Goal: Task Accomplishment & Management: Complete application form

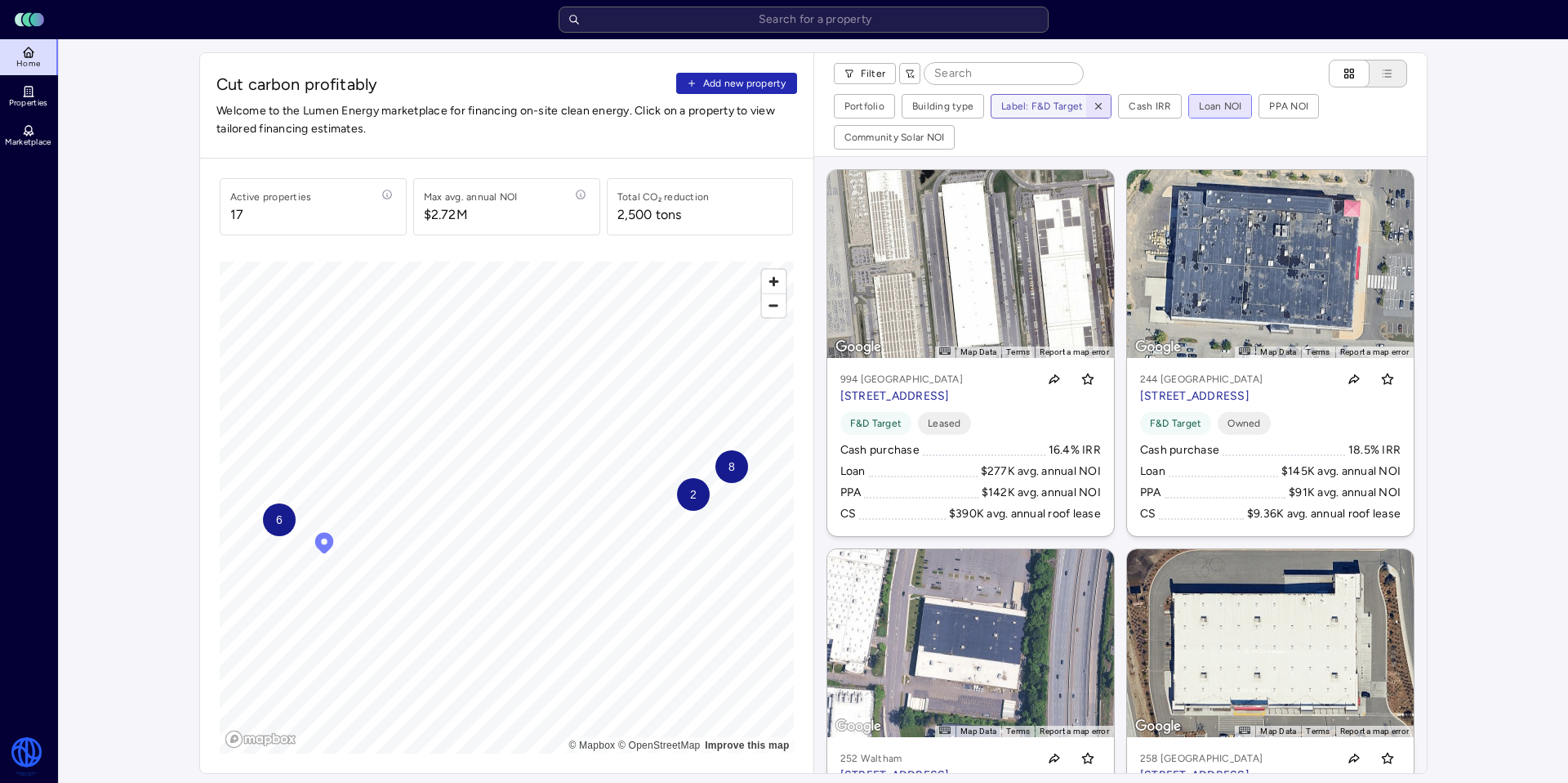
click at [1095, 106] on icon "button" at bounding box center [1099, 107] width 12 height 12
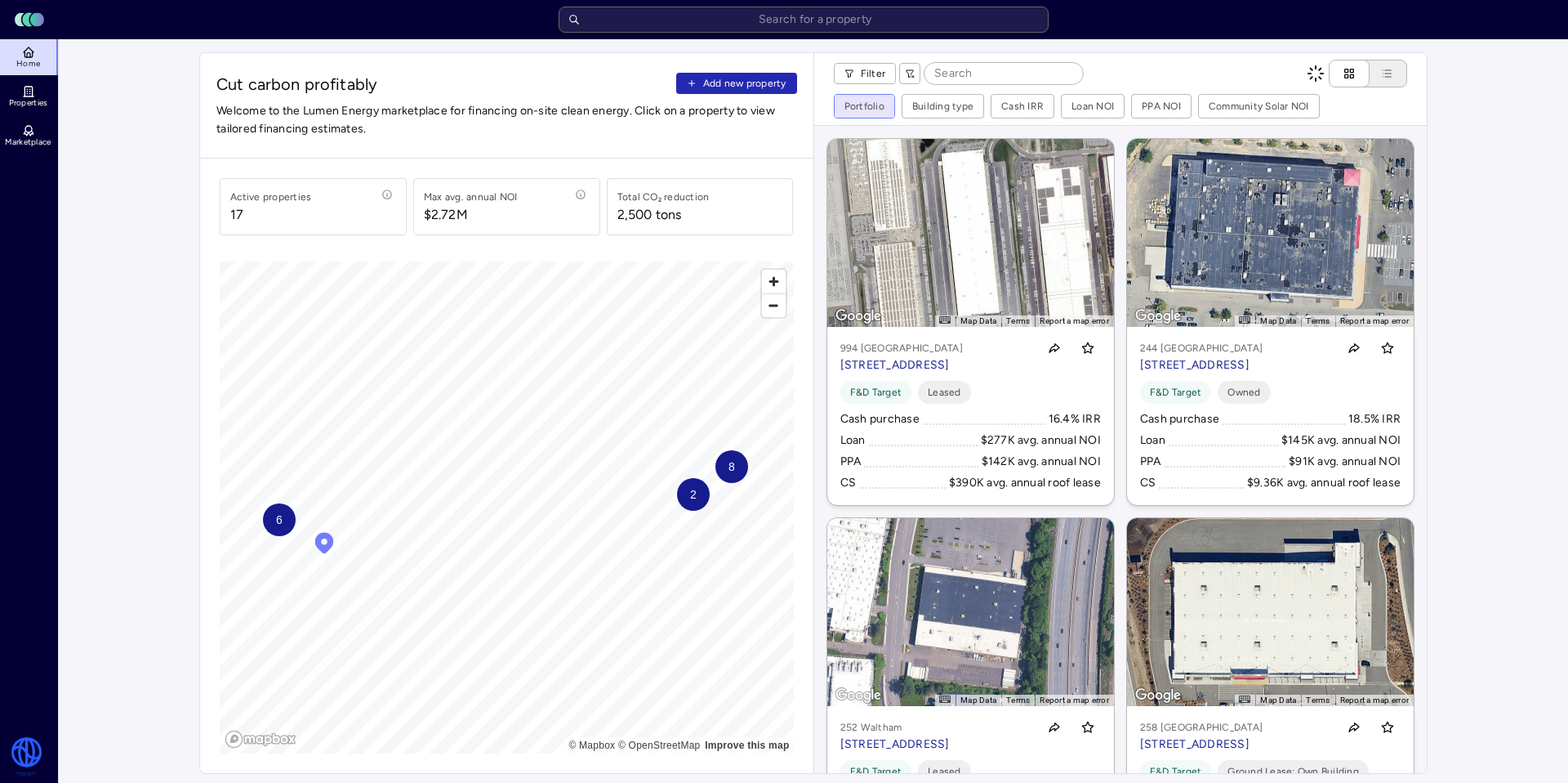
click at [884, 138] on div "Portfolio" at bounding box center [887, 139] width 96 height 28
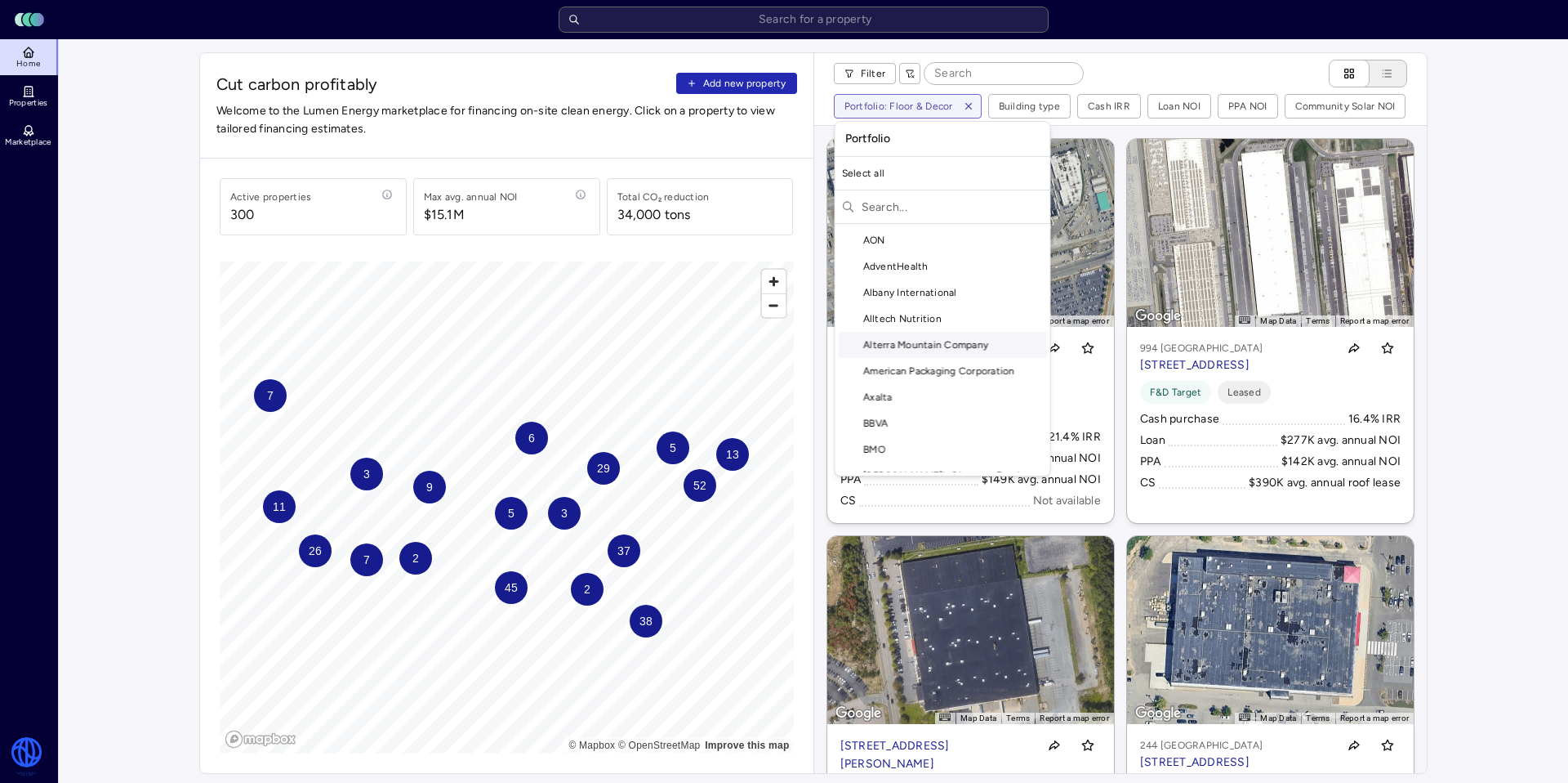
click at [954, 345] on div "Alterra Mountain Company" at bounding box center [943, 345] width 208 height 26
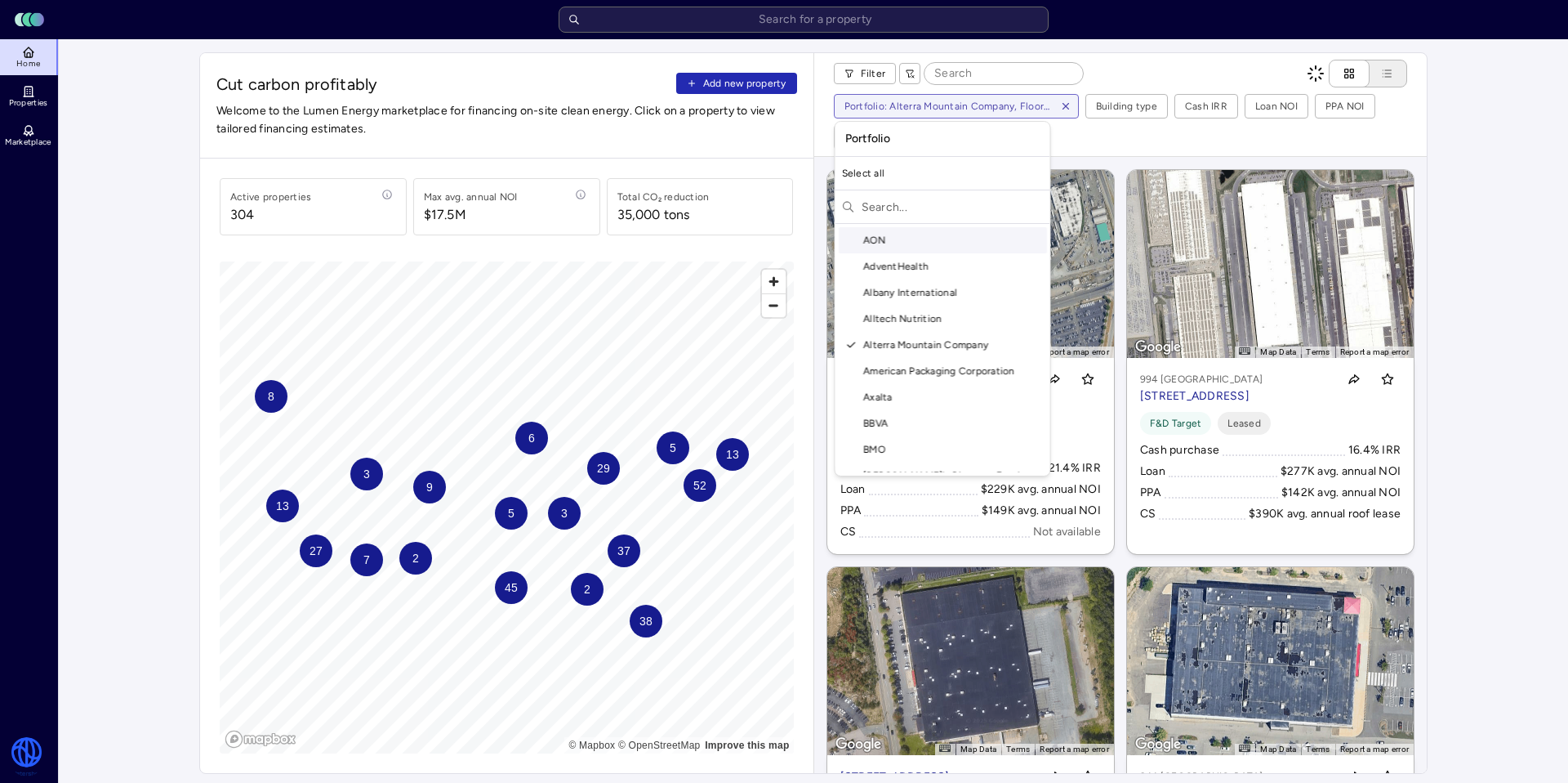
click at [910, 202] on input "text" at bounding box center [952, 207] width 182 height 26
type input "l"
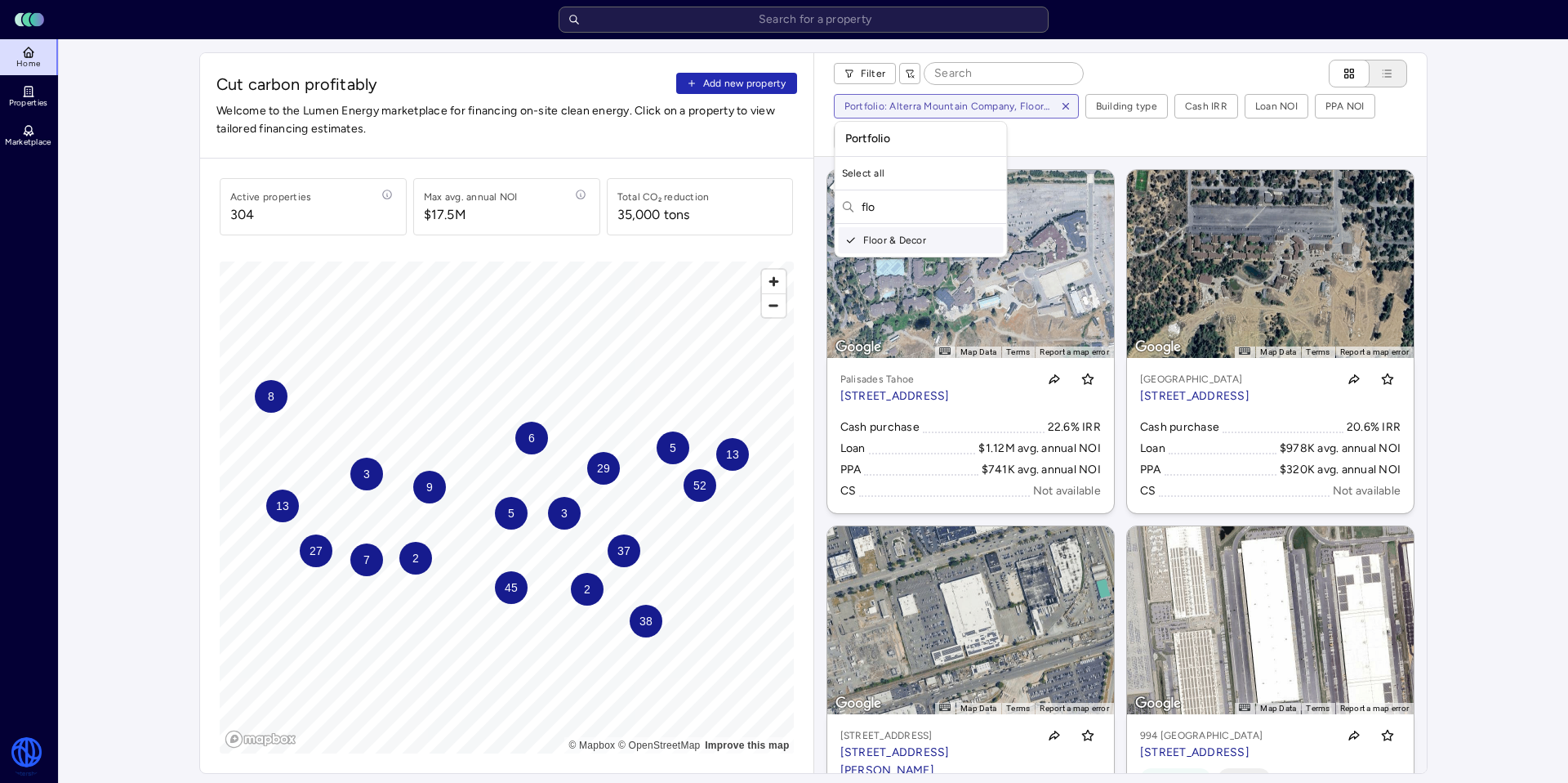
type input "flo"
click at [923, 245] on div "Floor & Decor" at bounding box center [921, 240] width 165 height 26
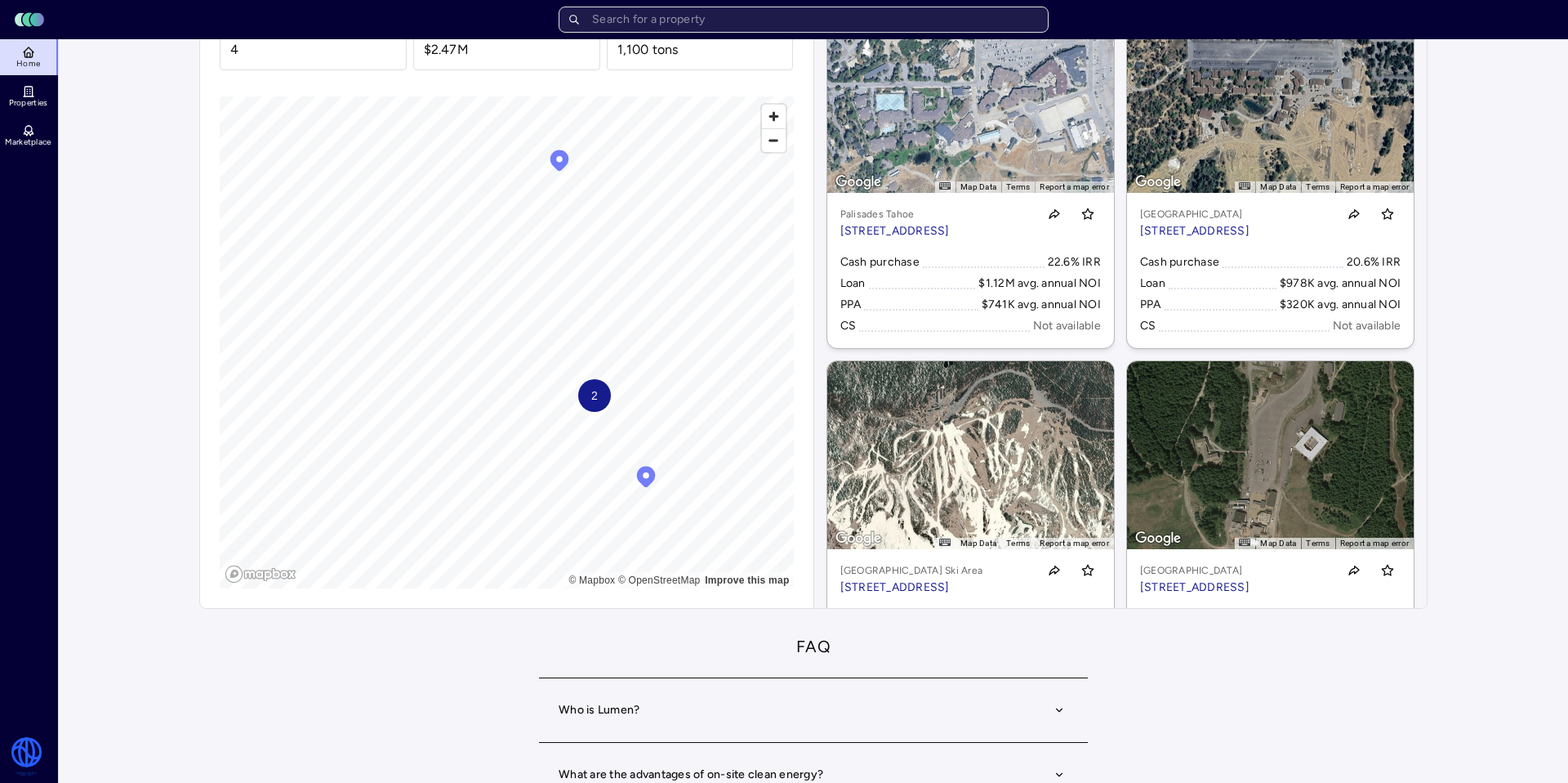
click at [779, 22] on input "text" at bounding box center [803, 19] width 490 height 26
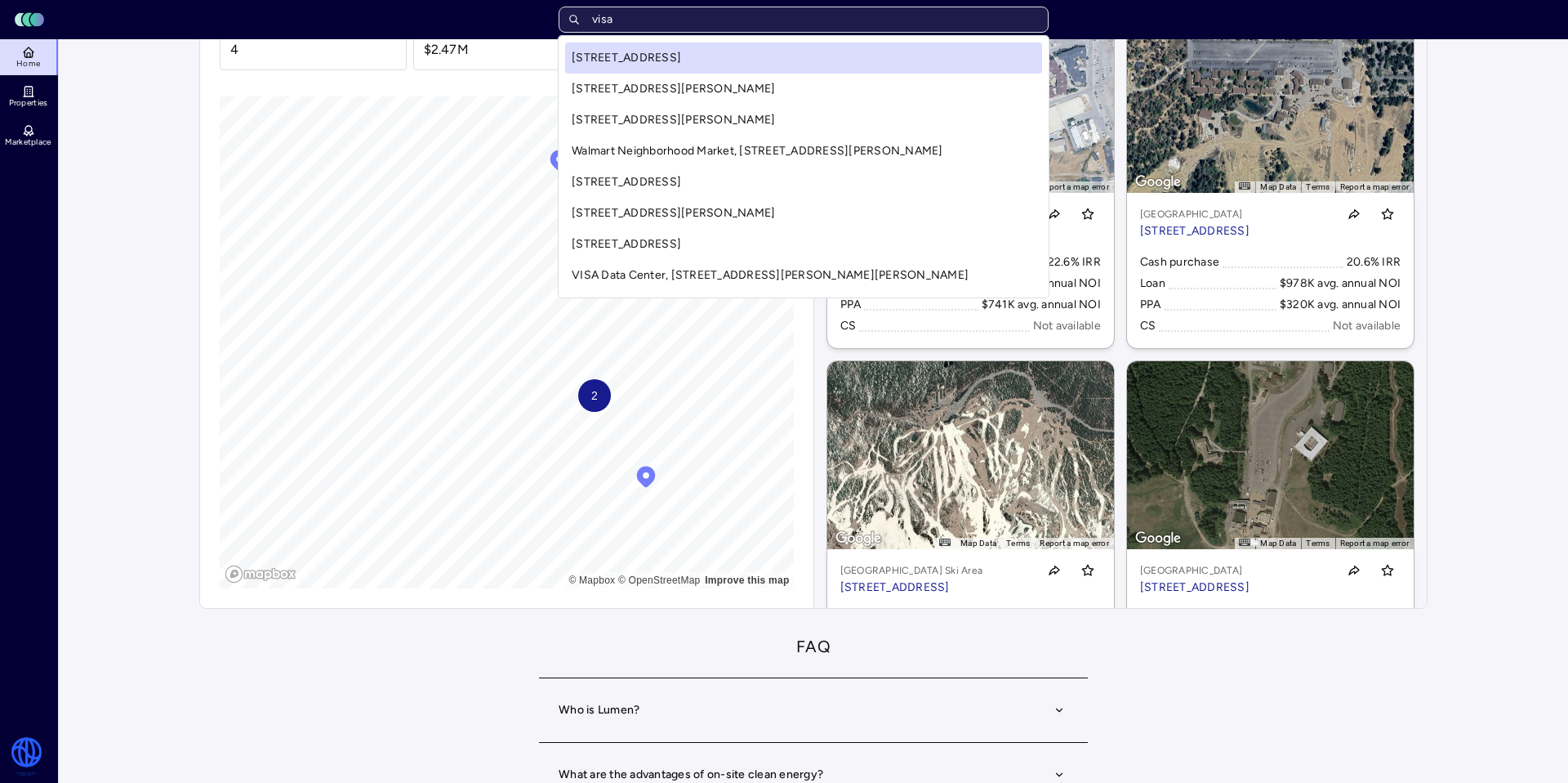
type input "visa"
click at [43, 57] on div "Toggle Sidebar Lumen Energy Logo Home Properties Marketplace Watershed [PERSON_…" at bounding box center [784, 637] width 1568 height 1605
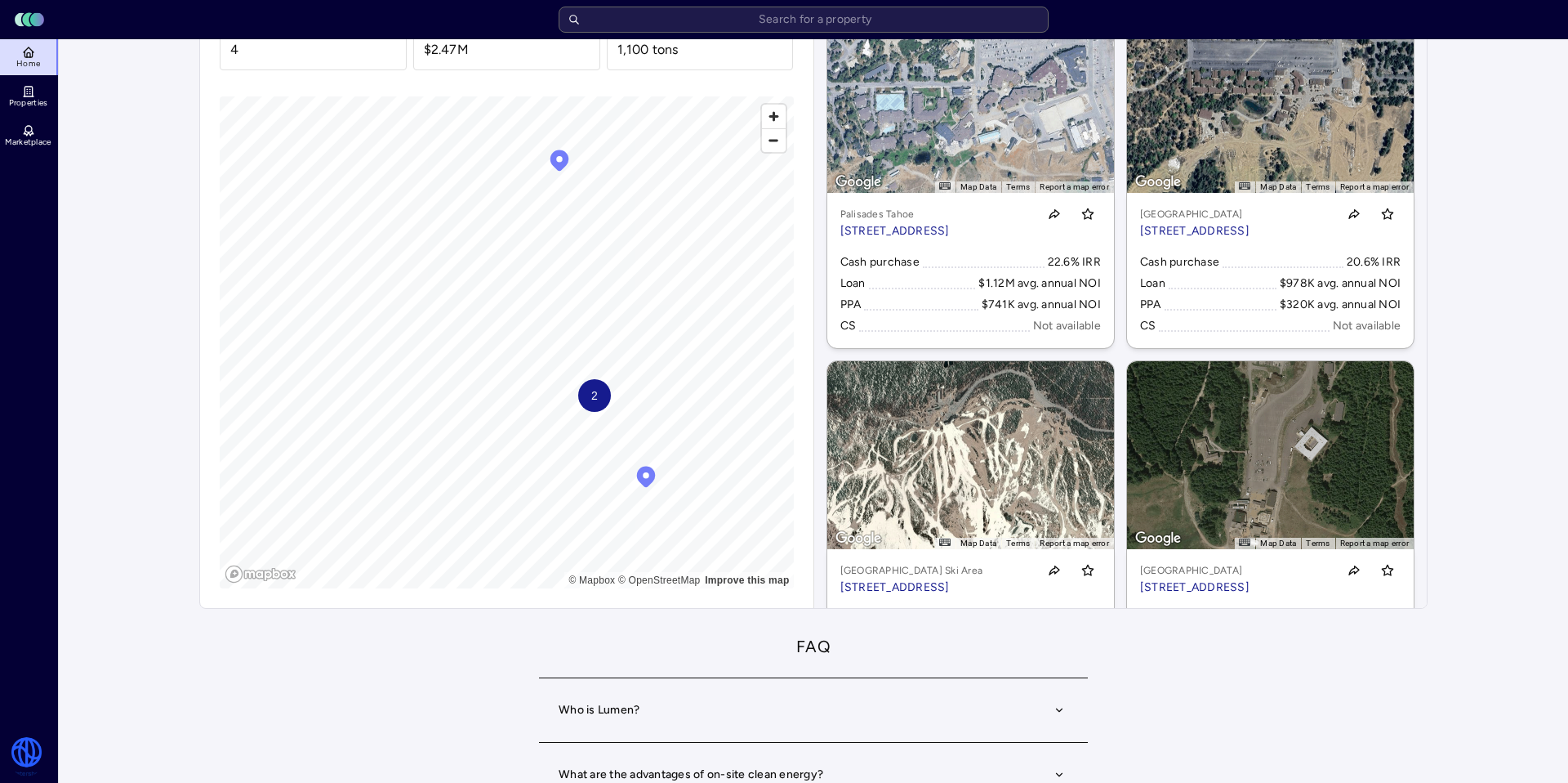
click at [33, 55] on icon at bounding box center [28, 52] width 13 height 13
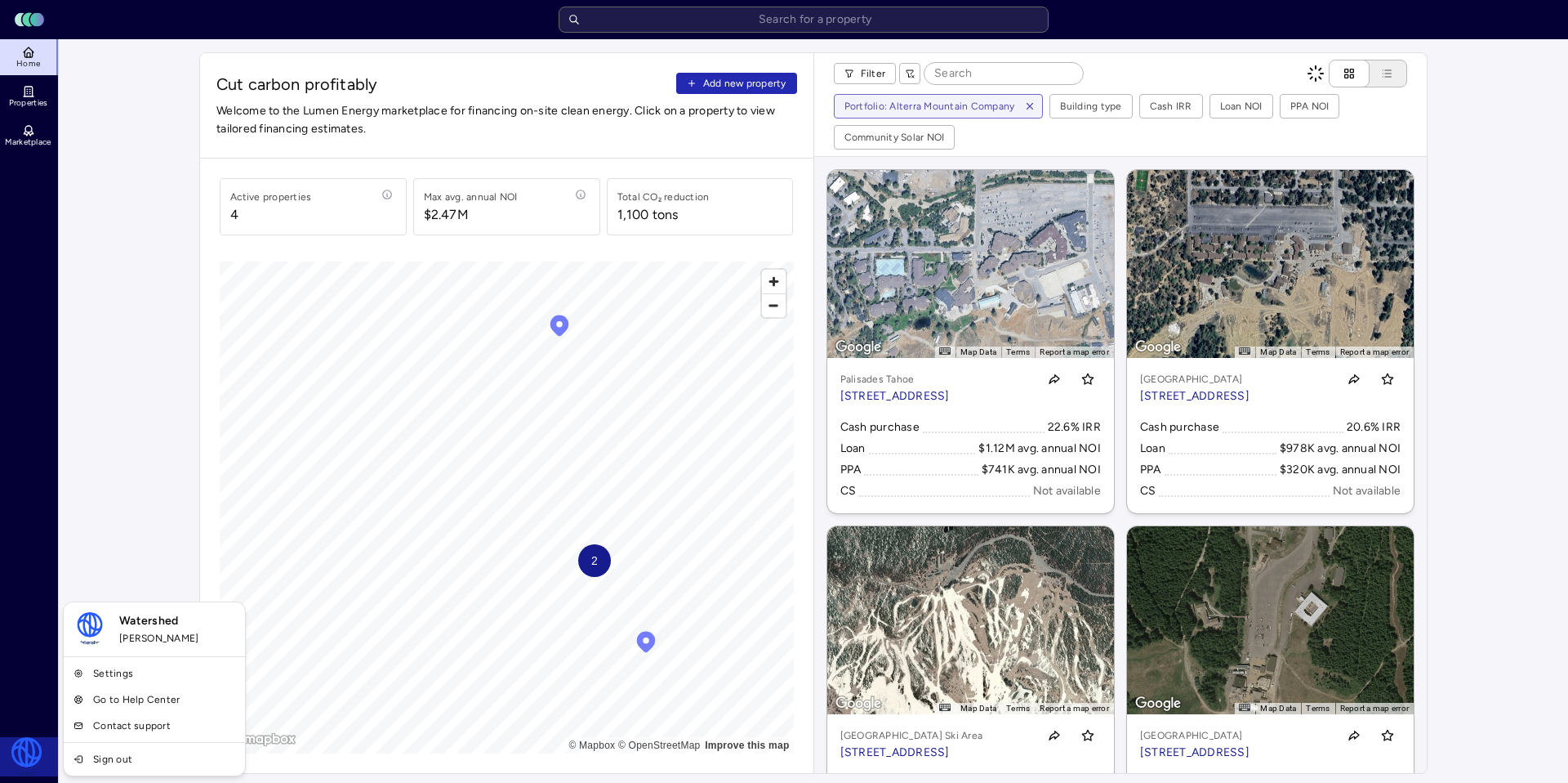
click at [116, 674] on link "Settings" at bounding box center [154, 673] width 175 height 26
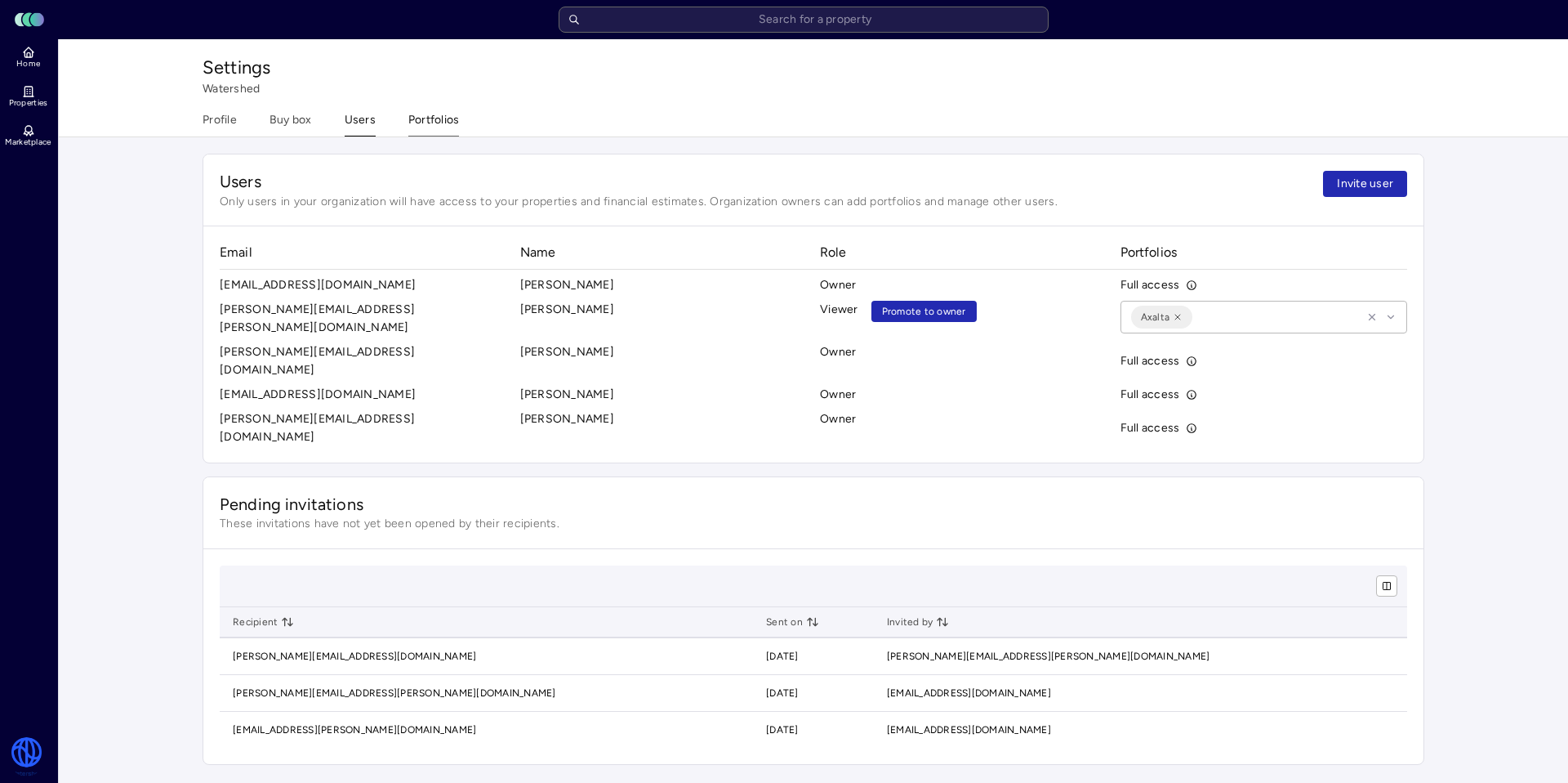
click at [443, 125] on button "Portfolios" at bounding box center [434, 124] width 52 height 25
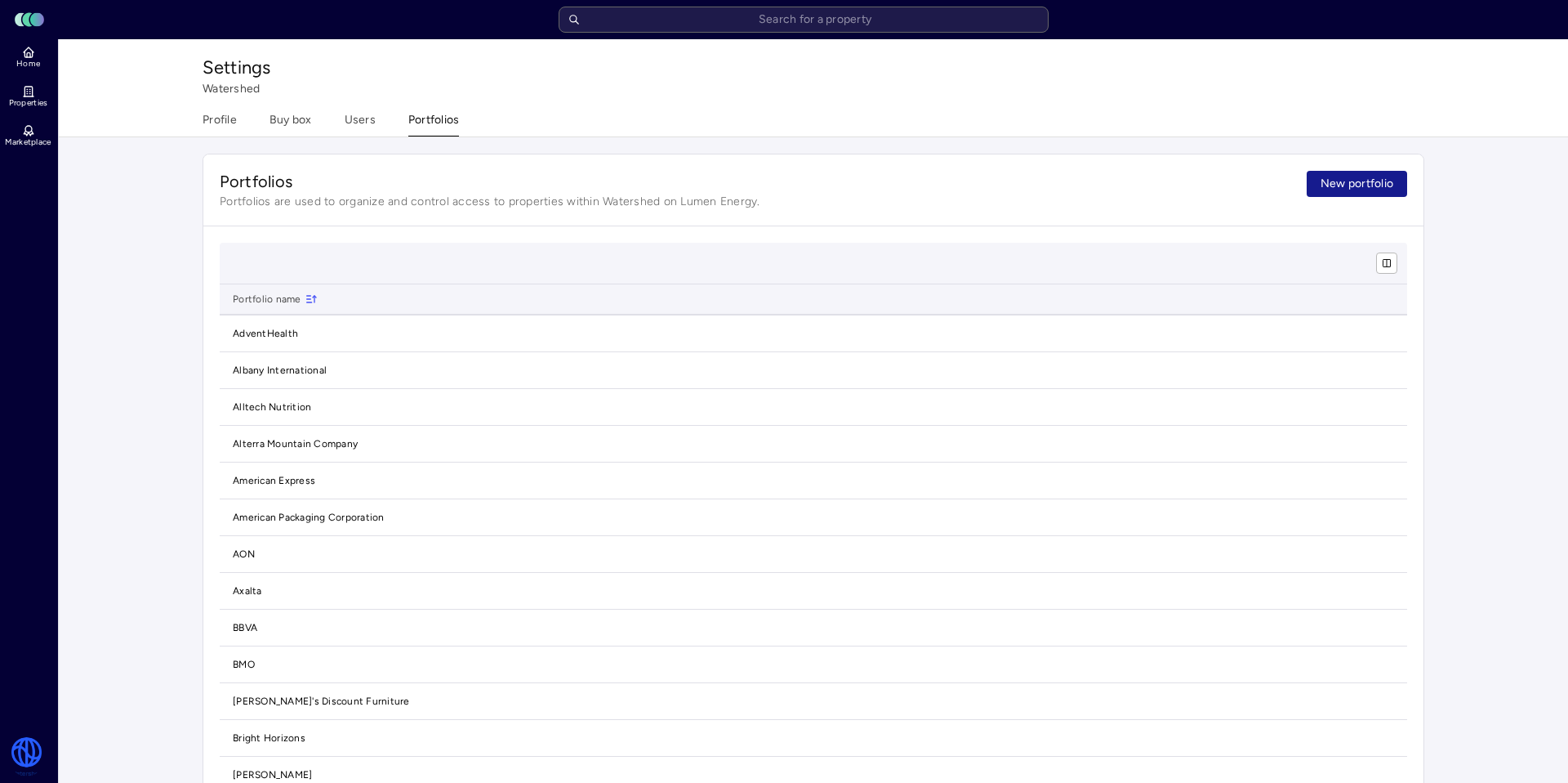
click at [1350, 191] on span "New portfolio" at bounding box center [1357, 184] width 73 height 18
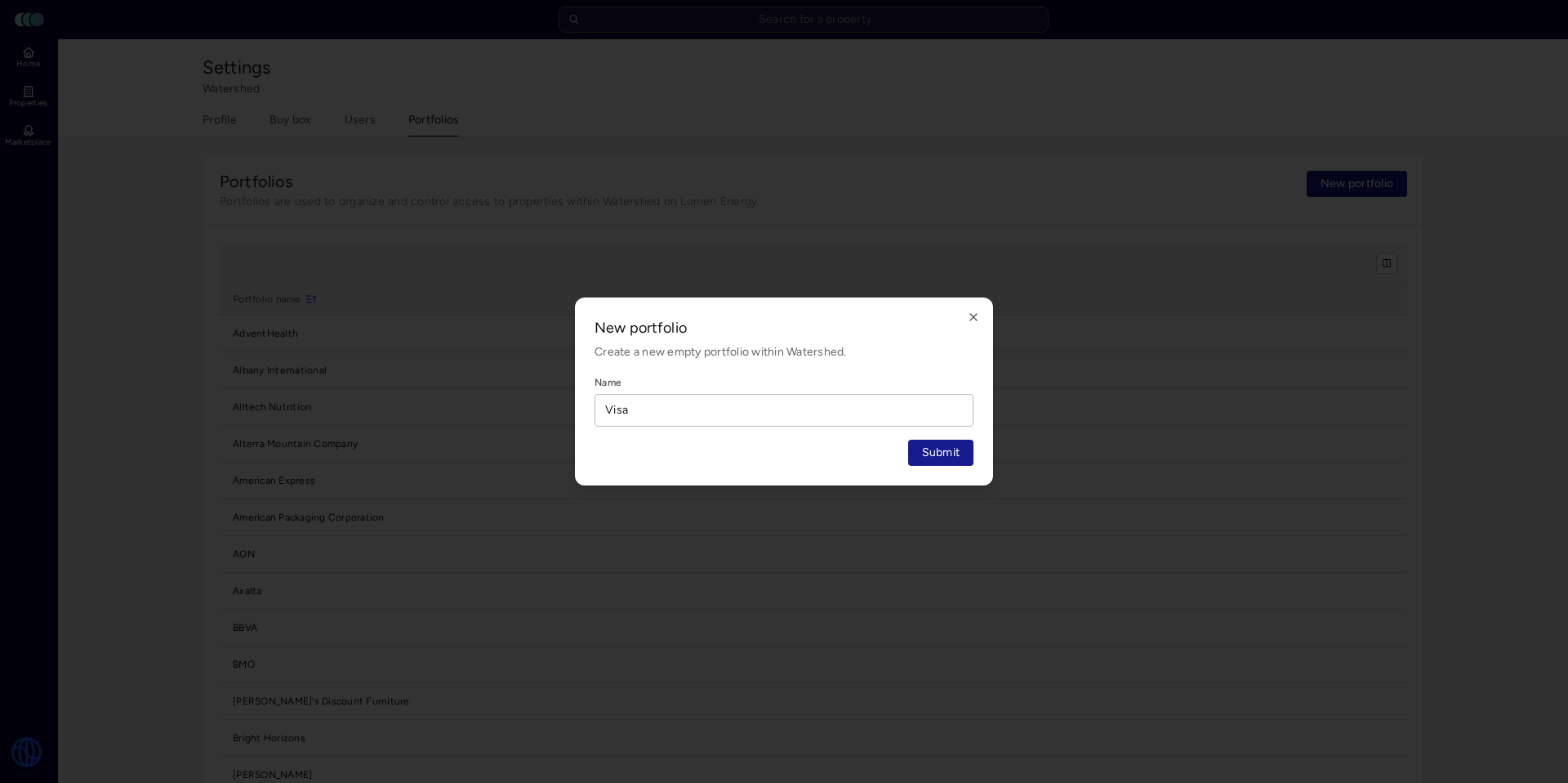
type input "Visa"
click at [946, 450] on span "Submit" at bounding box center [941, 452] width 38 height 18
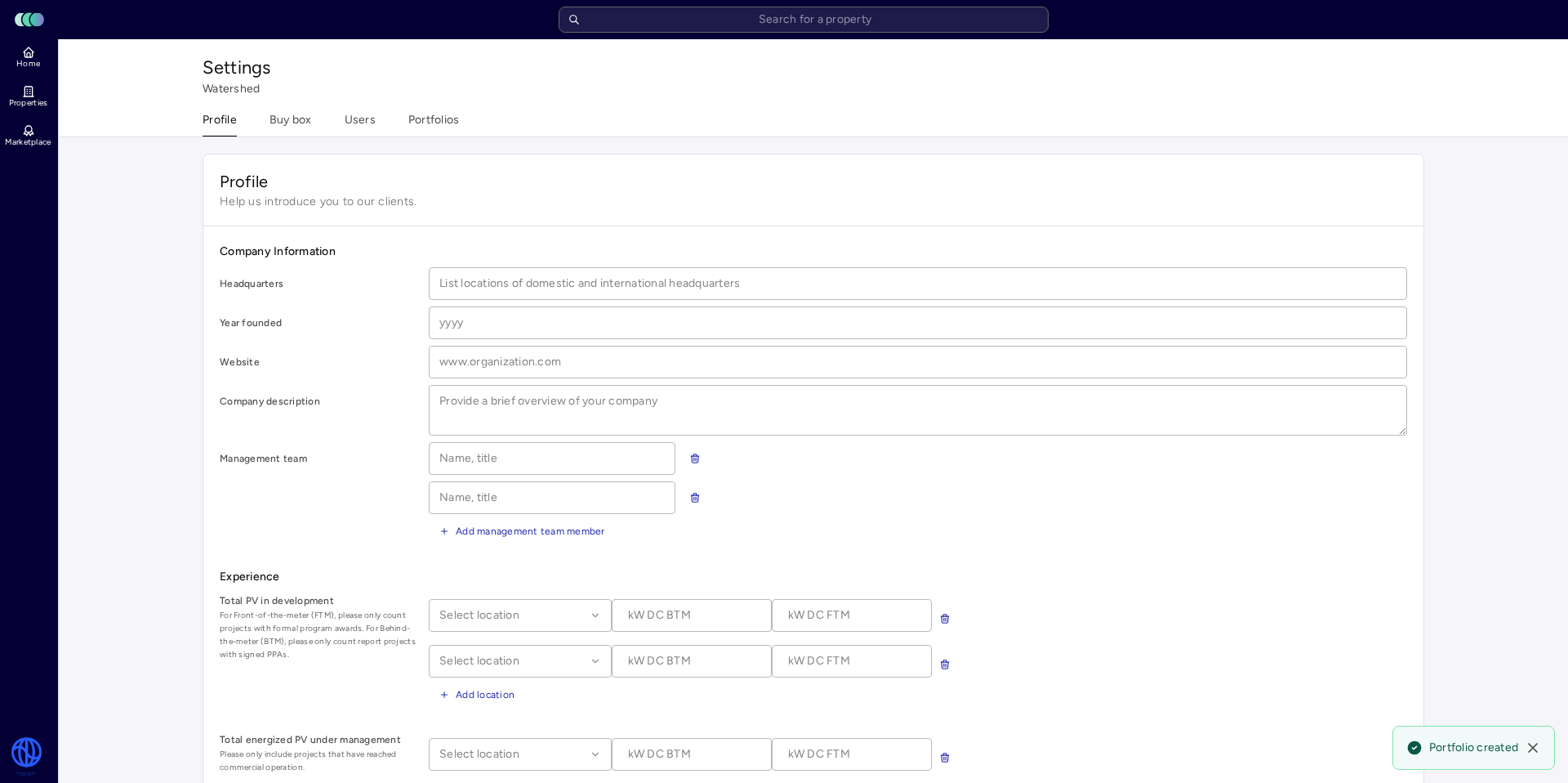
click at [229, 118] on button "Profile" at bounding box center [219, 124] width 35 height 25
click at [25, 91] on icon at bounding box center [28, 91] width 8 height 10
type textarea "x"
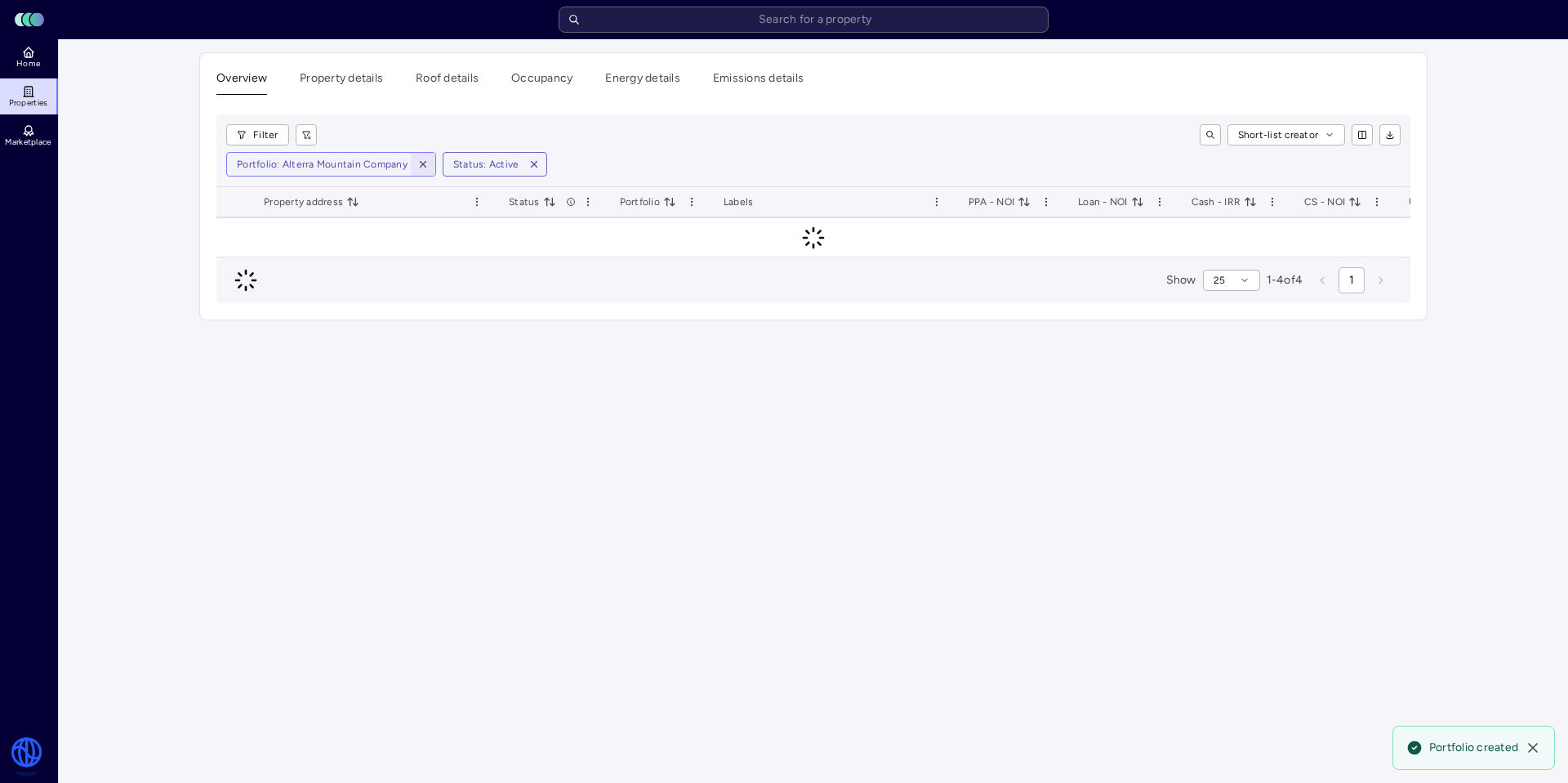
click at [422, 162] on icon "button" at bounding box center [422, 164] width 6 height 6
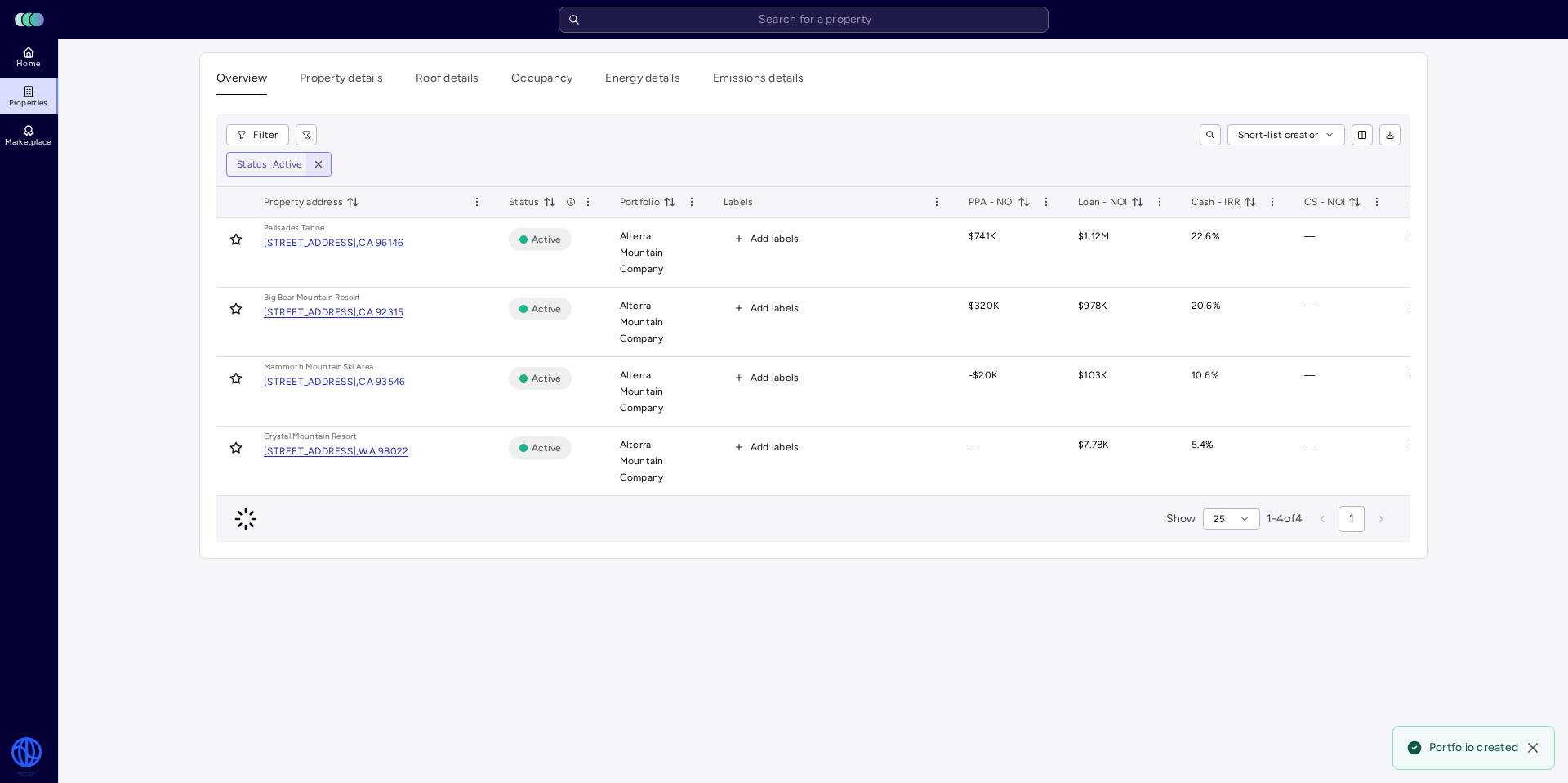
click at [326, 162] on button "button" at bounding box center [318, 164] width 25 height 23
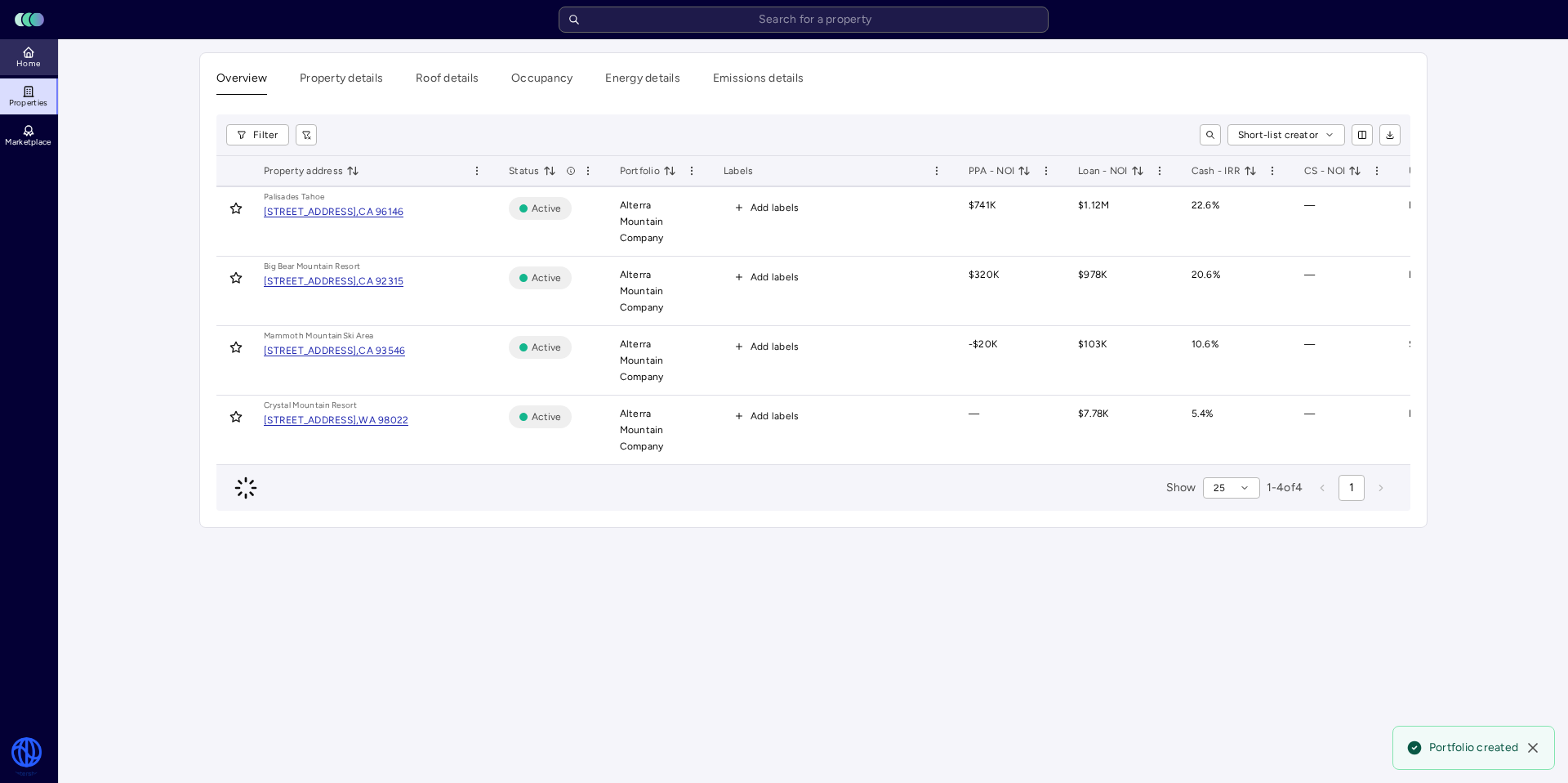
click at [36, 68] on span "Home" at bounding box center [28, 64] width 24 height 10
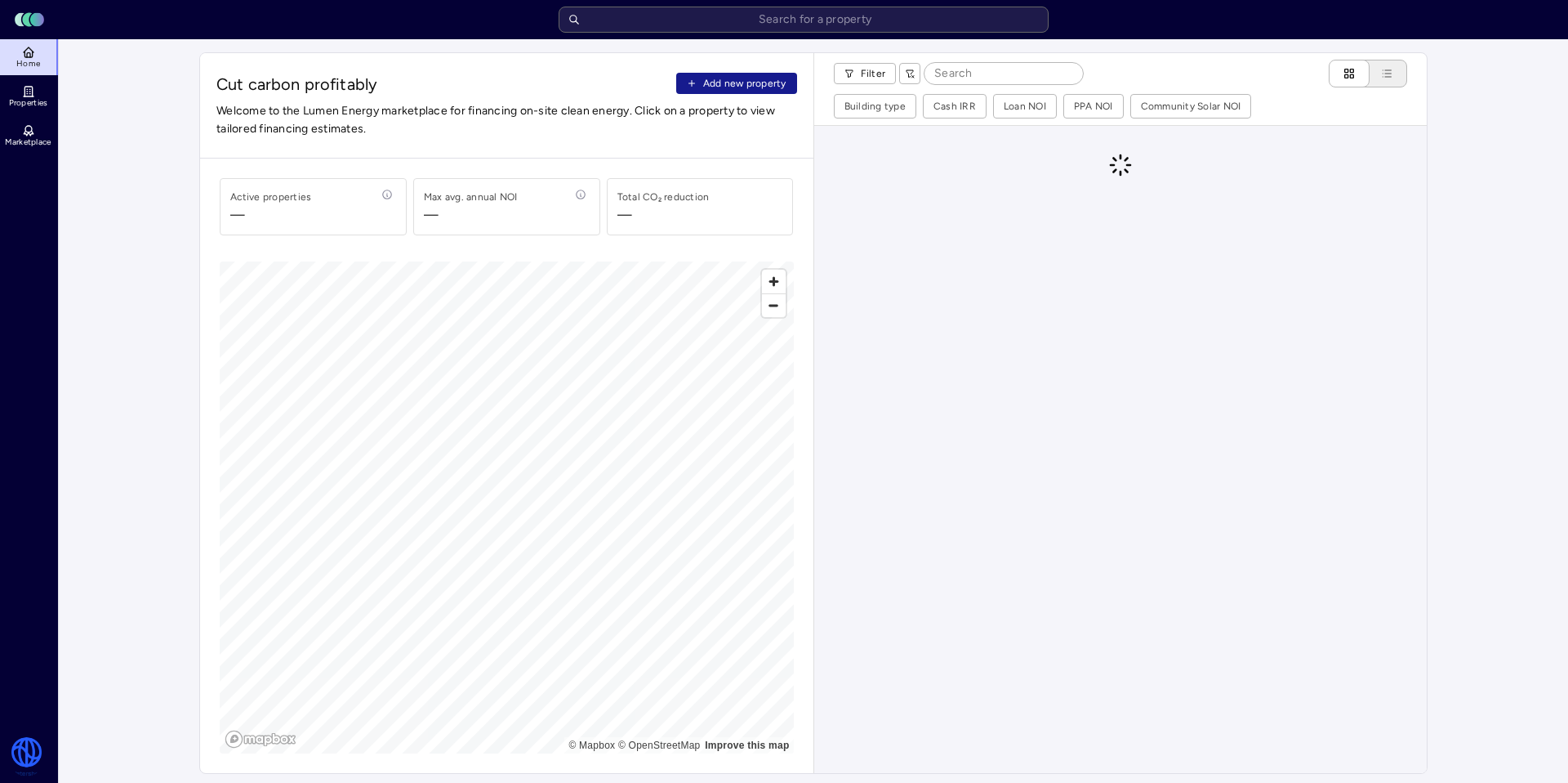
click at [744, 78] on span "Add new property" at bounding box center [745, 83] width 83 height 16
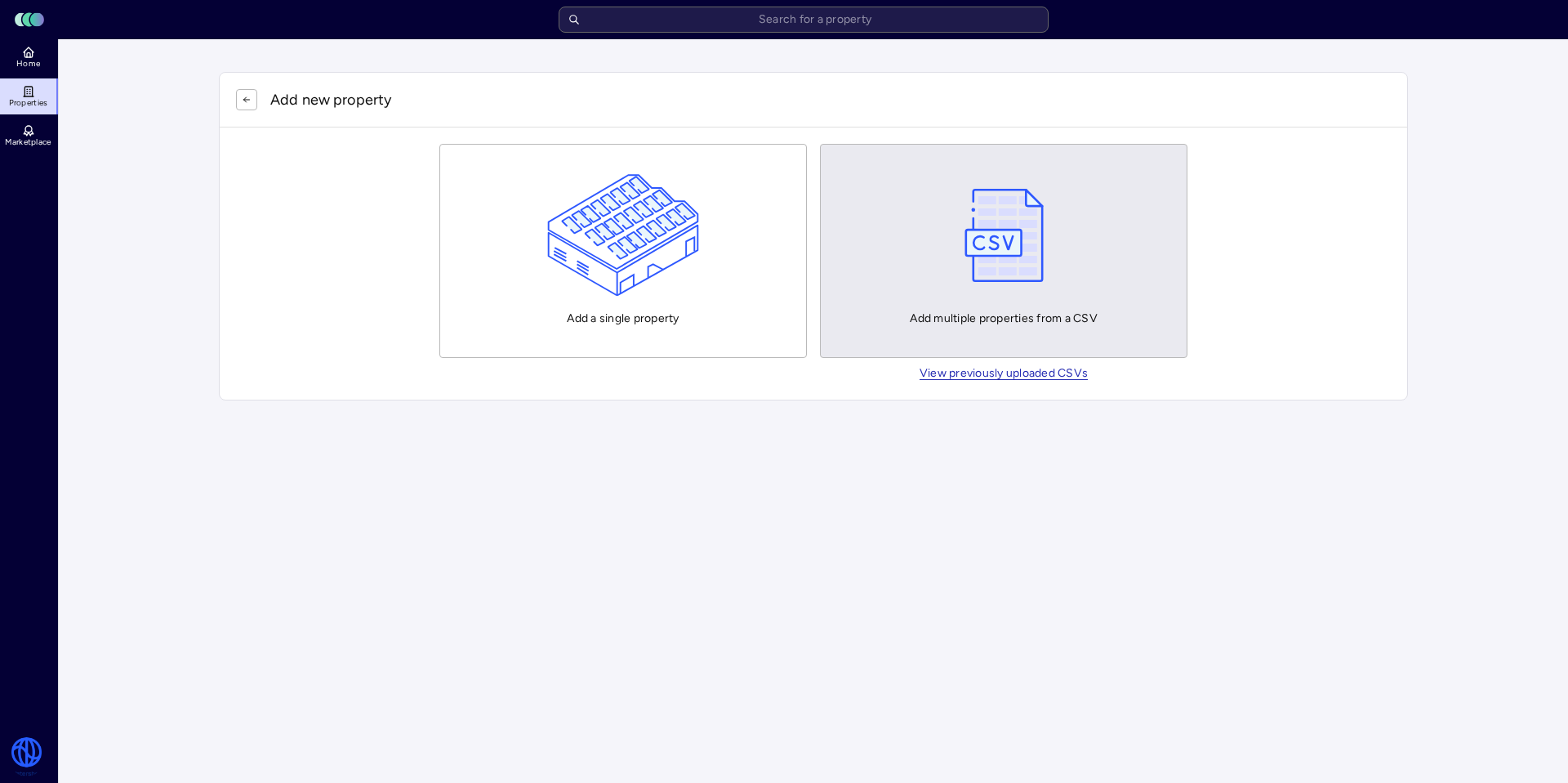
click at [1011, 299] on div "Add multiple properties from a CSV" at bounding box center [1004, 251] width 188 height 153
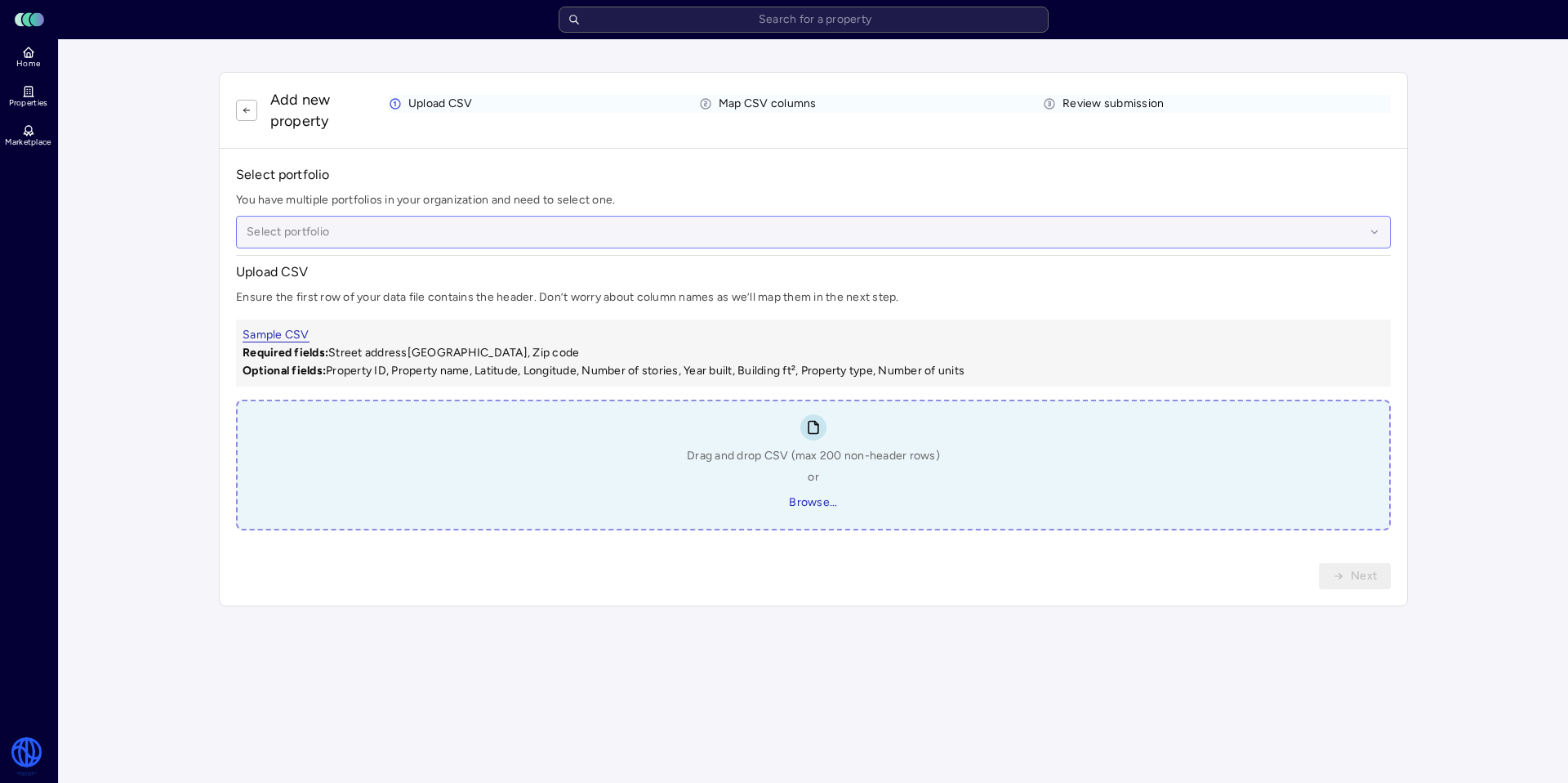
click at [549, 224] on div at bounding box center [806, 232] width 1118 height 18
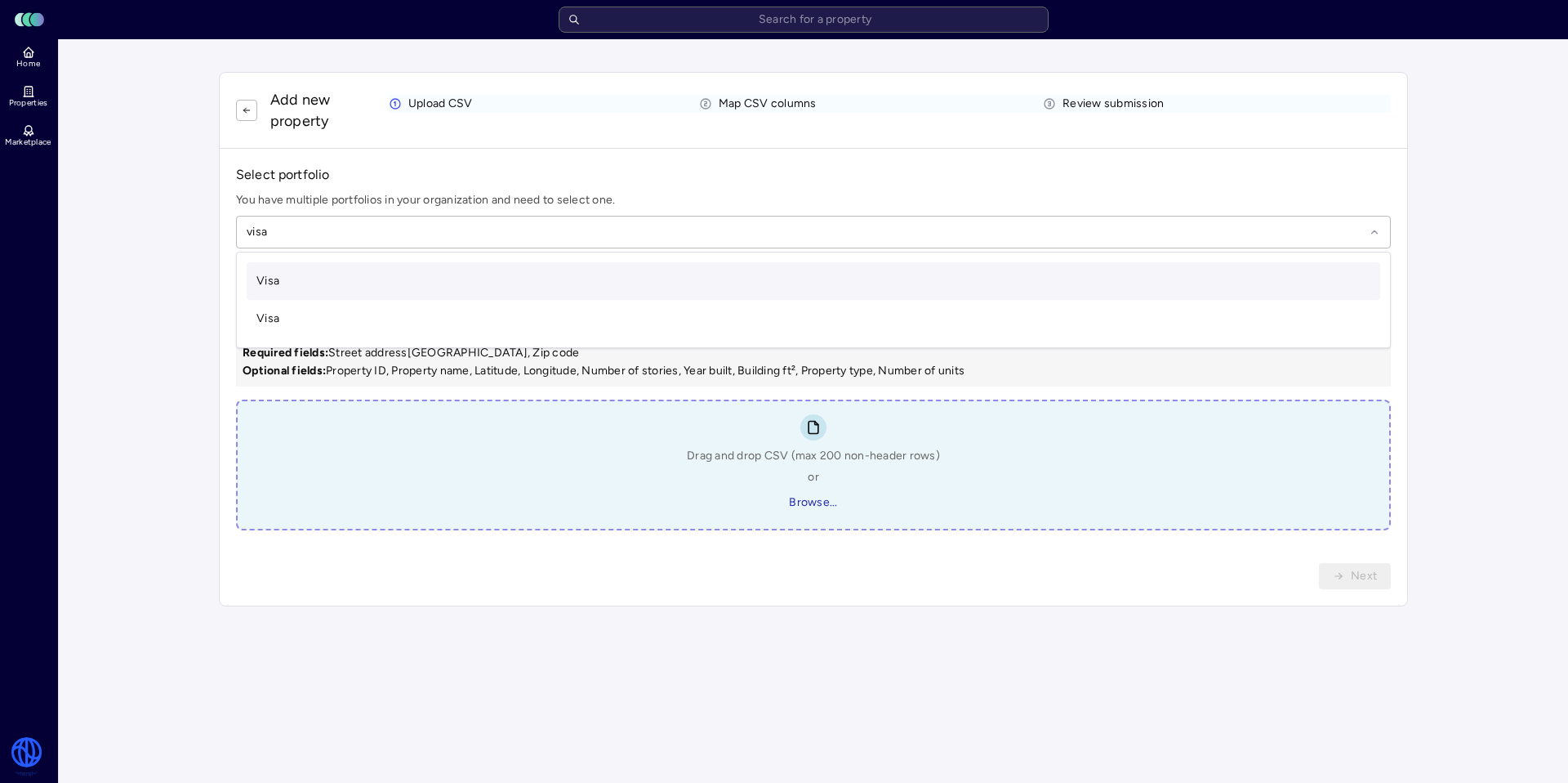
click at [340, 283] on div "Visa" at bounding box center [814, 281] width 1134 height 37
type input "visa"
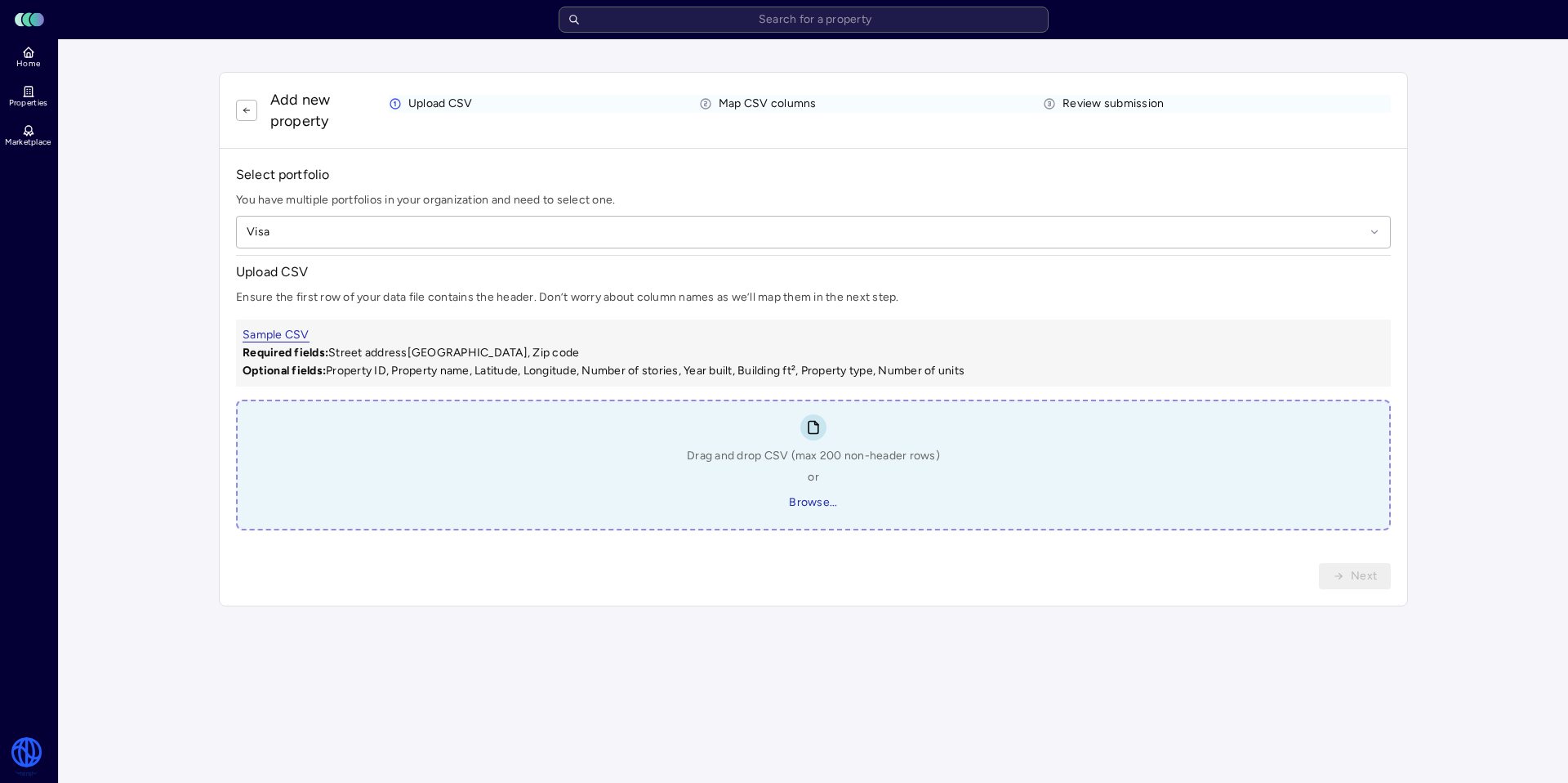
click at [750, 482] on div "Drag and drop CSV (max 200 non-header rows) or Browse..." at bounding box center [813, 481] width 253 height 69
click at [814, 505] on span "Browse..." at bounding box center [812, 502] width 48 height 18
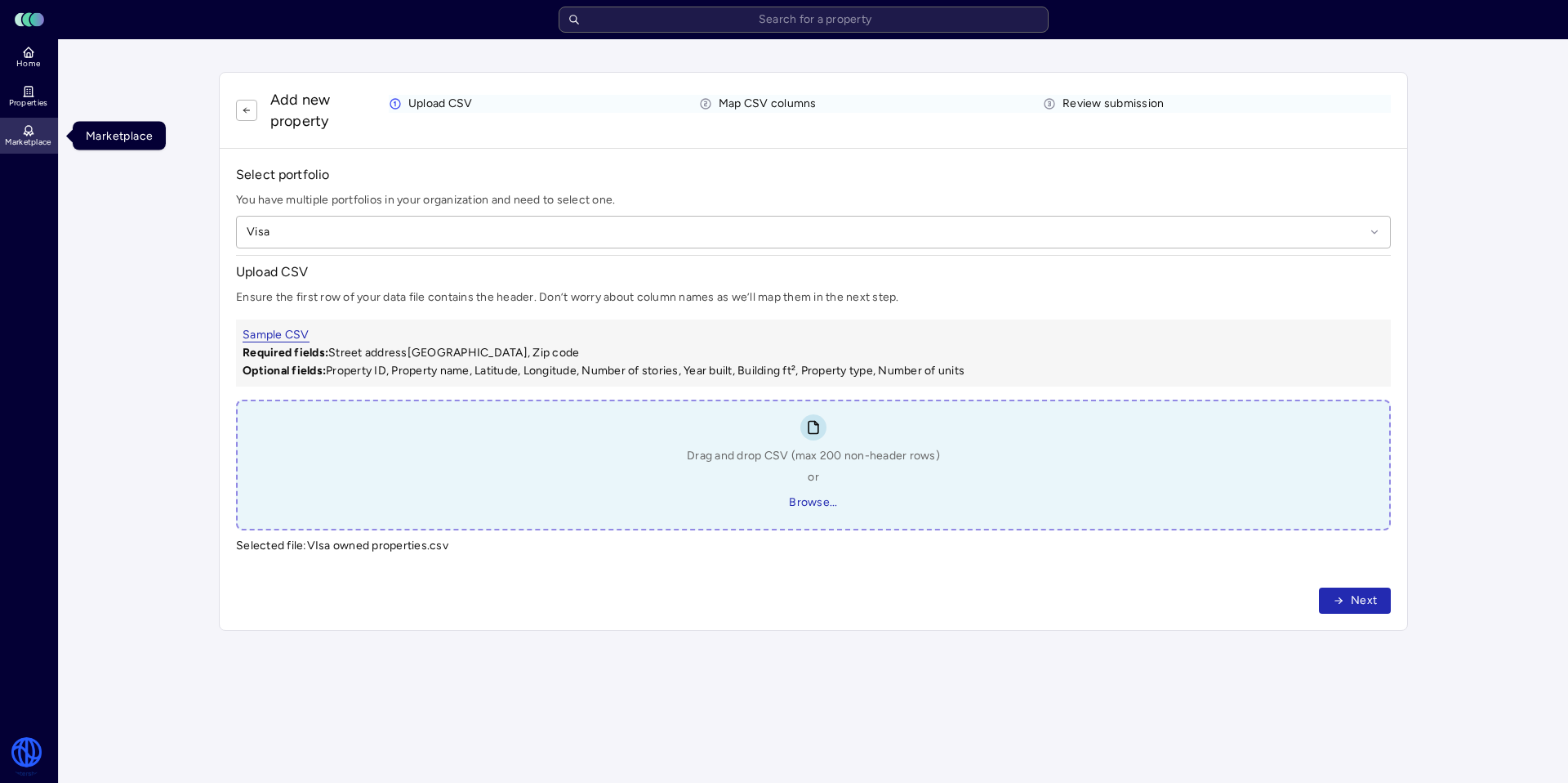
click at [31, 126] on icon at bounding box center [28, 130] width 13 height 13
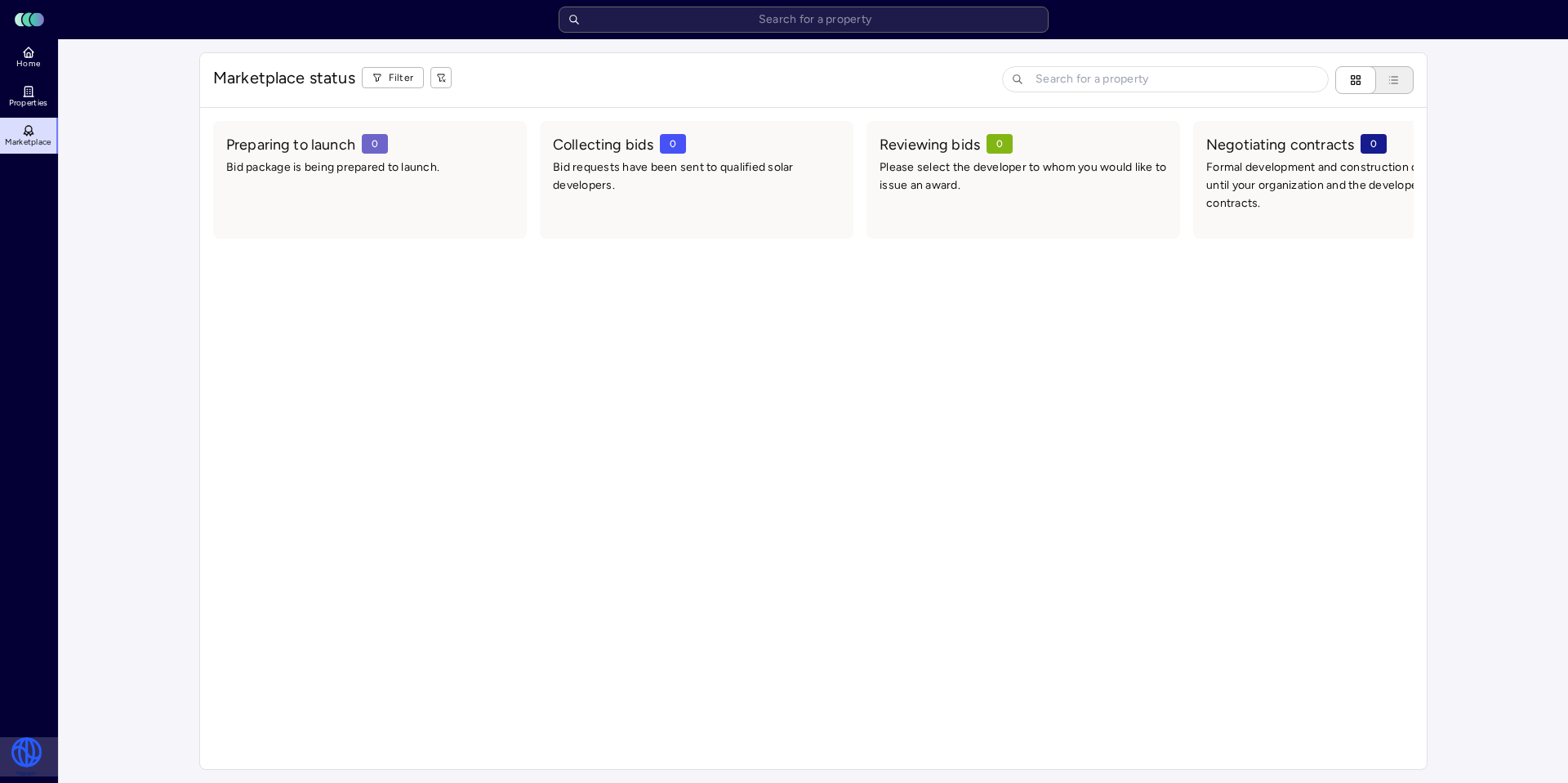
click at [23, 743] on html "Toggle Sidebar Lumen Energy Logo Home Properties Marketplace Watershed [PERSON_…" at bounding box center [784, 391] width 1568 height 783
click at [129, 672] on link "Settings" at bounding box center [154, 673] width 175 height 26
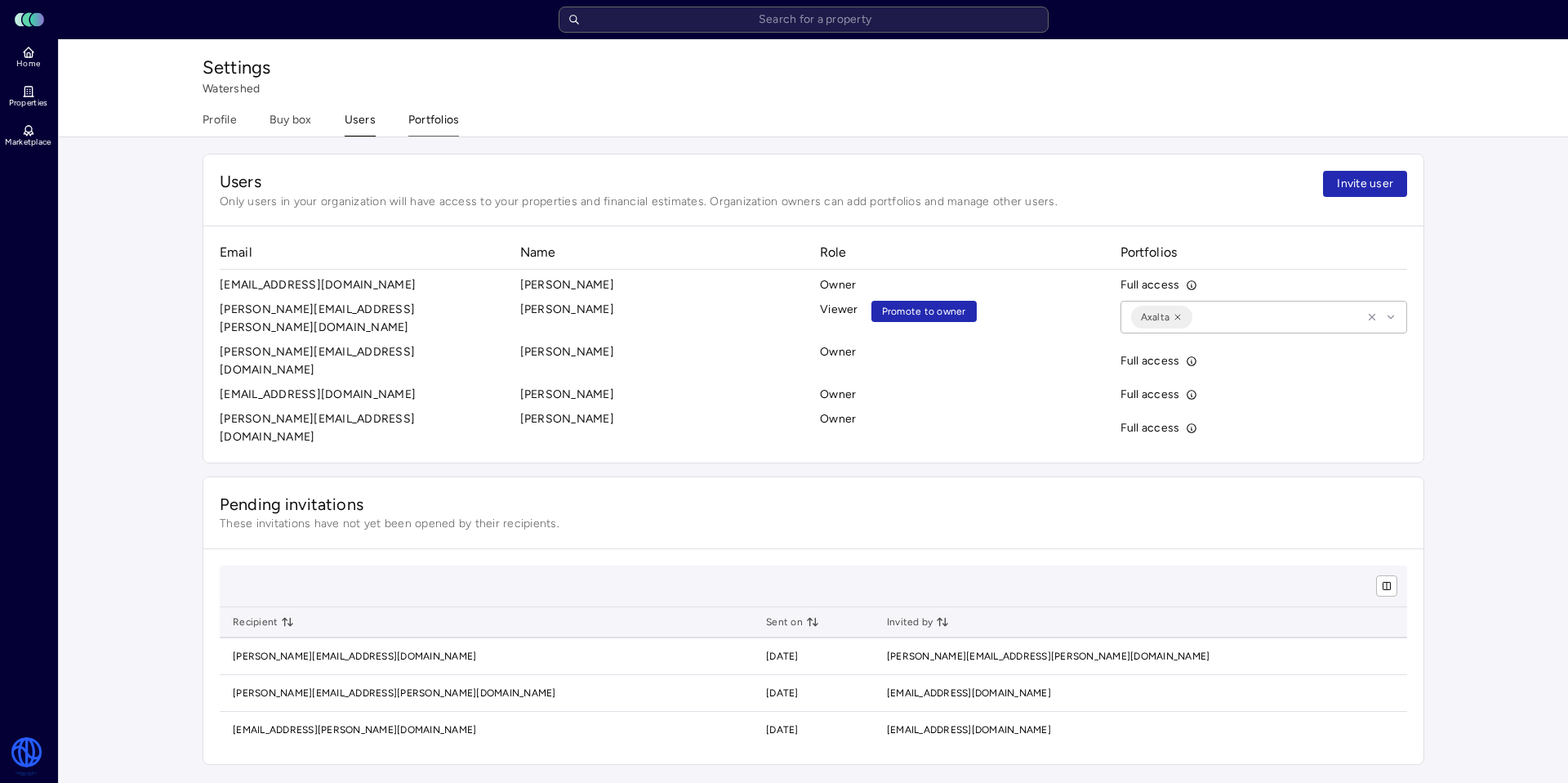
click at [444, 118] on button "Portfolios" at bounding box center [434, 124] width 52 height 25
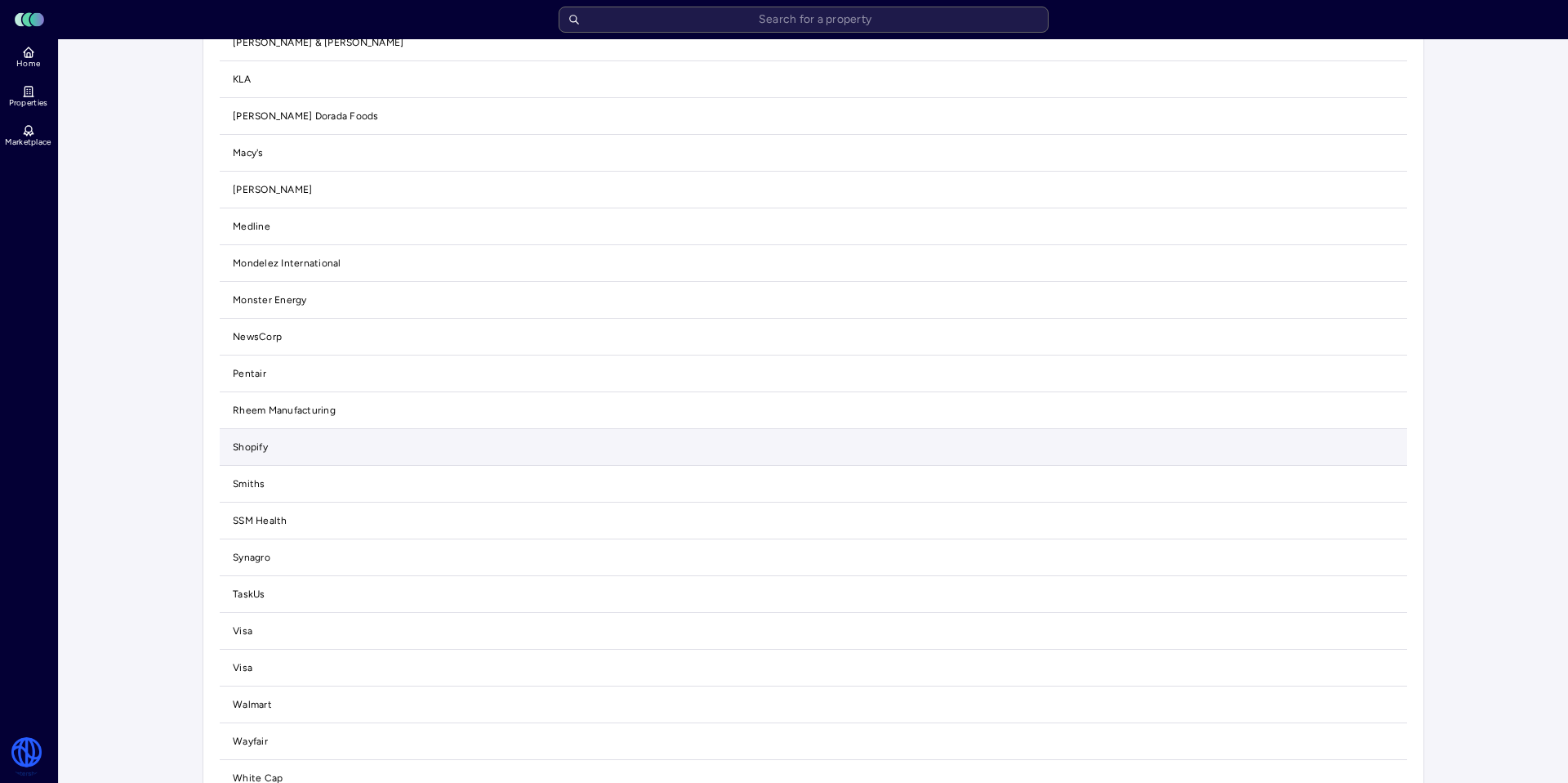
scroll to position [1808, 0]
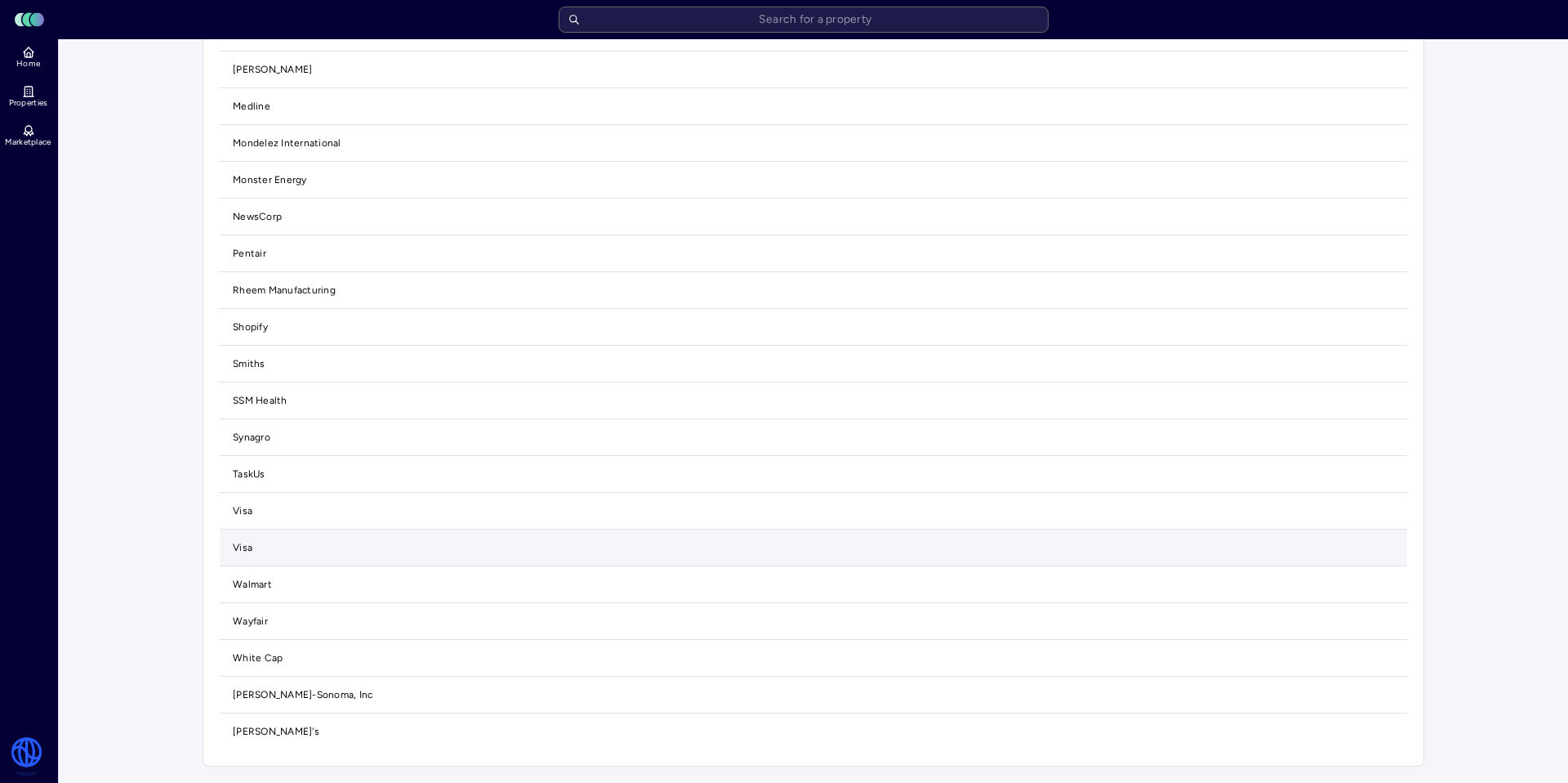
click at [242, 532] on td "Visa" at bounding box center [814, 548] width 1188 height 36
click at [249, 543] on td "Visa" at bounding box center [814, 548] width 1188 height 36
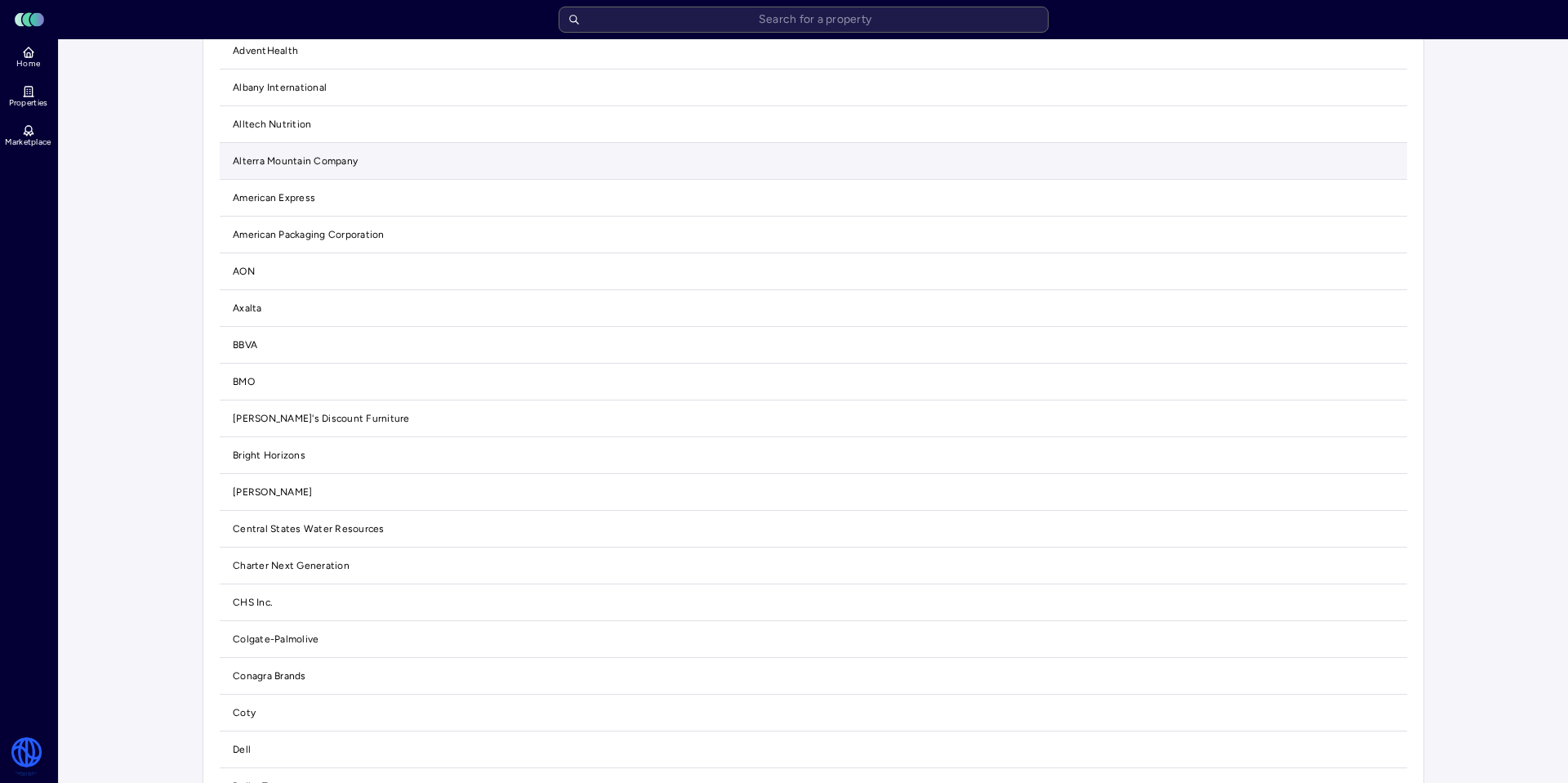
scroll to position [0, 0]
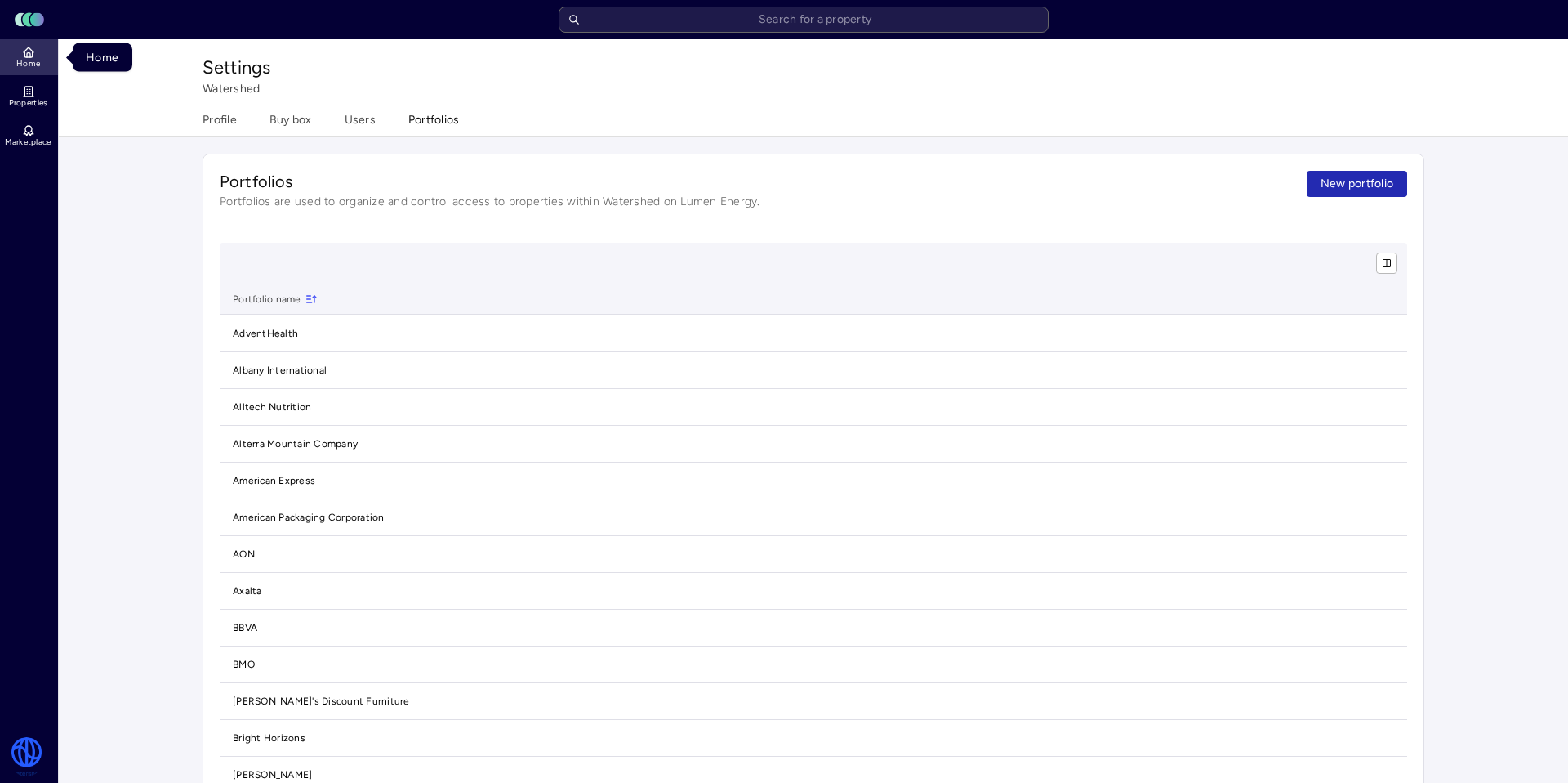
click at [12, 53] on link "Home" at bounding box center [30, 57] width 59 height 36
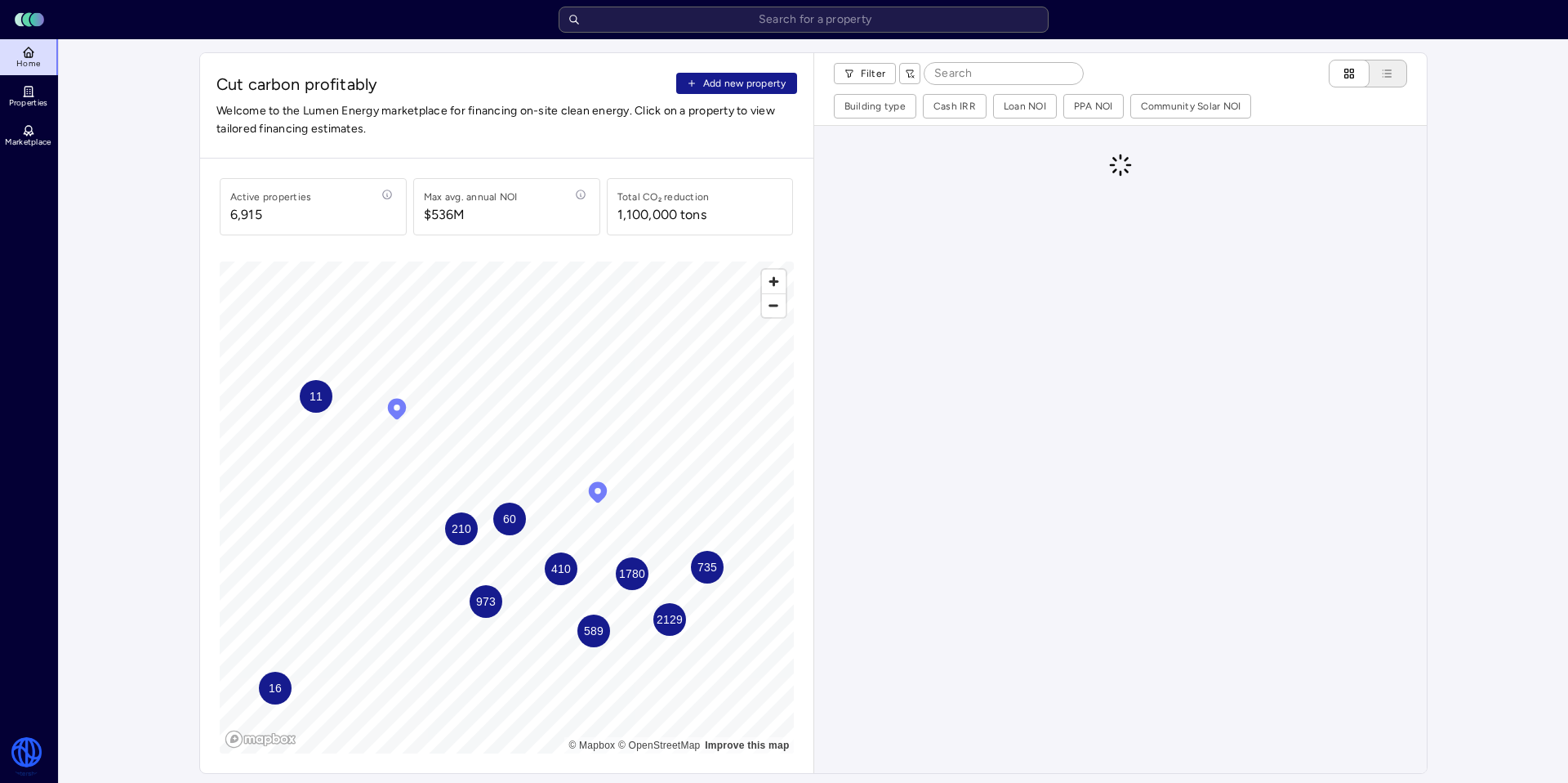
click at [715, 84] on span "Add new property" at bounding box center [745, 83] width 83 height 16
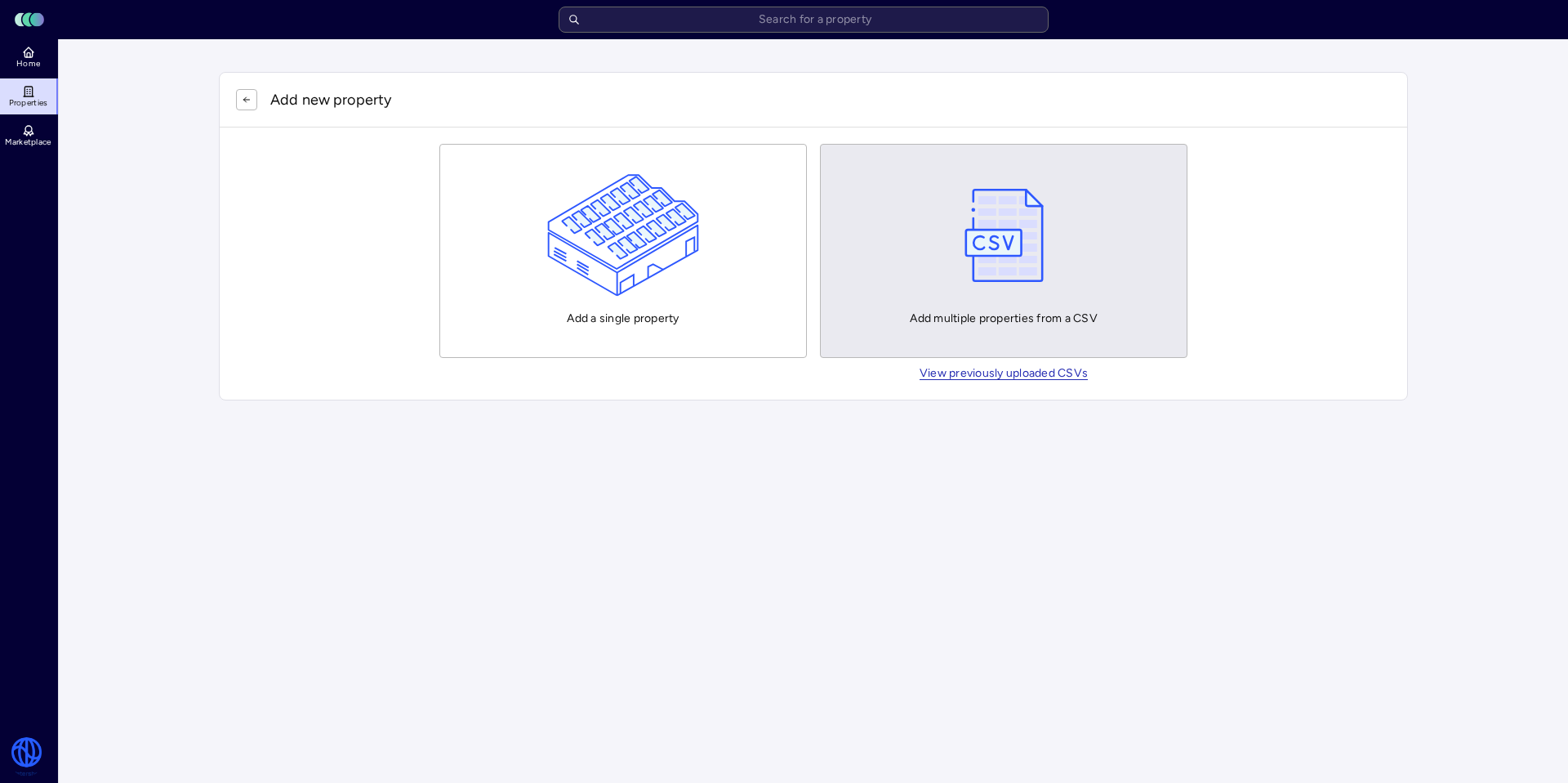
click at [990, 303] on div "Add multiple properties from a CSV" at bounding box center [1004, 251] width 188 height 153
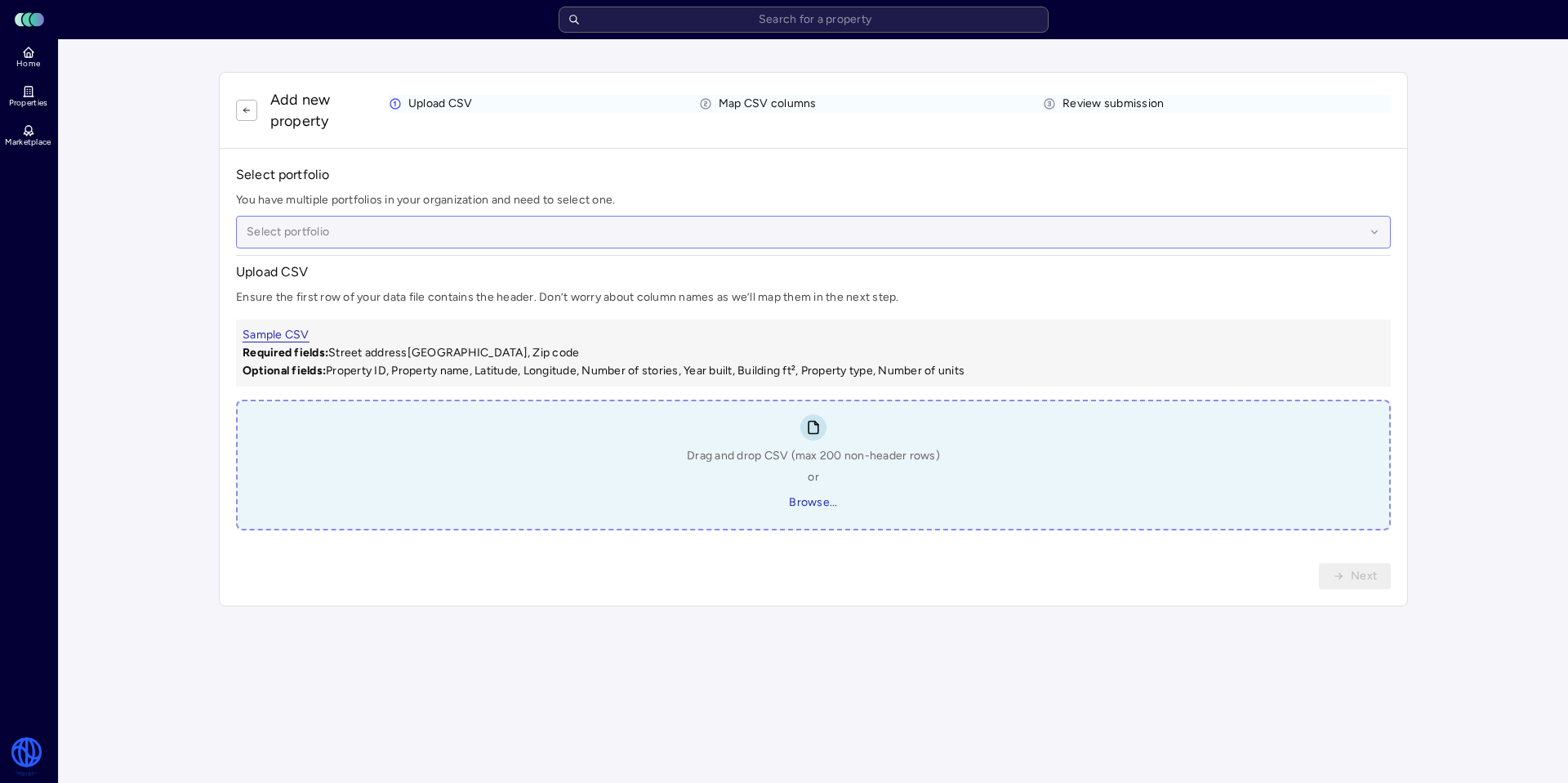
click at [404, 234] on div at bounding box center [806, 232] width 1118 height 18
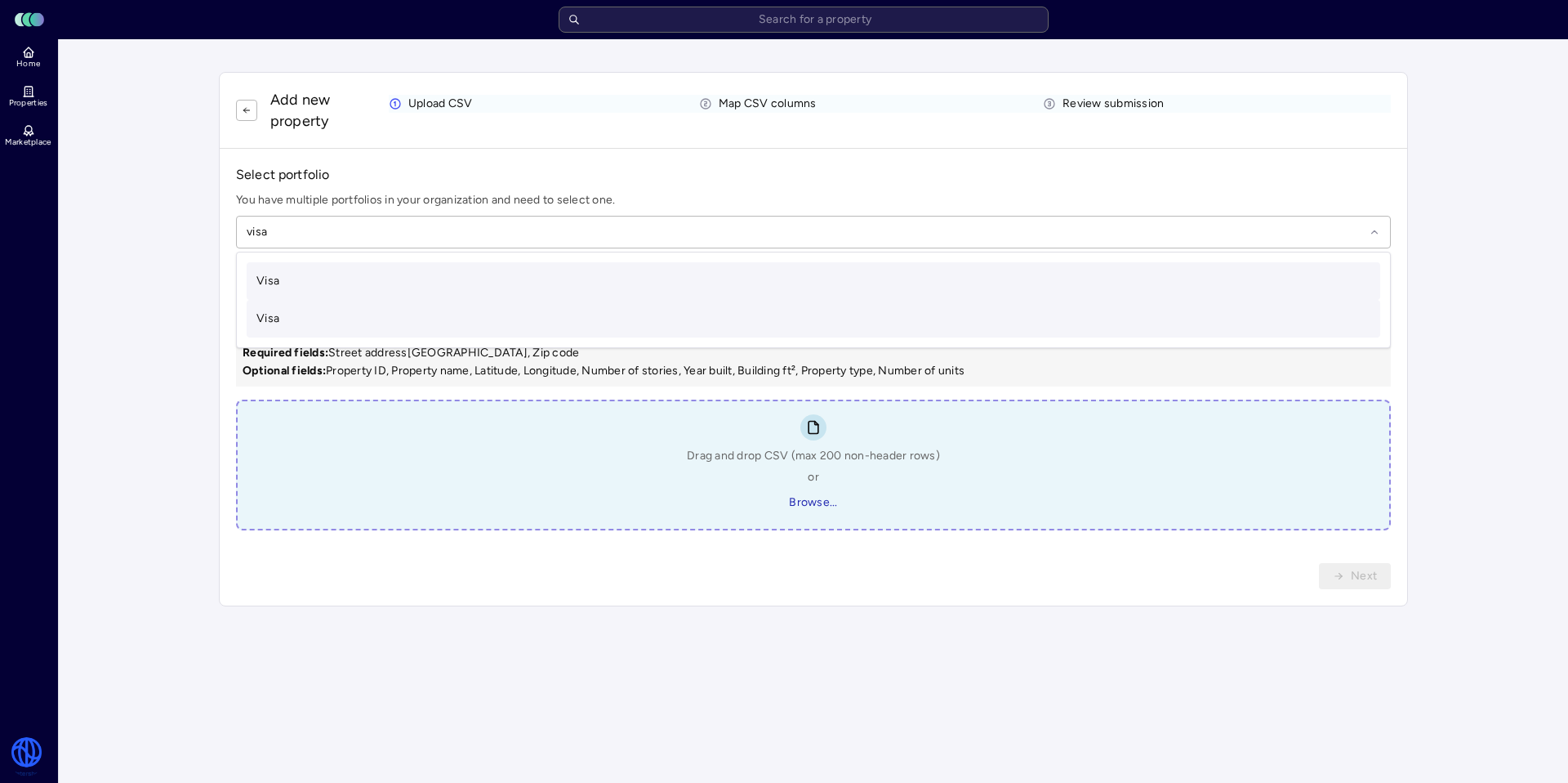
click at [428, 301] on div "Visa" at bounding box center [814, 318] width 1134 height 37
type input "visa"
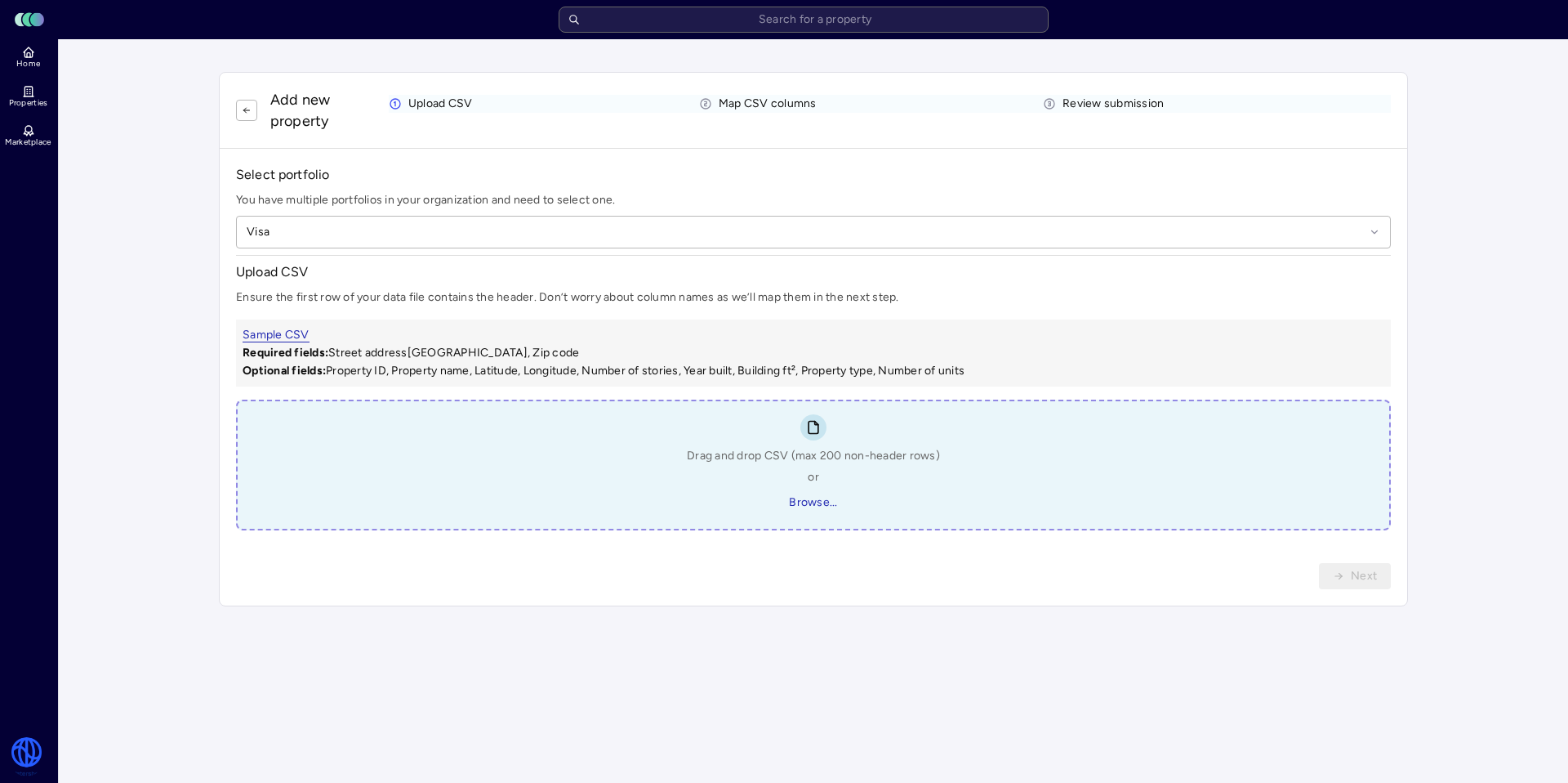
click at [798, 468] on div "Drag and drop CSV (max 200 non-header rows) or Browse..." at bounding box center [813, 481] width 253 height 69
click at [802, 507] on span "Browse..." at bounding box center [812, 502] width 48 height 18
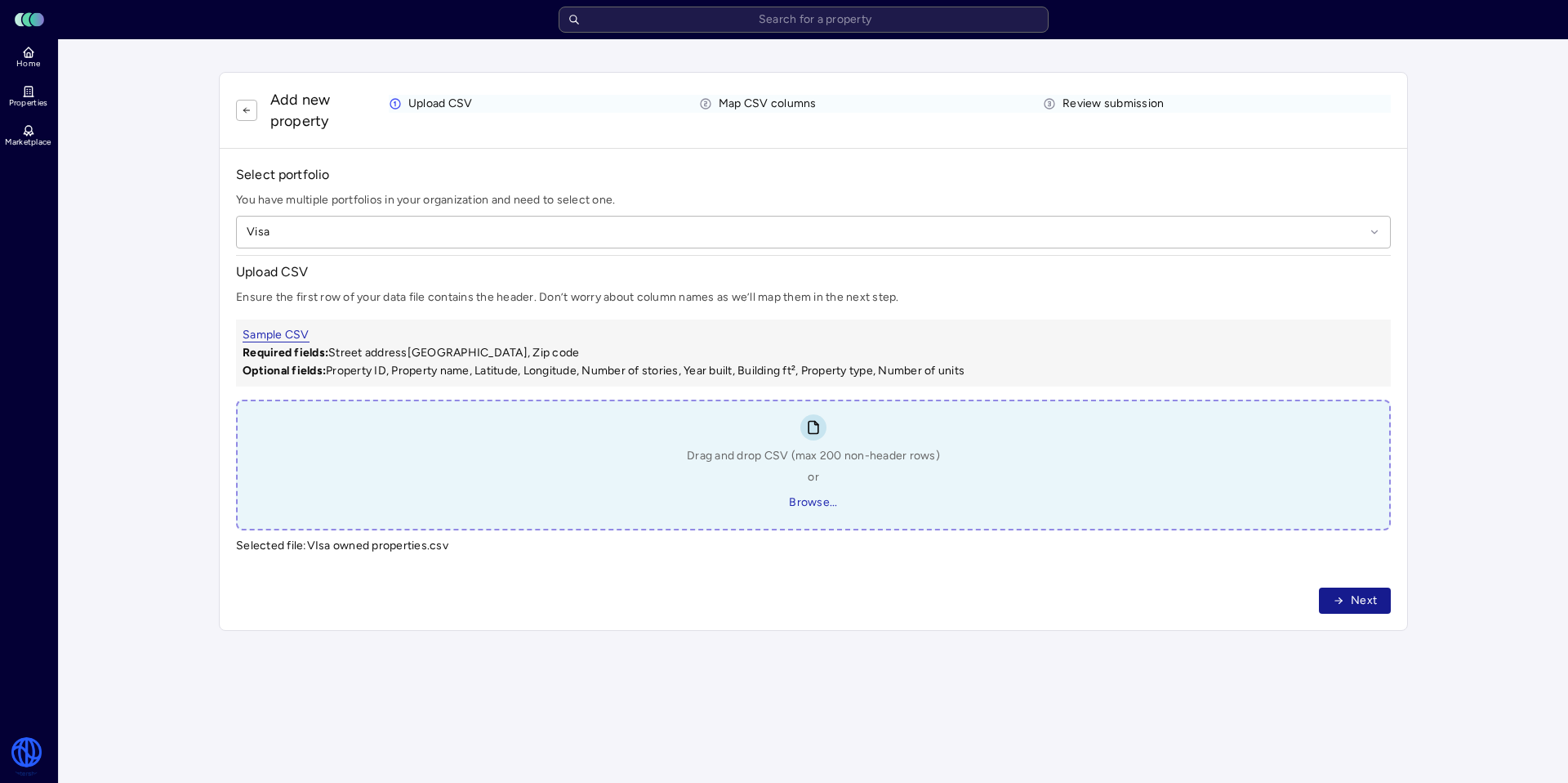
click at [1376, 600] on span "Next" at bounding box center [1364, 600] width 26 height 18
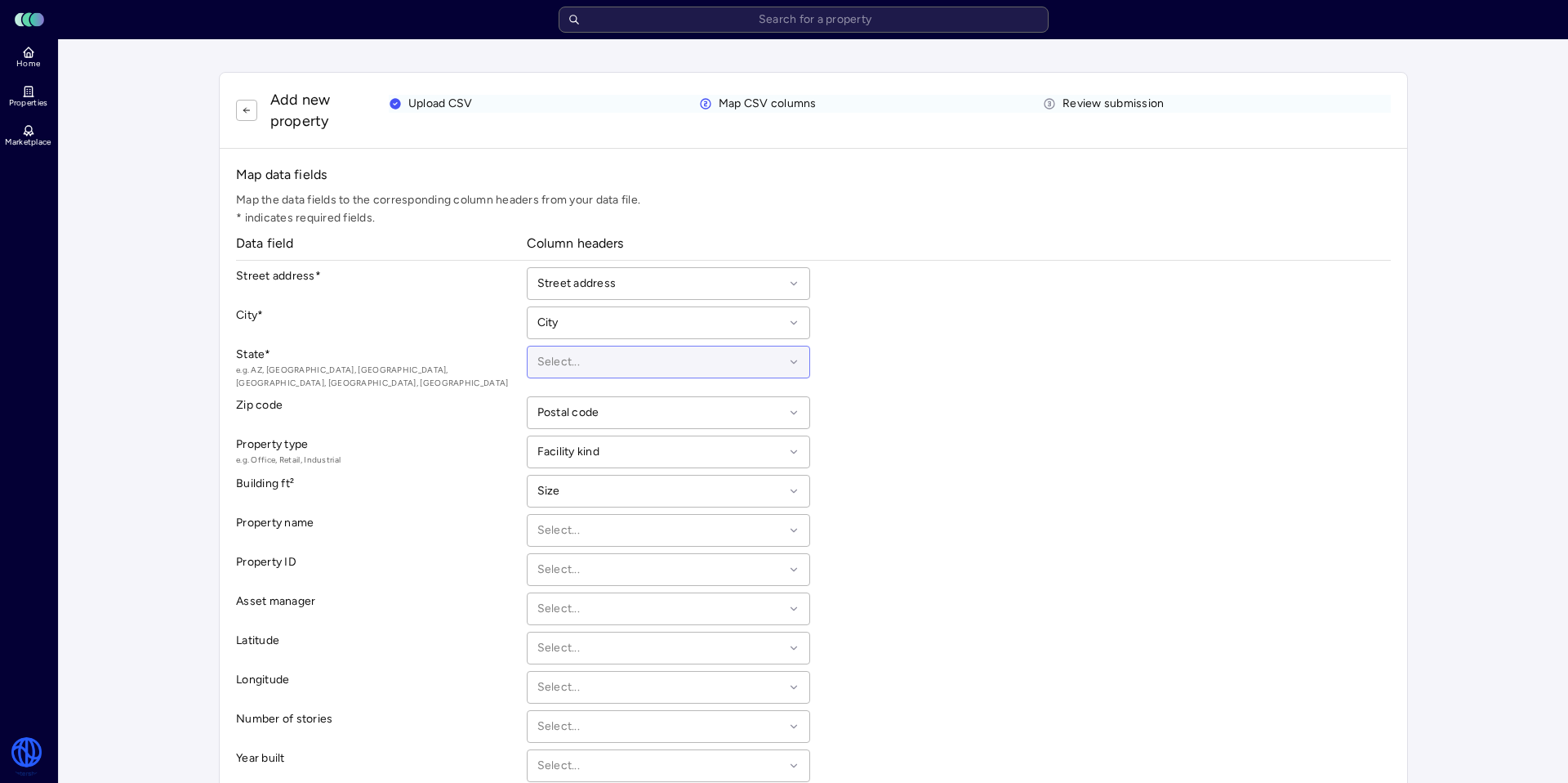
click at [674, 361] on div at bounding box center [661, 361] width 247 height 18
click at [672, 479] on div "State or province" at bounding box center [668, 494] width 263 height 37
click at [649, 521] on div at bounding box center [661, 530] width 247 height 18
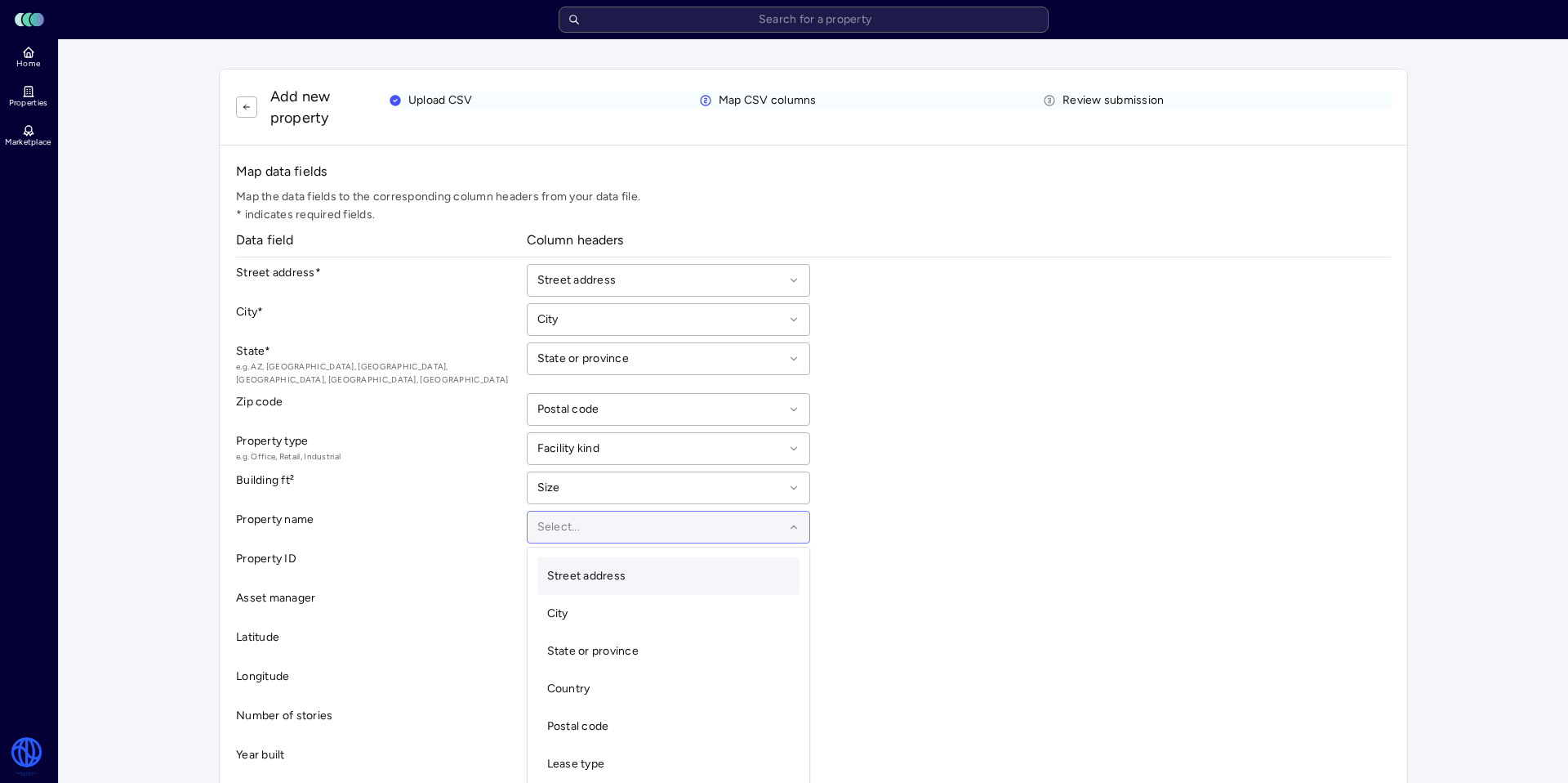
scroll to position [4, 0]
click at [670, 567] on div "Street address" at bounding box center [668, 575] width 263 height 37
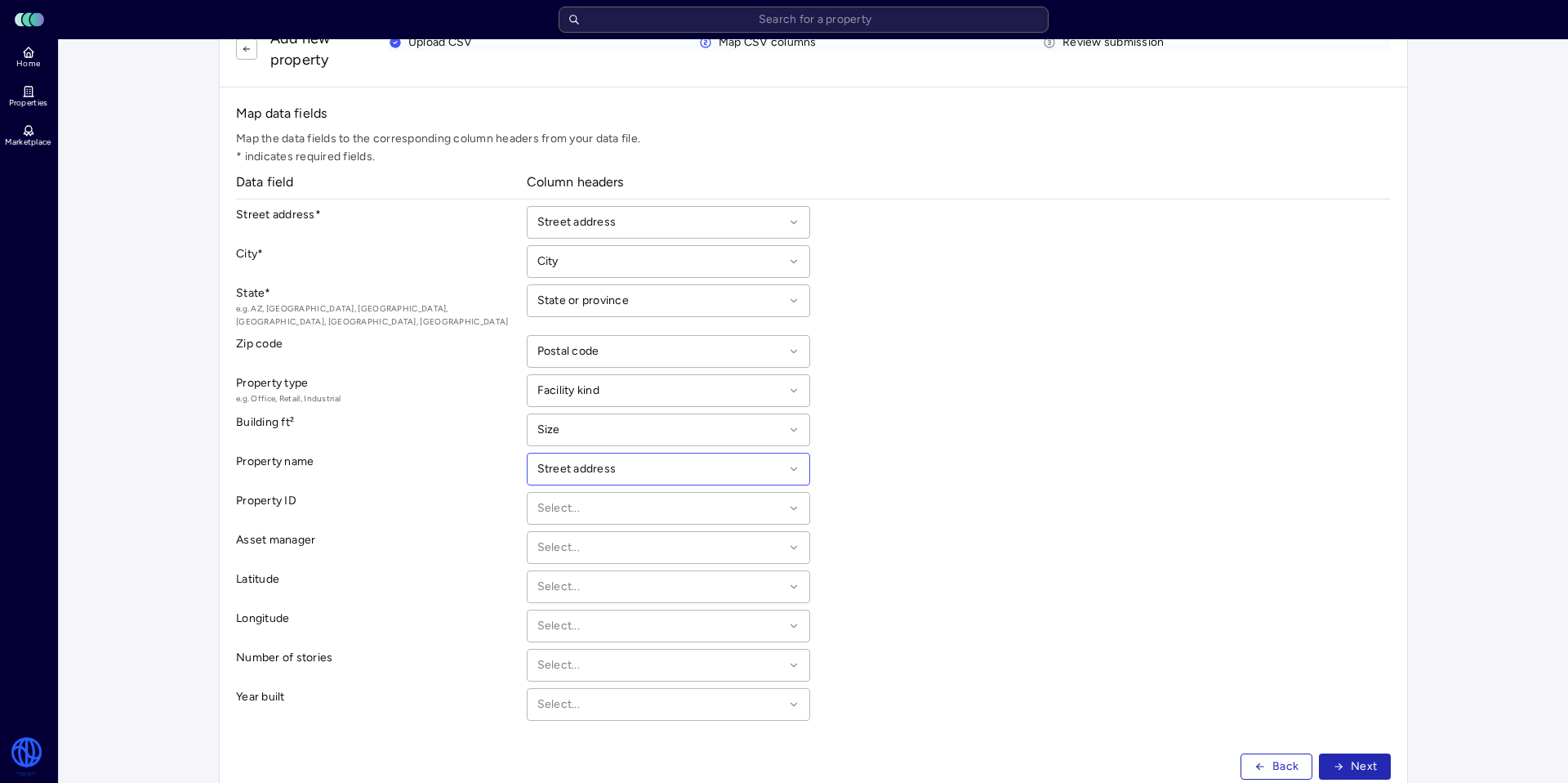
scroll to position [96, 0]
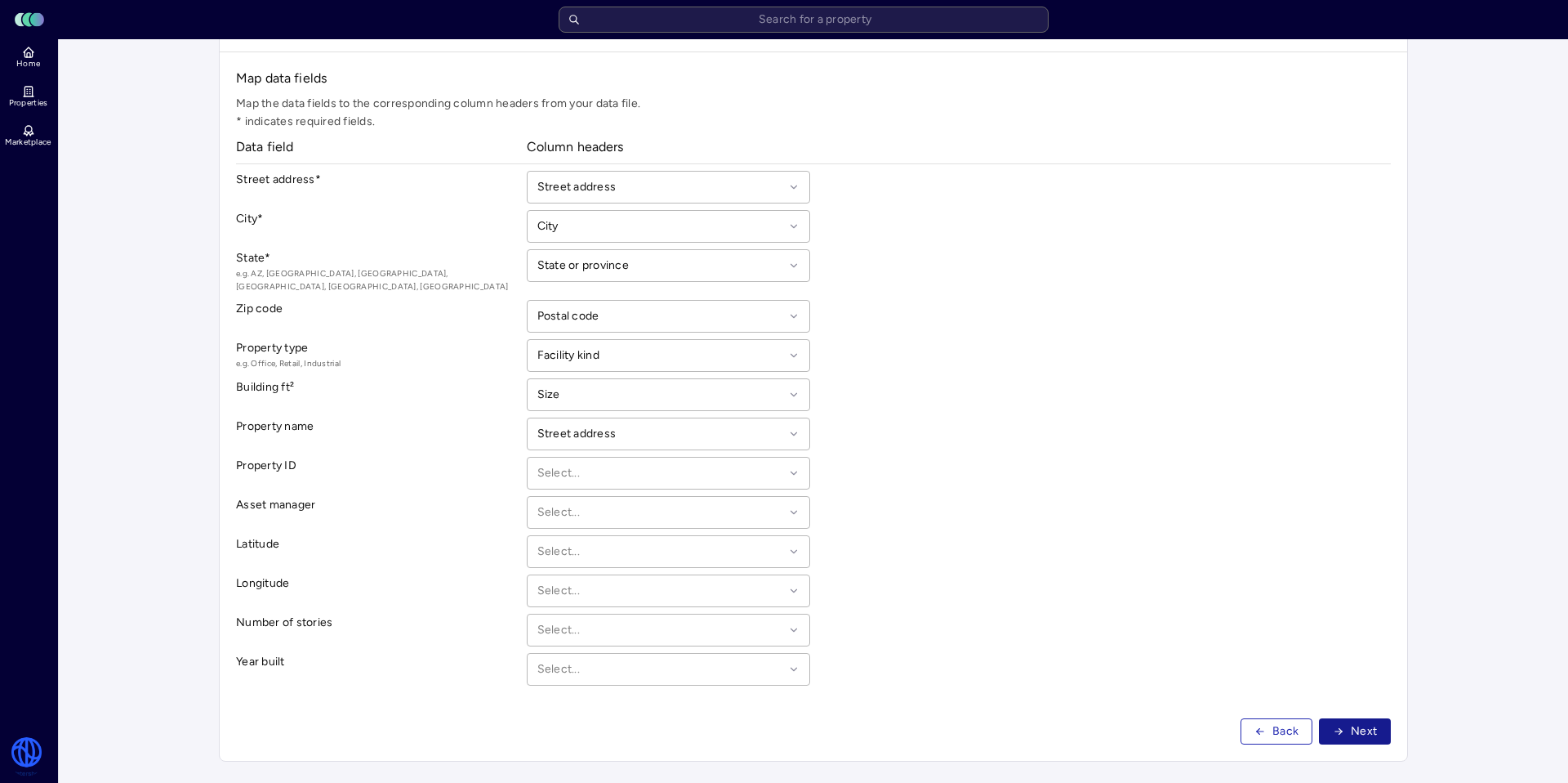
click at [1348, 719] on button "Next" at bounding box center [1355, 731] width 72 height 26
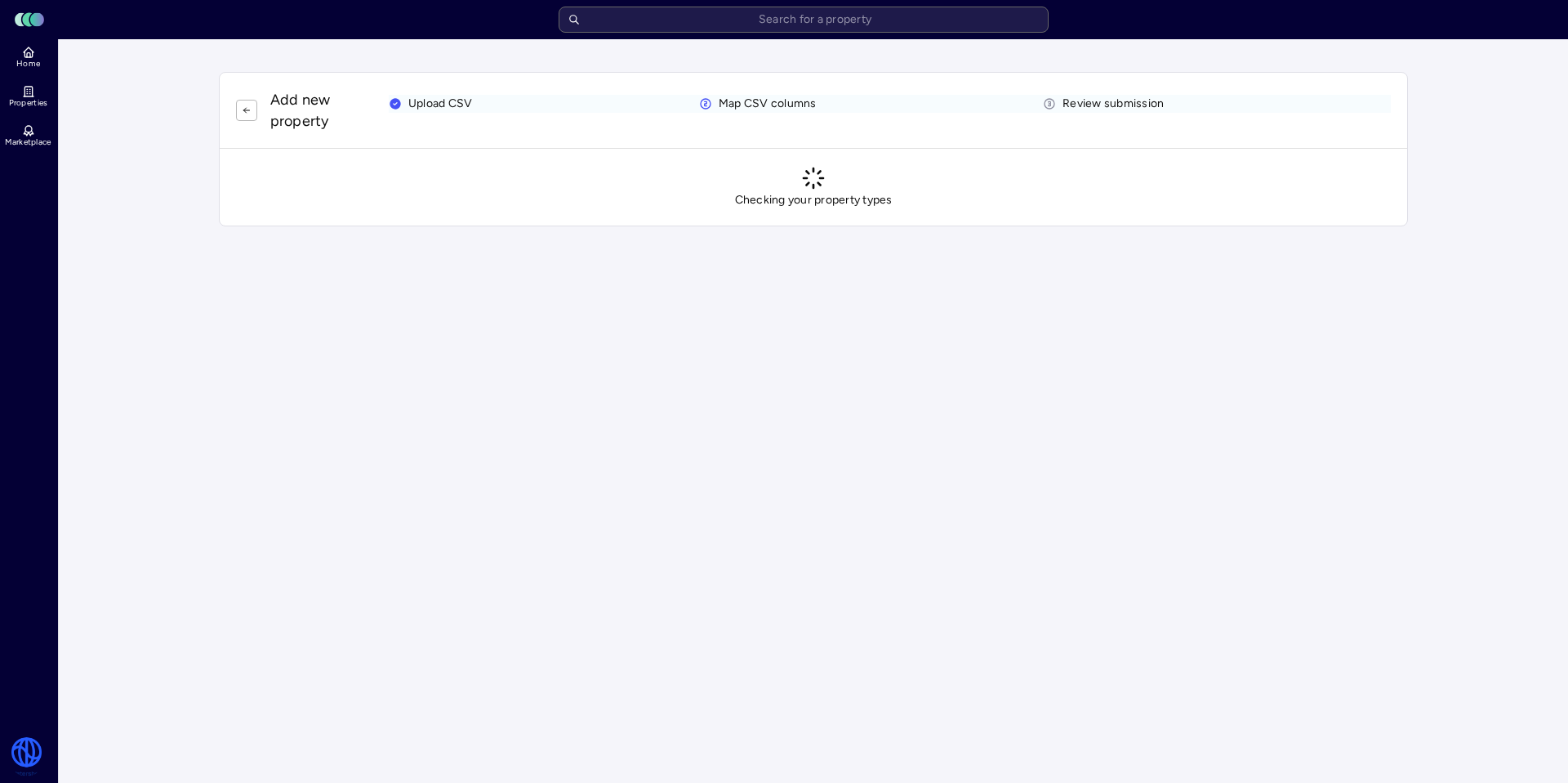
scroll to position [0, 0]
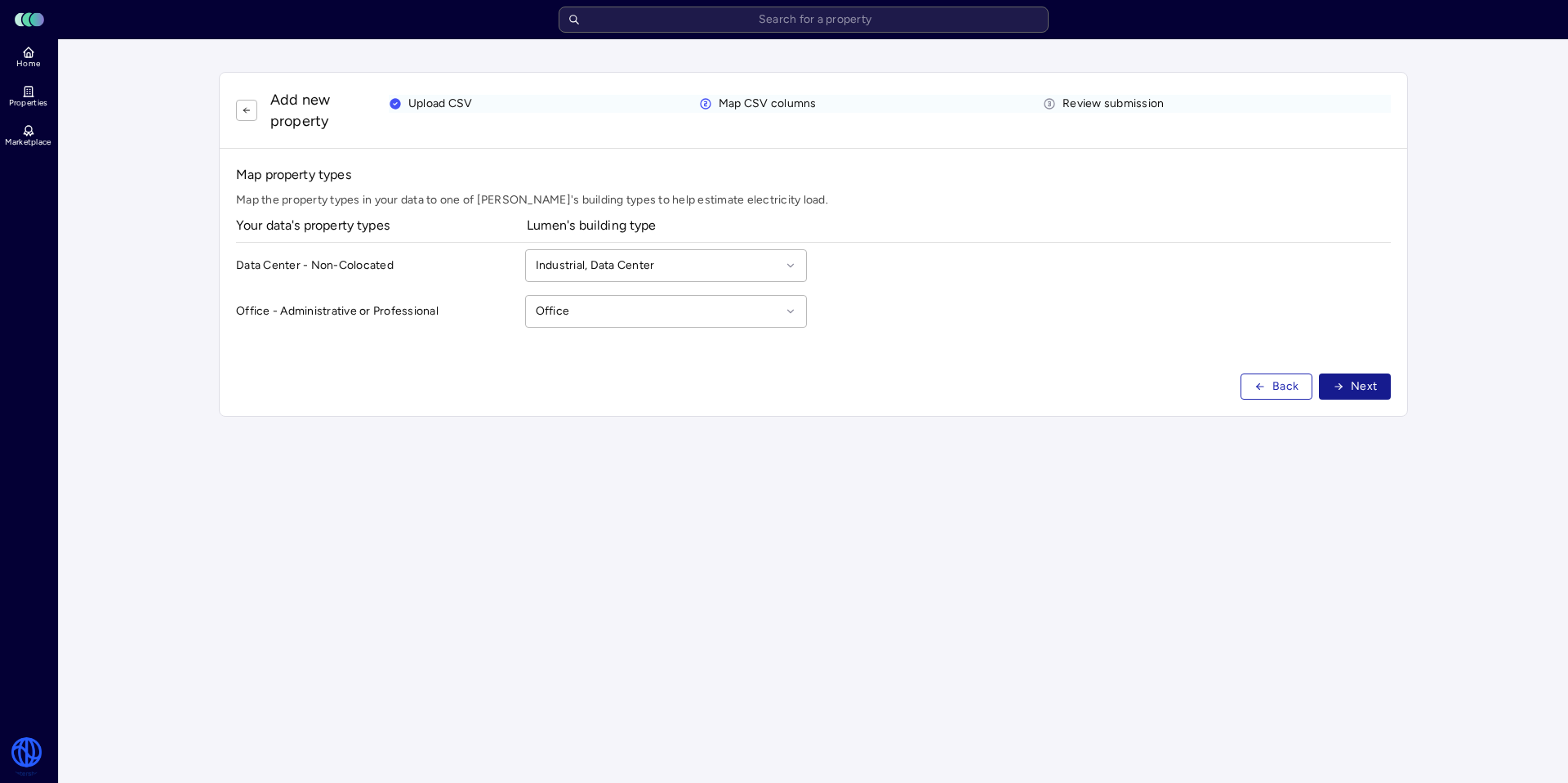
click at [1355, 380] on span "Next" at bounding box center [1364, 386] width 26 height 18
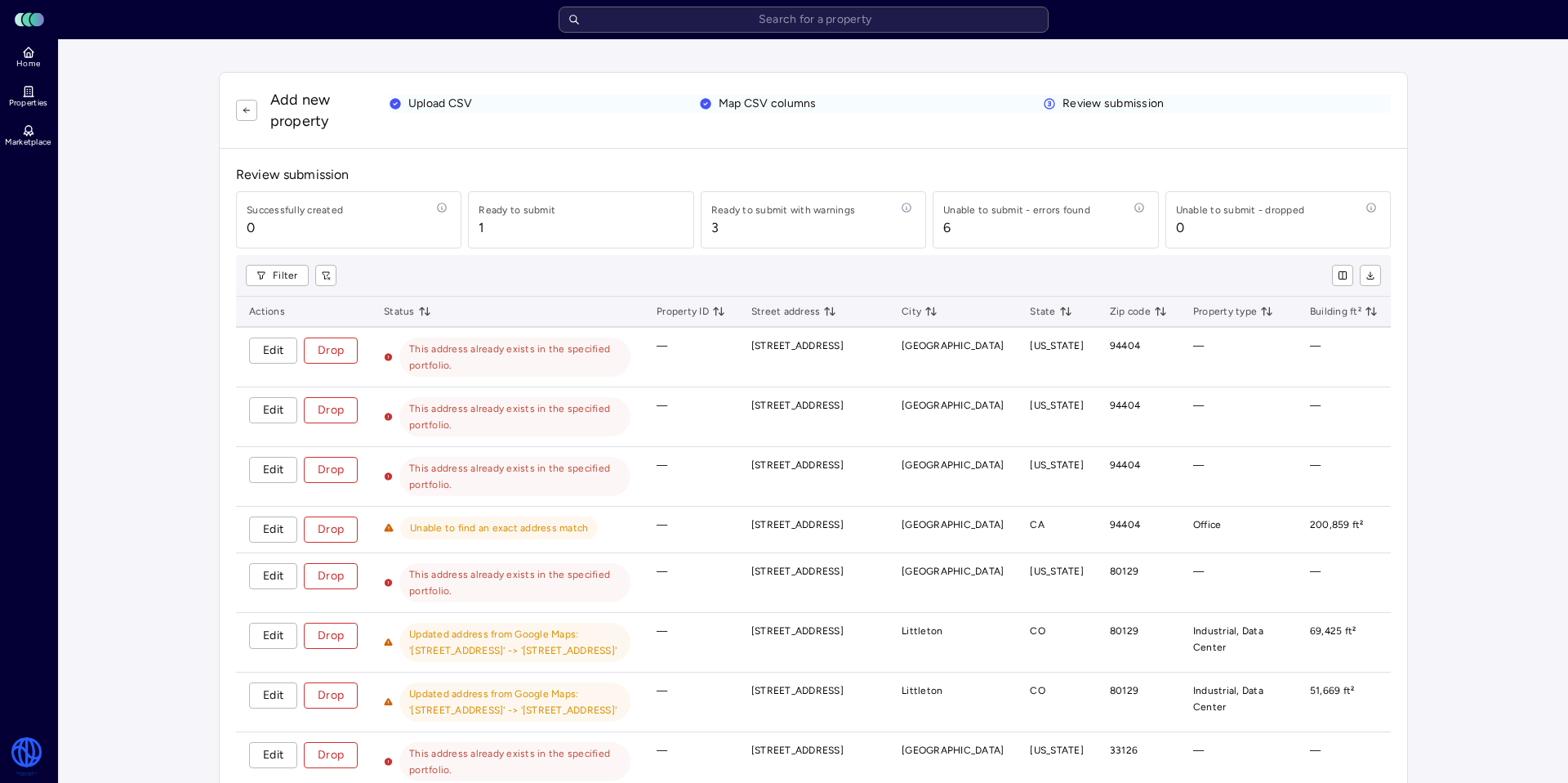
scroll to position [332, 0]
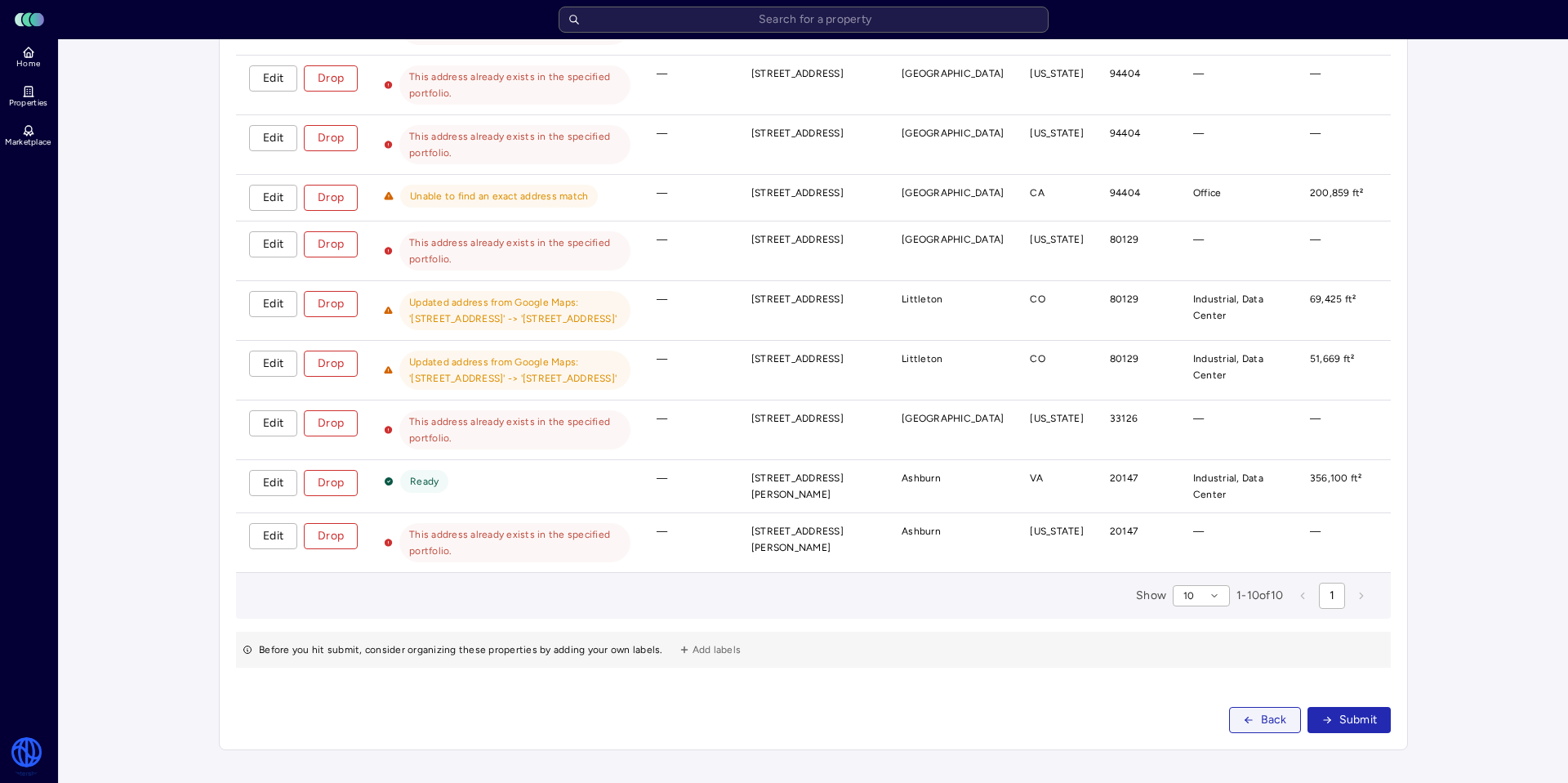
click at [1268, 724] on span "Back" at bounding box center [1274, 720] width 26 height 18
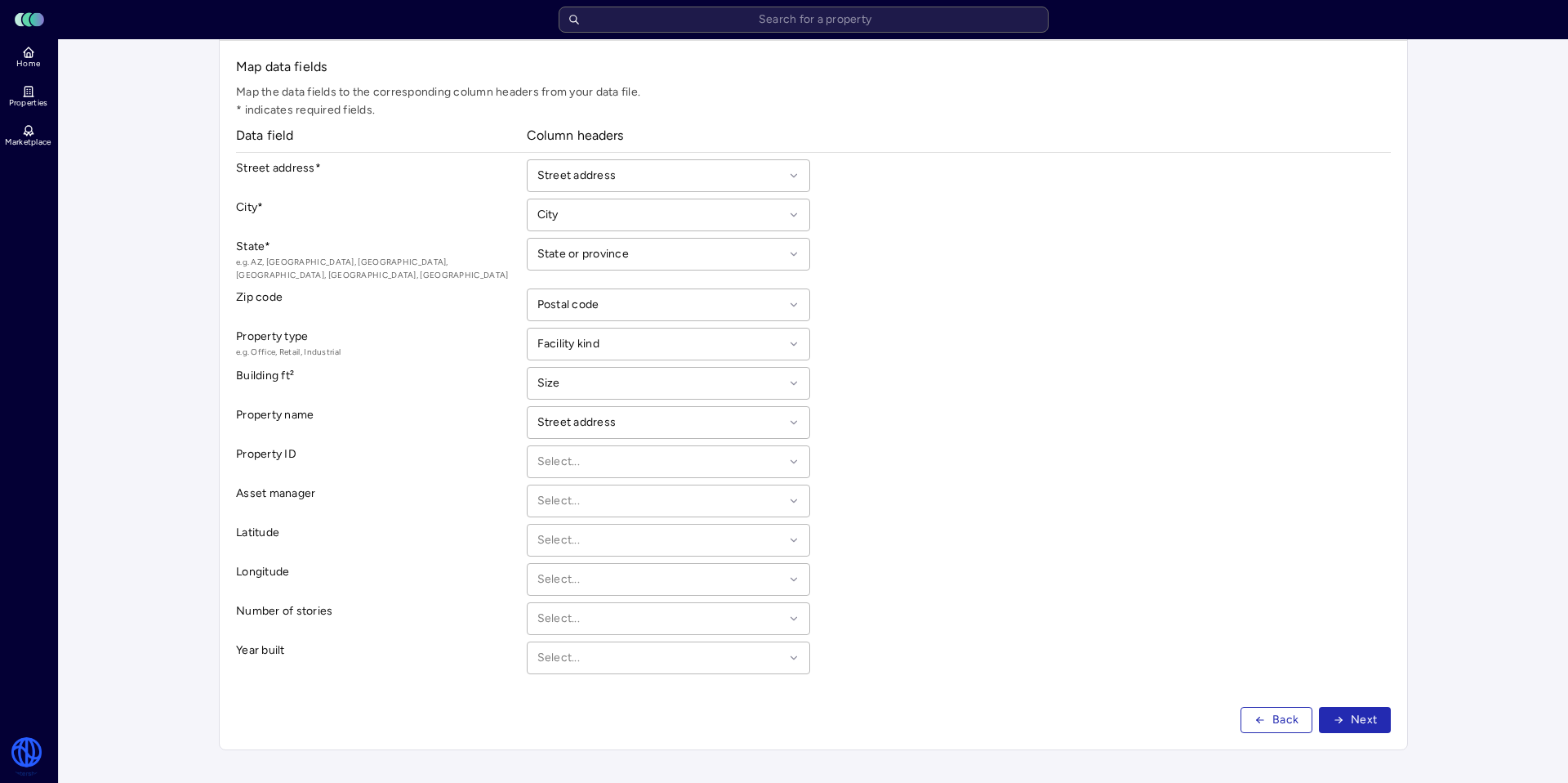
scroll to position [96, 0]
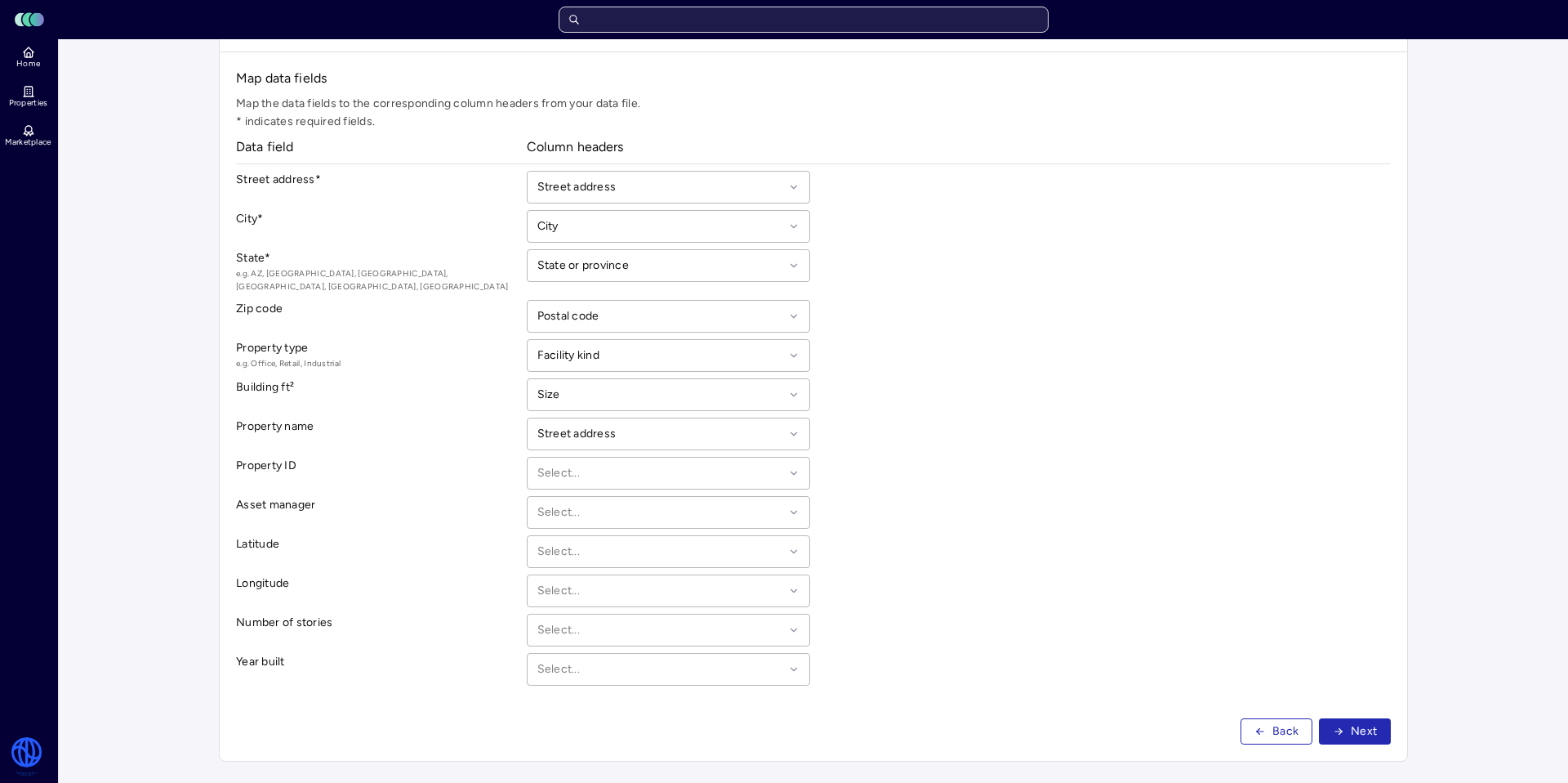
click at [631, 23] on input "text" at bounding box center [803, 19] width 490 height 26
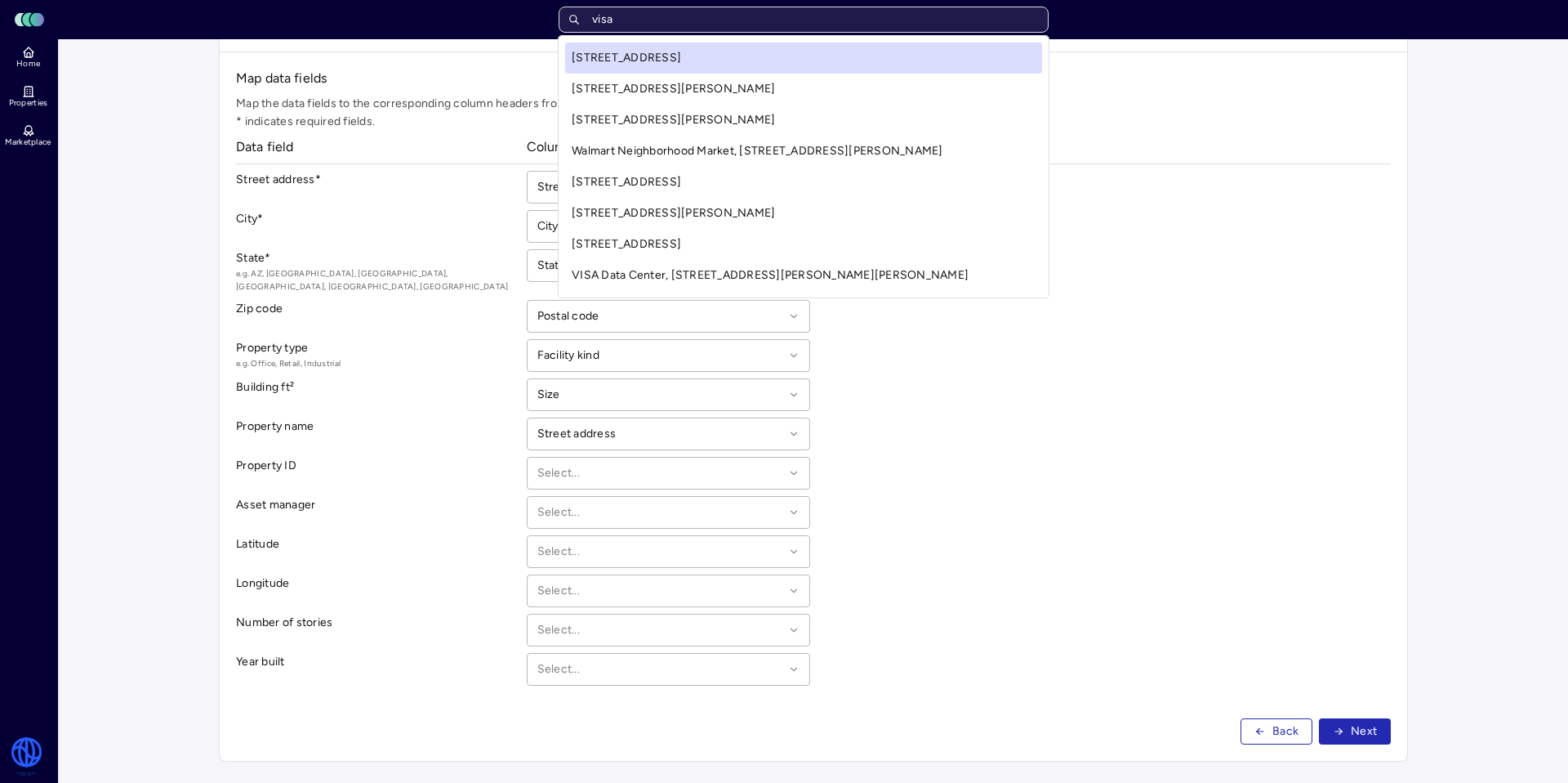
type input "visa"
click at [14, 85] on div "Toggle Sidebar Lumen Energy Logo Home Properties Marketplace Watershed [PERSON_…" at bounding box center [784, 349] width 1568 height 891
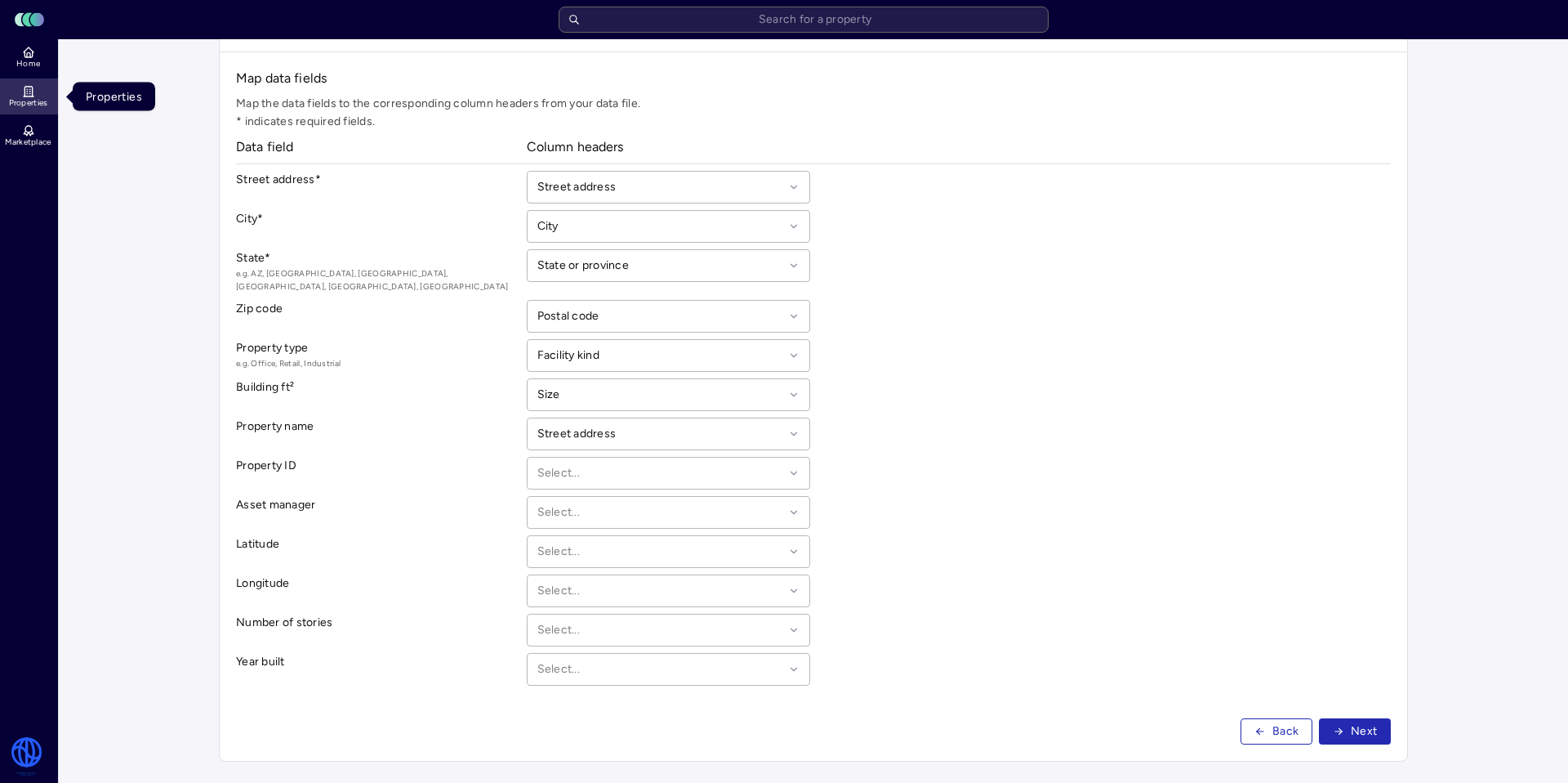
click at [25, 91] on icon at bounding box center [28, 91] width 13 height 13
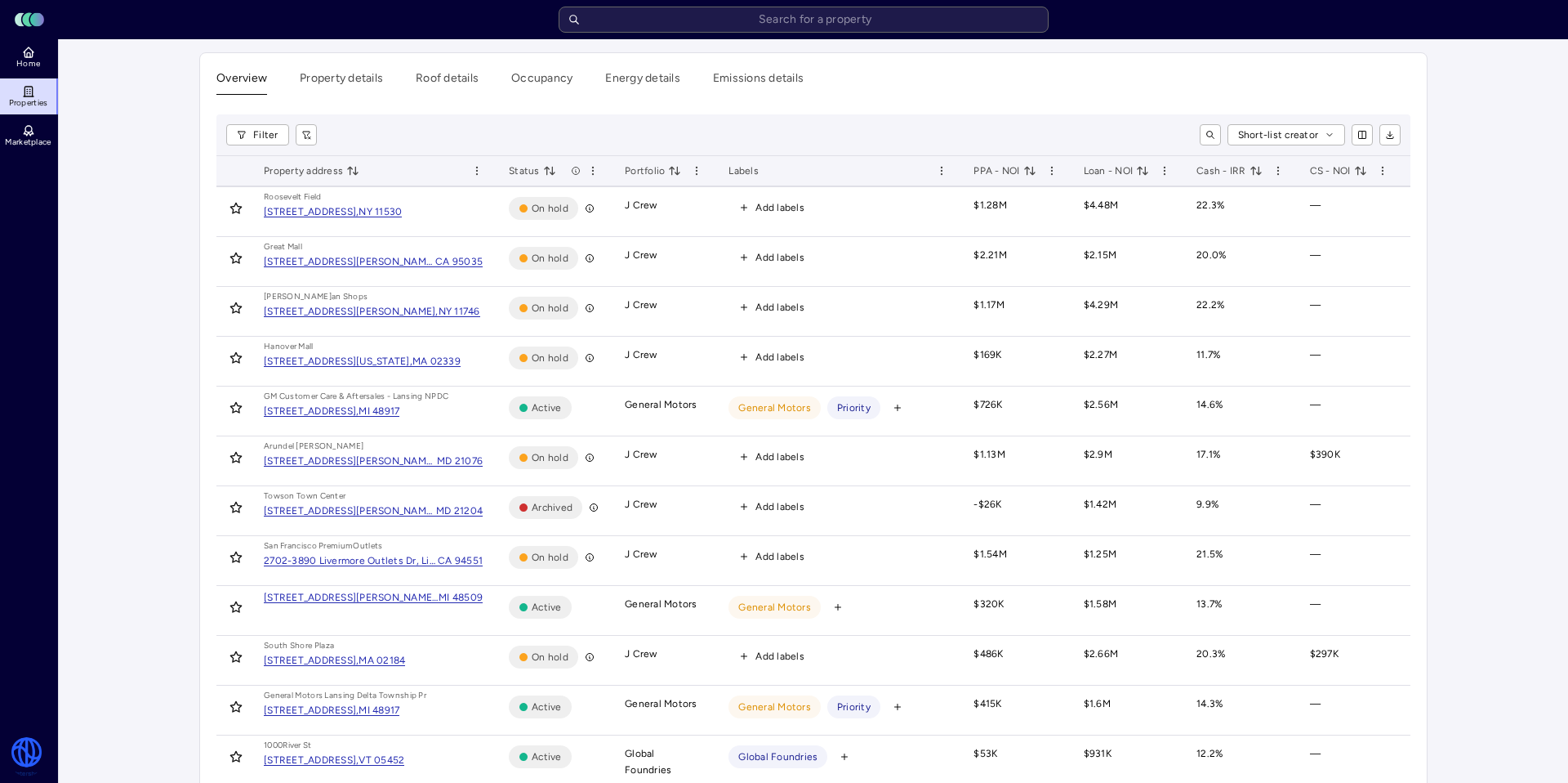
click at [339, 61] on div "Overview Property details Roof details Occupancy Energy details Emissions detai…" at bounding box center [813, 786] width 1227 height 1465
click at [742, 85] on button "Emissions details" at bounding box center [758, 82] width 91 height 25
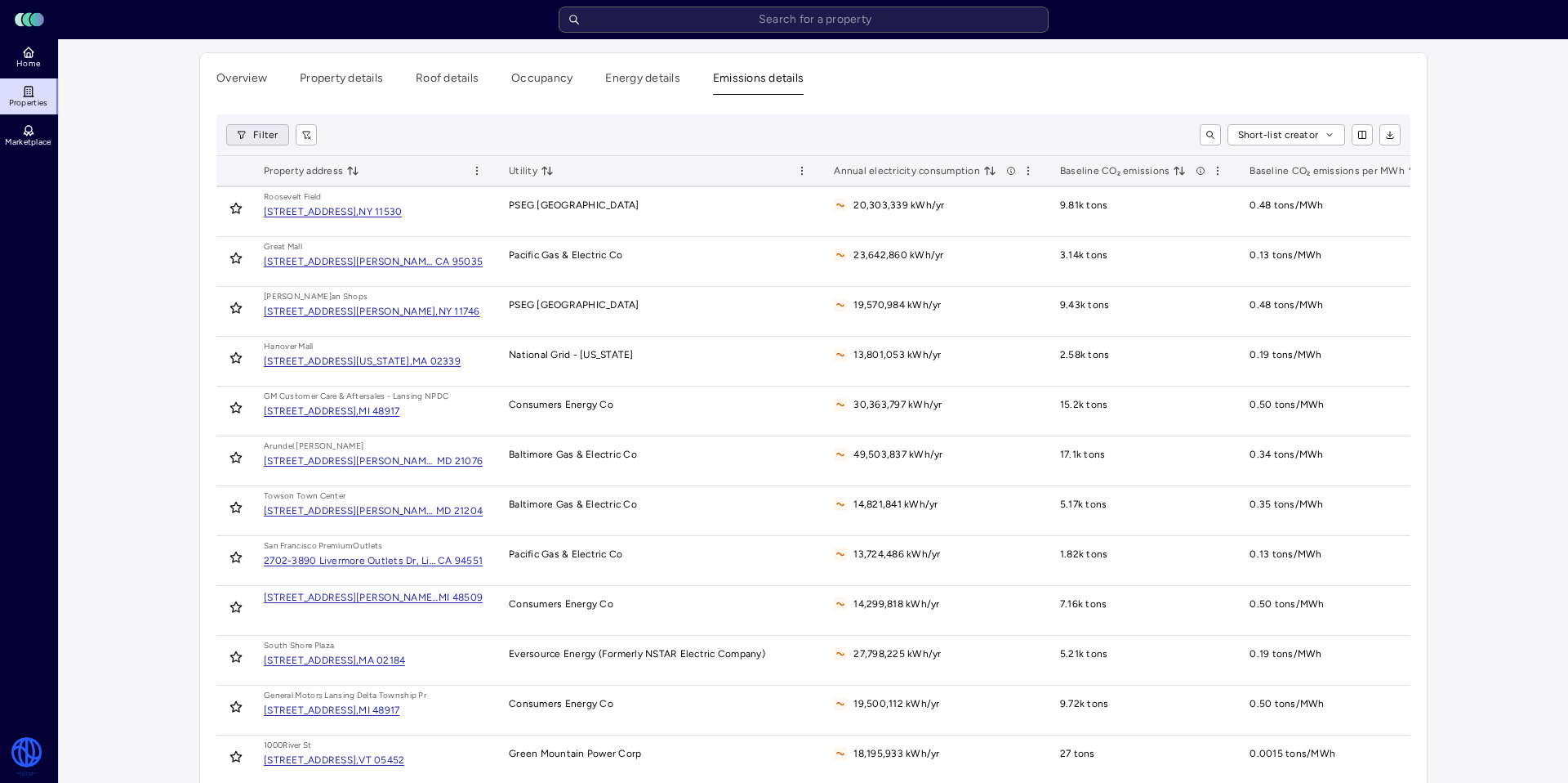
click at [244, 139] on html "Toggle Sidebar Lumen Energy Logo Home Properties Marketplace Watershed [PERSON_…" at bounding box center [784, 754] width 1568 height 1509
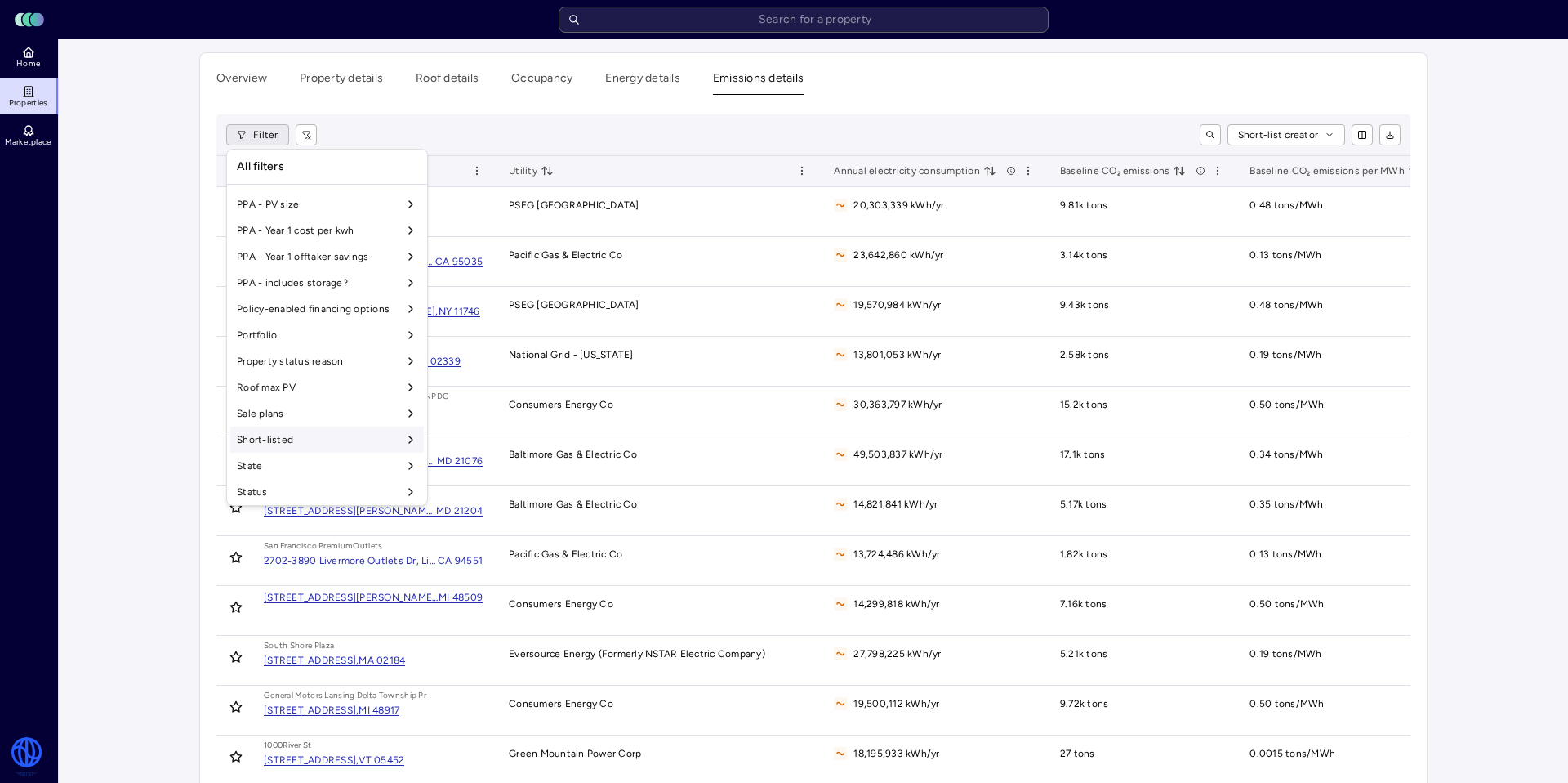
scroll to position [1386, 0]
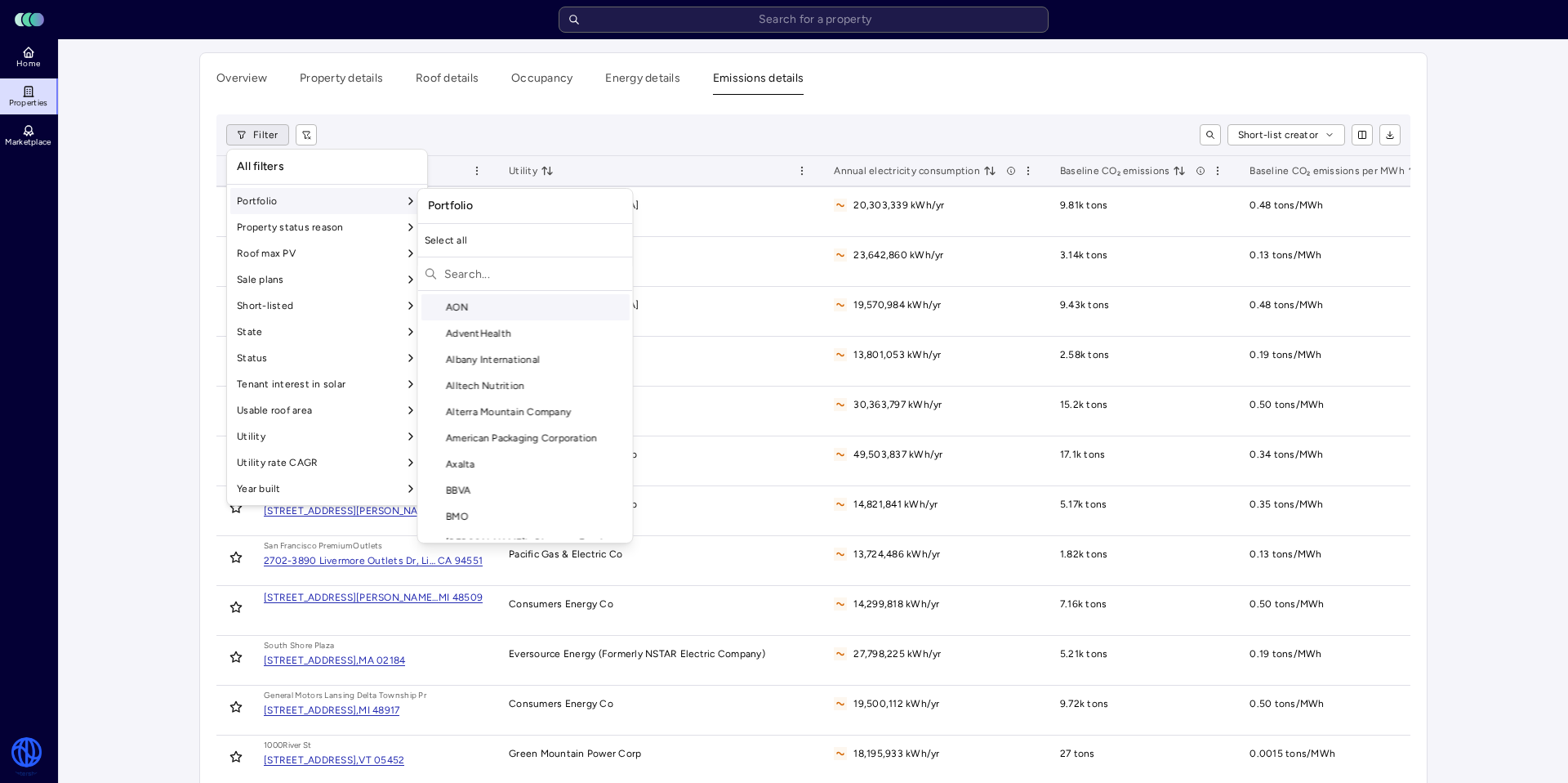
click at [350, 190] on div "Portfolio" at bounding box center [327, 201] width 194 height 26
click at [467, 255] on div "Select all AON AdventHealth Albany International Alltech Nutrition Alterra Moun…" at bounding box center [525, 383] width 215 height 312
click at [480, 271] on input "text" at bounding box center [535, 273] width 182 height 26
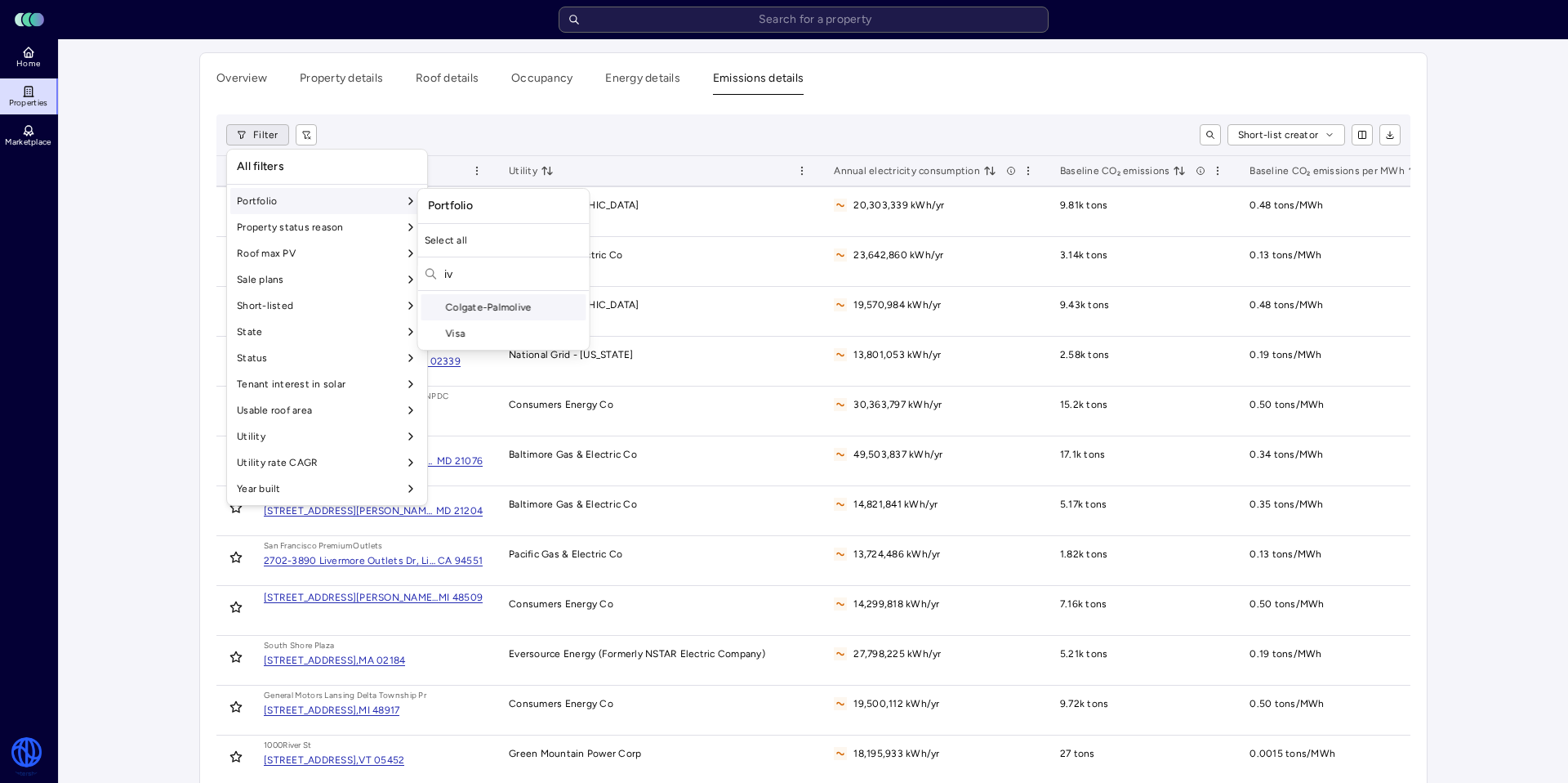
type input "i"
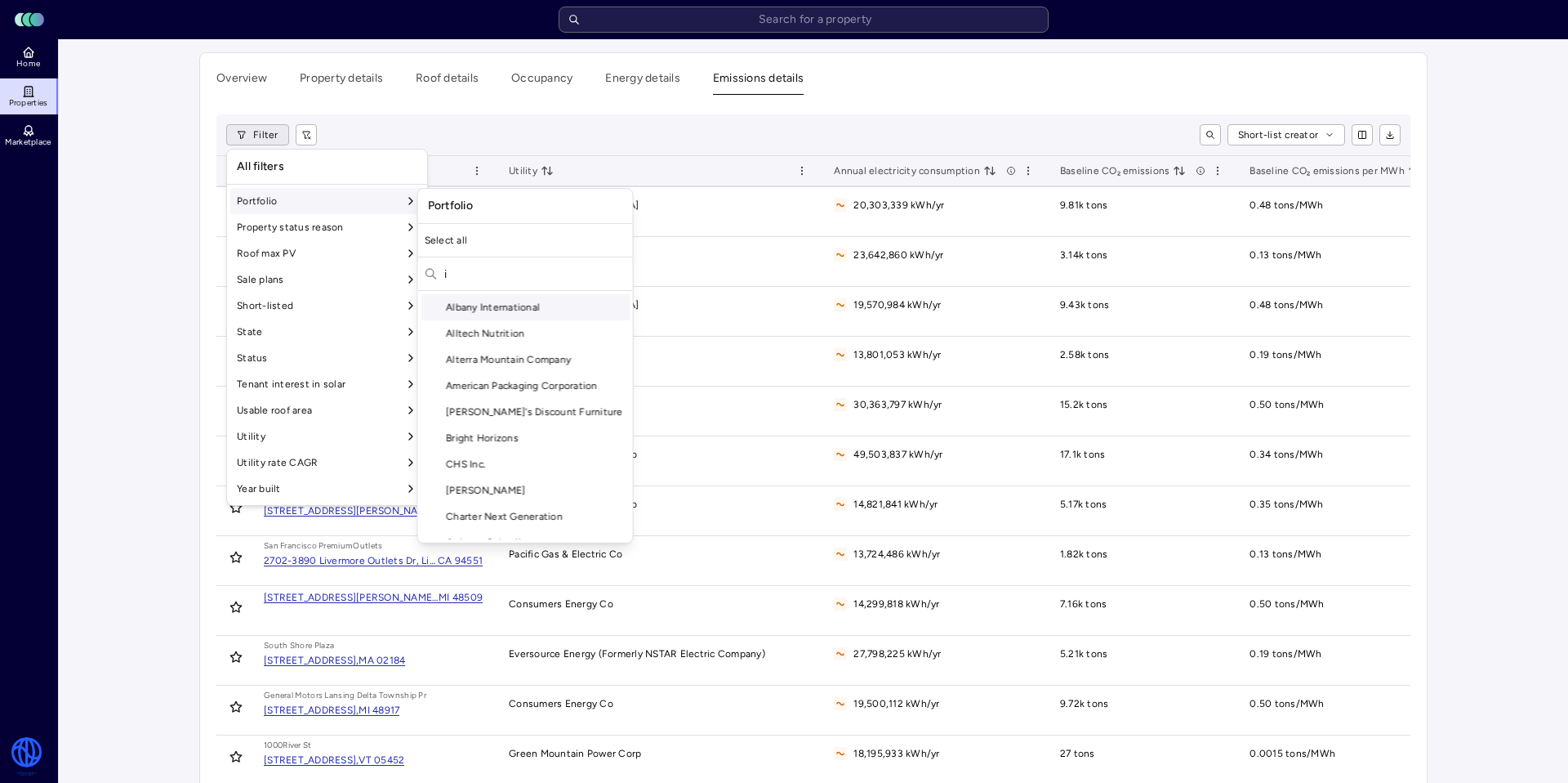
scroll to position [0, 0]
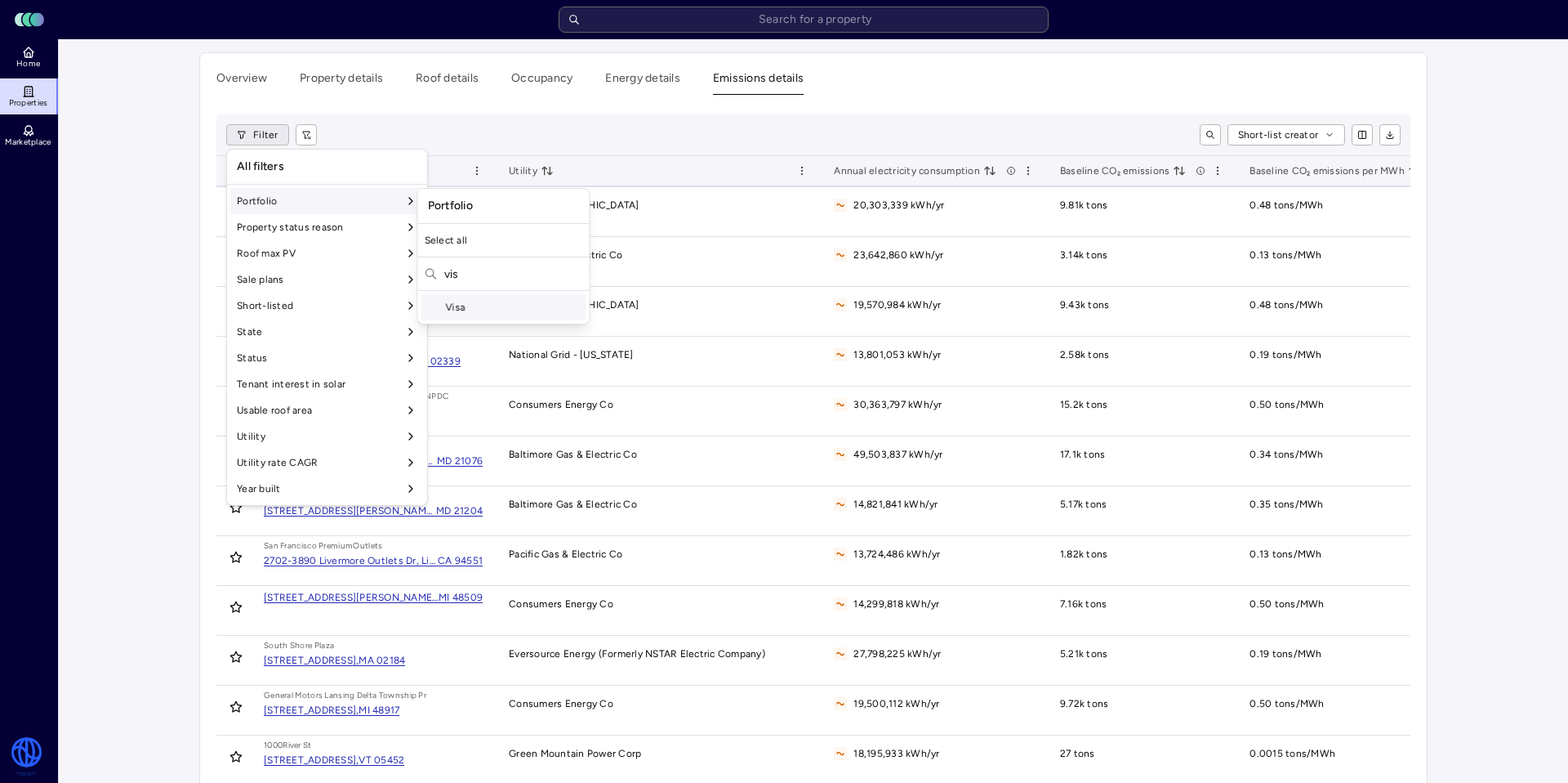
type input "vis"
click at [486, 313] on div "Visa" at bounding box center [503, 307] width 165 height 26
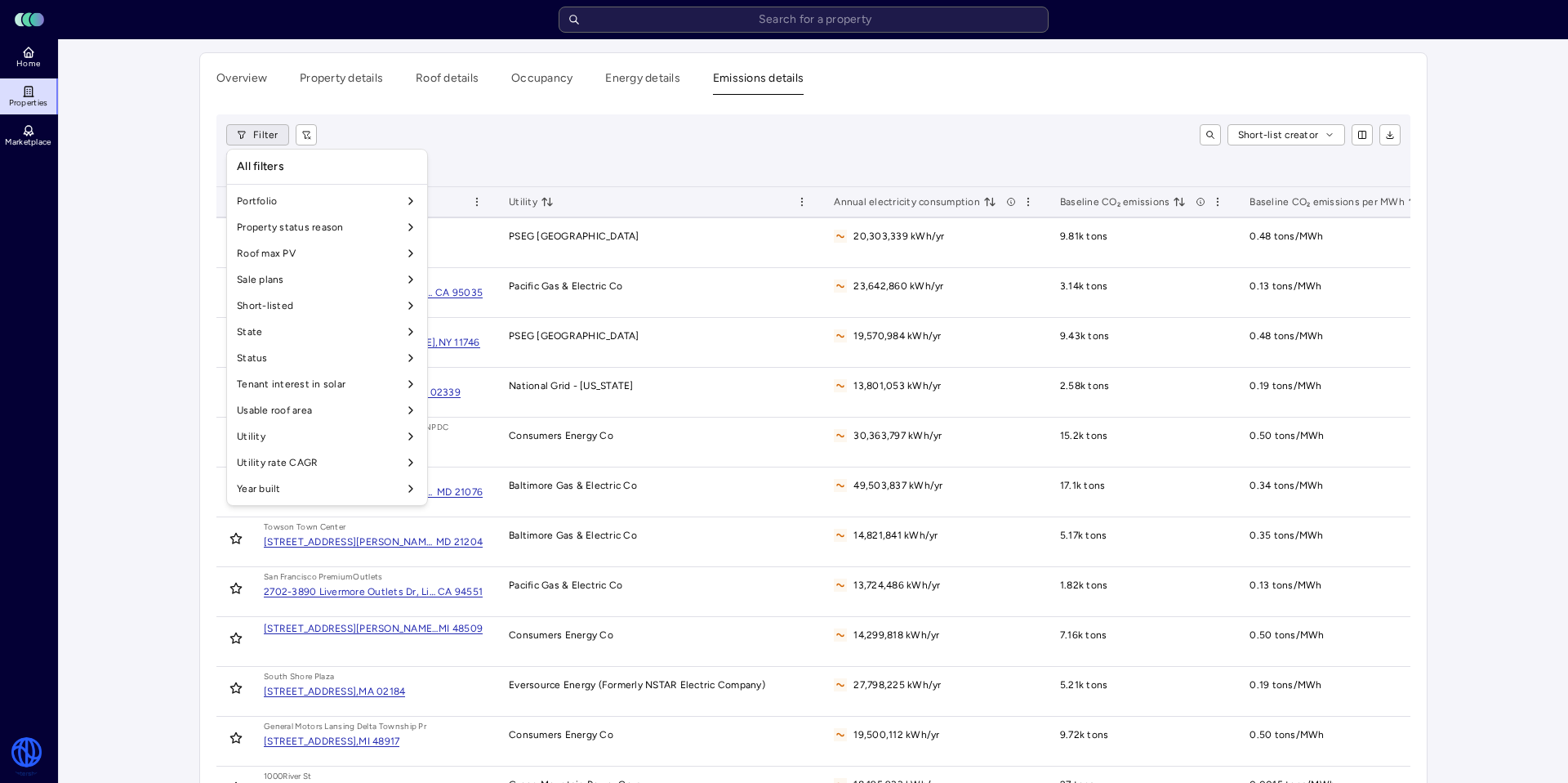
click at [177, 260] on html "Toggle Sidebar Lumen Energy Logo Home Properties Marketplace Watershed [PERSON_…" at bounding box center [784, 770] width 1568 height 1541
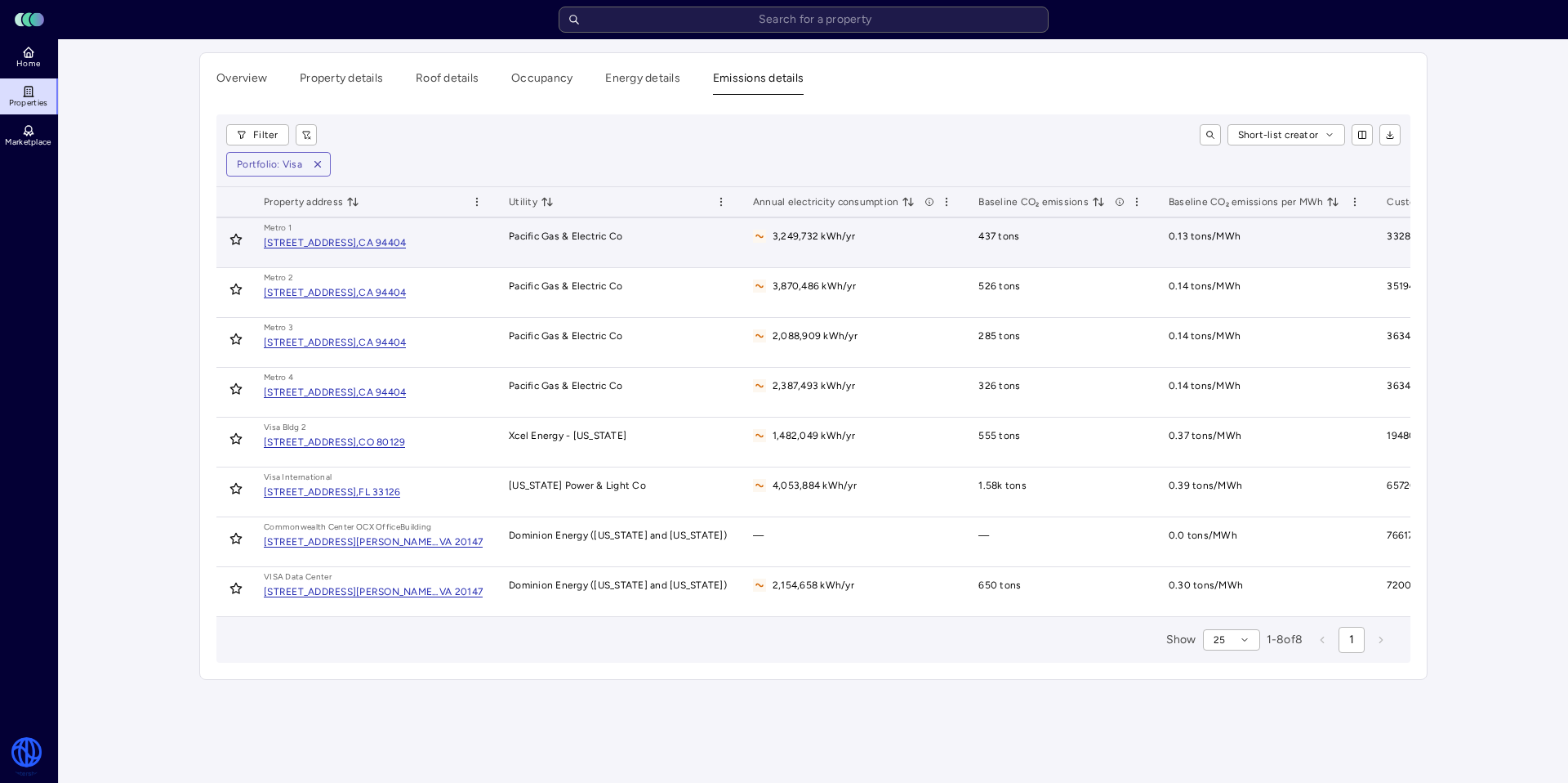
drag, startPoint x: 872, startPoint y: 244, endPoint x: 863, endPoint y: 244, distance: 9.0
click at [872, 244] on td "3,249,732 kWh/yr" at bounding box center [853, 243] width 226 height 50
click at [815, 241] on span "3,249,732 kWh/yr" at bounding box center [804, 235] width 102 height 16
click at [815, 239] on span "3,249,732 kWh/yr" at bounding box center [804, 235] width 102 height 16
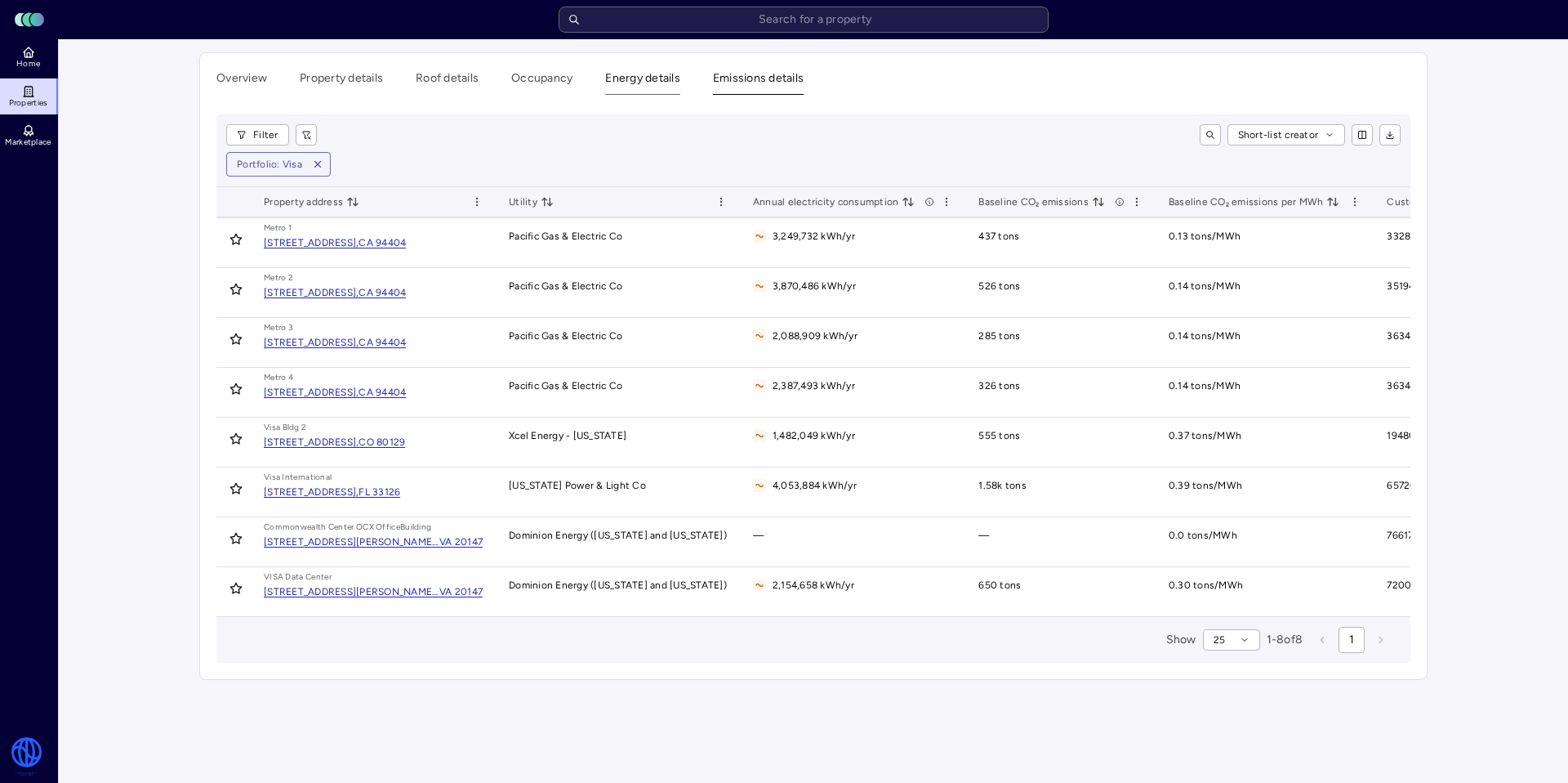
click at [657, 73] on button "Energy details" at bounding box center [642, 82] width 75 height 25
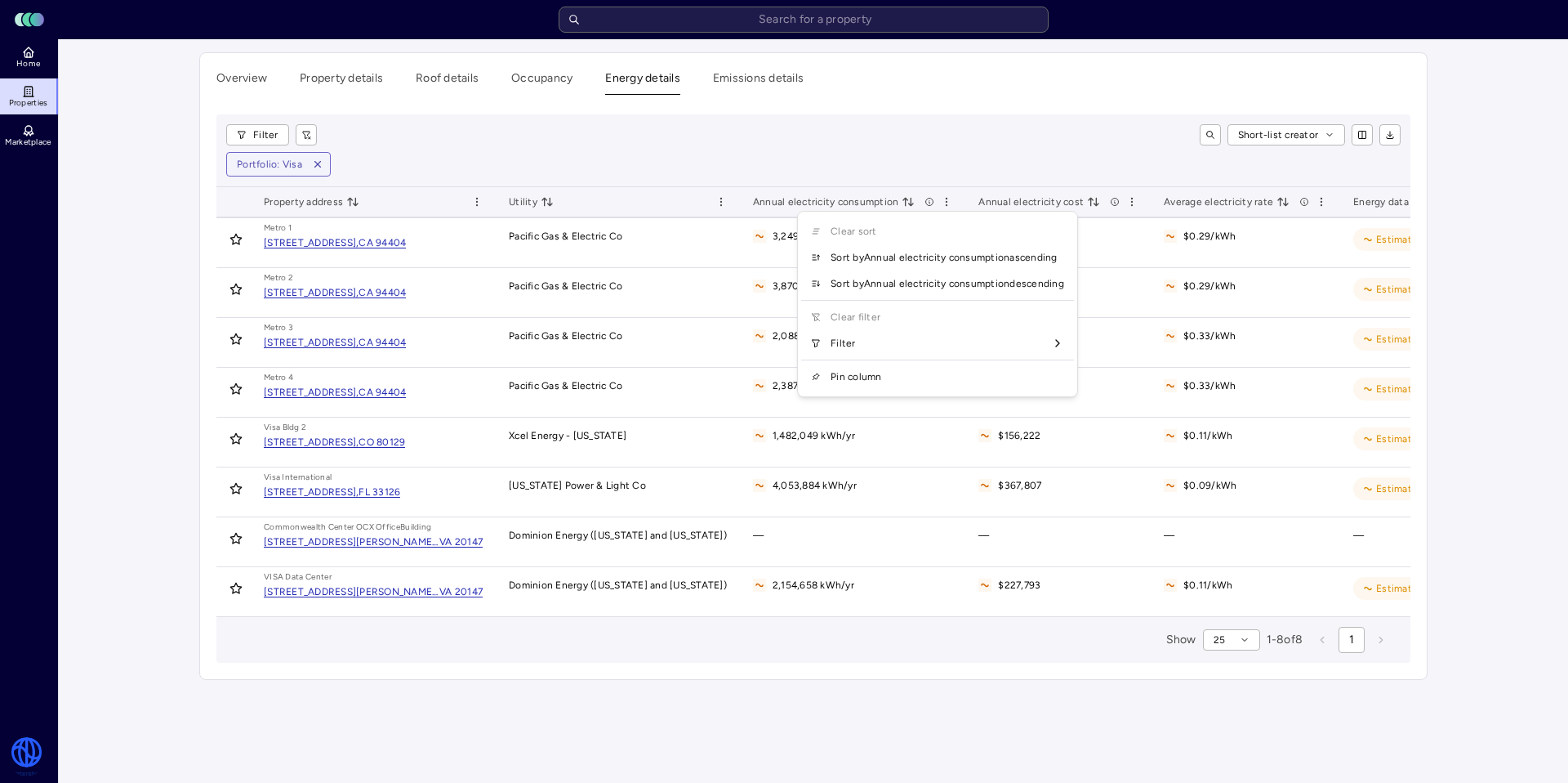
click at [933, 203] on html "Toggle Sidebar Lumen Energy Logo Home Properties Marketplace Watershed [PERSON_…" at bounding box center [784, 391] width 1568 height 783
click at [777, 223] on html "Toggle Sidebar Lumen Energy Logo Home Properties Marketplace Watershed [PERSON_…" at bounding box center [784, 391] width 1568 height 783
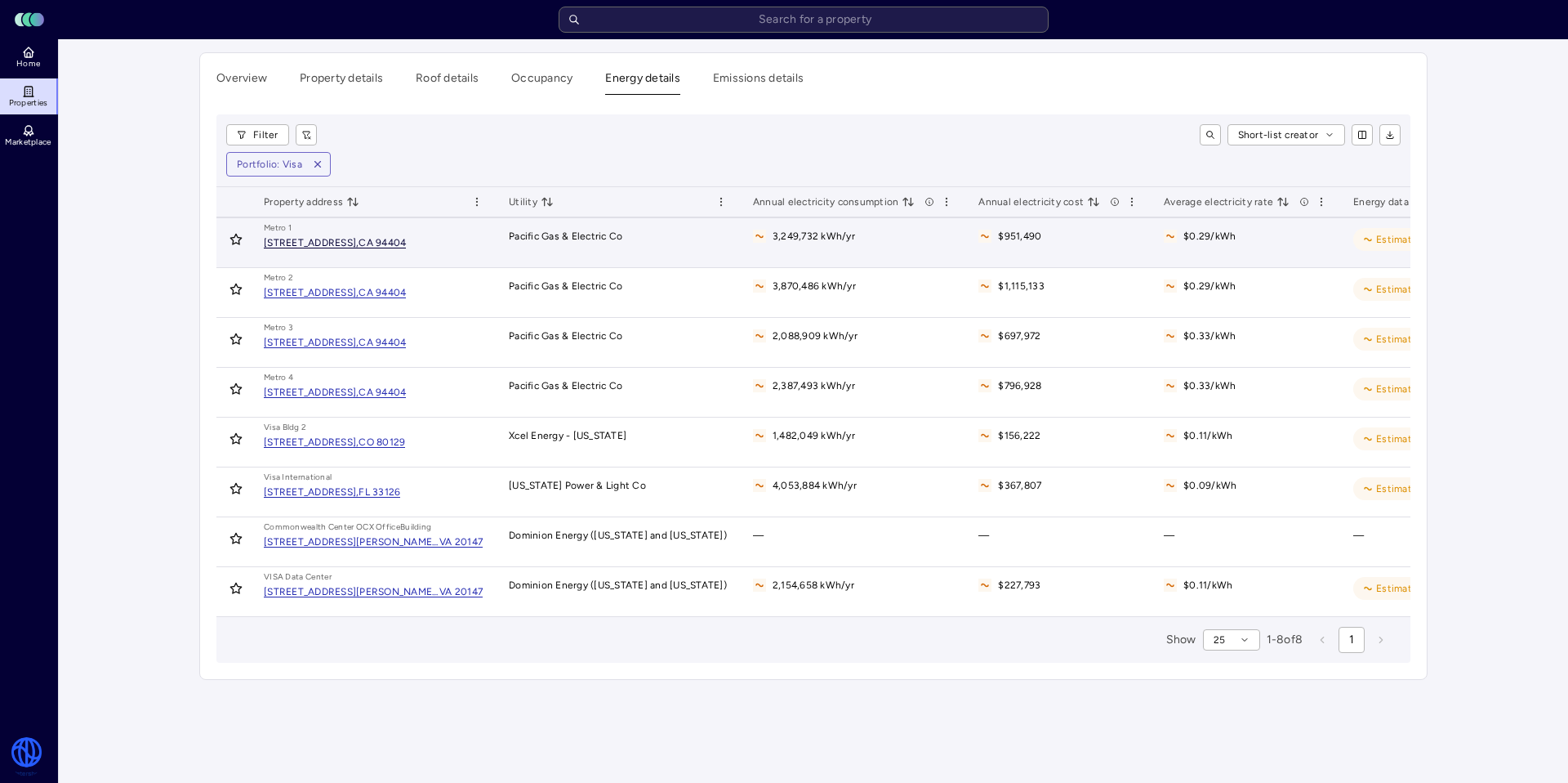
click at [359, 240] on div "[STREET_ADDRESS]," at bounding box center [311, 243] width 95 height 10
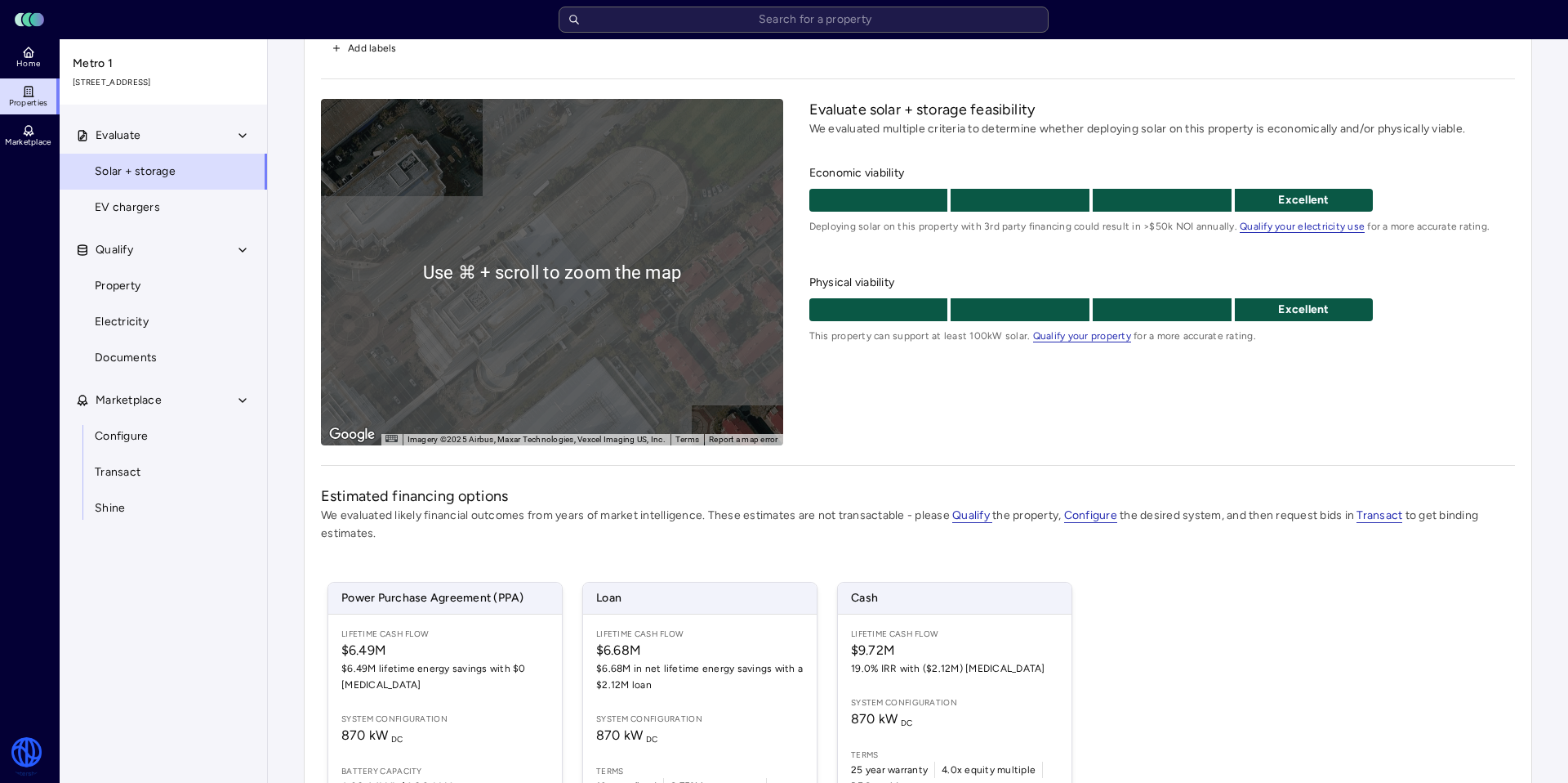
scroll to position [124, 0]
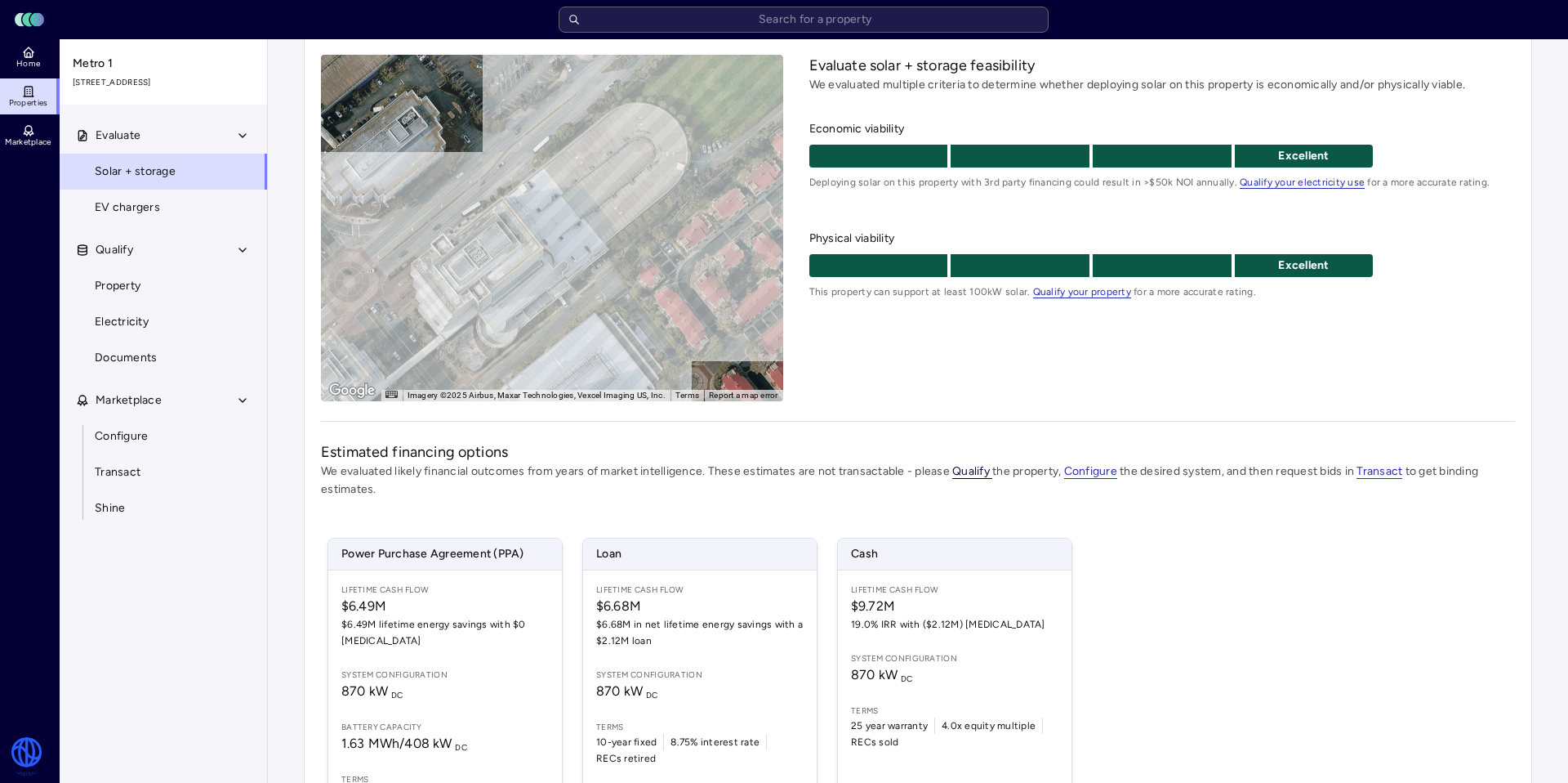
click at [977, 472] on span "Qualify" at bounding box center [972, 471] width 40 height 14
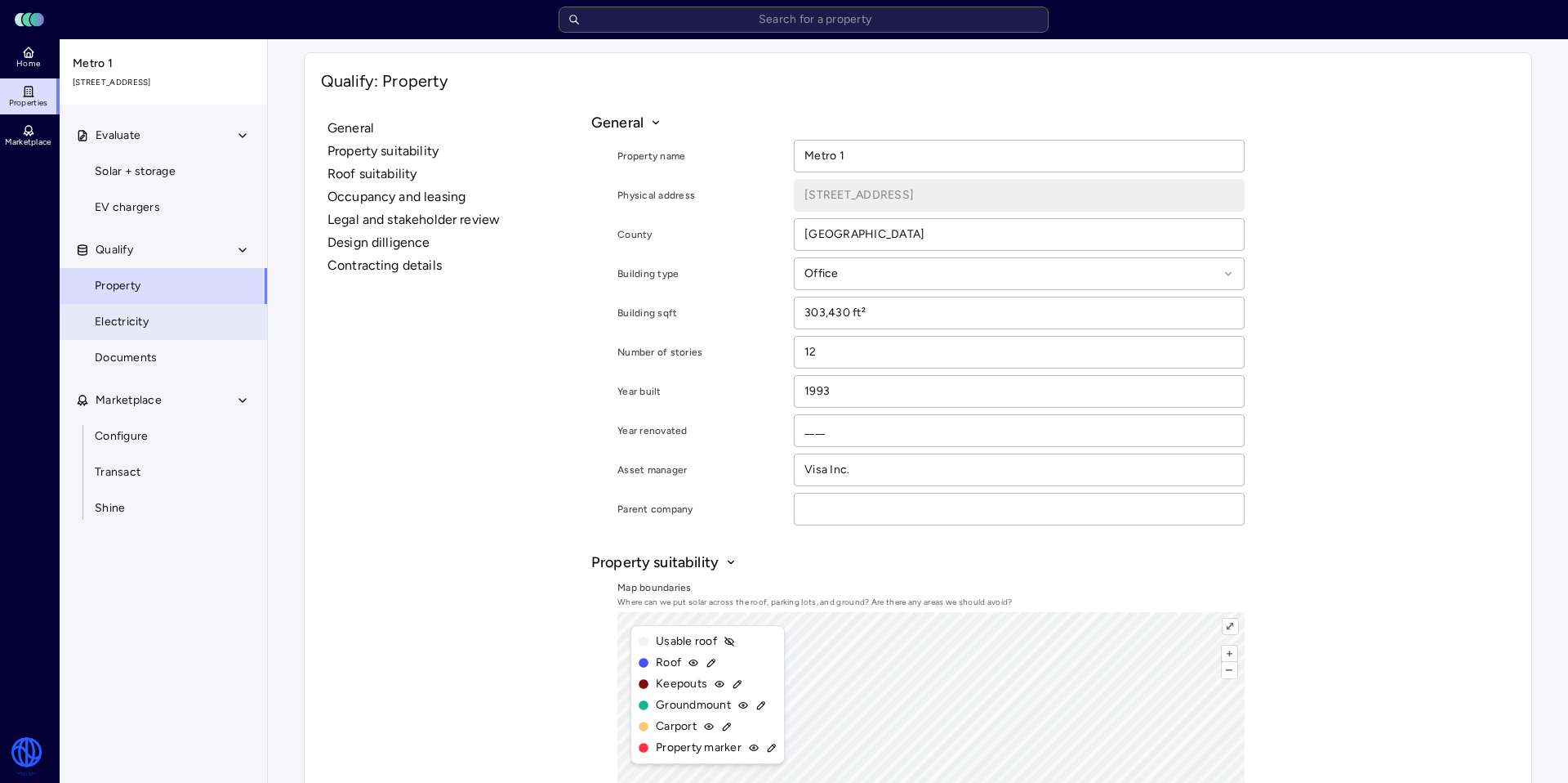
click at [163, 326] on link "Electricity" at bounding box center [163, 322] width 209 height 36
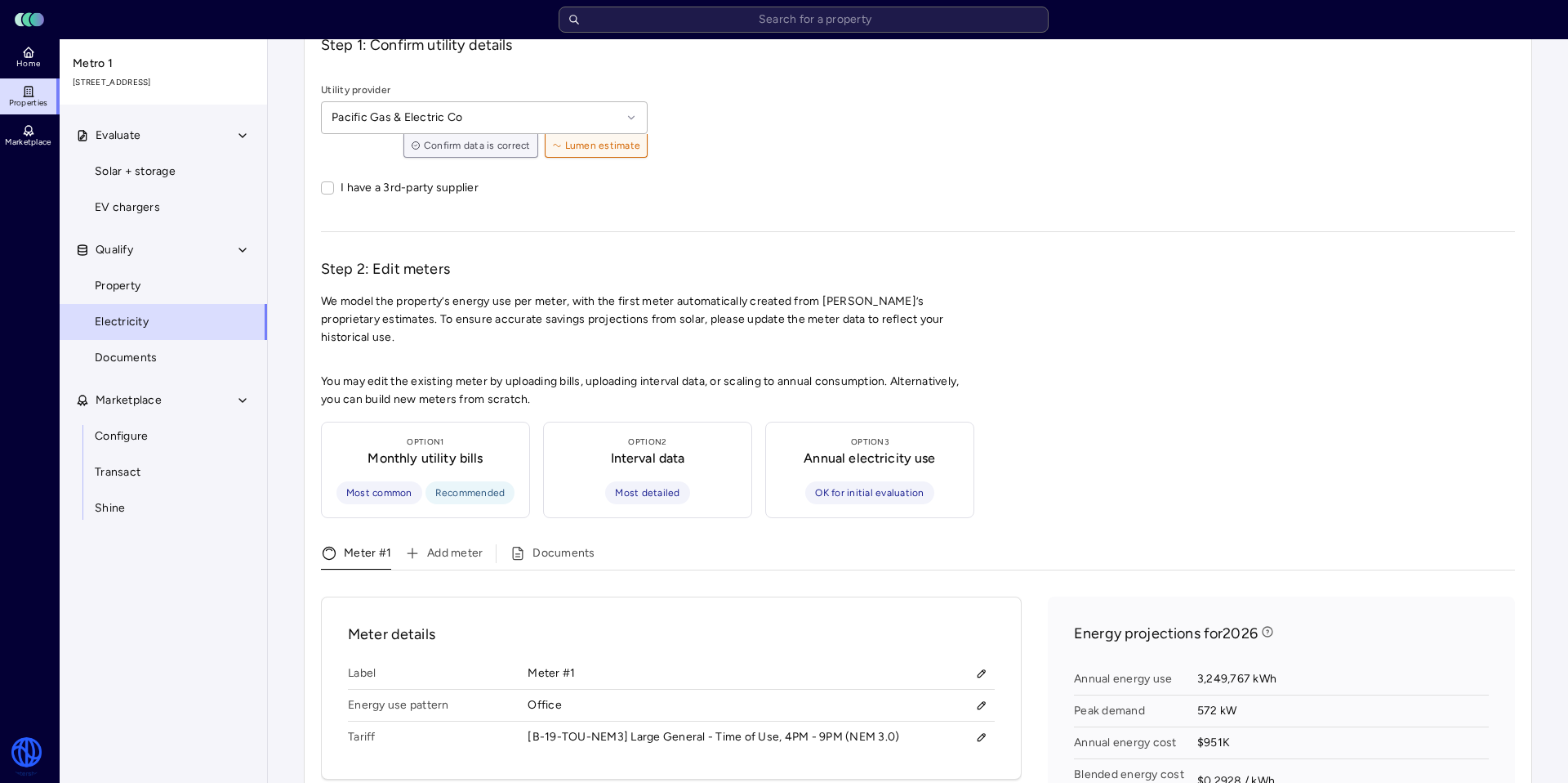
scroll to position [178, 0]
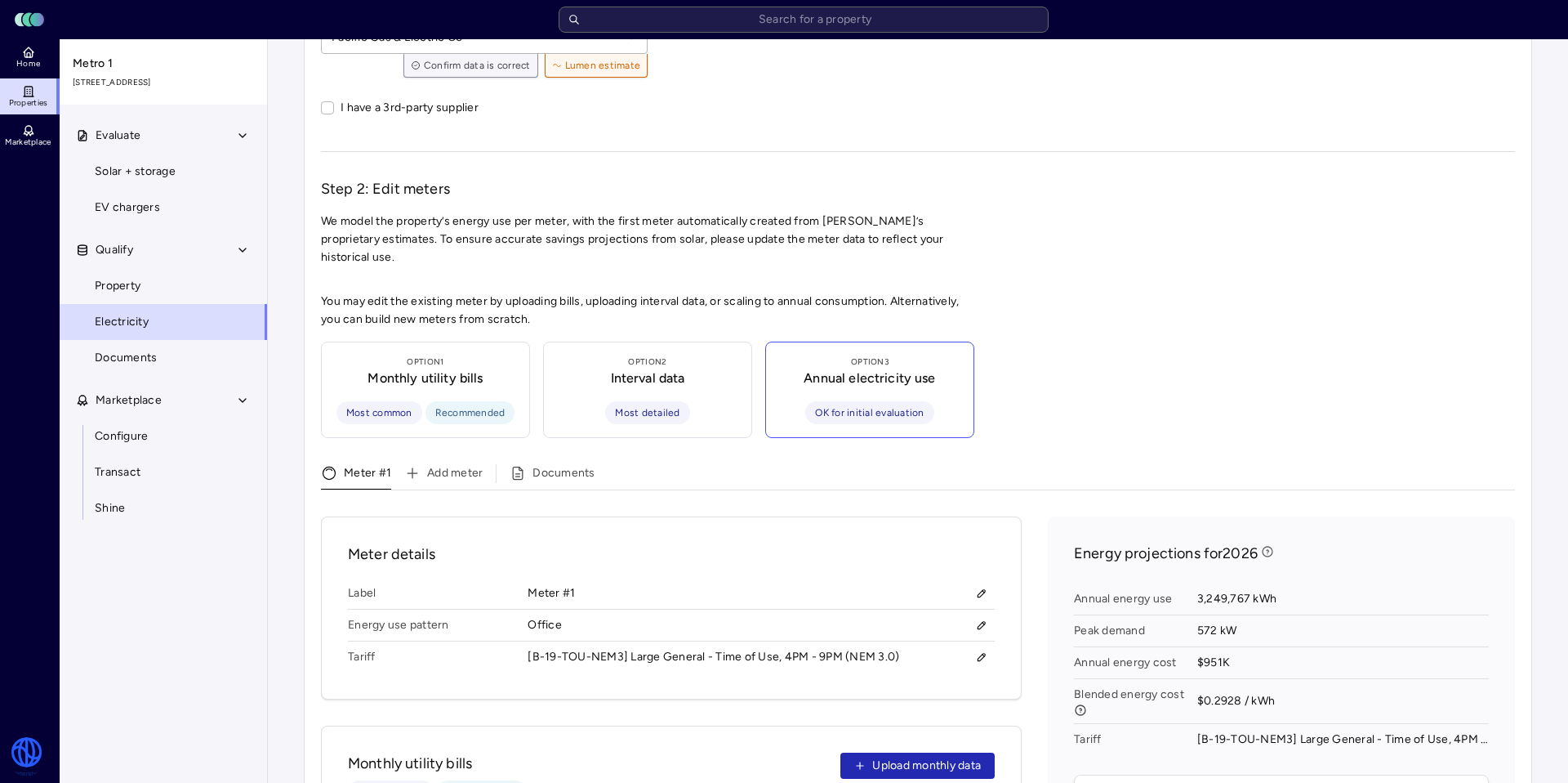
click at [921, 405] on span "OK for initial evaluation" at bounding box center [869, 412] width 108 height 16
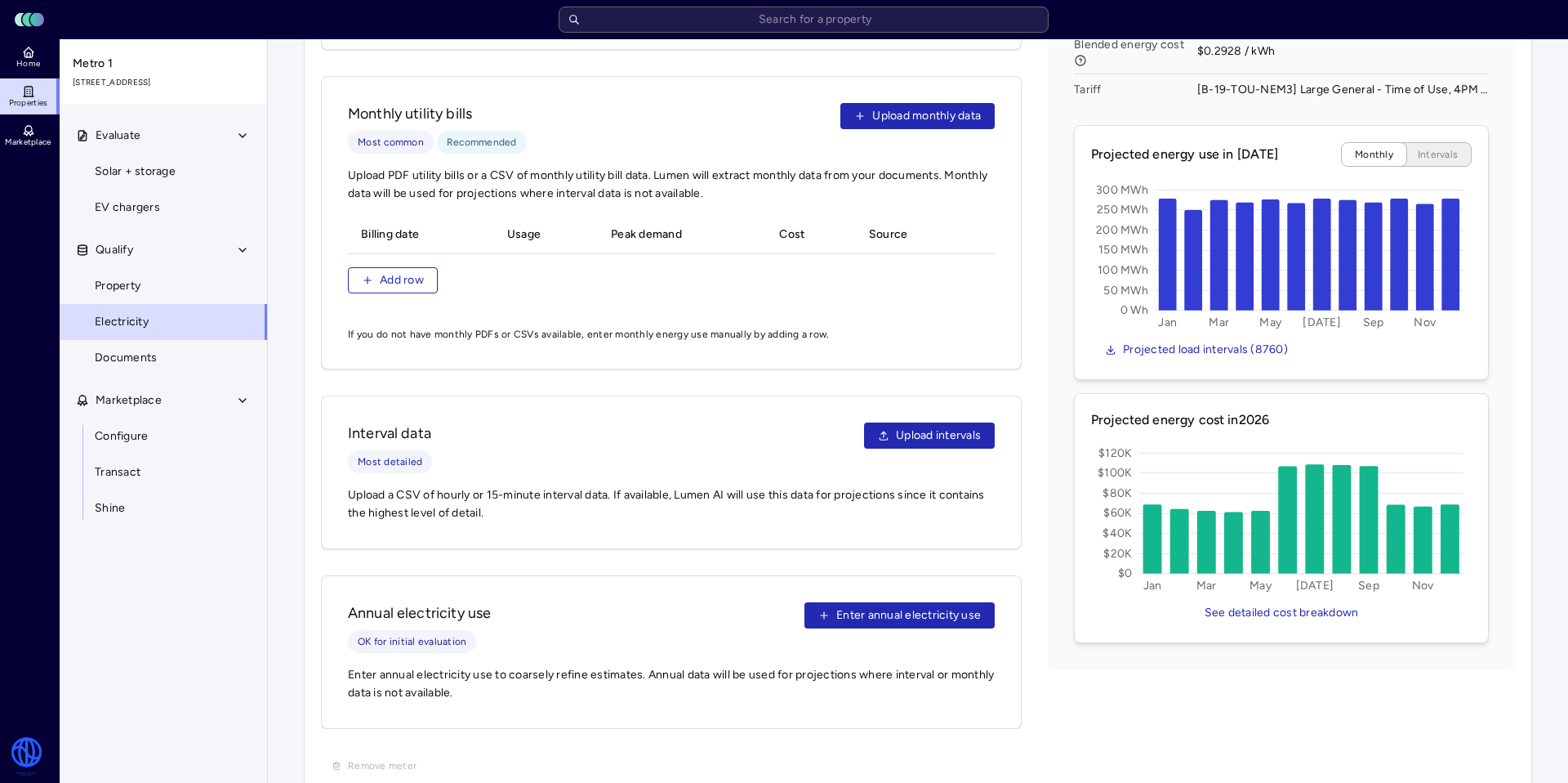
scroll to position [834, 0]
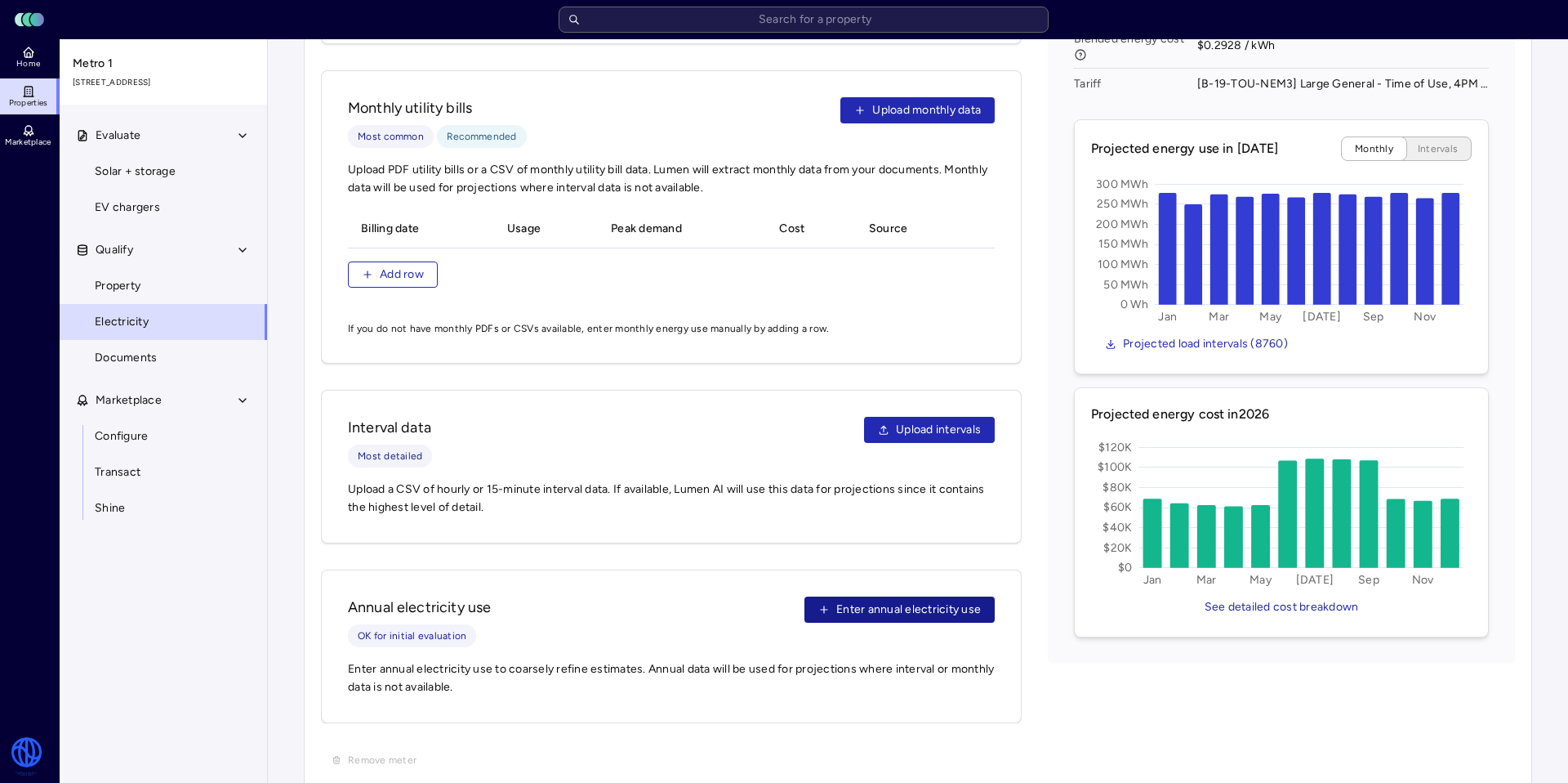
click at [883, 600] on span "Enter annual electricity use" at bounding box center [908, 609] width 145 height 18
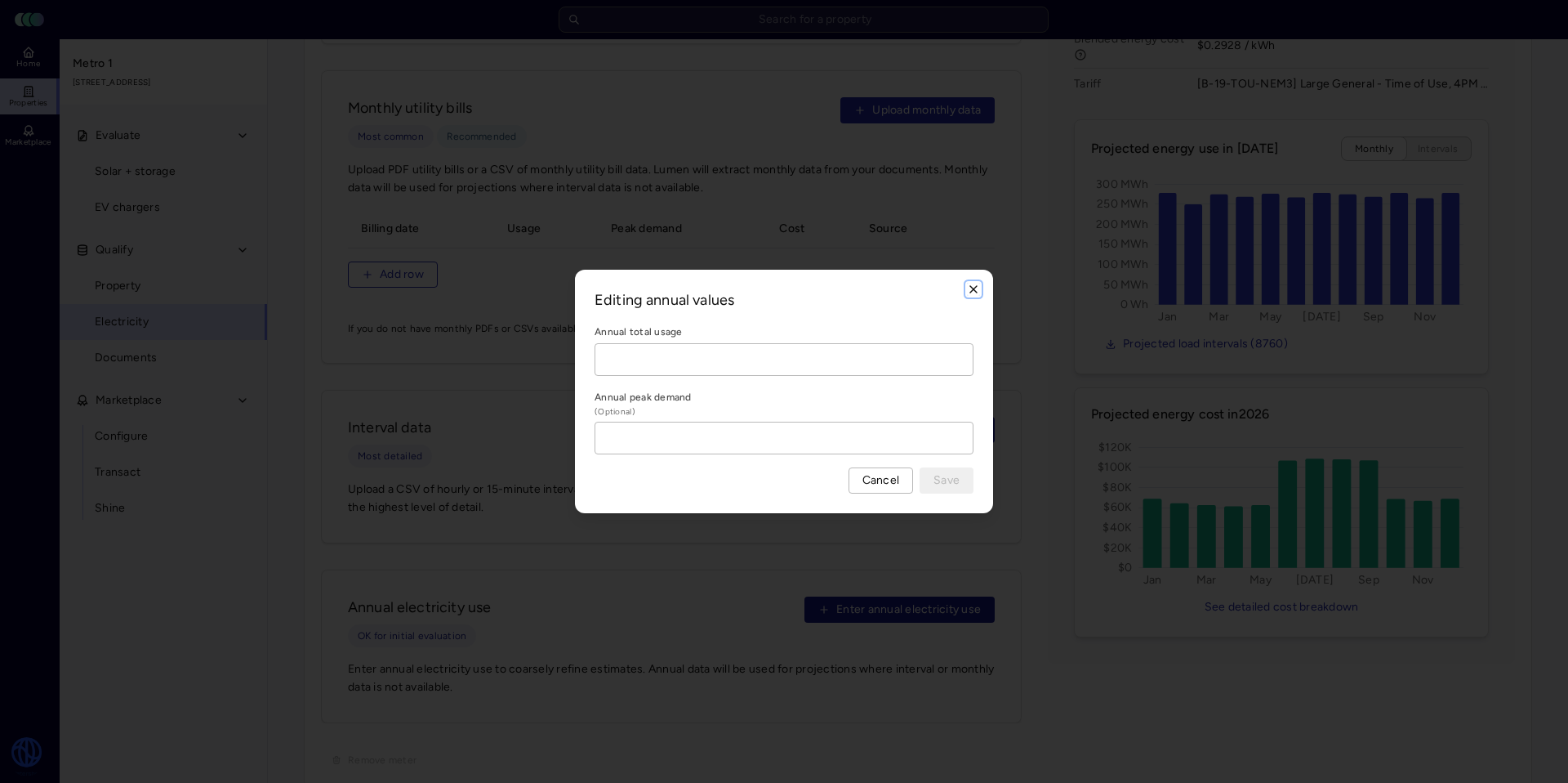
click at [969, 294] on icon "button" at bounding box center [973, 289] width 13 height 13
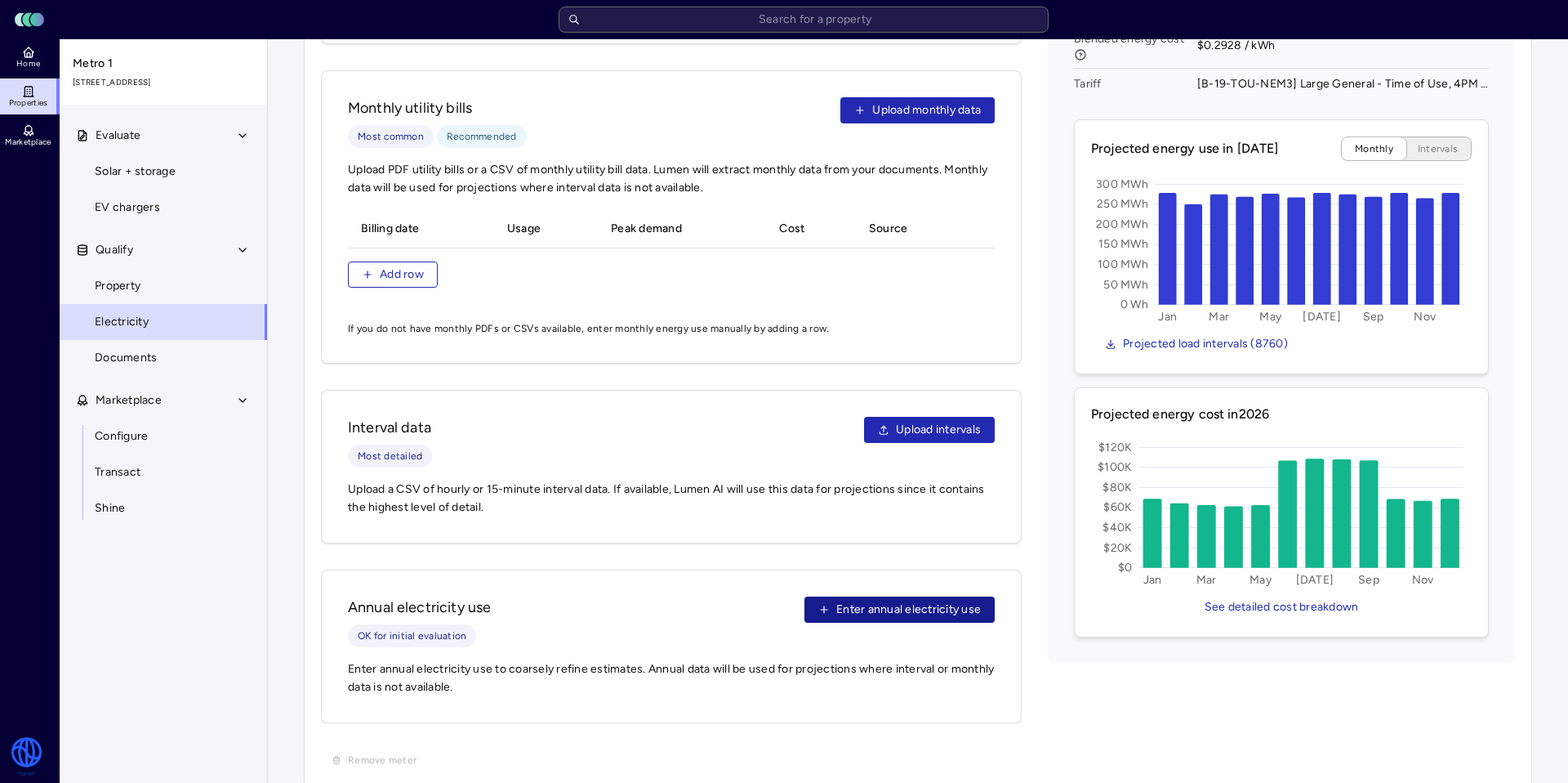
click at [892, 600] on span "Enter annual electricity use" at bounding box center [908, 609] width 145 height 18
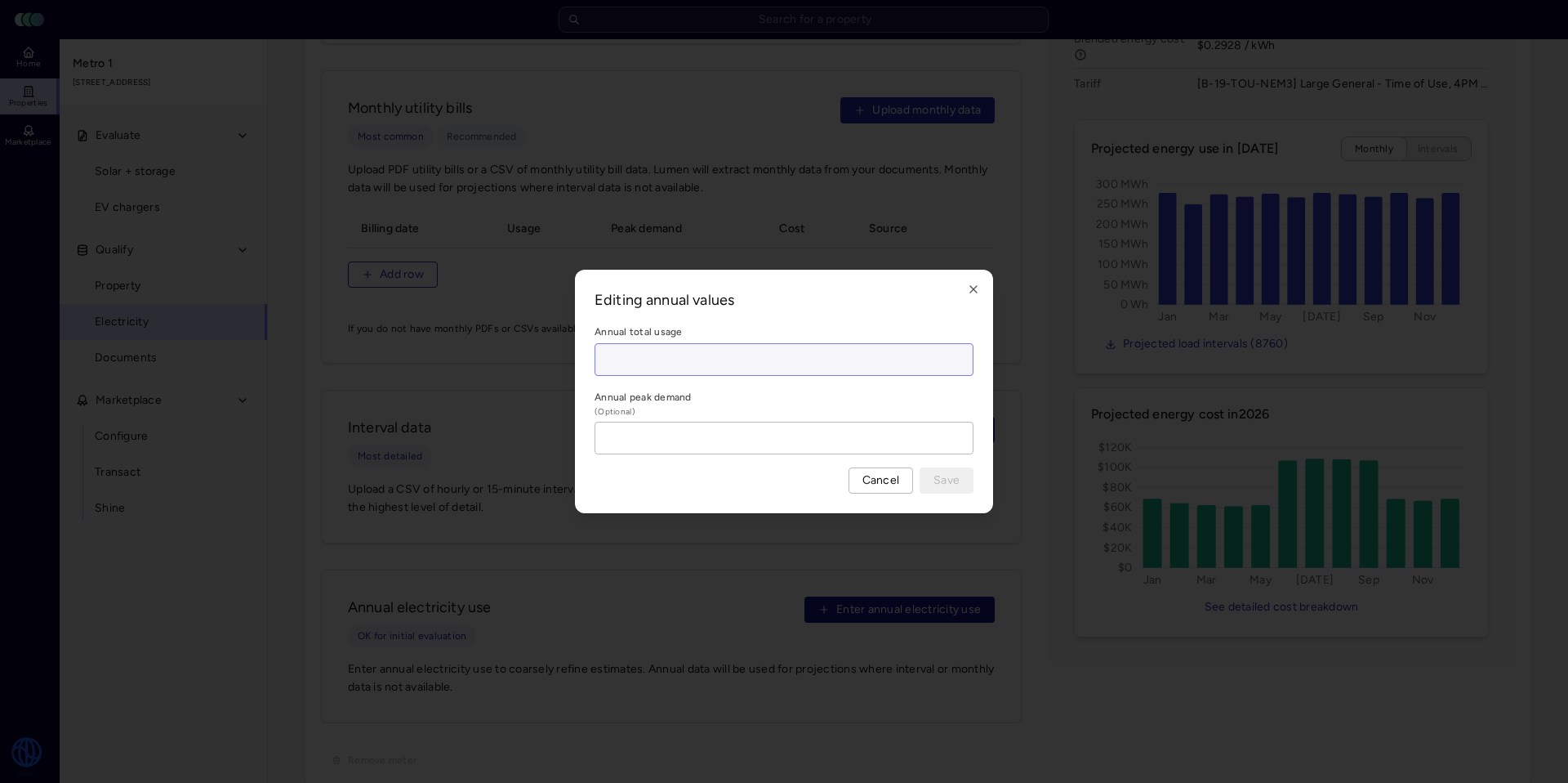
click at [654, 367] on input at bounding box center [784, 359] width 377 height 31
type input "4 kWh"
type input "4893422 kWh"
click at [953, 482] on span "Save" at bounding box center [946, 480] width 26 height 18
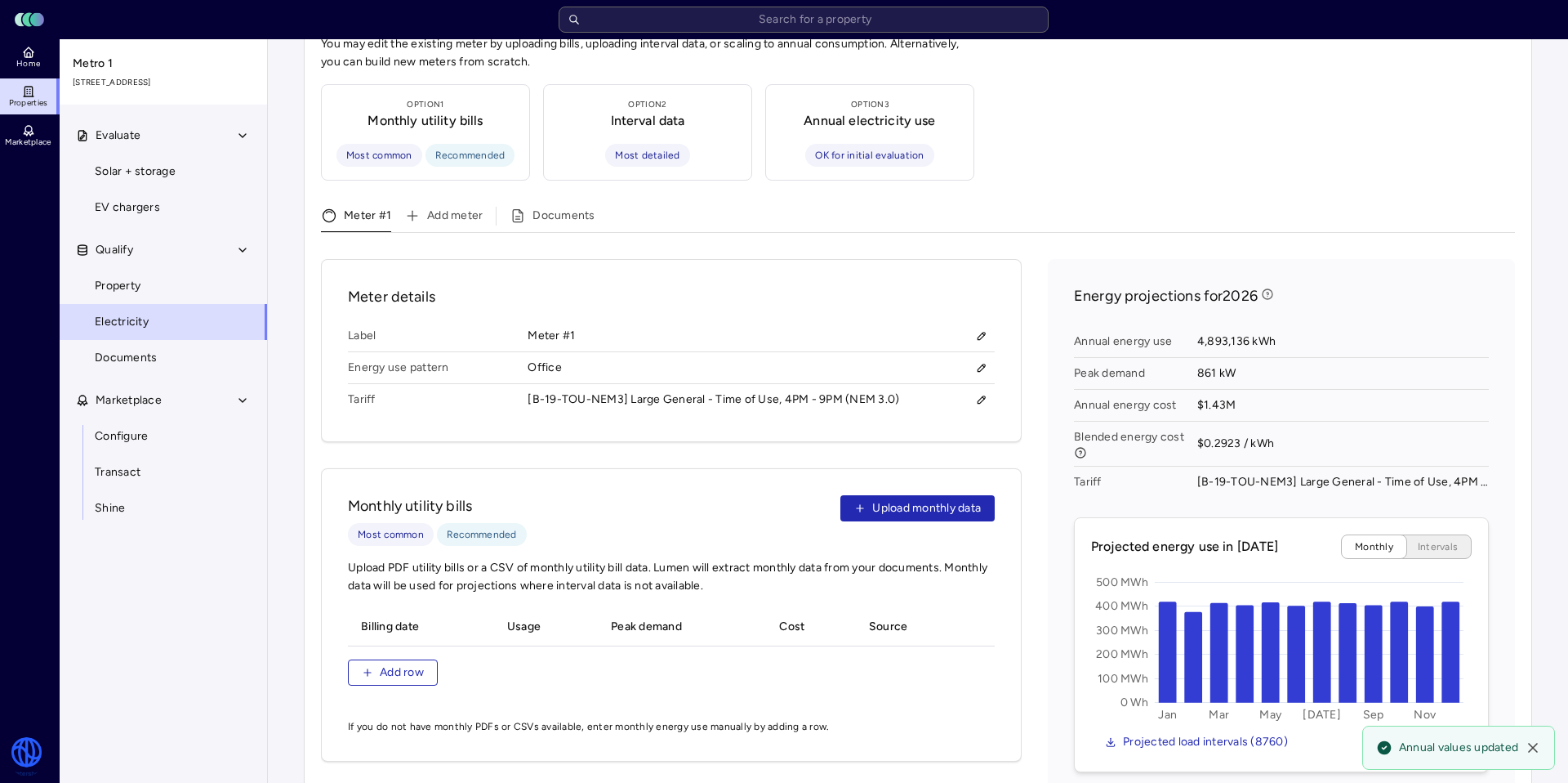
scroll to position [0, 0]
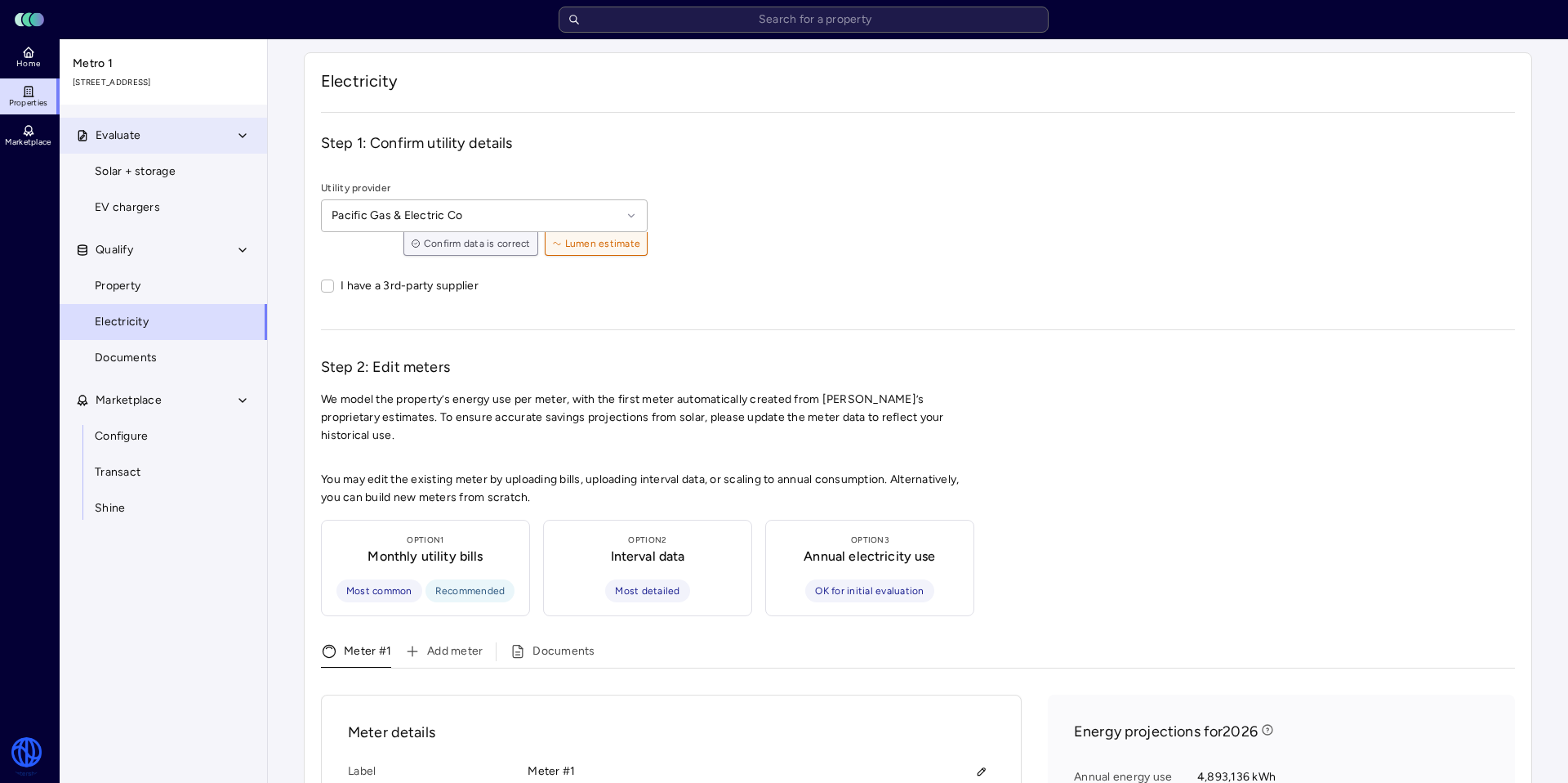
click at [127, 122] on button "Evaluate" at bounding box center [163, 135] width 209 height 36
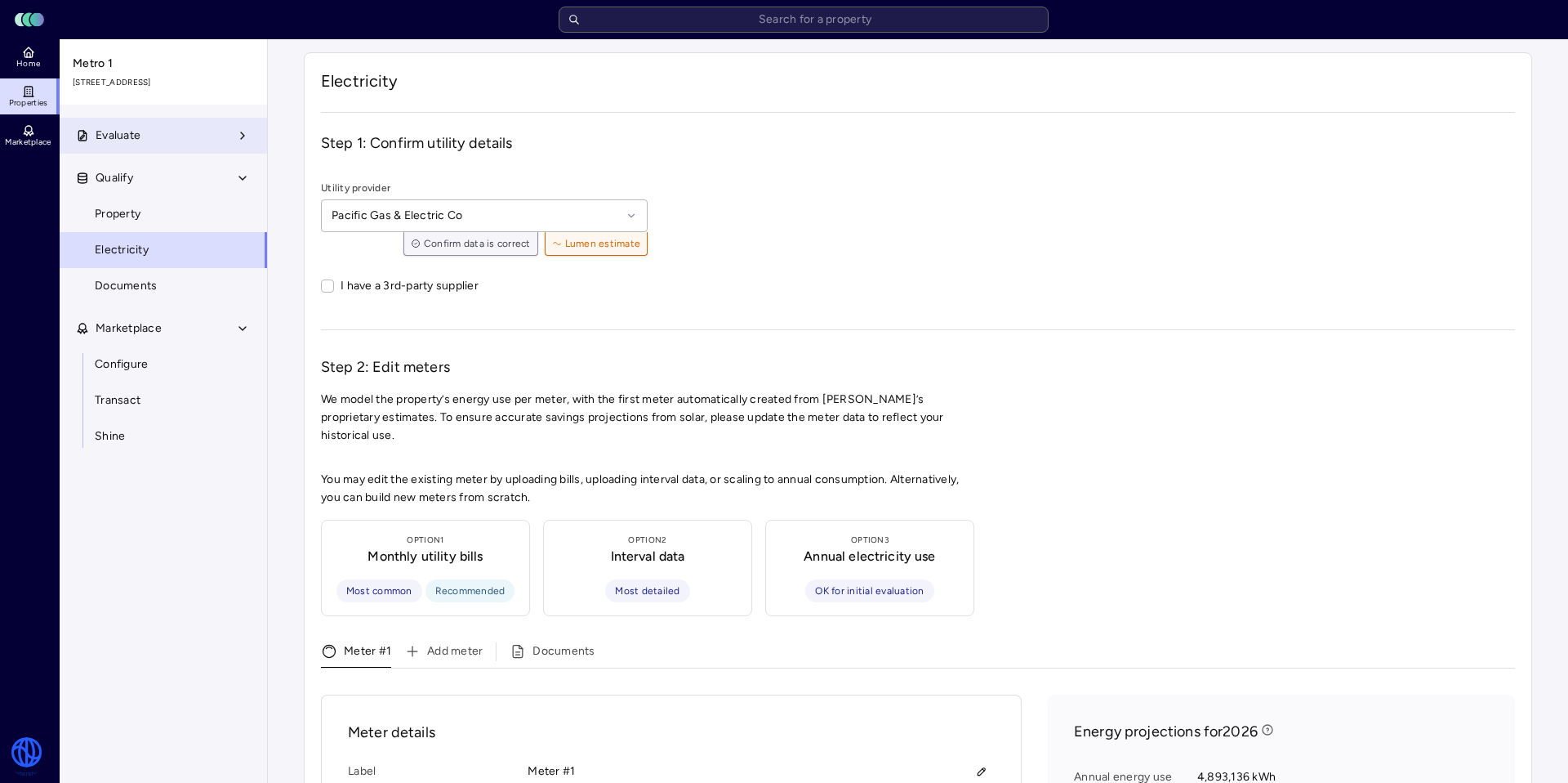
click at [90, 128] on button "Evaluate" at bounding box center [163, 135] width 209 height 36
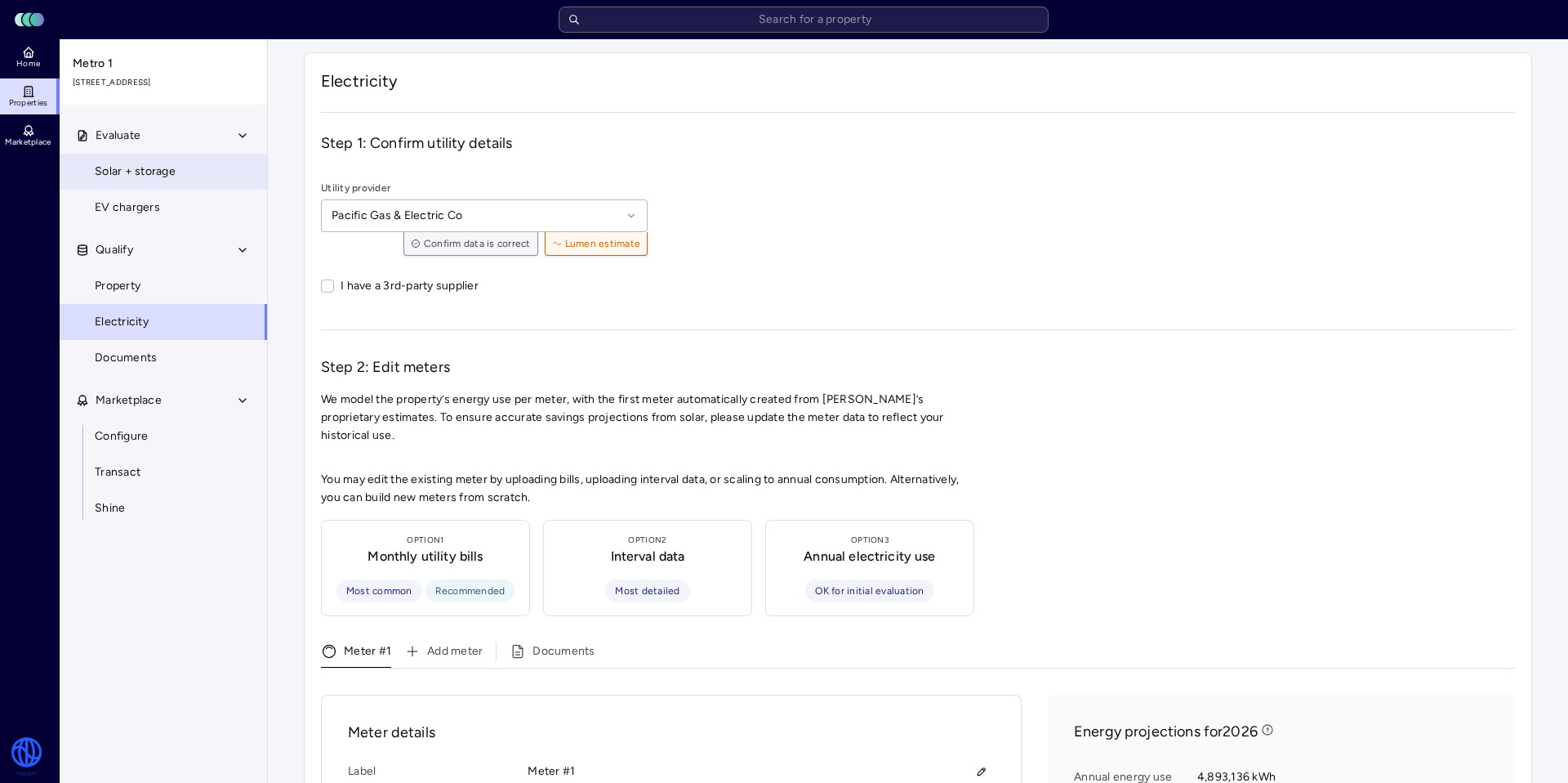
click at [157, 182] on link "Solar + storage" at bounding box center [163, 171] width 209 height 36
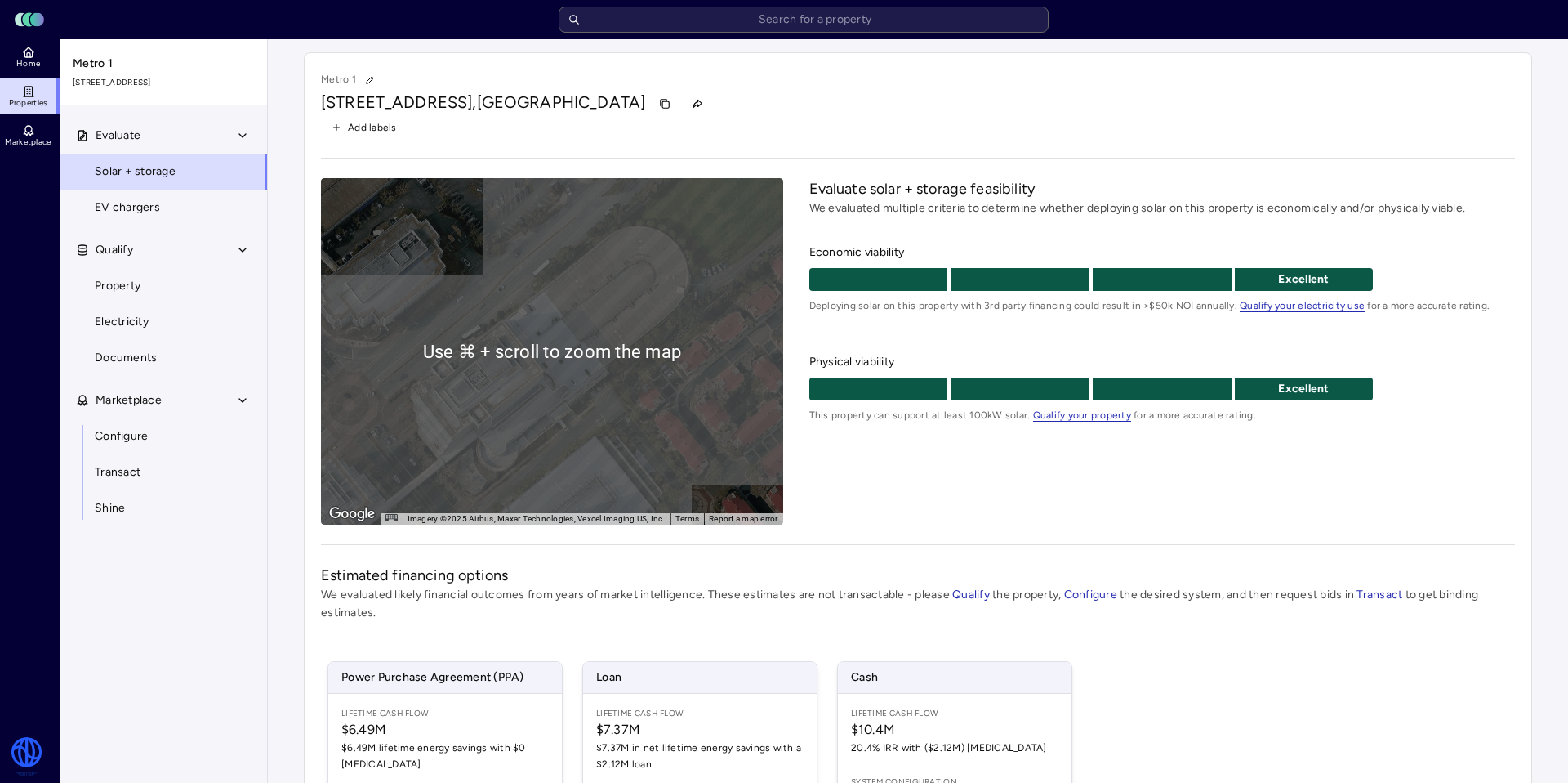
scroll to position [277, 0]
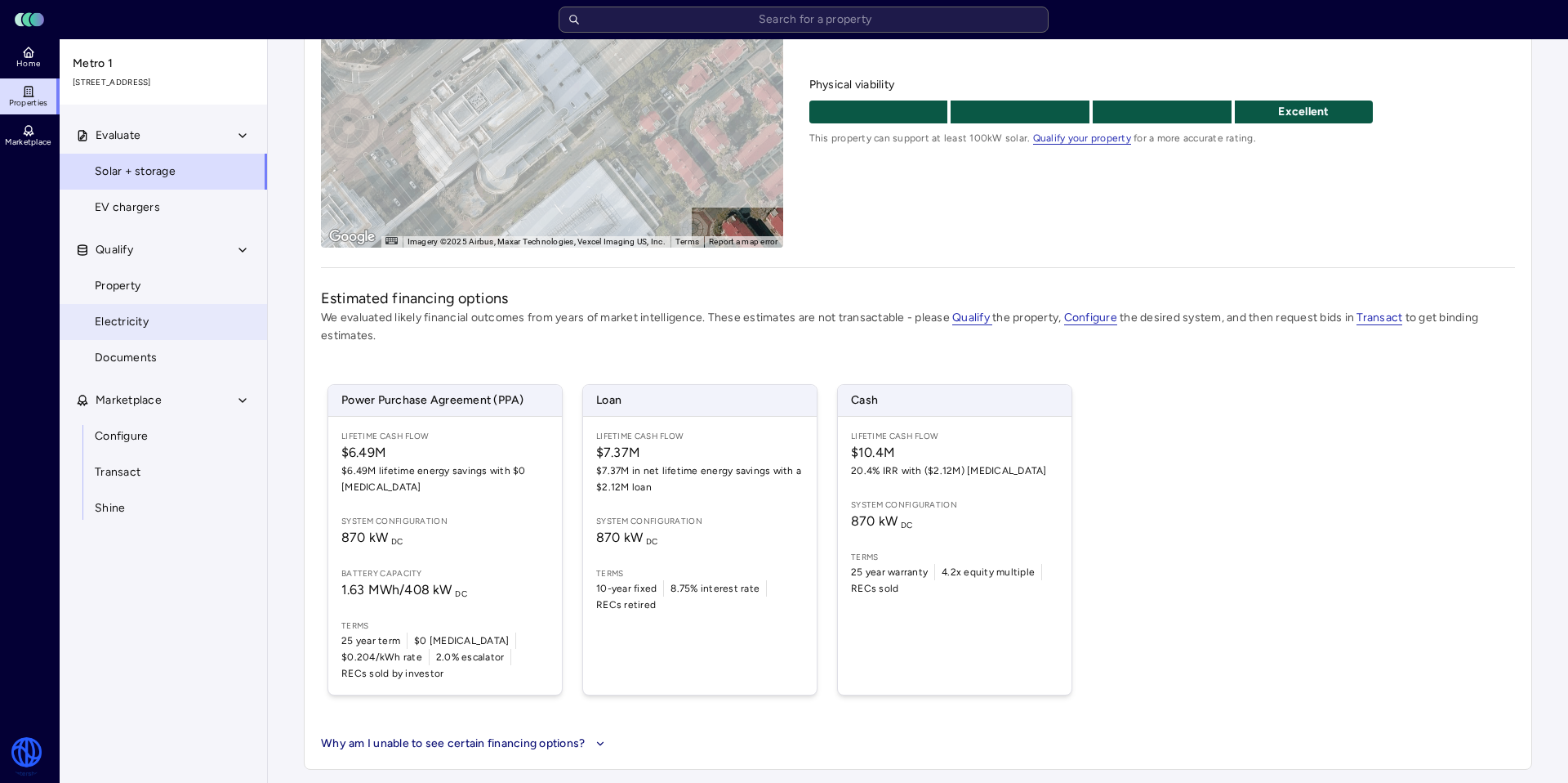
click at [190, 323] on link "Electricity" at bounding box center [163, 322] width 209 height 36
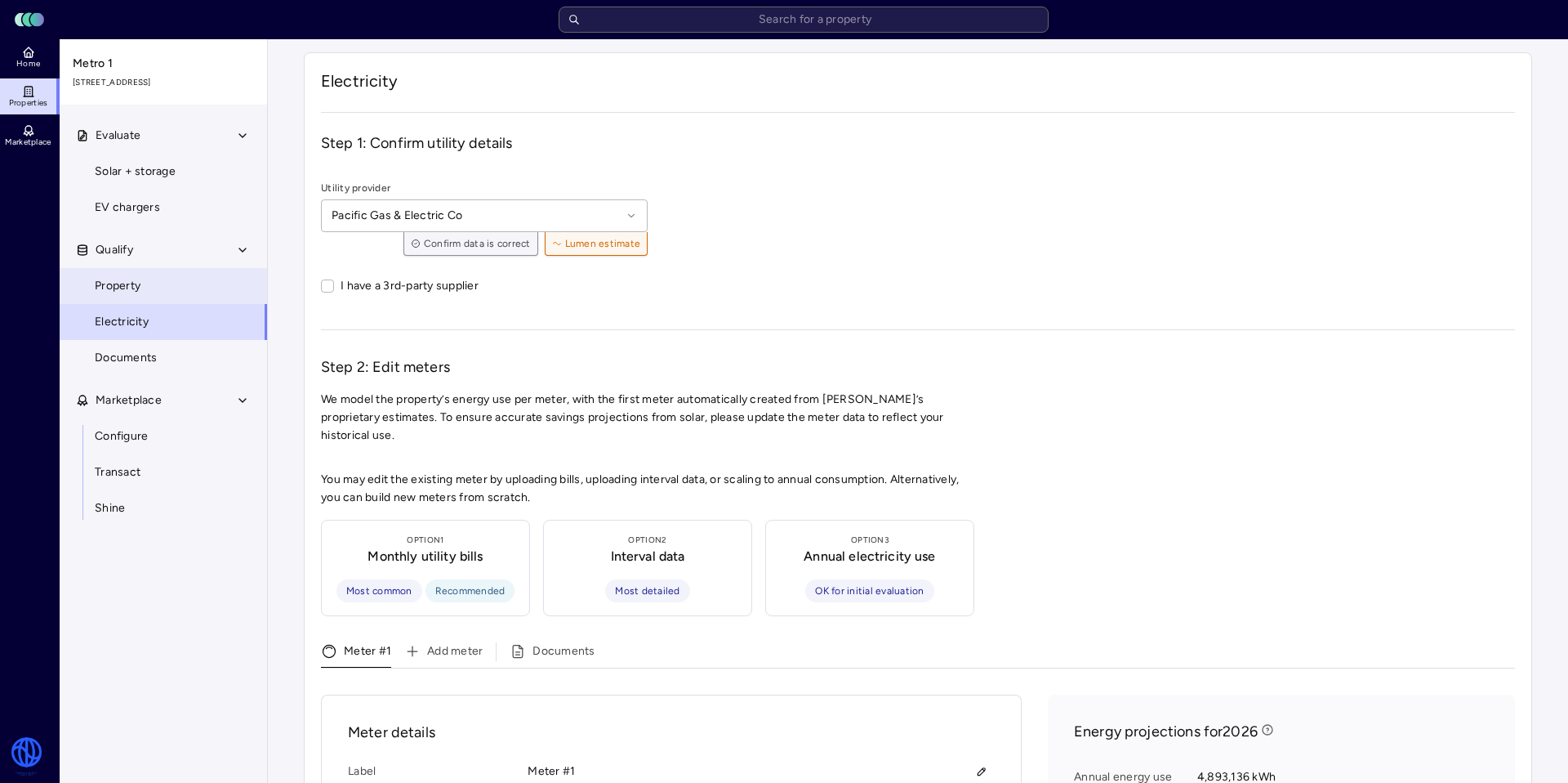
click at [107, 289] on span "Property" at bounding box center [118, 285] width 46 height 18
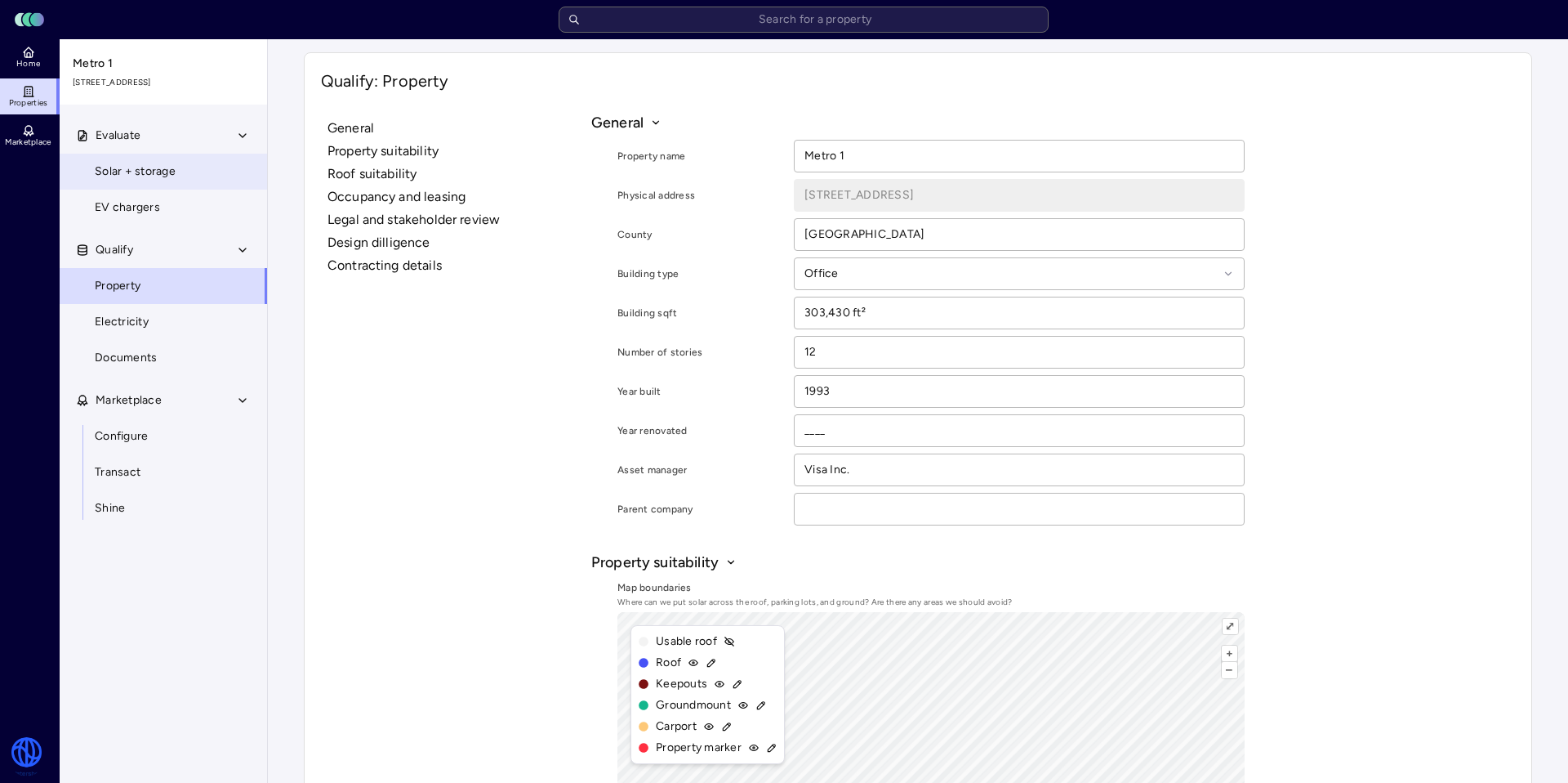
click at [148, 166] on span "Solar + storage" at bounding box center [135, 171] width 81 height 18
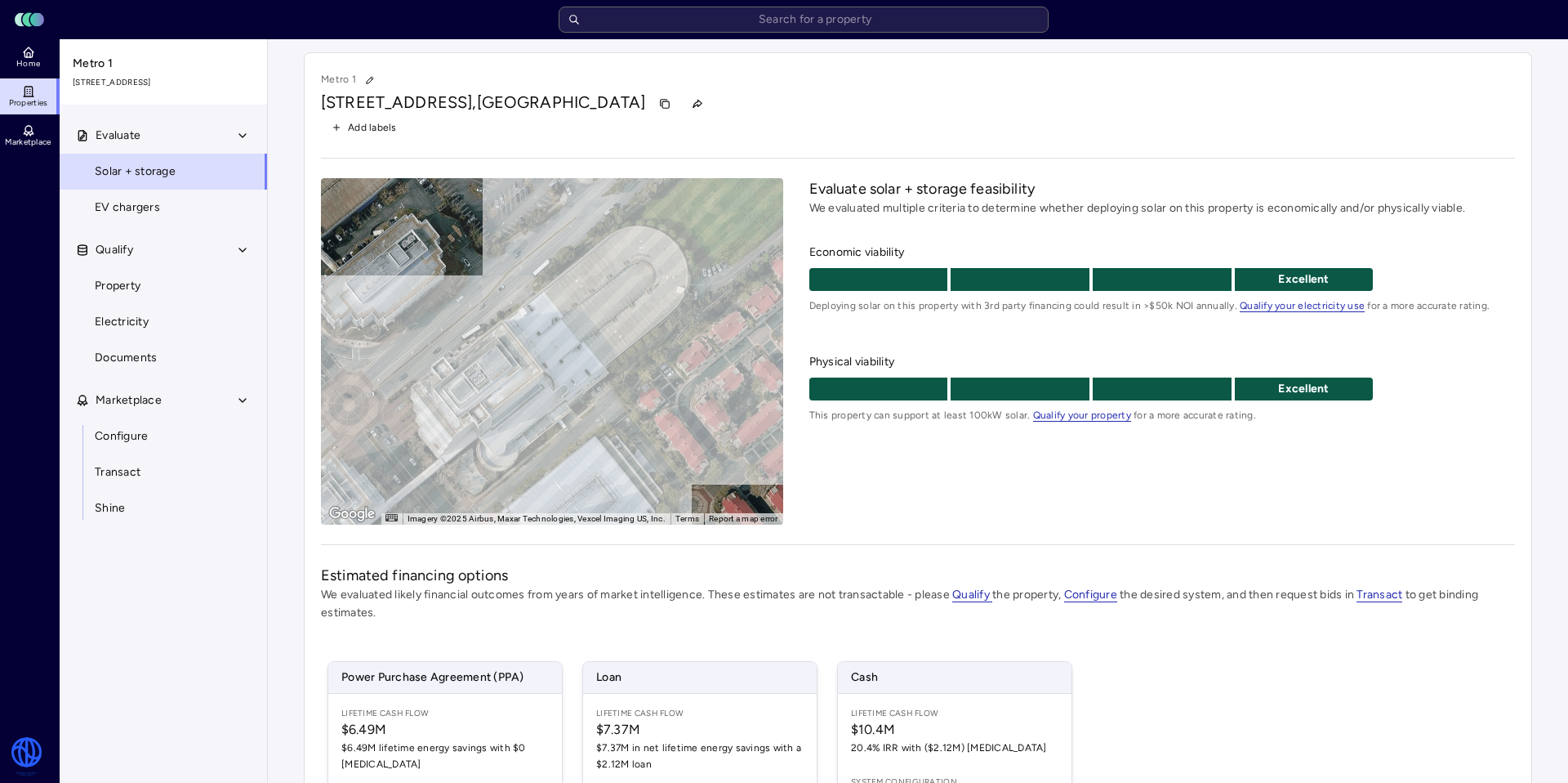
scroll to position [277, 0]
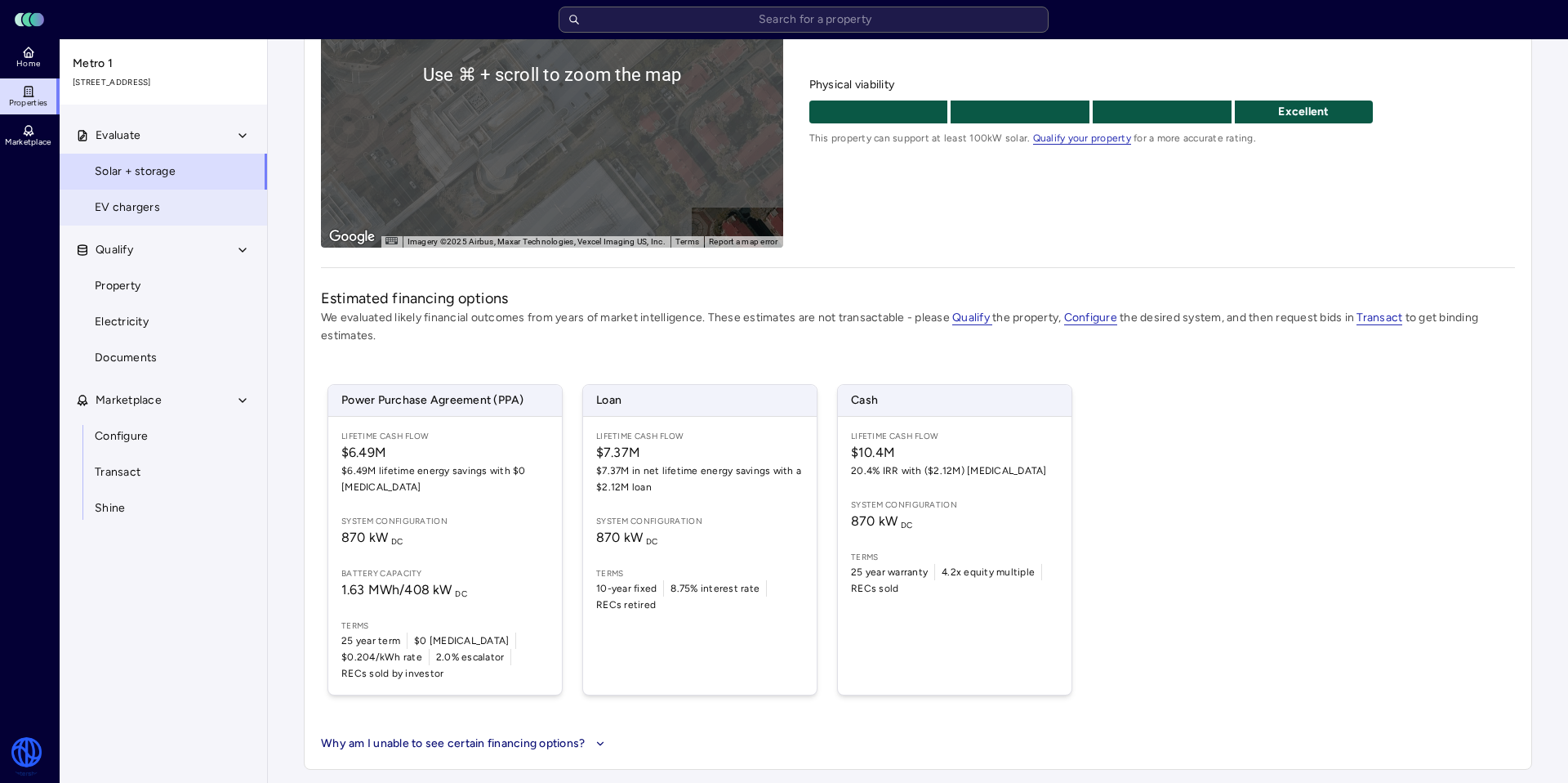
click at [146, 195] on link "EV chargers" at bounding box center [163, 207] width 209 height 36
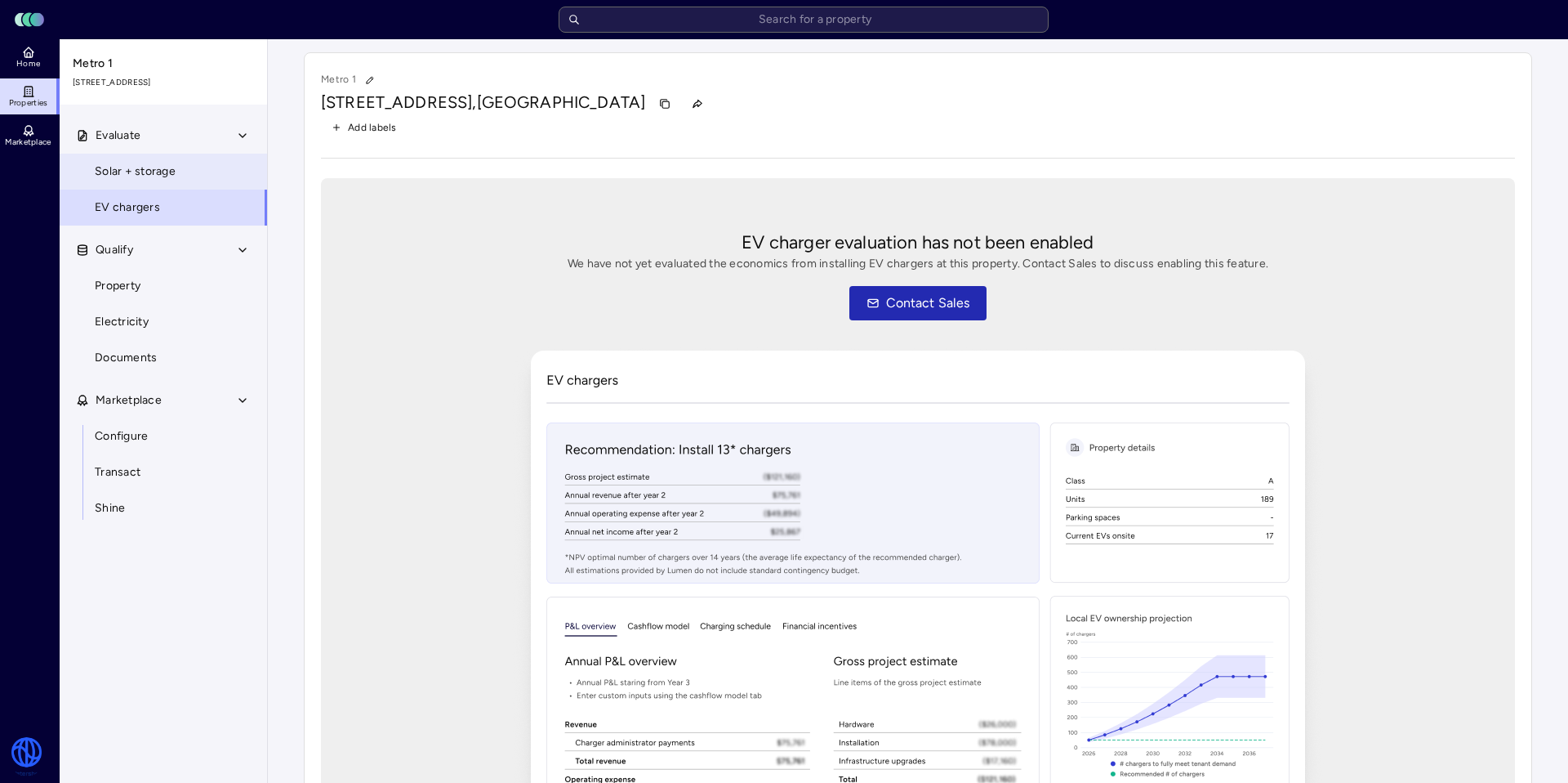
click at [172, 174] on span "Solar + storage" at bounding box center [135, 171] width 81 height 18
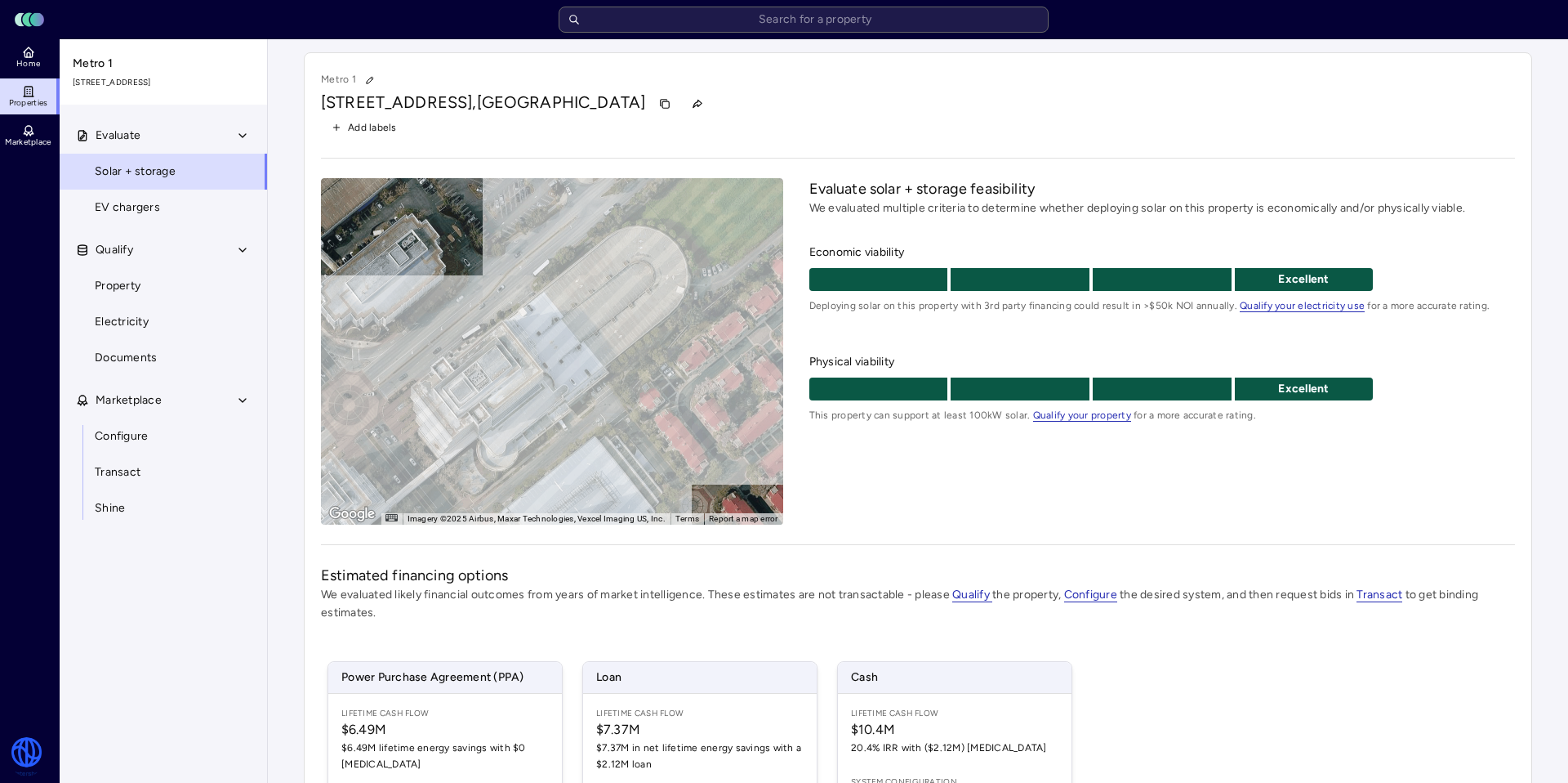
click at [30, 94] on icon at bounding box center [30, 94] width 1 height 0
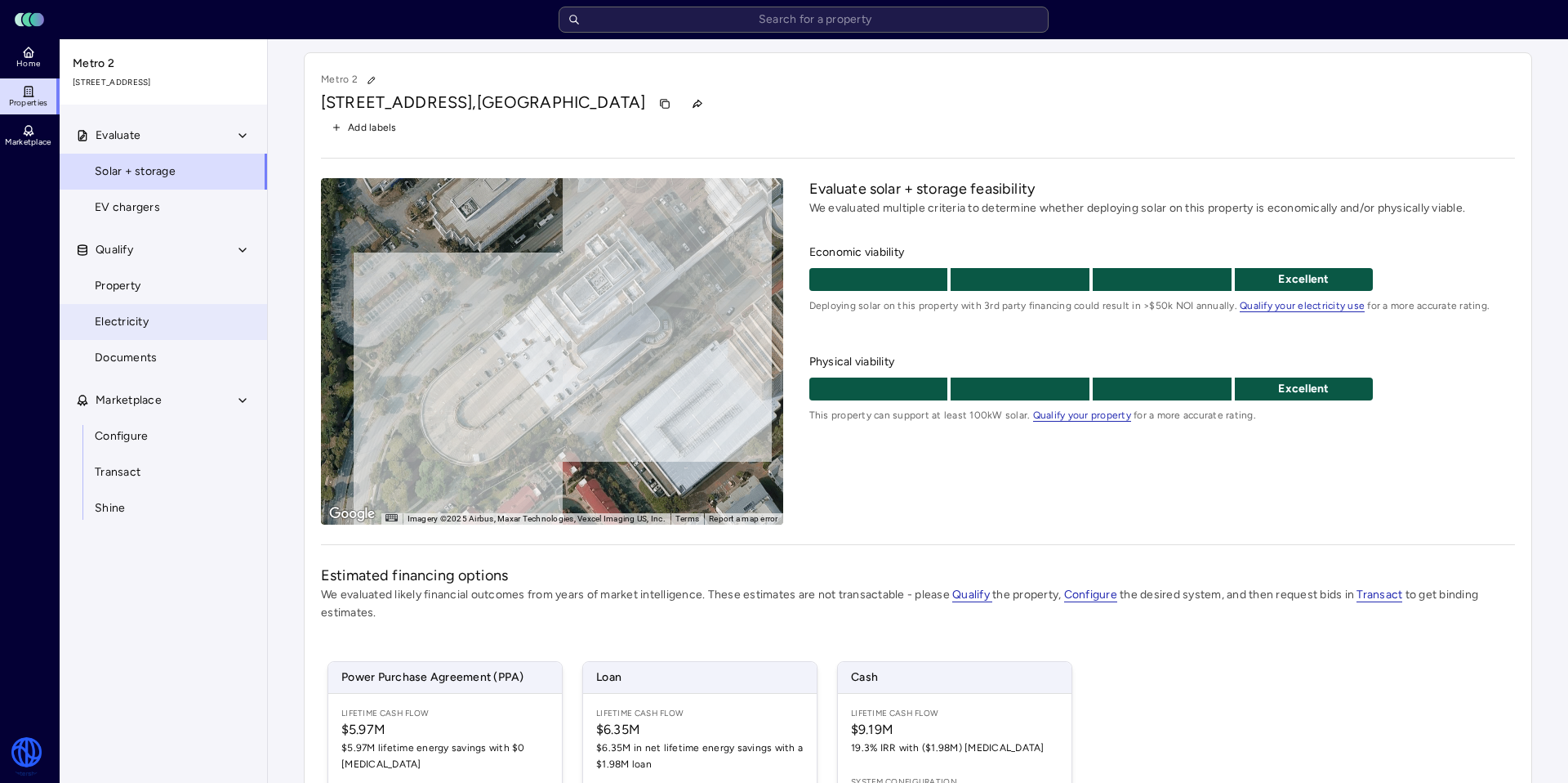
click at [158, 327] on link "Electricity" at bounding box center [163, 322] width 209 height 36
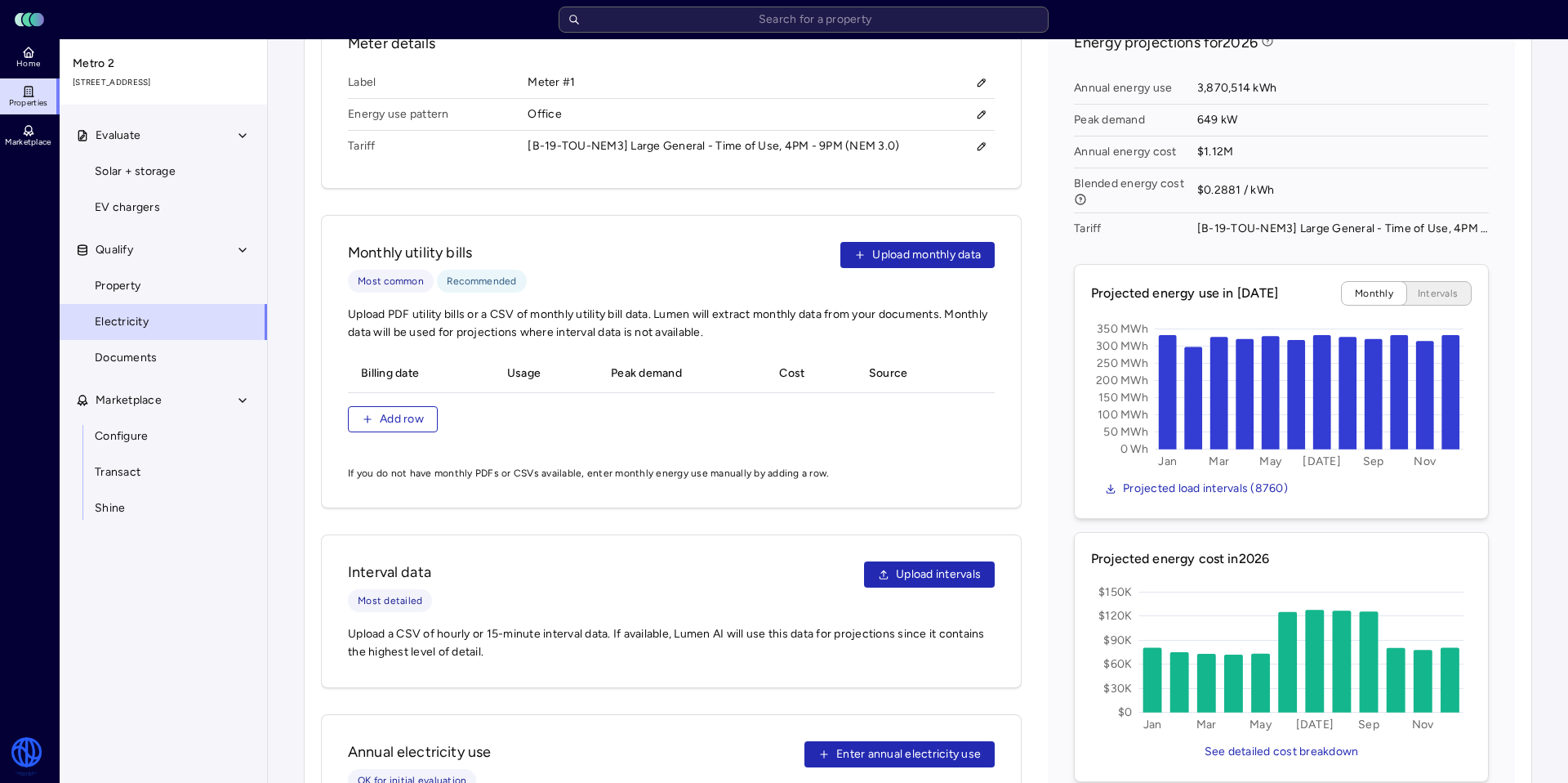
scroll to position [834, 0]
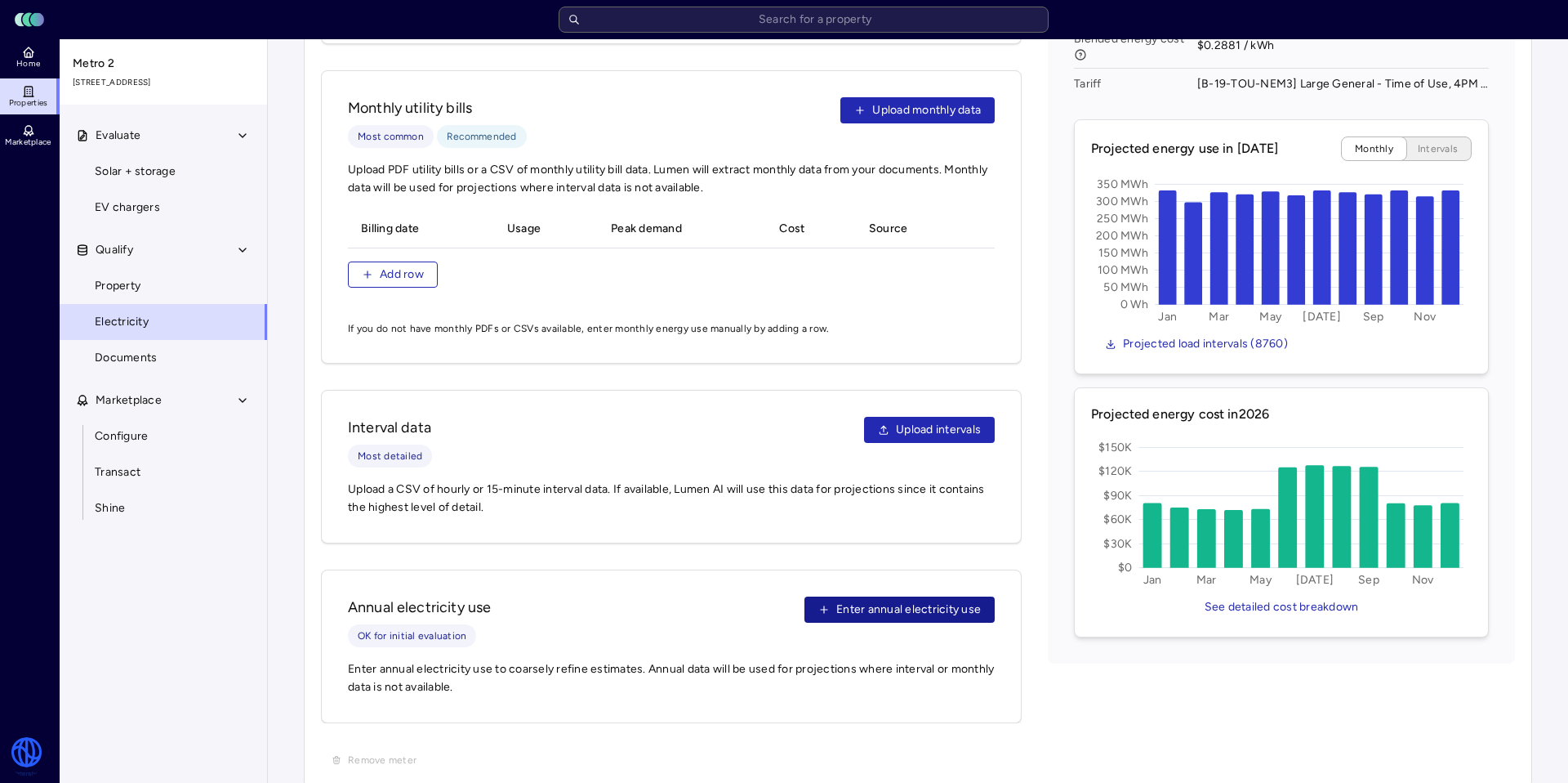
click at [899, 600] on span "Enter annual electricity use" at bounding box center [908, 609] width 145 height 18
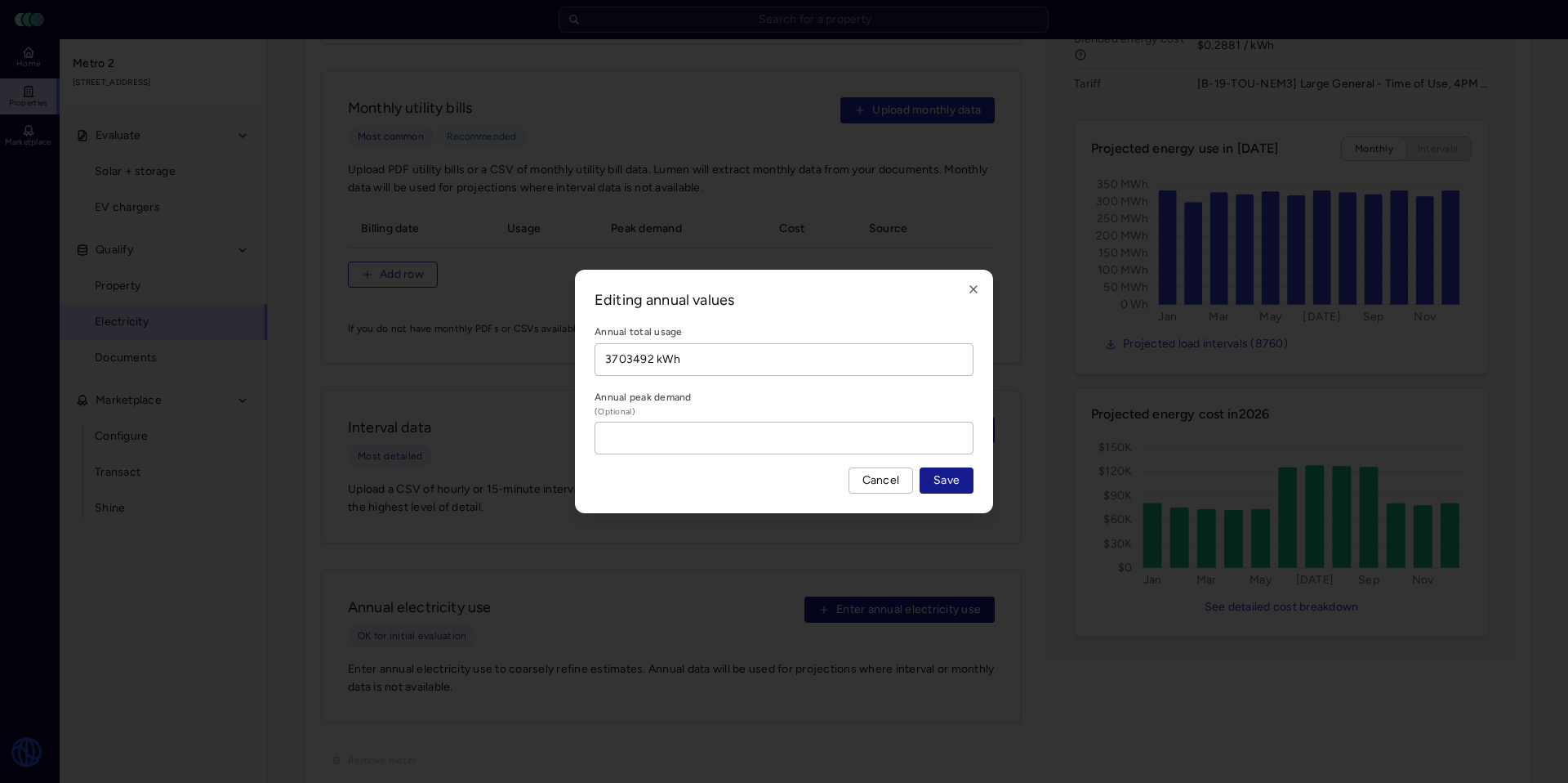
type input "3703492 kWh"
click at [960, 477] on button "Save" at bounding box center [947, 480] width 54 height 26
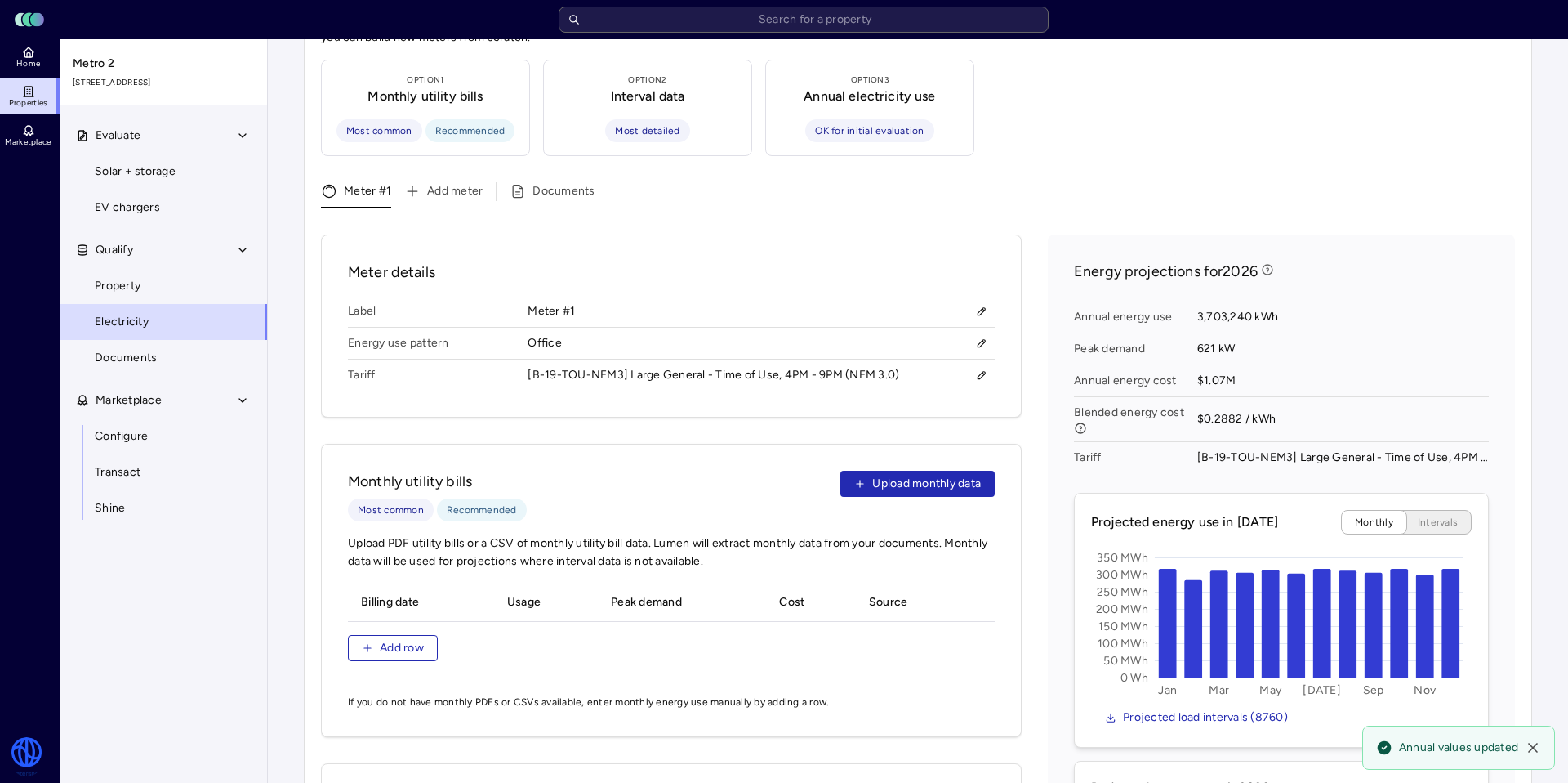
scroll to position [0, 0]
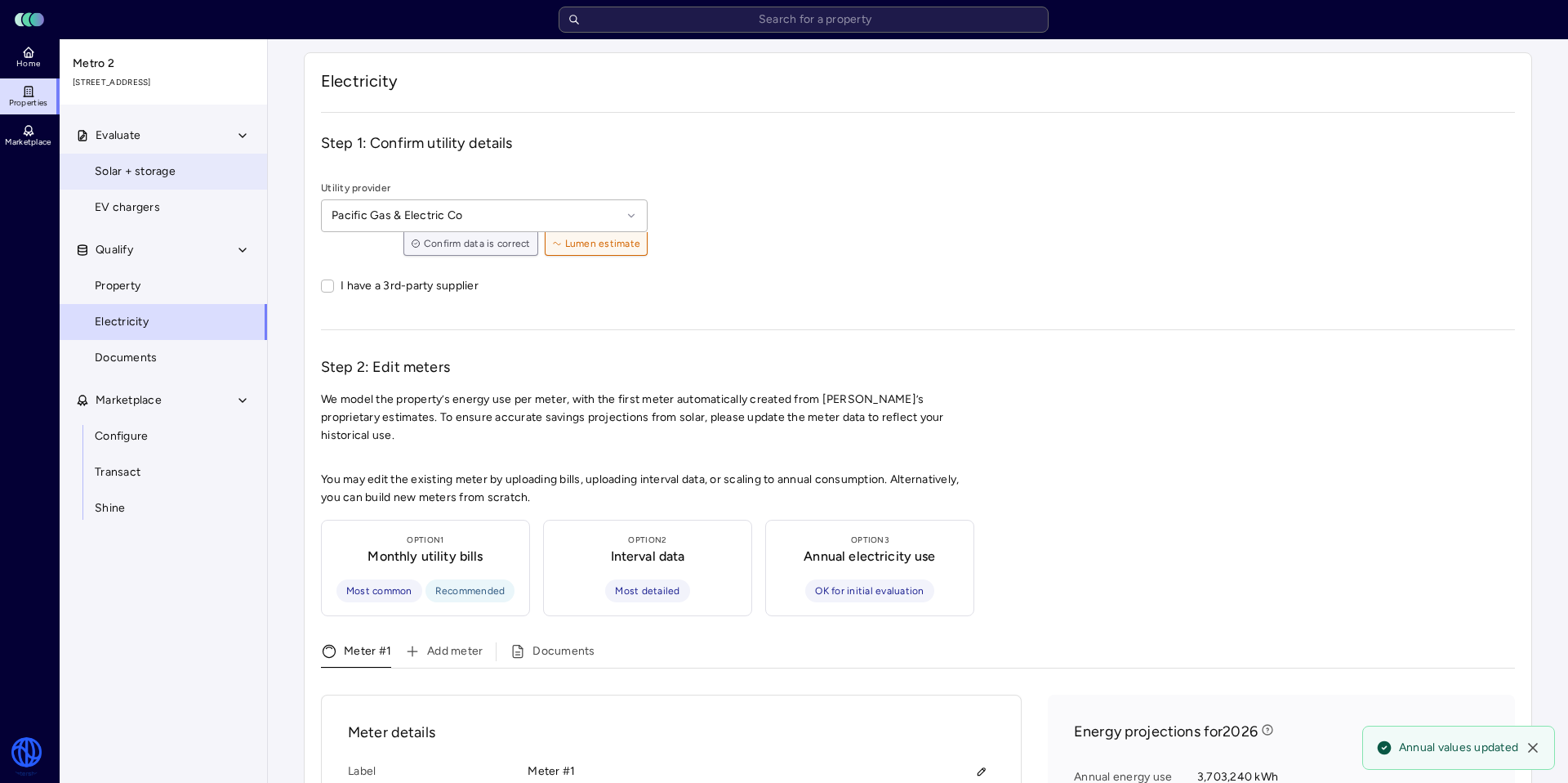
click at [131, 177] on span "Solar + storage" at bounding box center [135, 171] width 81 height 18
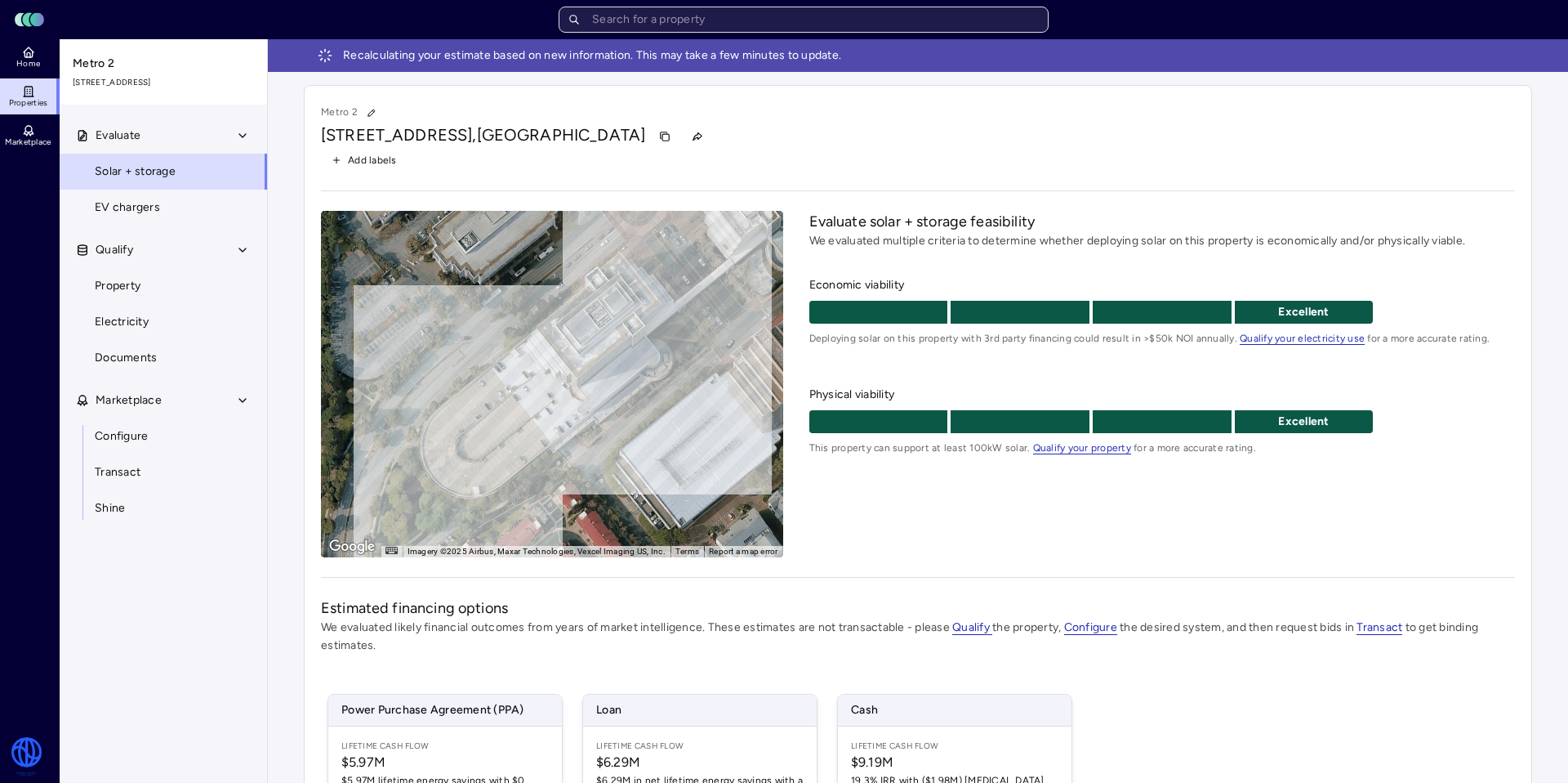
click at [660, 22] on input "text" at bounding box center [803, 19] width 490 height 26
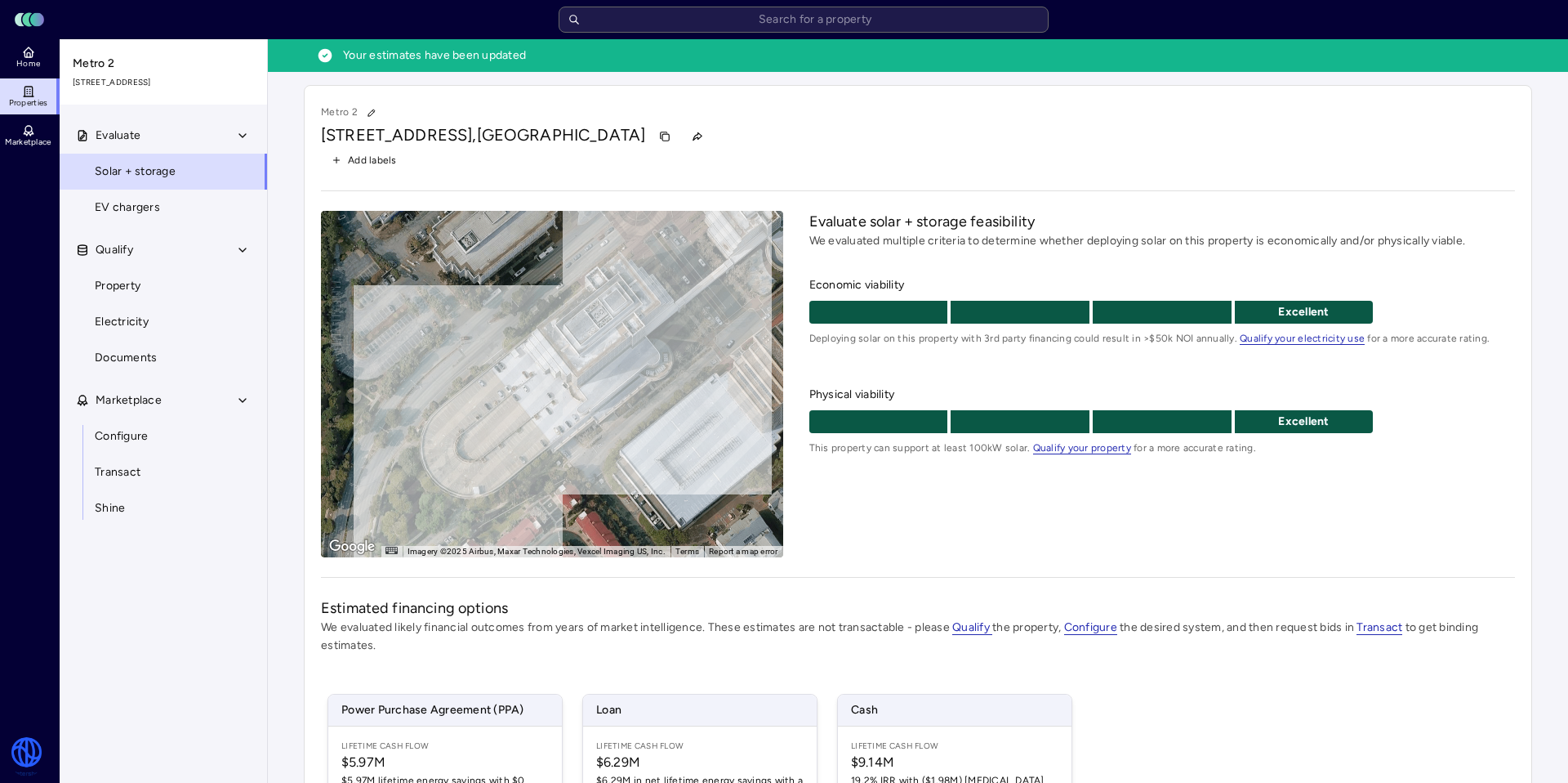
click at [36, 96] on link "Properties" at bounding box center [30, 96] width 59 height 36
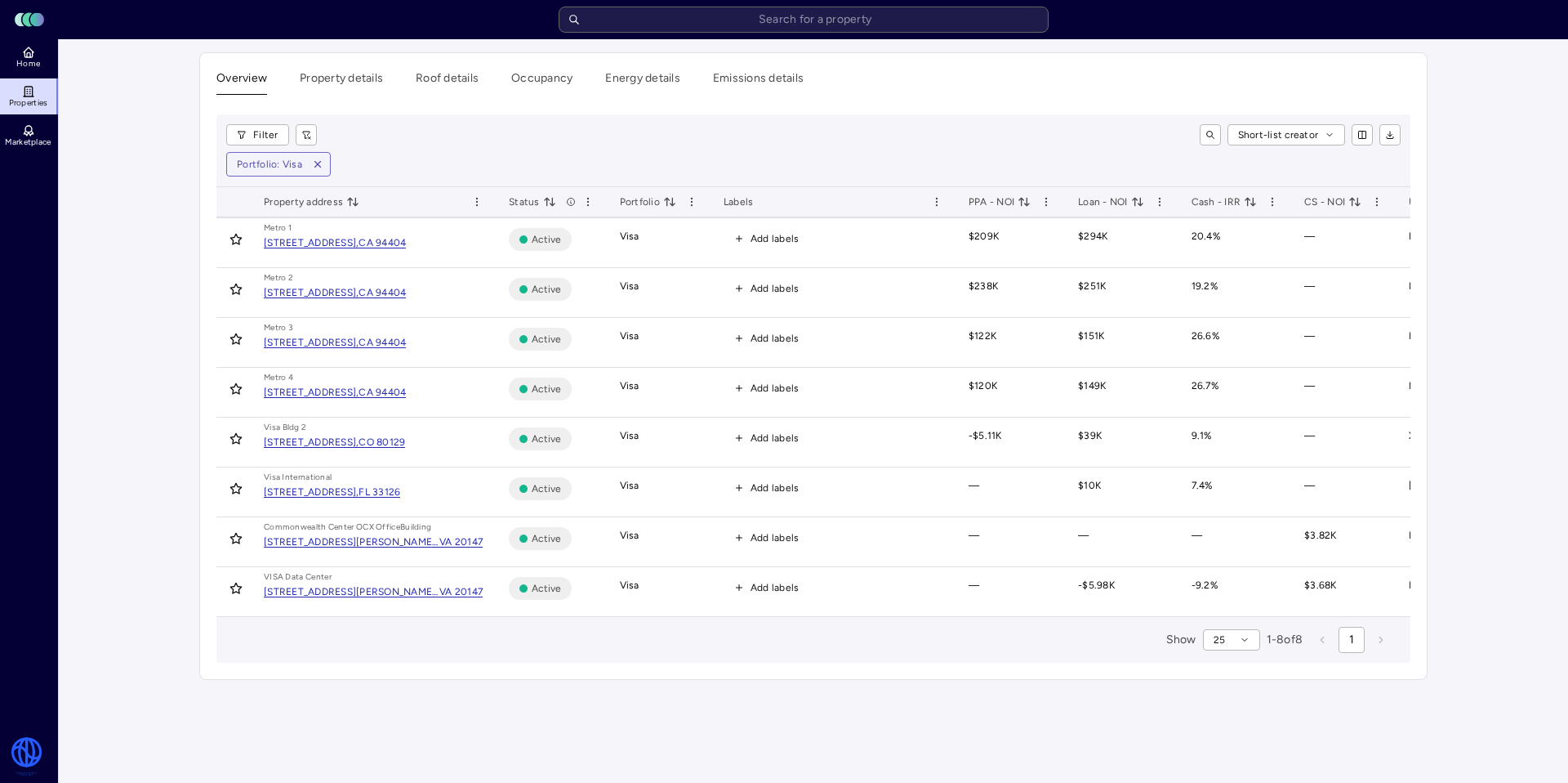
click at [359, 343] on div "[STREET_ADDRESS]," at bounding box center [311, 343] width 95 height 10
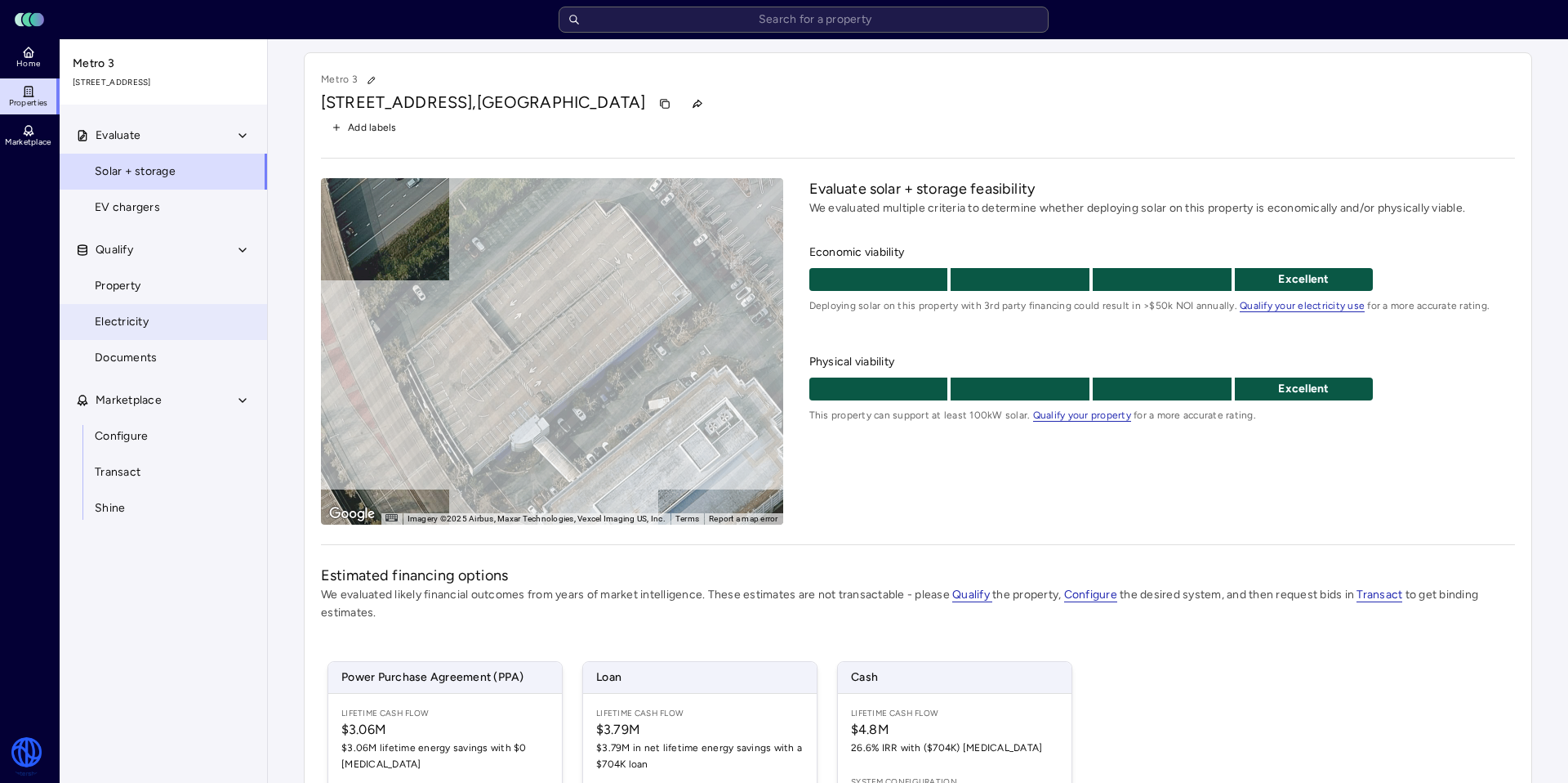
click at [135, 323] on span "Electricity" at bounding box center [122, 322] width 54 height 18
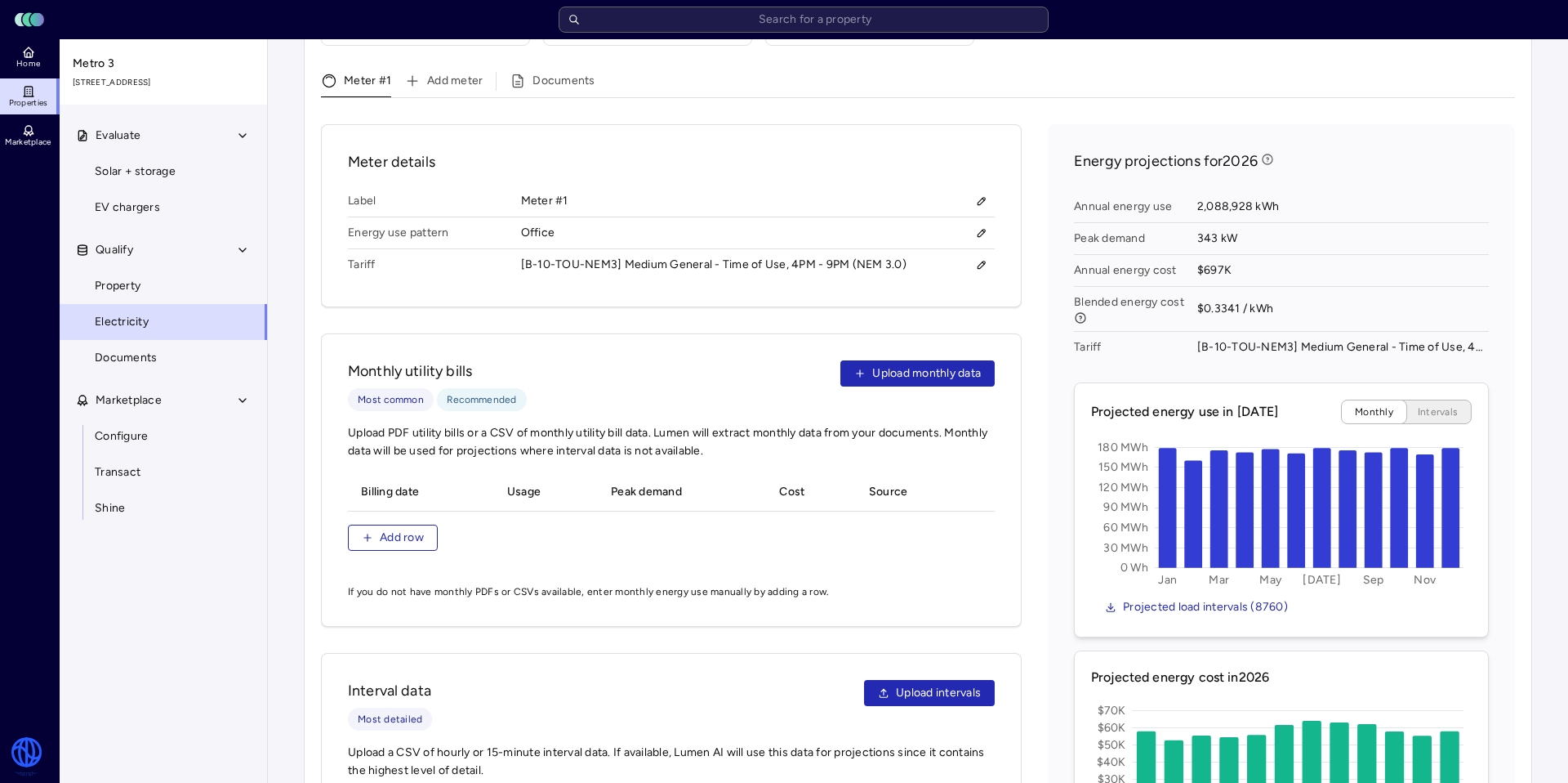
scroll to position [834, 0]
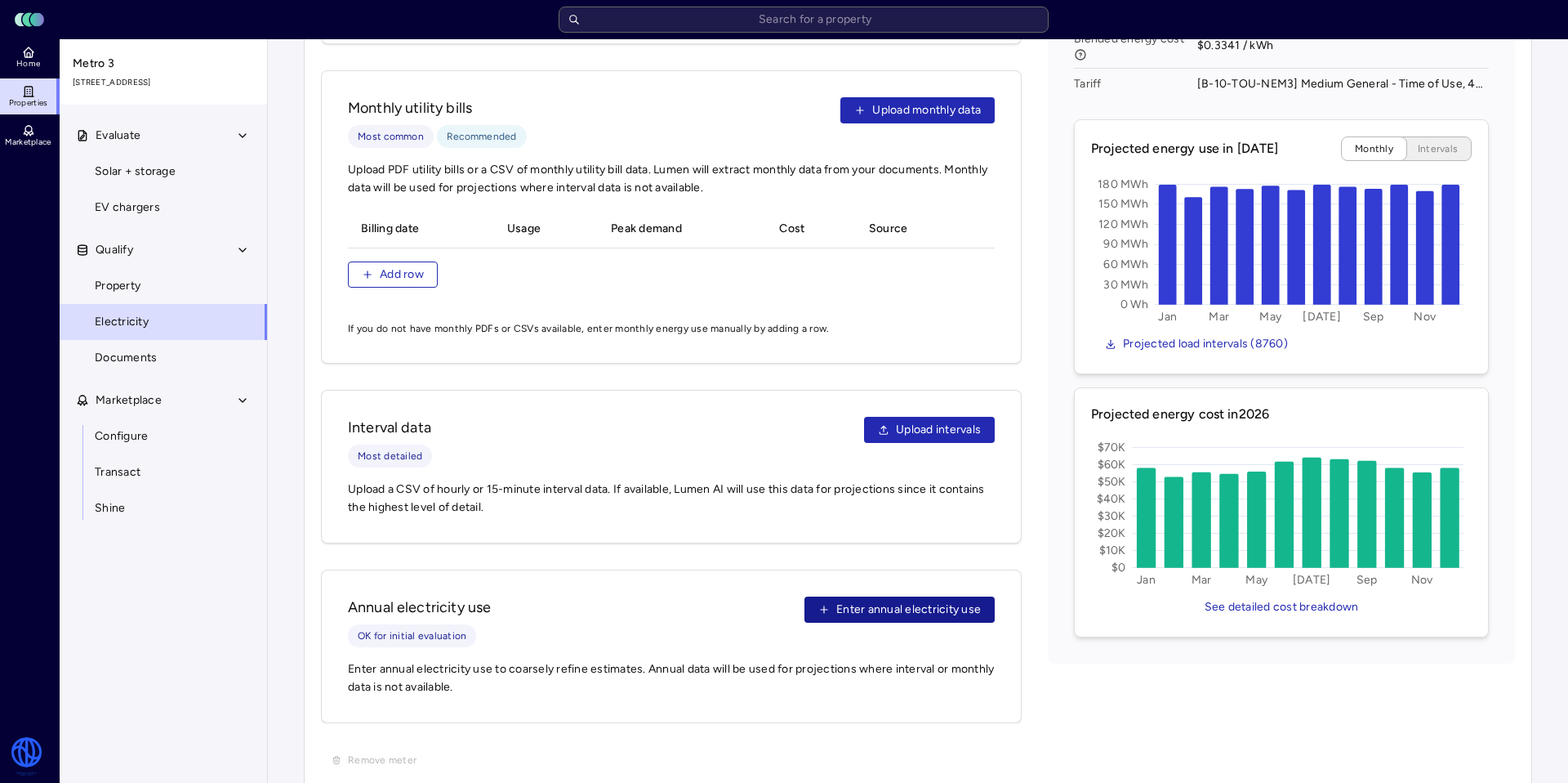
click at [918, 600] on span "Enter annual electricity use" at bounding box center [908, 609] width 145 height 18
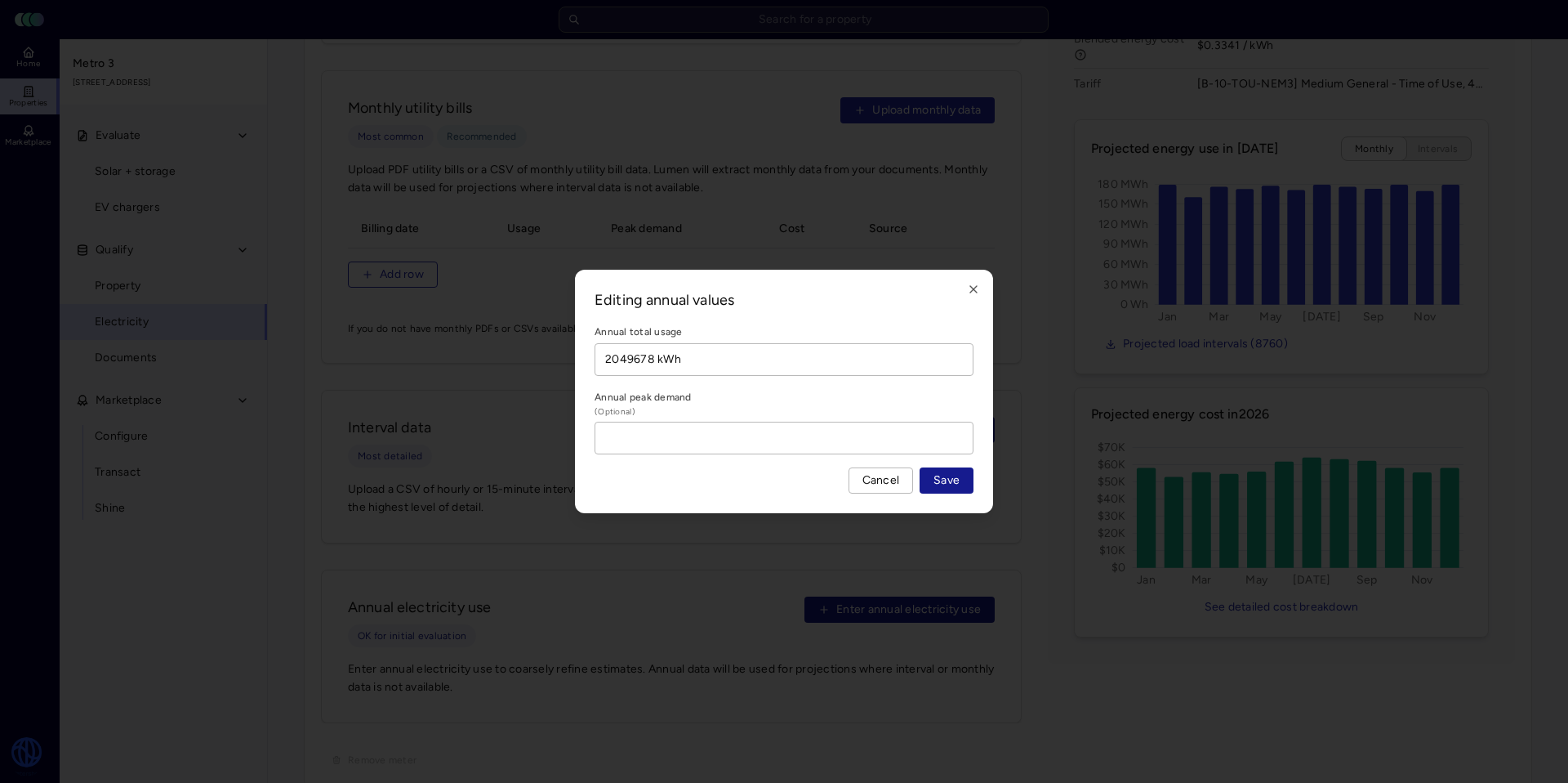
type input "2049678 kWh"
click at [952, 482] on span "Save" at bounding box center [946, 480] width 26 height 18
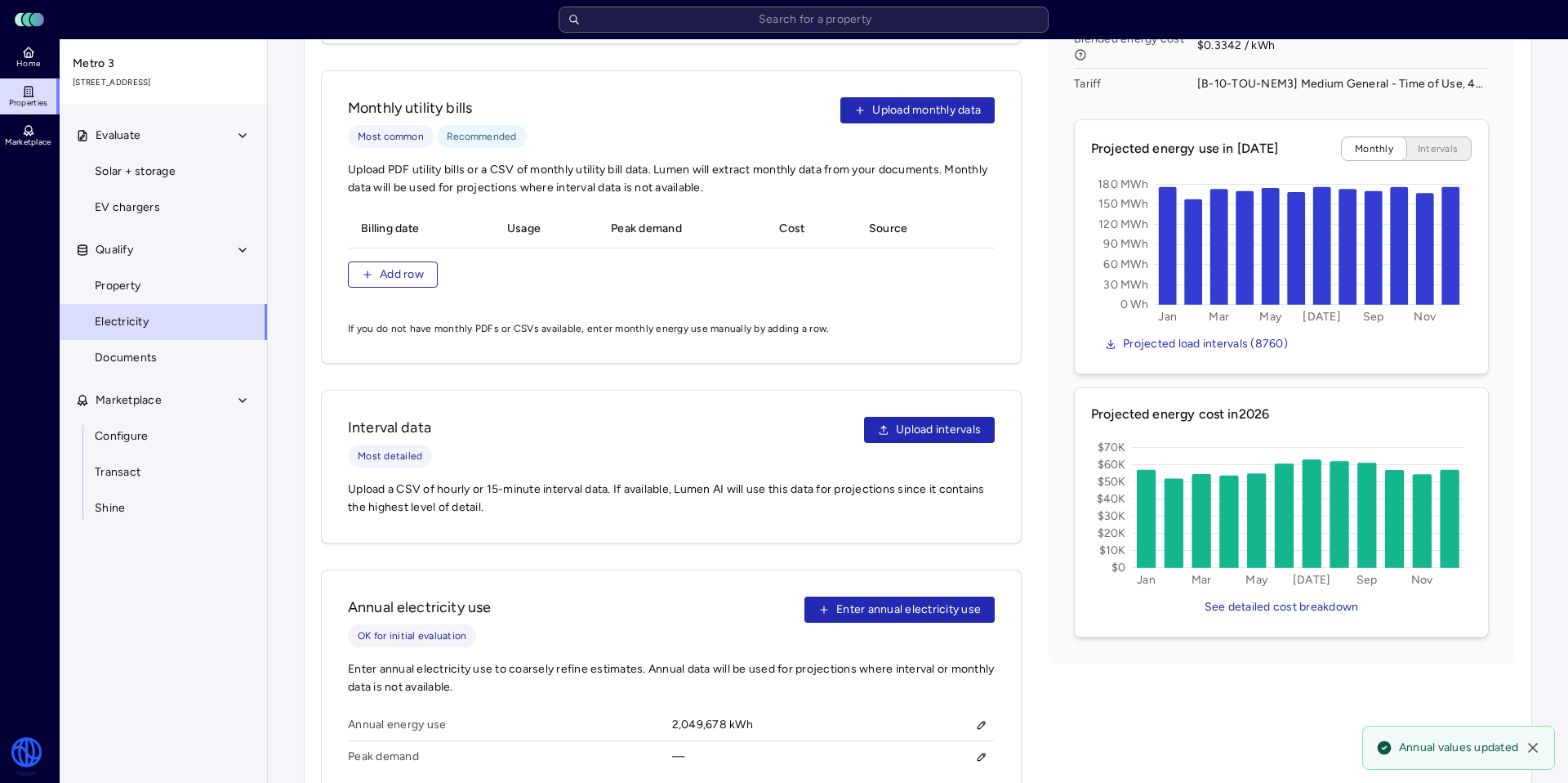
click at [22, 98] on span "Properties" at bounding box center [29, 103] width 39 height 10
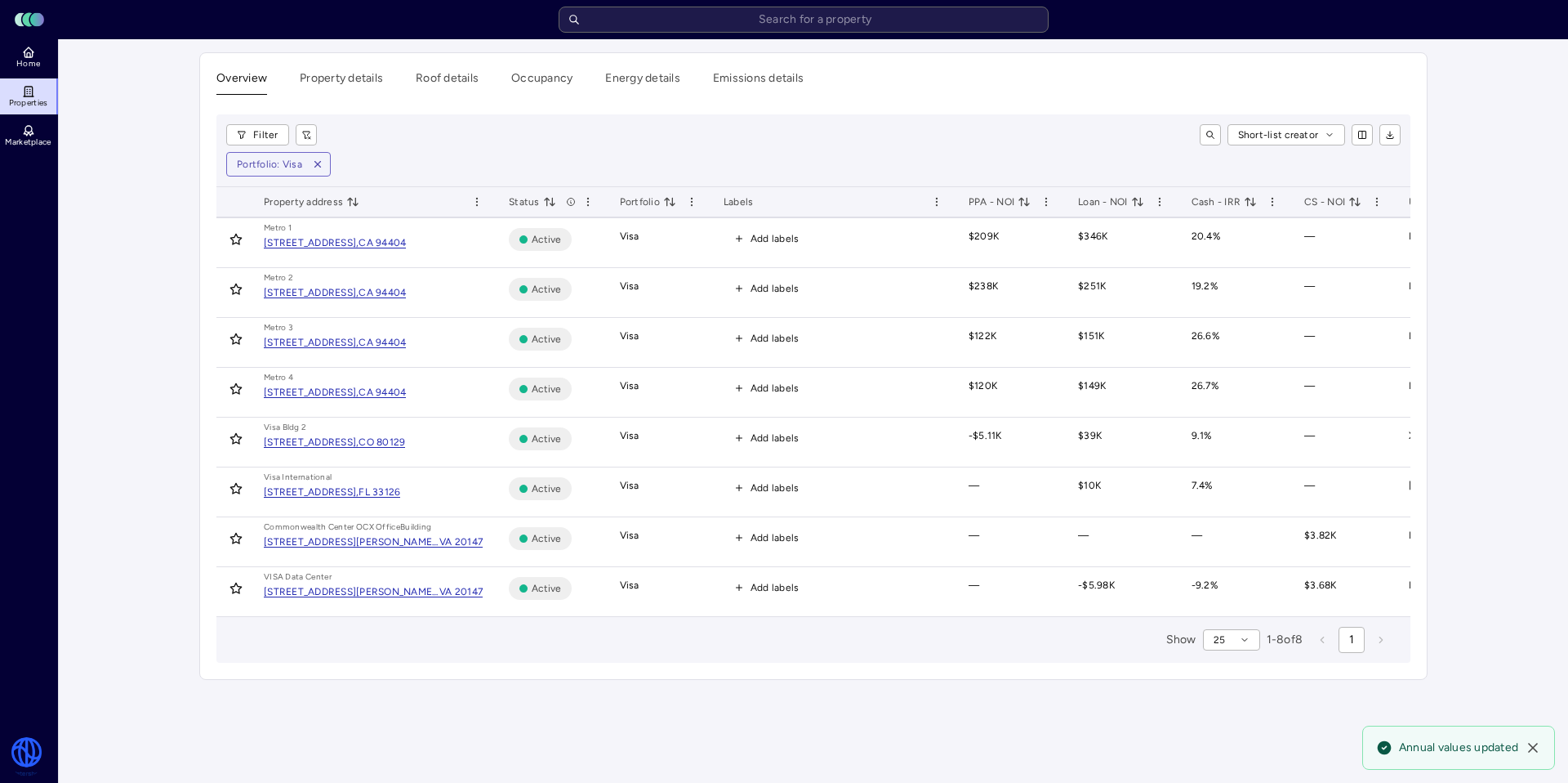
click at [359, 394] on div "[STREET_ADDRESS]," at bounding box center [311, 393] width 95 height 10
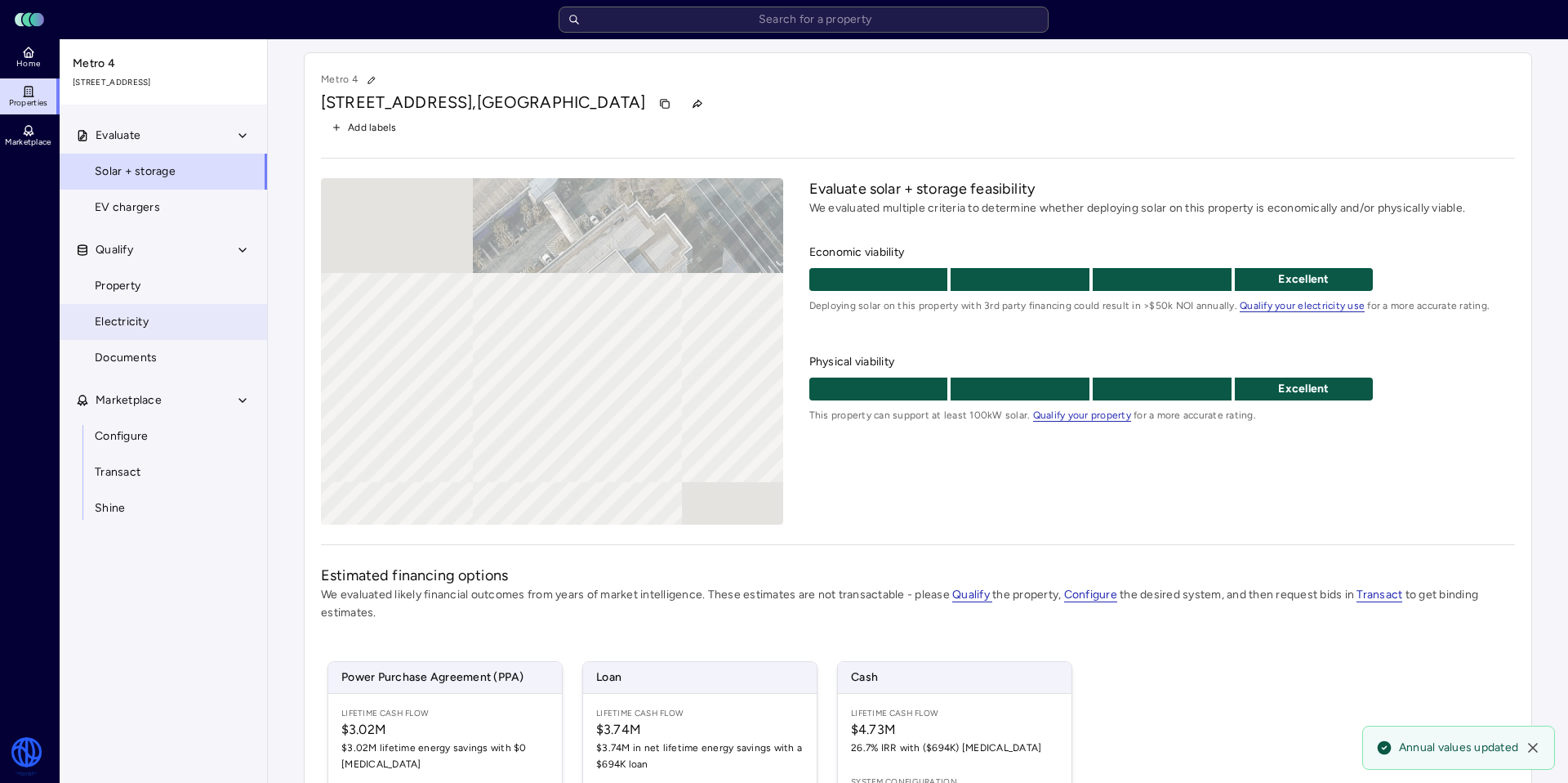
click at [147, 321] on span "Electricity" at bounding box center [122, 322] width 54 height 18
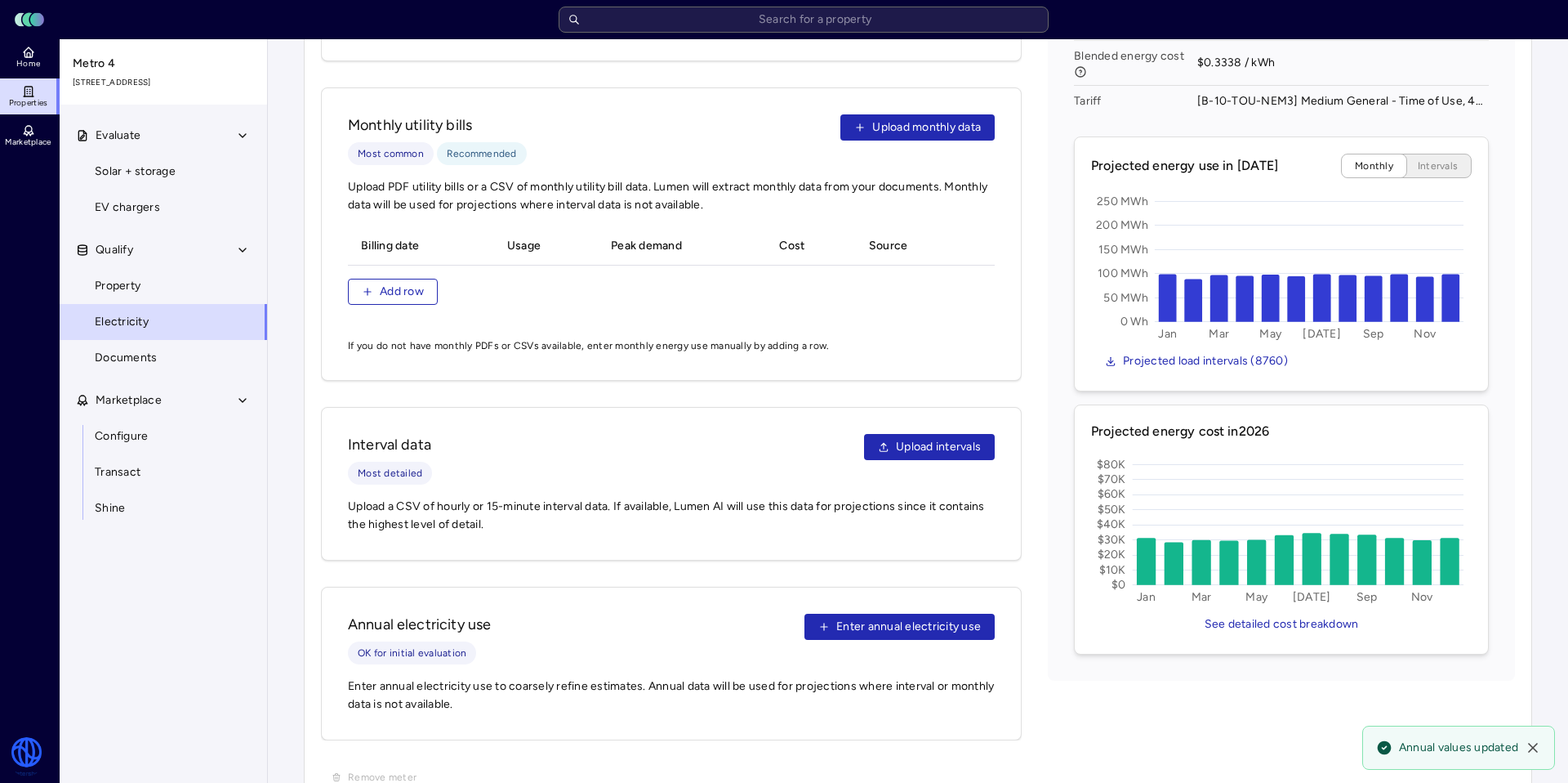
scroll to position [834, 0]
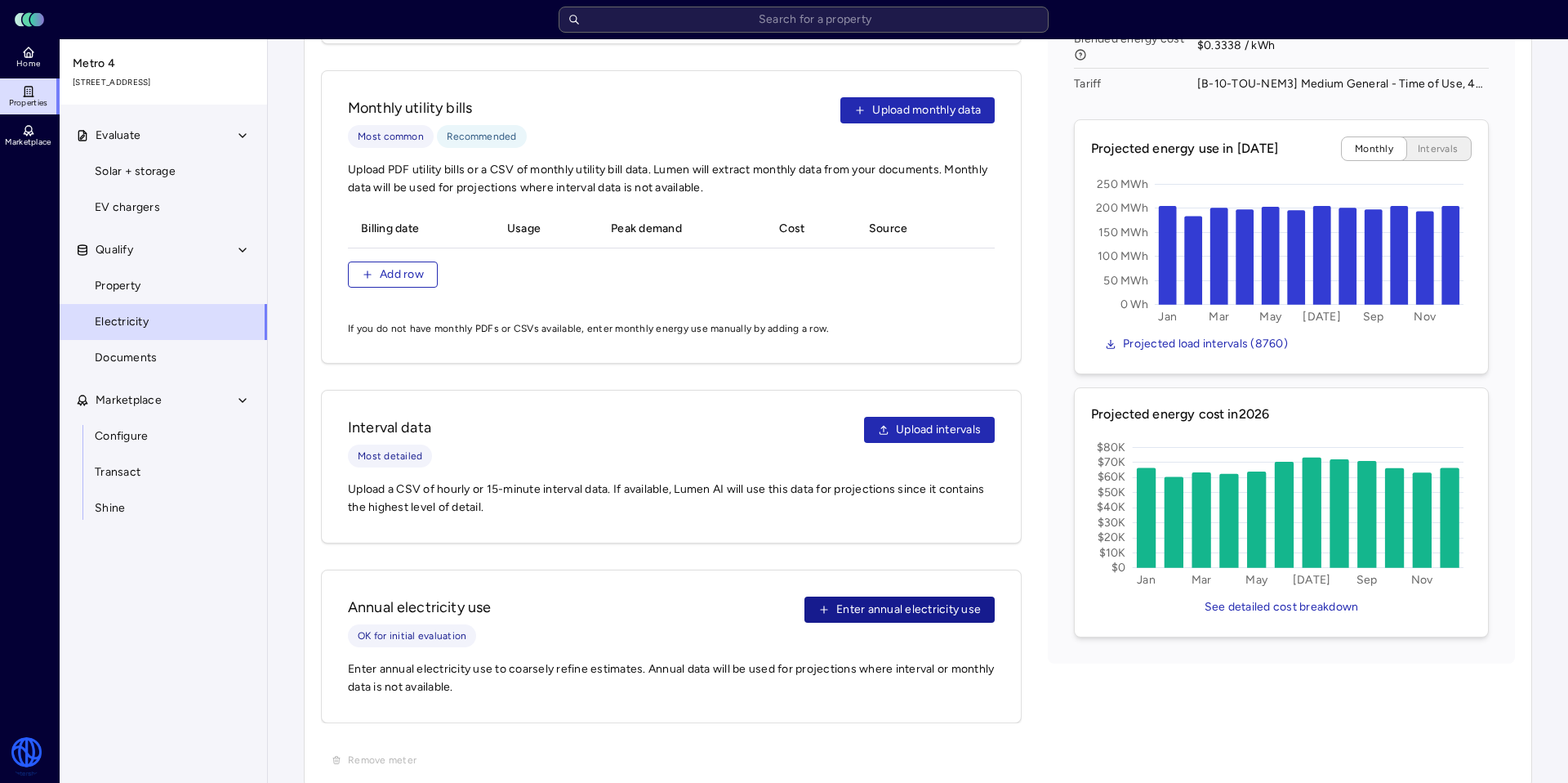
click at [900, 600] on button "Enter annual electricity use" at bounding box center [900, 609] width 190 height 26
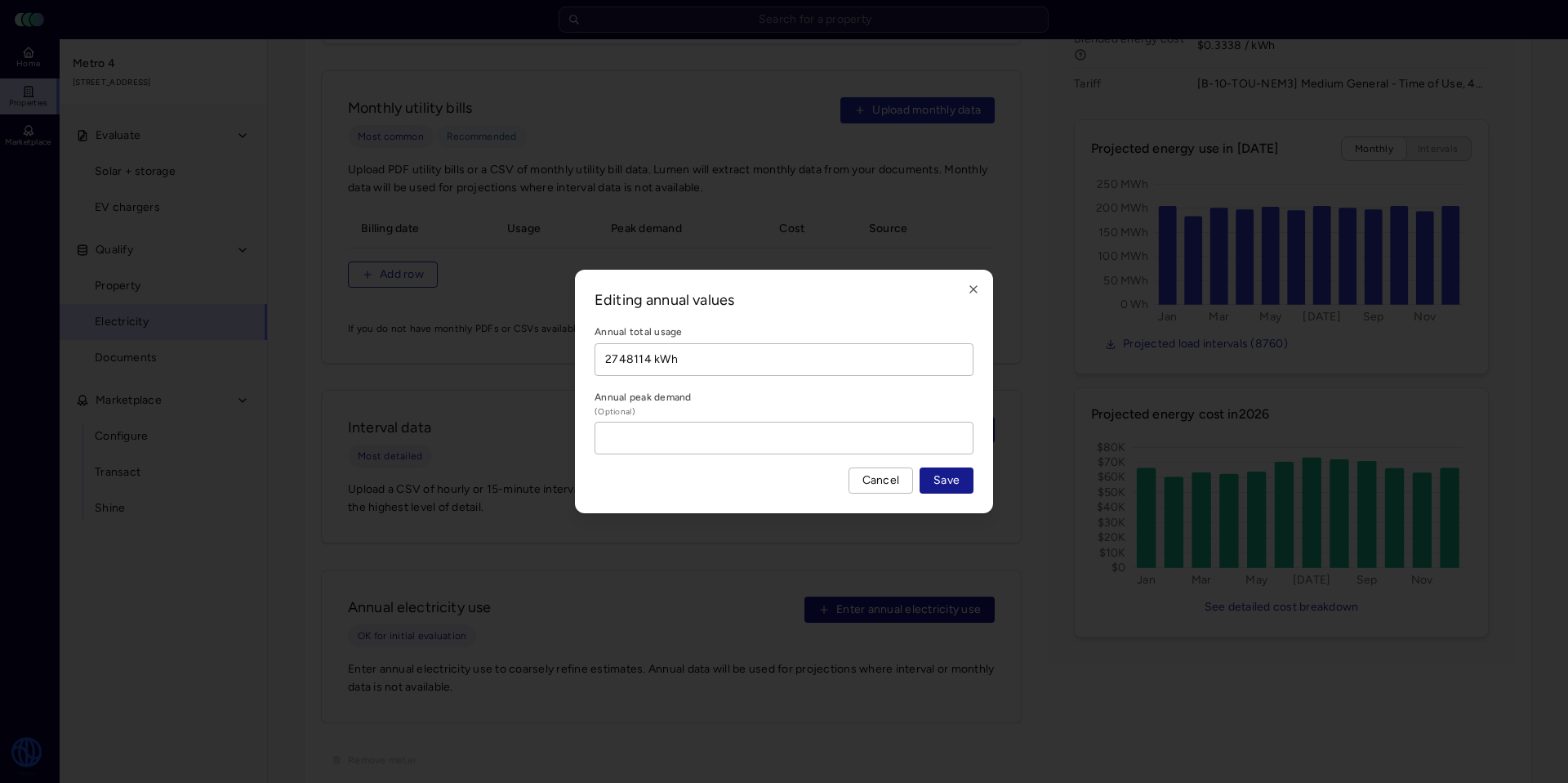
type input "2748114 kWh"
click at [955, 477] on span "Save" at bounding box center [946, 480] width 26 height 18
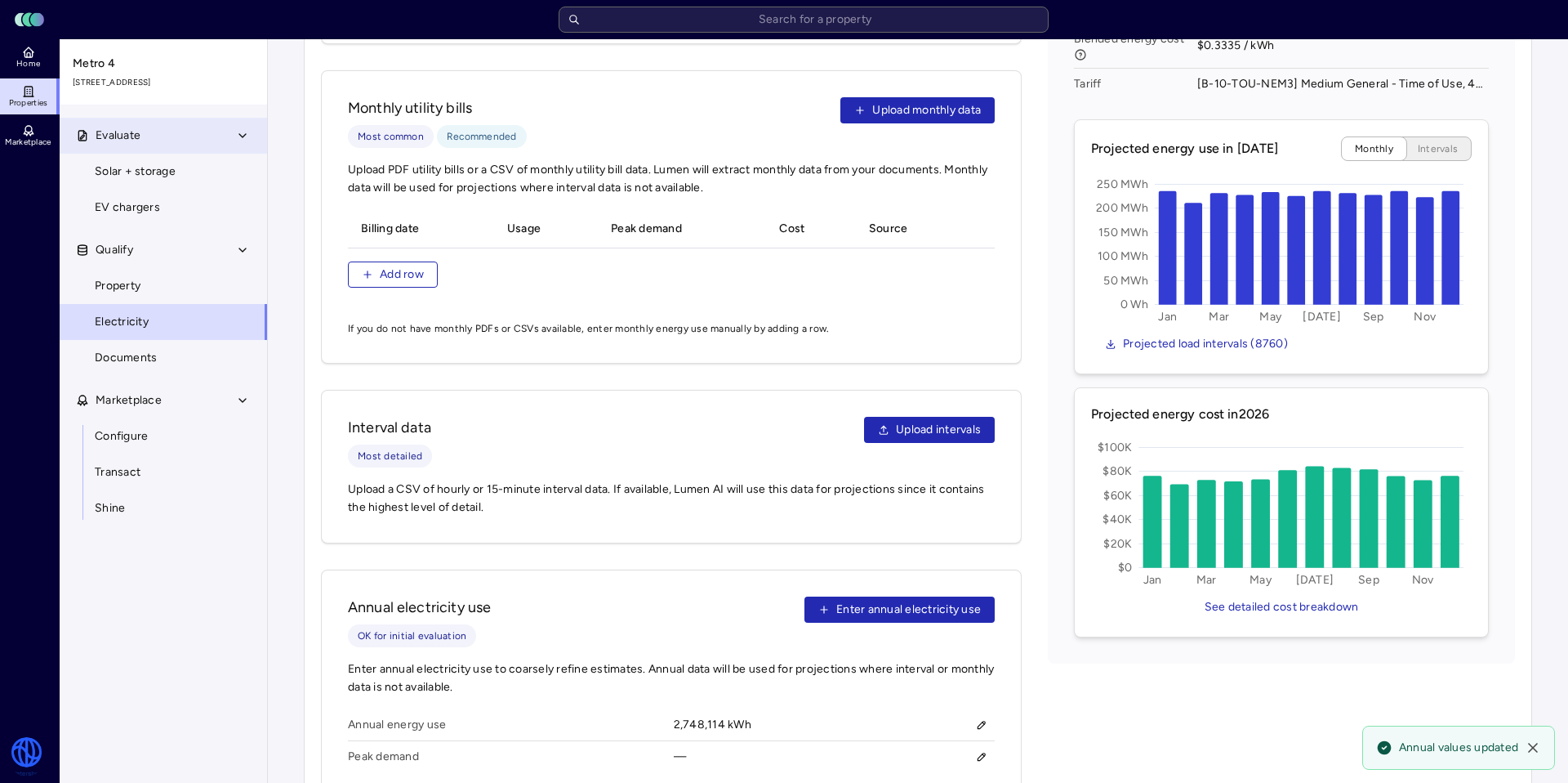
click at [119, 133] on span "Evaluate" at bounding box center [118, 135] width 45 height 18
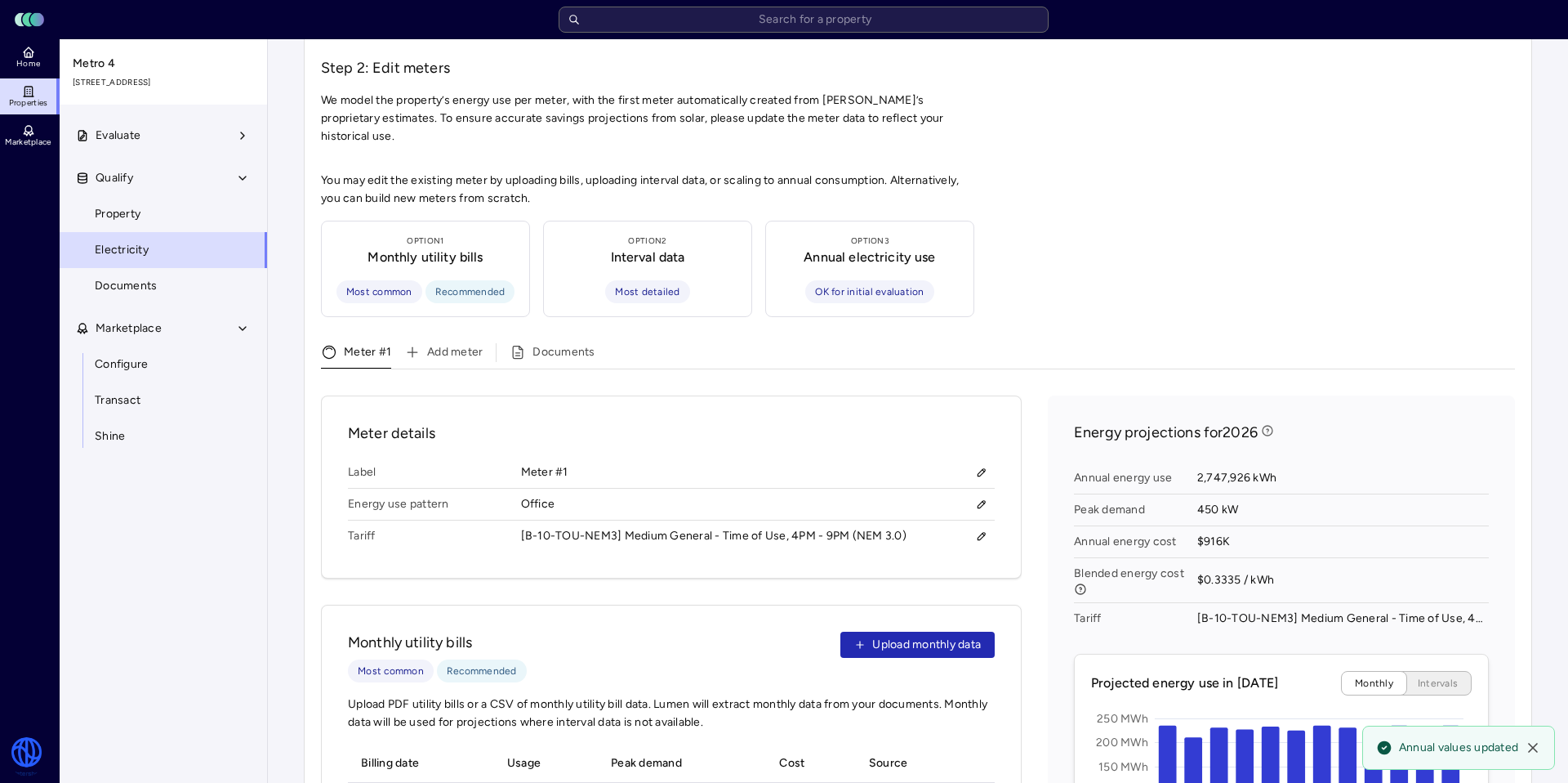
scroll to position [0, 0]
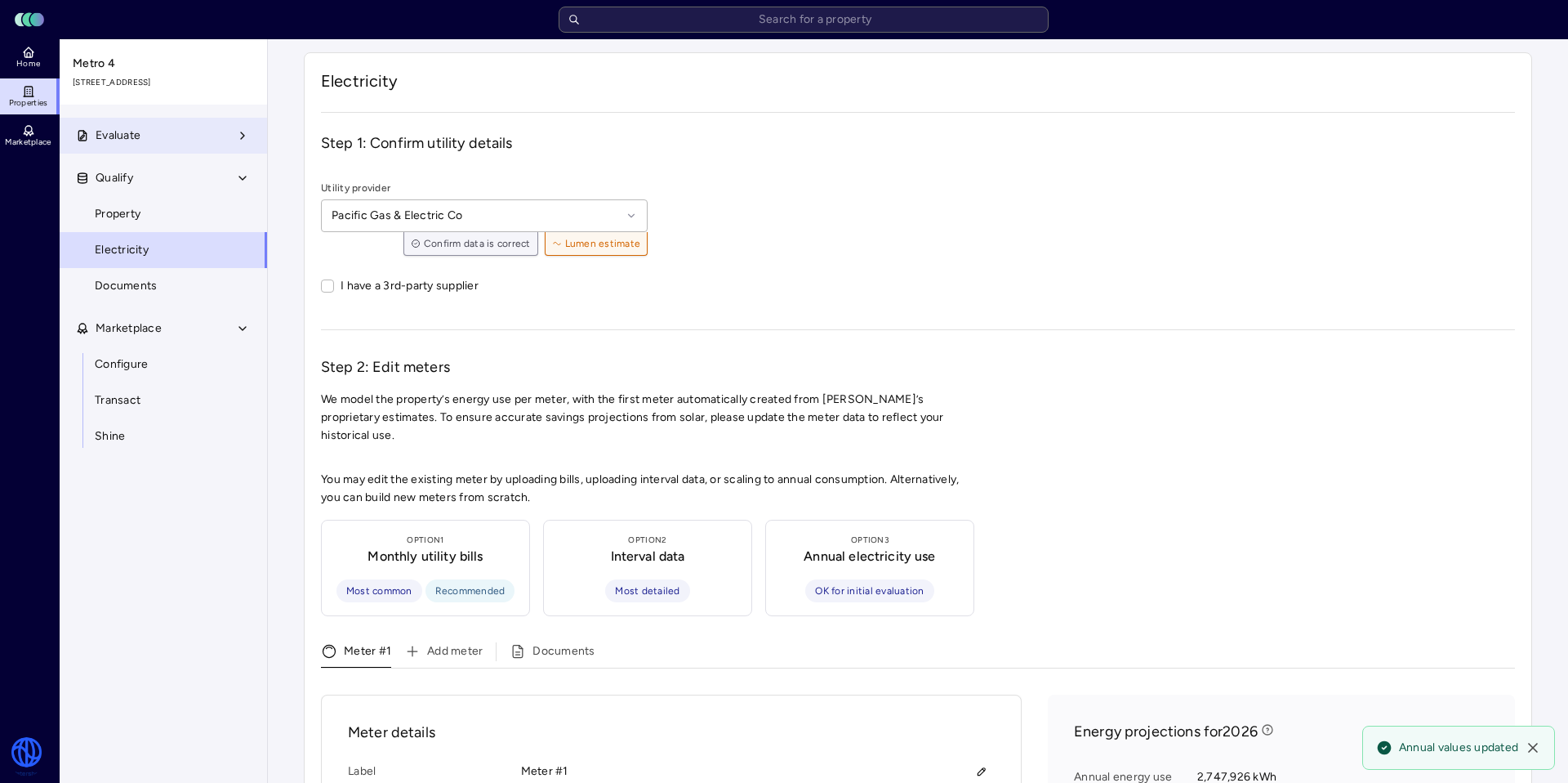
click at [132, 140] on span "Evaluate" at bounding box center [118, 135] width 45 height 18
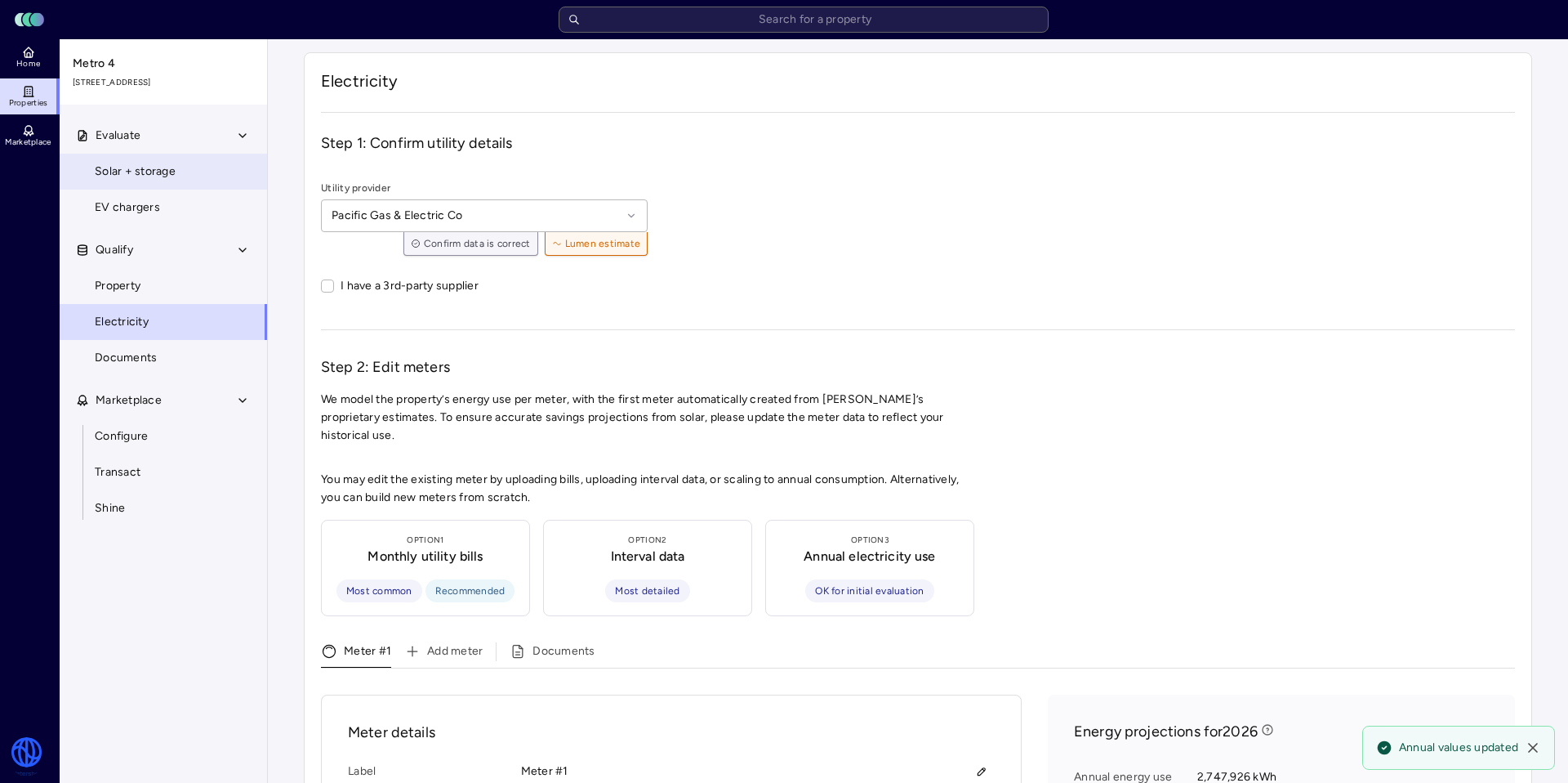
click at [150, 172] on span "Solar + storage" at bounding box center [135, 171] width 81 height 18
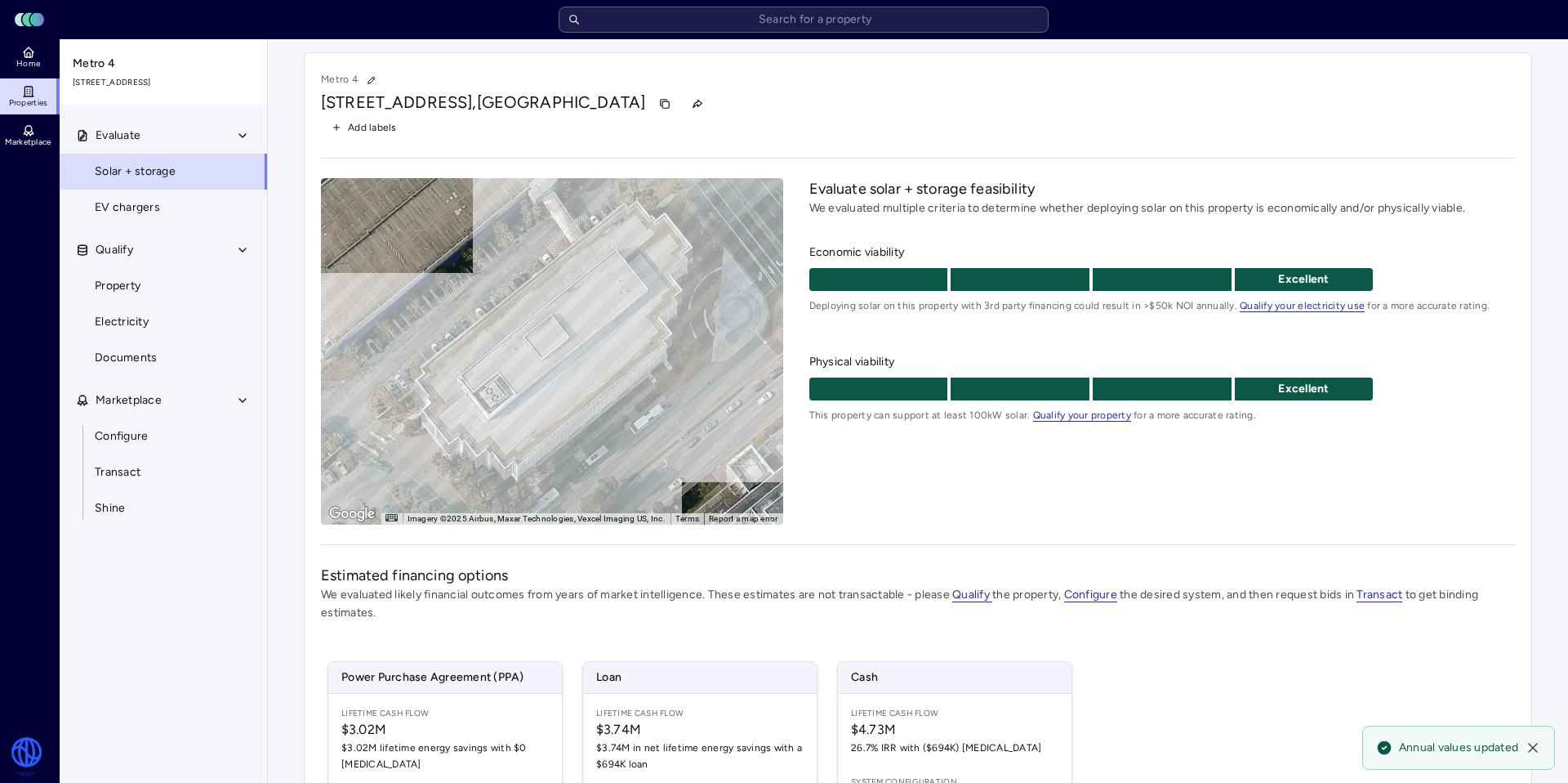
click at [30, 87] on icon at bounding box center [28, 91] width 13 height 13
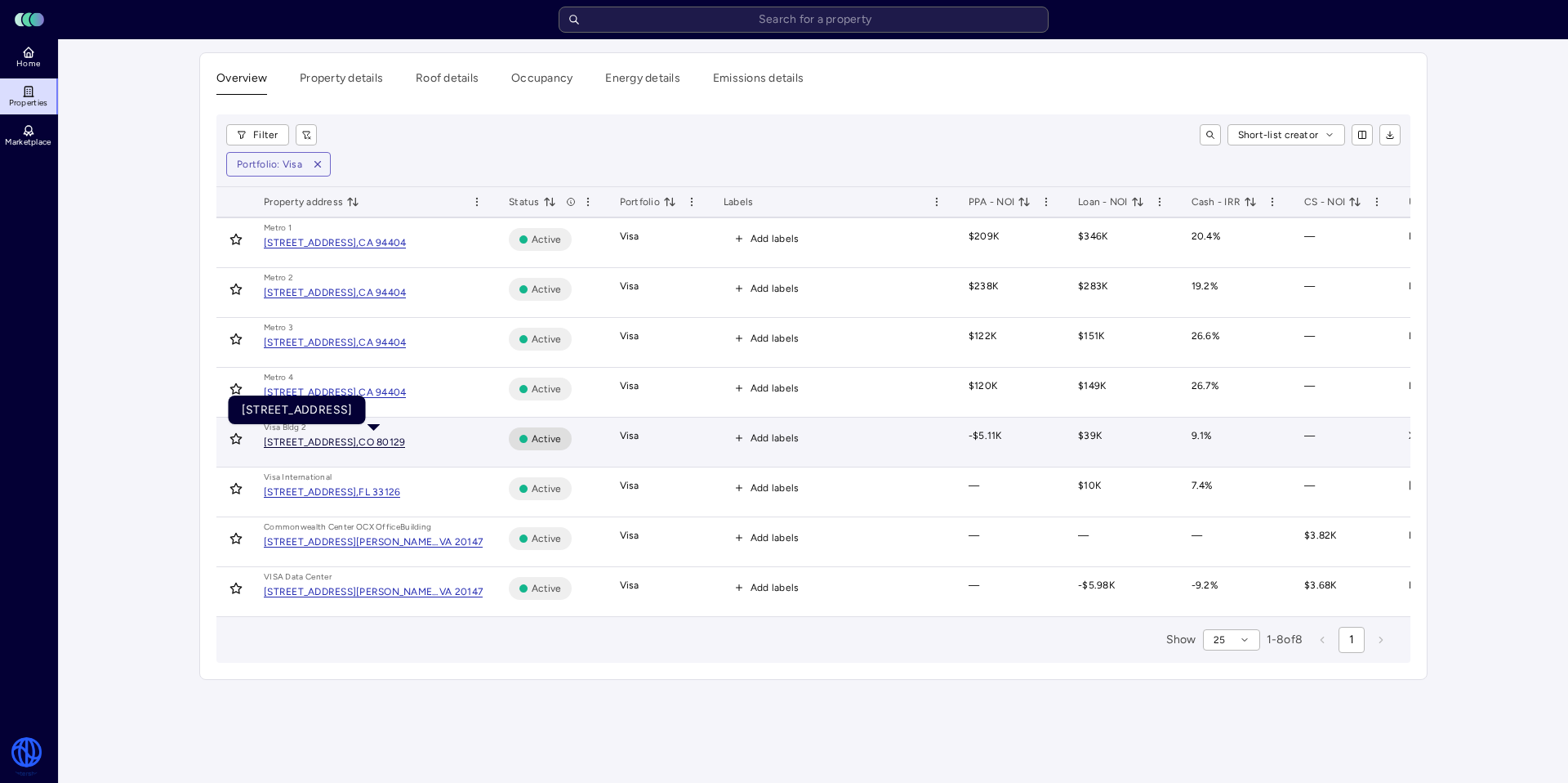
click at [405, 443] on div "CO 80129" at bounding box center [382, 442] width 47 height 10
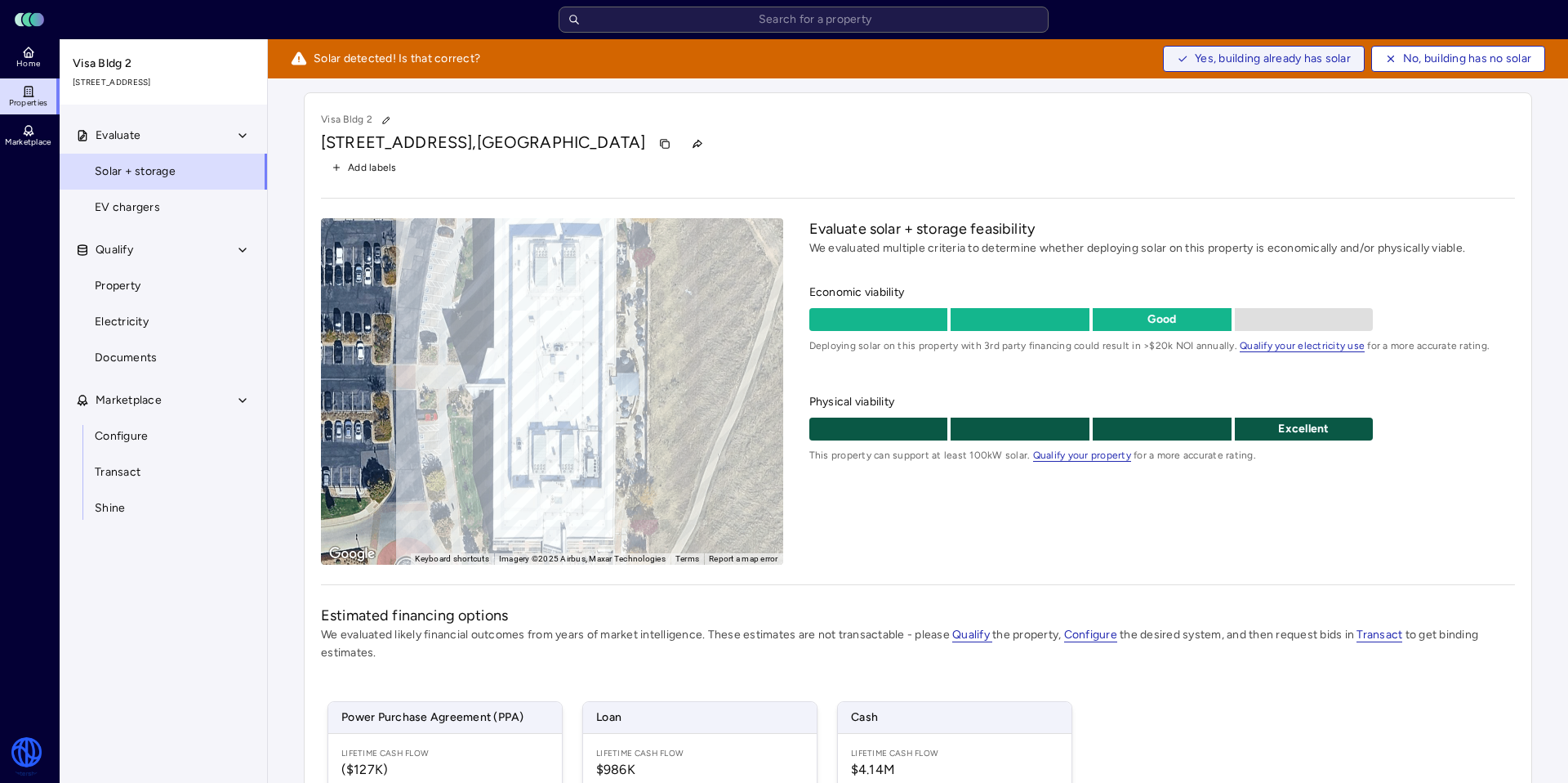
click at [1233, 60] on span "Yes, building already has solar" at bounding box center [1273, 58] width 156 height 18
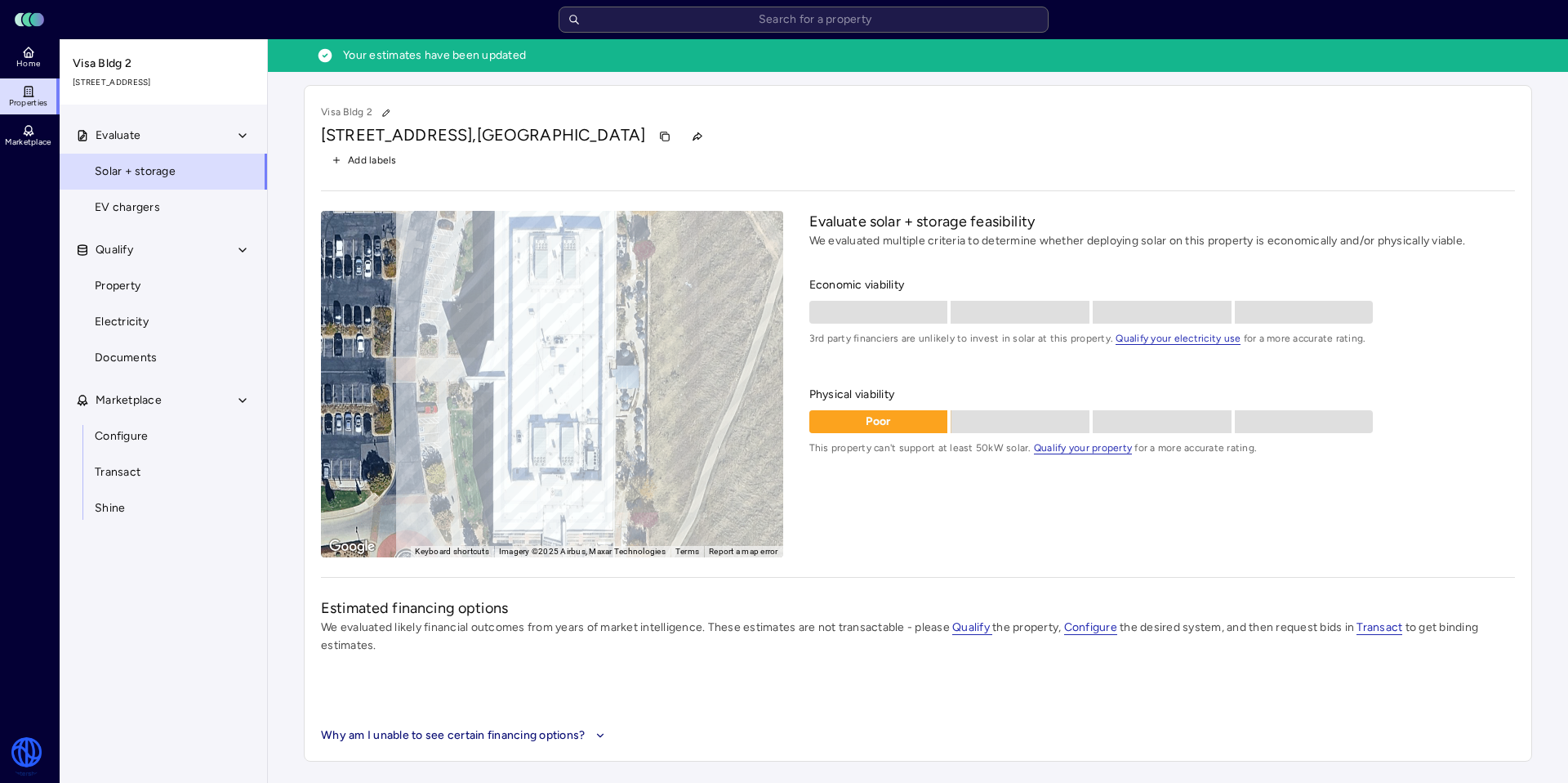
click at [986, 165] on div "Add labels" at bounding box center [917, 160] width 1194 height 21
click at [147, 302] on link "Property" at bounding box center [163, 286] width 209 height 36
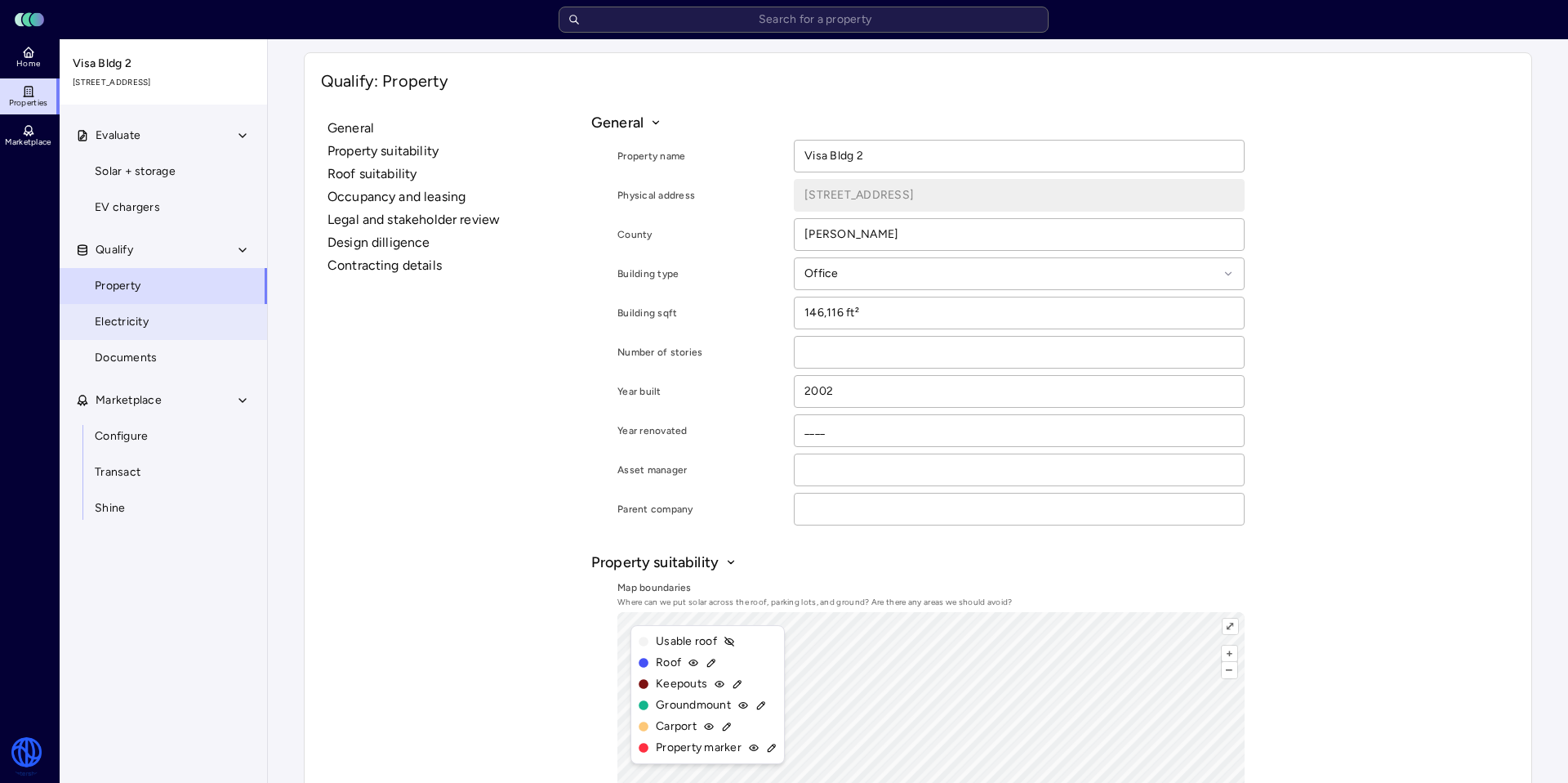
click at [159, 329] on link "Electricity" at bounding box center [163, 322] width 209 height 36
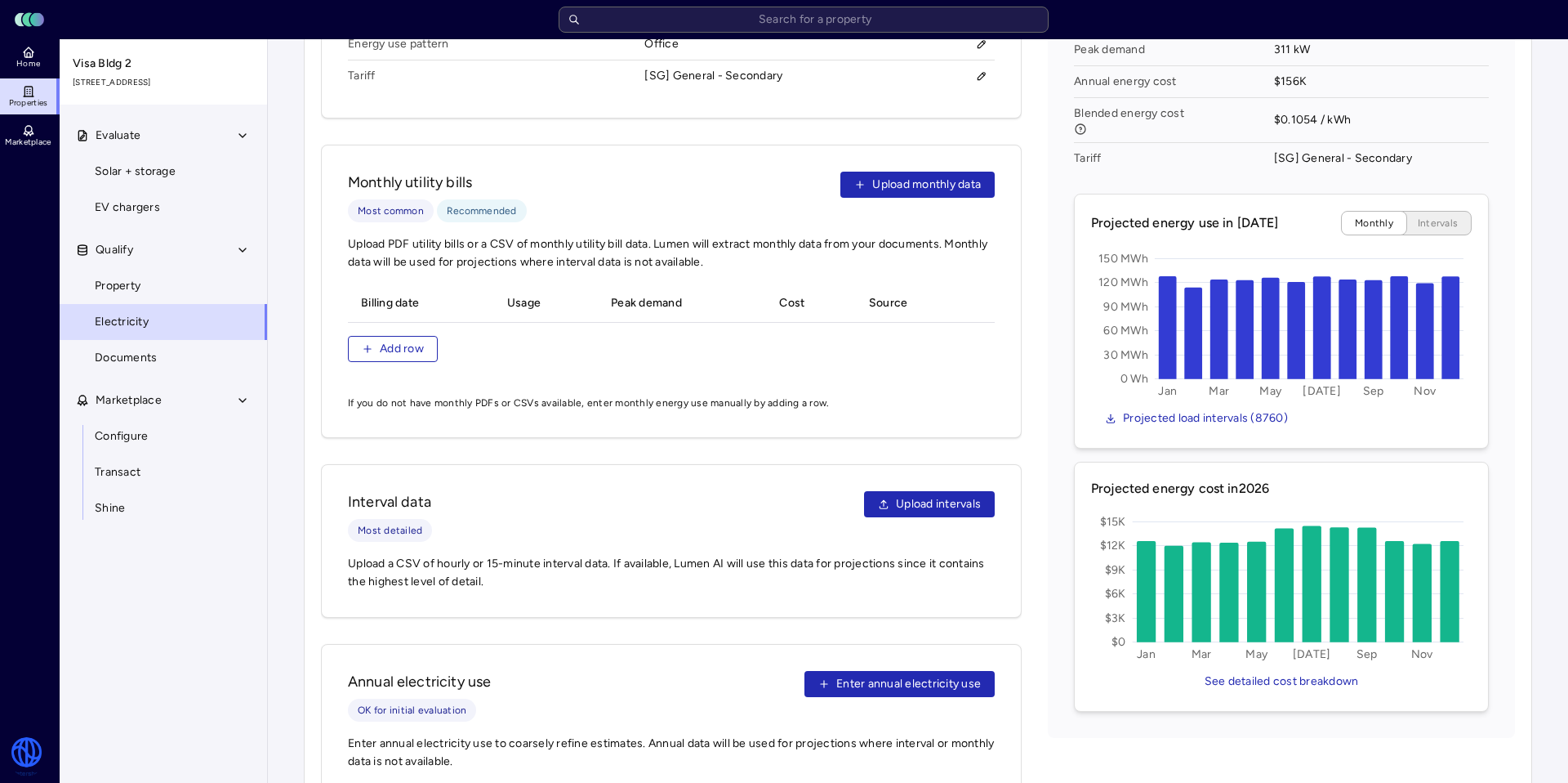
scroll to position [834, 0]
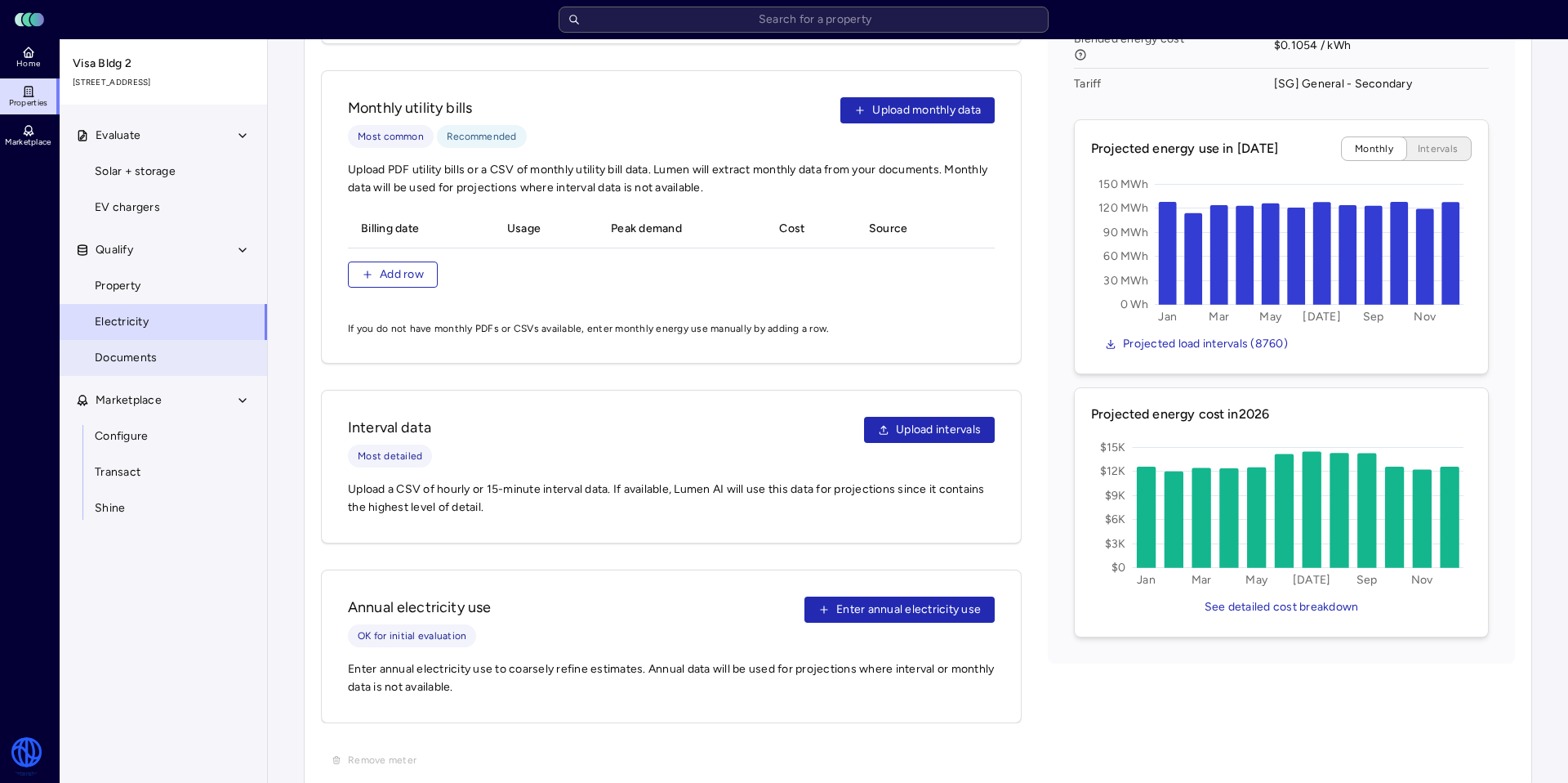
click at [179, 373] on link "Documents" at bounding box center [163, 358] width 209 height 36
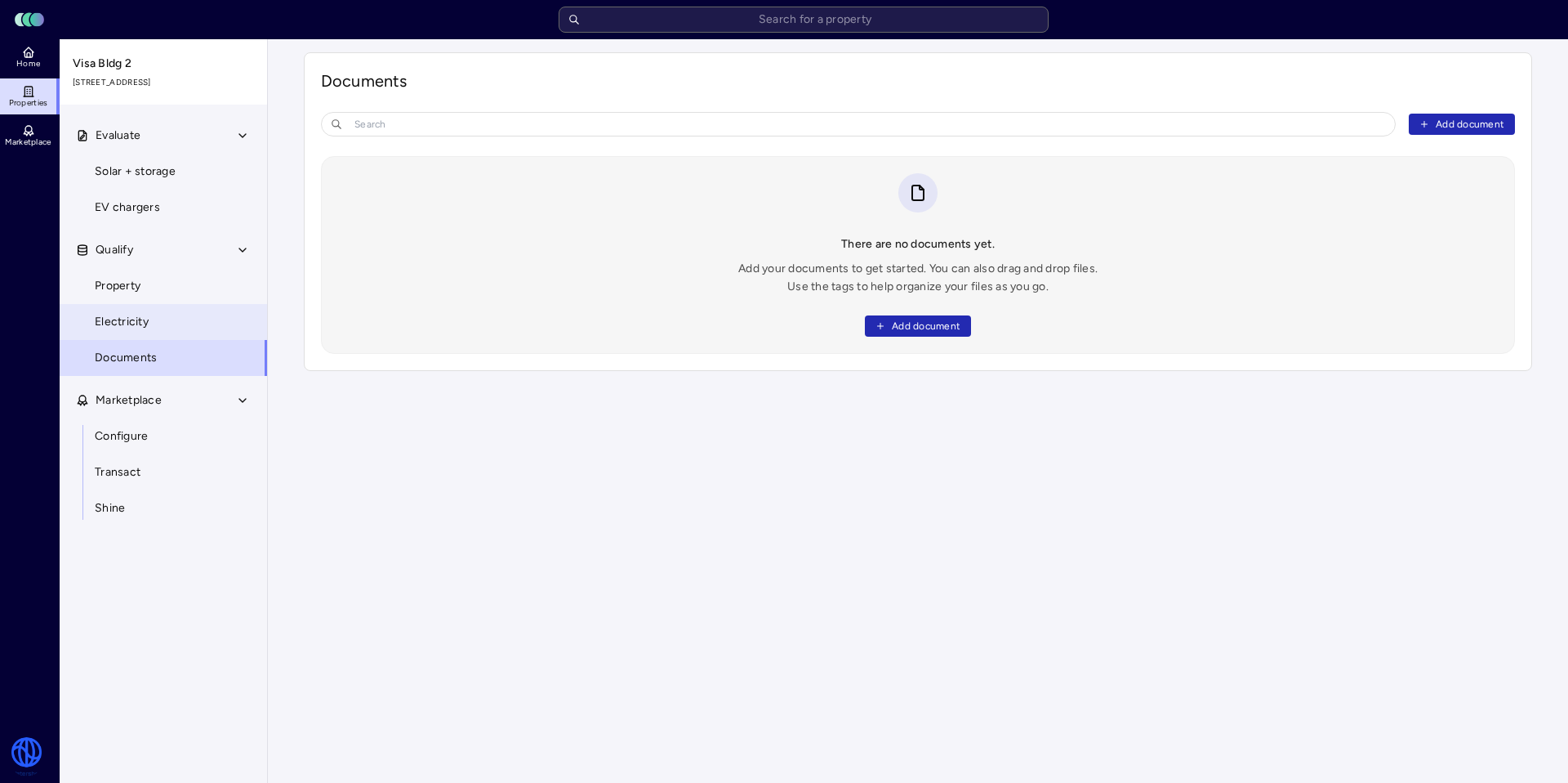
click at [193, 338] on link "Electricity" at bounding box center [163, 322] width 209 height 36
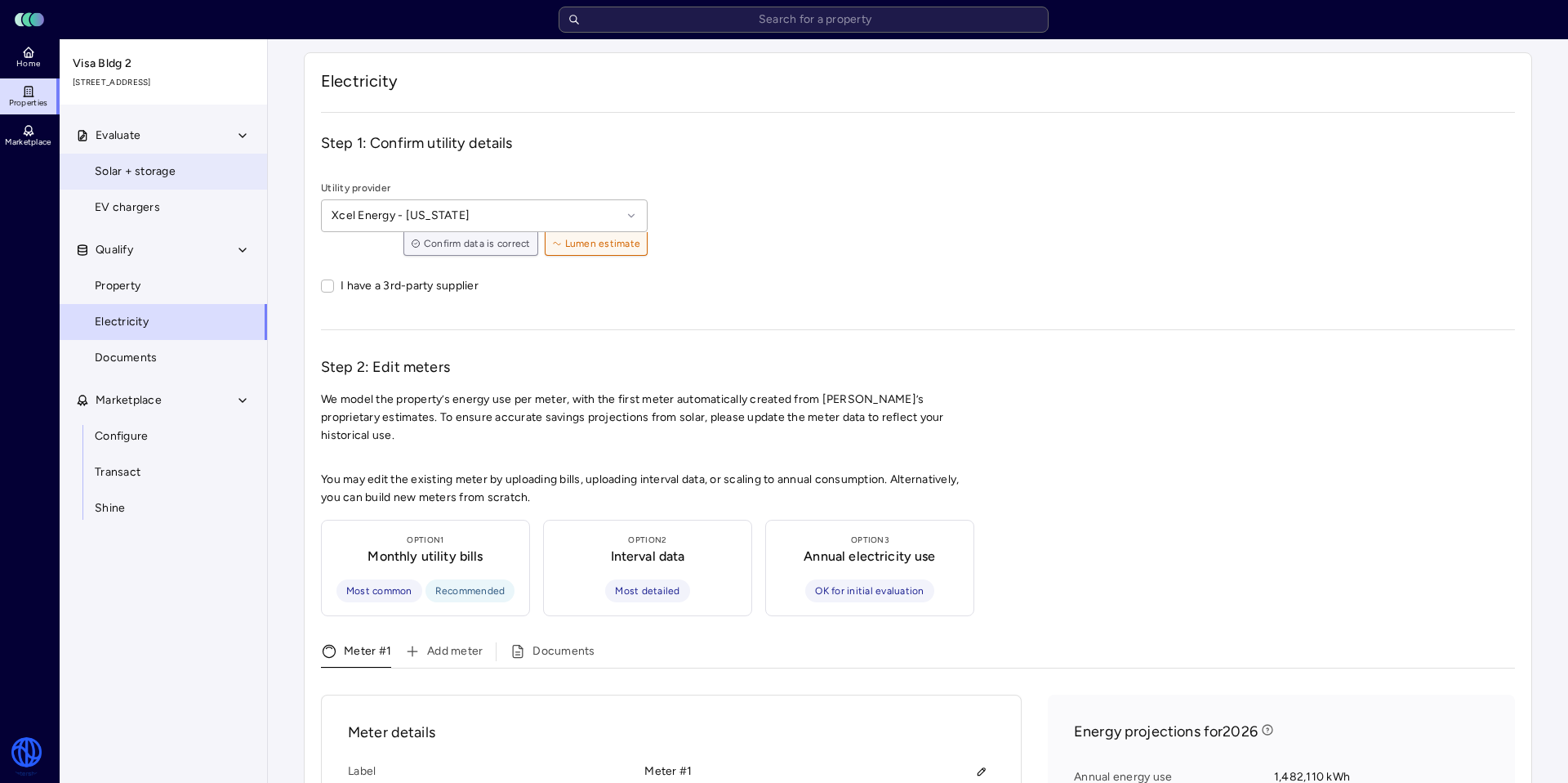
click at [120, 178] on span "Solar + storage" at bounding box center [135, 171] width 81 height 18
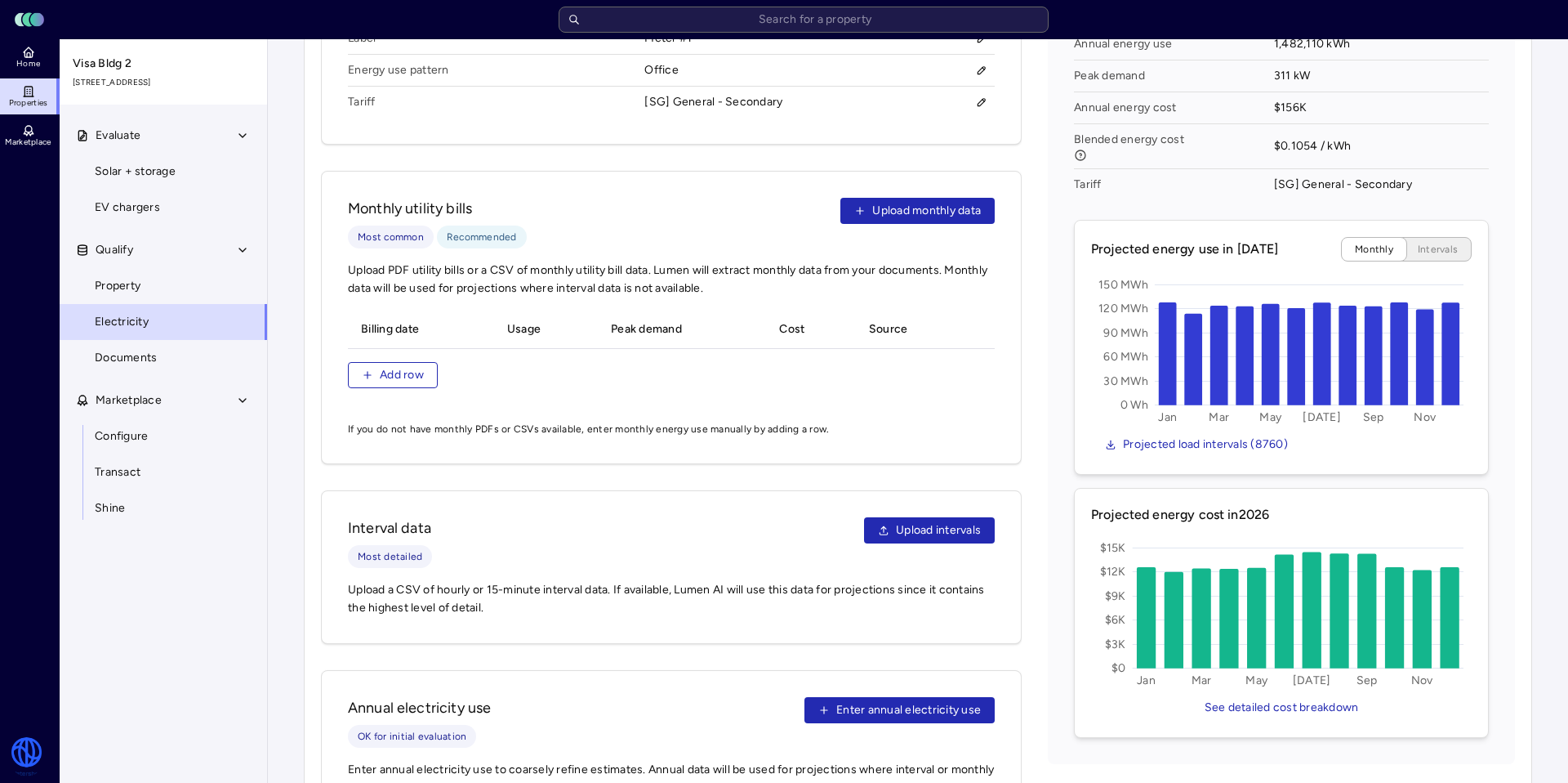
scroll to position [834, 0]
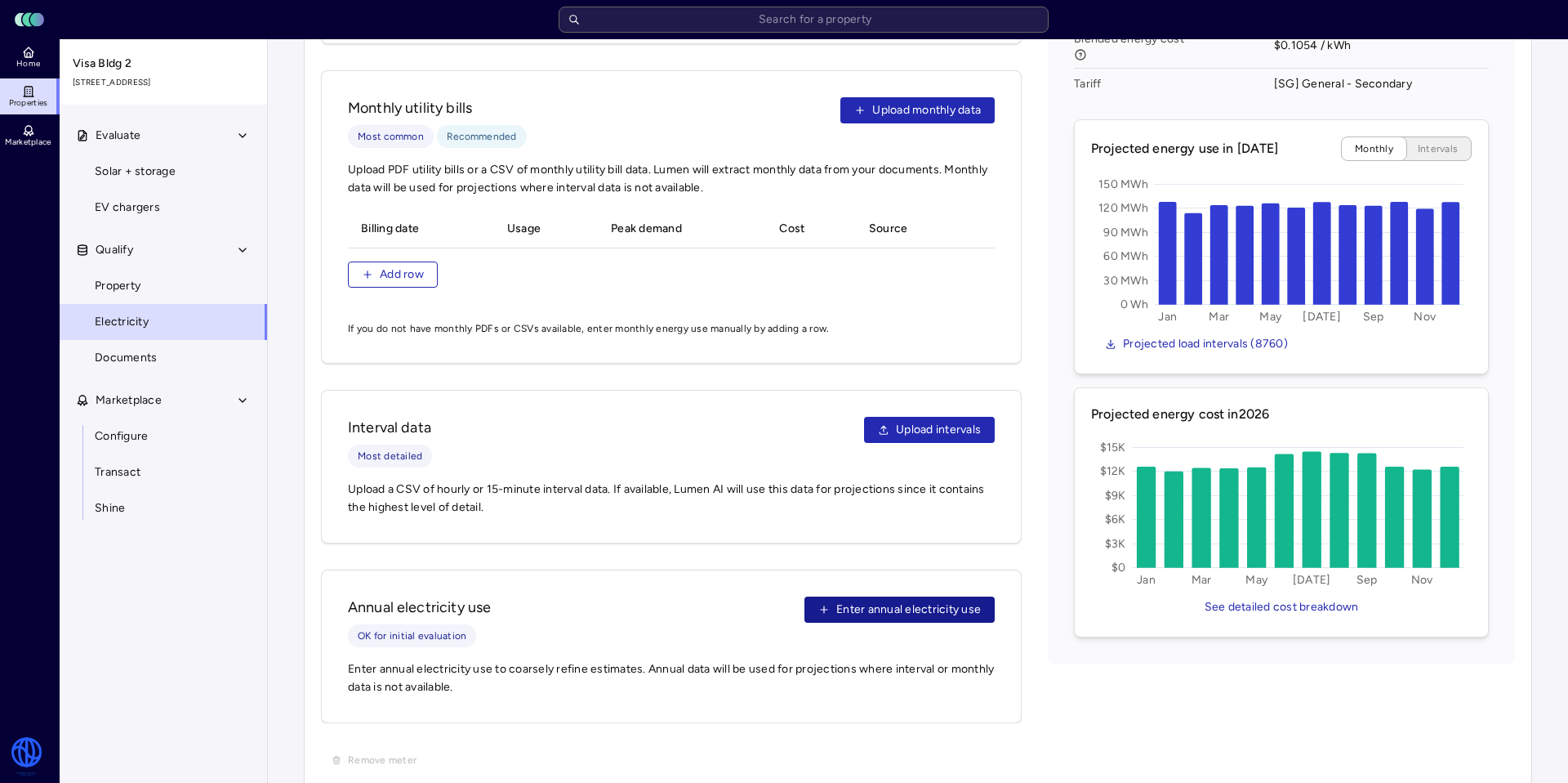
click at [916, 600] on span "Enter annual electricity use" at bounding box center [908, 609] width 145 height 18
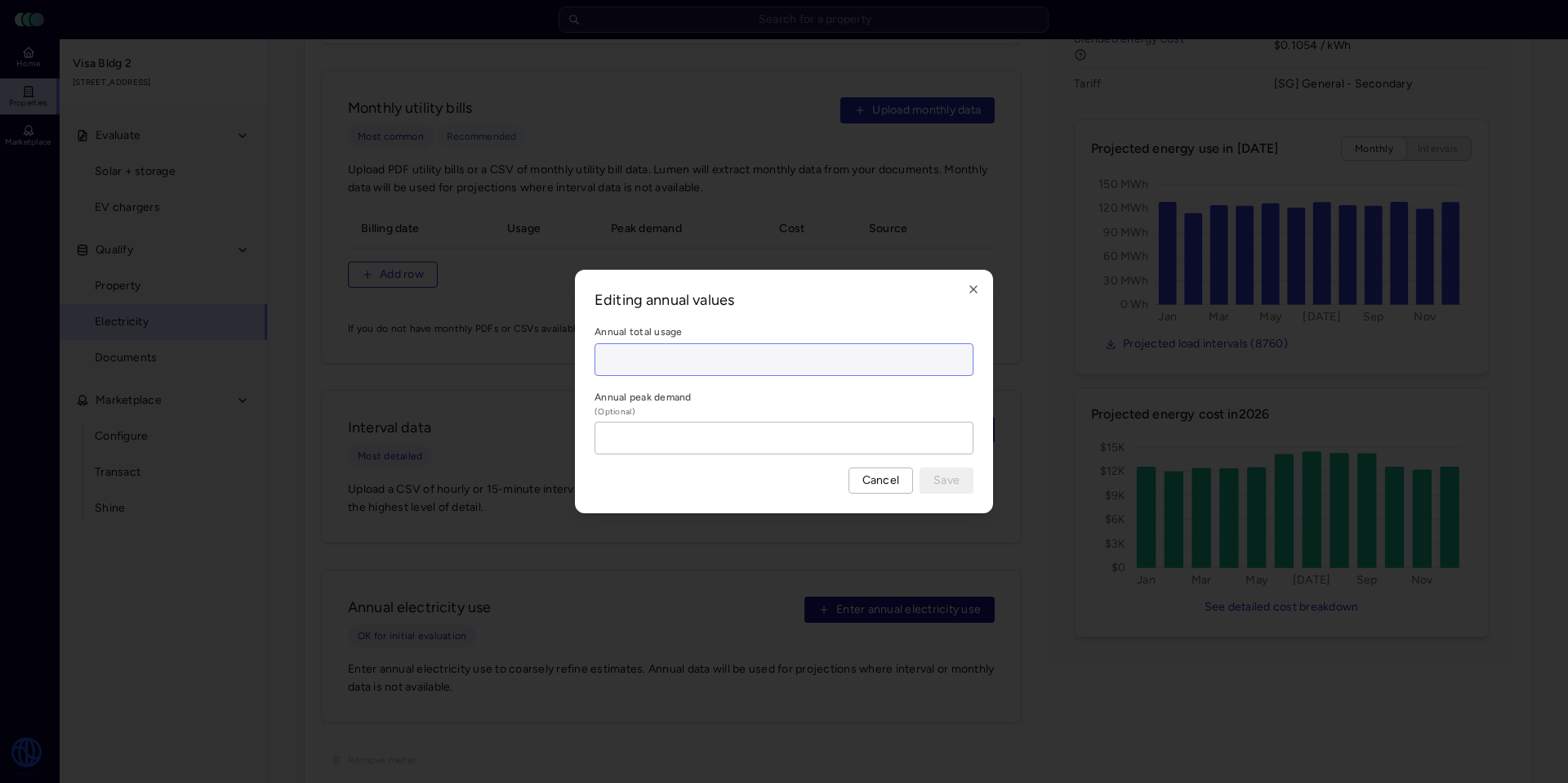
click at [647, 359] on input at bounding box center [784, 359] width 377 height 31
type input "2567277 kWh"
click at [960, 471] on button "Save" at bounding box center [947, 480] width 54 height 26
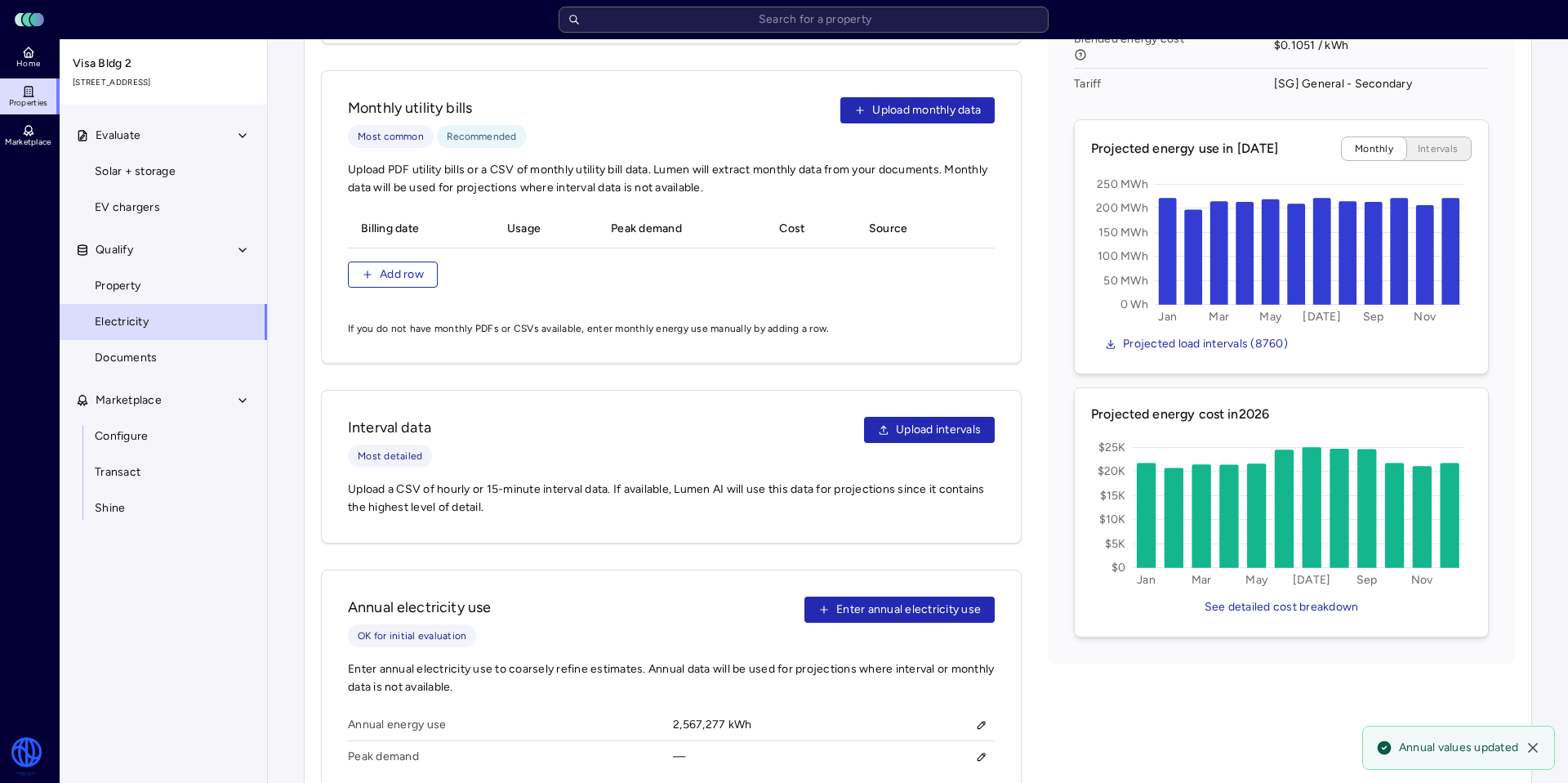
scroll to position [909, 0]
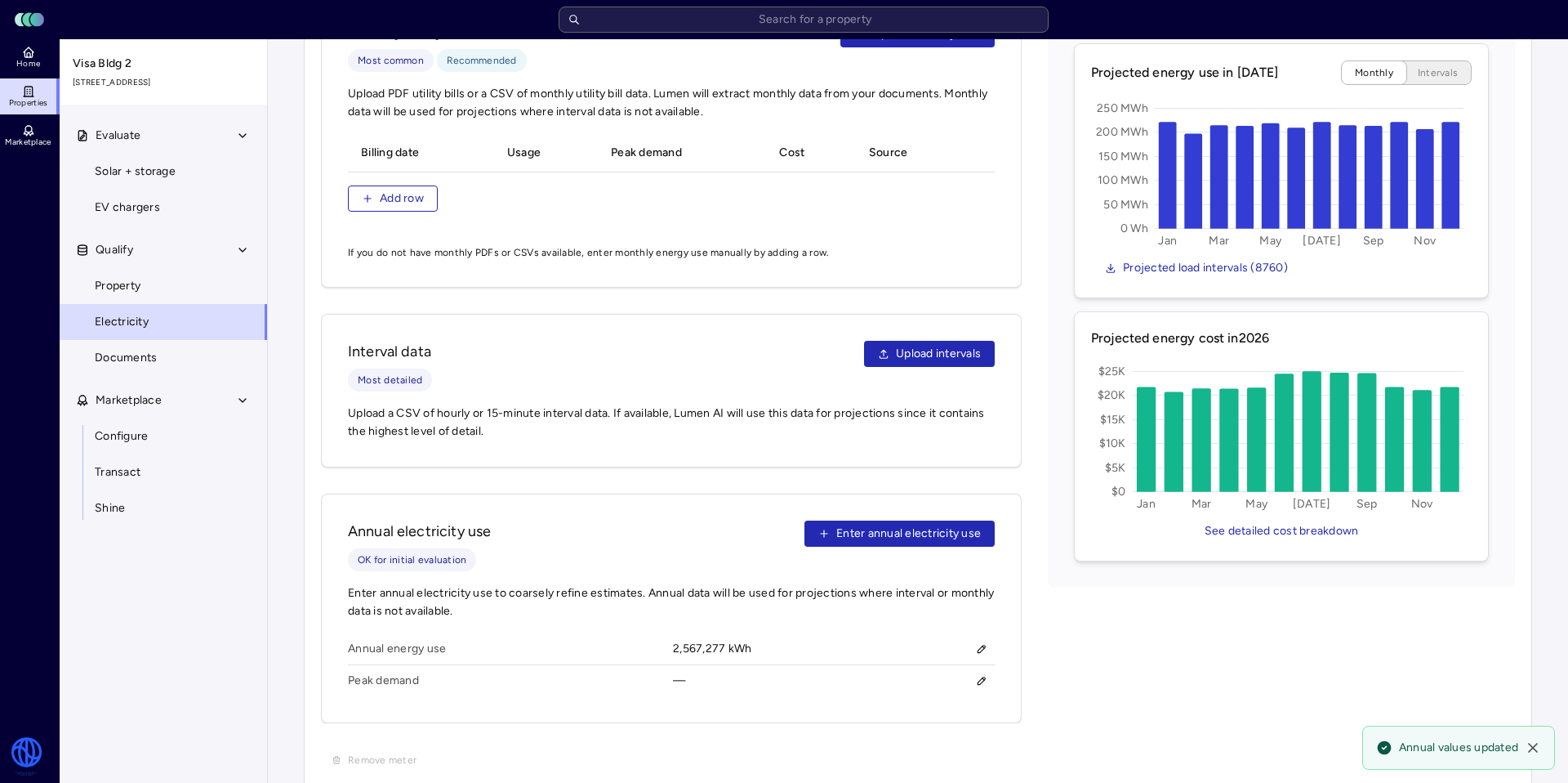
click at [41, 103] on span "Properties" at bounding box center [29, 103] width 39 height 10
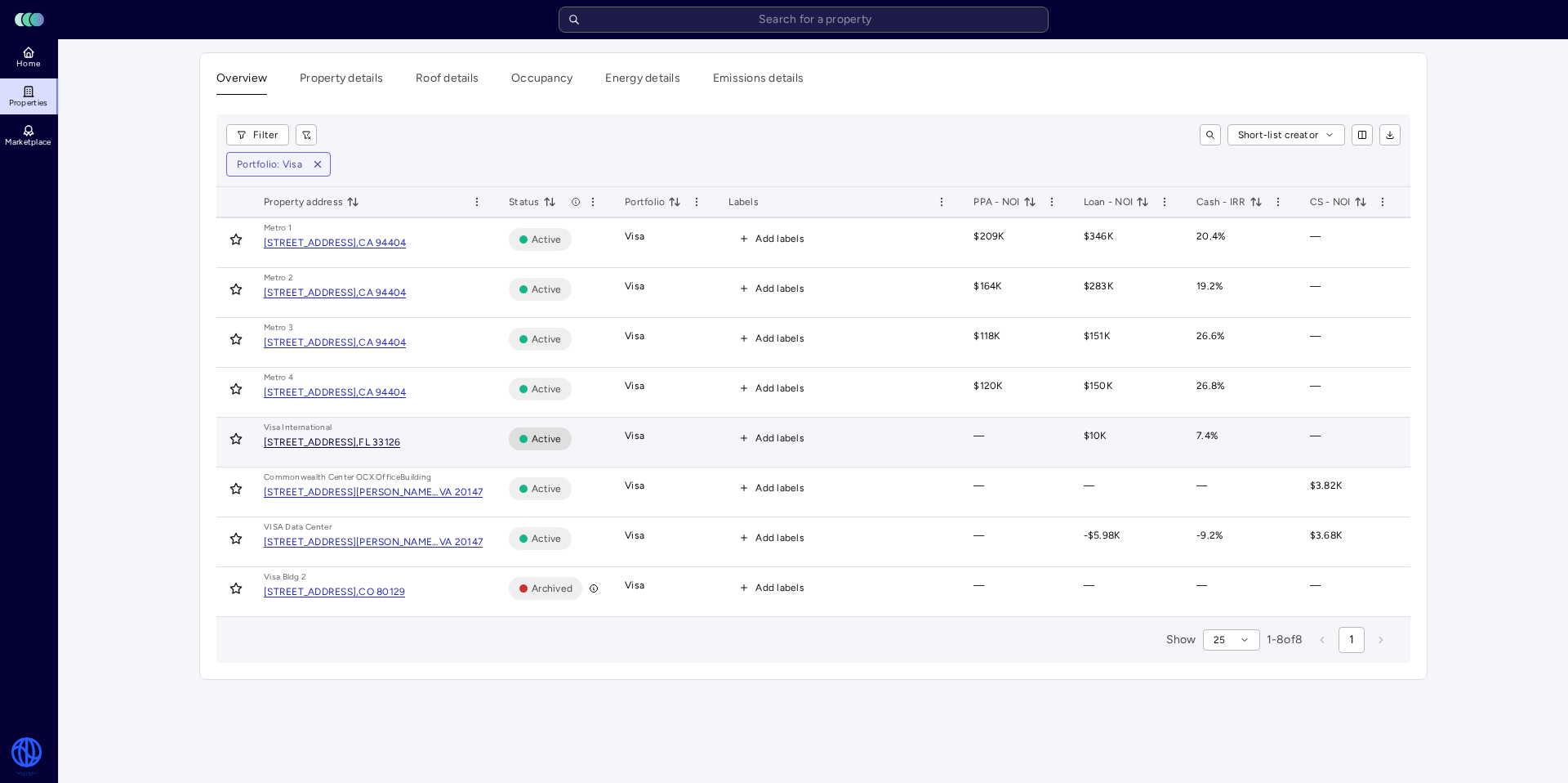
click at [400, 443] on div "FL 33126" at bounding box center [379, 442] width 41 height 10
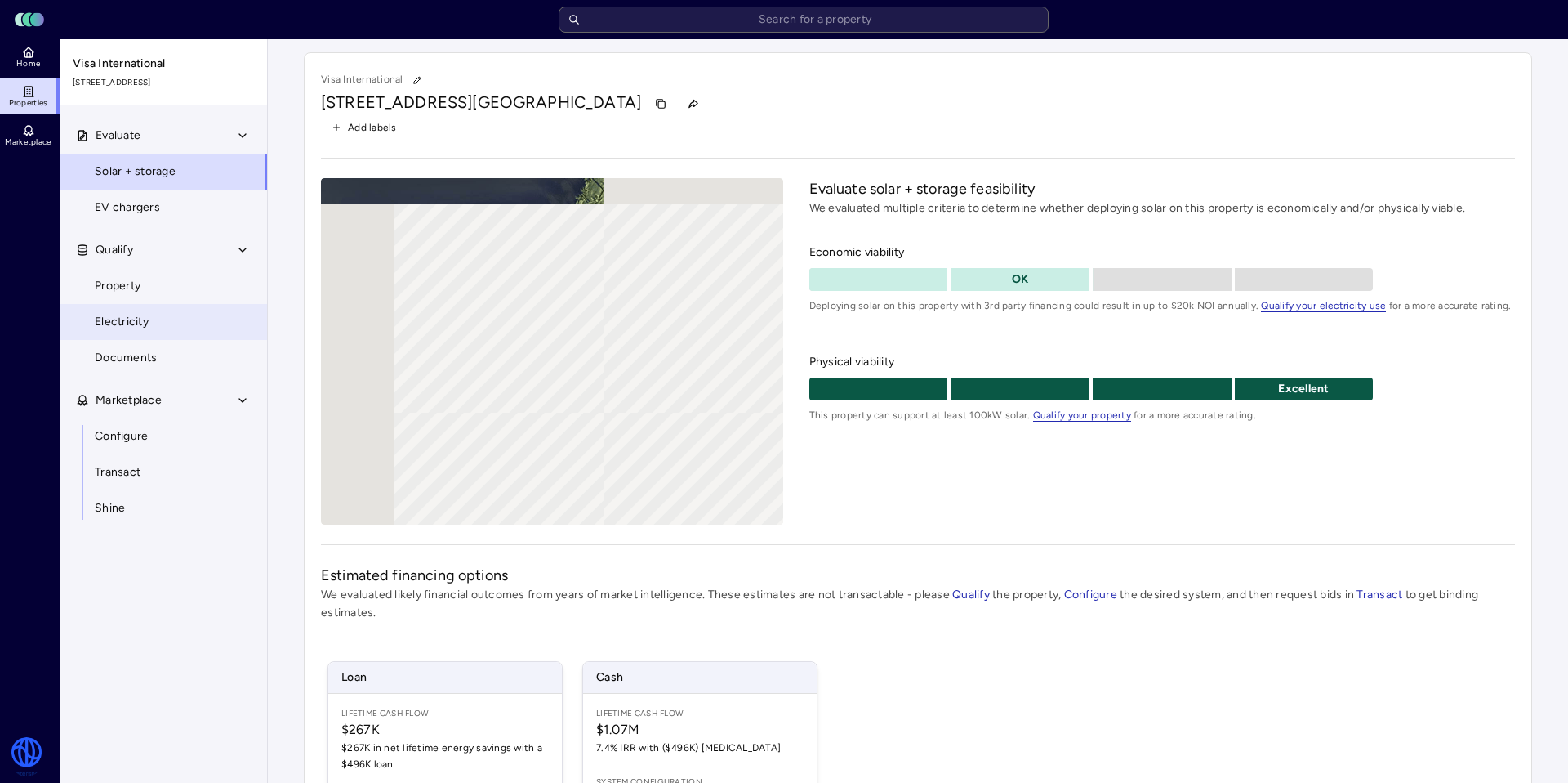
click at [164, 329] on link "Electricity" at bounding box center [163, 322] width 209 height 36
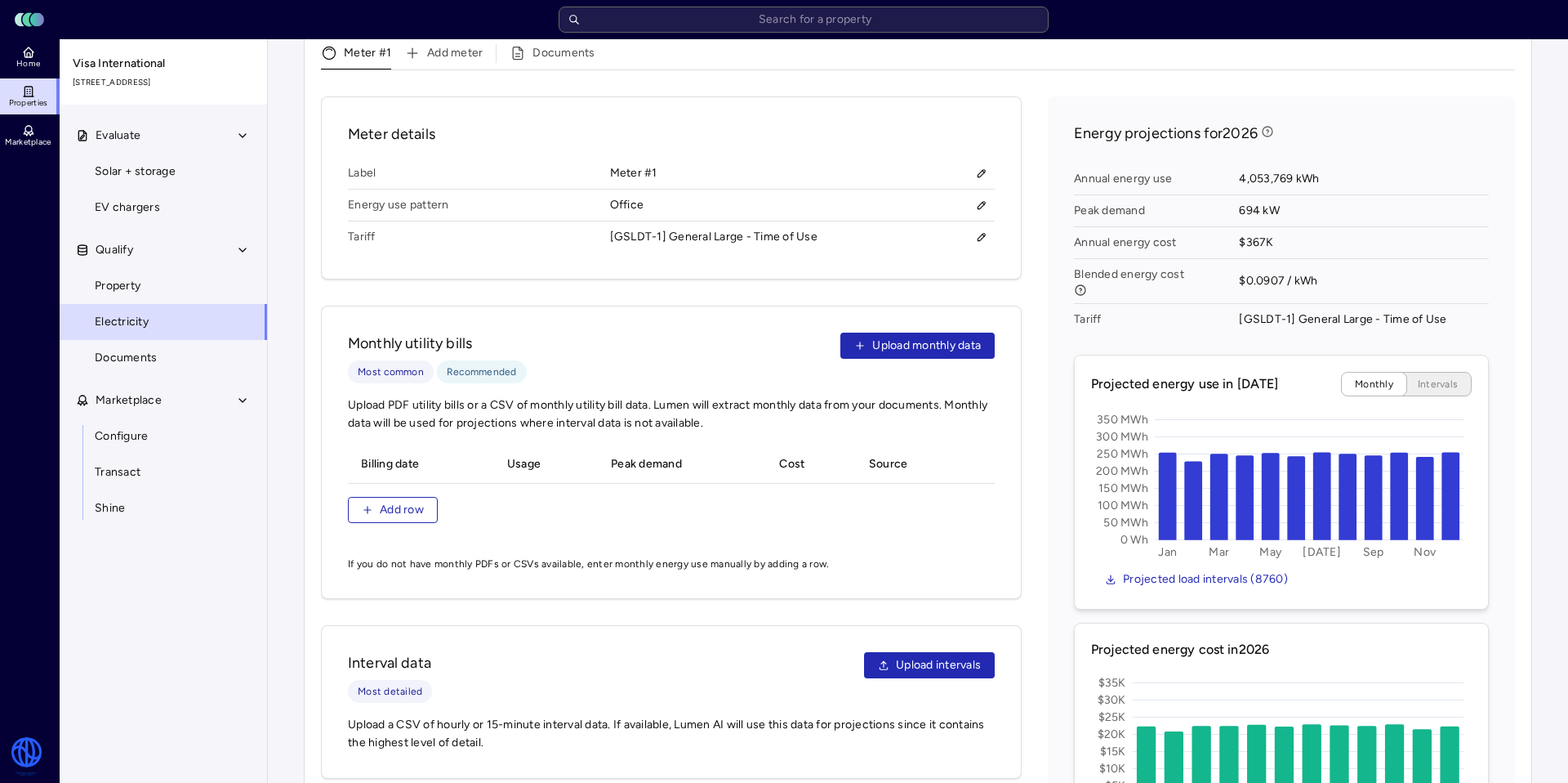
scroll to position [834, 0]
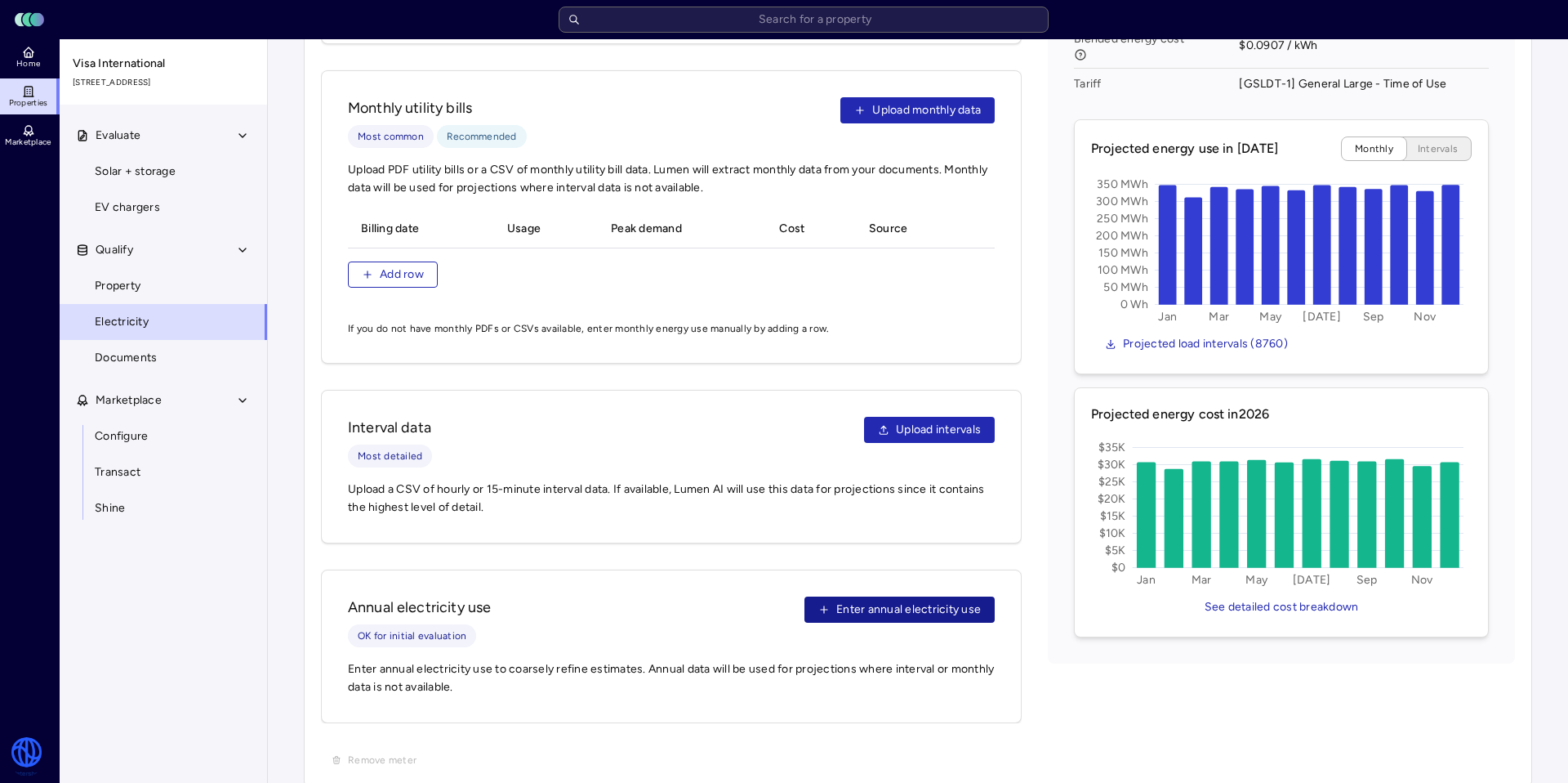
drag, startPoint x: 922, startPoint y: 606, endPoint x: 914, endPoint y: 600, distance: 10.0
click at [920, 605] on div "Annual electricity use OK for initial evaluation Enter annual electricity use" at bounding box center [671, 622] width 647 height 51
click at [911, 600] on span "Enter annual electricity use" at bounding box center [908, 609] width 145 height 18
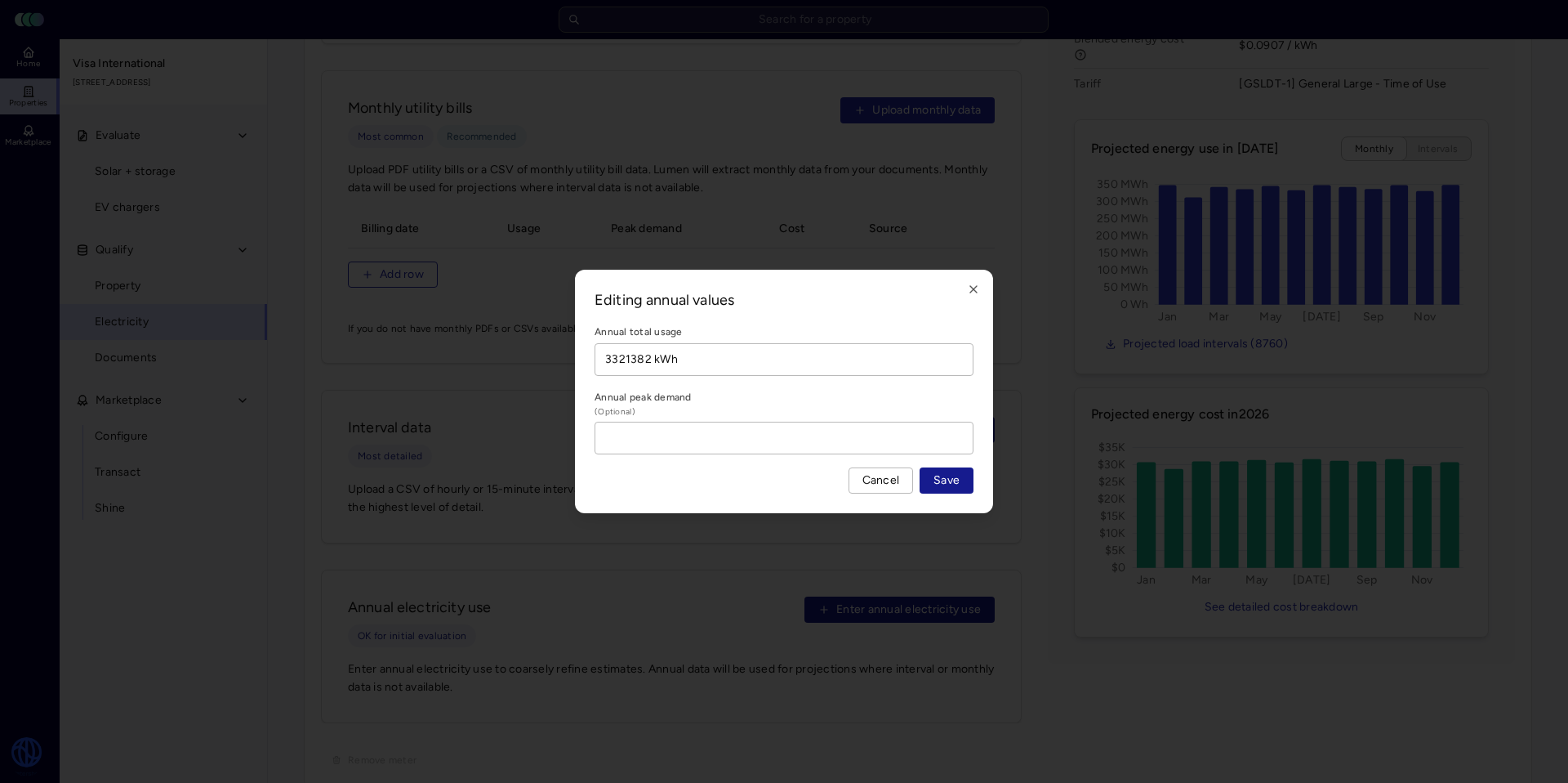
type input "3321382 kWh"
click at [947, 480] on span "Save" at bounding box center [946, 480] width 26 height 18
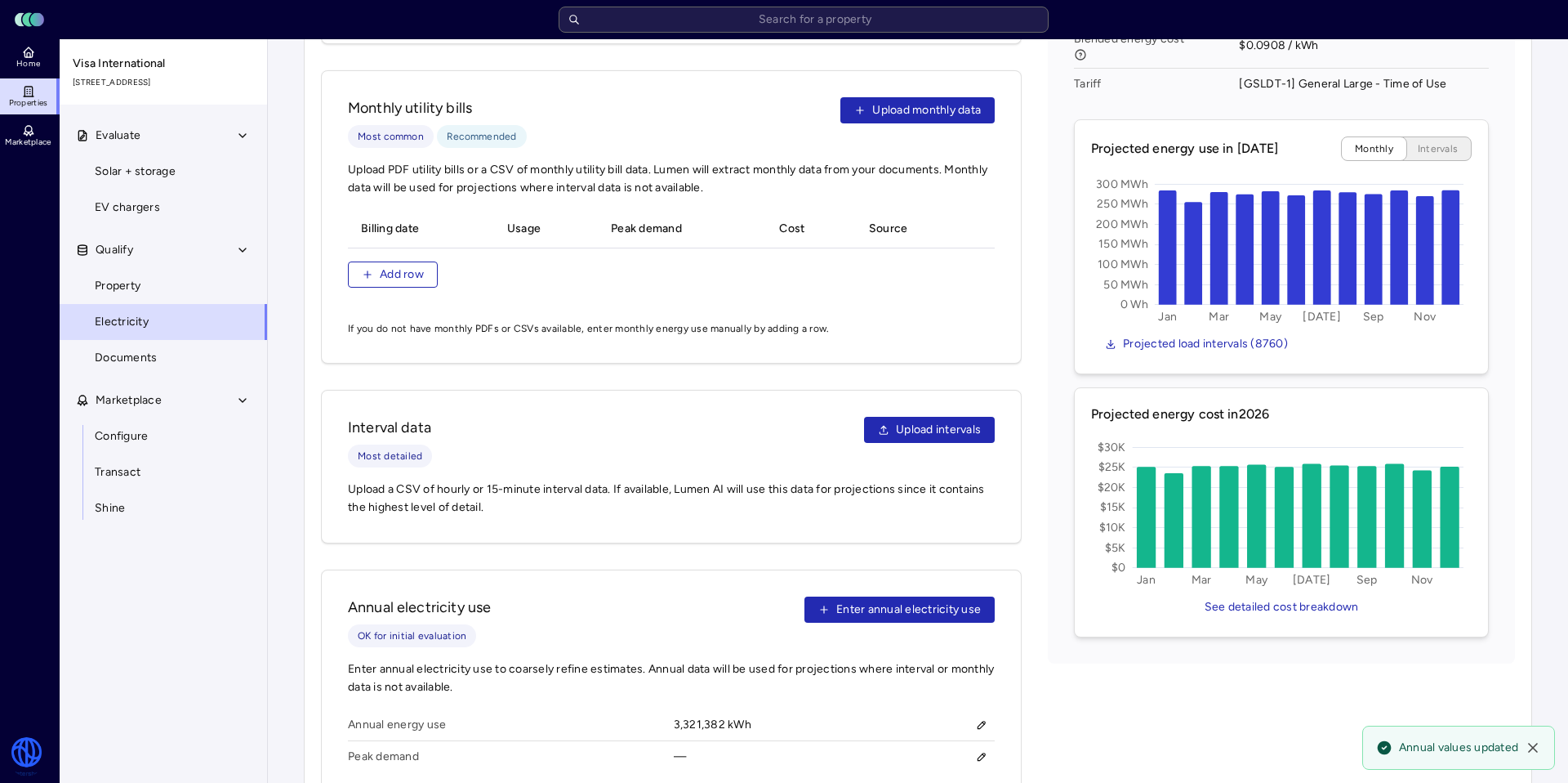
click at [140, 323] on span "Electricity" at bounding box center [122, 322] width 54 height 18
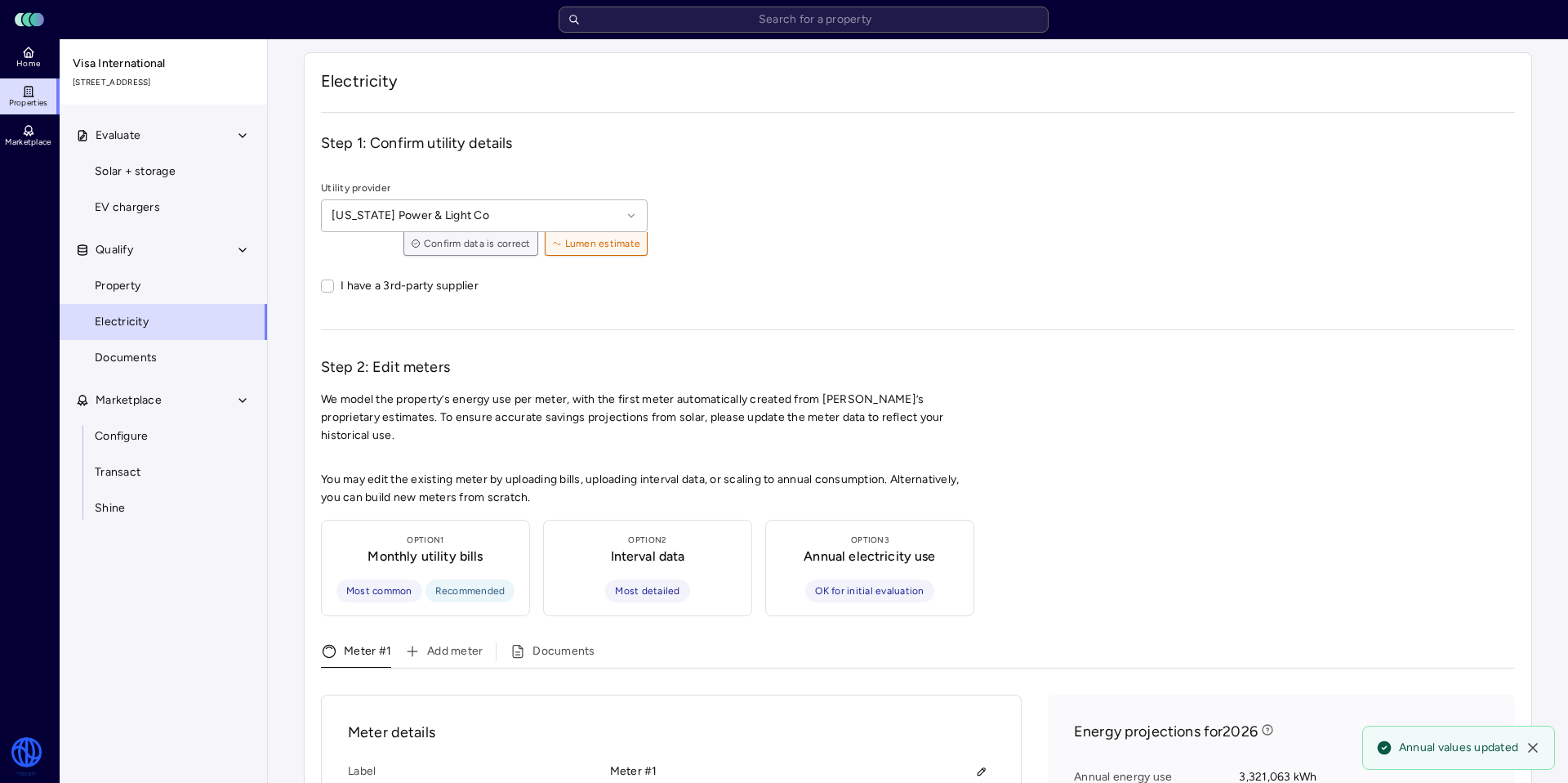
click at [42, 96] on link "Properties" at bounding box center [30, 96] width 59 height 36
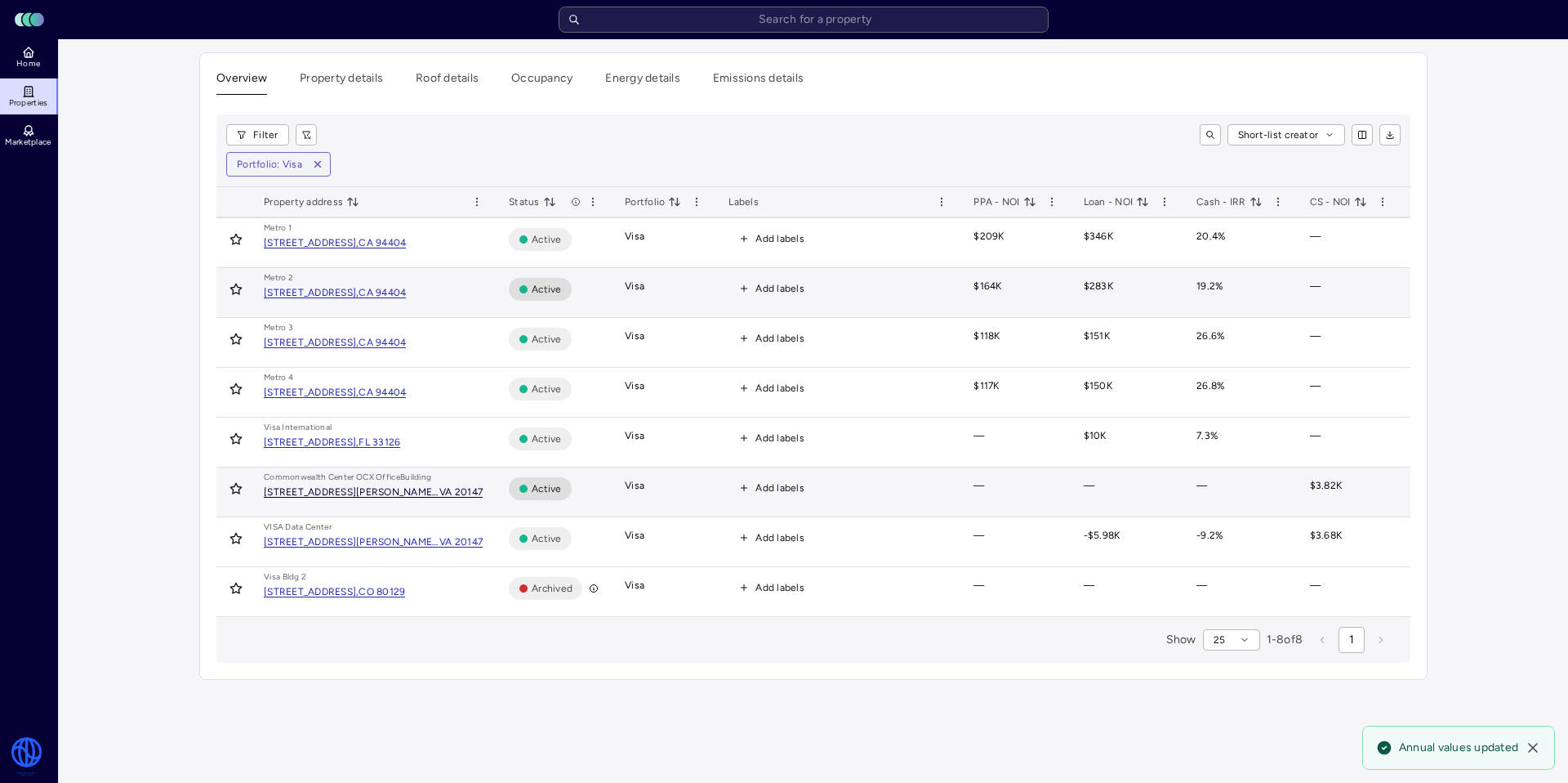
click at [443, 497] on div "VA 20147" at bounding box center [460, 492] width 43 height 10
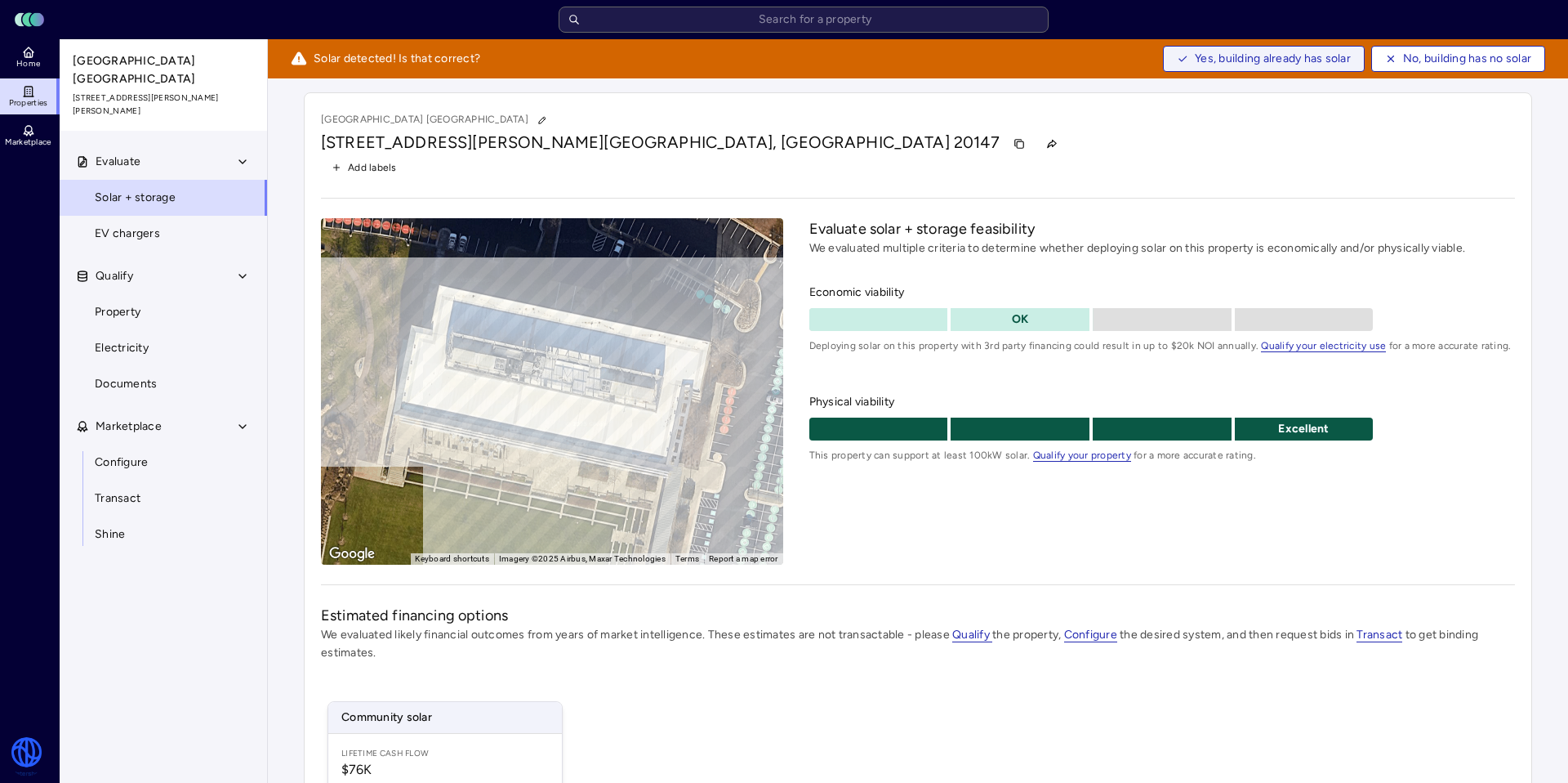
click at [1240, 59] on span "Yes, building already has solar" at bounding box center [1273, 58] width 156 height 18
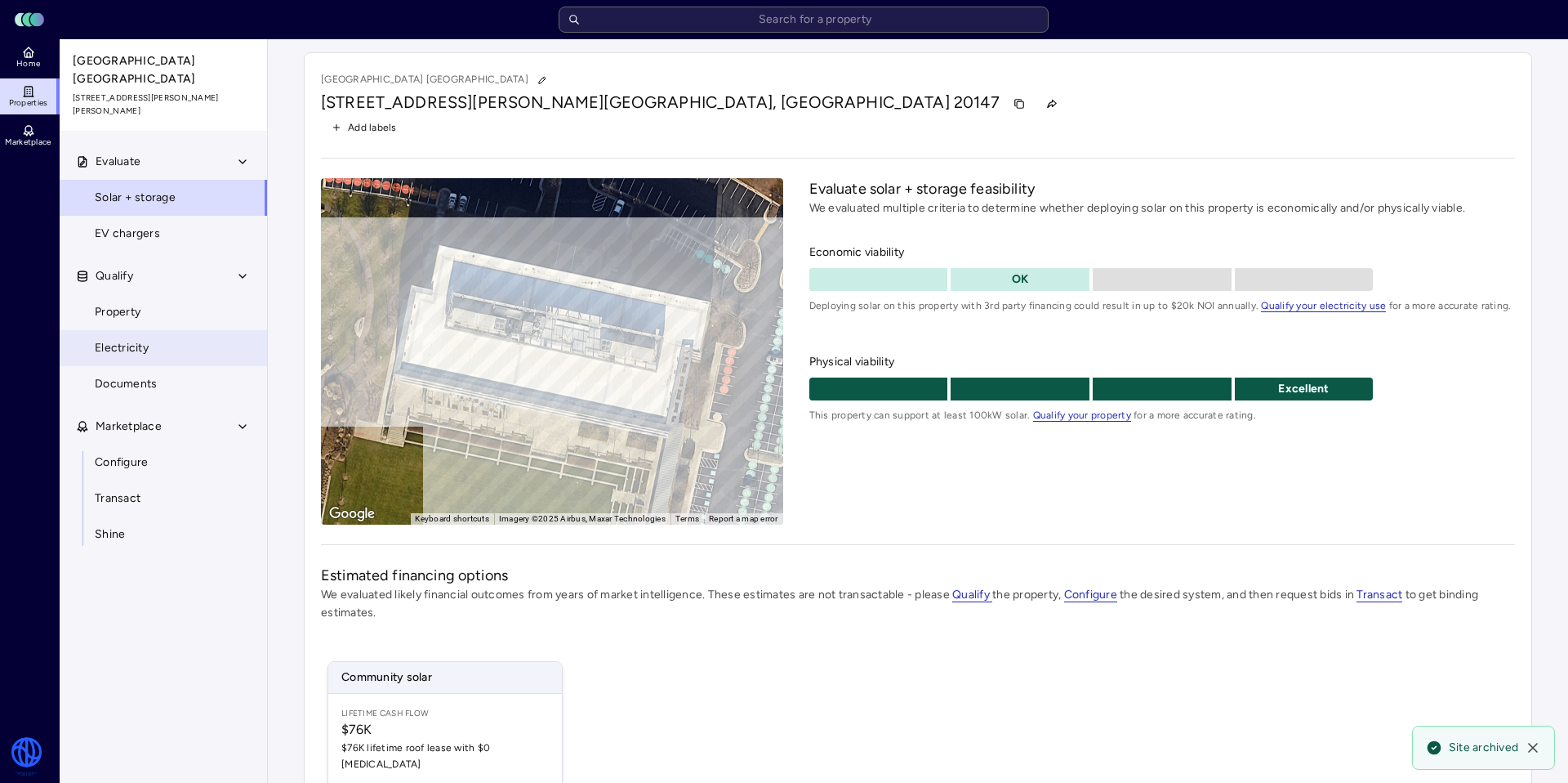
click at [195, 347] on link "Electricity" at bounding box center [163, 348] width 209 height 36
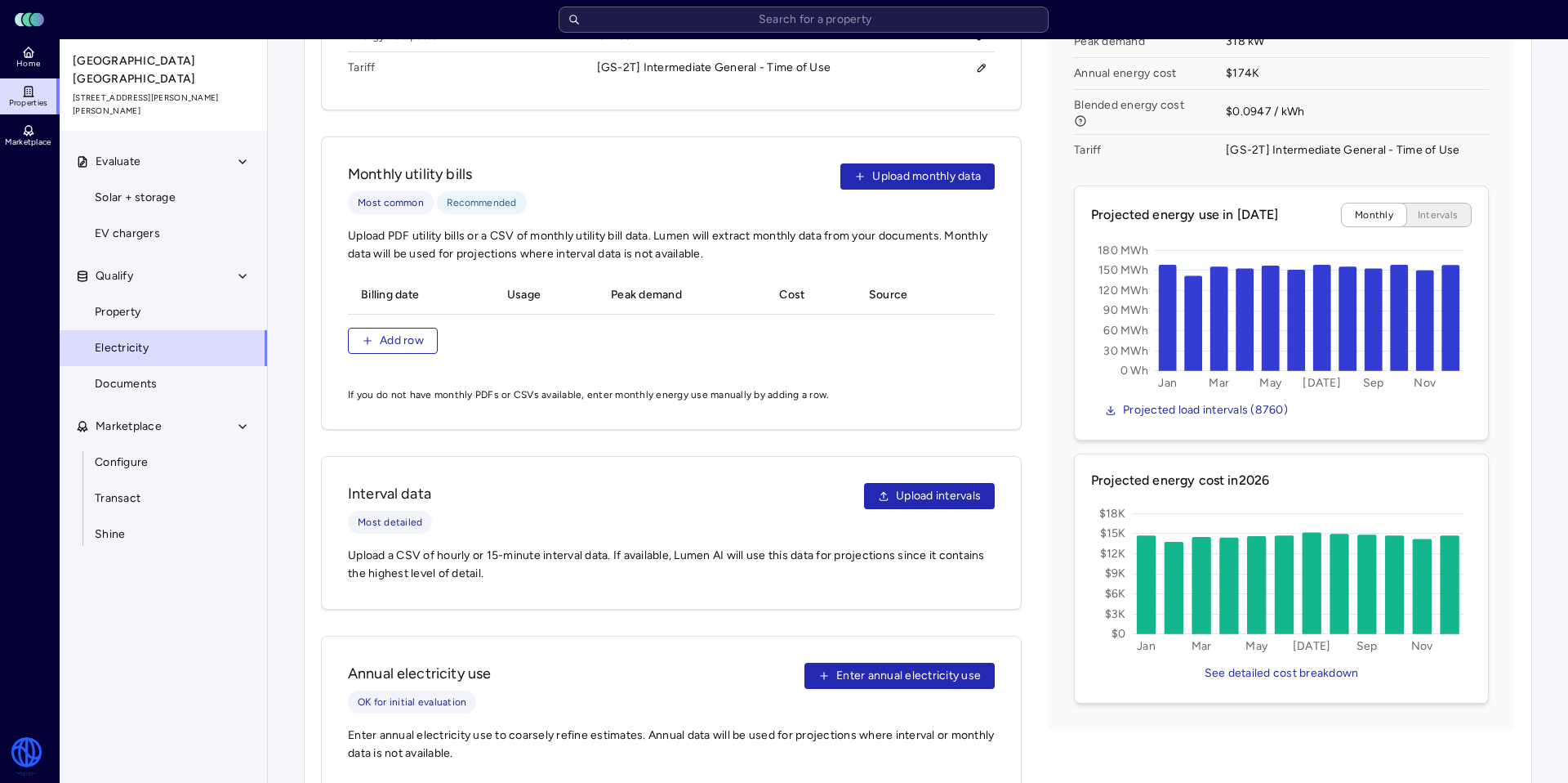
scroll to position [834, 0]
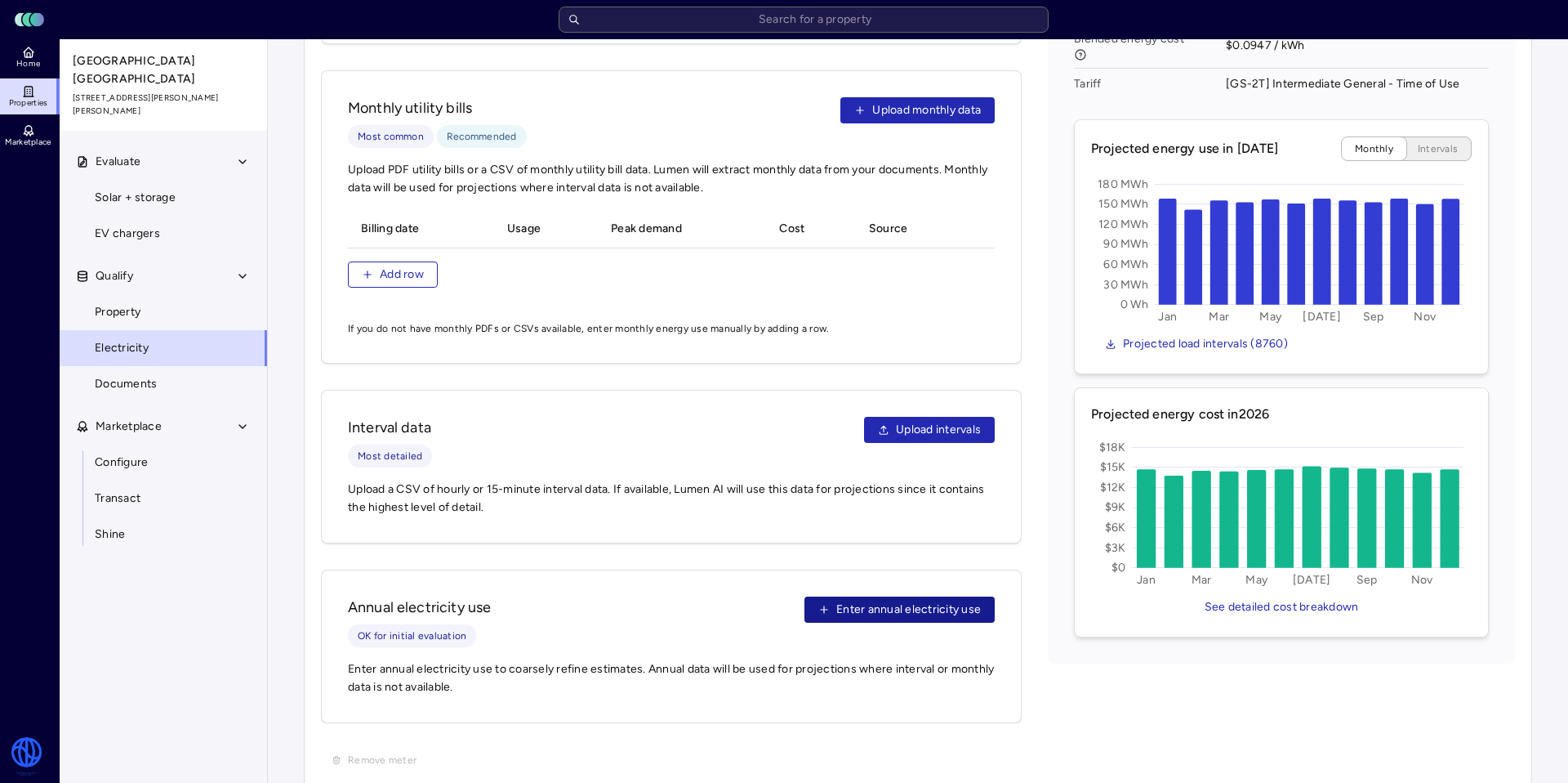
click at [847, 600] on span "Enter annual electricity use" at bounding box center [908, 609] width 145 height 18
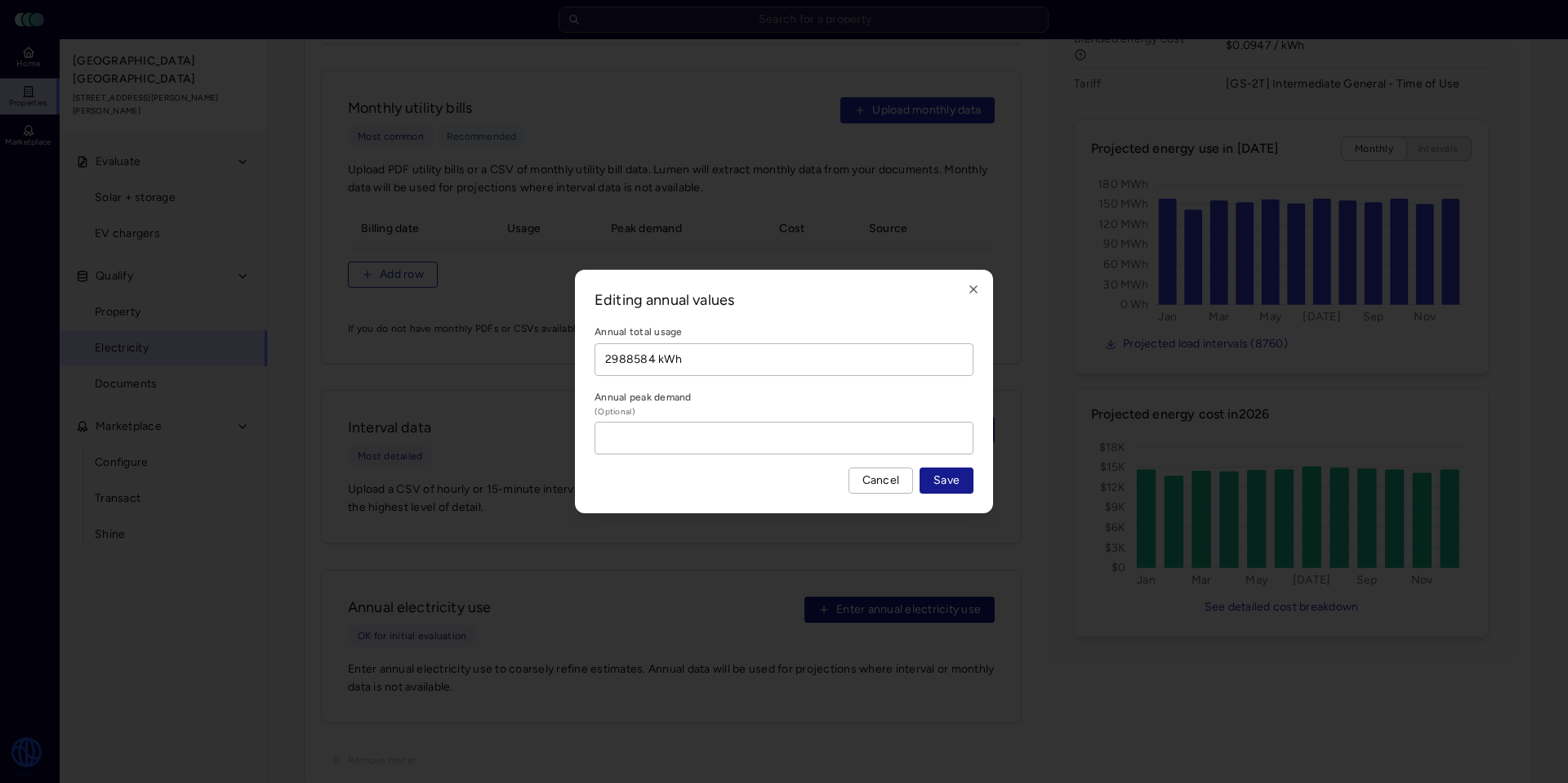
type input "2988584 kWh"
click at [959, 478] on span "Save" at bounding box center [946, 480] width 26 height 18
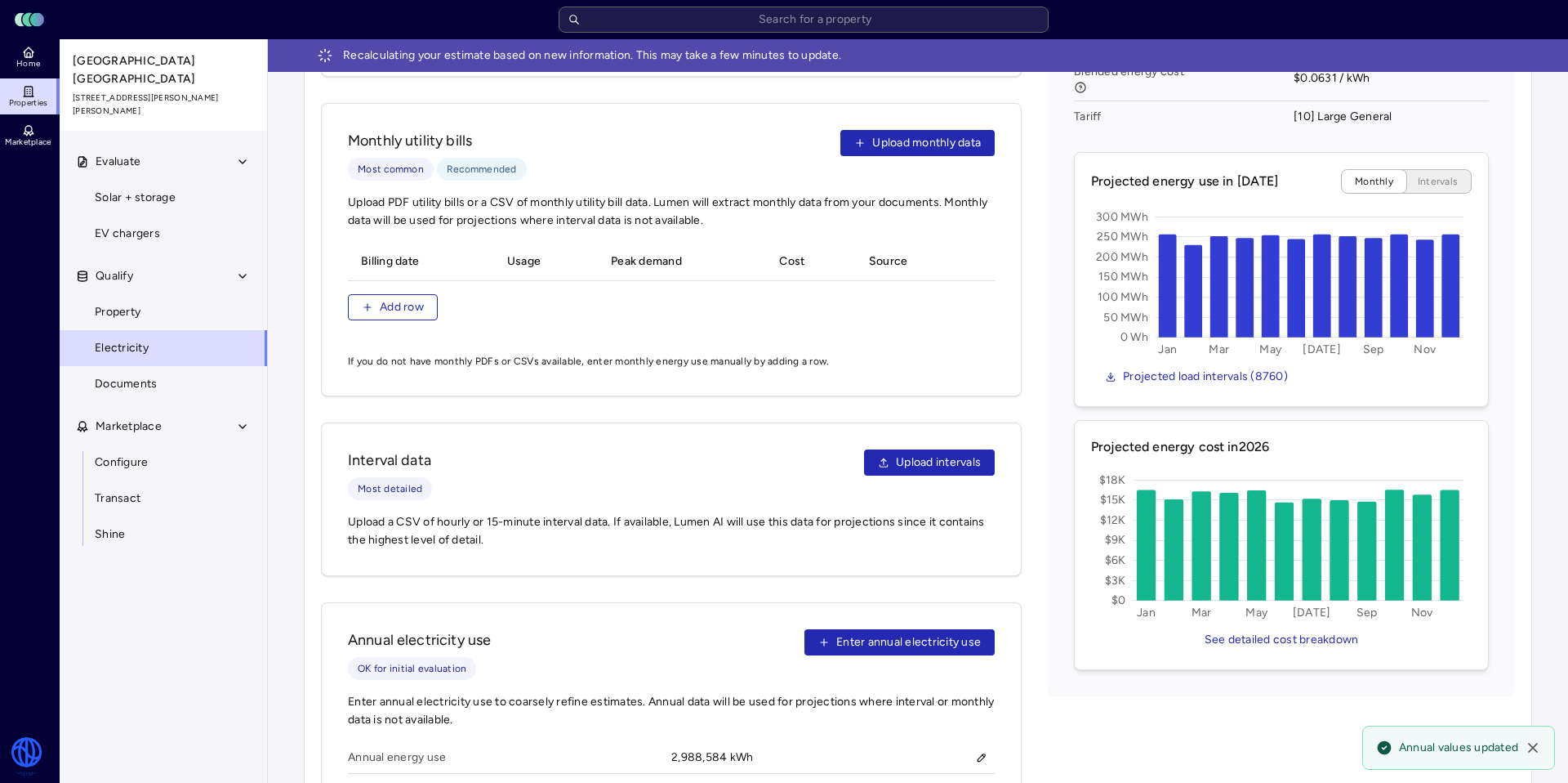
click at [30, 93] on icon at bounding box center [28, 91] width 13 height 13
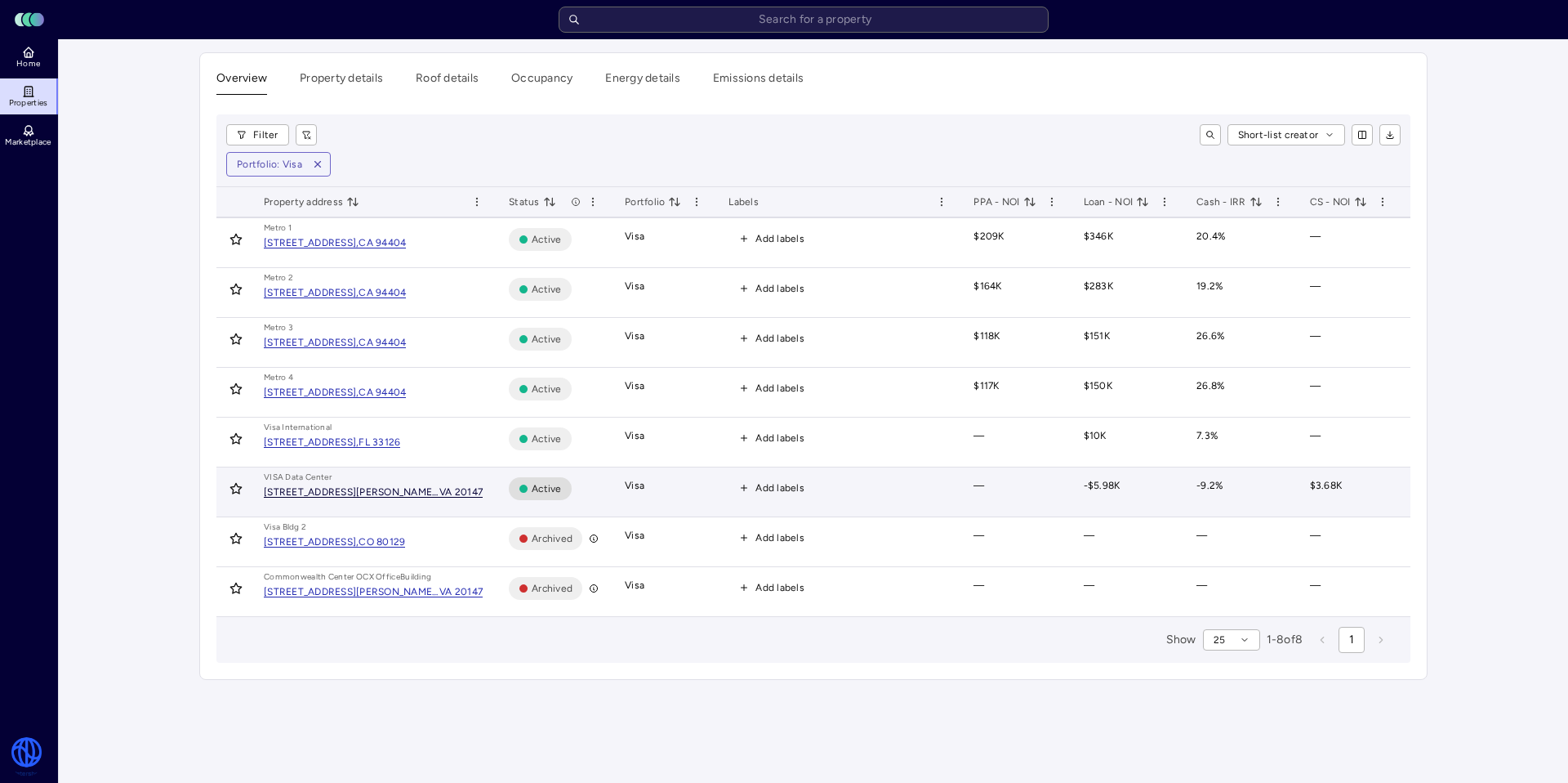
click at [415, 495] on div "[STREET_ADDRESS][PERSON_NAME][PERSON_NAME]," at bounding box center [352, 492] width 176 height 10
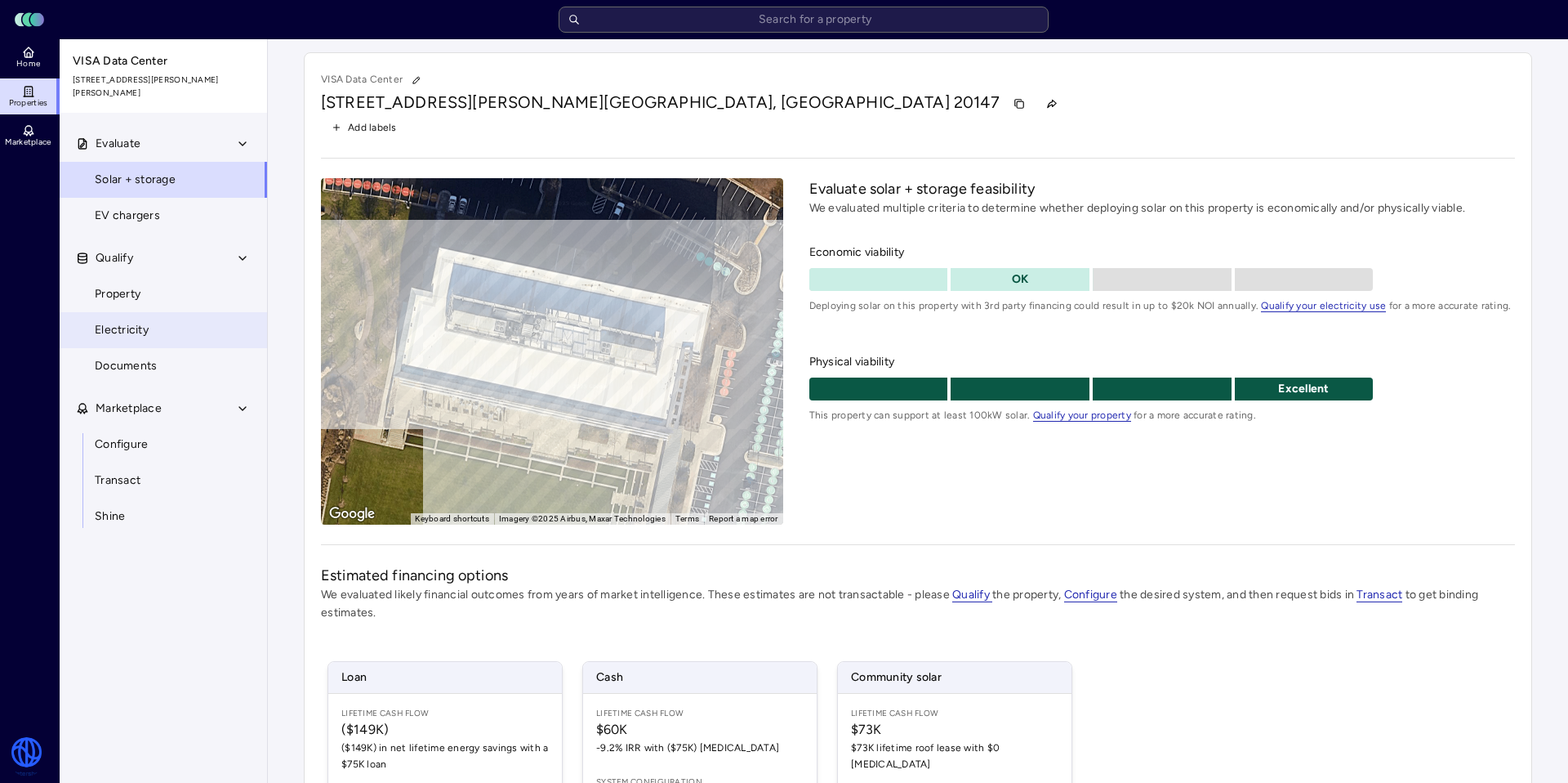
click at [190, 339] on link "Electricity" at bounding box center [163, 330] width 209 height 36
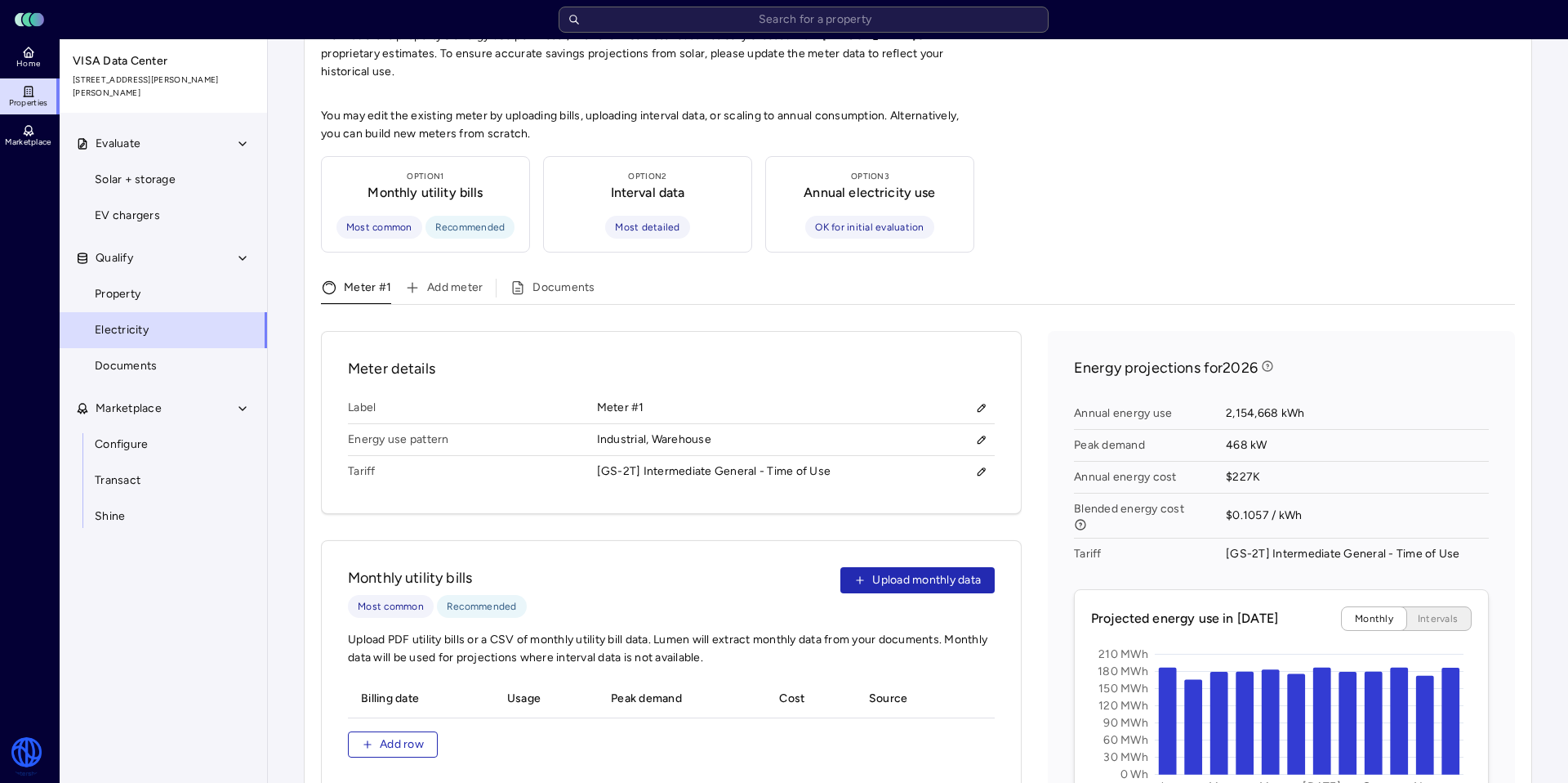
scroll to position [834, 0]
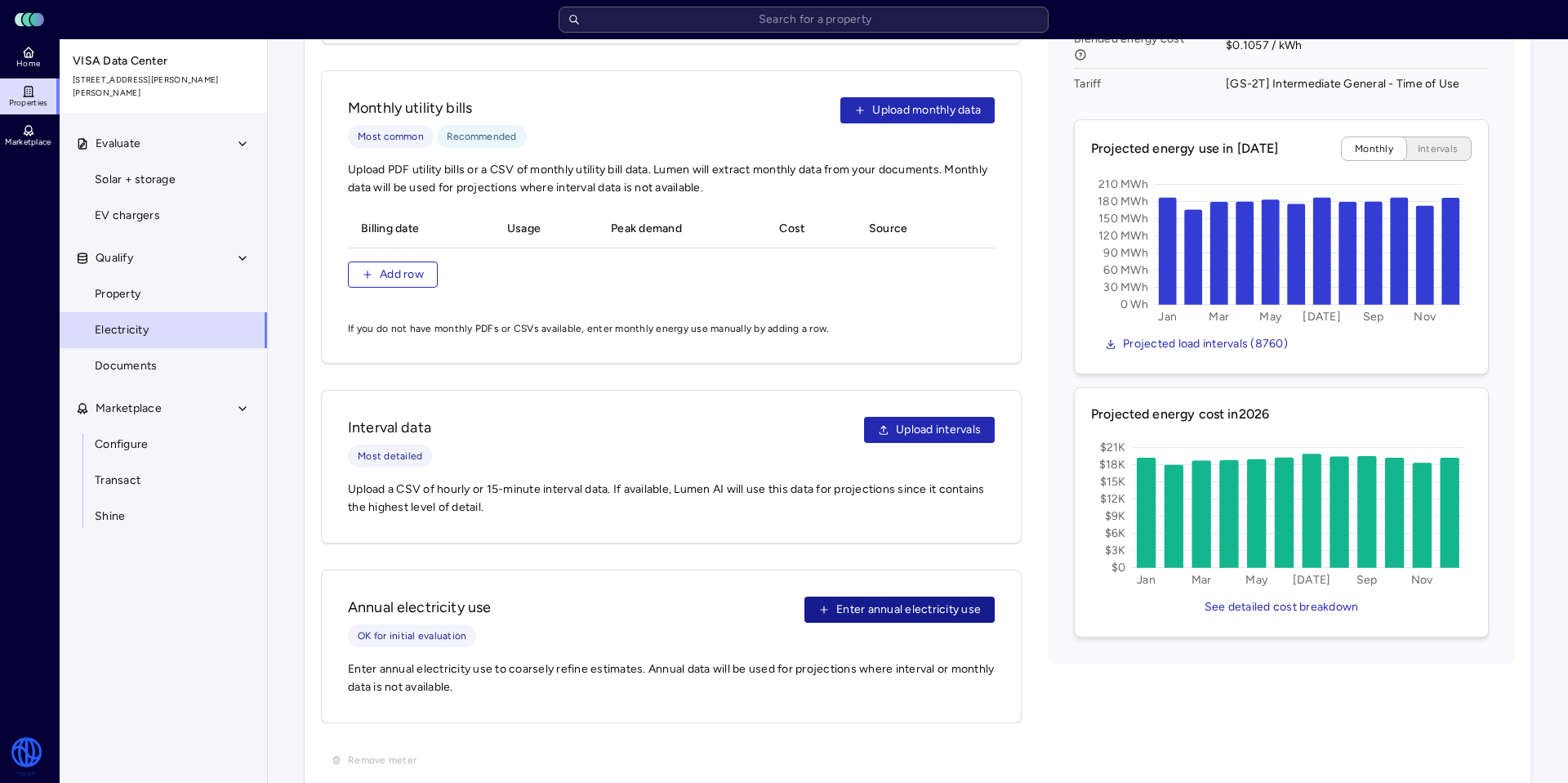
click at [887, 597] on button "Enter annual electricity use" at bounding box center [900, 609] width 190 height 26
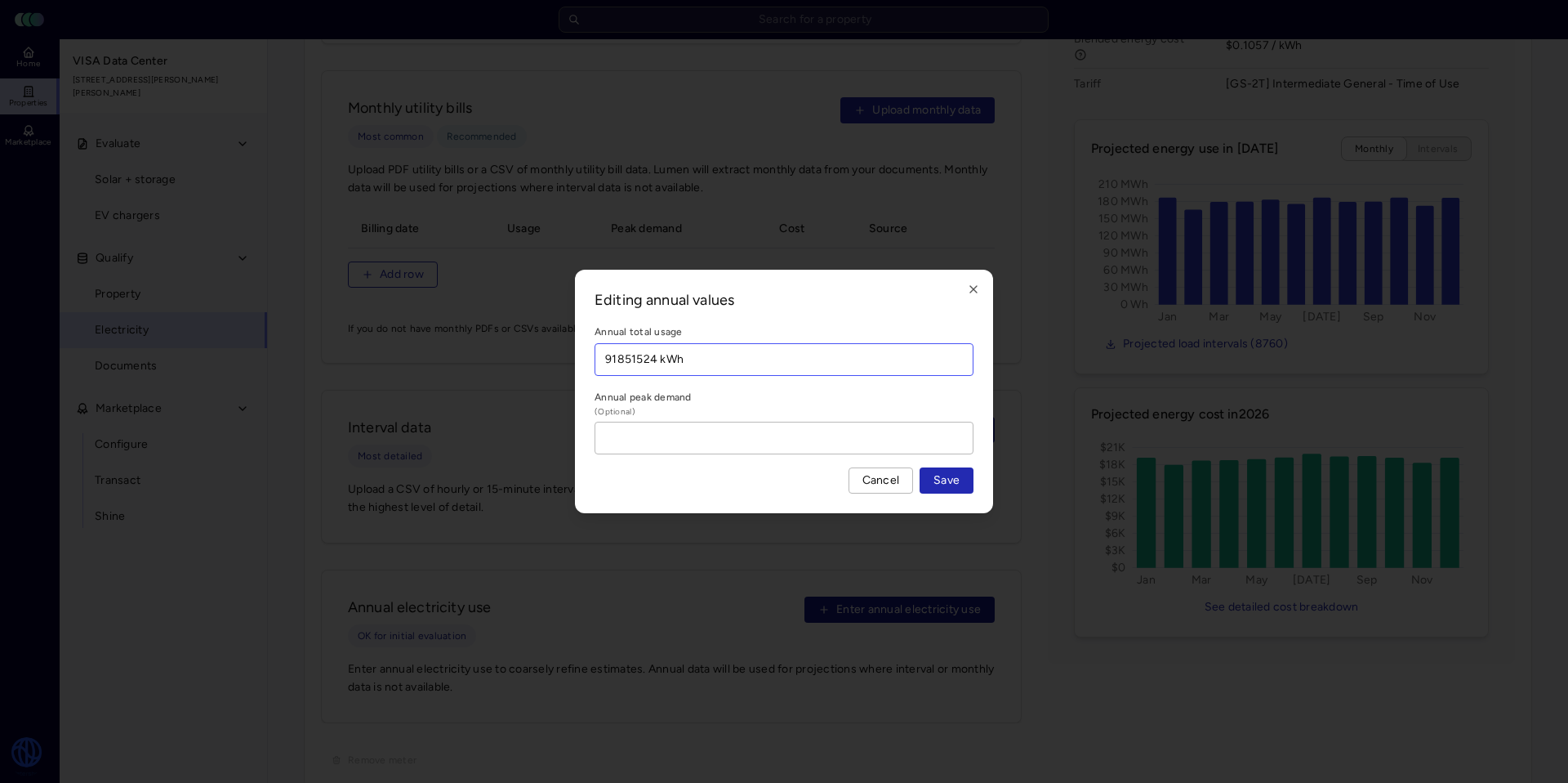
type input "91851524 kWh"
click at [949, 501] on div "Editing annual values Annual total usage 91851524 kWh Annual peak demand (Optio…" at bounding box center [784, 392] width 418 height 244
click at [954, 482] on span "Save" at bounding box center [946, 480] width 26 height 18
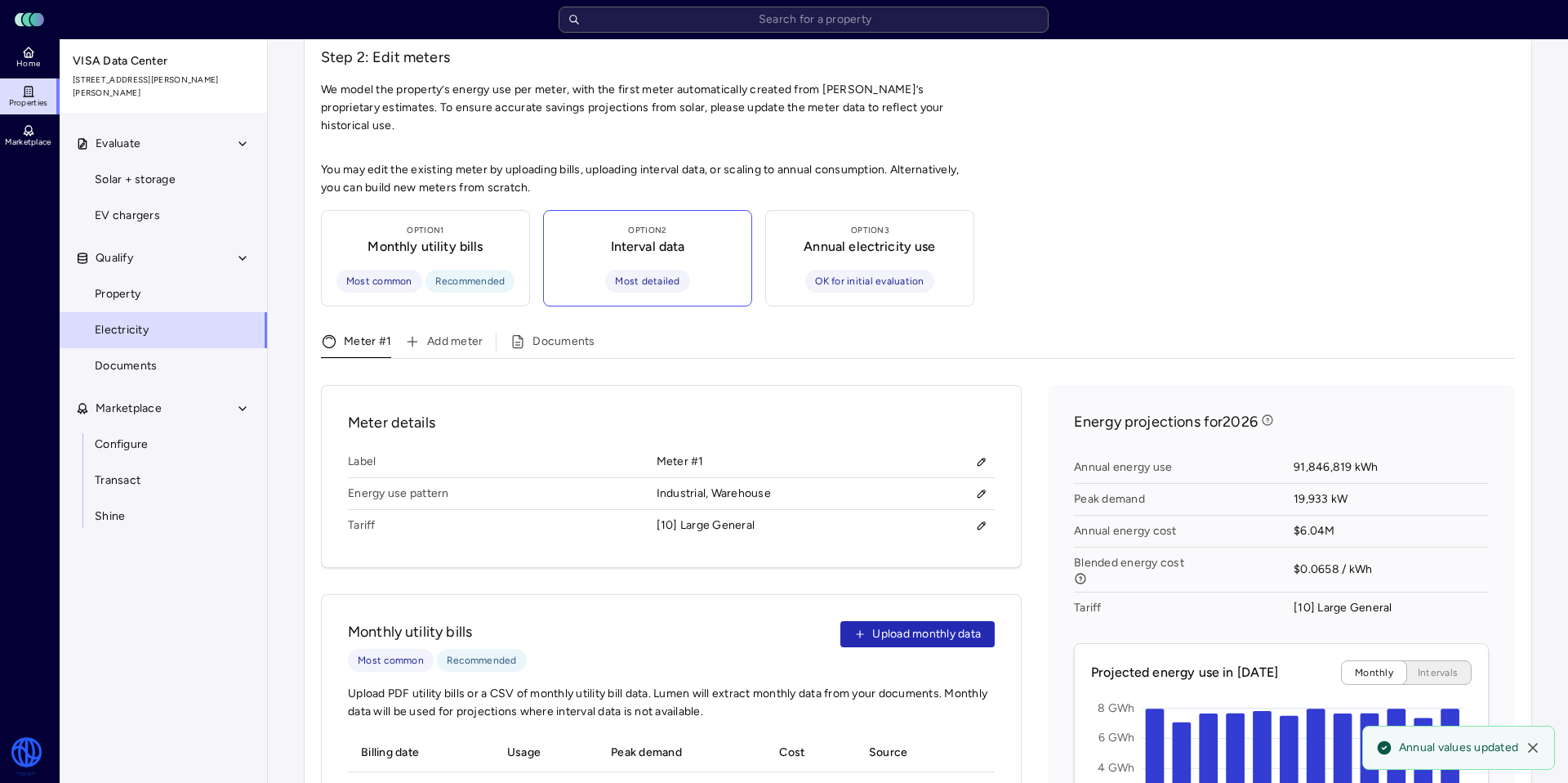
scroll to position [0, 0]
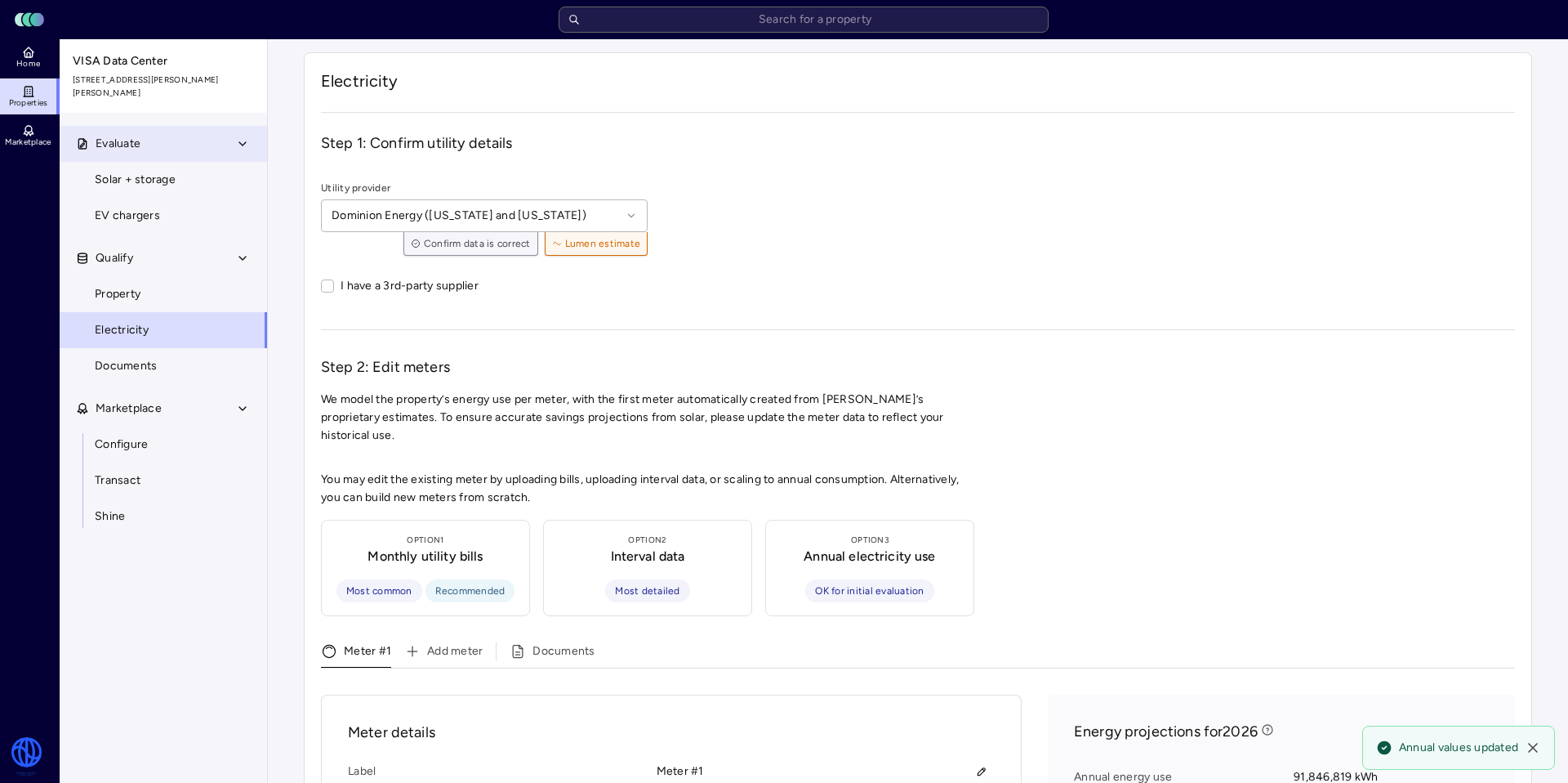
click at [133, 141] on span "Evaluate" at bounding box center [118, 143] width 45 height 18
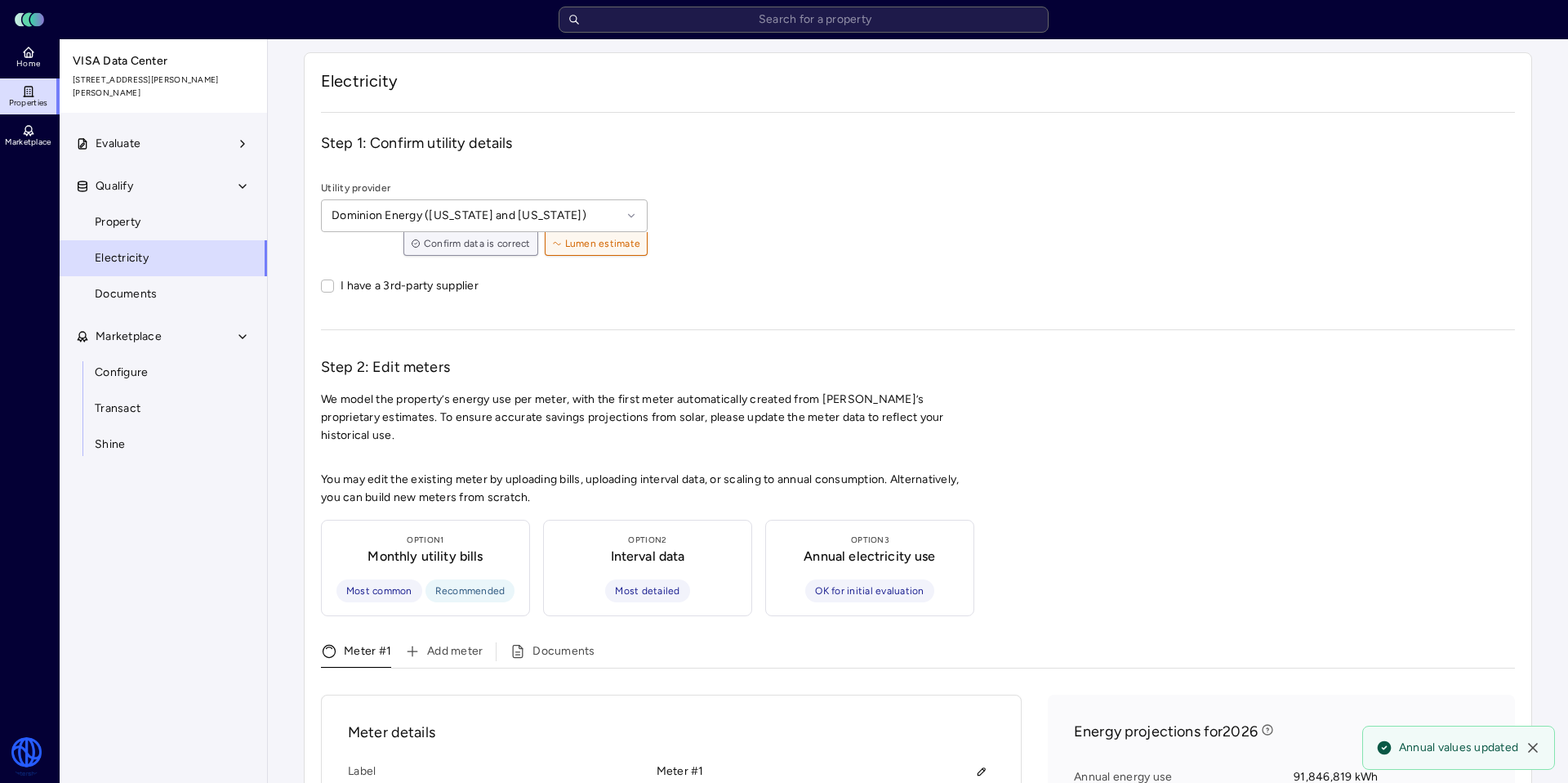
click at [43, 106] on span "Properties" at bounding box center [29, 103] width 39 height 10
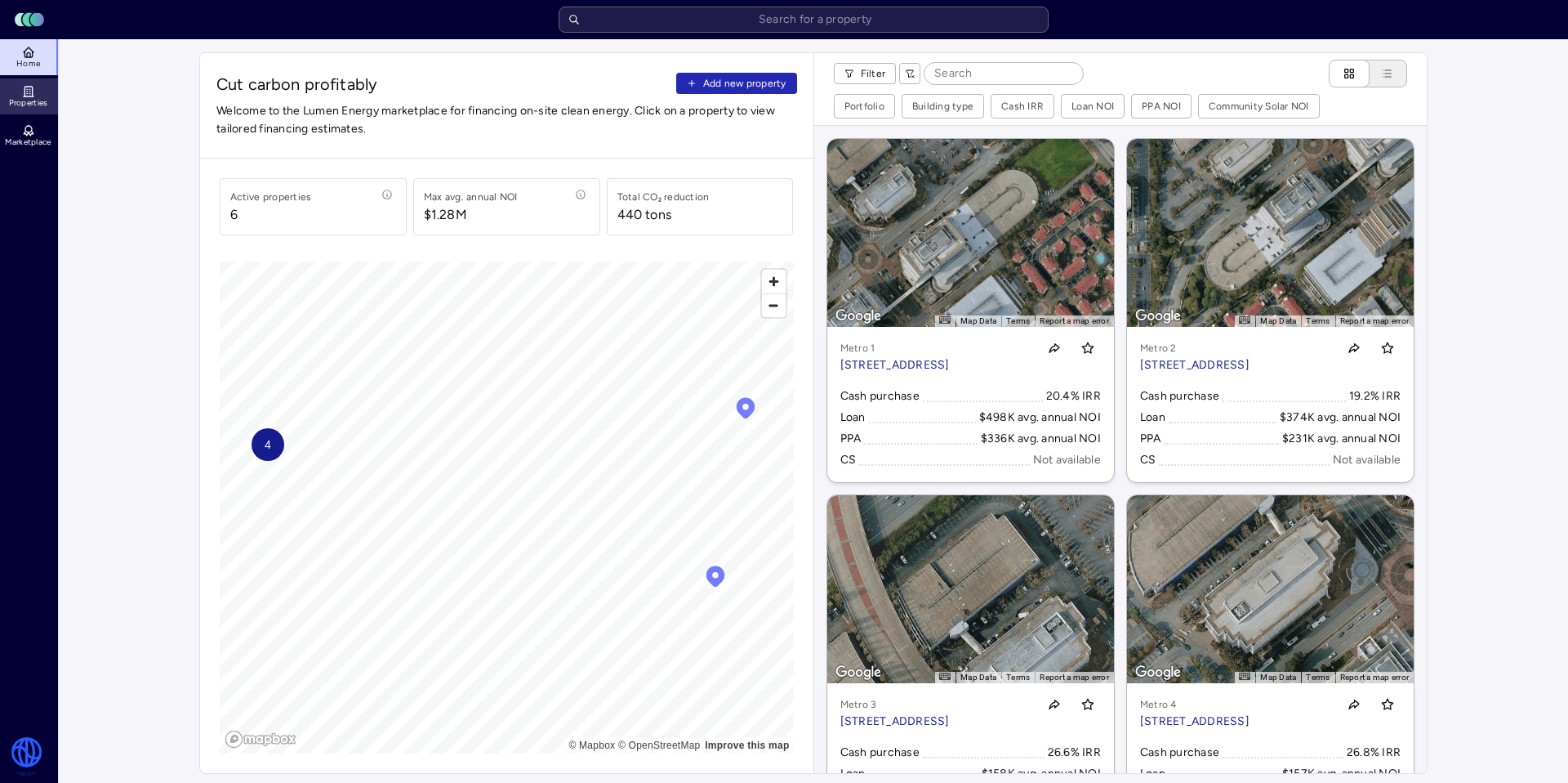
click at [8, 93] on link "Properties" at bounding box center [30, 96] width 59 height 36
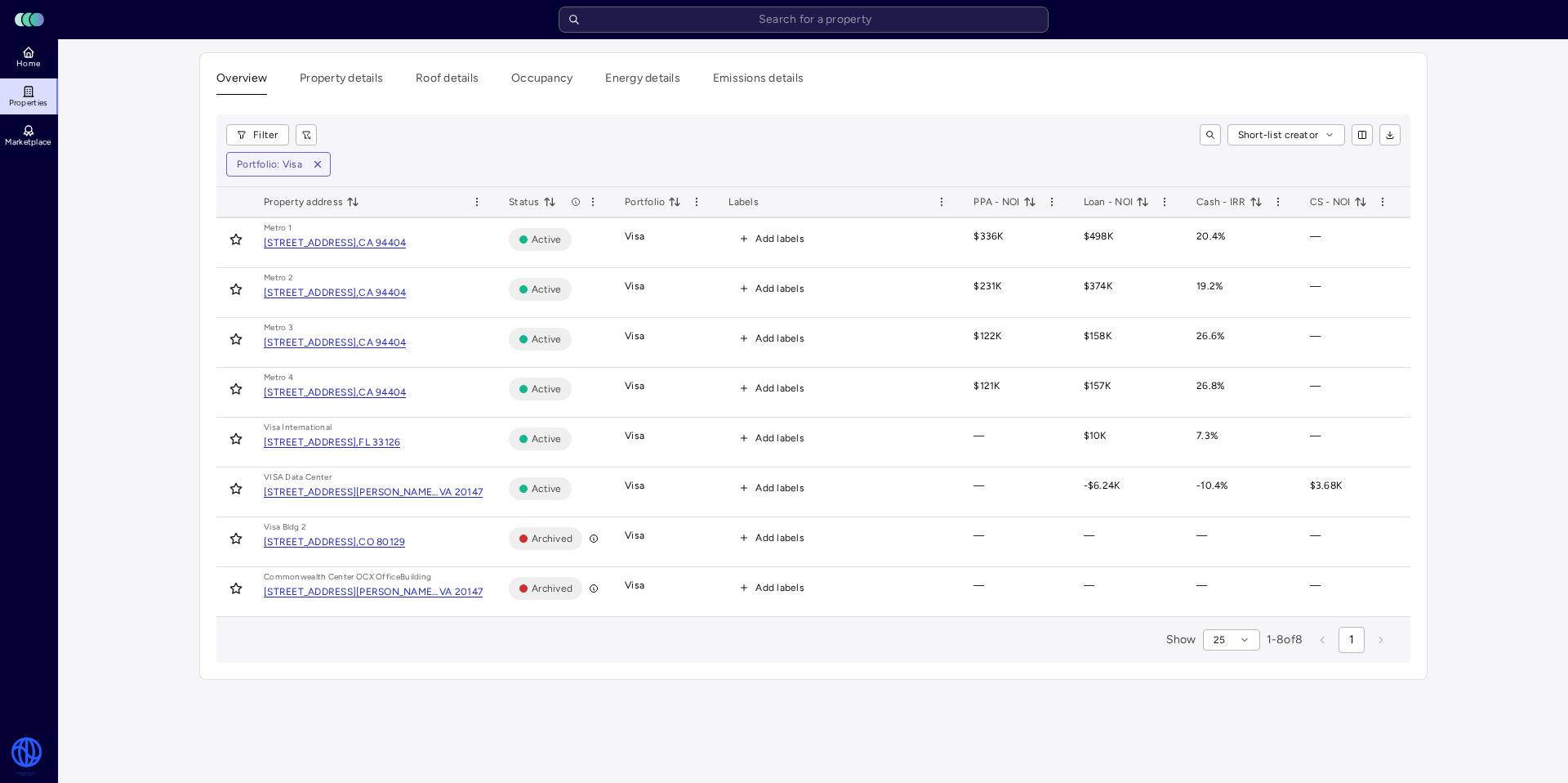
click at [845, 113] on div "Overview Property details Roof details Occupancy Energy details Emissions detai…" at bounding box center [813, 366] width 1227 height 626
click at [34, 98] on span "Properties" at bounding box center [29, 103] width 39 height 10
click at [19, 59] on span "Home" at bounding box center [28, 64] width 24 height 10
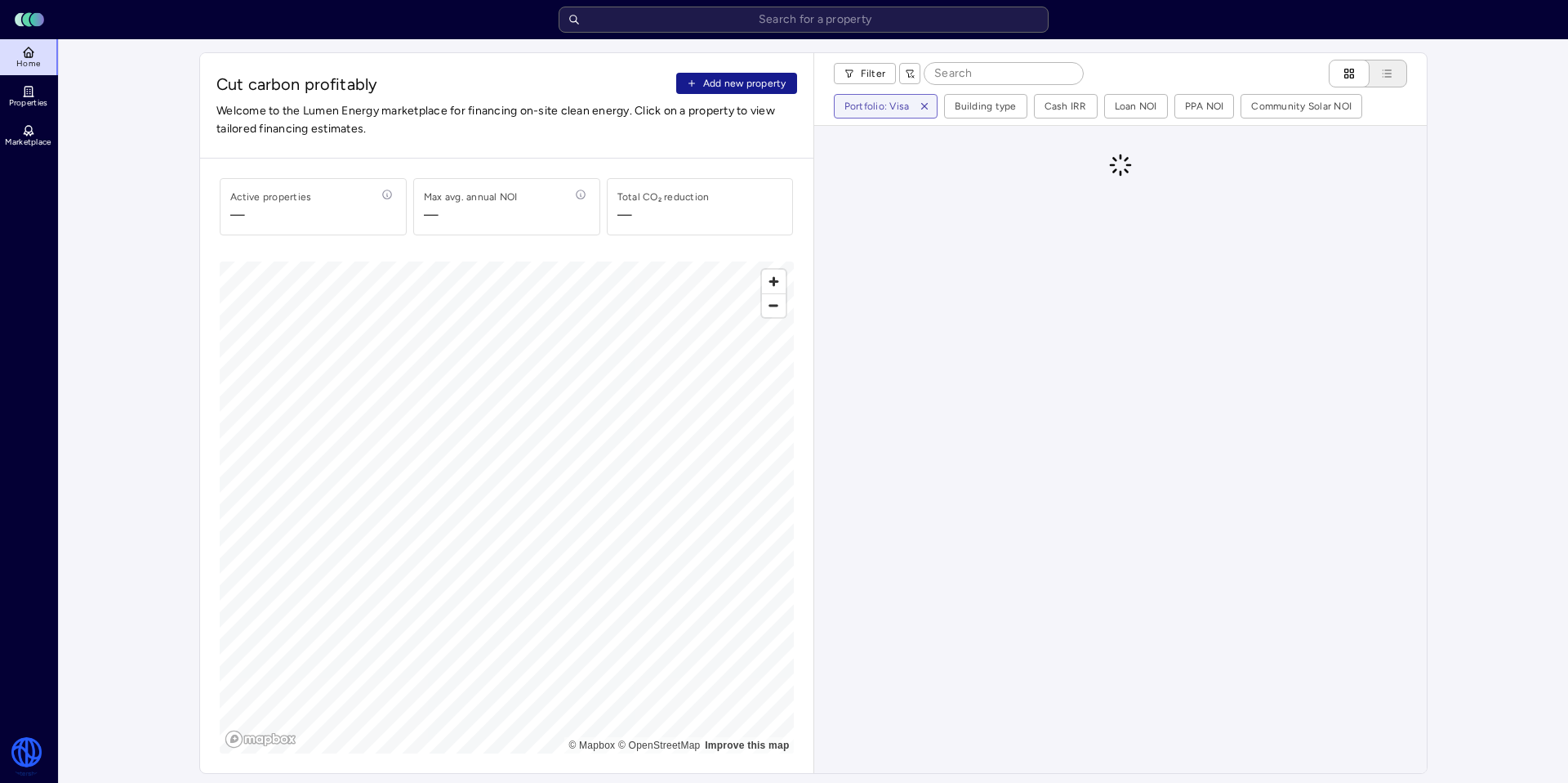
click at [710, 79] on span "Add new property" at bounding box center [745, 83] width 83 height 16
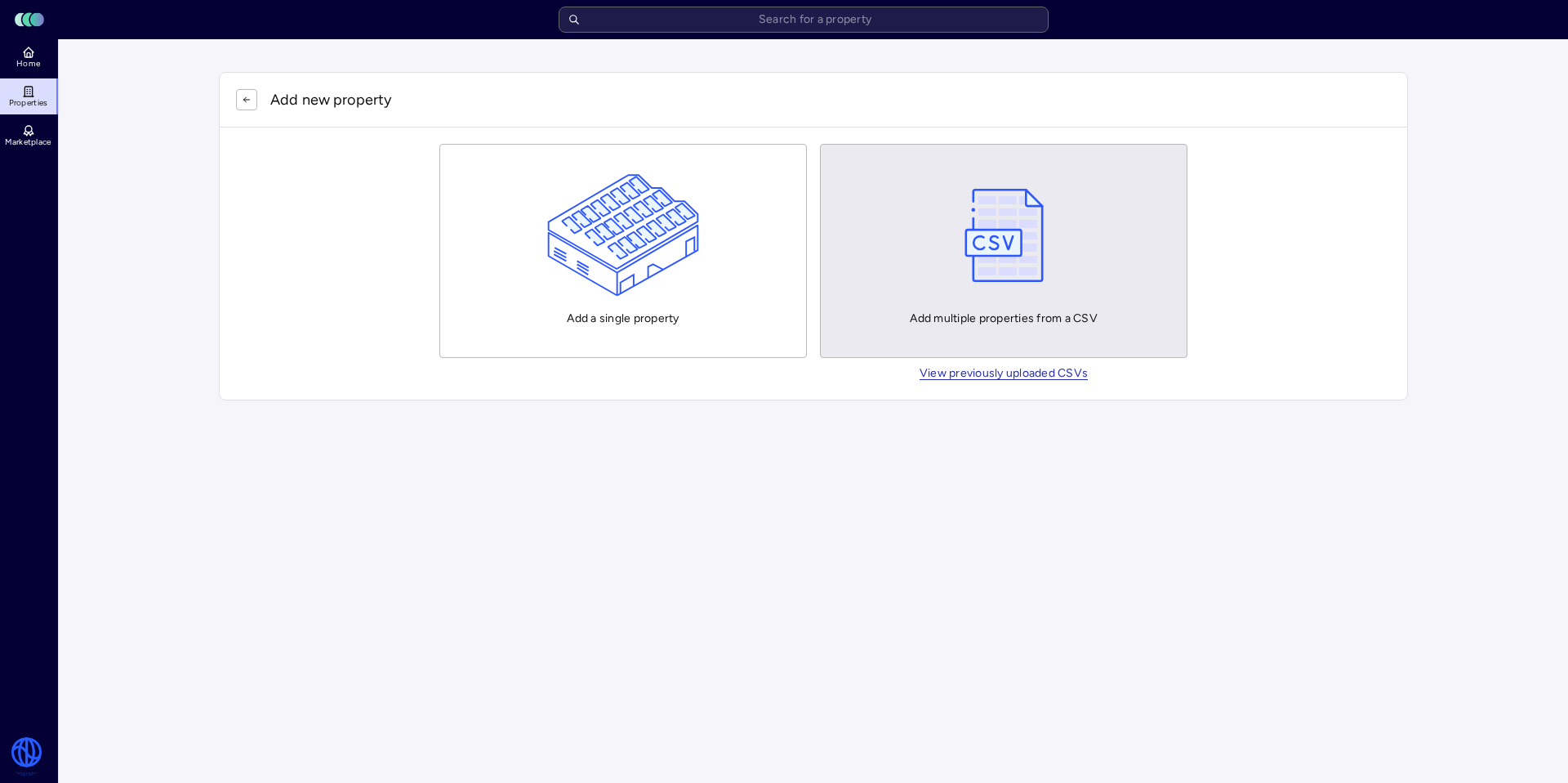
click at [1010, 258] on img "button" at bounding box center [1004, 235] width 96 height 123
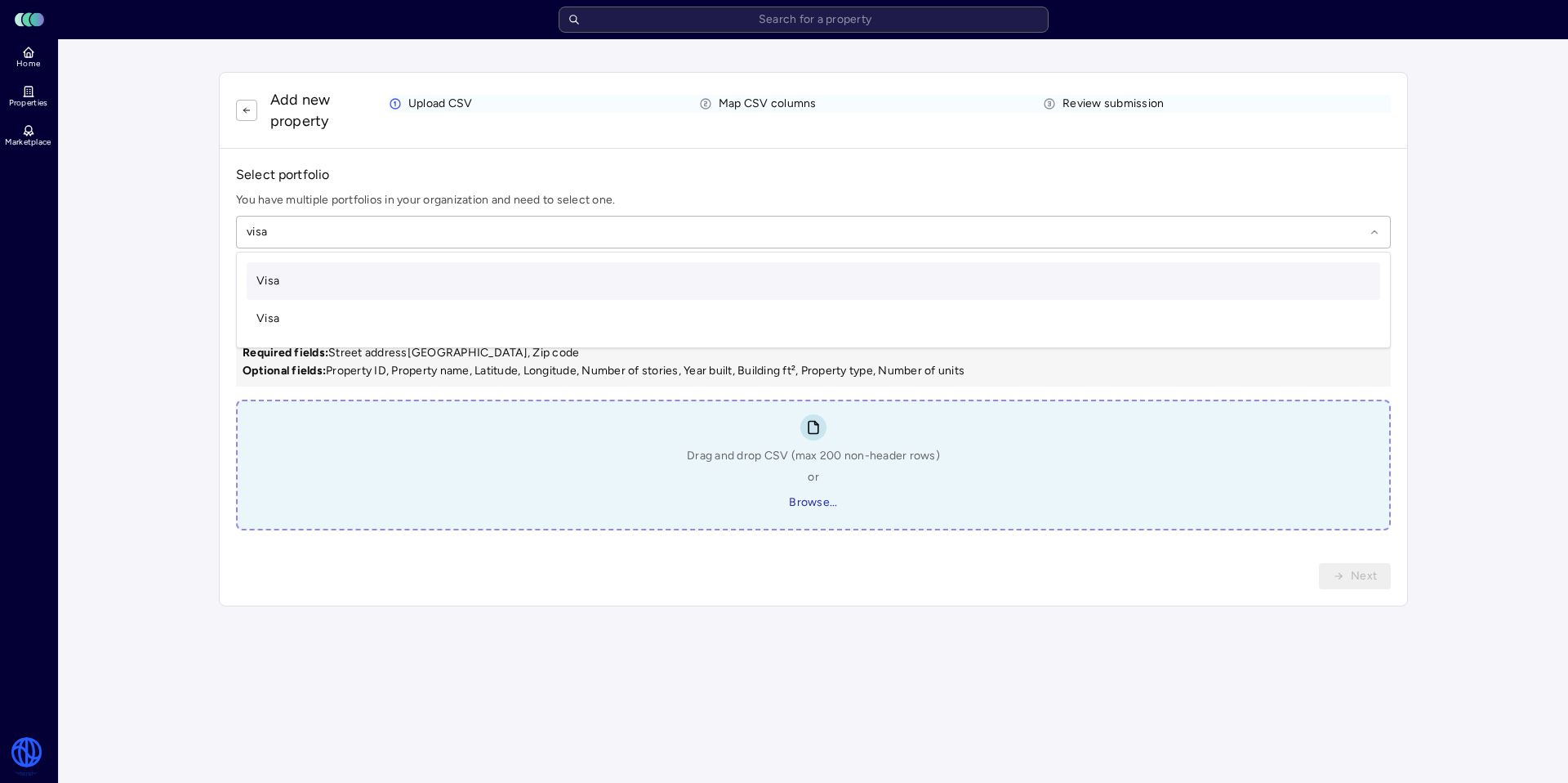
click at [477, 271] on div "Visa" at bounding box center [814, 281] width 1134 height 37
type input "visa"
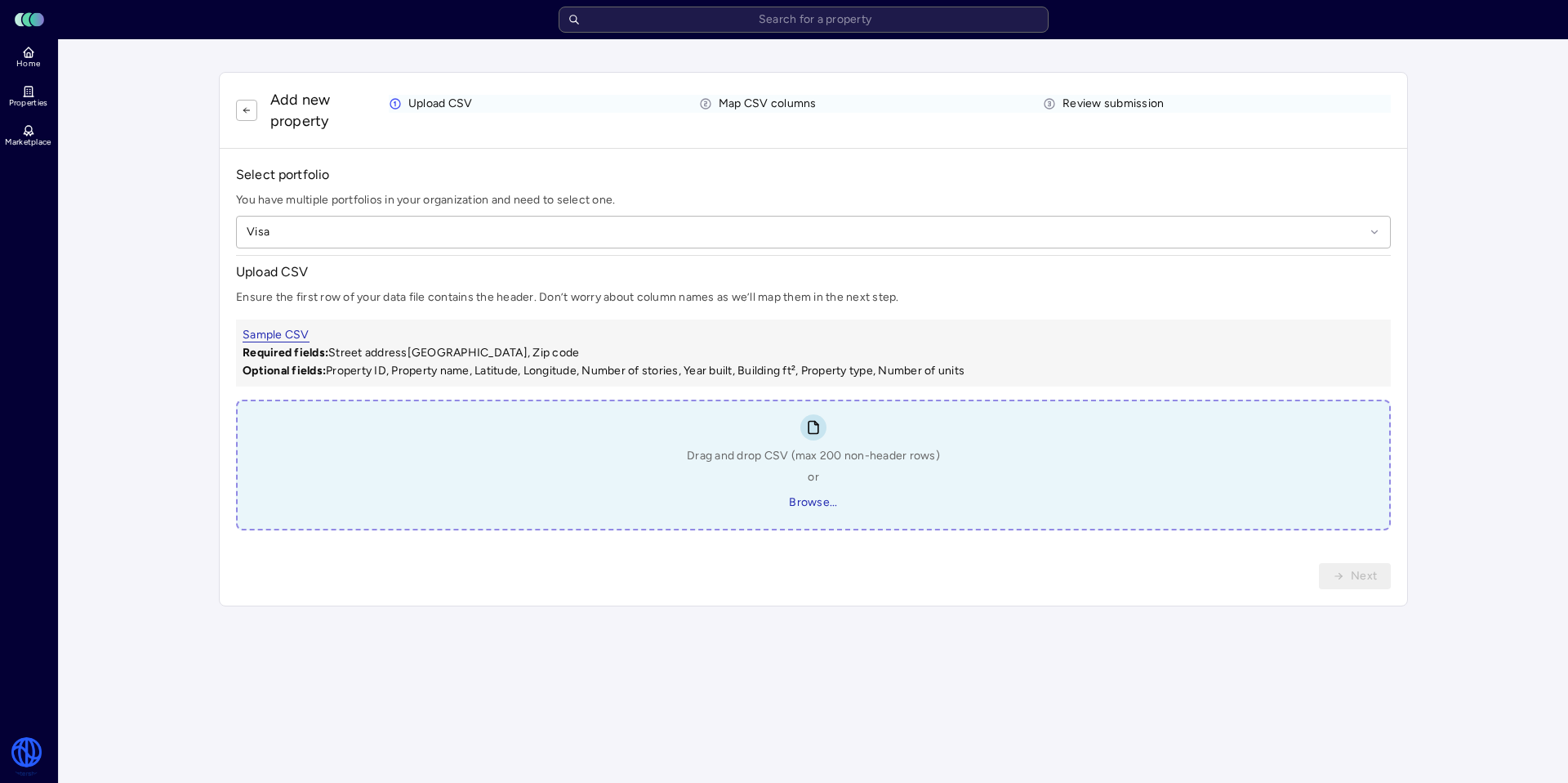
click at [748, 495] on div "Drag and drop CSV (max 200 non-header rows) or Browse..." at bounding box center [813, 481] width 253 height 69
click at [813, 507] on span "Browse..." at bounding box center [812, 502] width 48 height 18
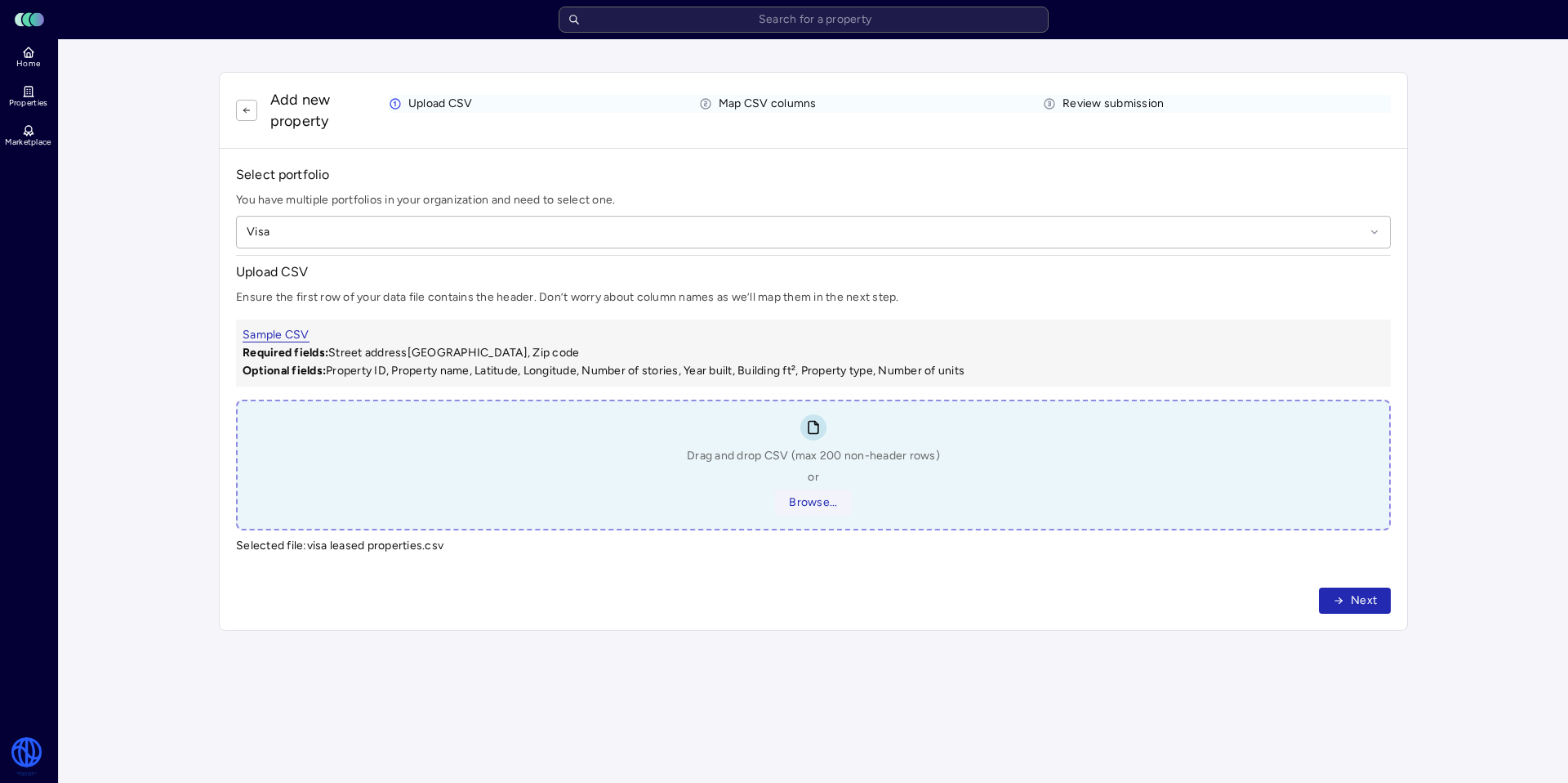
click at [812, 504] on span "Browse..." at bounding box center [812, 502] width 48 height 18
click at [1363, 598] on span "Next" at bounding box center [1364, 600] width 26 height 18
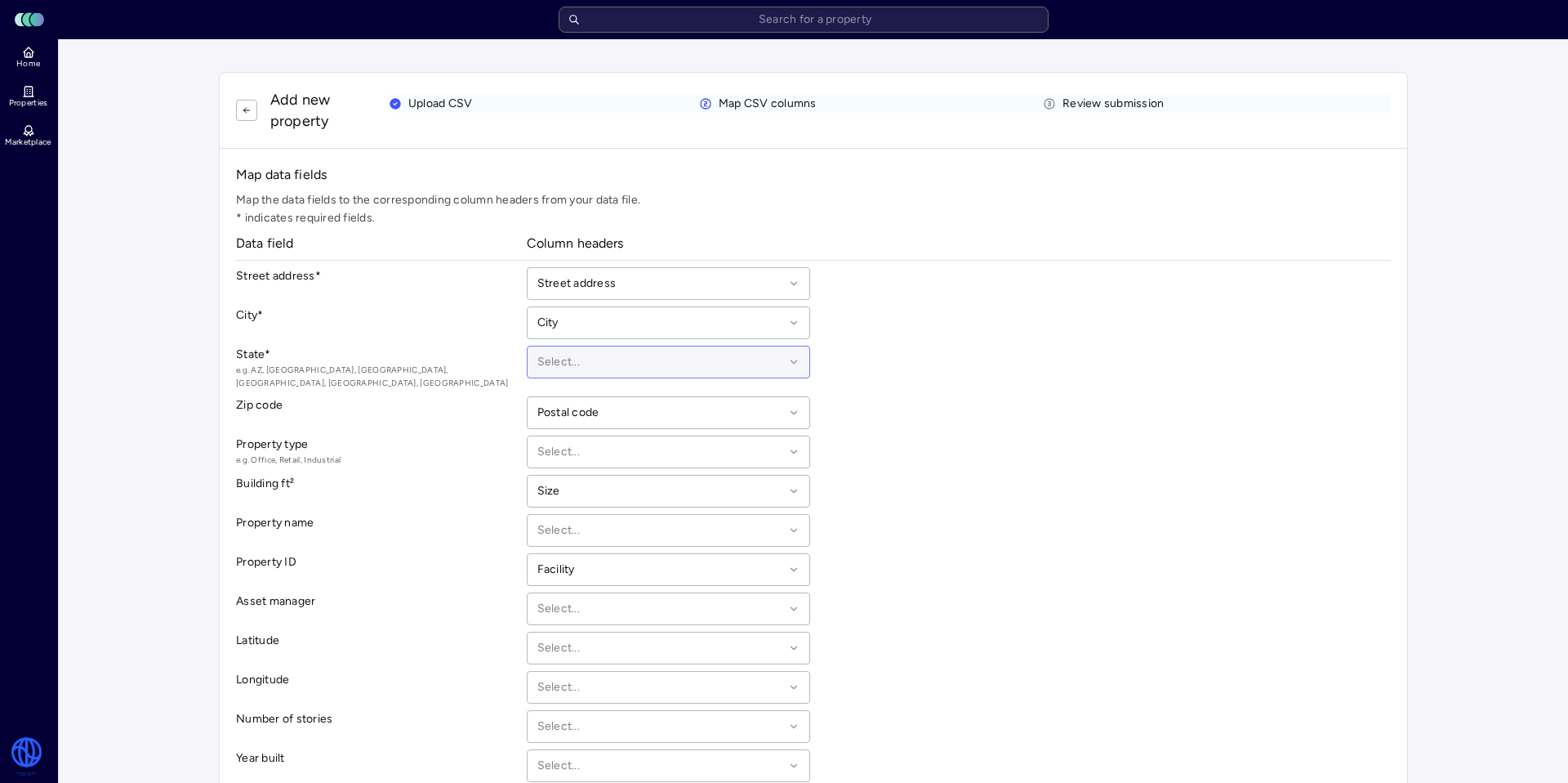
click at [584, 351] on div "Select..." at bounding box center [669, 361] width 284 height 33
click at [597, 474] on div "State or province" at bounding box center [668, 477] width 263 height 37
click at [594, 450] on div "Select..." at bounding box center [669, 451] width 284 height 33
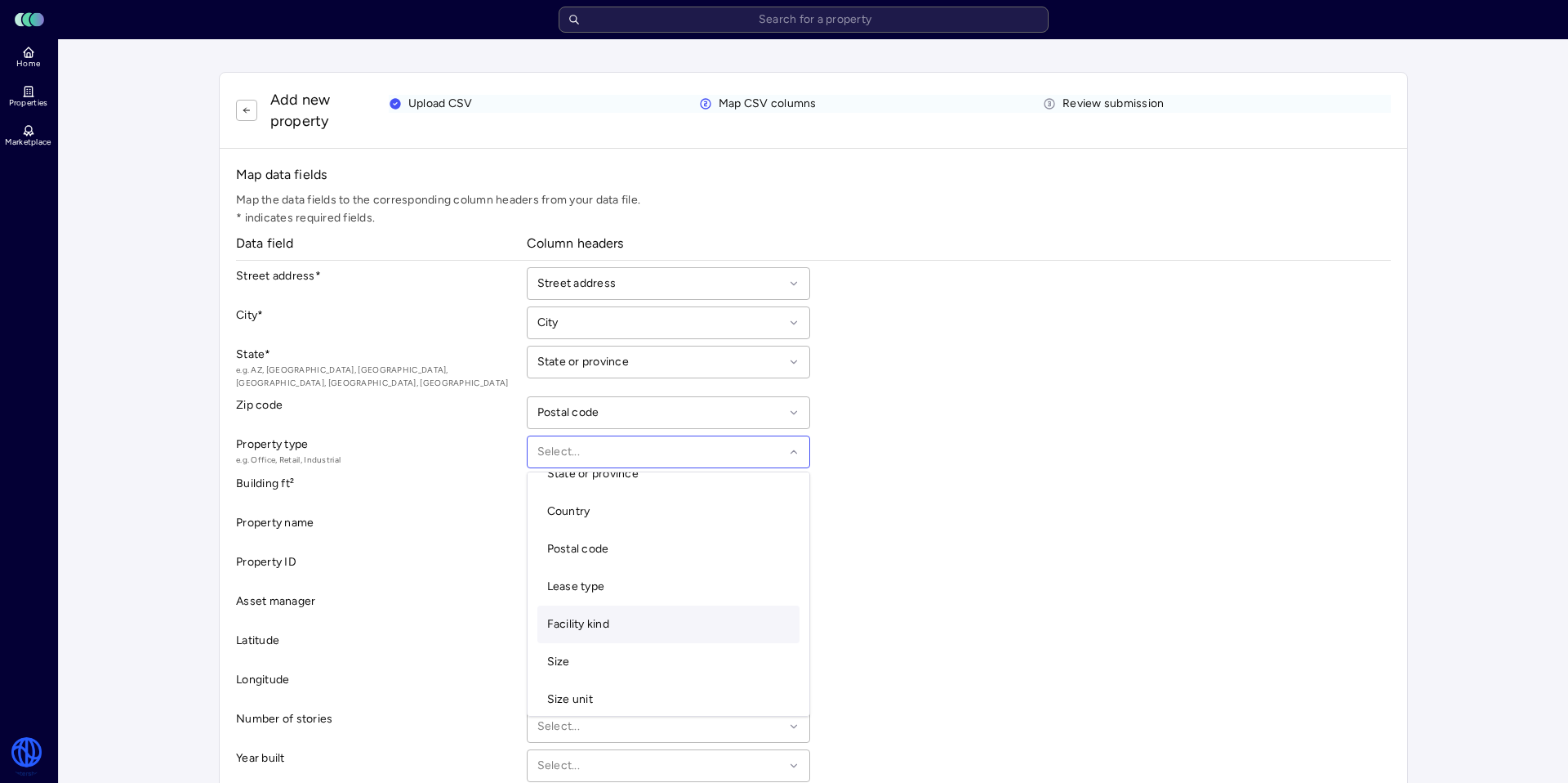
click at [623, 607] on div "Facility kind" at bounding box center [668, 624] width 263 height 37
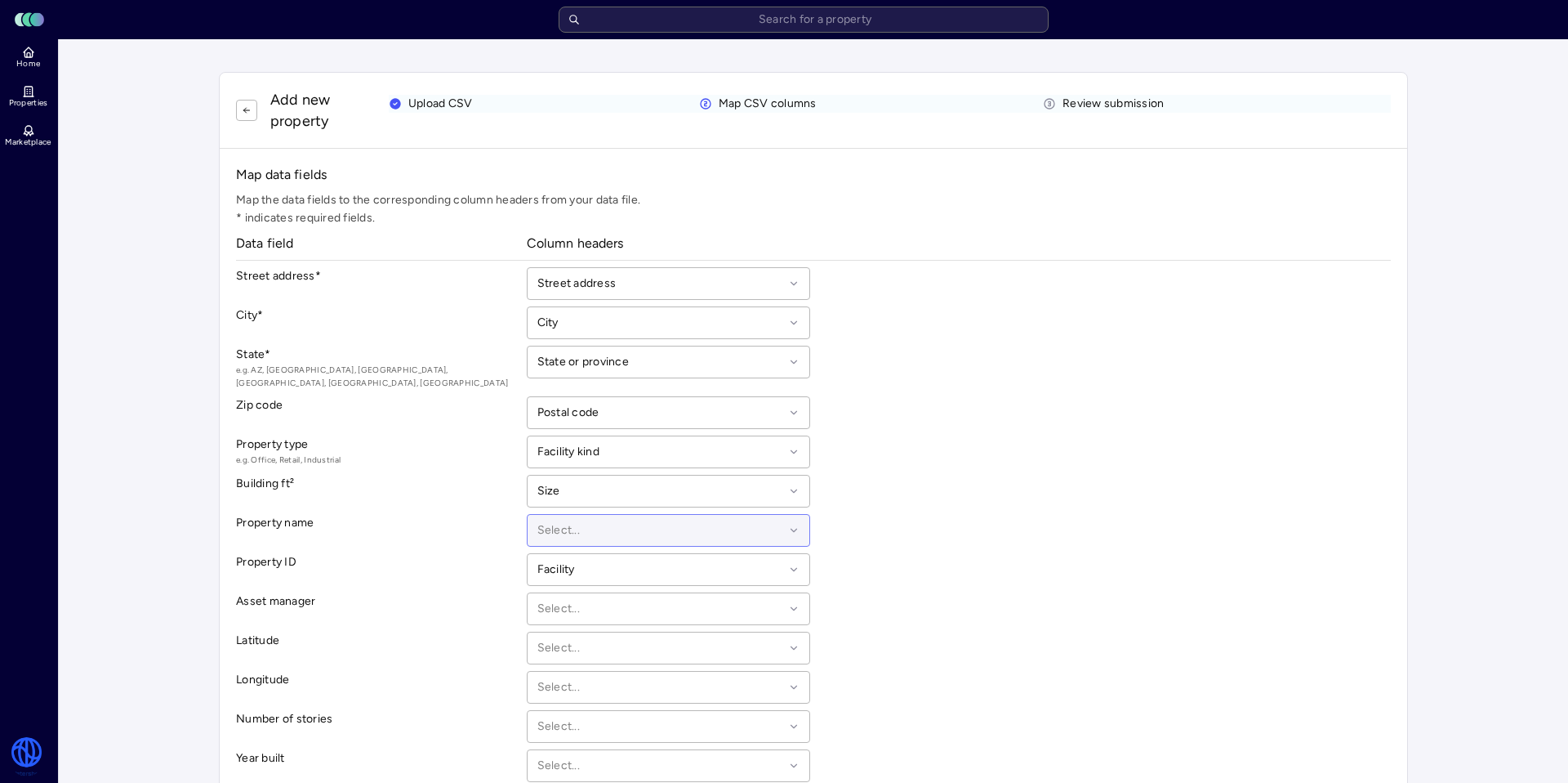
click at [599, 528] on div "Select..." at bounding box center [669, 530] width 284 height 33
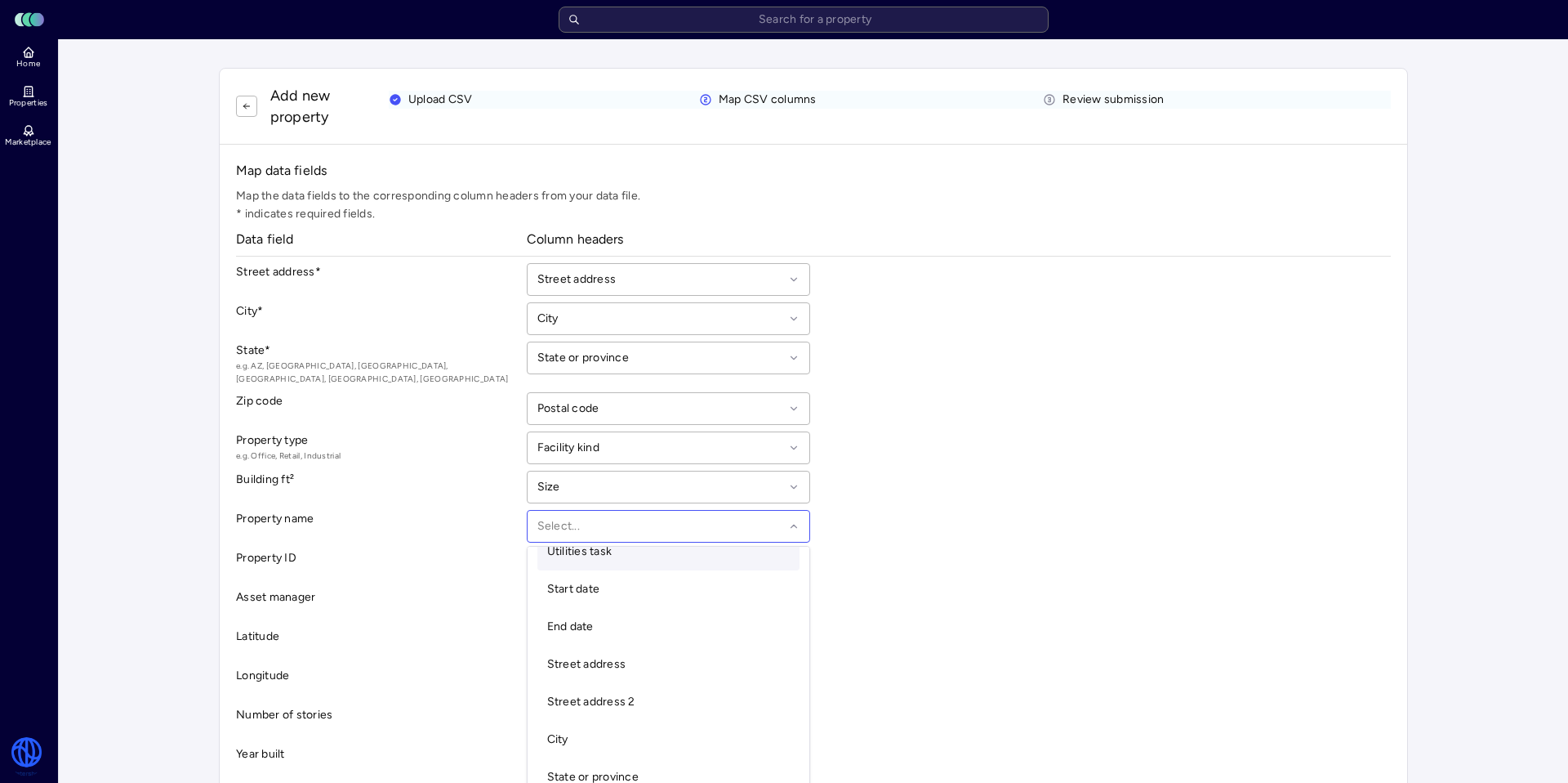
scroll to position [0, 0]
click at [591, 546] on div "Facility Facilities task Utilities task Start date End date Street address Stre…" at bounding box center [669, 669] width 284 height 245
click at [712, 560] on div "Facility" at bounding box center [668, 575] width 263 height 37
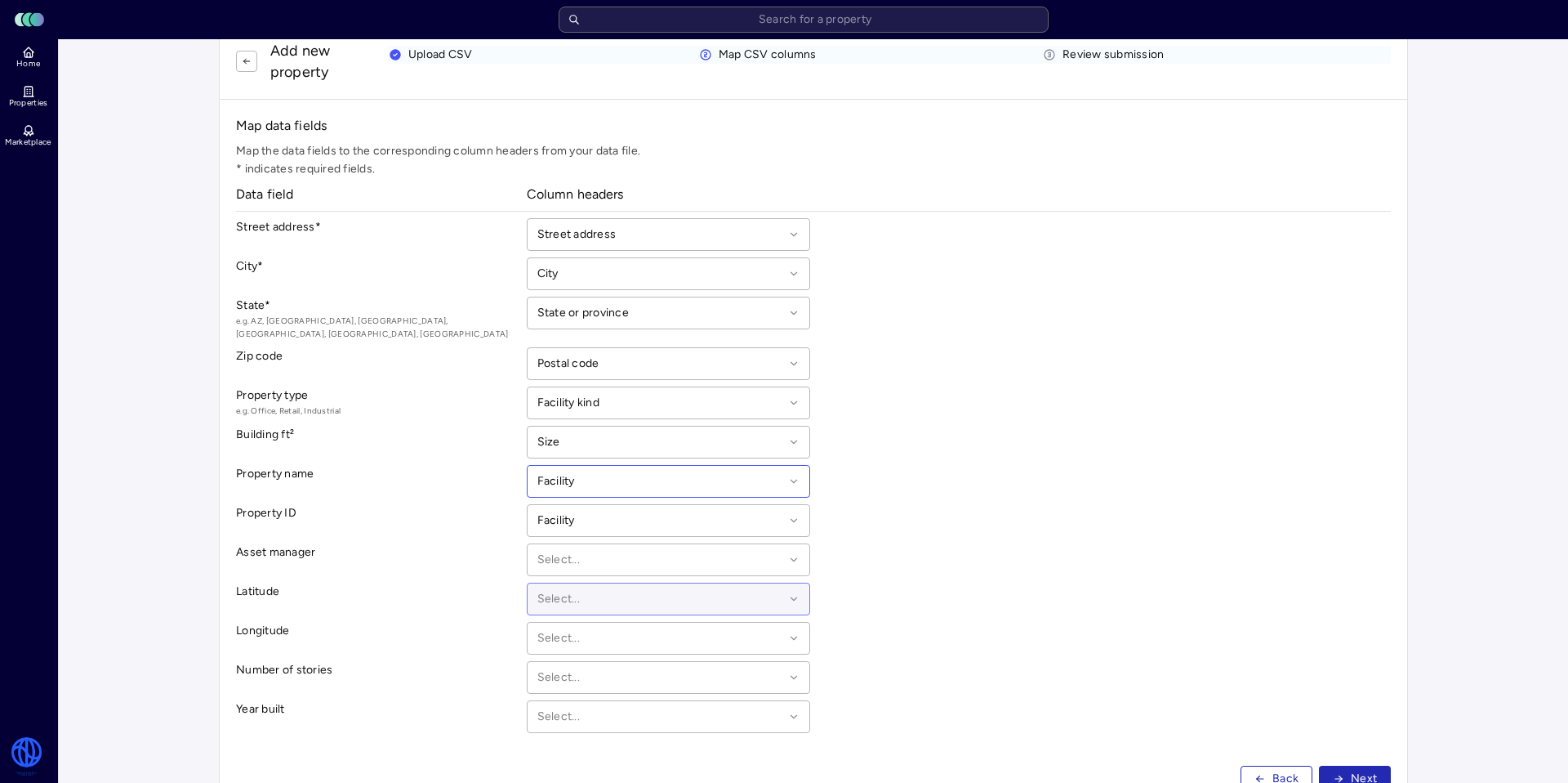
scroll to position [52, 0]
click at [1345, 768] on button "Next" at bounding box center [1355, 776] width 72 height 26
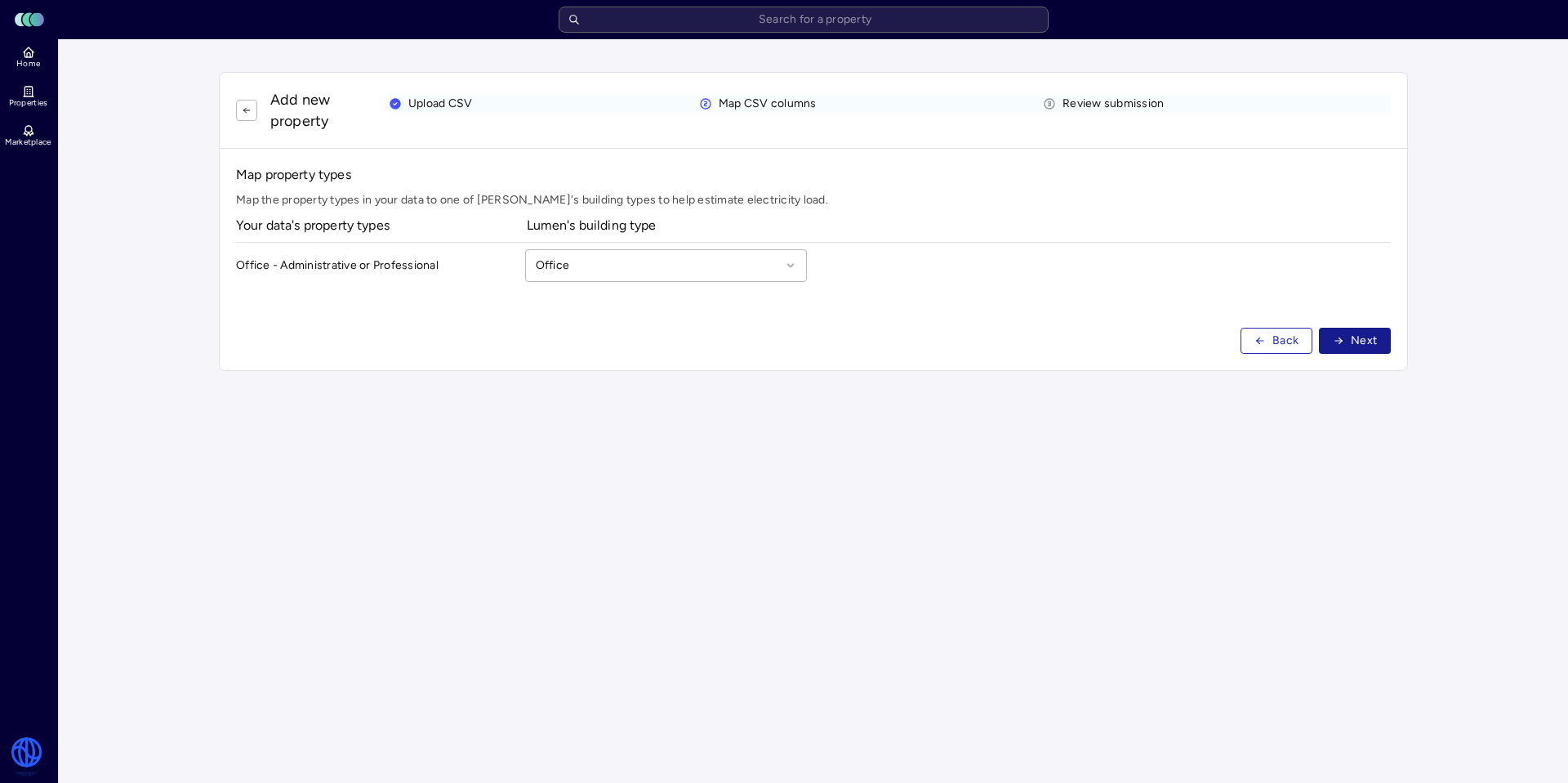
click at [1373, 341] on span "Next" at bounding box center [1364, 340] width 26 height 18
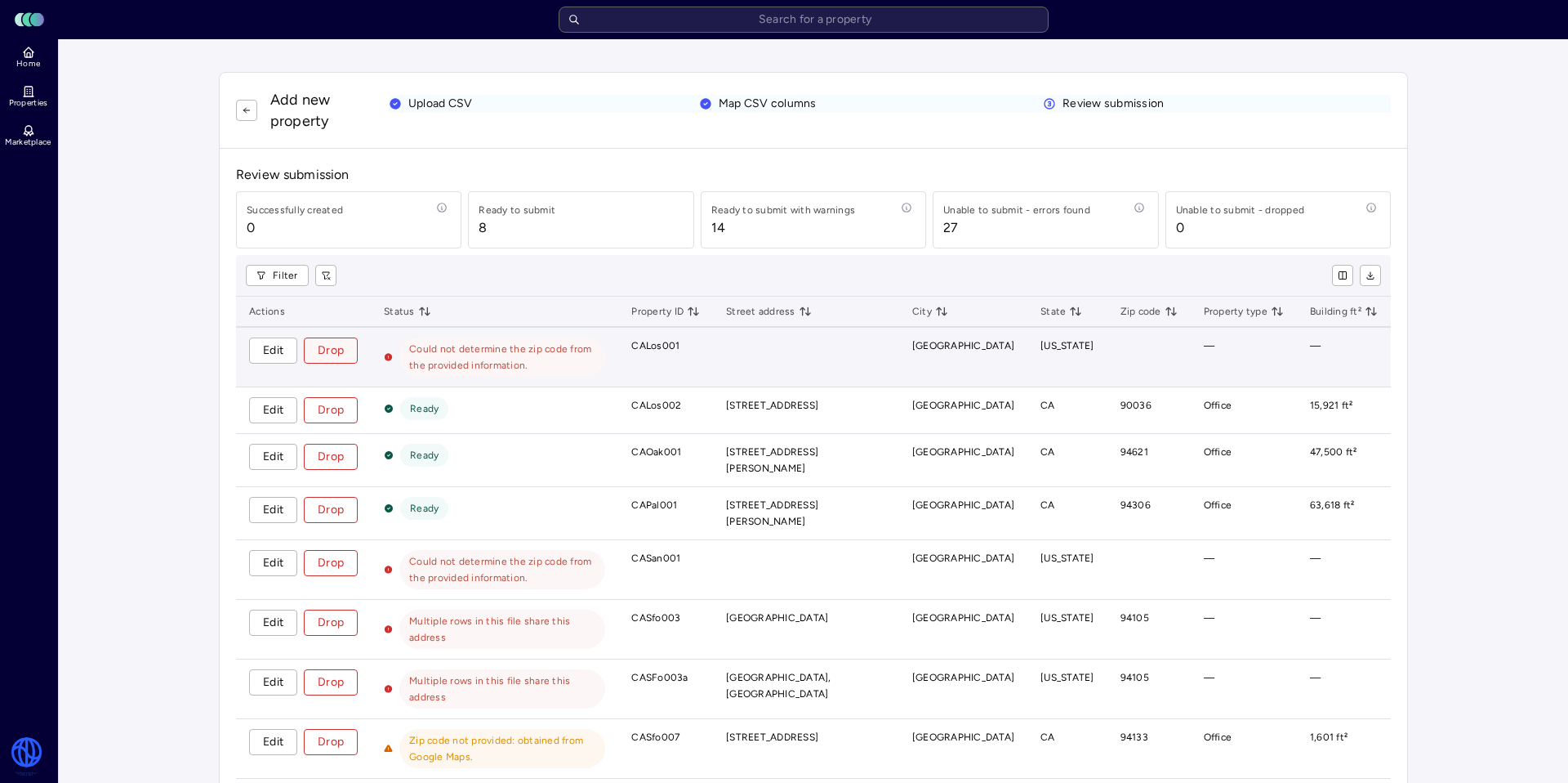
click at [341, 352] on span "Drop" at bounding box center [330, 350] width 26 height 18
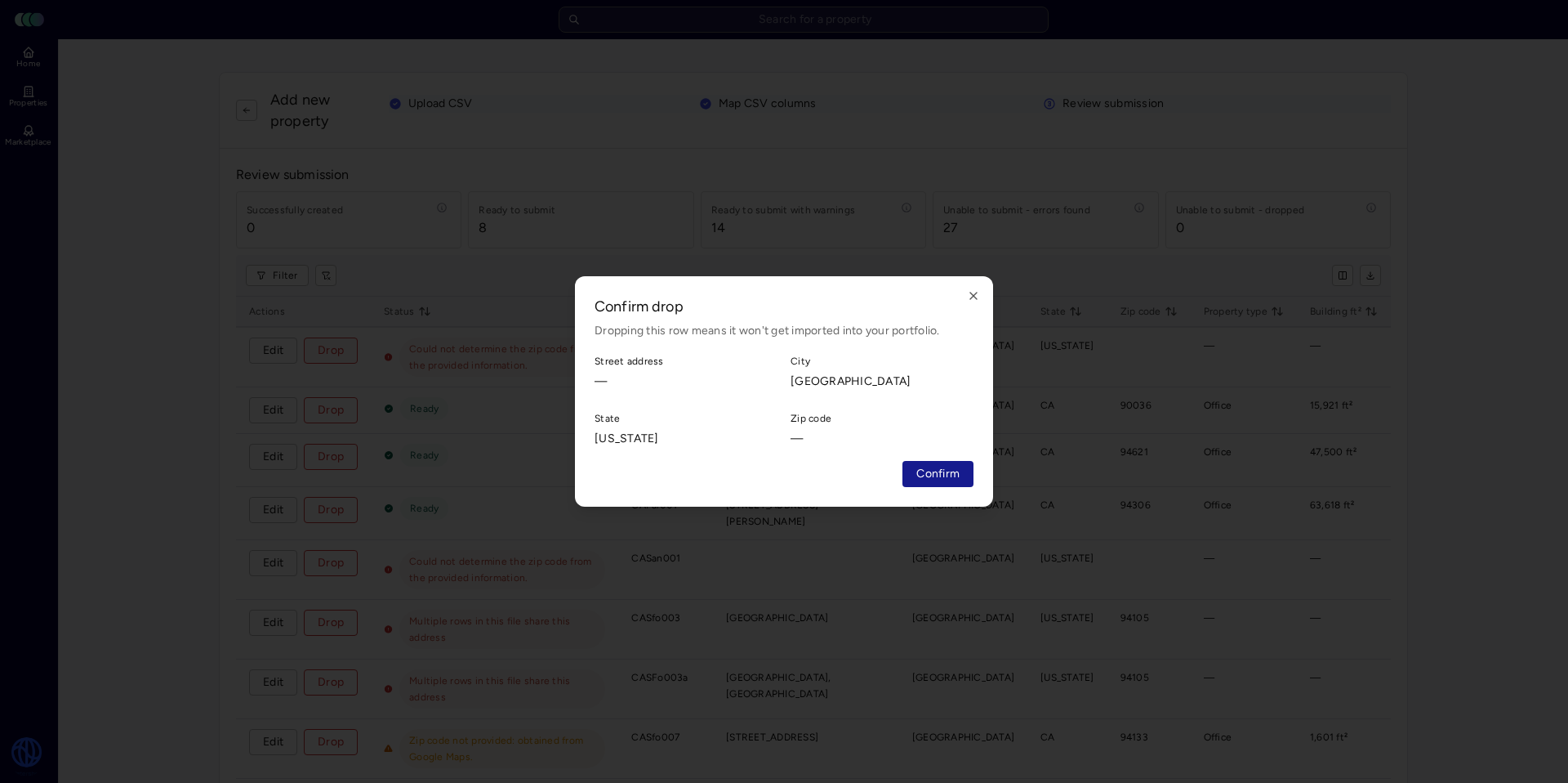
click at [920, 475] on span "Confirm" at bounding box center [938, 473] width 43 height 18
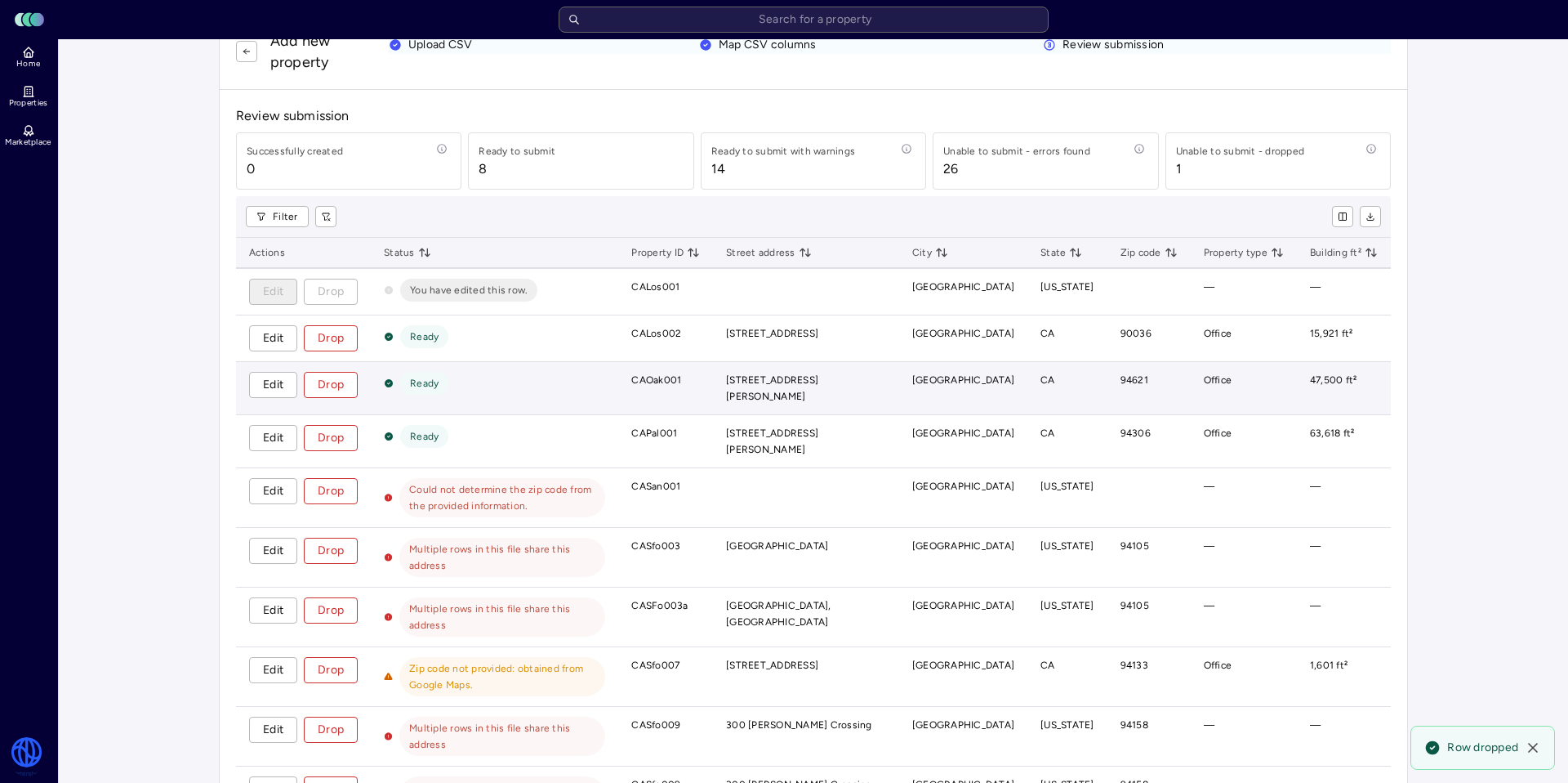
scroll to position [102, 0]
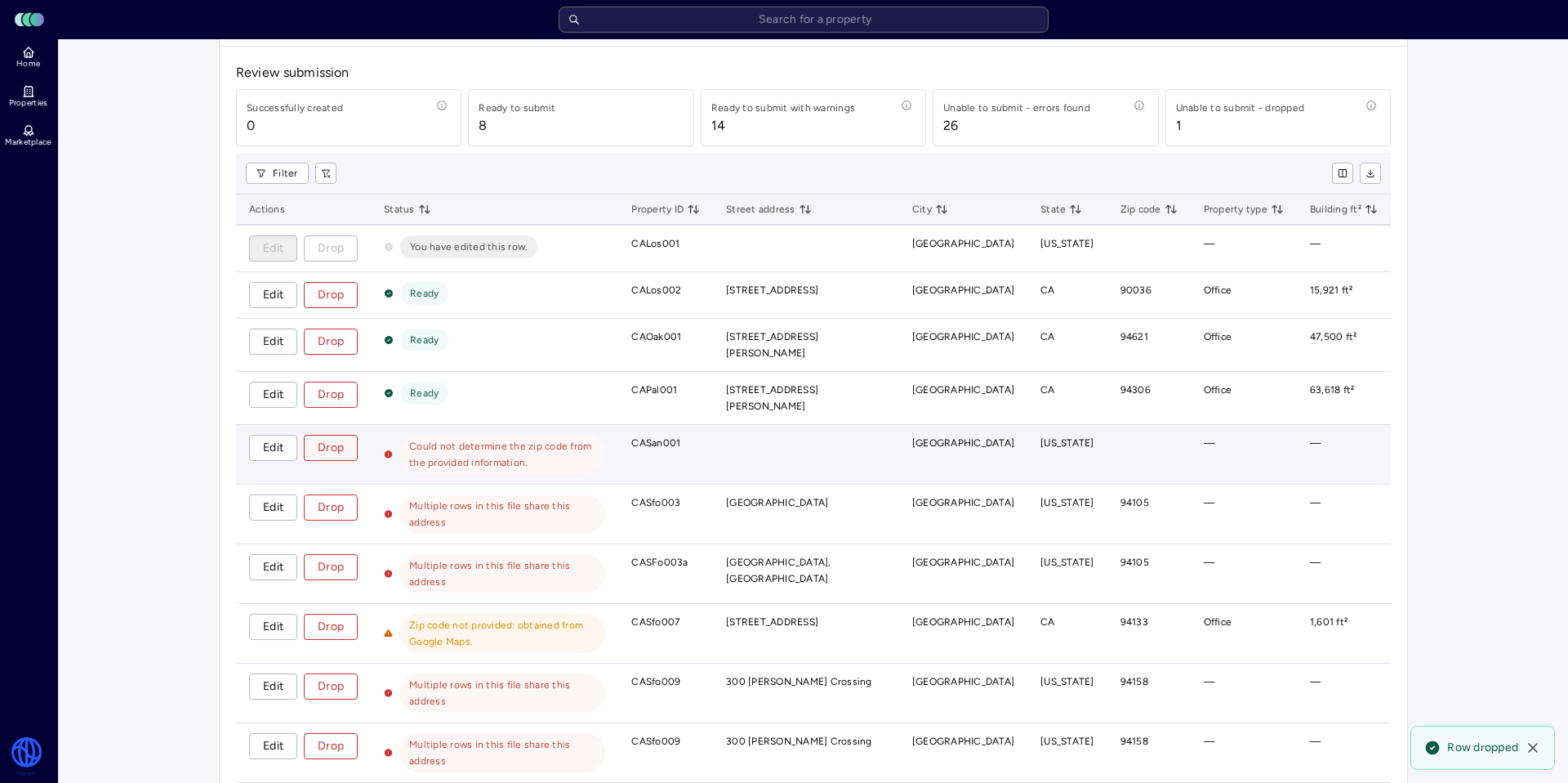
click at [343, 439] on span "Drop" at bounding box center [330, 447] width 26 height 18
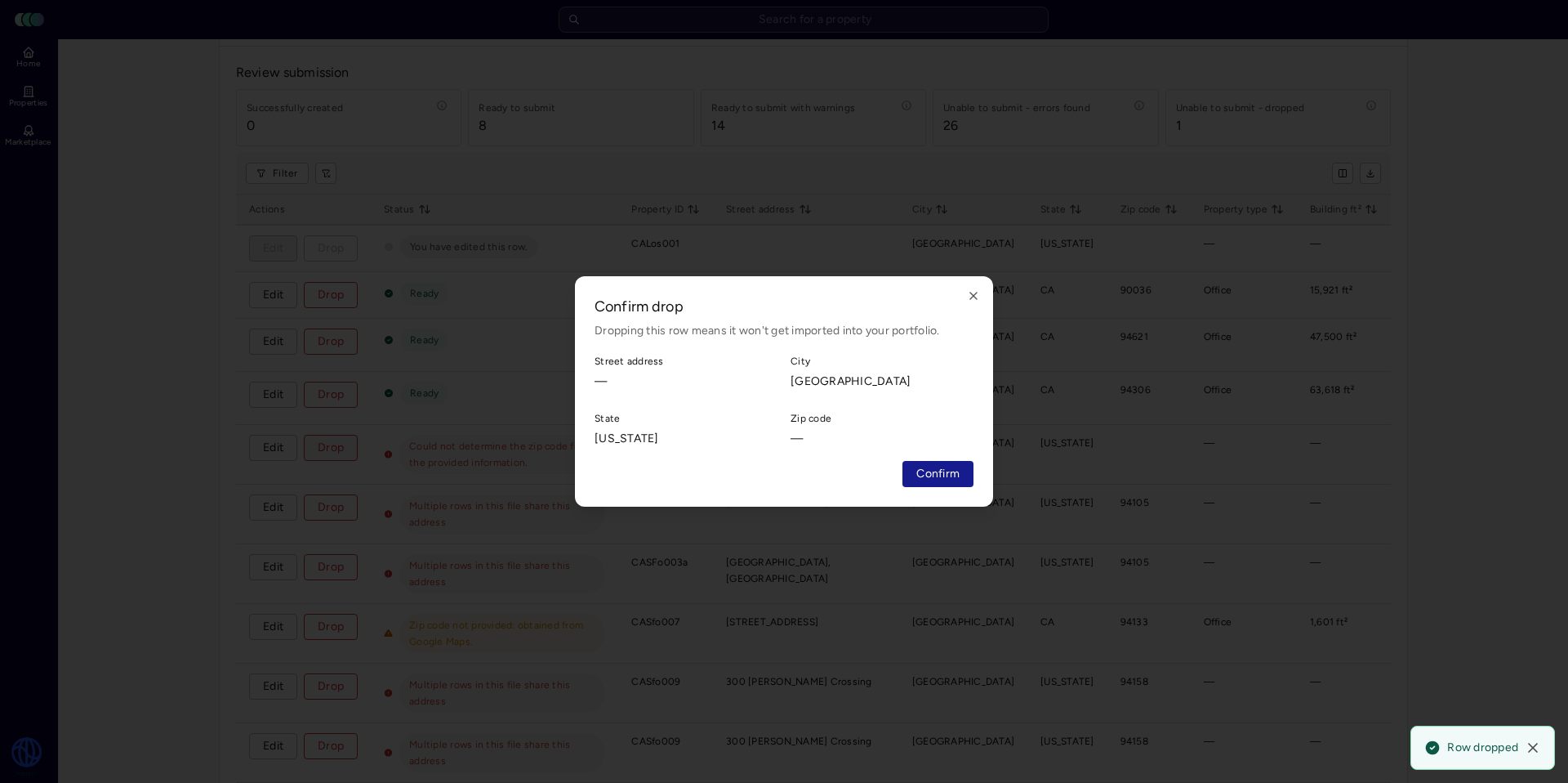
click at [927, 475] on span "Confirm" at bounding box center [938, 473] width 43 height 18
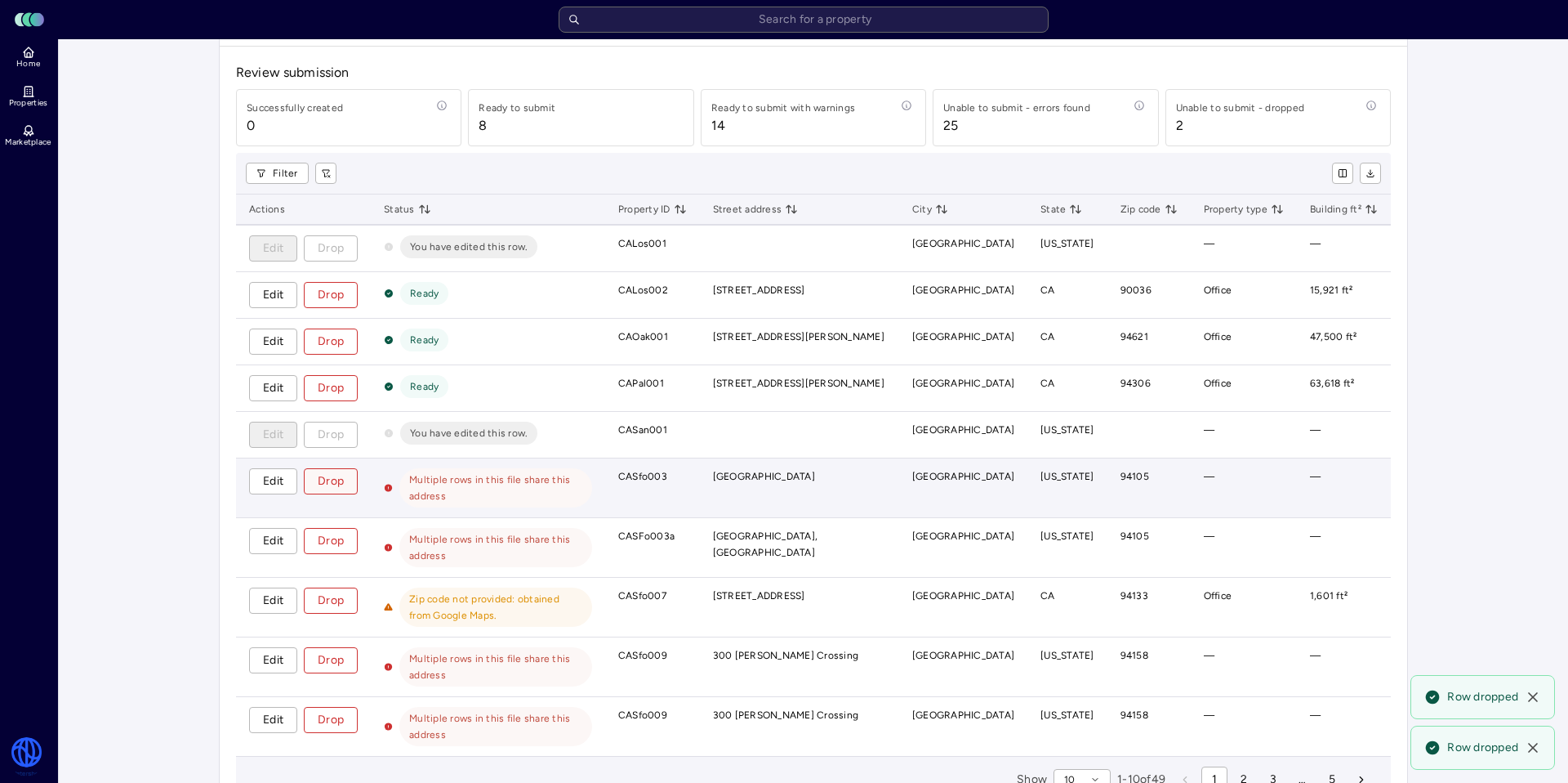
click at [339, 485] on span "Drop" at bounding box center [330, 481] width 26 height 18
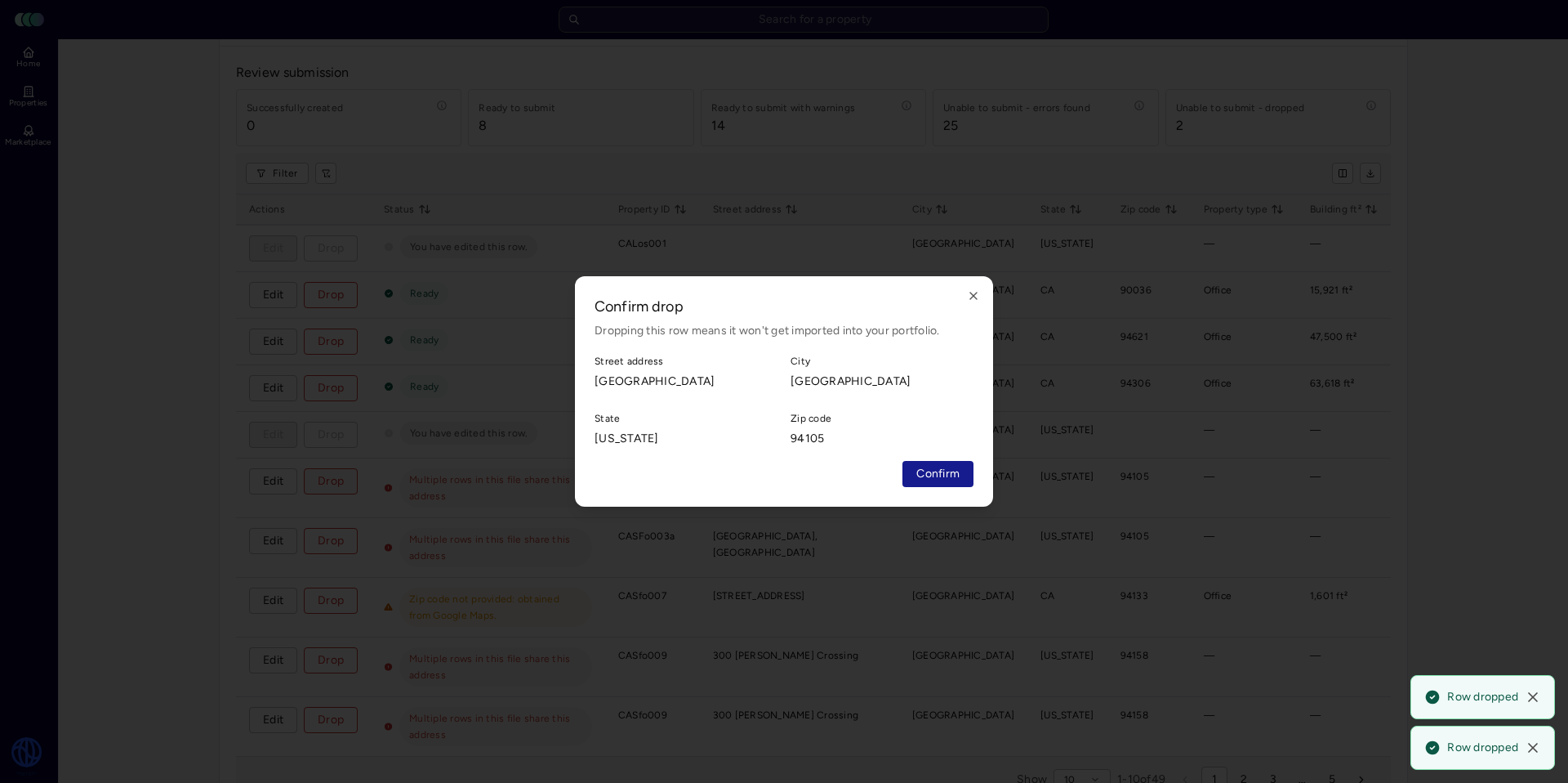
click at [943, 463] on button "Confirm" at bounding box center [938, 473] width 71 height 26
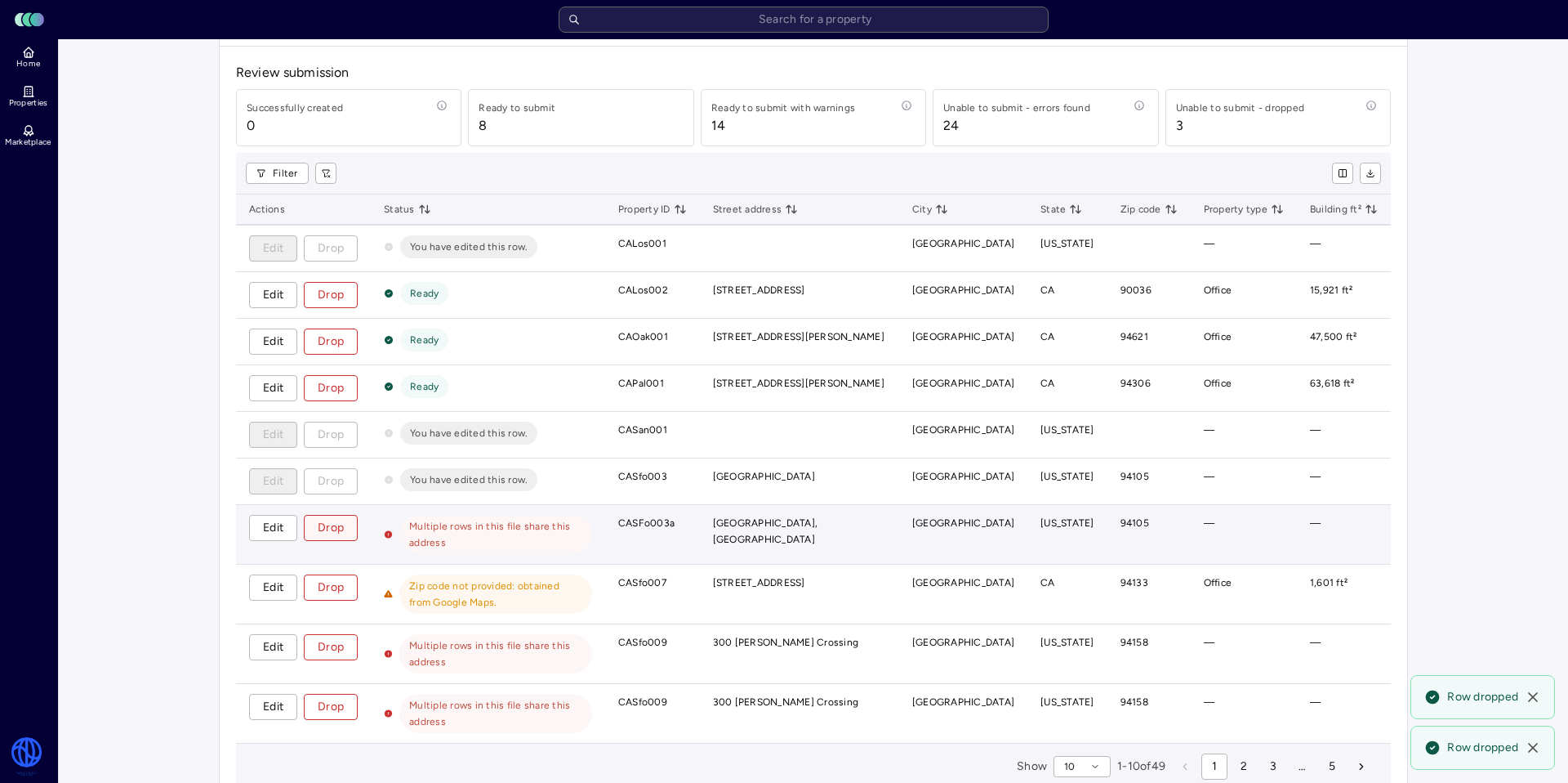
click at [333, 533] on span "Drop" at bounding box center [330, 527] width 26 height 18
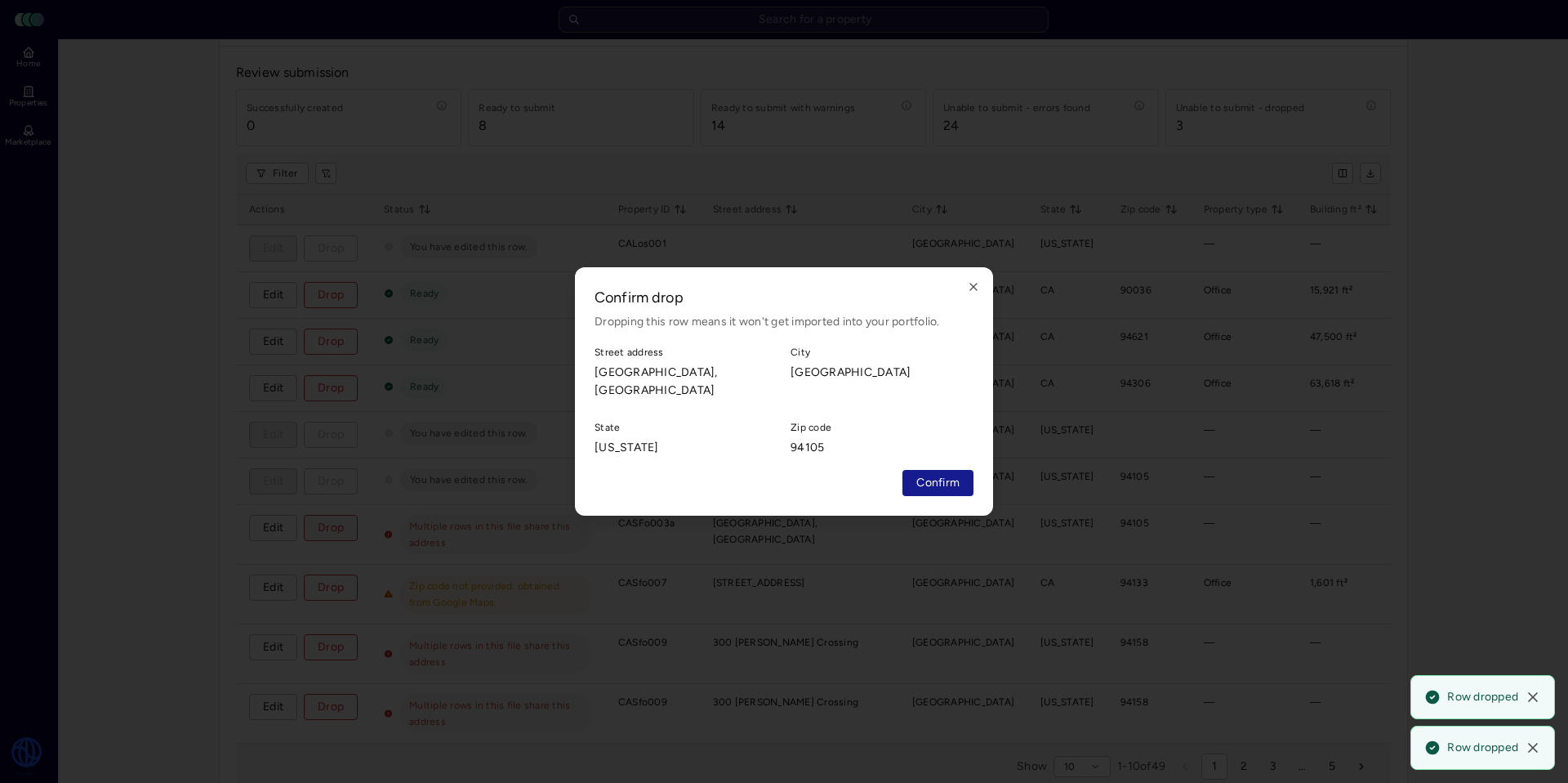
click at [942, 489] on span "Confirm" at bounding box center [938, 482] width 43 height 18
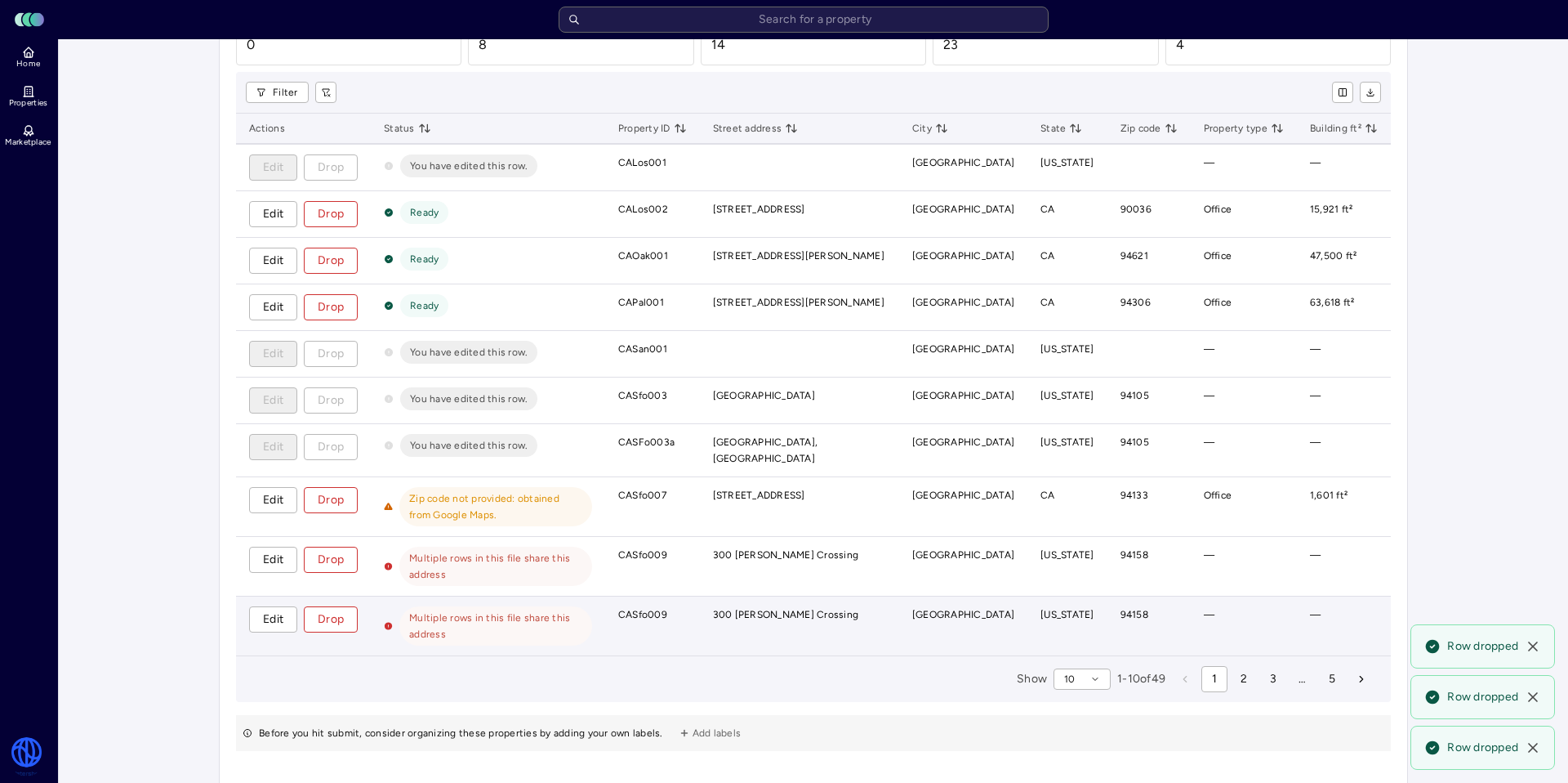
scroll to position [260, 0]
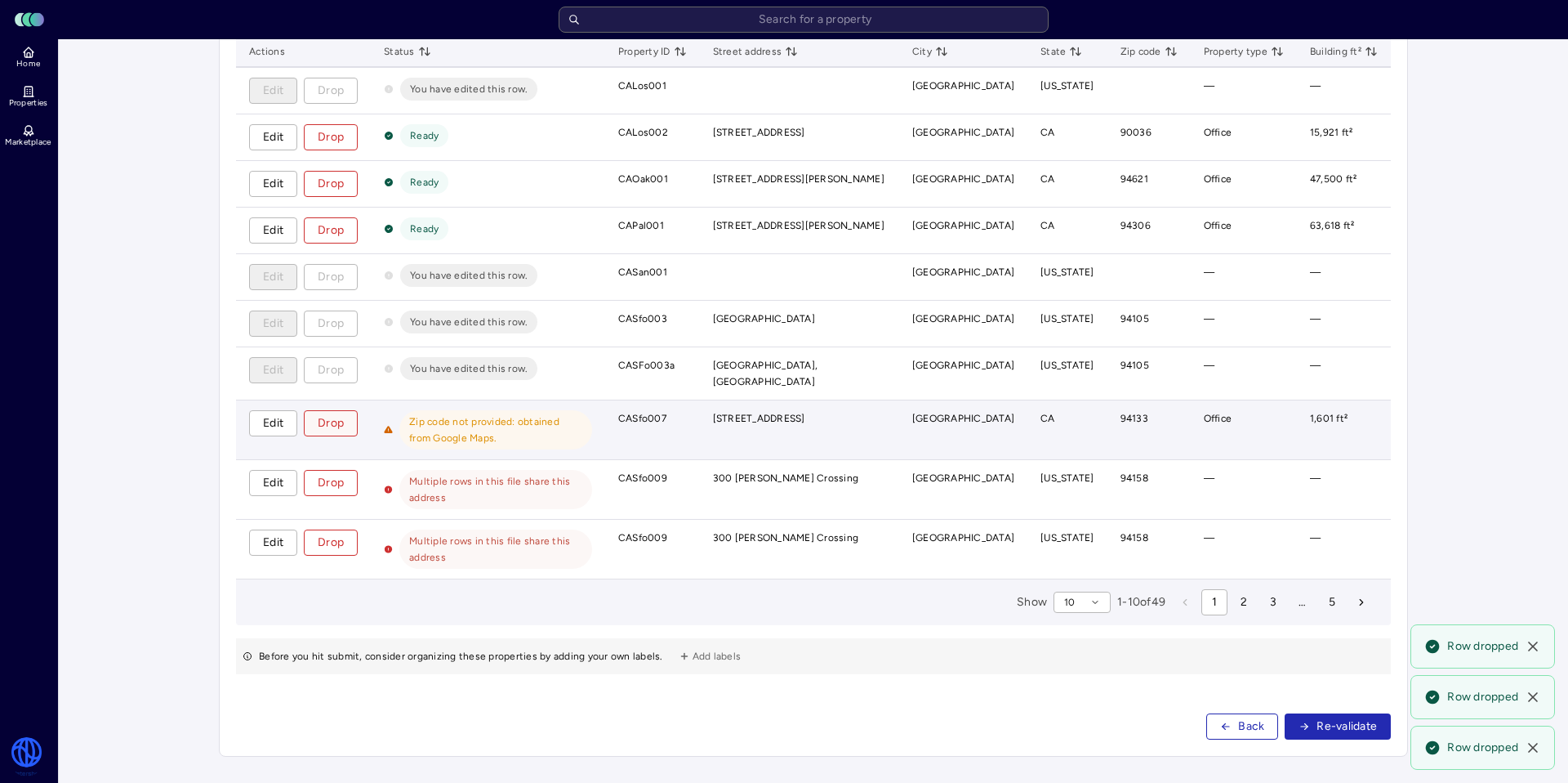
click at [326, 433] on span "Drop" at bounding box center [330, 422] width 26 height 18
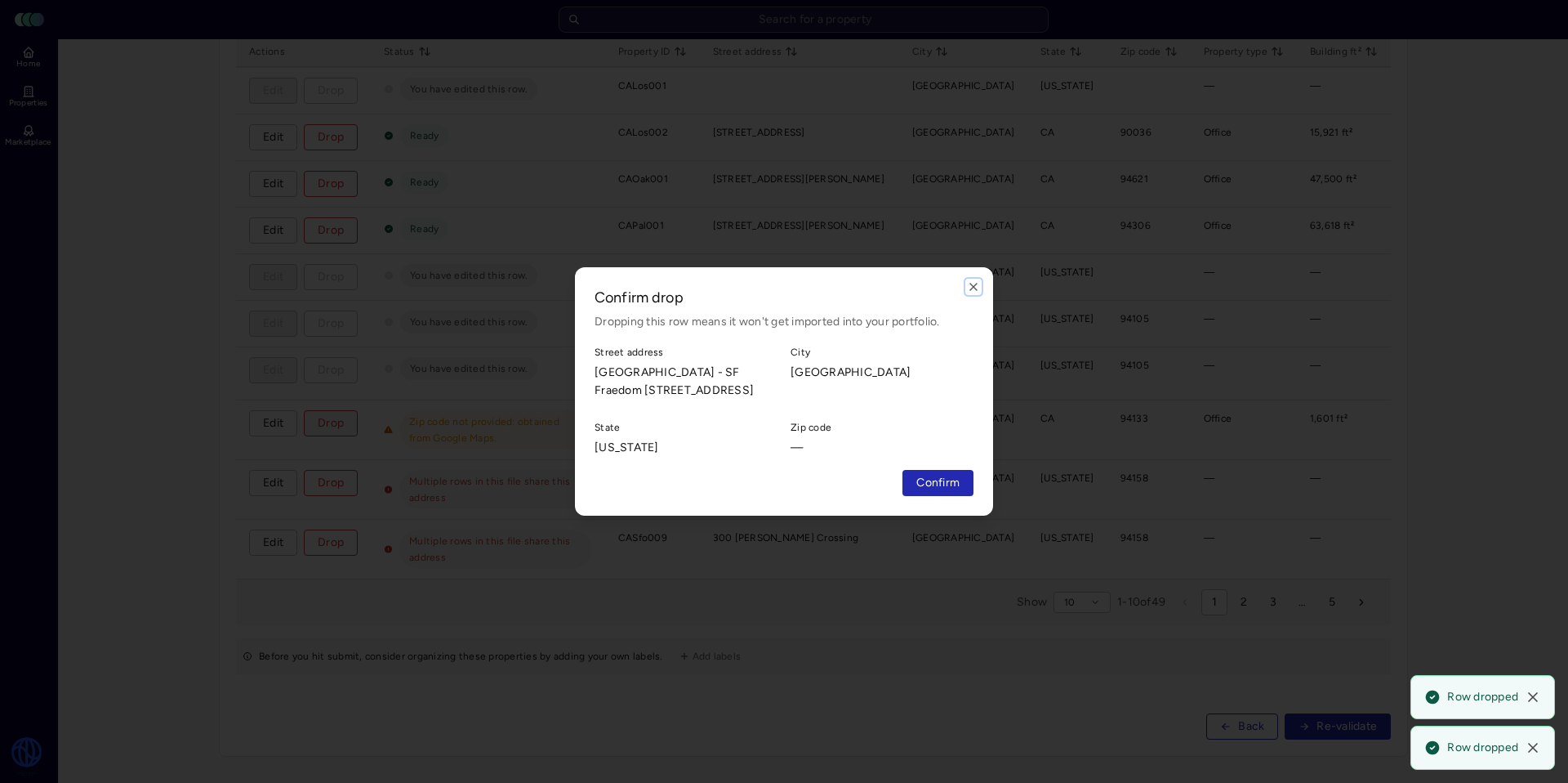
drag, startPoint x: 973, startPoint y: 284, endPoint x: 944, endPoint y: 290, distance: 29.6
click at [973, 285] on icon "button" at bounding box center [973, 286] width 13 height 13
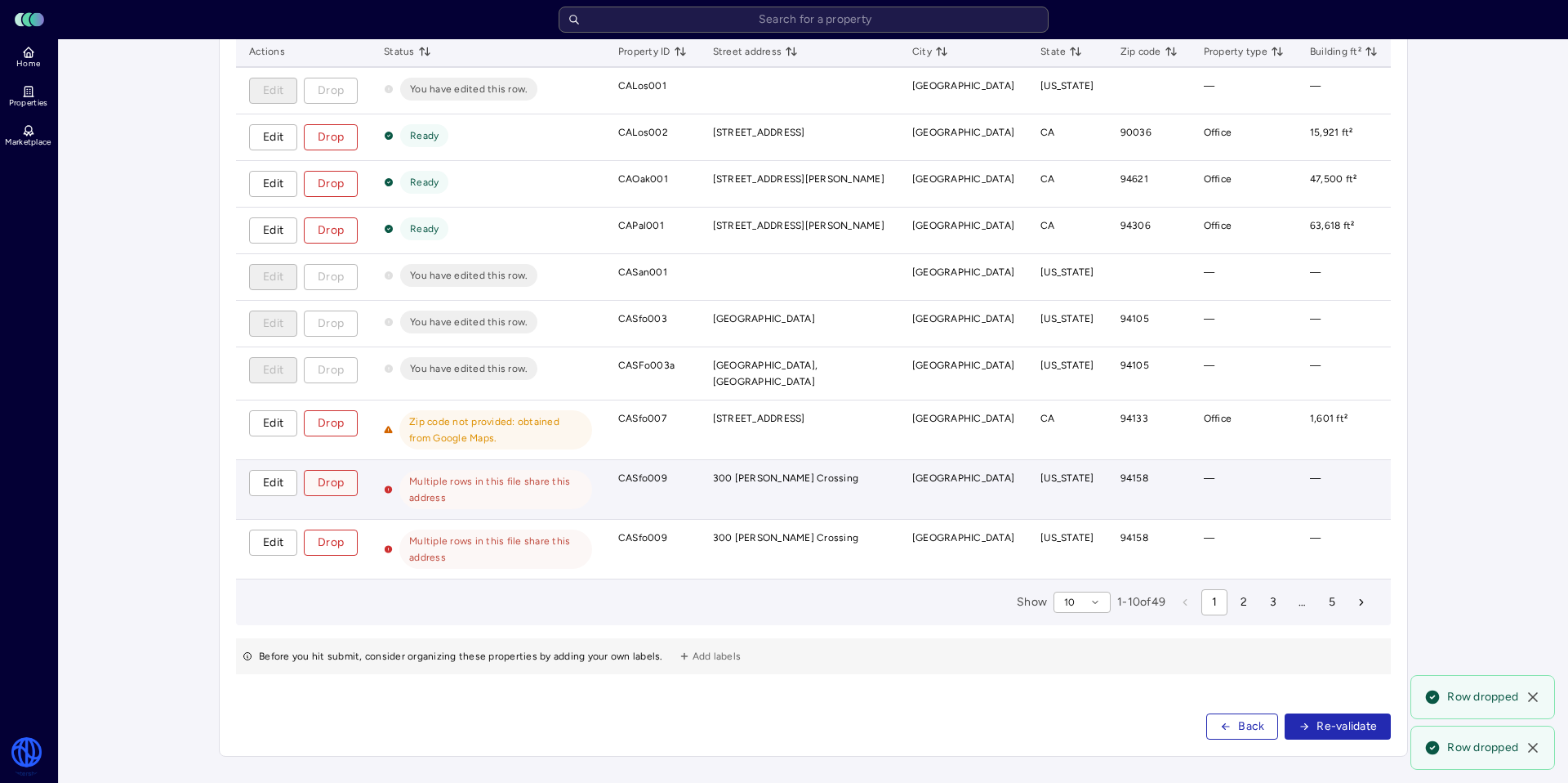
click at [339, 492] on span "Drop" at bounding box center [330, 482] width 26 height 18
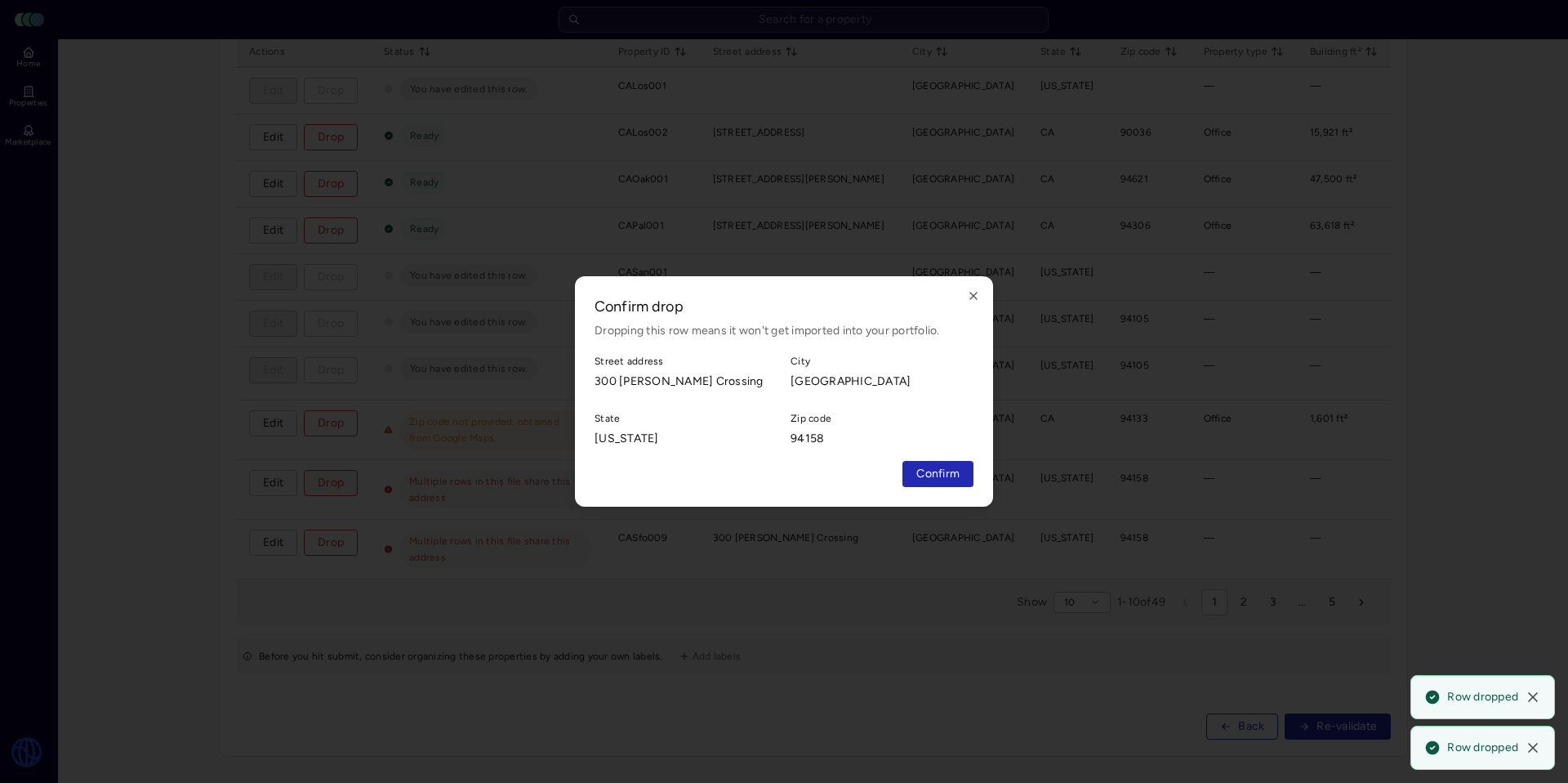
drag, startPoint x: 943, startPoint y: 482, endPoint x: 879, endPoint y: 487, distance: 64.2
click at [942, 482] on span "Confirm" at bounding box center [938, 473] width 43 height 18
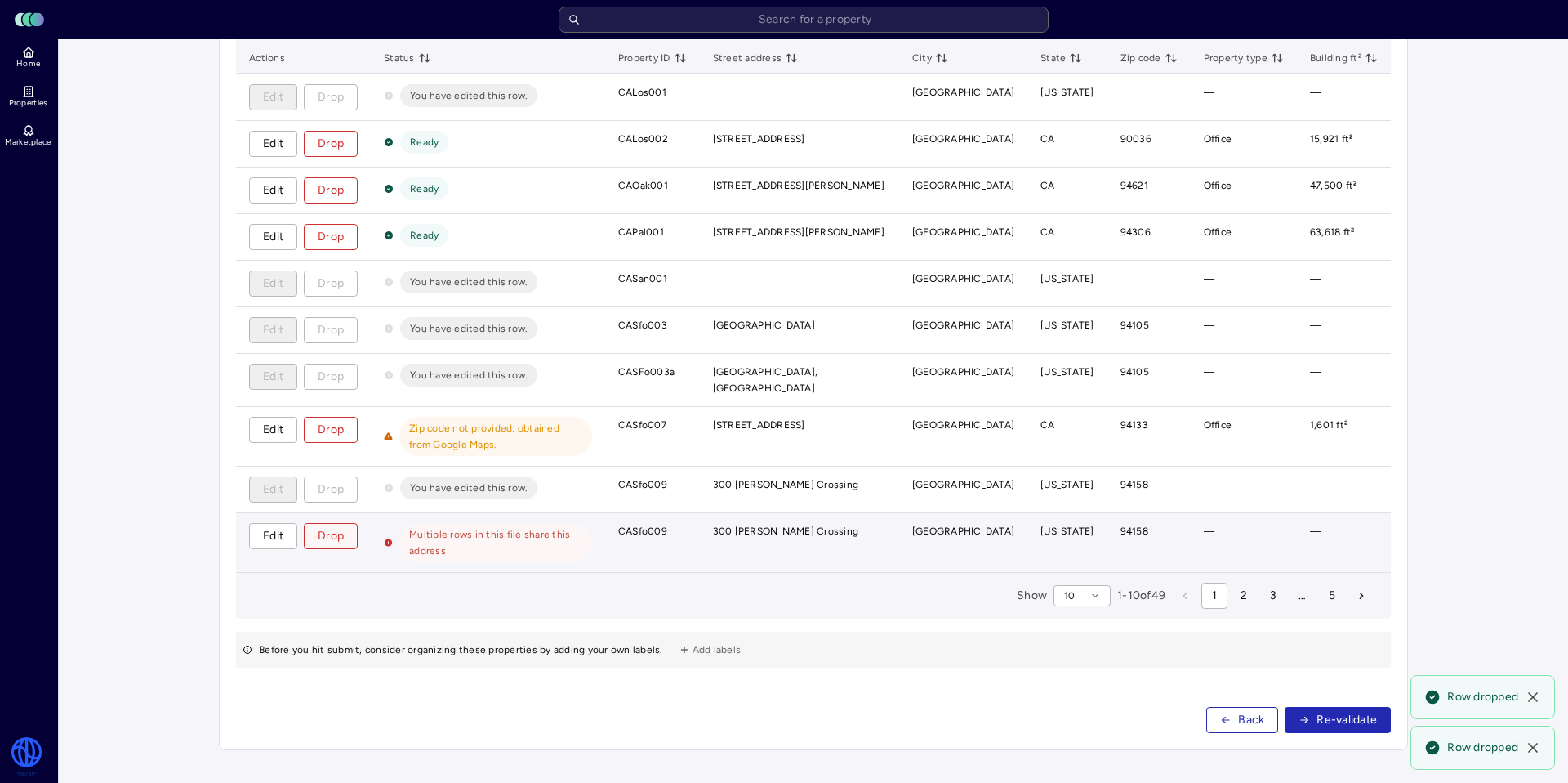
click at [319, 538] on span "Drop" at bounding box center [330, 536] width 26 height 18
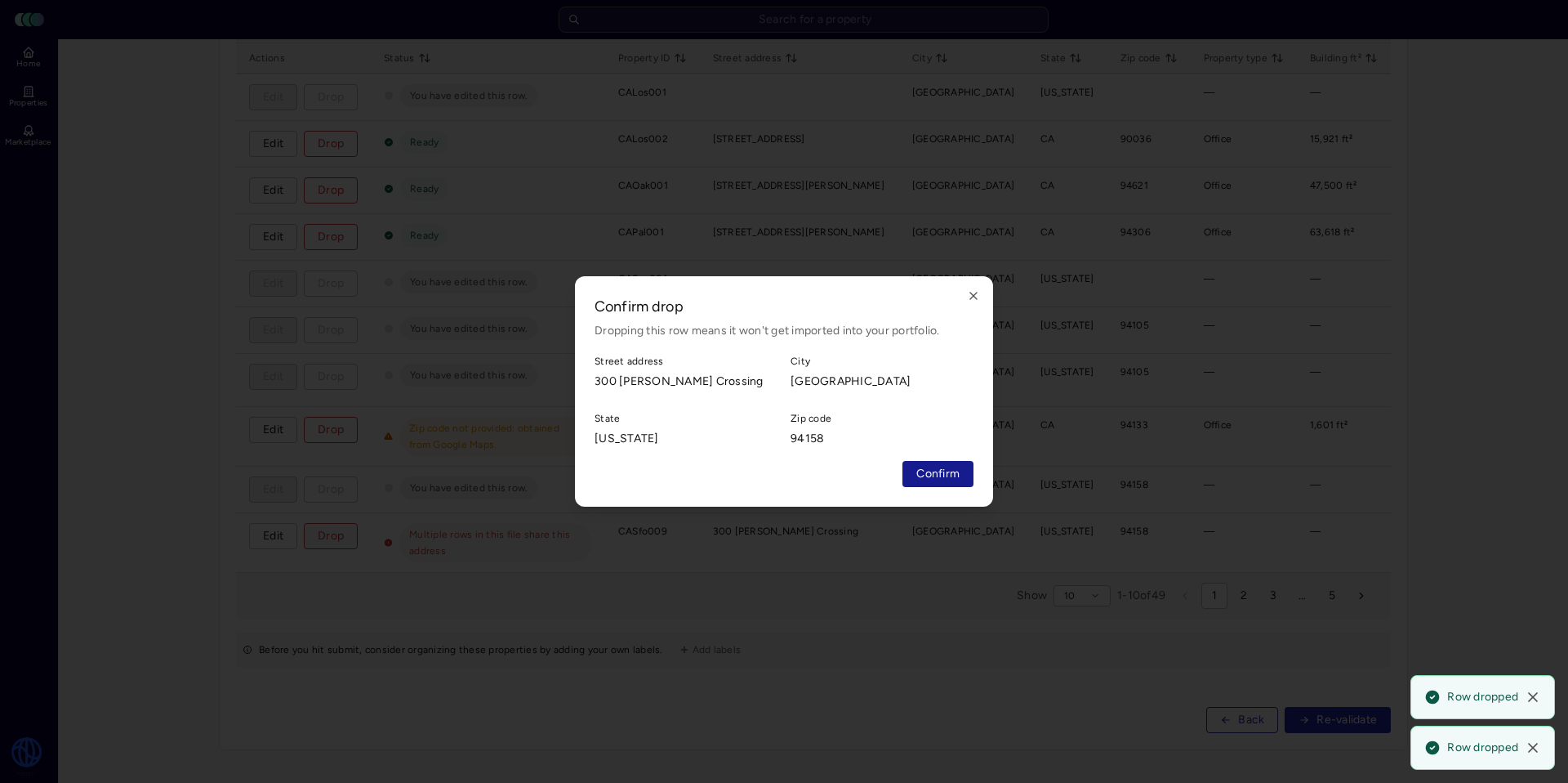
click at [951, 473] on span "Confirm" at bounding box center [938, 473] width 43 height 18
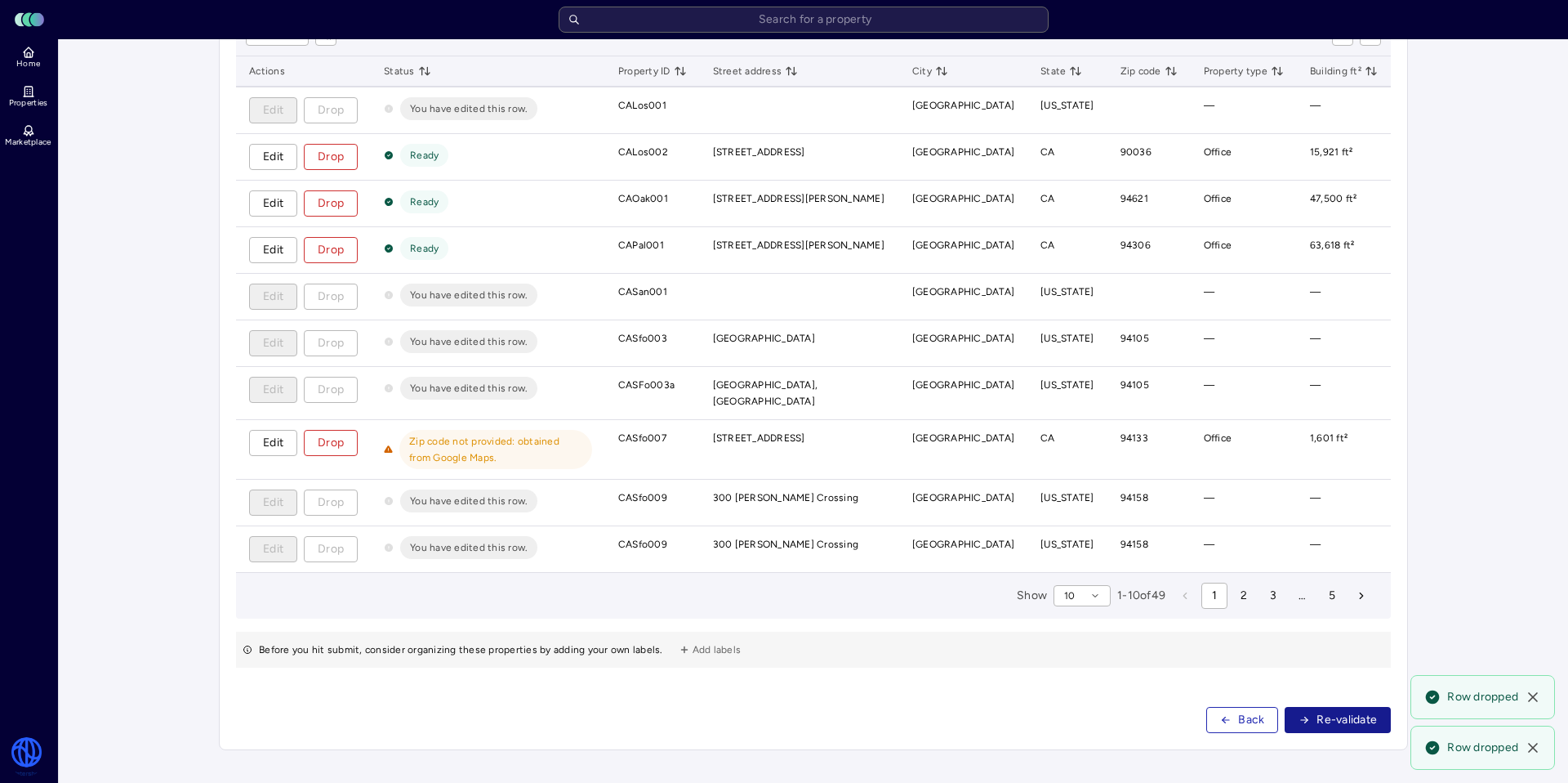
click at [1316, 722] on button "Re-validate" at bounding box center [1337, 720] width 106 height 26
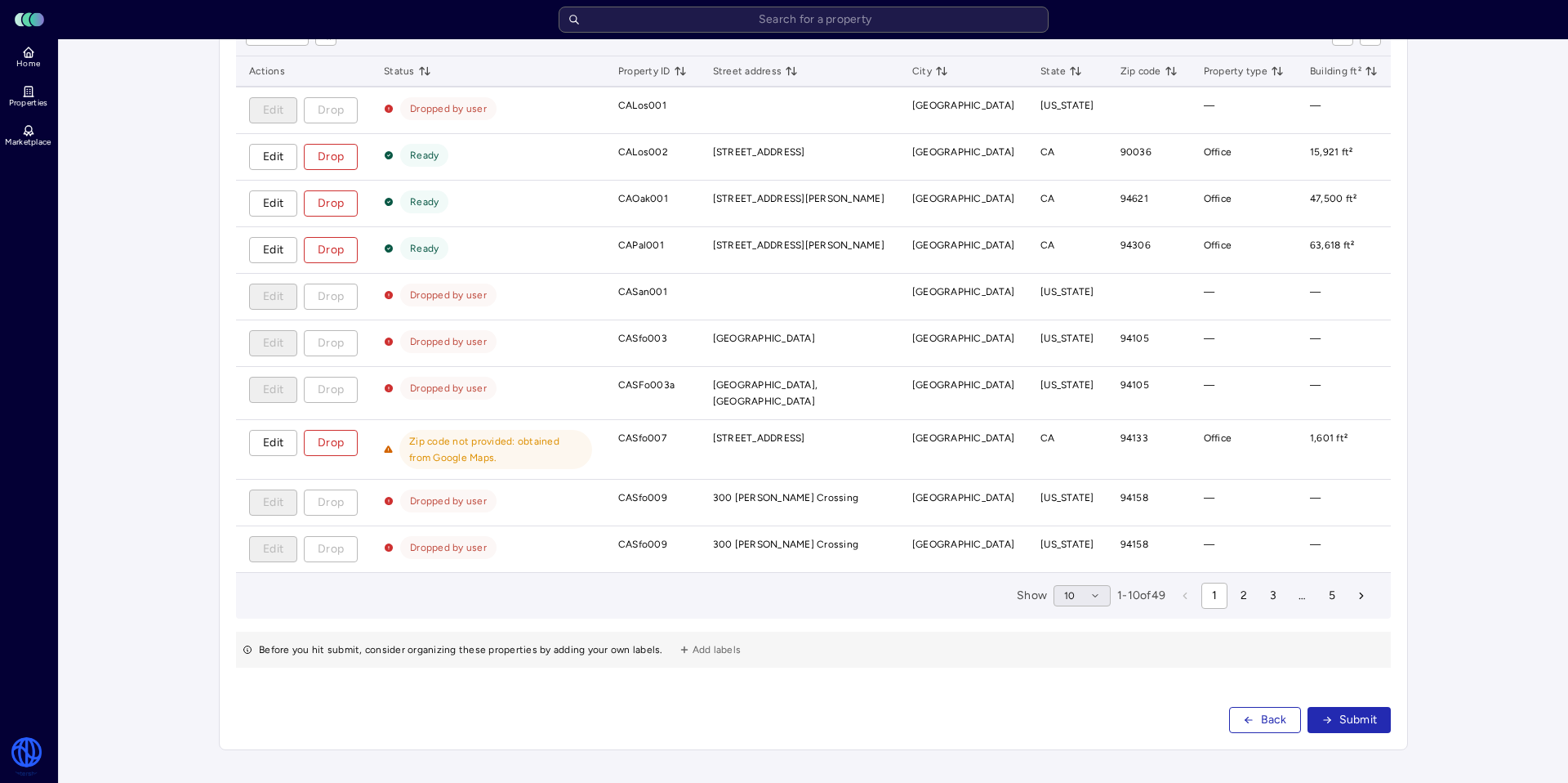
click at [1074, 600] on button "10" at bounding box center [1082, 595] width 58 height 21
click at [1092, 713] on div "100" at bounding box center [1077, 705] width 58 height 26
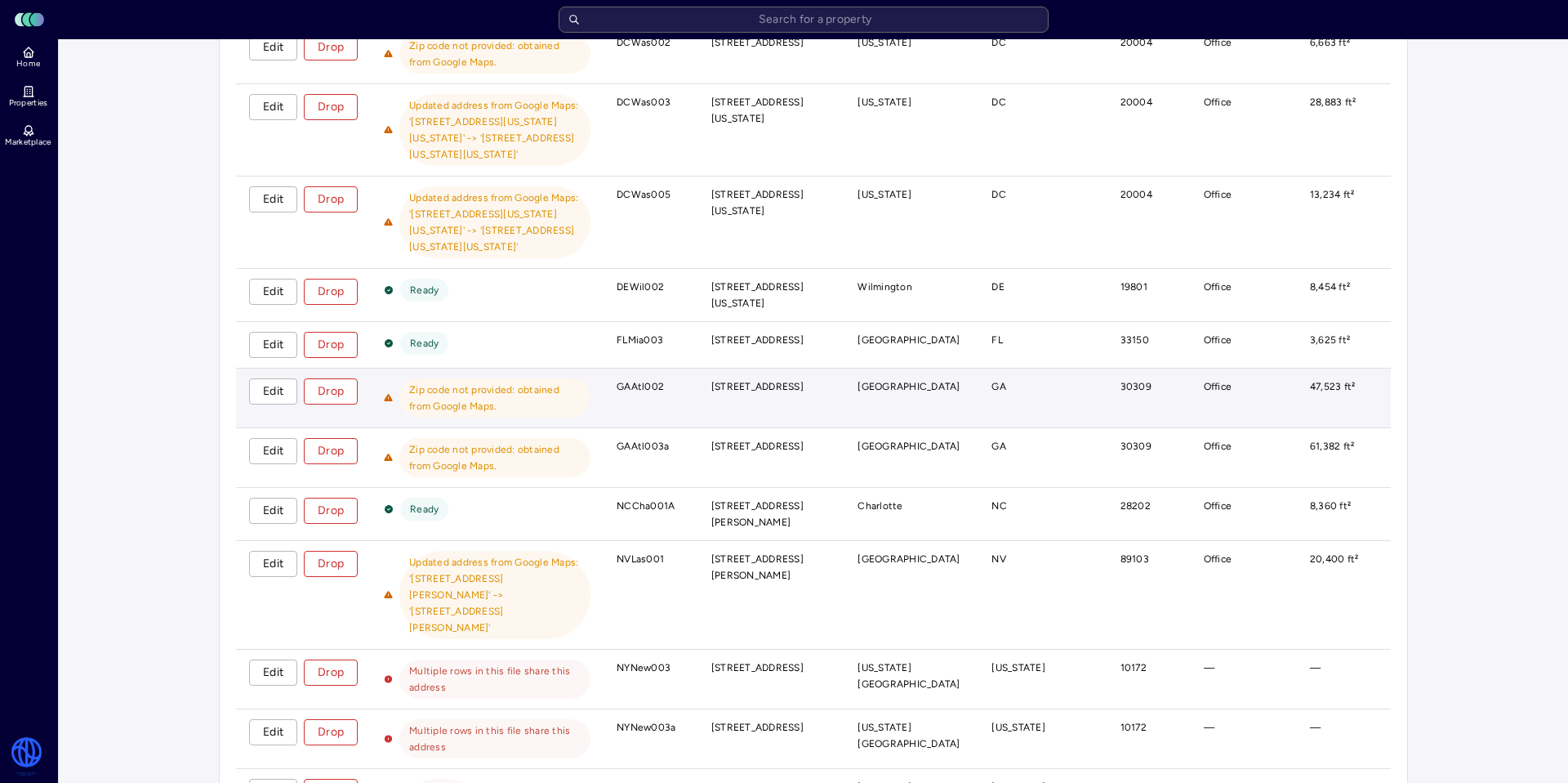
scroll to position [1074, 0]
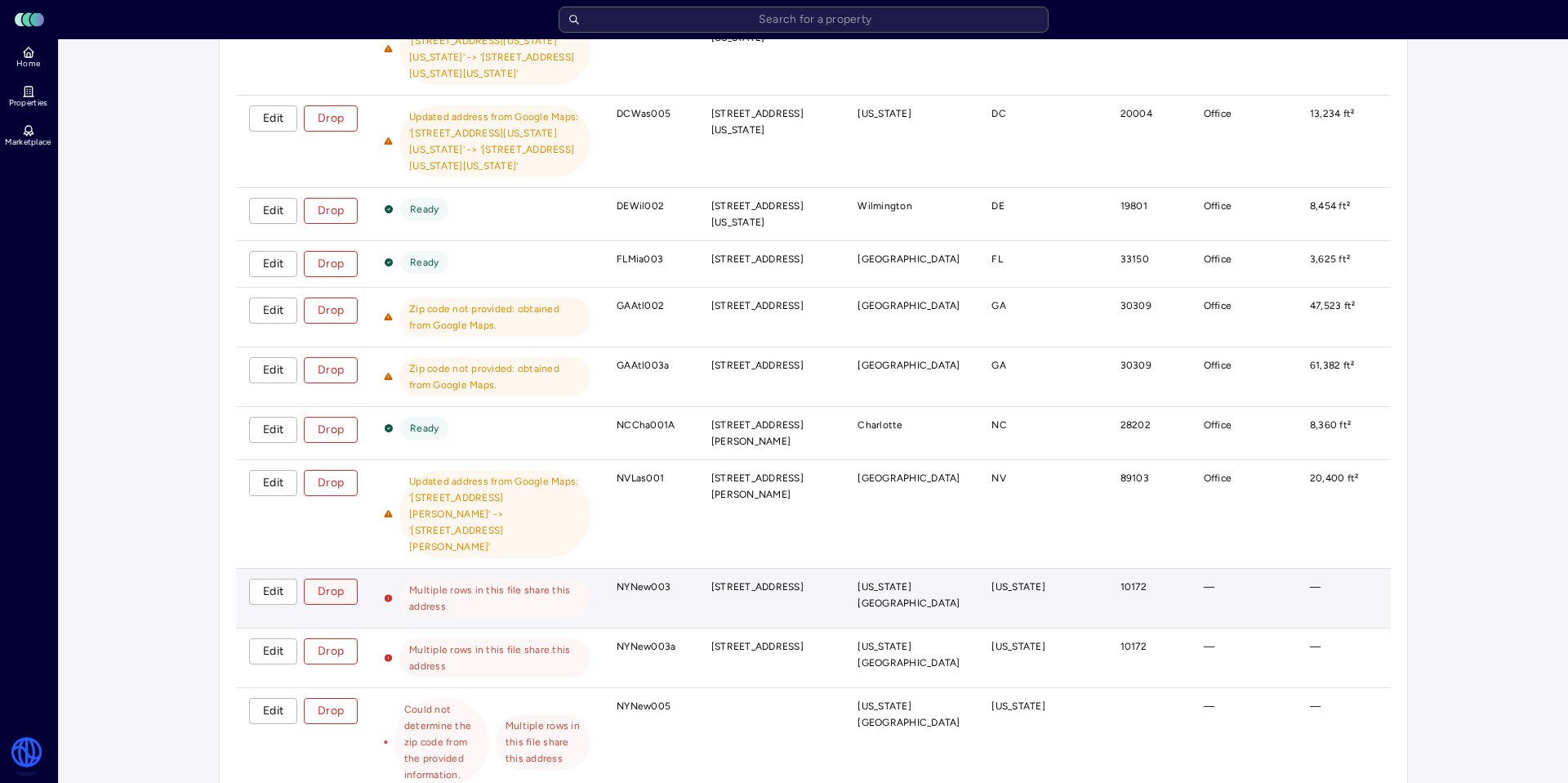
click at [323, 582] on span "Drop" at bounding box center [330, 591] width 26 height 18
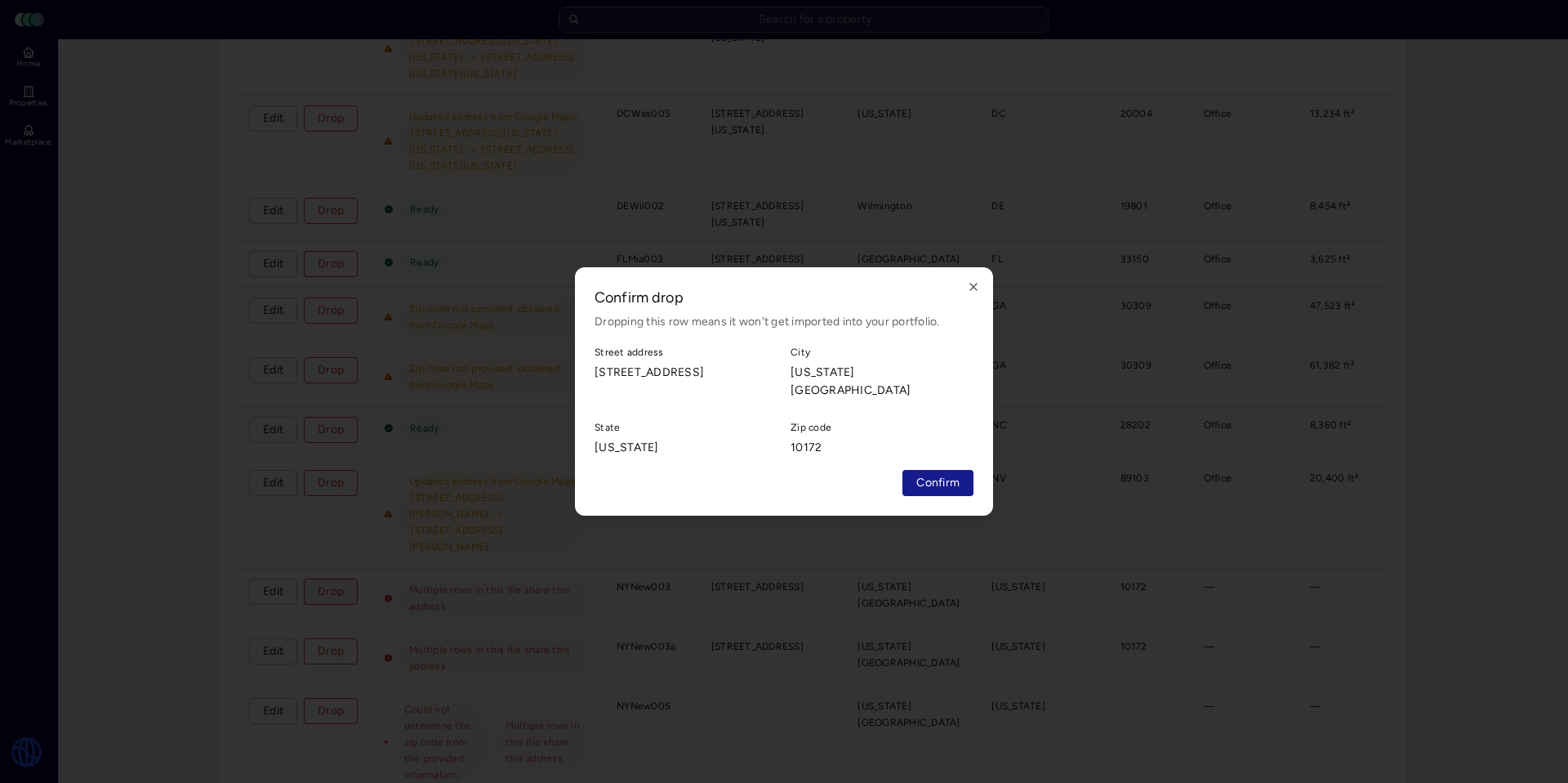
click at [927, 483] on button "Confirm" at bounding box center [938, 482] width 71 height 26
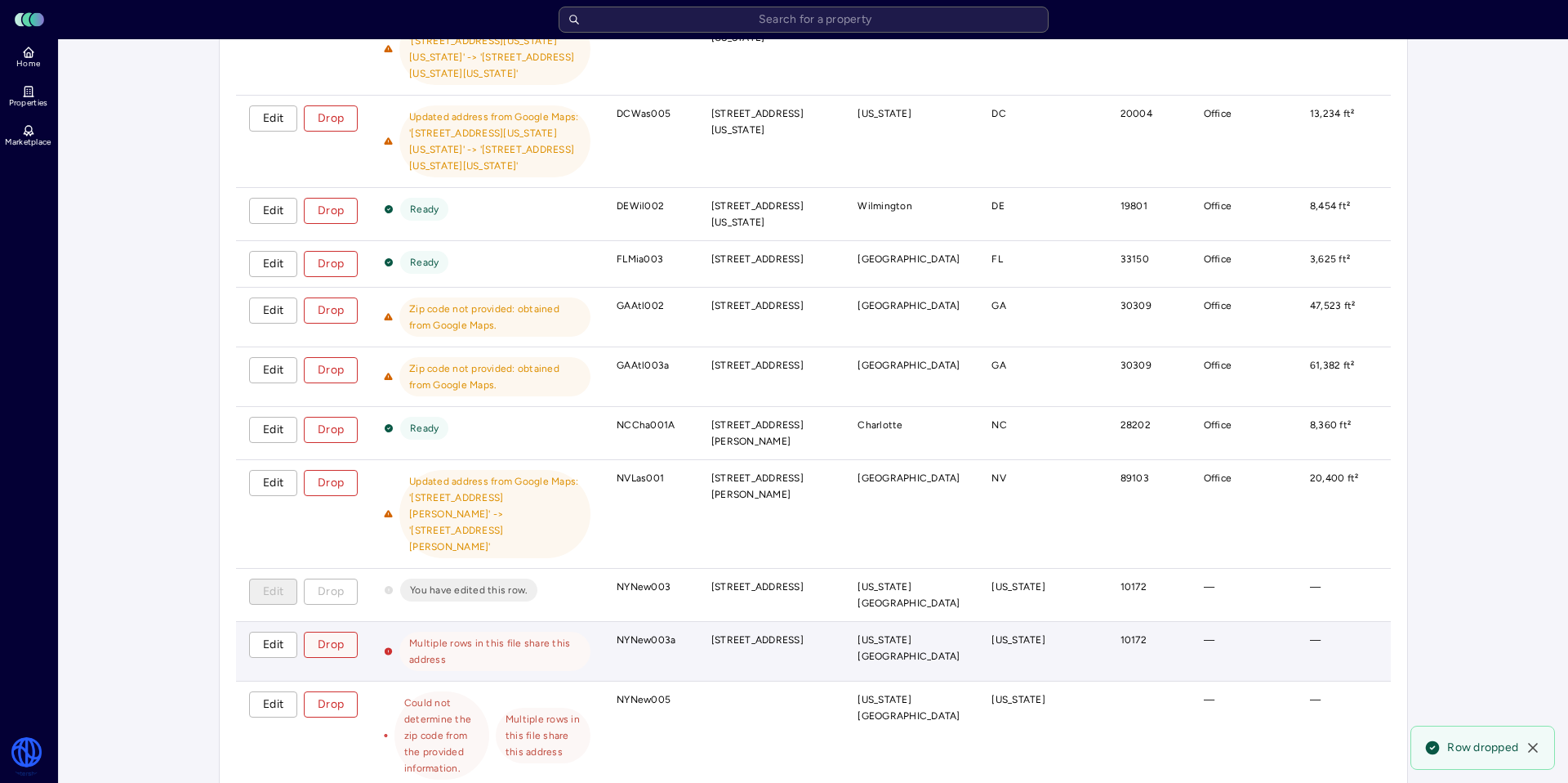
click at [340, 636] on span "Drop" at bounding box center [330, 644] width 26 height 18
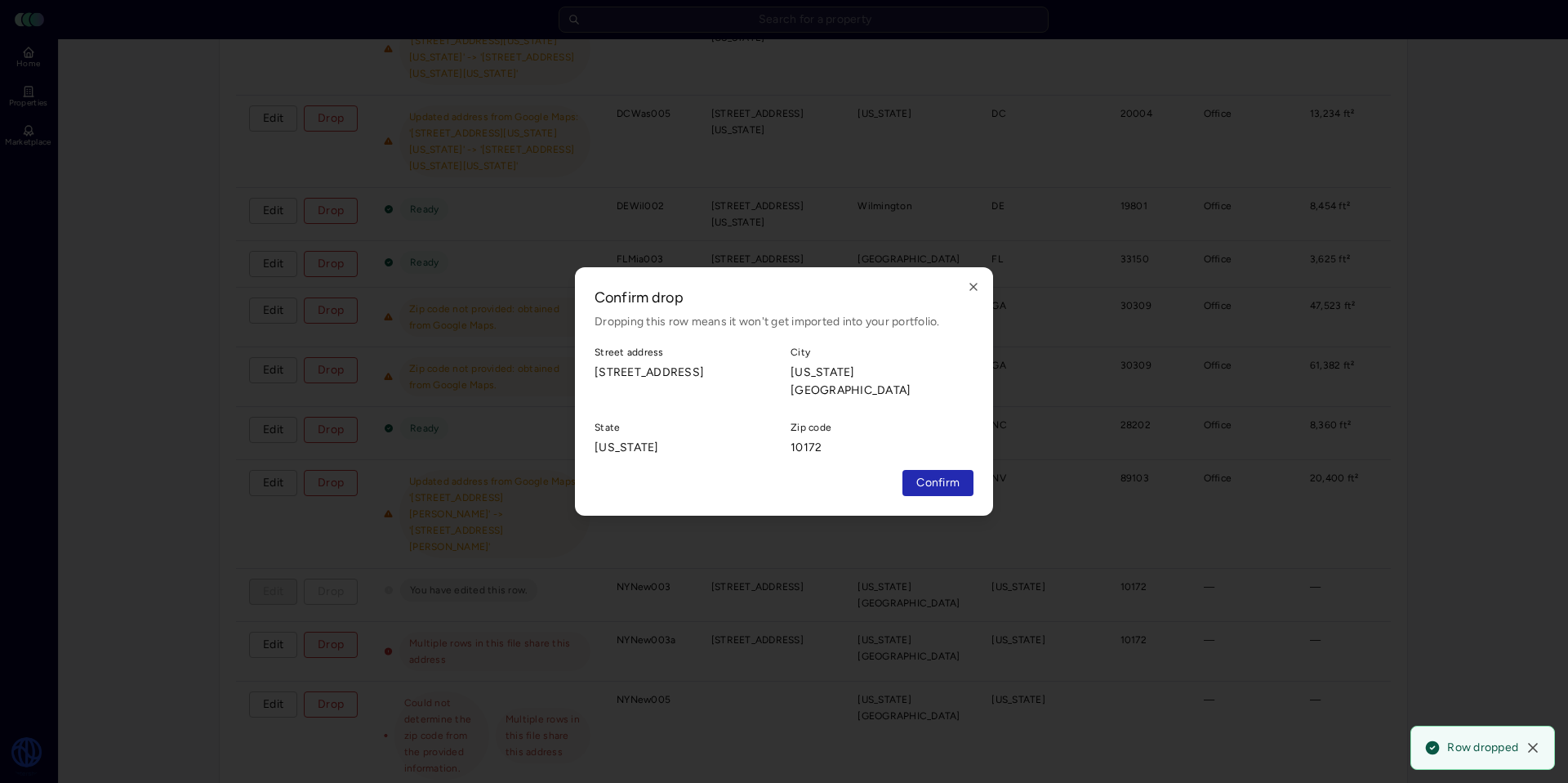
drag, startPoint x: 938, startPoint y: 482, endPoint x: 895, endPoint y: 483, distance: 43.0
click at [938, 481] on span "Confirm" at bounding box center [938, 482] width 43 height 18
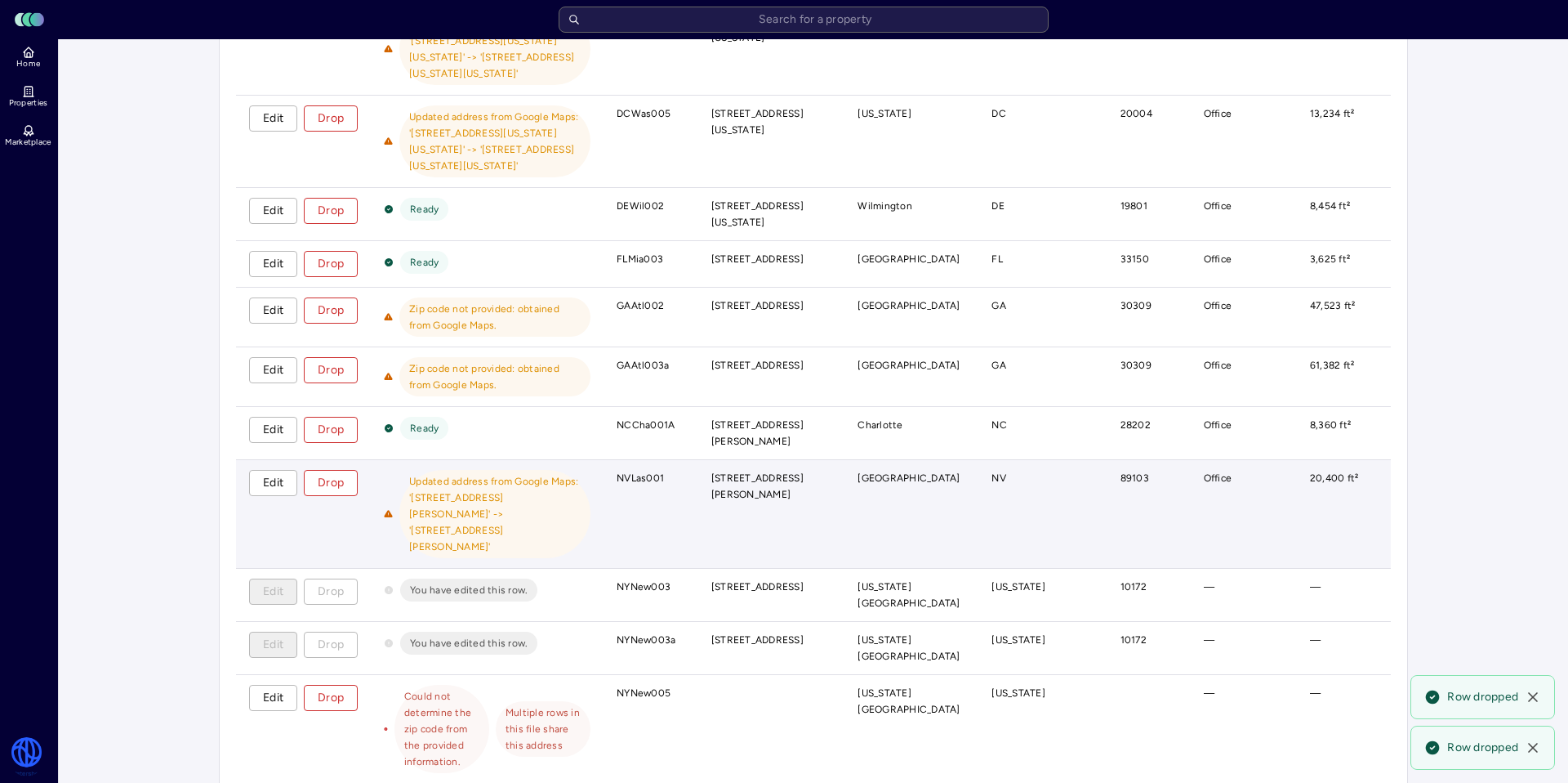
scroll to position [1196, 0]
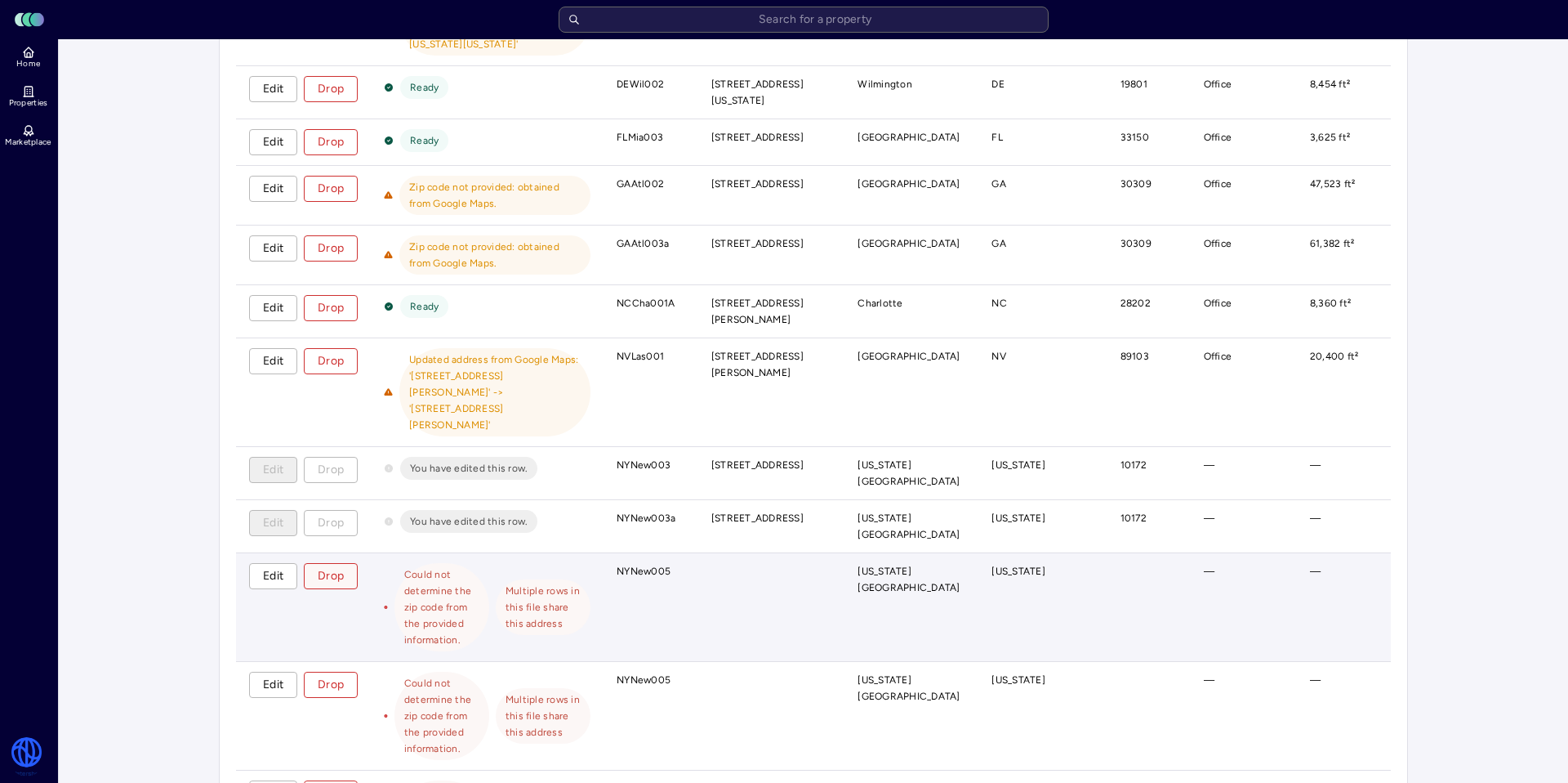
click at [342, 567] on span "Drop" at bounding box center [330, 576] width 26 height 18
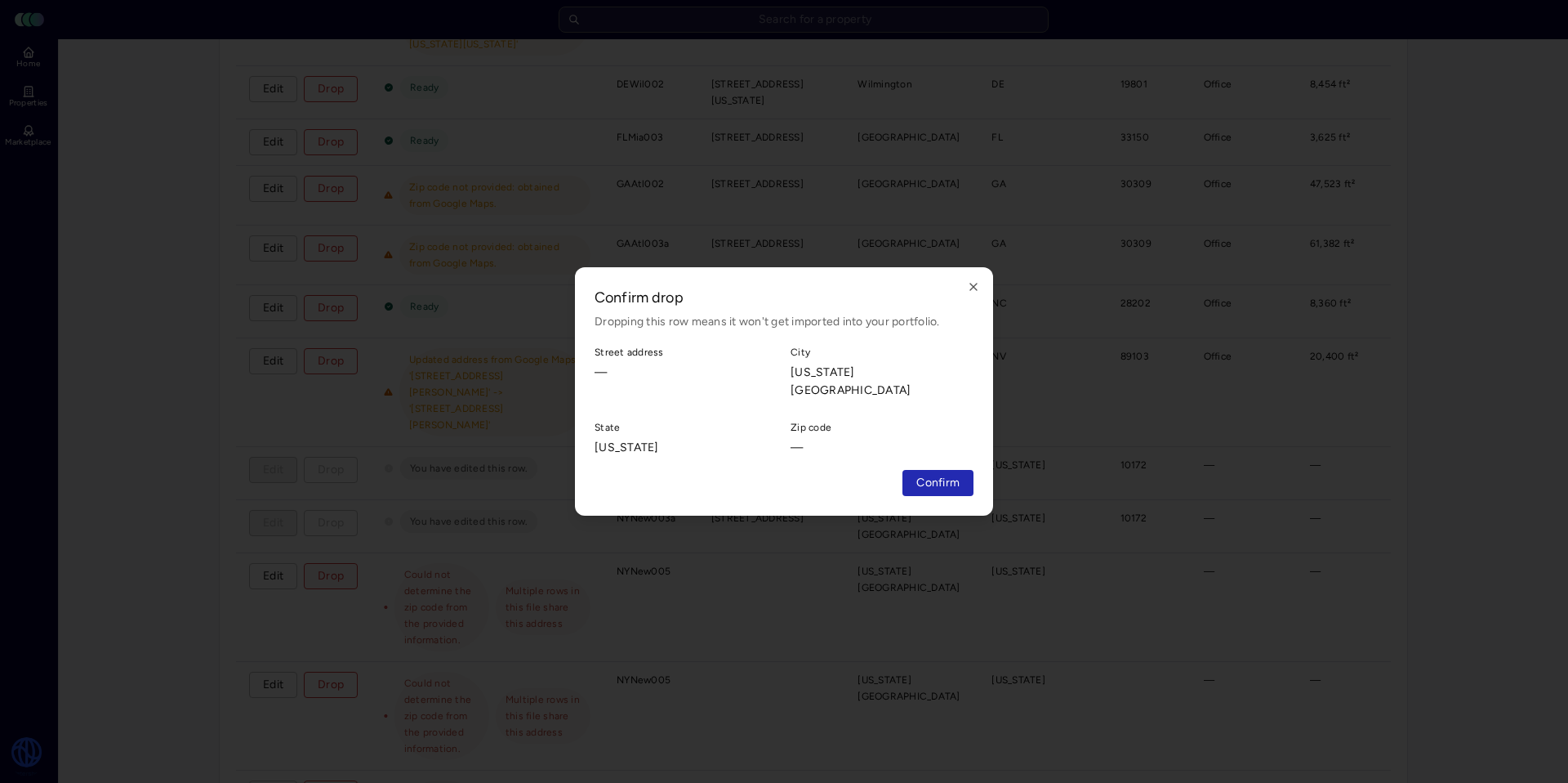
drag, startPoint x: 939, startPoint y: 476, endPoint x: 876, endPoint y: 476, distance: 63.0
click at [939, 476] on span "Confirm" at bounding box center [938, 482] width 43 height 18
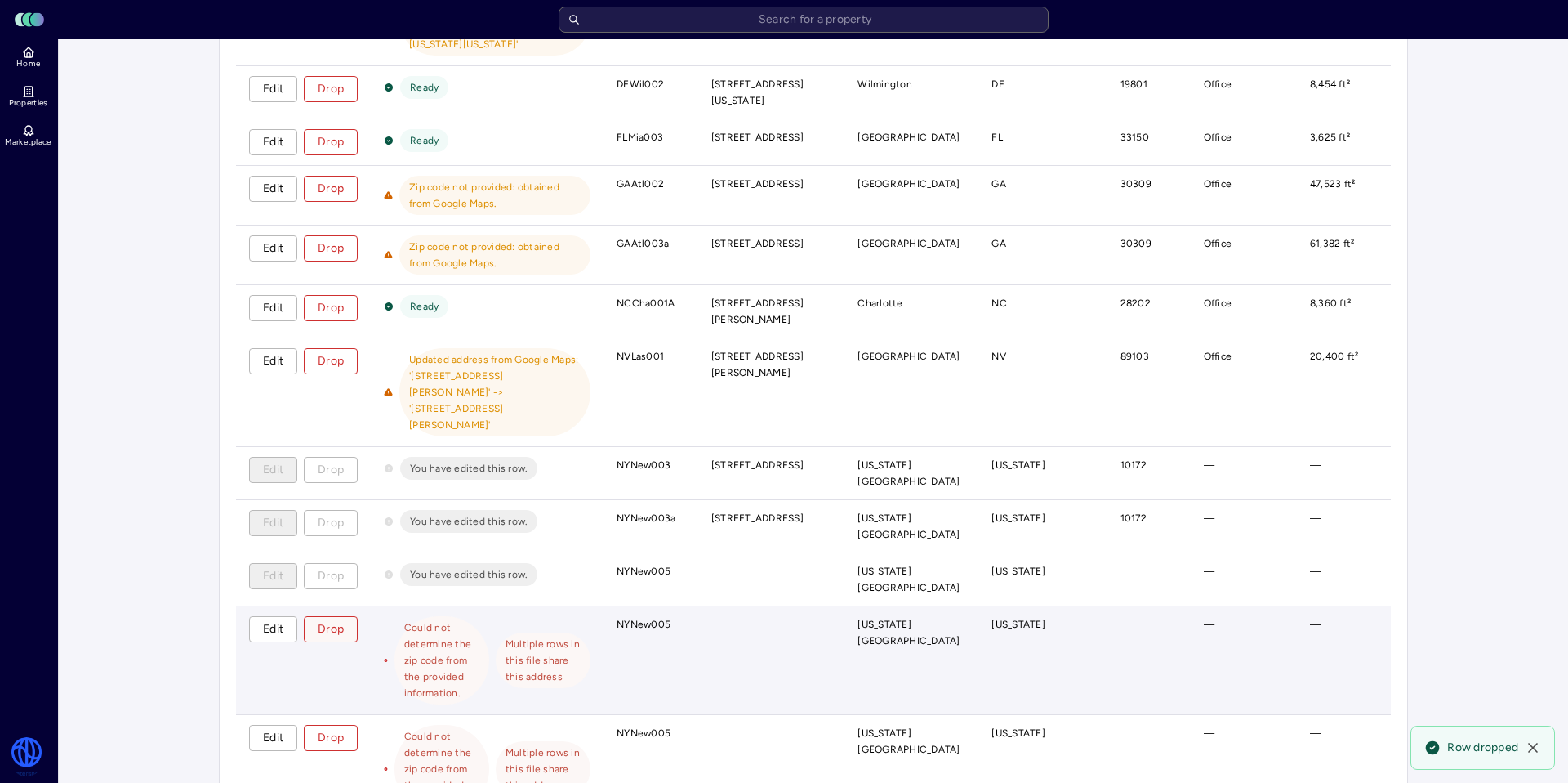
click at [326, 620] on span "Drop" at bounding box center [330, 629] width 26 height 18
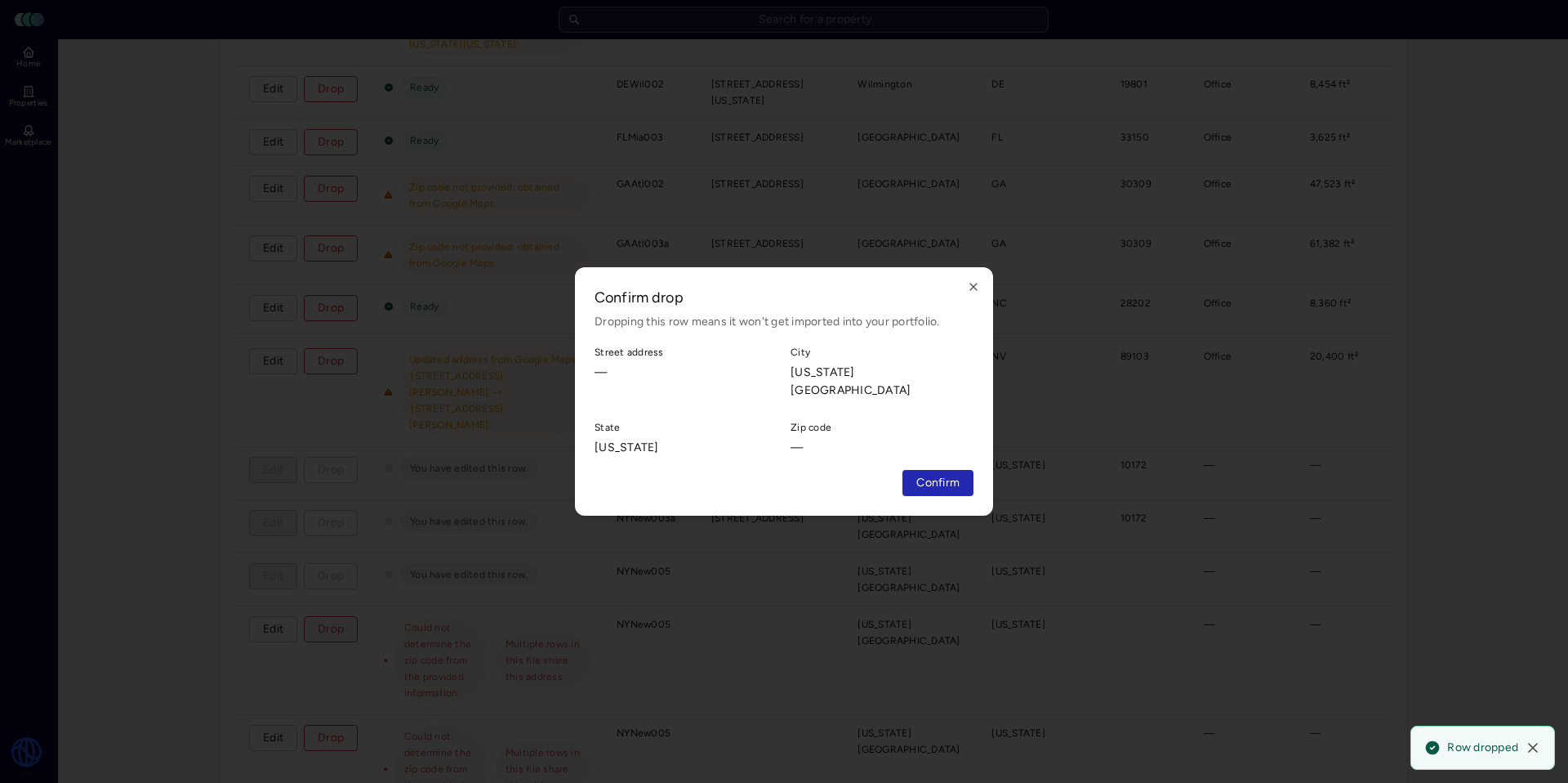
drag, startPoint x: 935, startPoint y: 489, endPoint x: 927, endPoint y: 487, distance: 8.2
click at [935, 489] on div "Confirm drop Dropping this row means it won't get imported into your portfolio.…" at bounding box center [784, 391] width 418 height 248
click at [948, 482] on span "Confirm" at bounding box center [938, 482] width 43 height 18
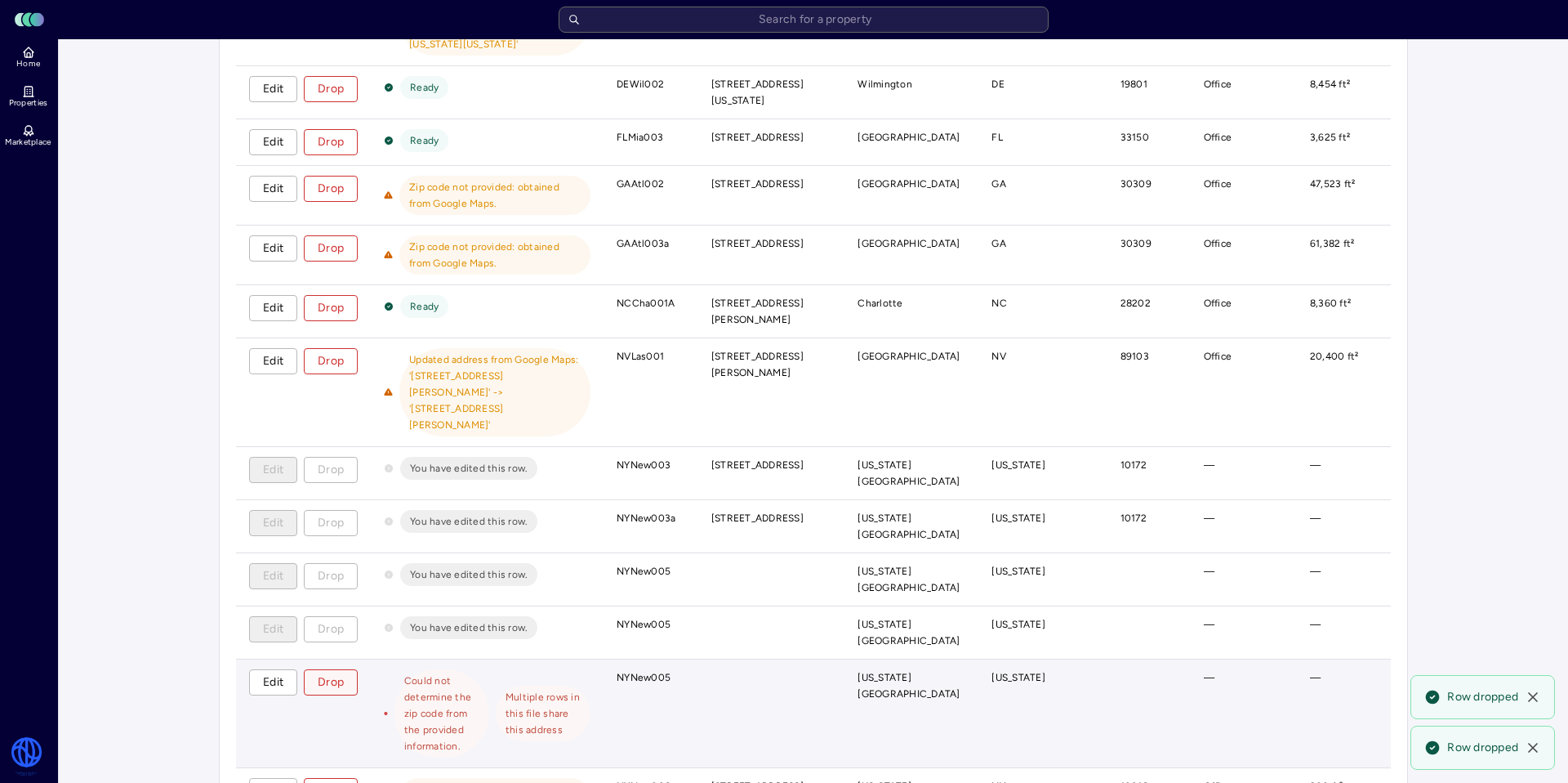
click at [346, 670] on button "Drop" at bounding box center [331, 682] width 54 height 26
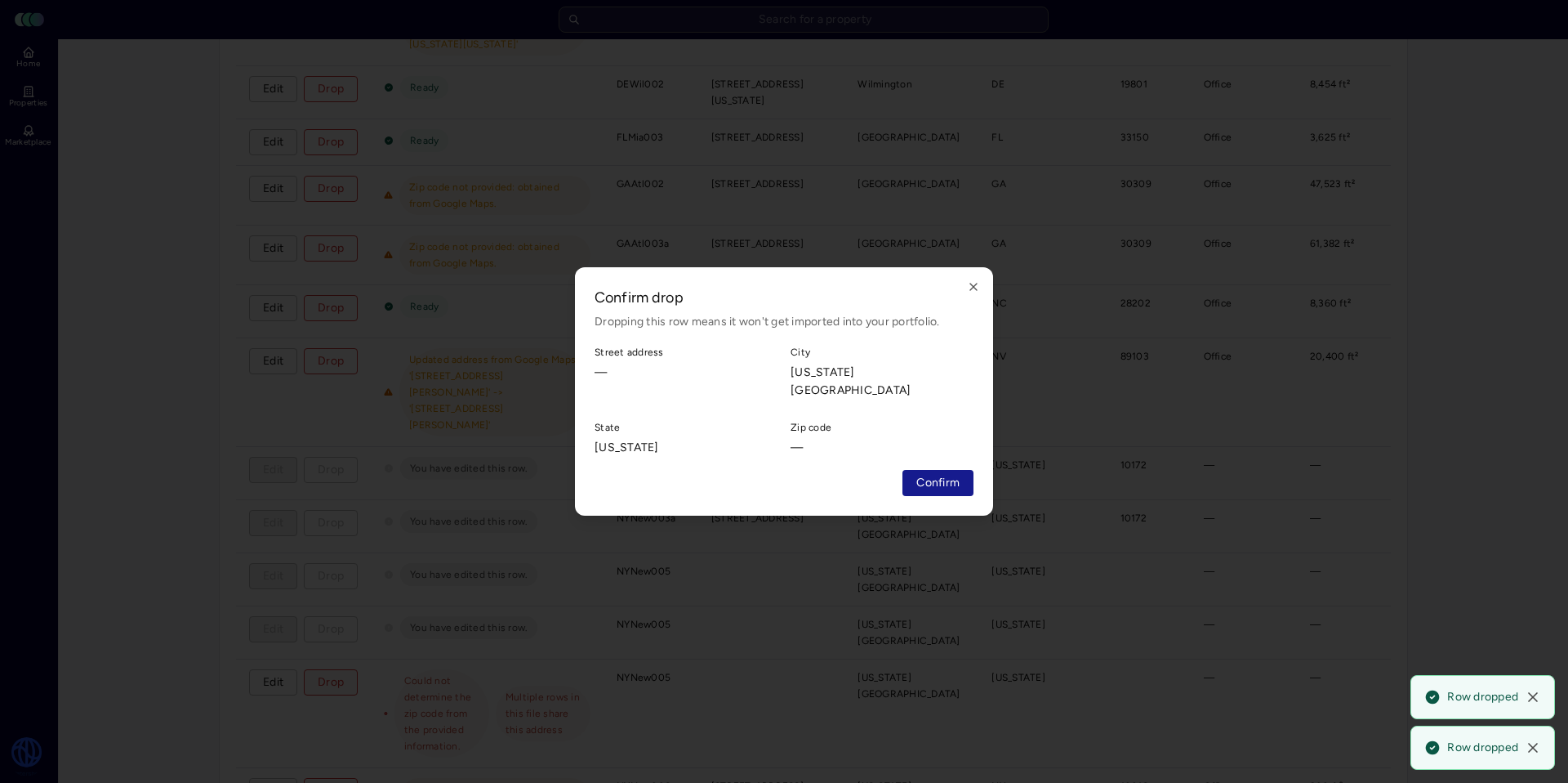
click at [947, 482] on span "Confirm" at bounding box center [938, 482] width 43 height 18
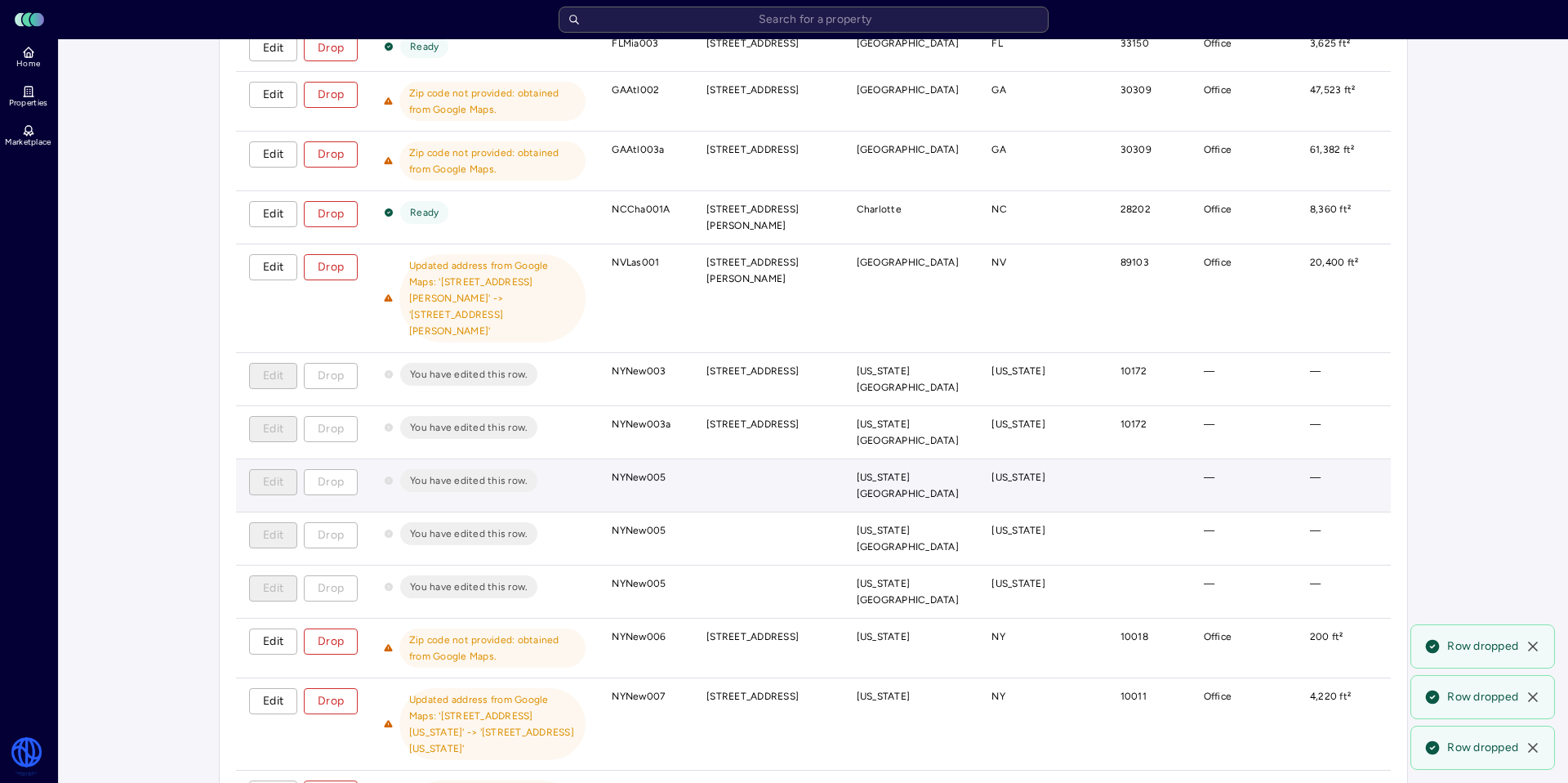
scroll to position [1552, 0]
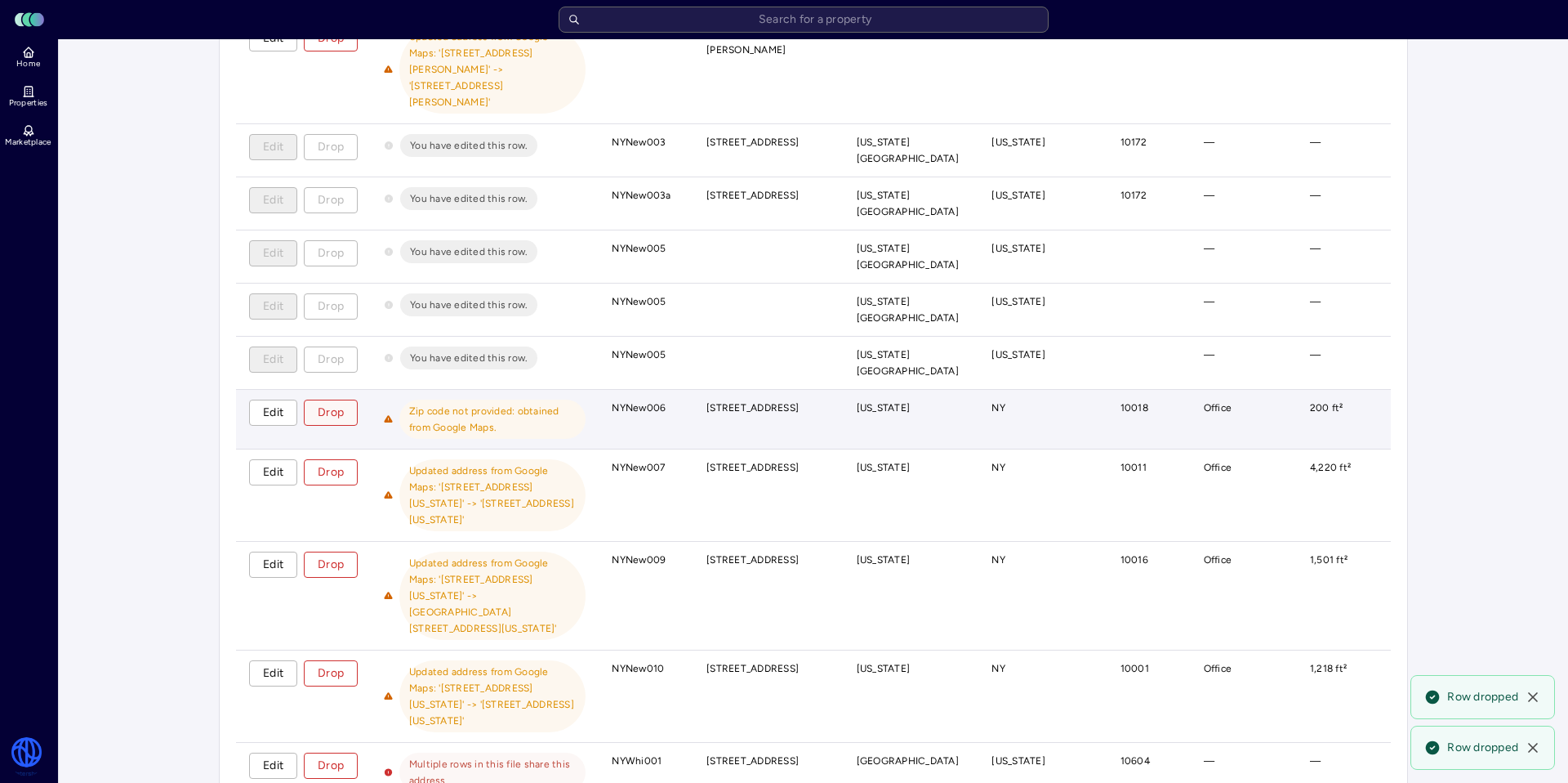
click at [333, 400] on button "Drop" at bounding box center [331, 412] width 54 height 26
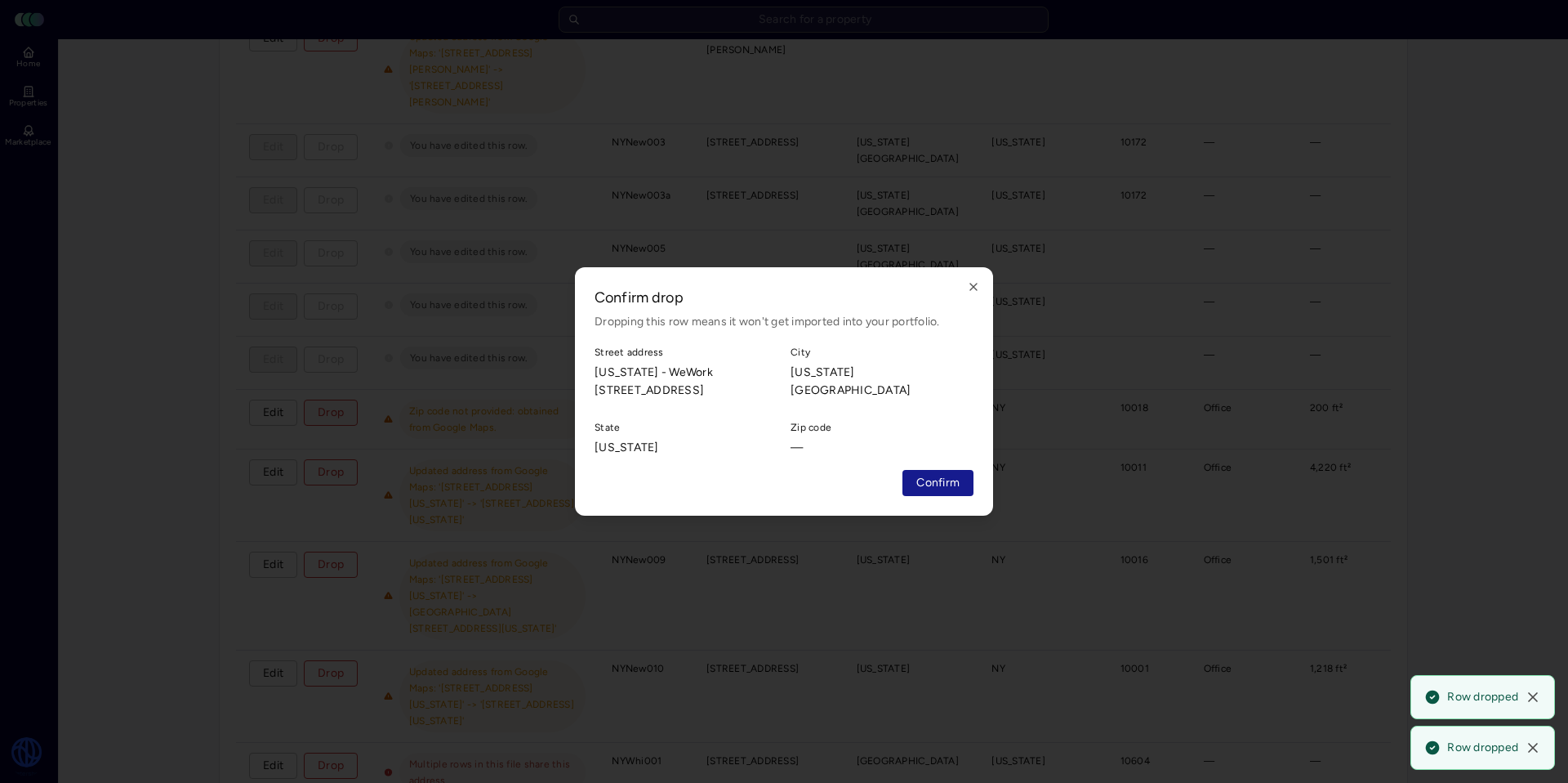
click at [923, 477] on span "Confirm" at bounding box center [938, 482] width 43 height 18
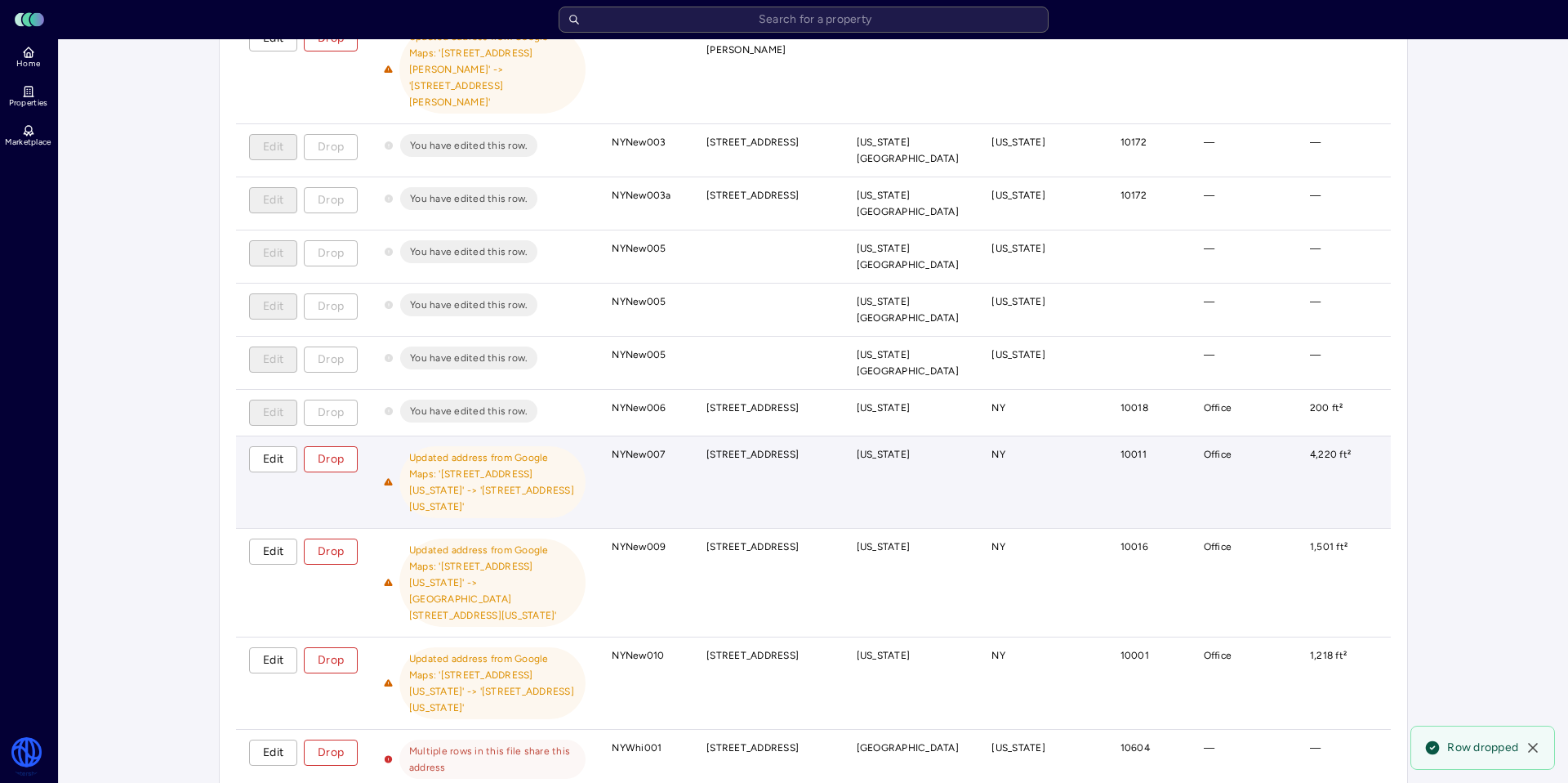
scroll to position [1742, 0]
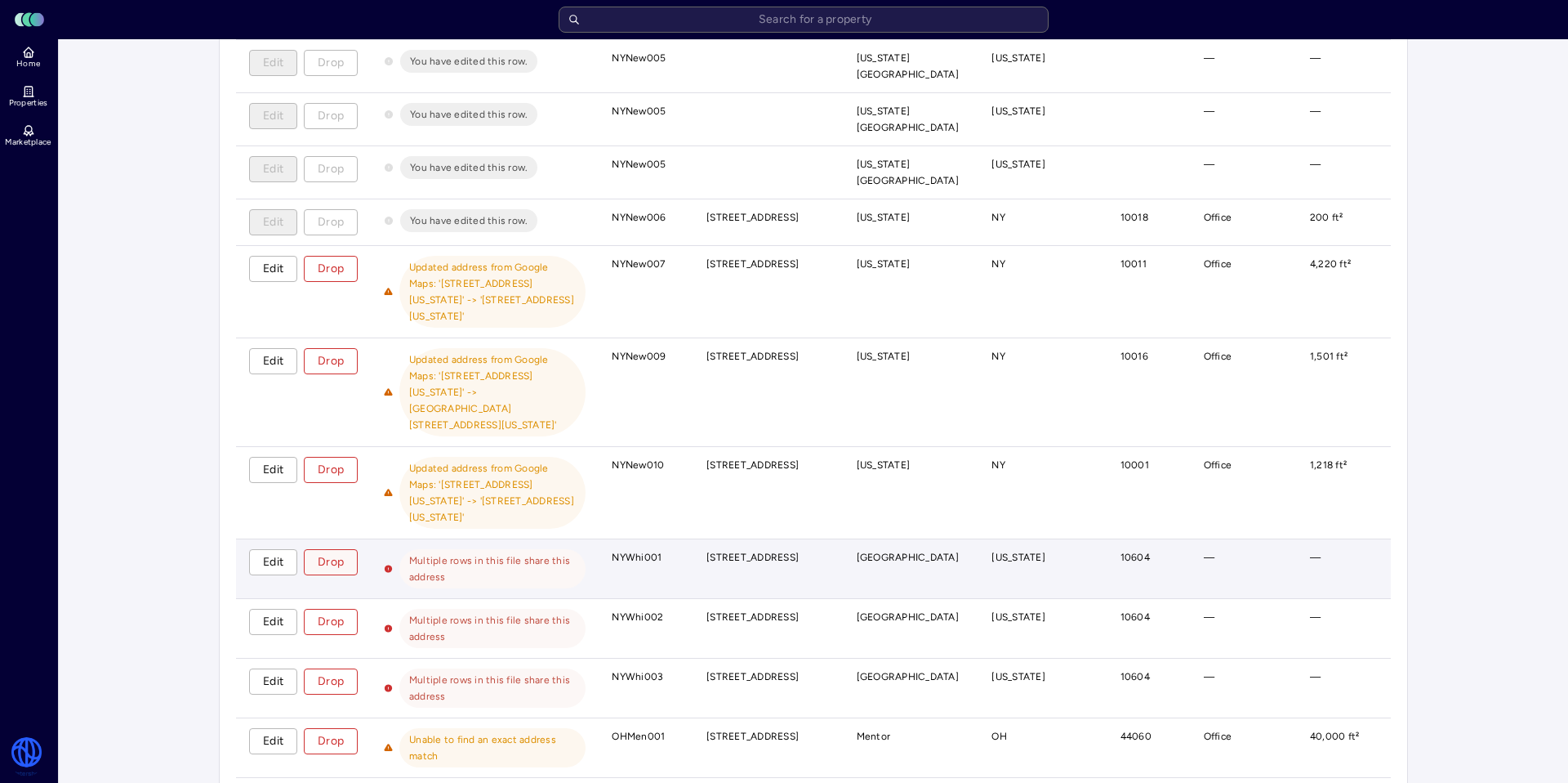
click at [323, 553] on span "Drop" at bounding box center [330, 561] width 26 height 18
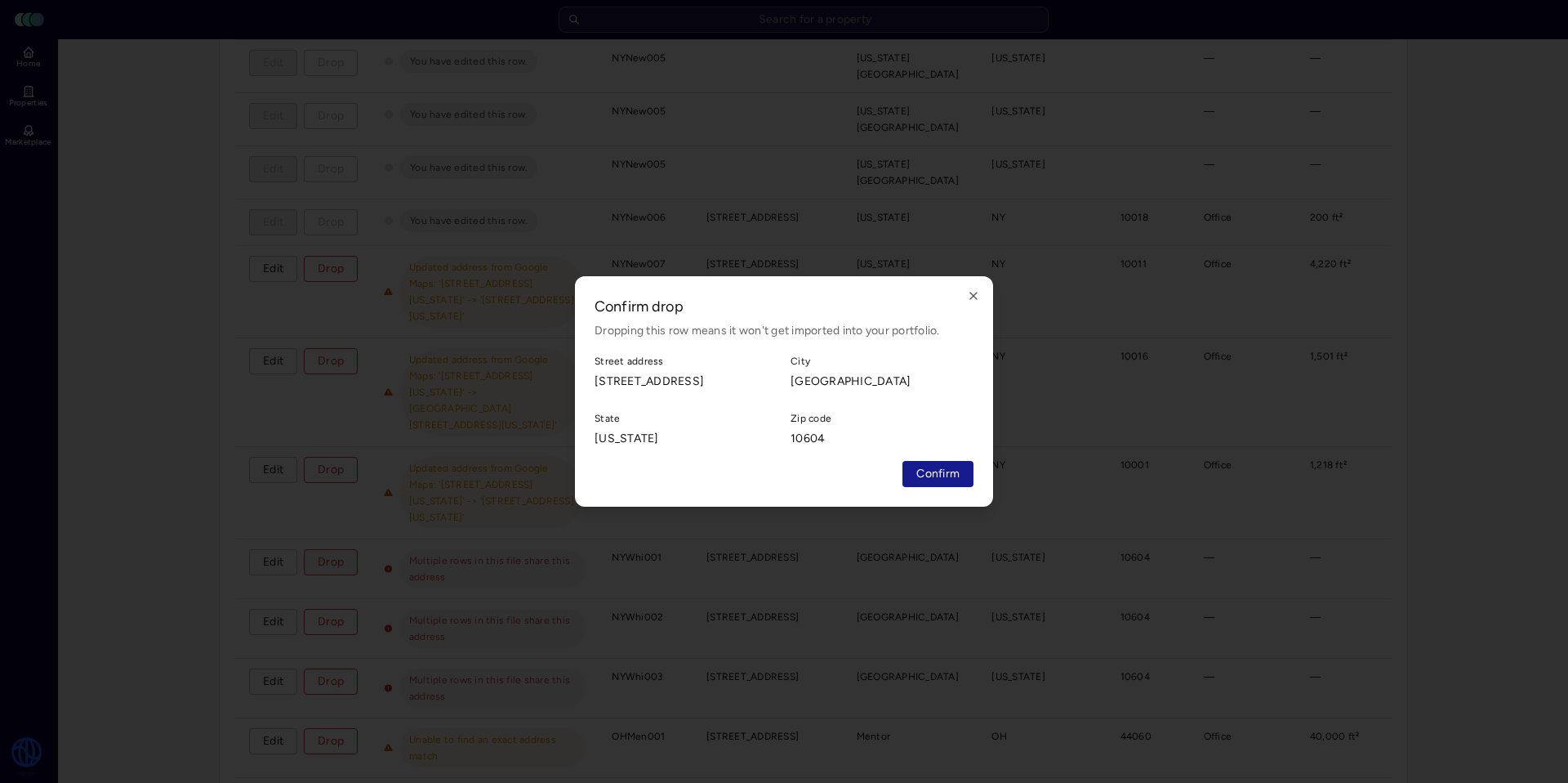
click at [945, 467] on span "Confirm" at bounding box center [938, 473] width 43 height 18
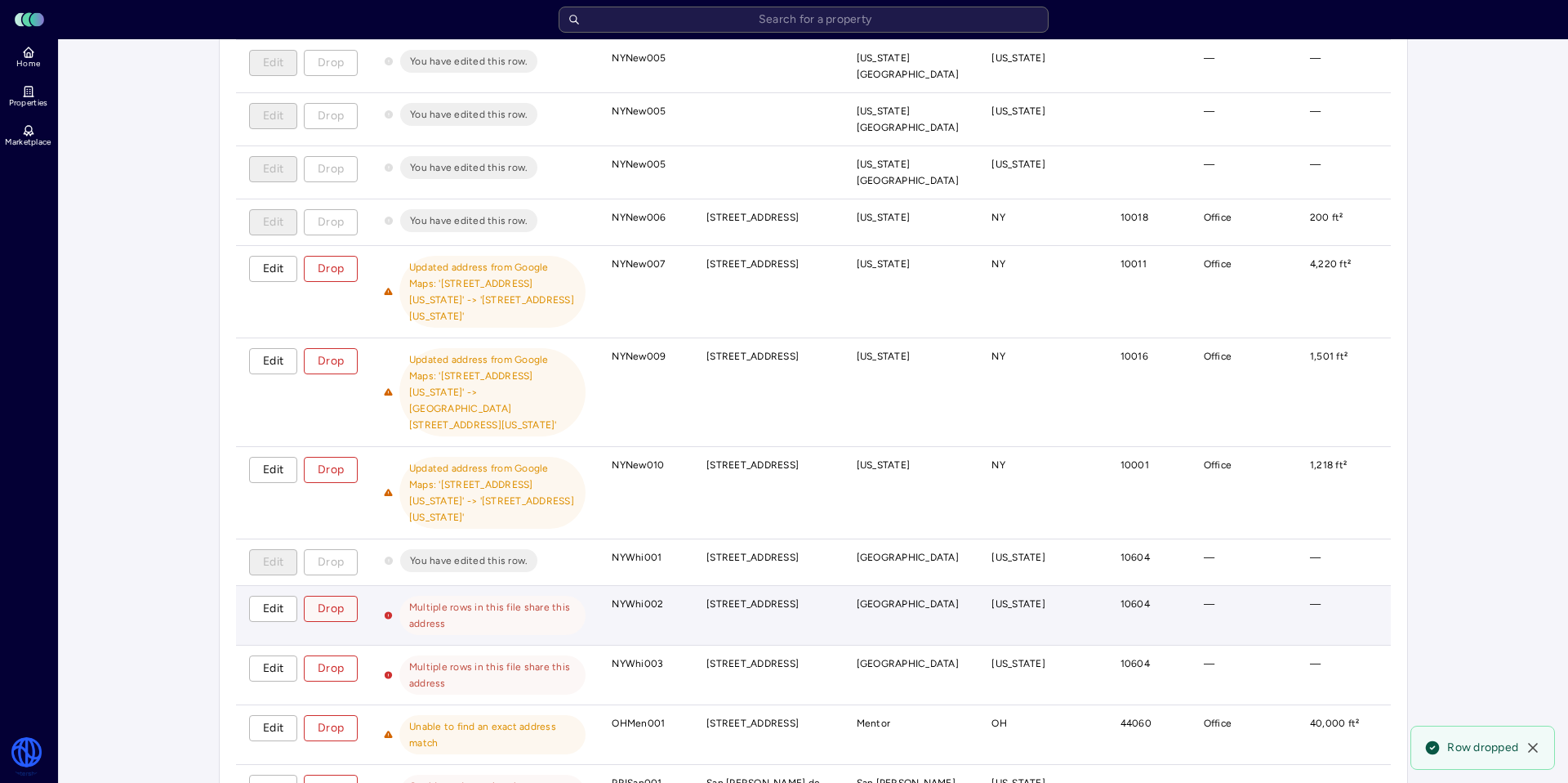
click at [334, 600] on span "Drop" at bounding box center [330, 609] width 26 height 18
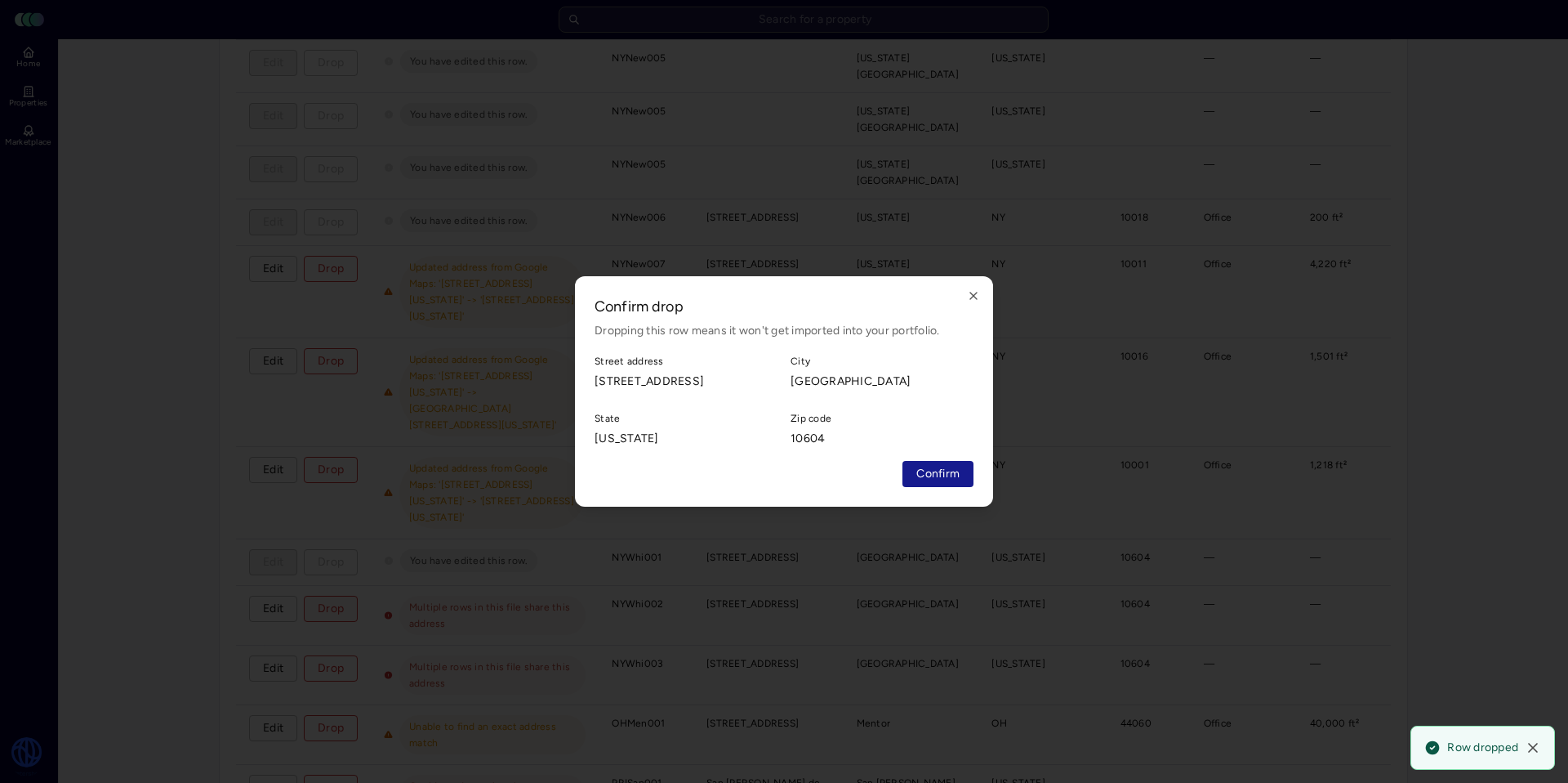
drag, startPoint x: 940, startPoint y: 473, endPoint x: 639, endPoint y: 376, distance: 316.2
click at [940, 472] on span "Confirm" at bounding box center [938, 473] width 43 height 18
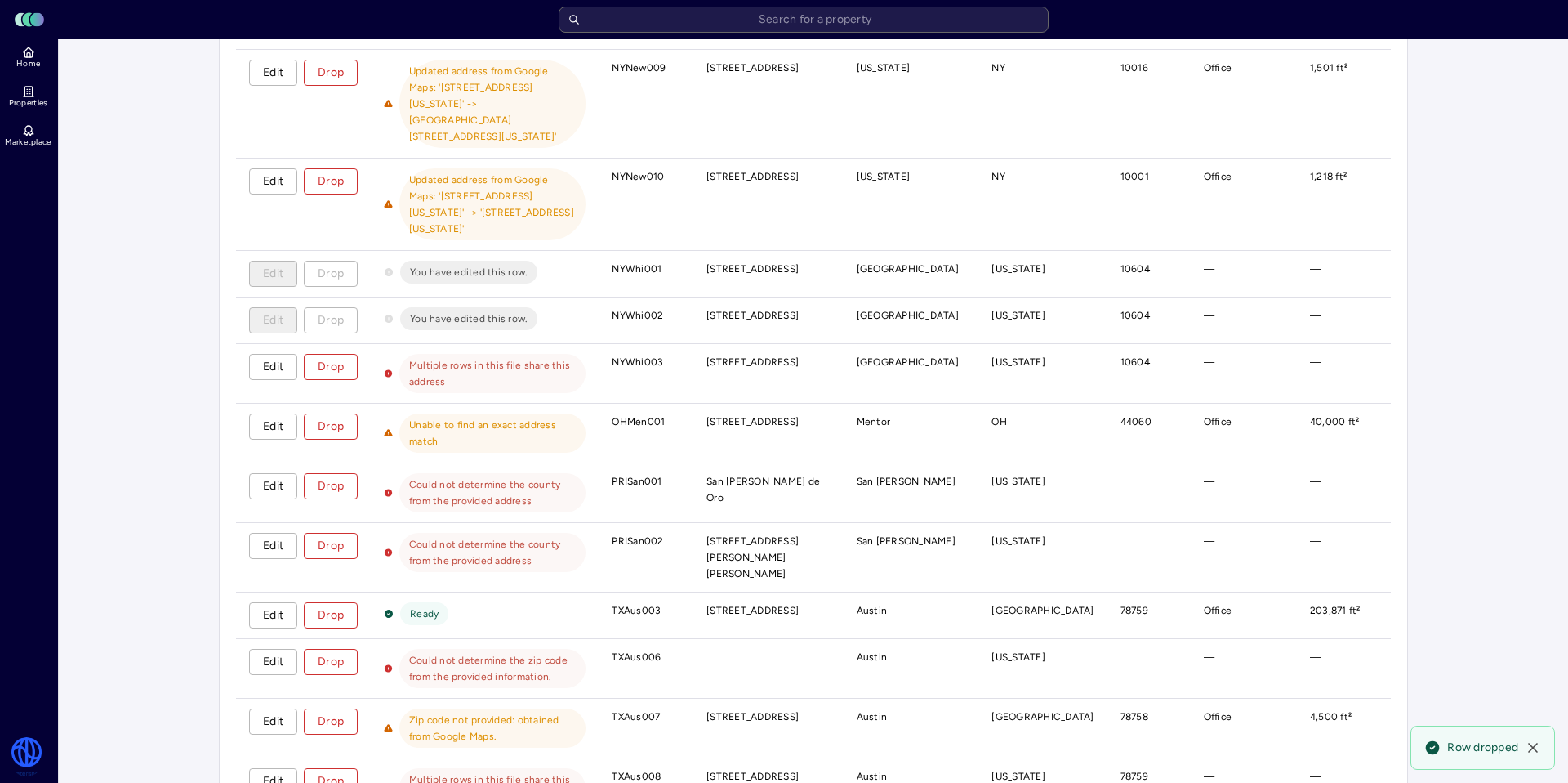
scroll to position [1969, 0]
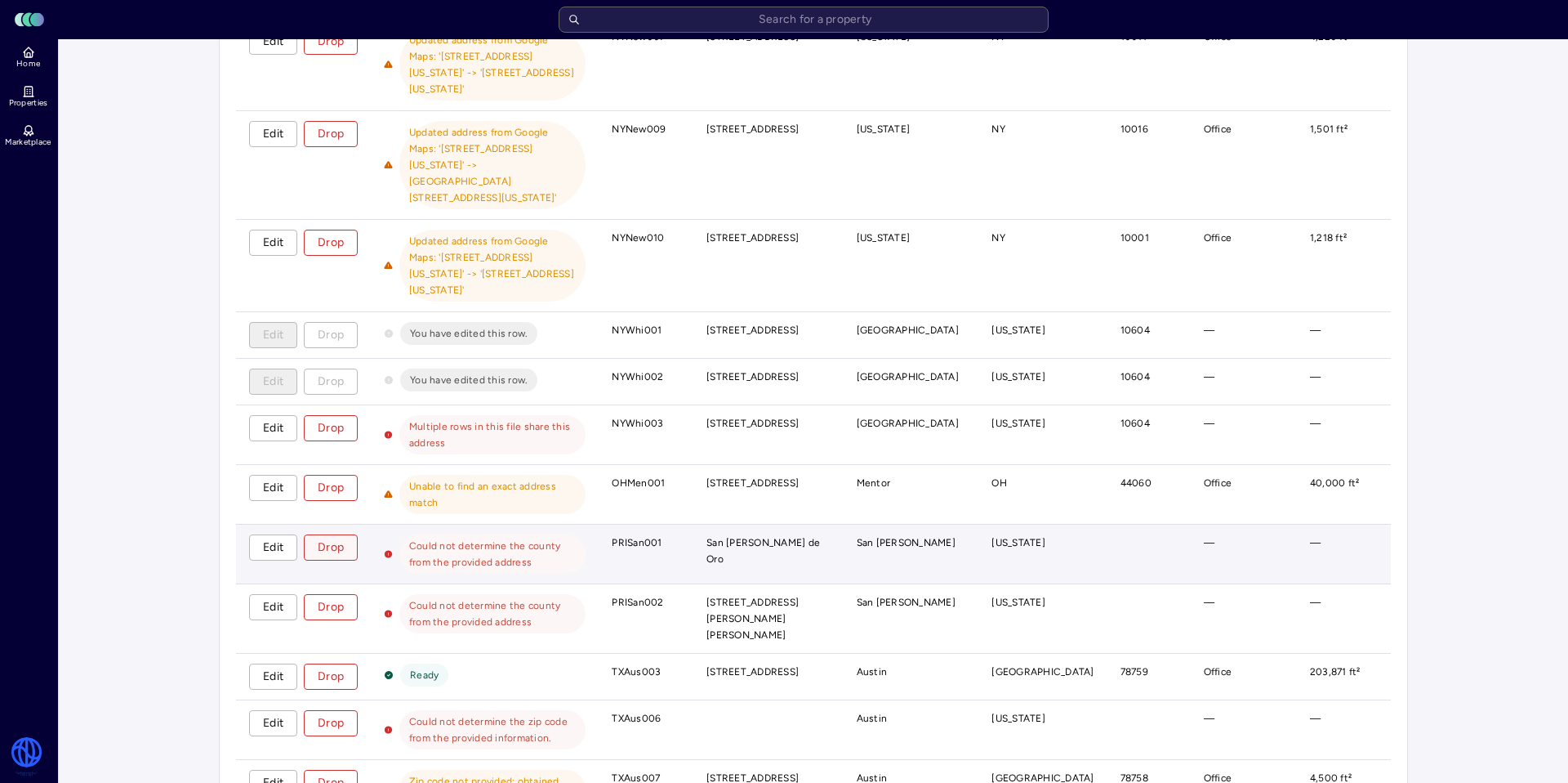
click at [337, 538] on span "Drop" at bounding box center [330, 547] width 26 height 18
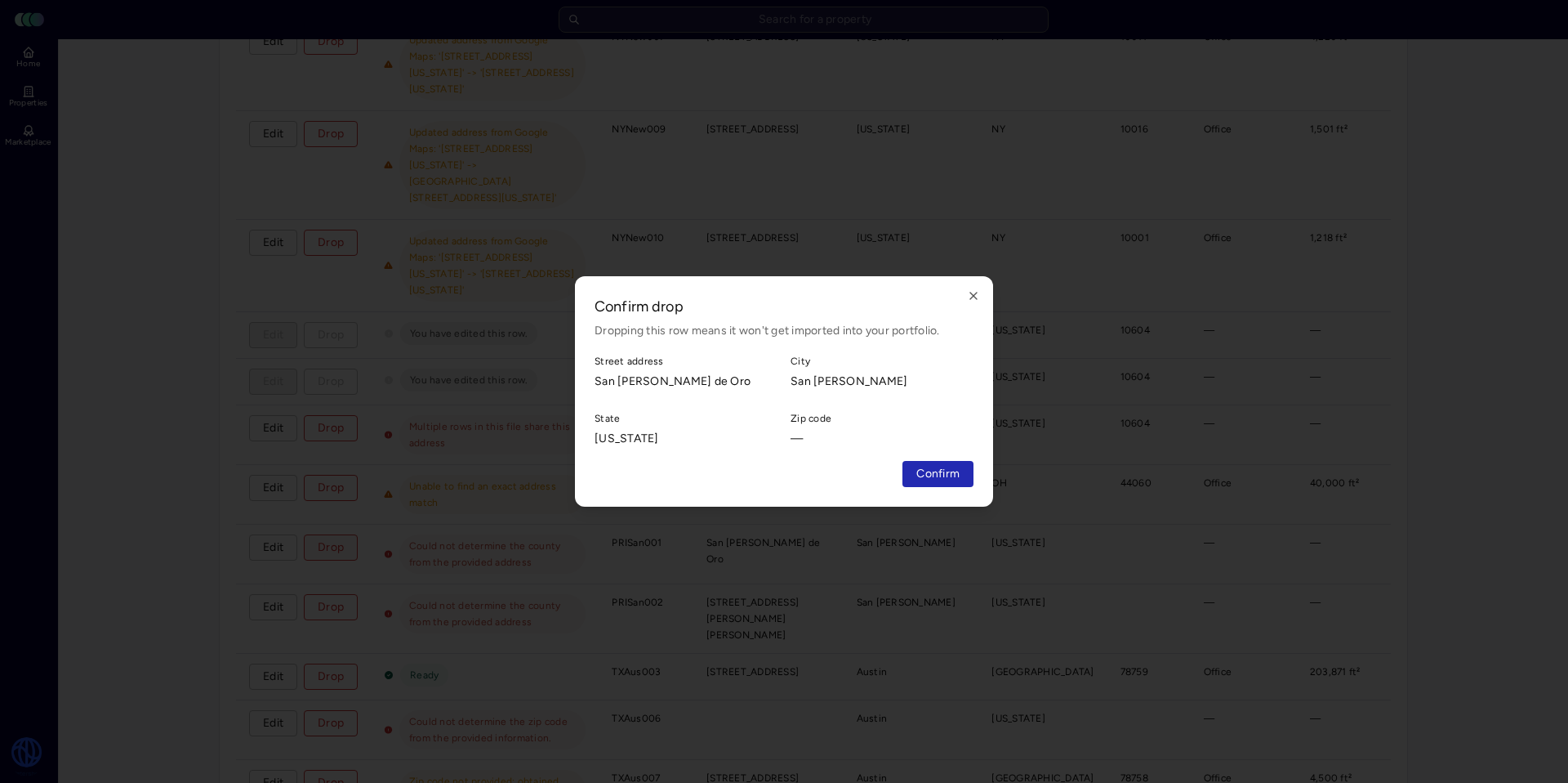
drag, startPoint x: 956, startPoint y: 480, endPoint x: 785, endPoint y: 463, distance: 171.8
click at [955, 480] on span "Confirm" at bounding box center [938, 473] width 43 height 18
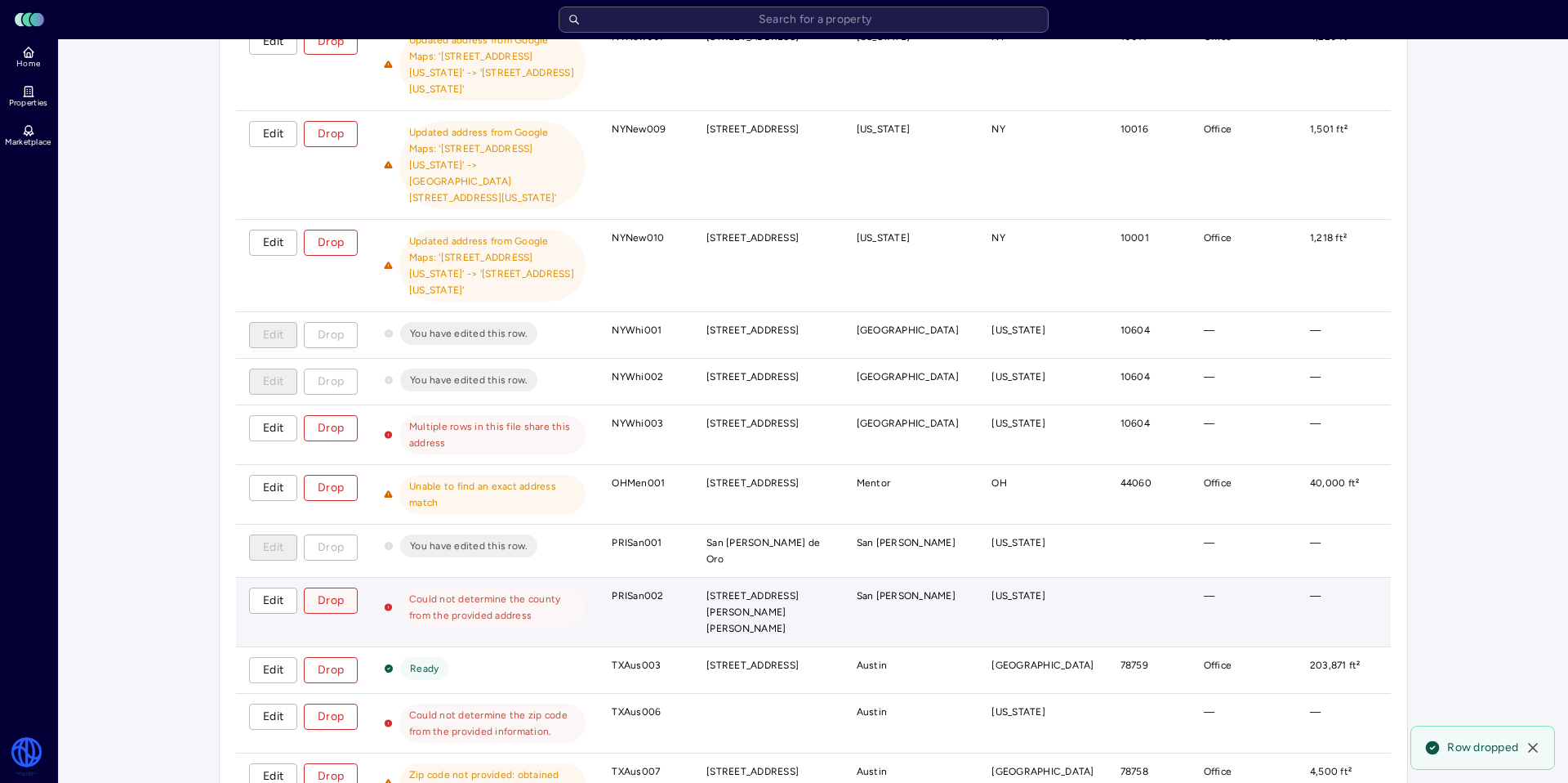
click at [348, 587] on button "Drop" at bounding box center [331, 600] width 54 height 26
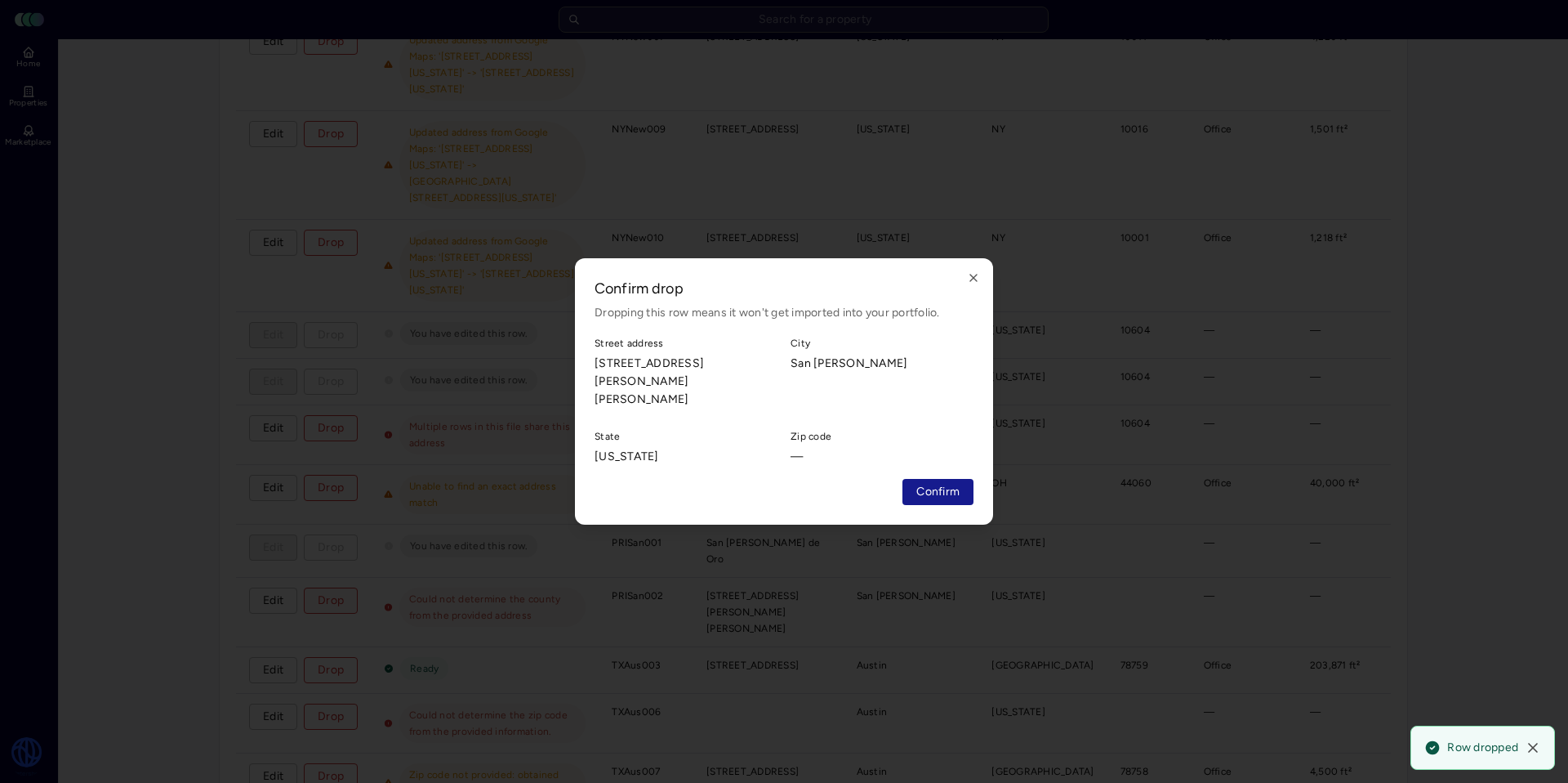
click at [945, 482] on span "Confirm" at bounding box center [938, 491] width 43 height 18
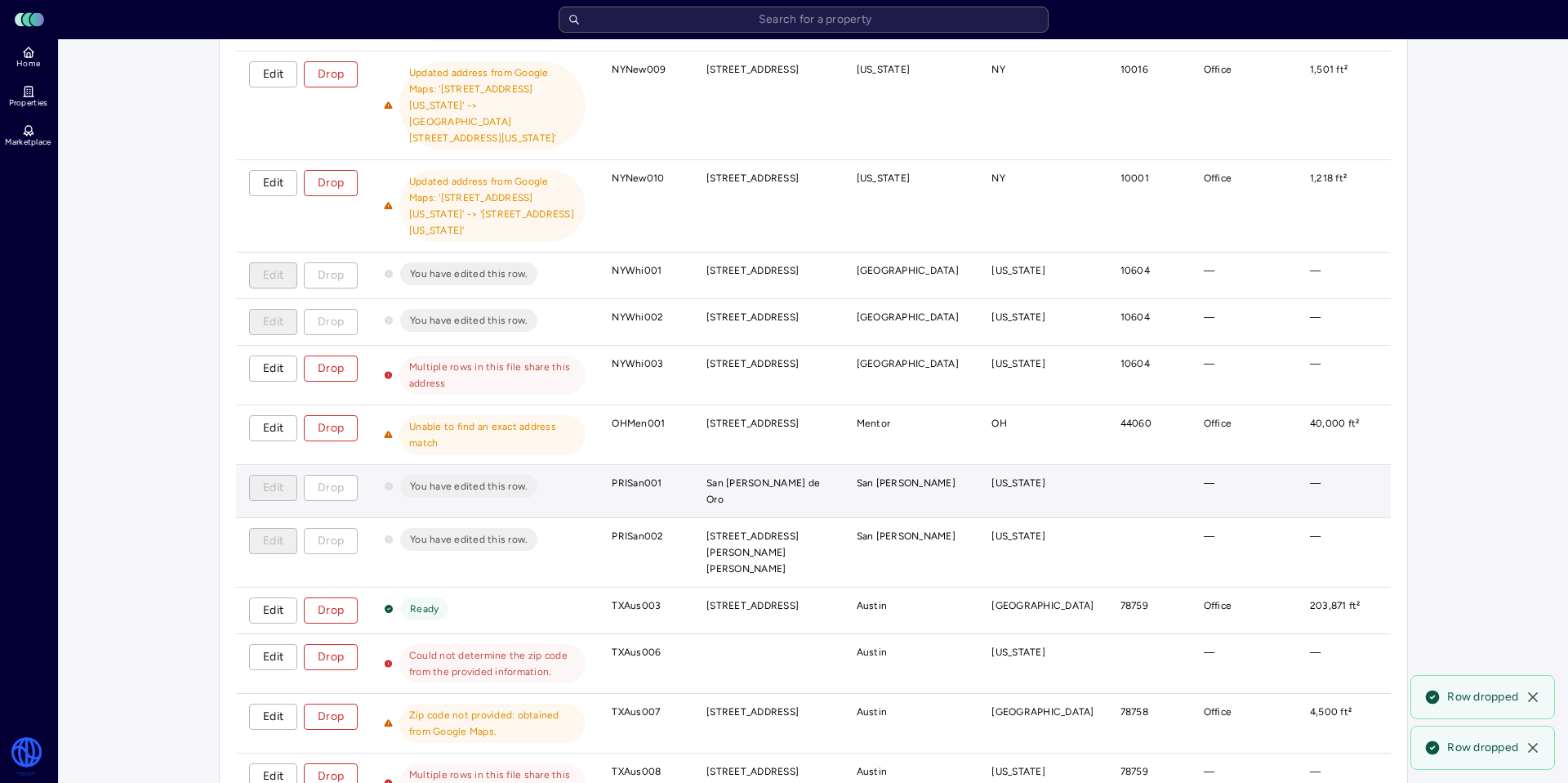
scroll to position [2075, 0]
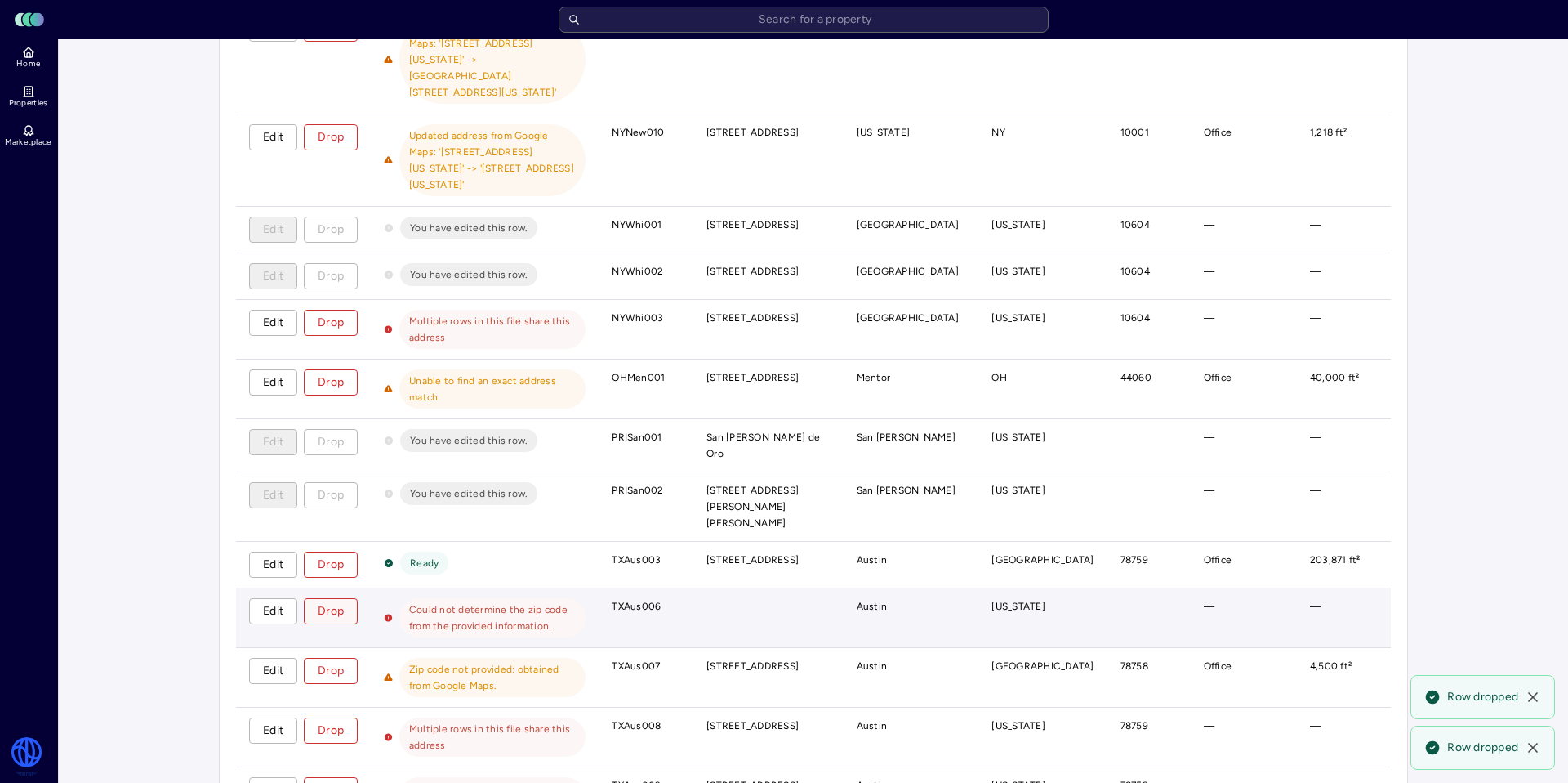
click at [343, 602] on span "Drop" at bounding box center [330, 610] width 26 height 18
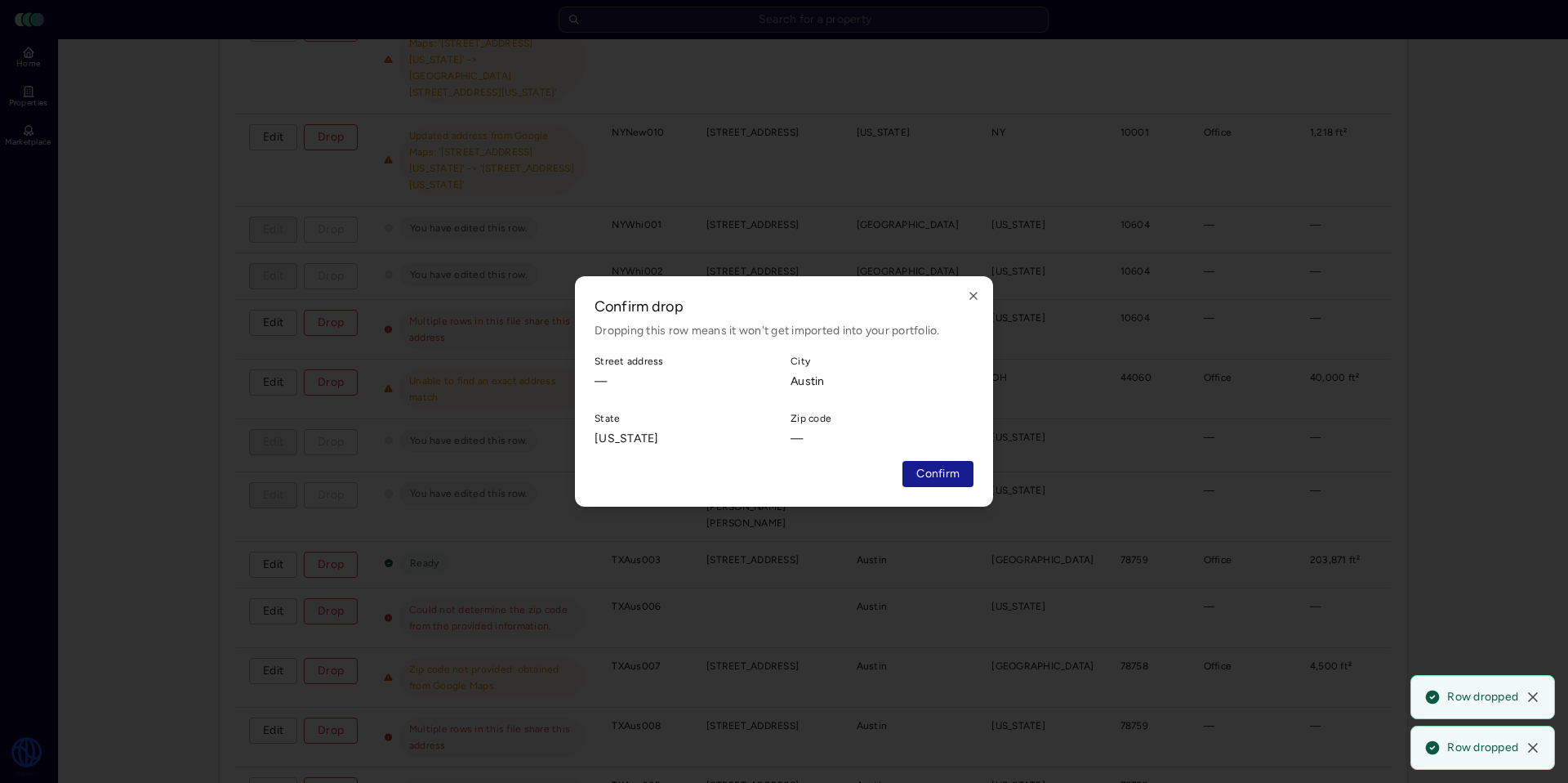
click at [921, 466] on span "Confirm" at bounding box center [938, 473] width 43 height 18
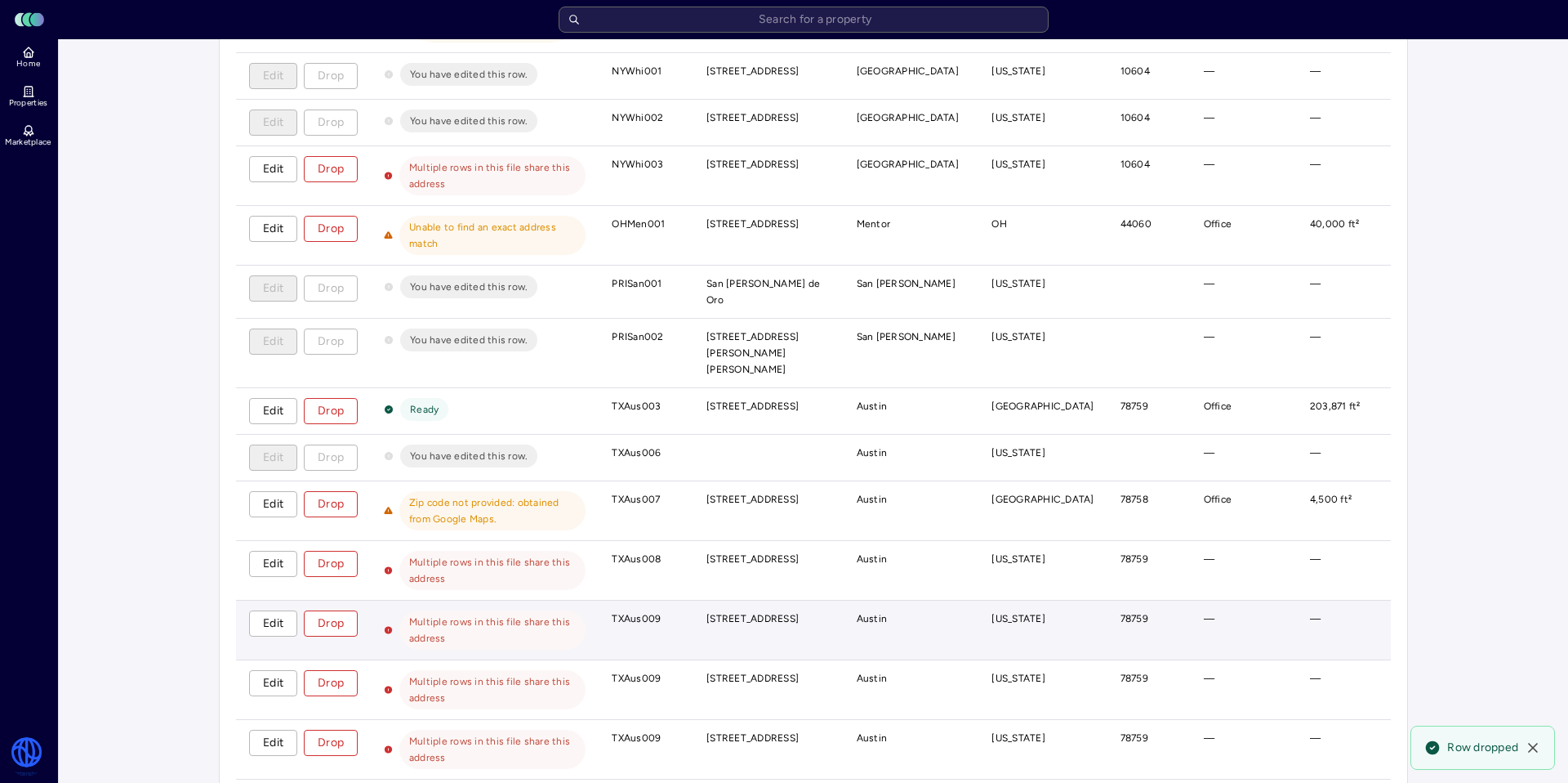
scroll to position [2184, 0]
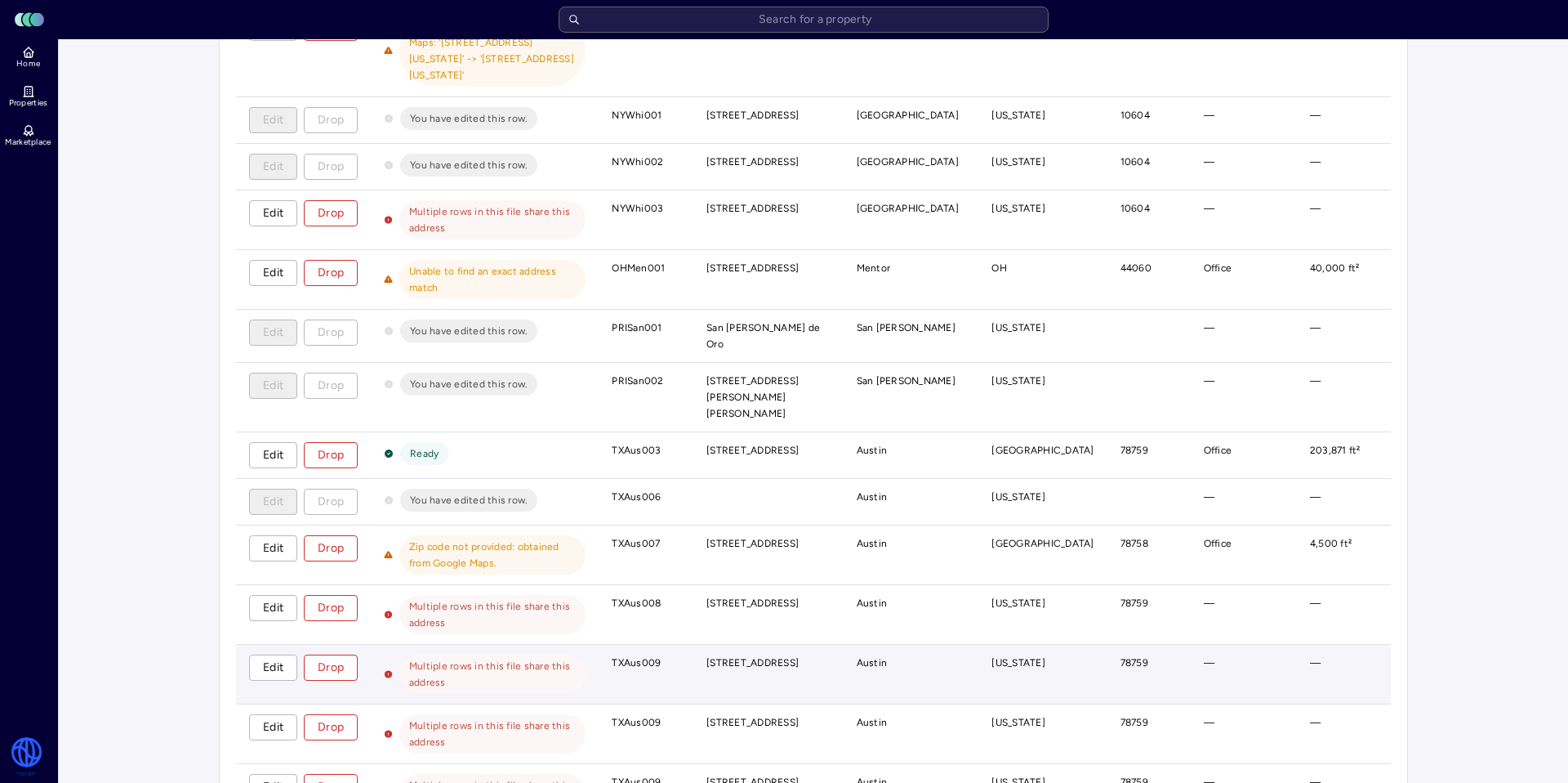
click at [343, 645] on td "Edit Drop" at bounding box center [303, 675] width 135 height 59
click at [348, 654] on button "Drop" at bounding box center [331, 667] width 54 height 26
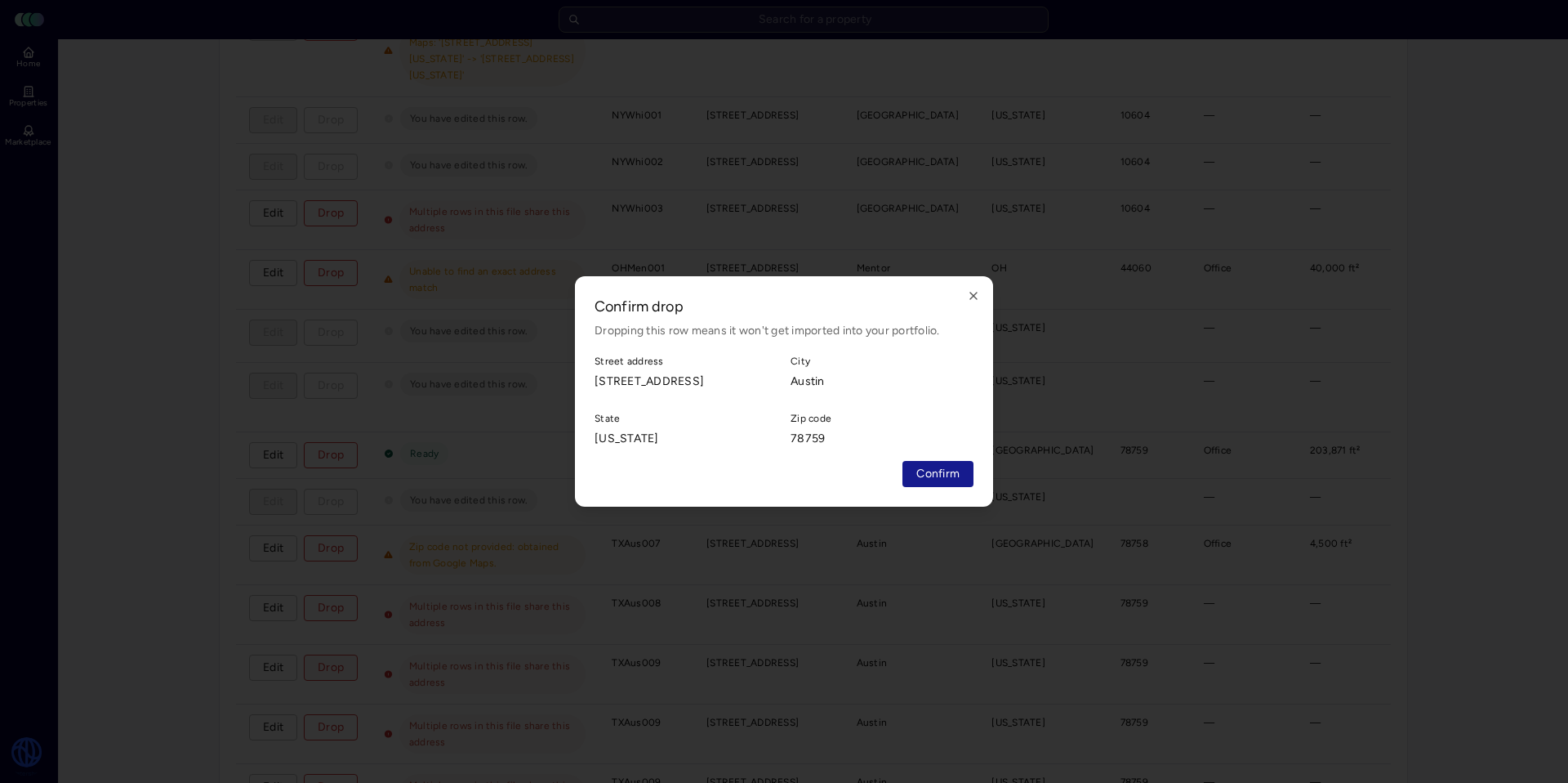
click at [942, 482] on span "Confirm" at bounding box center [938, 473] width 43 height 18
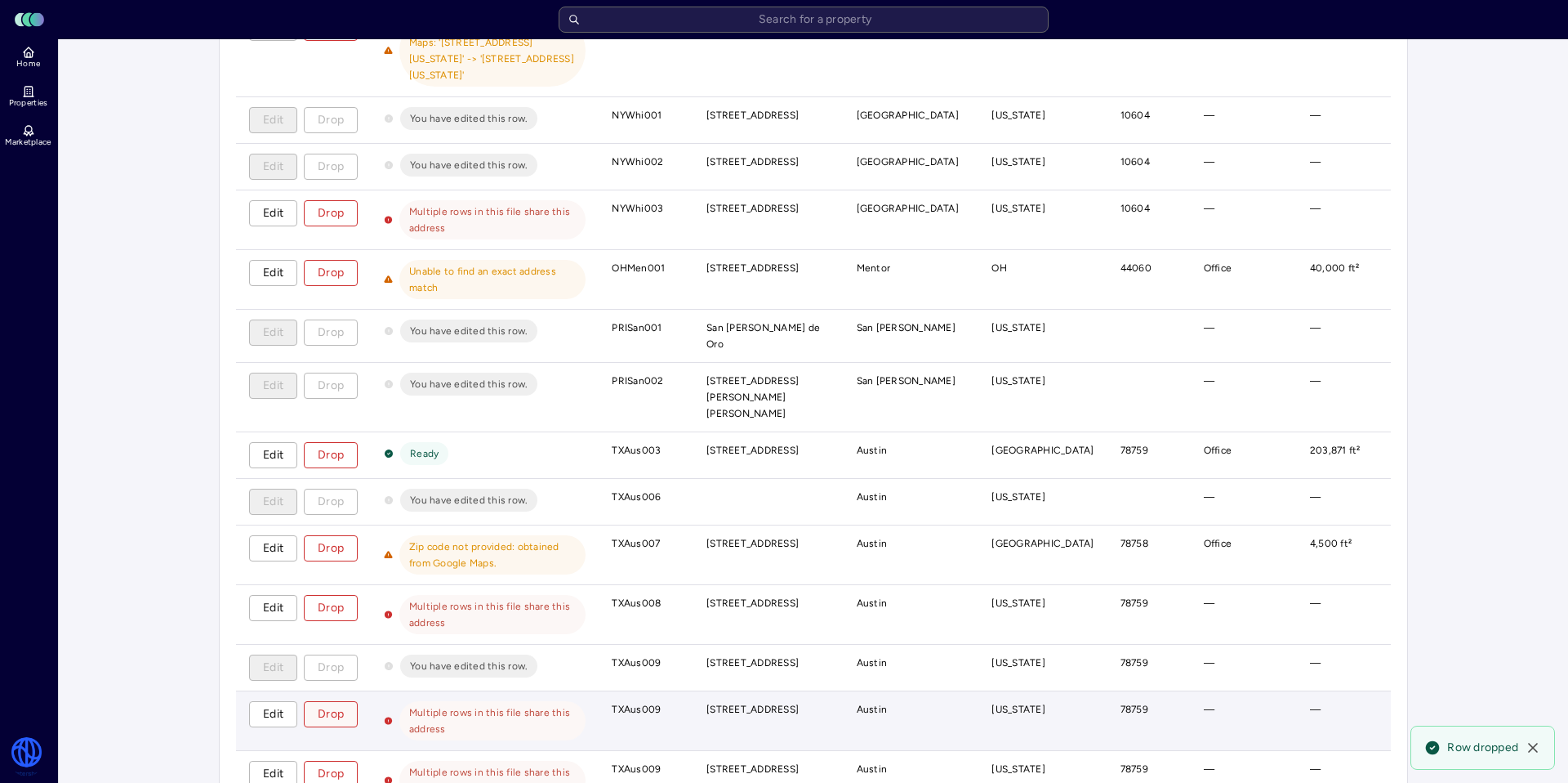
click at [349, 701] on button "Drop" at bounding box center [331, 714] width 54 height 26
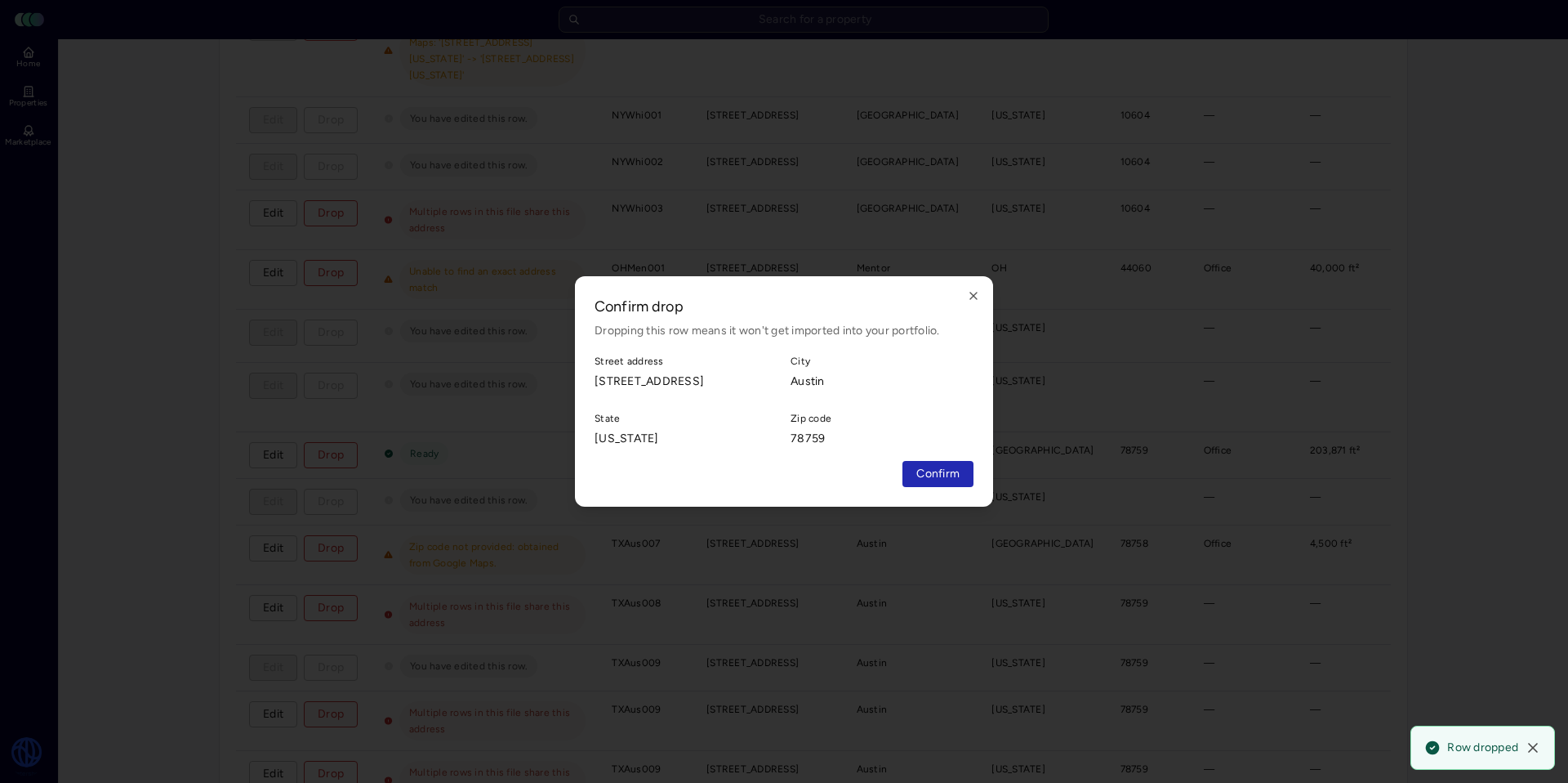
drag, startPoint x: 936, startPoint y: 494, endPoint x: 925, endPoint y: 496, distance: 11.2
click at [935, 487] on button "Confirm" at bounding box center [938, 473] width 71 height 26
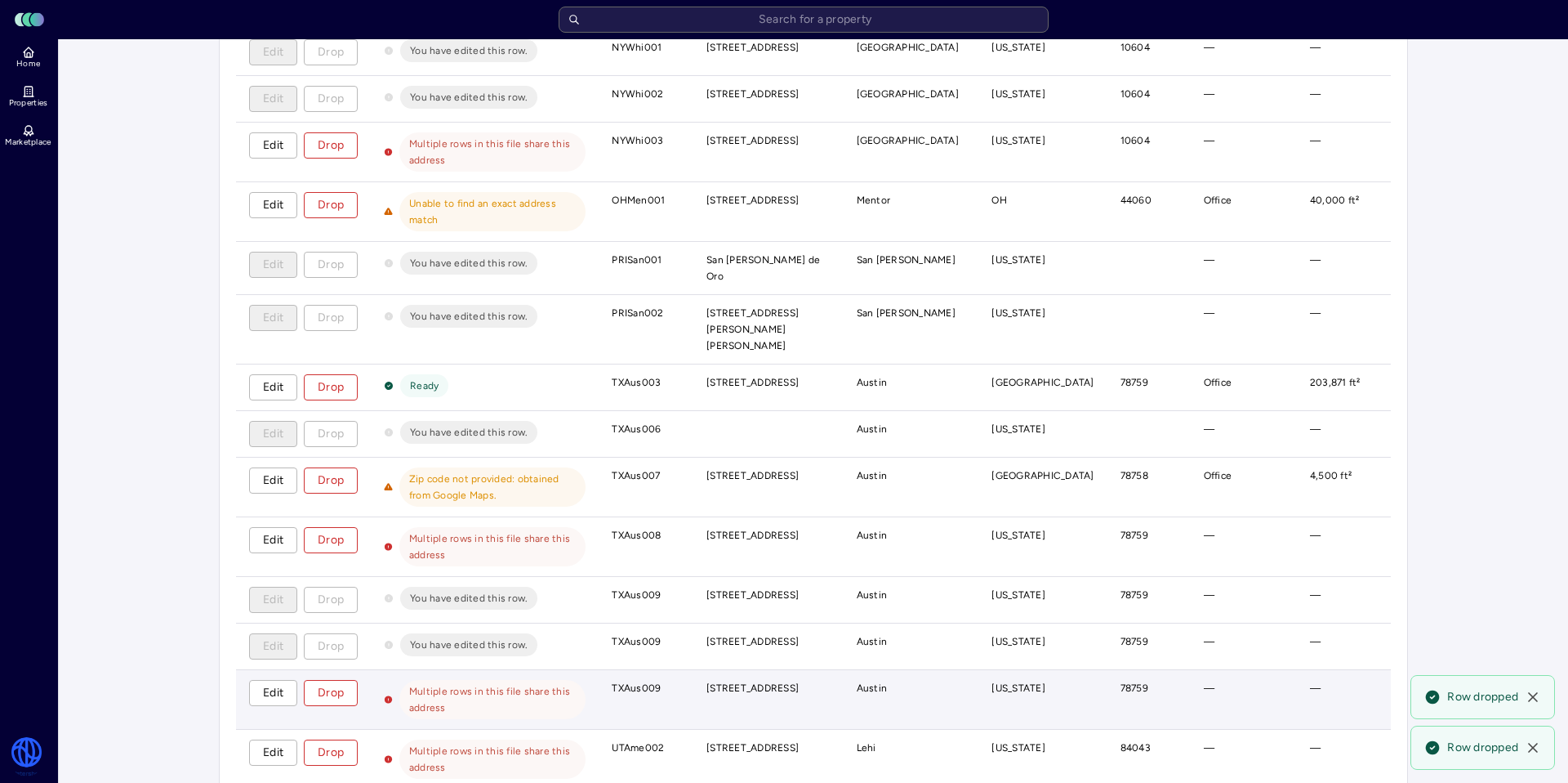
scroll to position [2264, 0]
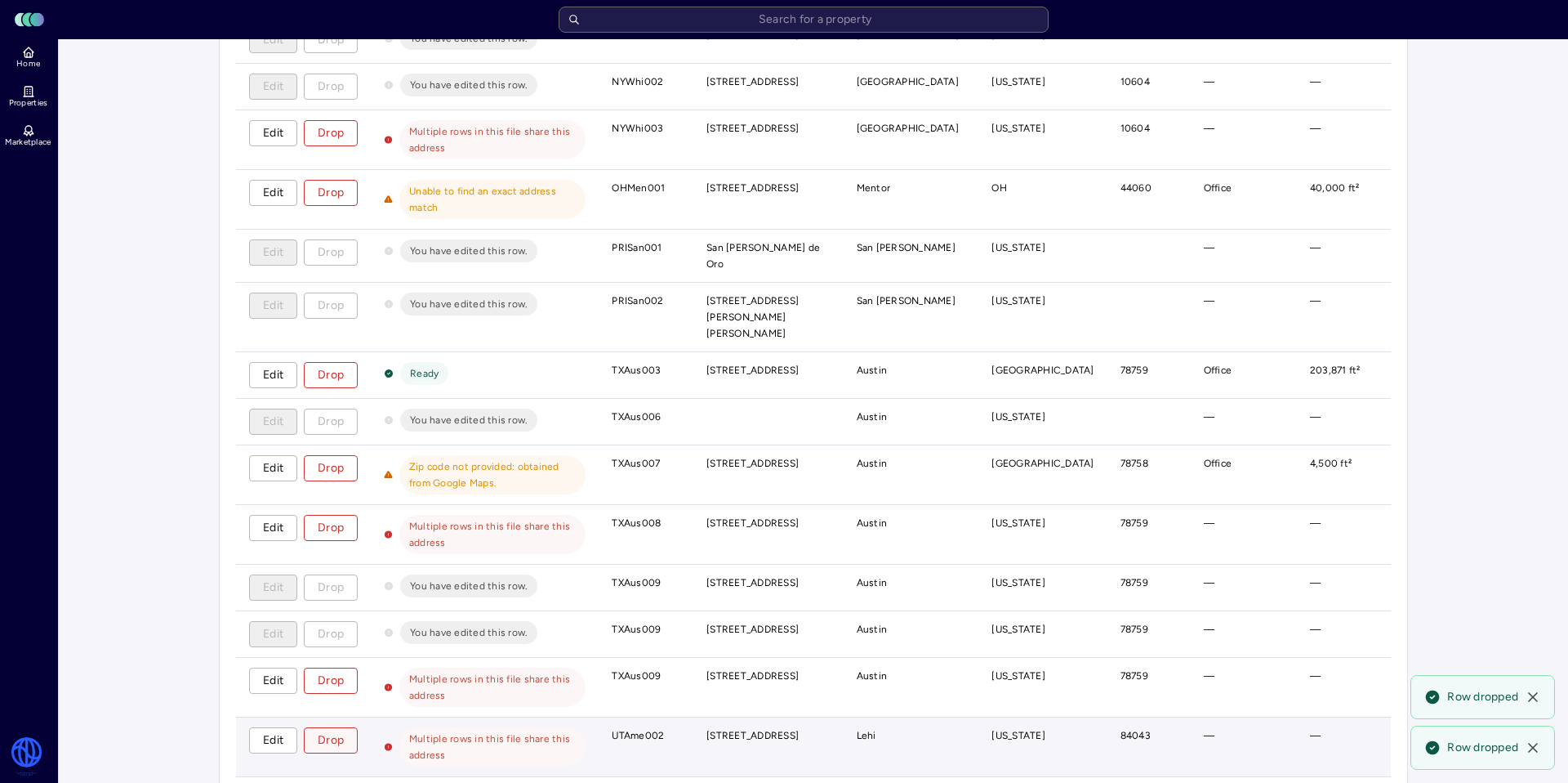
click at [333, 731] on span "Drop" at bounding box center [330, 740] width 26 height 18
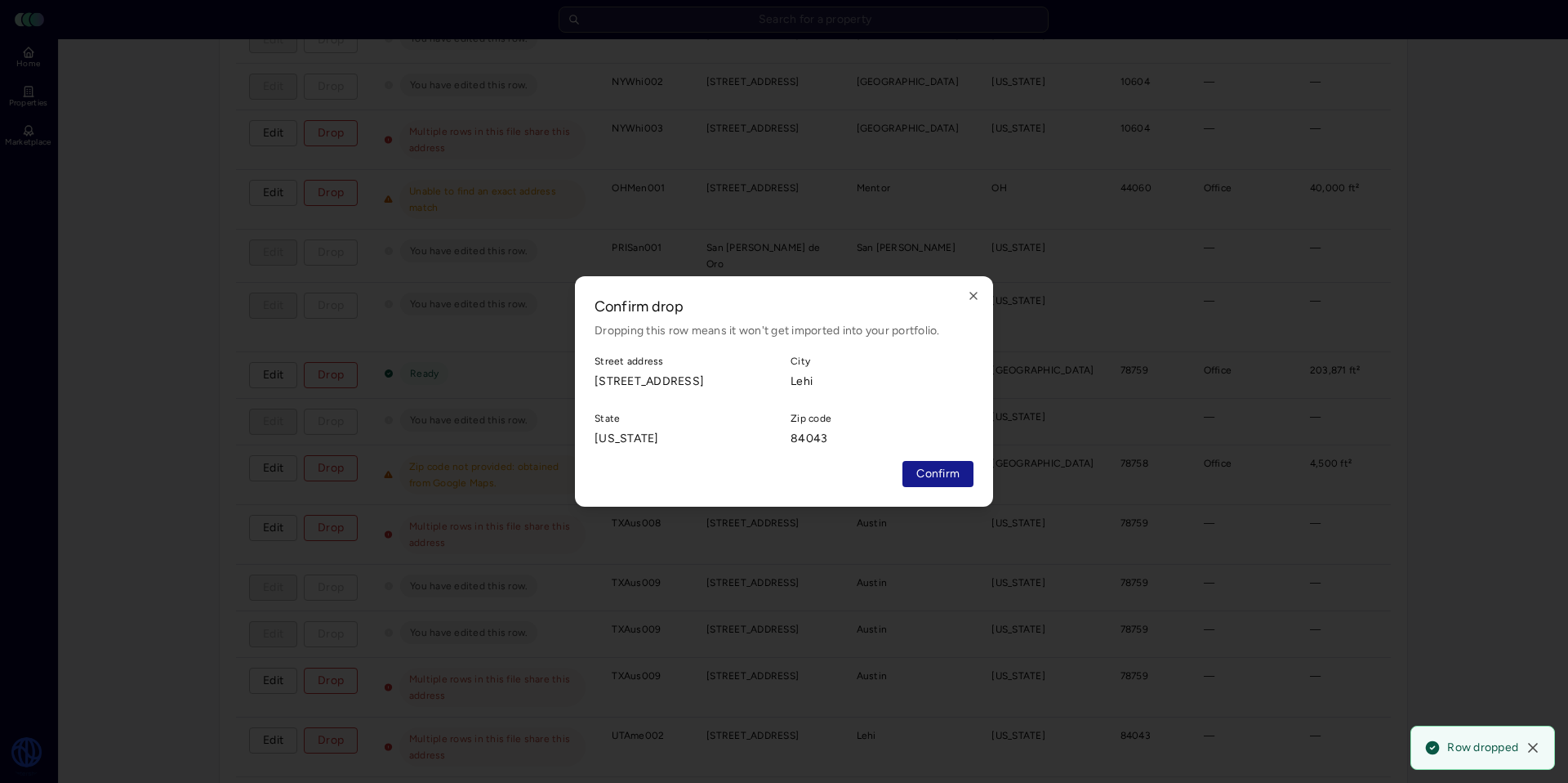
click at [956, 476] on span "Confirm" at bounding box center [938, 473] width 43 height 18
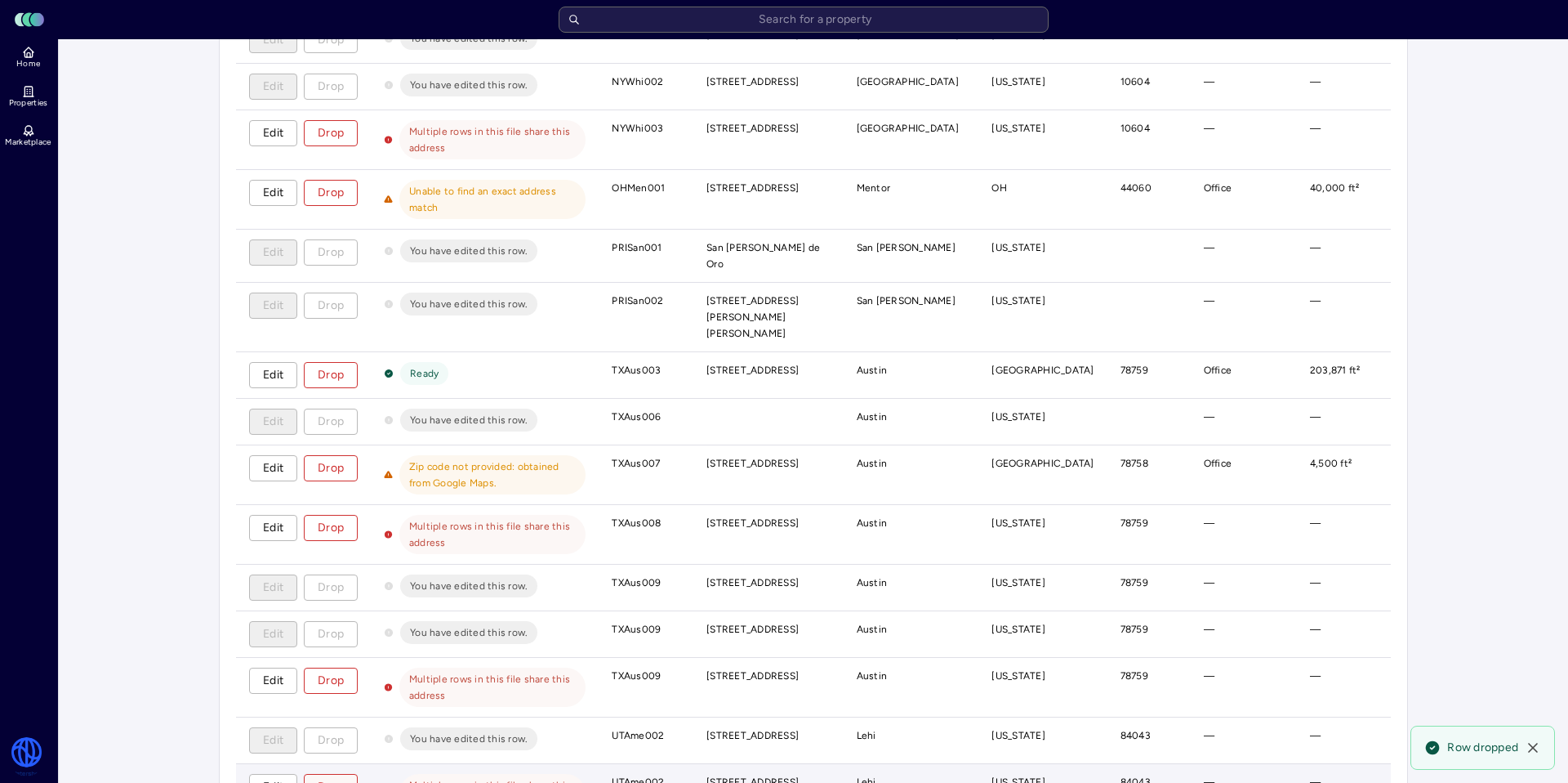
click at [343, 778] on span "Drop" at bounding box center [330, 786] width 26 height 18
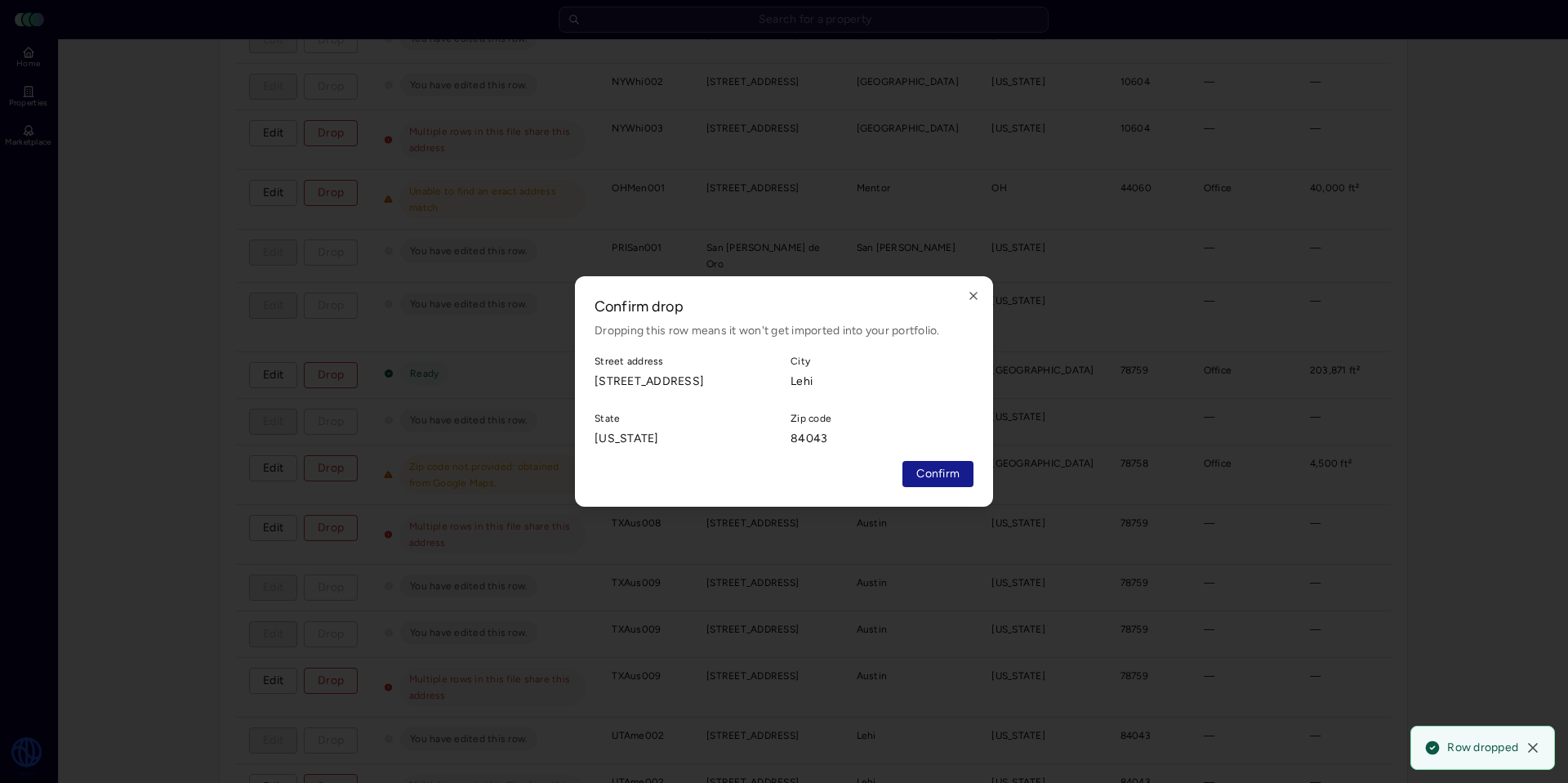
click at [932, 468] on span "Confirm" at bounding box center [938, 473] width 43 height 18
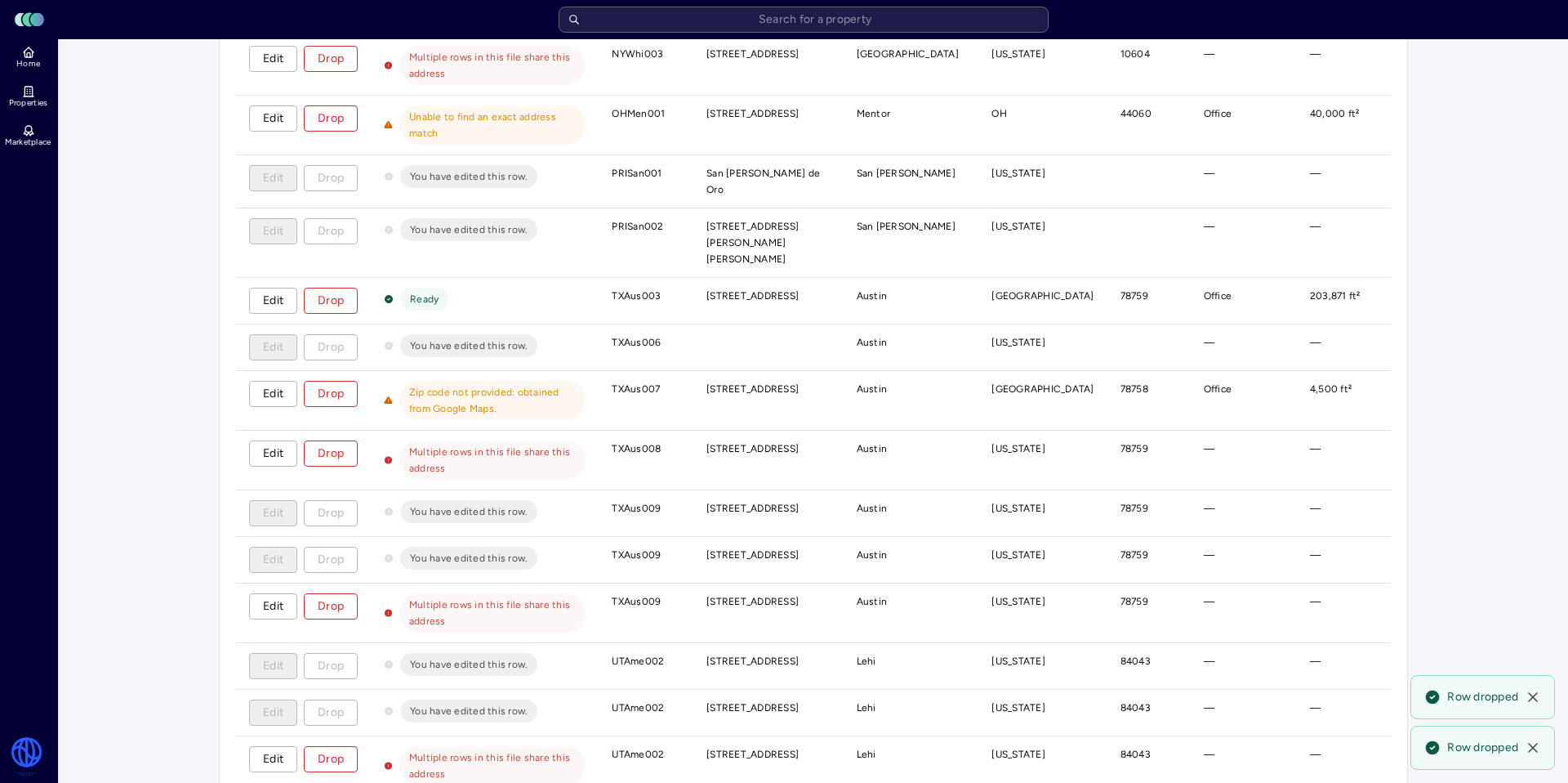
scroll to position [2407, 0]
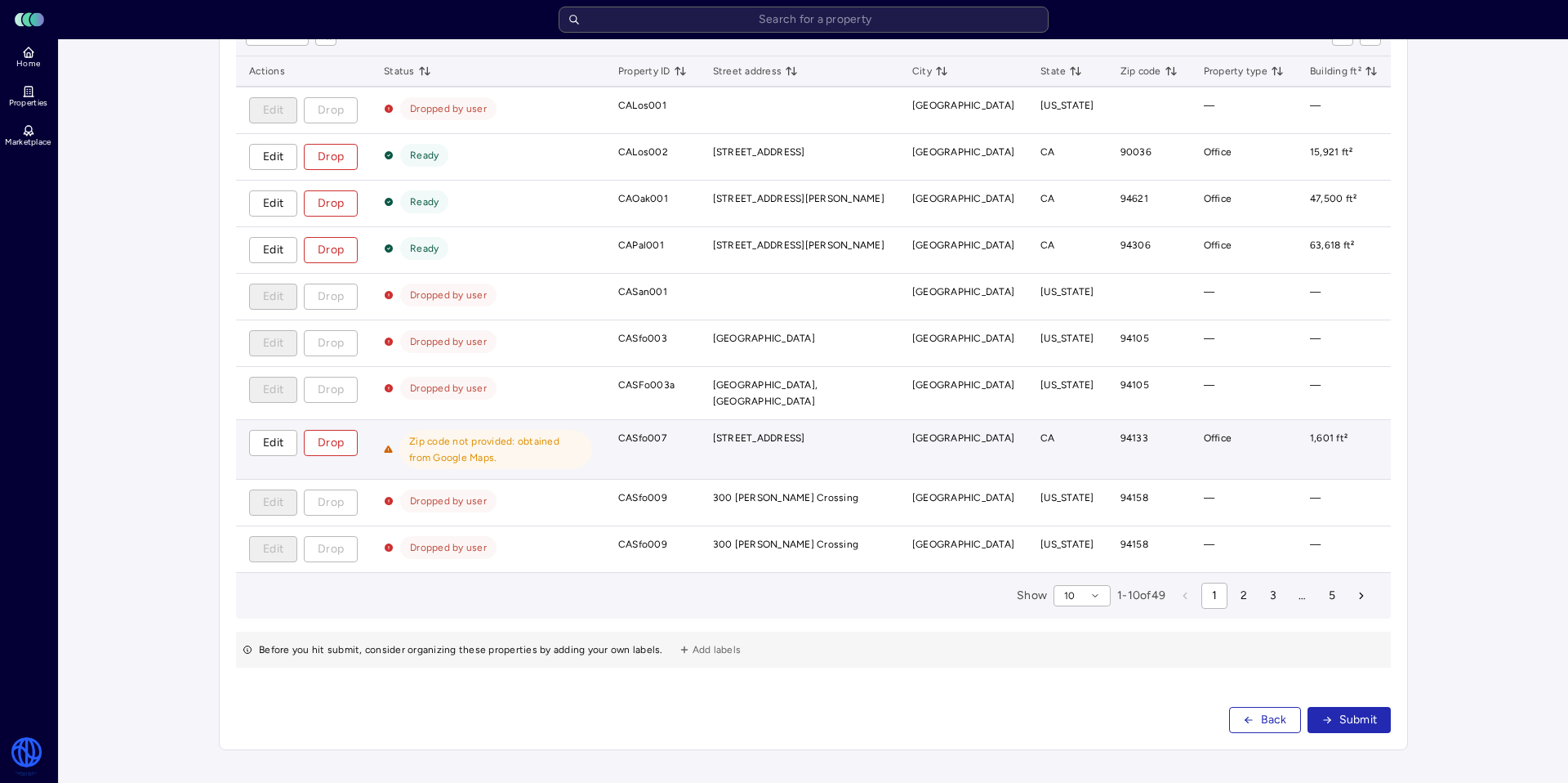
scroll to position [0, 0]
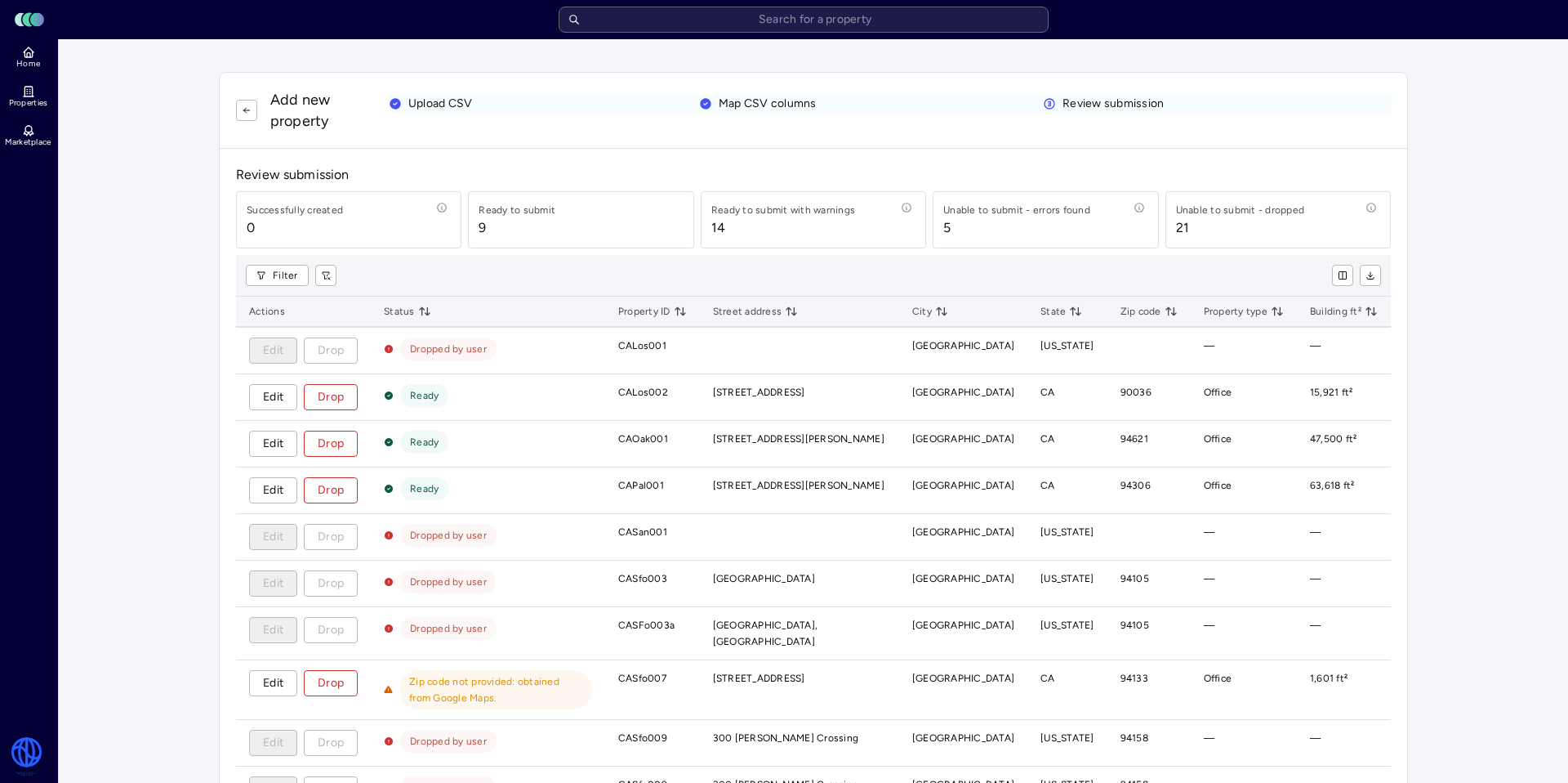
click at [1087, 213] on div "Unable to submit - errors found" at bounding box center [1017, 209] width 147 height 16
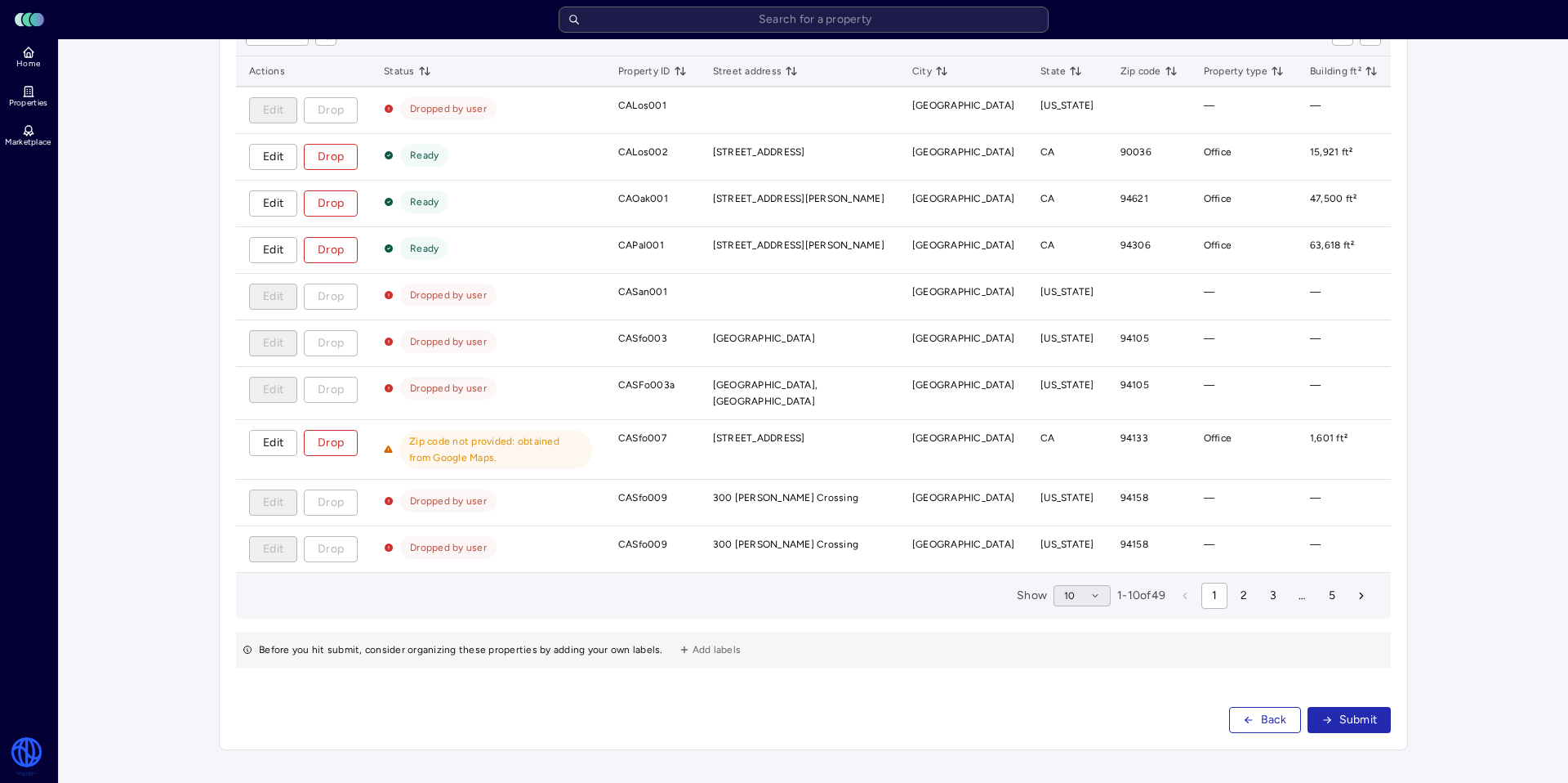
click at [1070, 594] on button "10" at bounding box center [1082, 595] width 58 height 21
click at [1092, 700] on div "100" at bounding box center [1077, 705] width 58 height 26
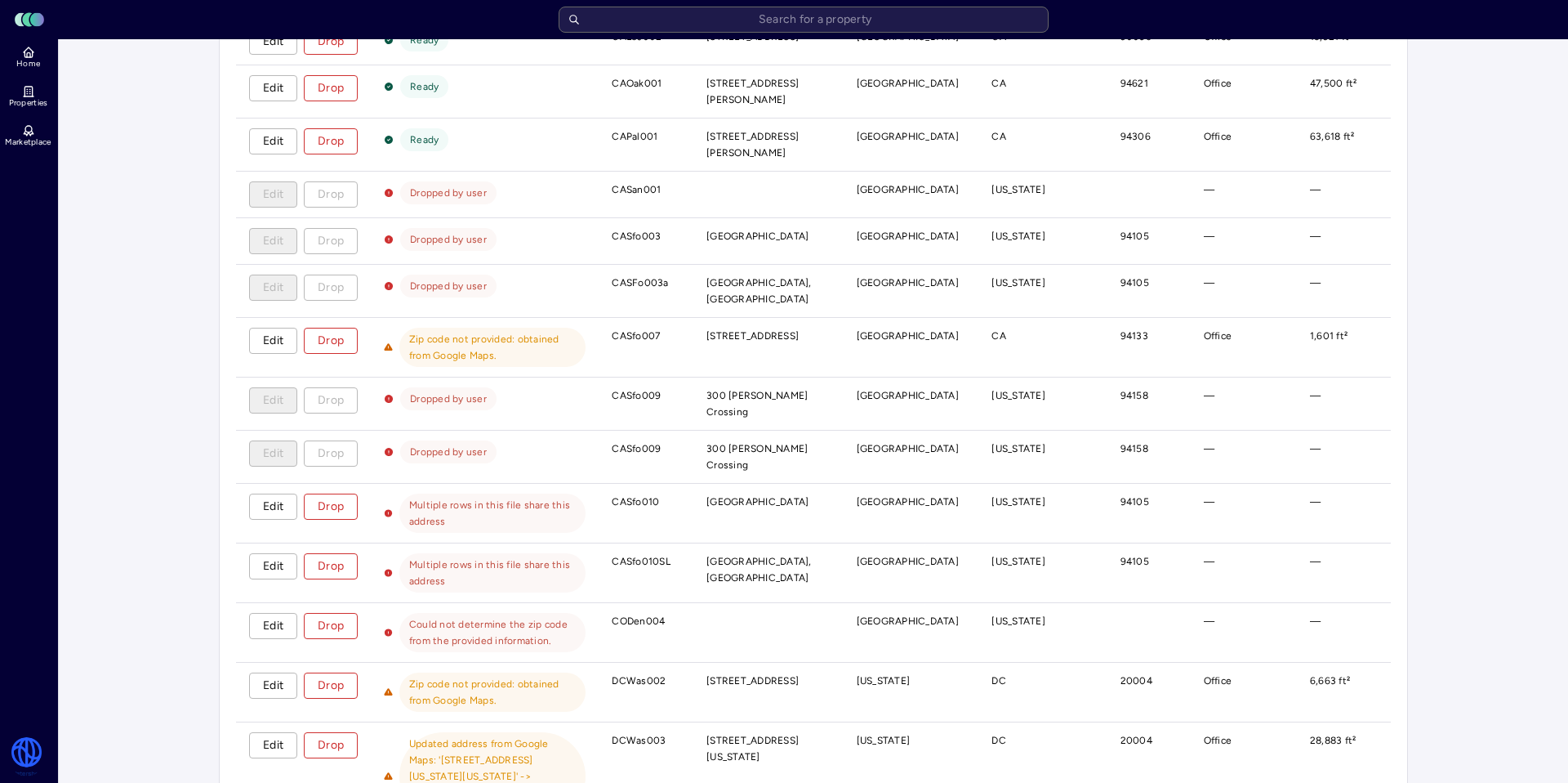
scroll to position [0, 0]
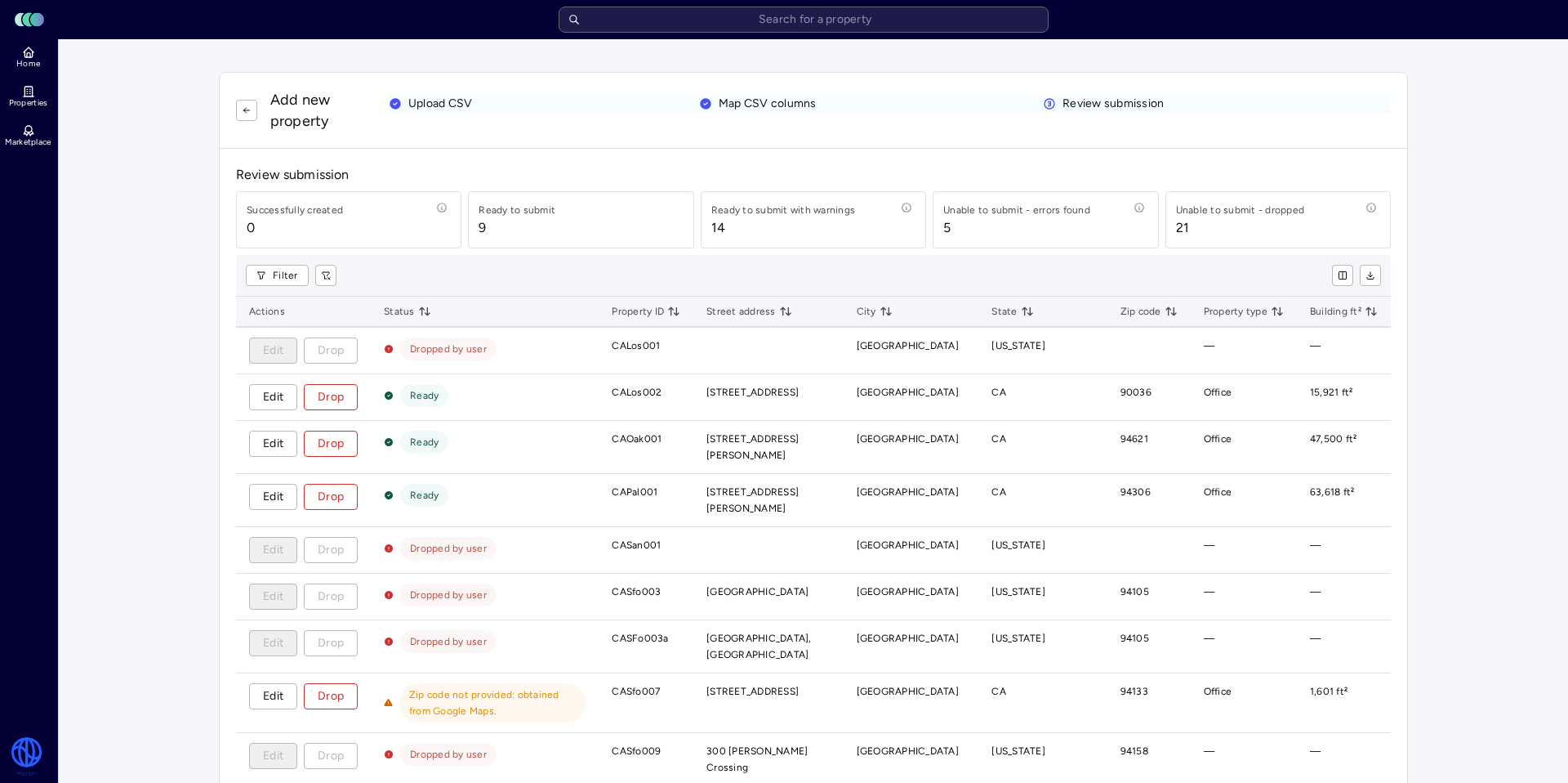
click at [1141, 208] on icon at bounding box center [1140, 207] width 12 height 12
click at [1030, 220] on span "5" at bounding box center [1017, 228] width 147 height 19
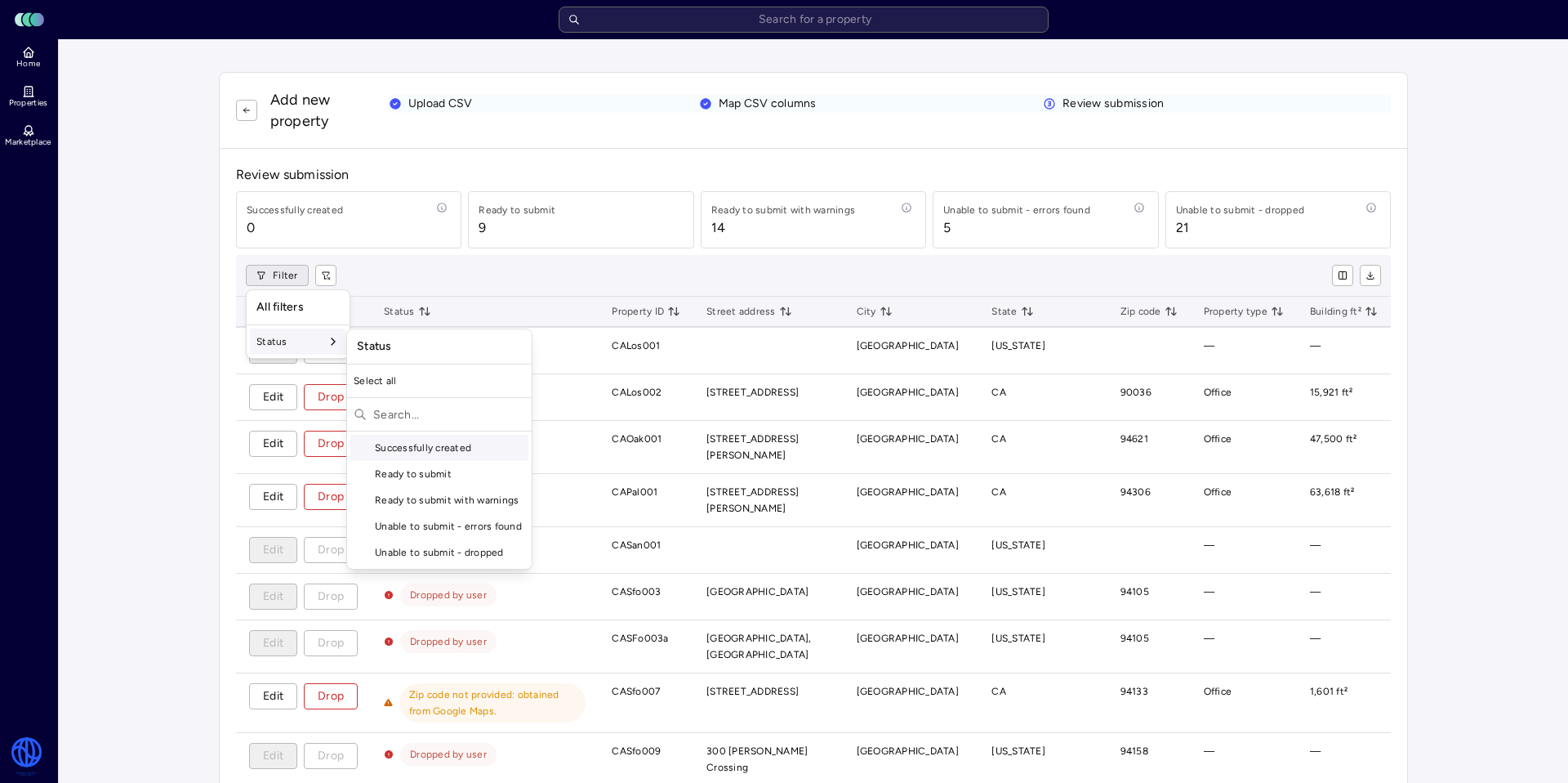
click at [334, 345] on icon at bounding box center [333, 341] width 13 height 13
click at [479, 532] on div "Unable to submit - errors found" at bounding box center [439, 526] width 178 height 26
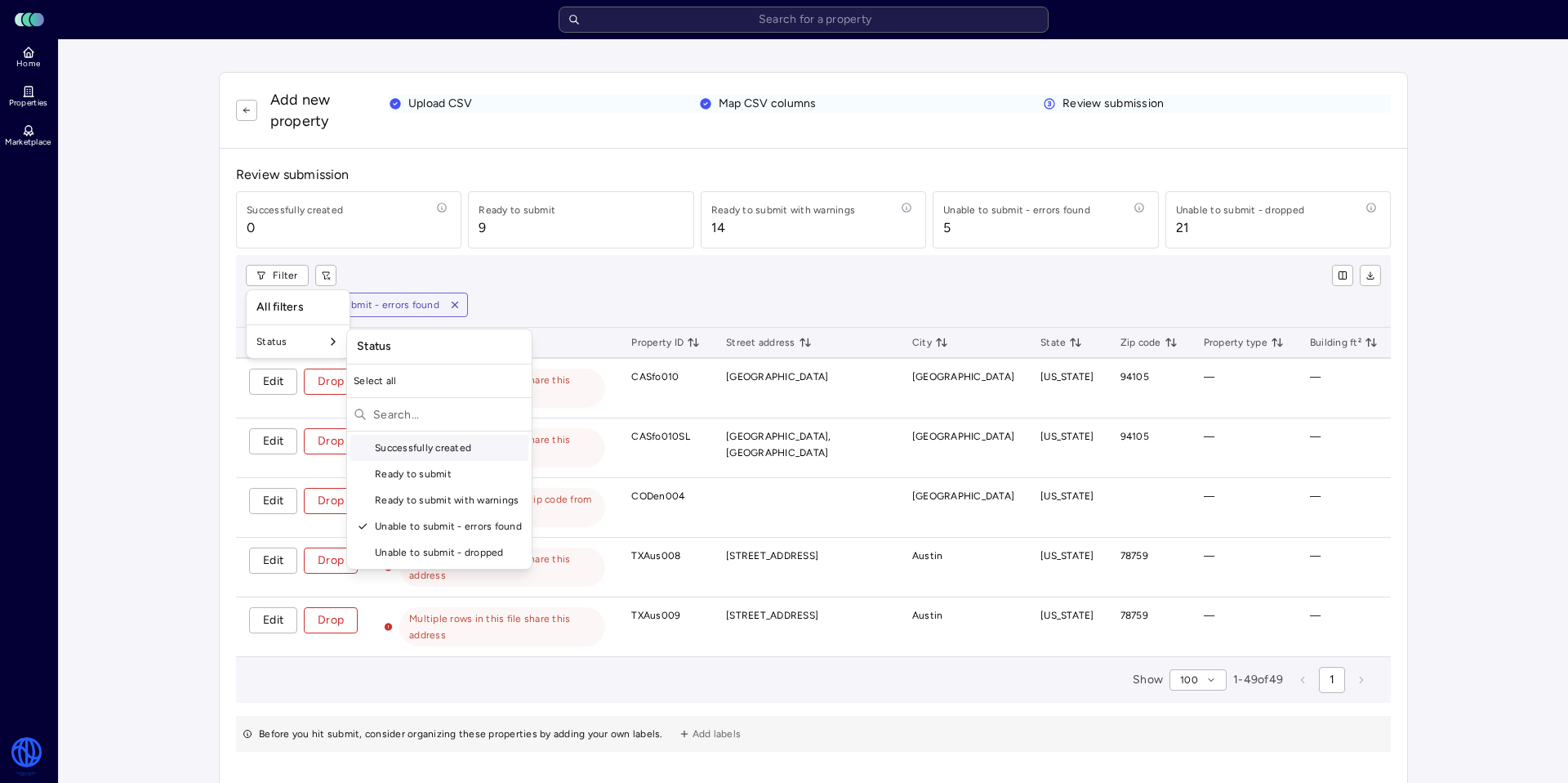
click at [625, 319] on html "Toggle Sidebar Lumen Energy Logo Home Properties Marketplace Watershed Robbie G…" at bounding box center [784, 433] width 1568 height 867
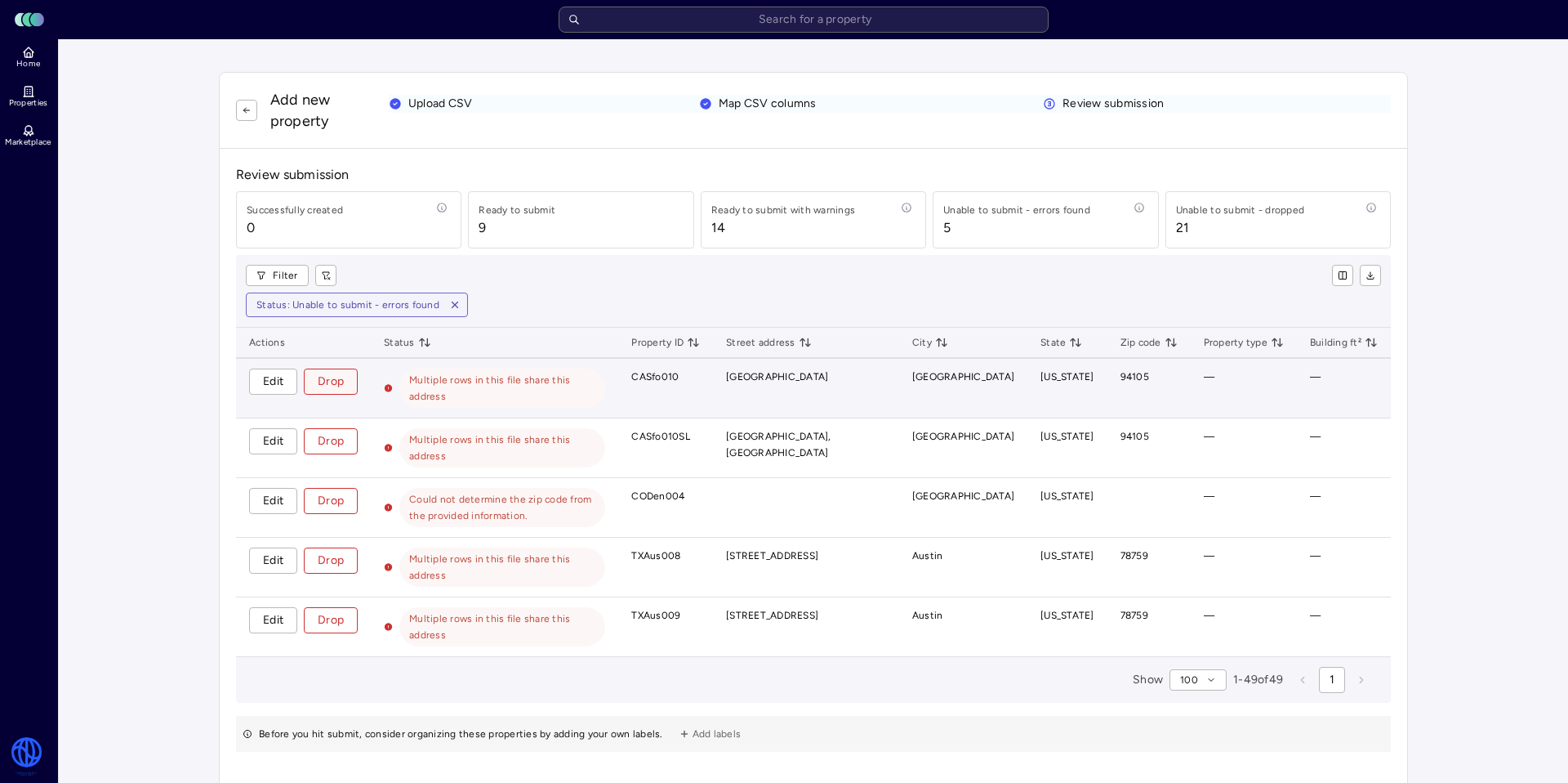
click at [341, 381] on span "Drop" at bounding box center [330, 381] width 26 height 18
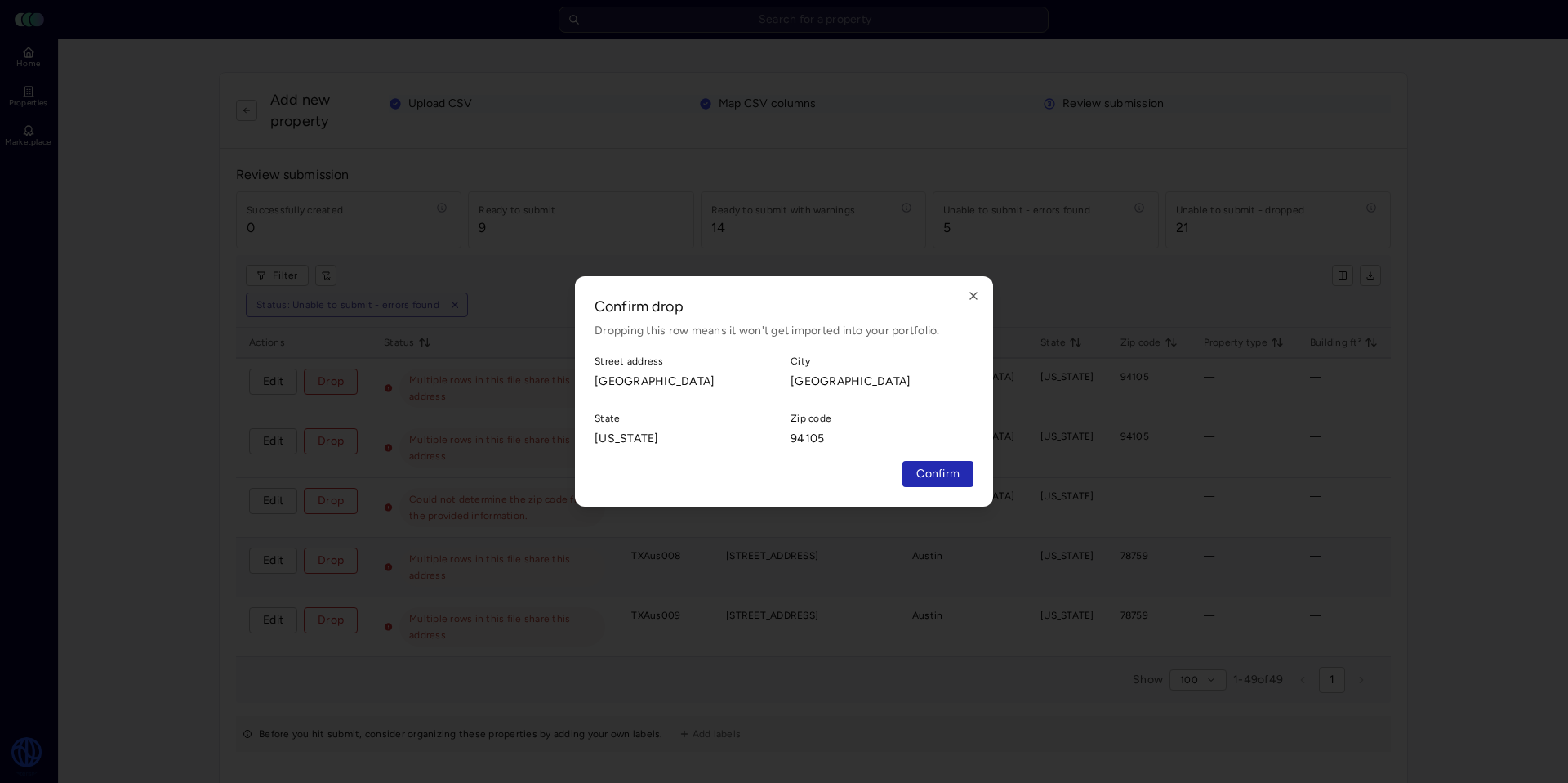
drag, startPoint x: 955, startPoint y: 471, endPoint x: 932, endPoint y: 473, distance: 23.1
click at [955, 471] on span "Confirm" at bounding box center [938, 473] width 43 height 18
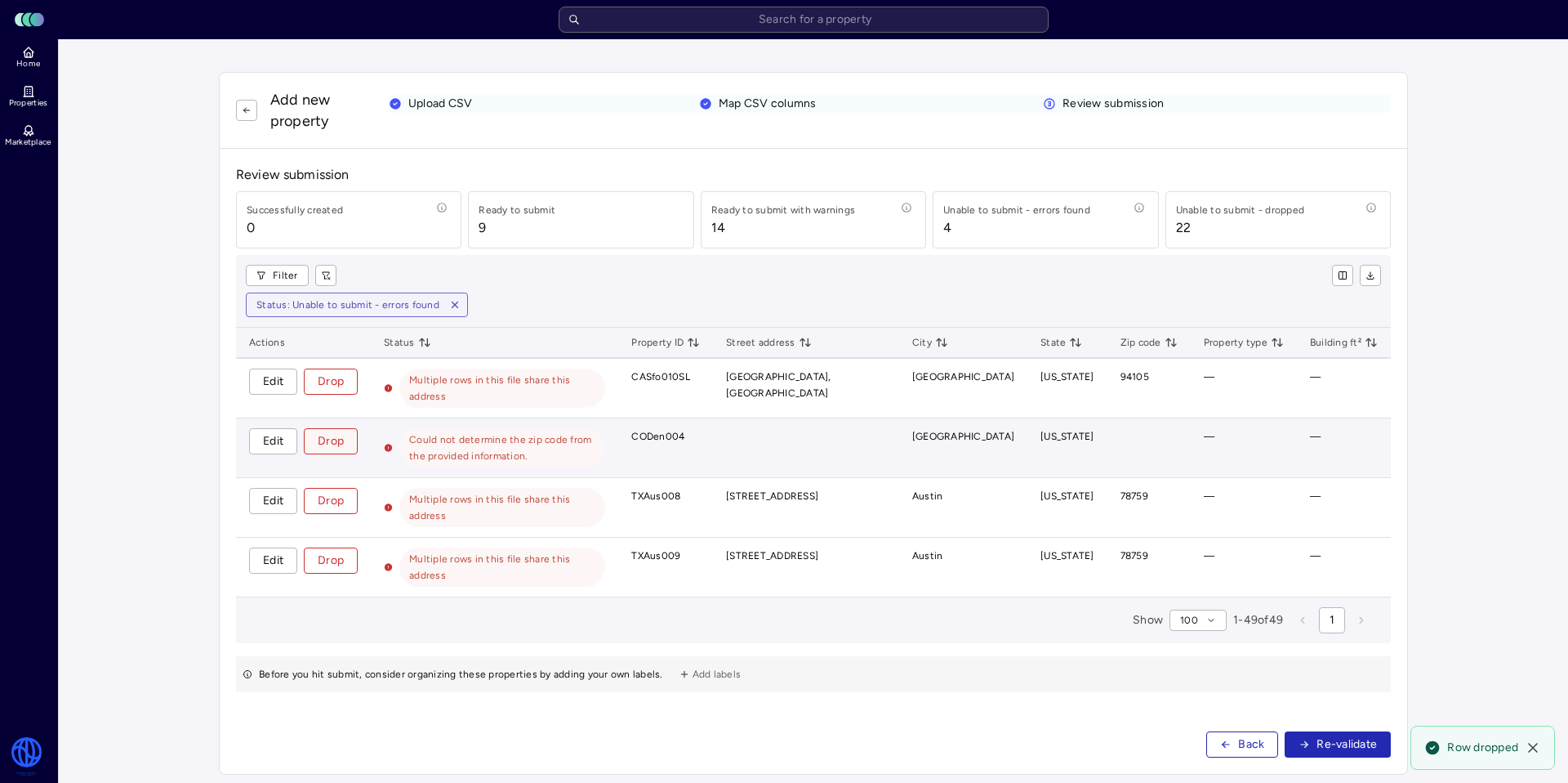
click at [339, 435] on span "Drop" at bounding box center [330, 441] width 26 height 18
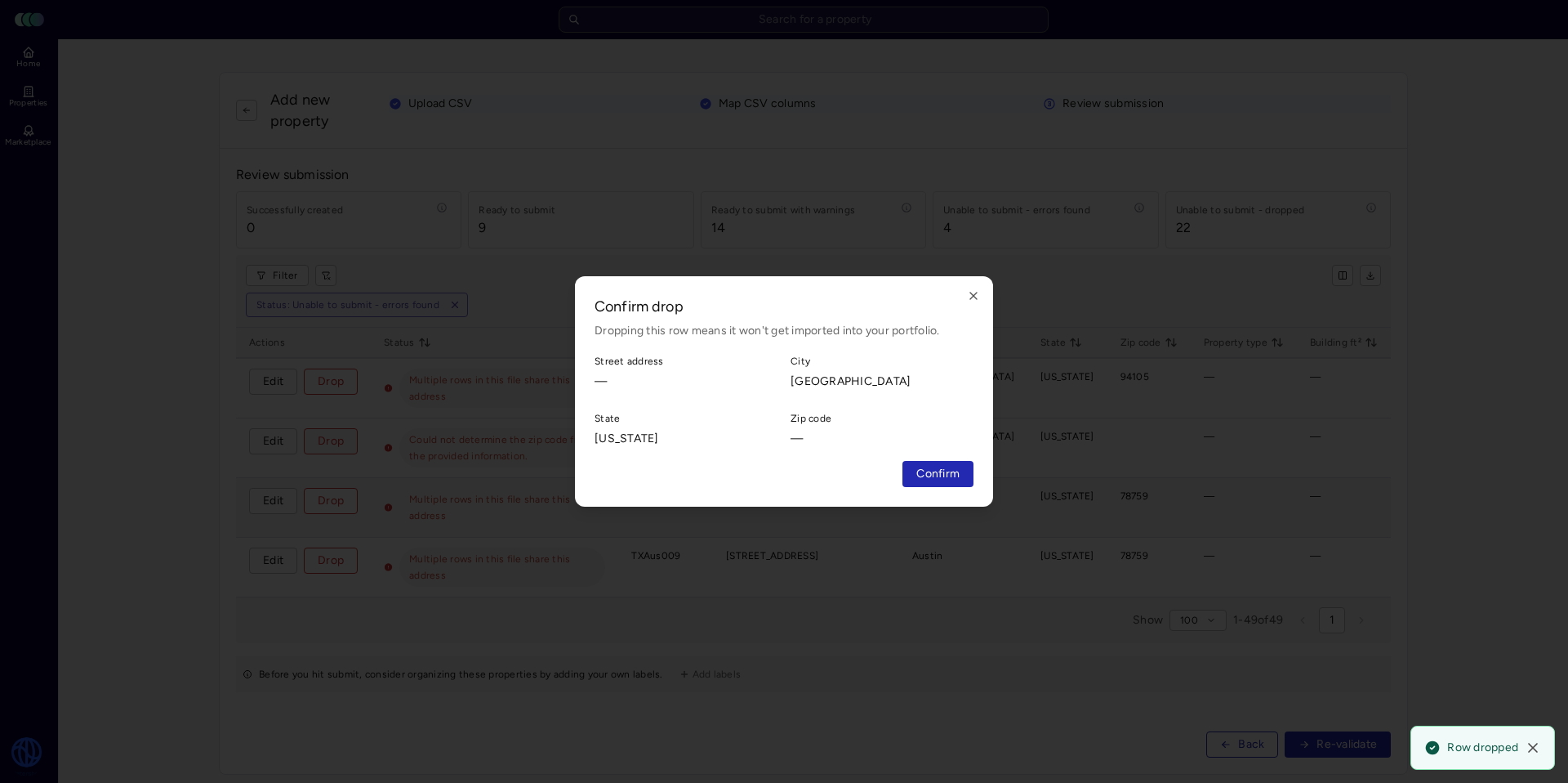
drag, startPoint x: 946, startPoint y: 477, endPoint x: 782, endPoint y: 471, distance: 164.1
click at [946, 477] on span "Confirm" at bounding box center [938, 473] width 43 height 18
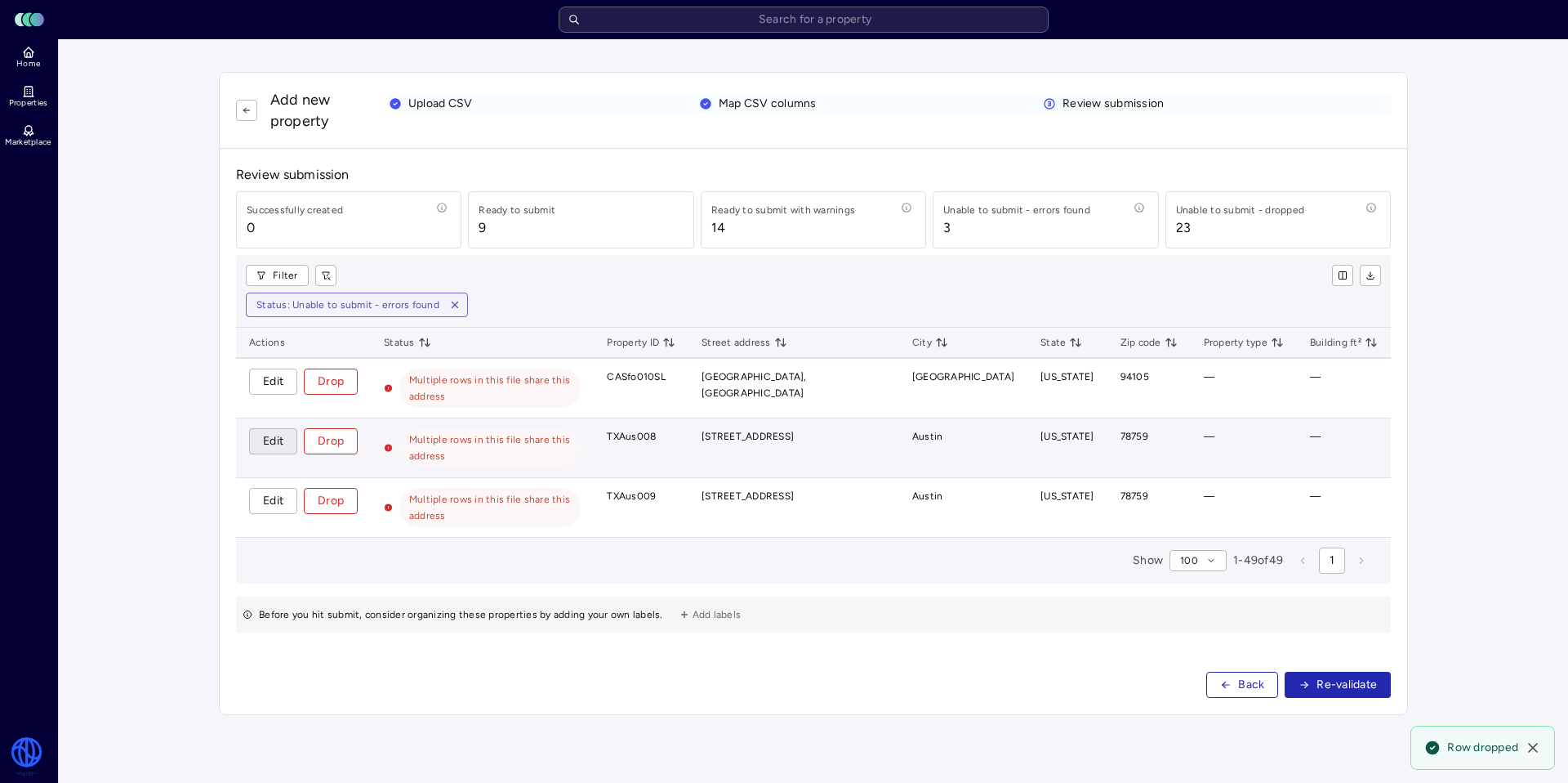
click at [276, 449] on span "Edit" at bounding box center [273, 441] width 20 height 18
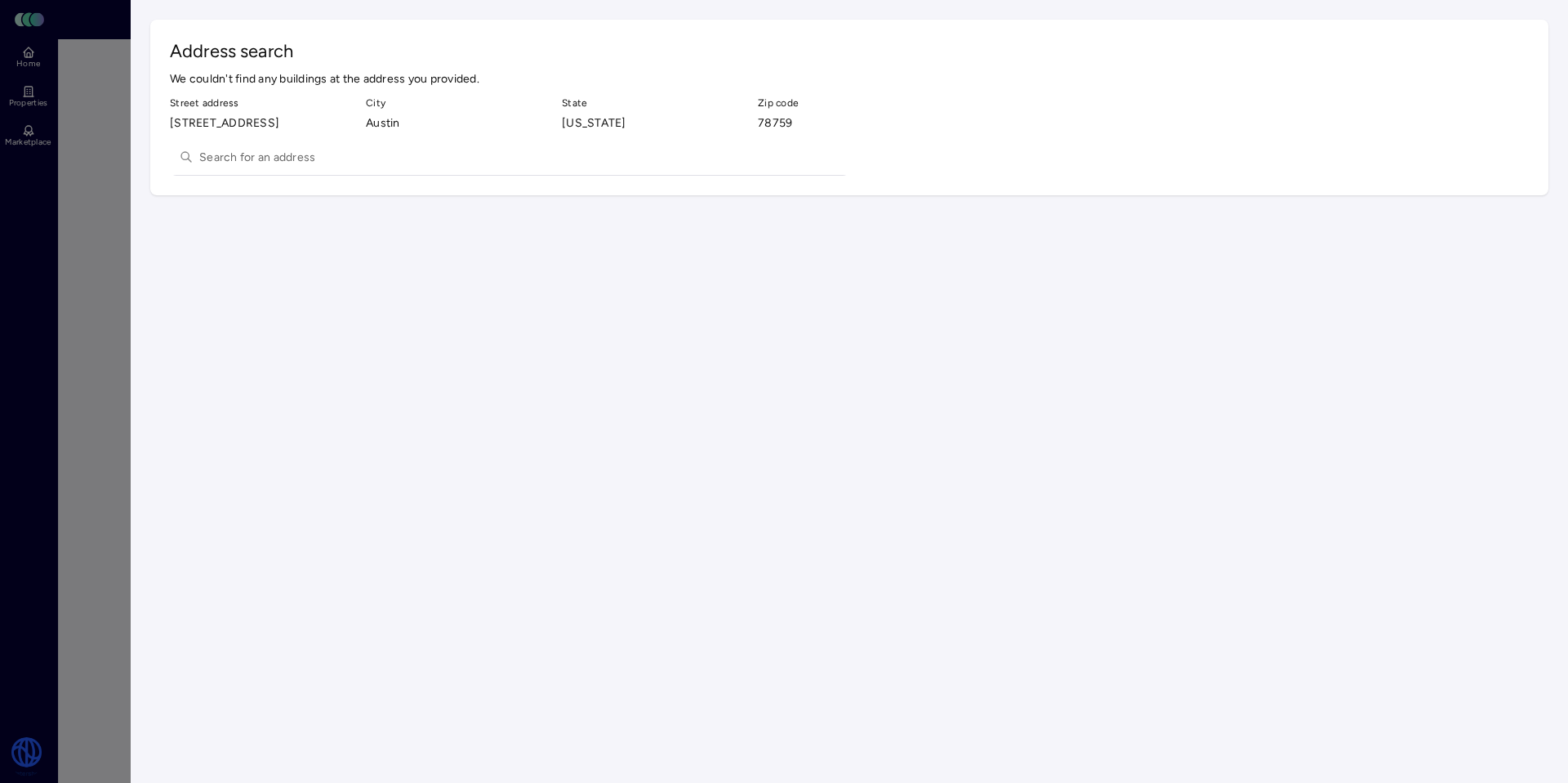
click at [326, 169] on input "text" at bounding box center [520, 157] width 641 height 36
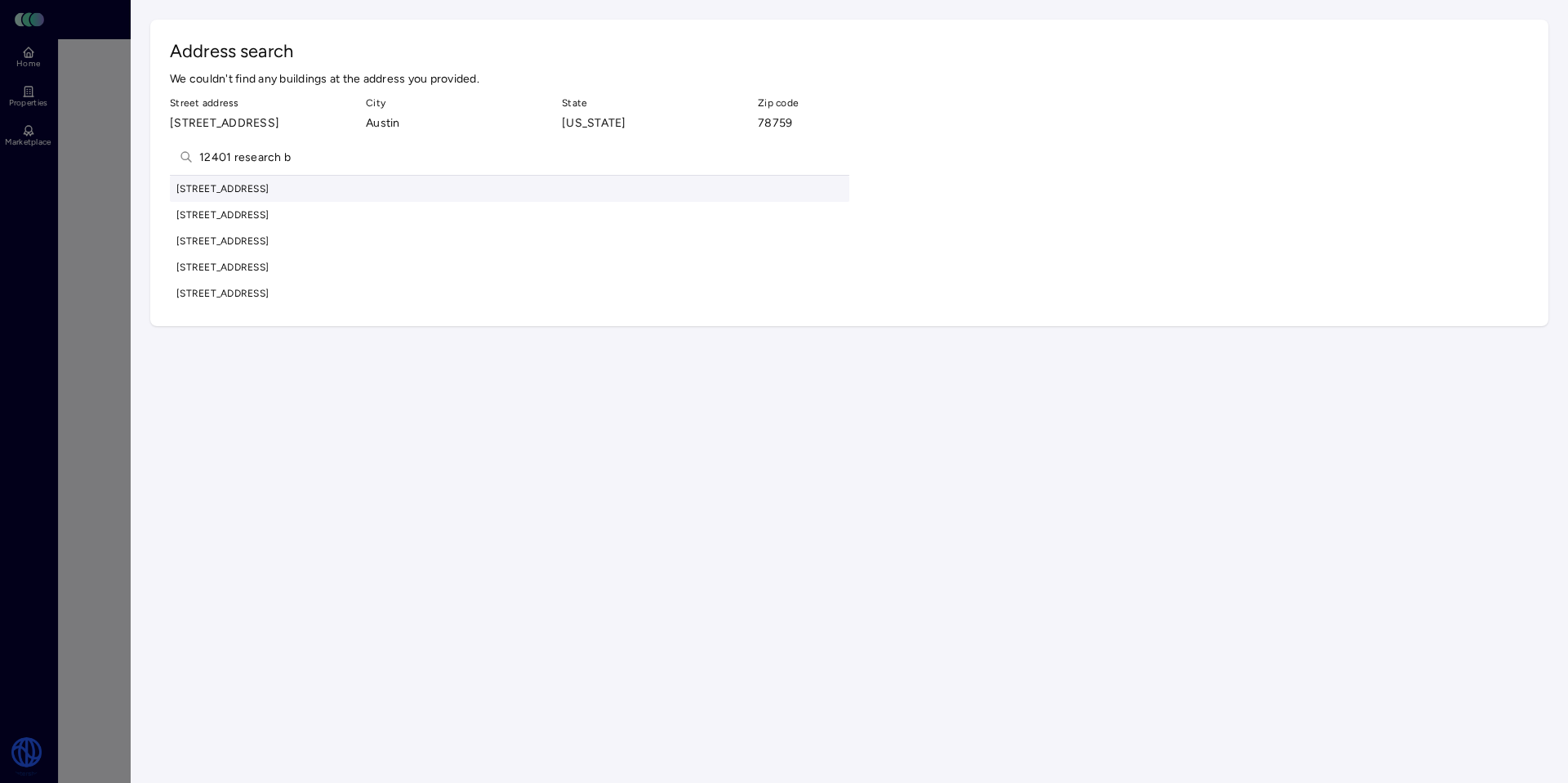
type input "12401 research b"
click at [331, 201] on div "12401 Research Boulevard, Austin, TX, USA" at bounding box center [509, 189] width 679 height 26
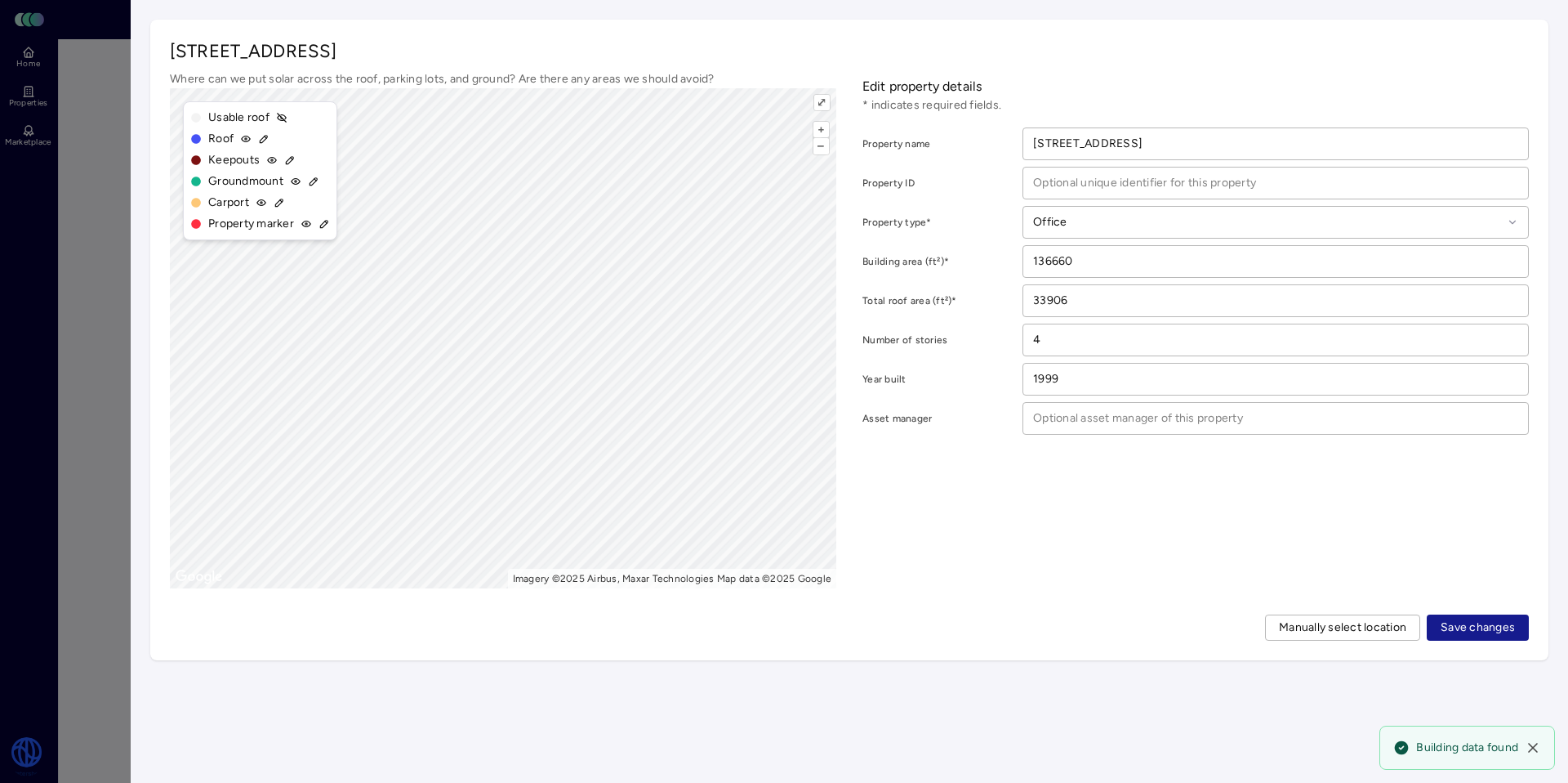
click at [1482, 628] on span "Save changes" at bounding box center [1478, 627] width 74 height 18
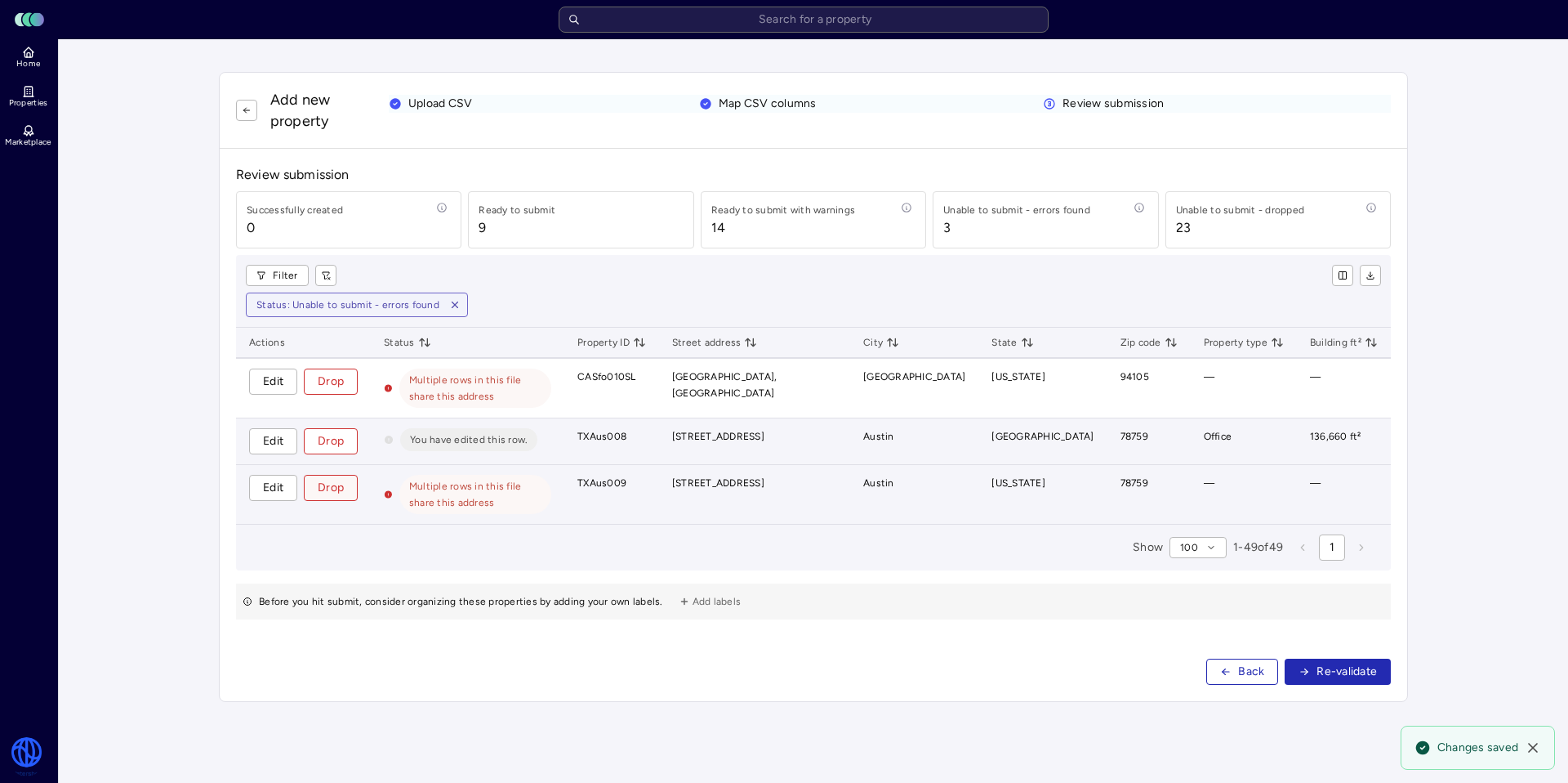
click at [330, 491] on span "Drop" at bounding box center [330, 488] width 26 height 18
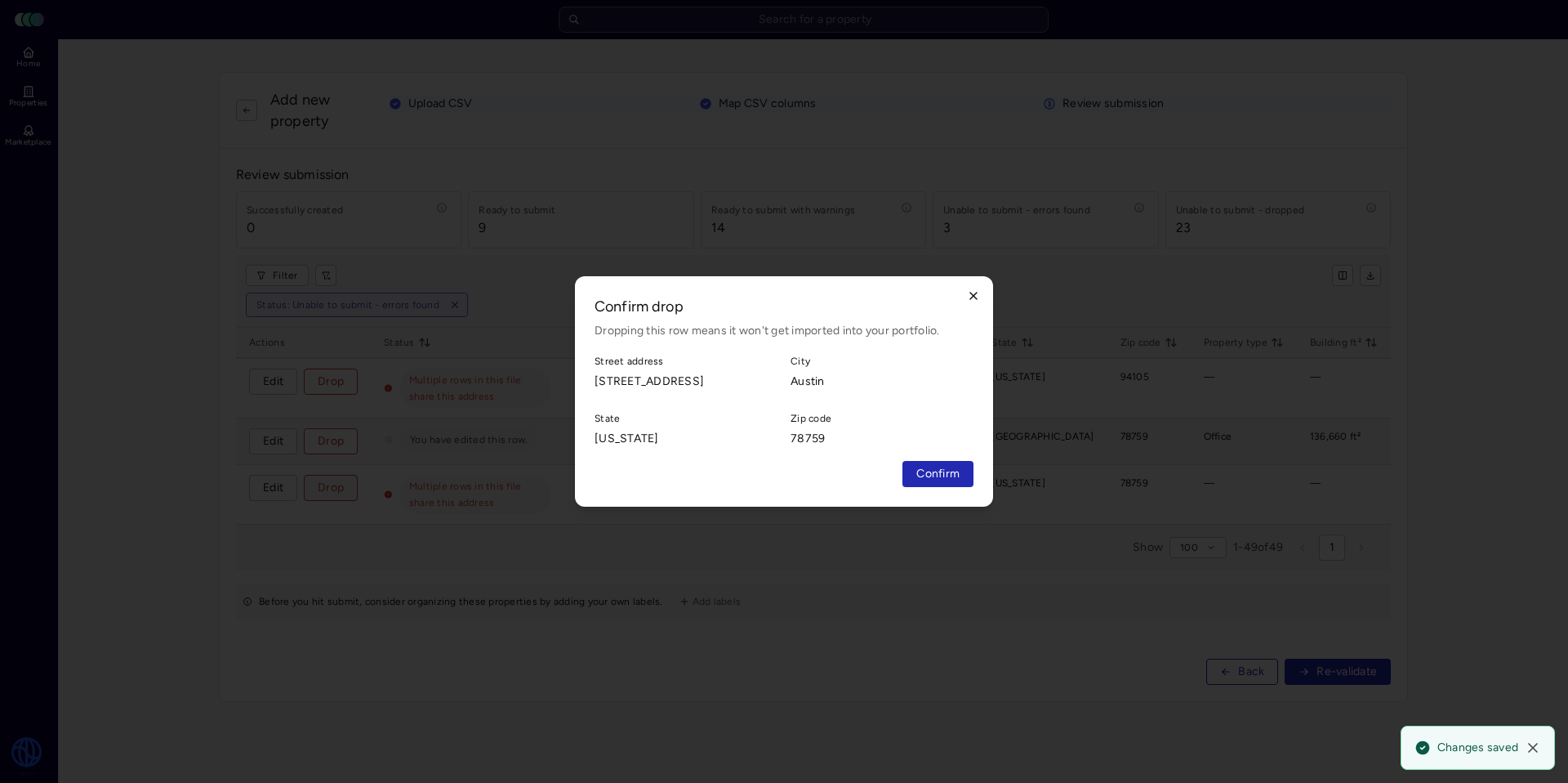
click at [976, 292] on div "Confirm drop Dropping this row means it won't get imported into your portfolio.…" at bounding box center [784, 391] width 418 height 230
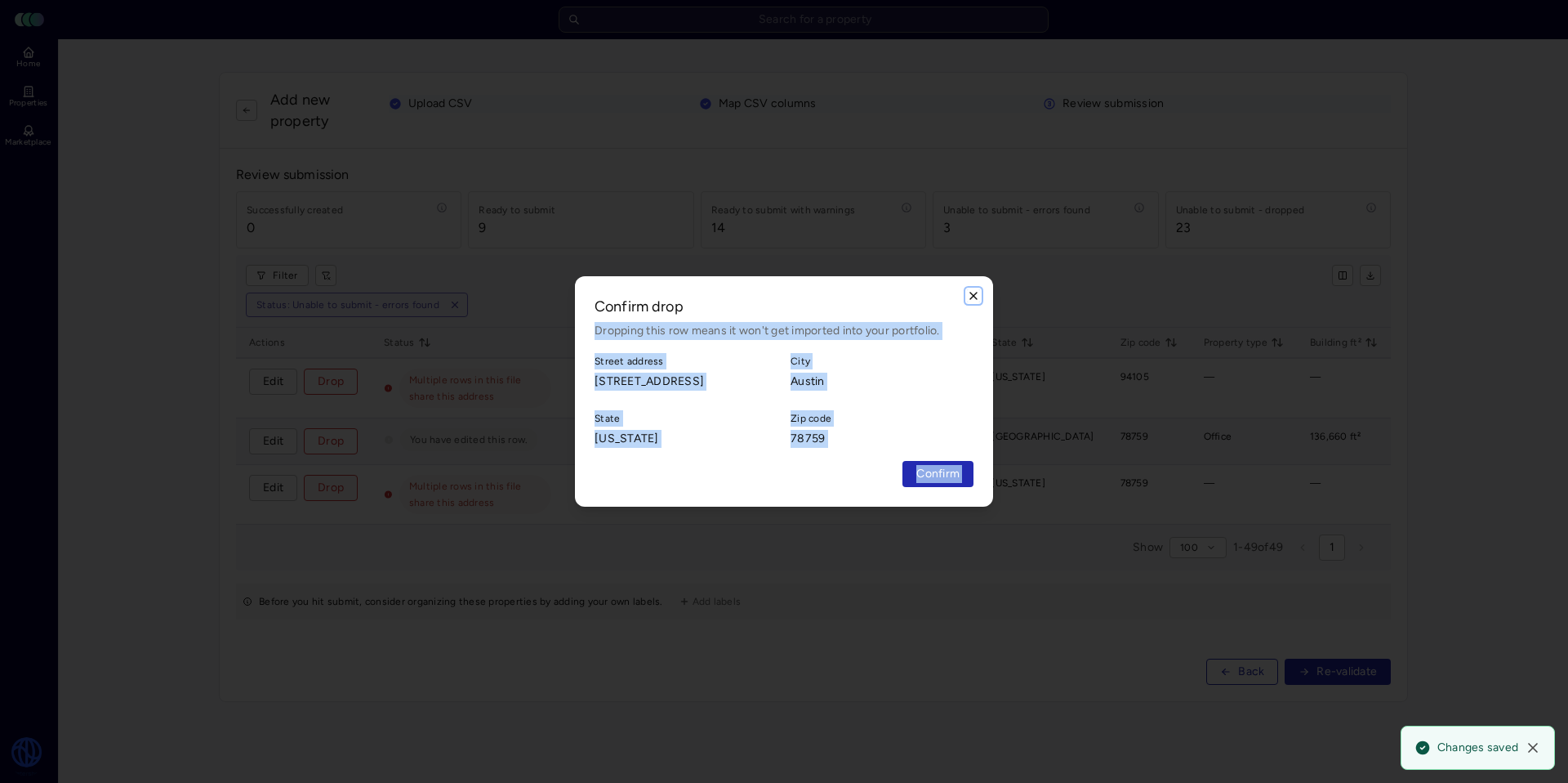
click at [975, 293] on icon "button" at bounding box center [974, 296] width 7 height 7
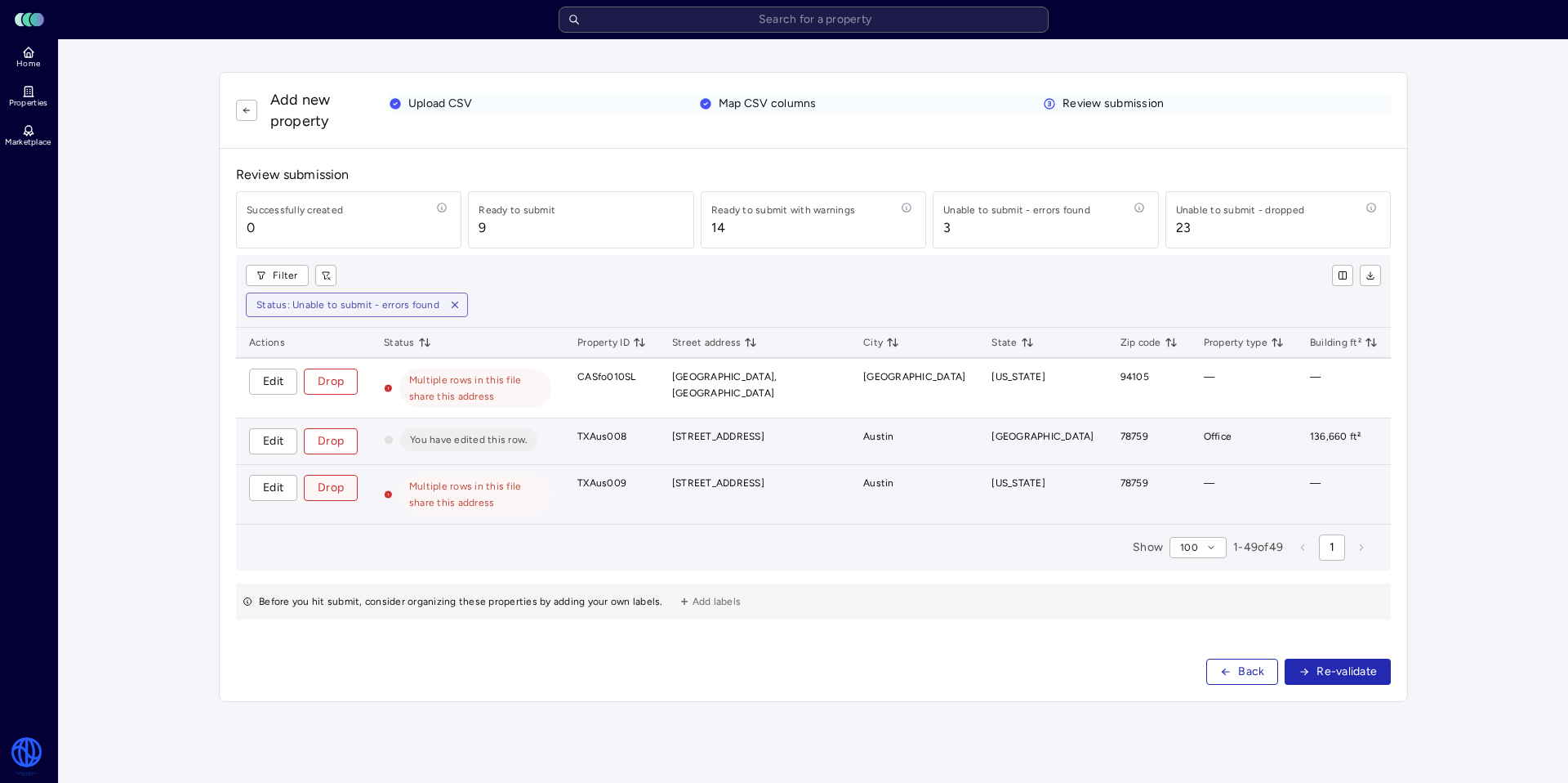
click at [335, 492] on span "Drop" at bounding box center [330, 488] width 26 height 18
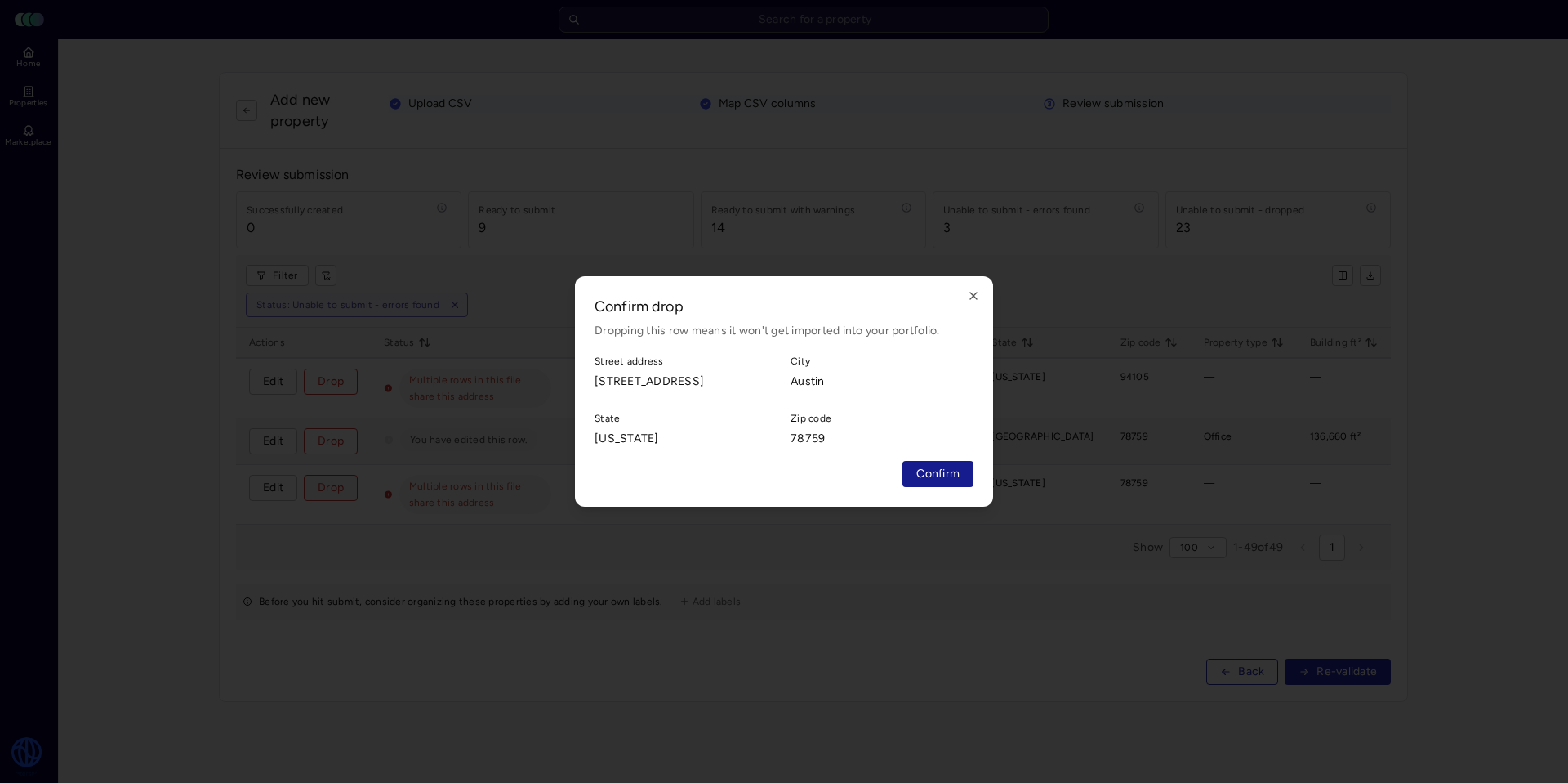
click at [948, 476] on span "Confirm" at bounding box center [938, 473] width 43 height 18
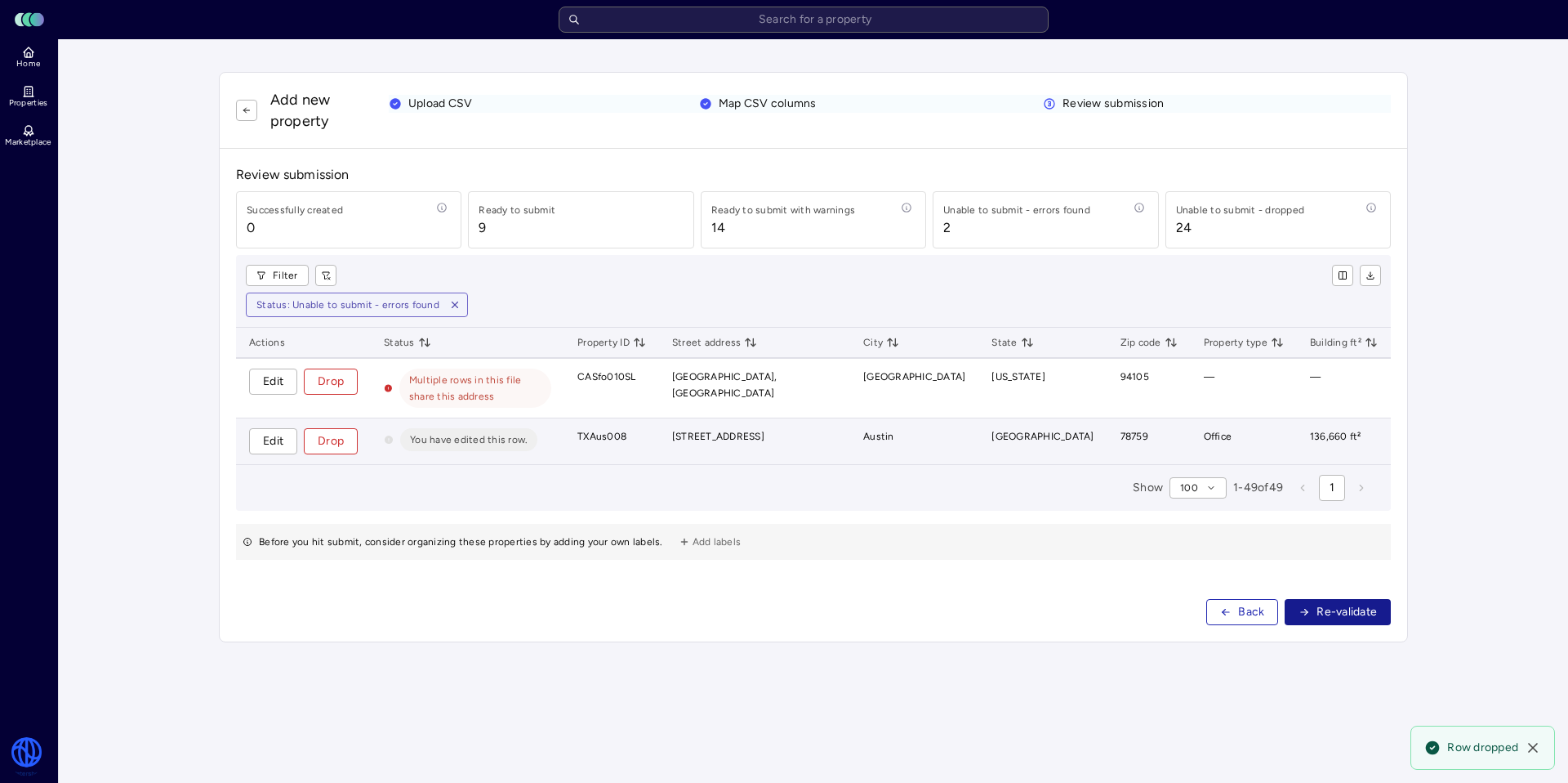
click at [1343, 603] on span "Re-validate" at bounding box center [1346, 611] width 60 height 18
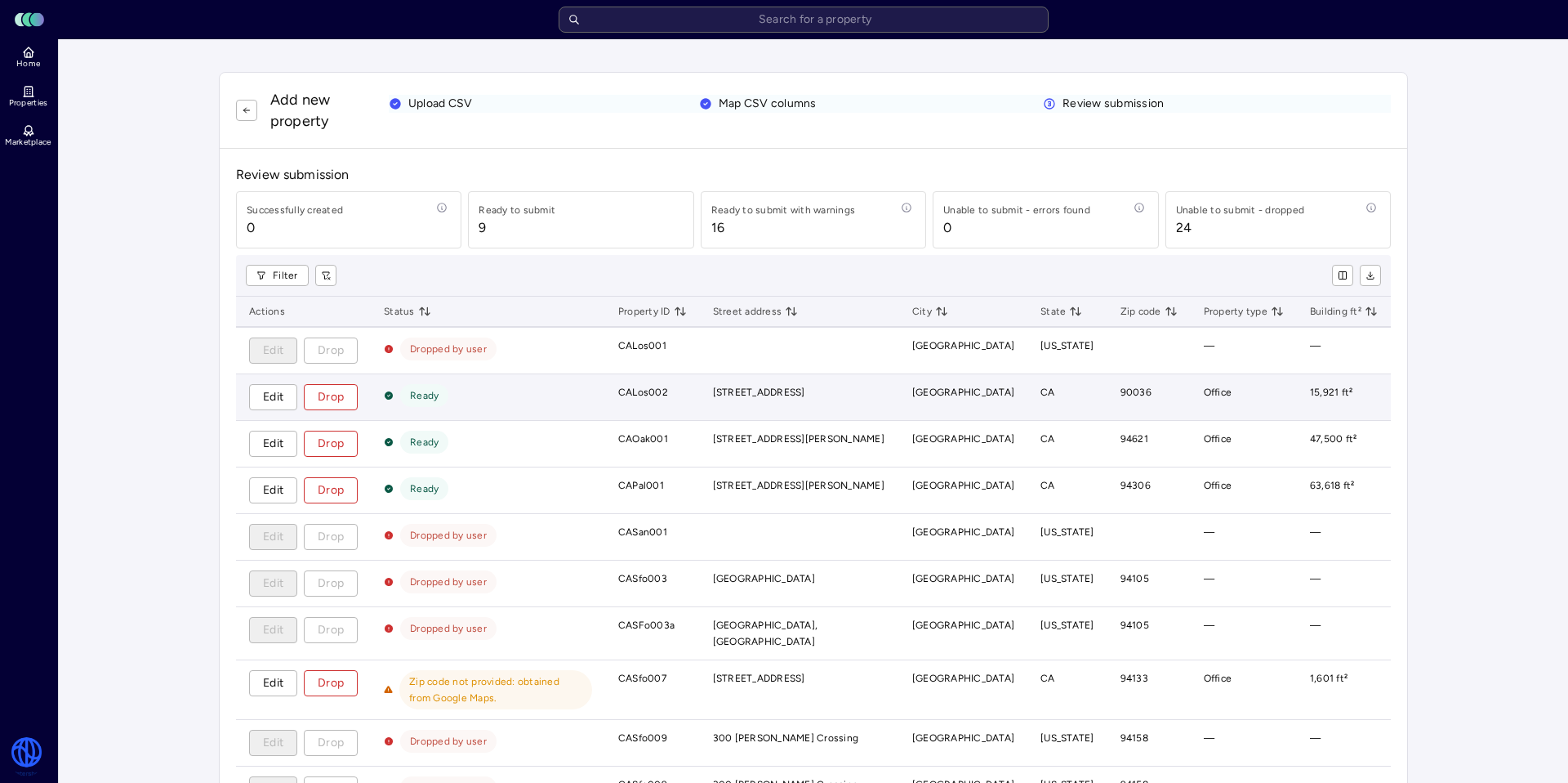
scroll to position [260, 0]
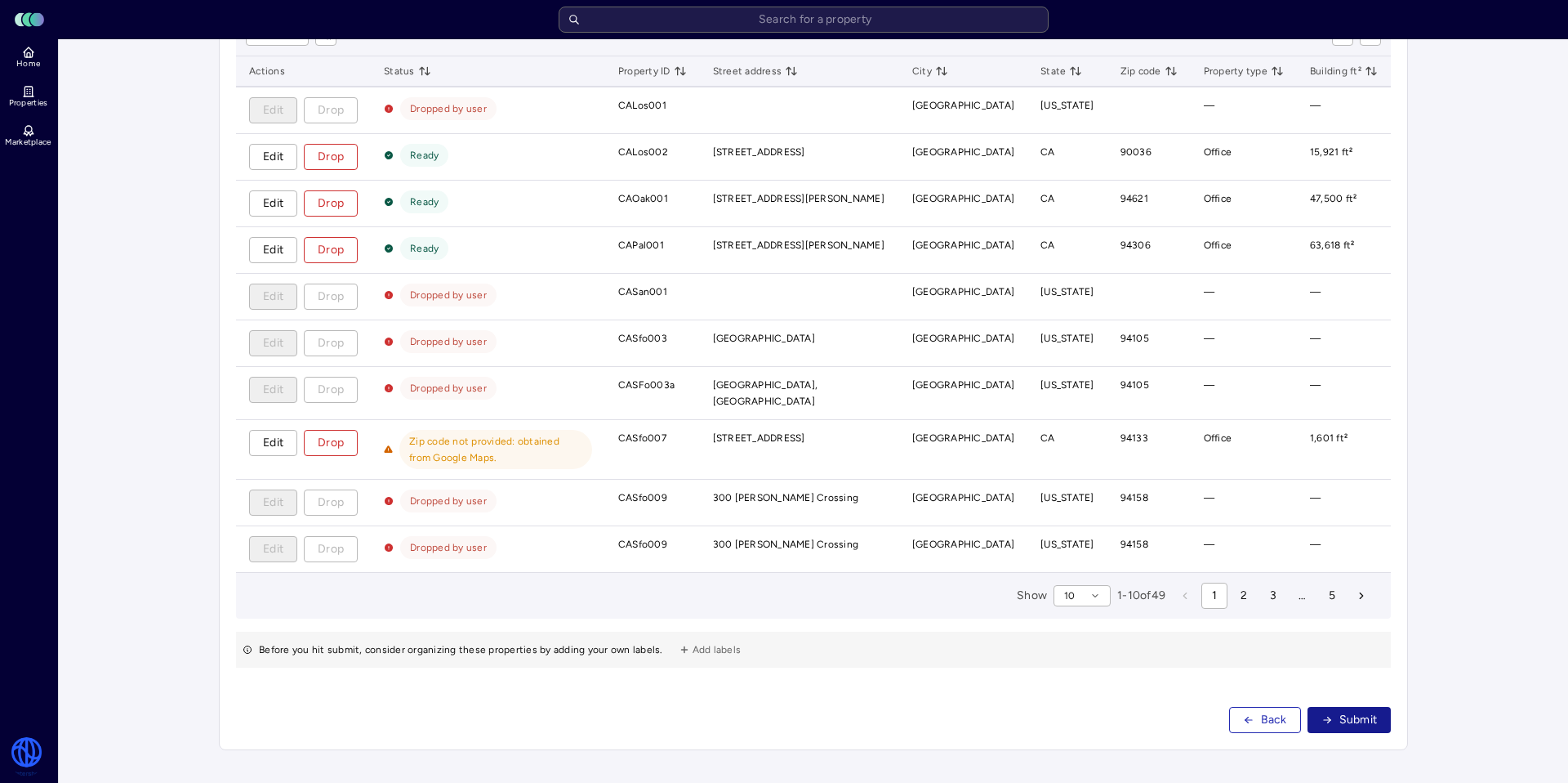
click at [1334, 717] on button "Submit" at bounding box center [1349, 720] width 84 height 26
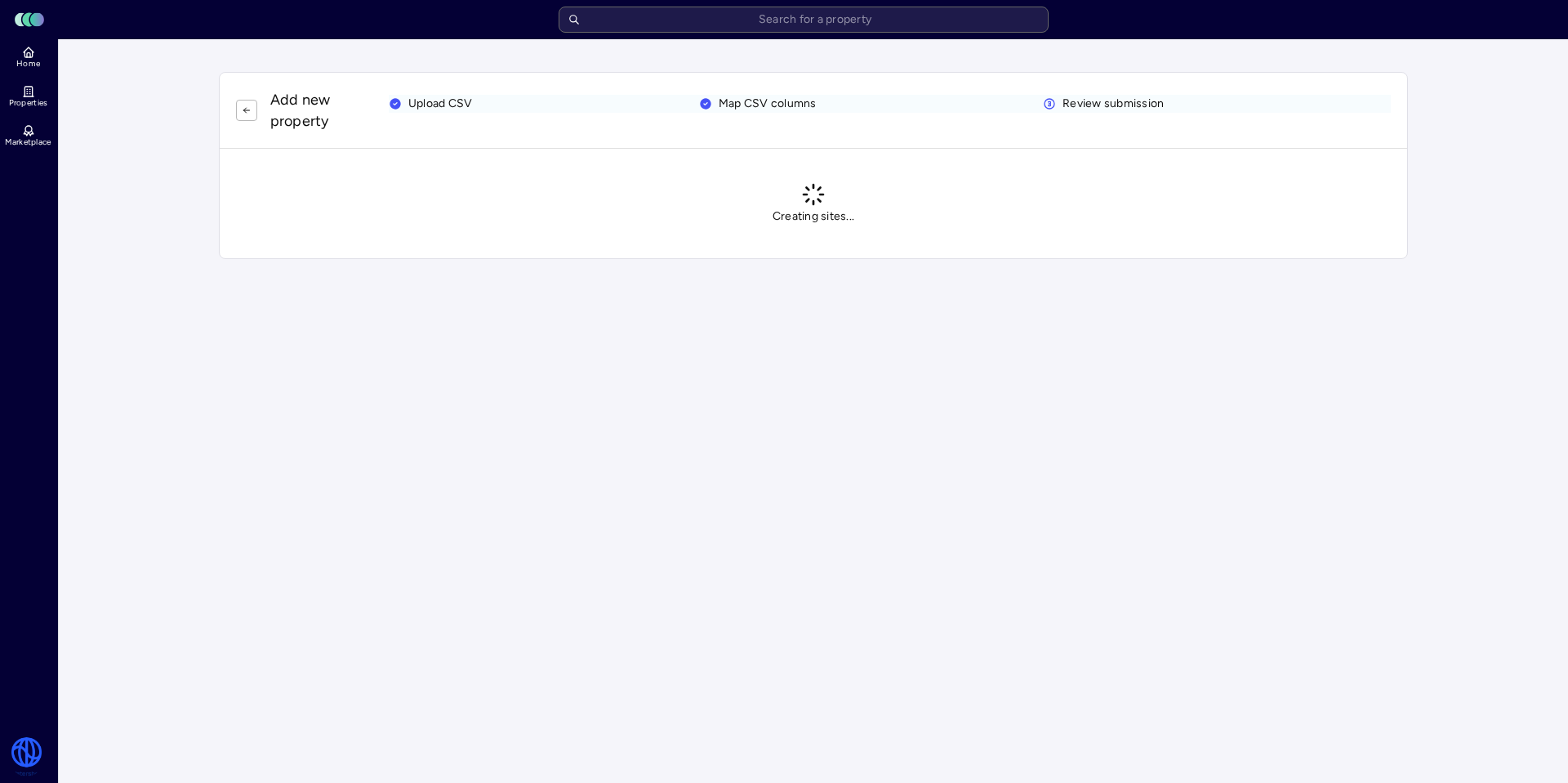
scroll to position [0, 0]
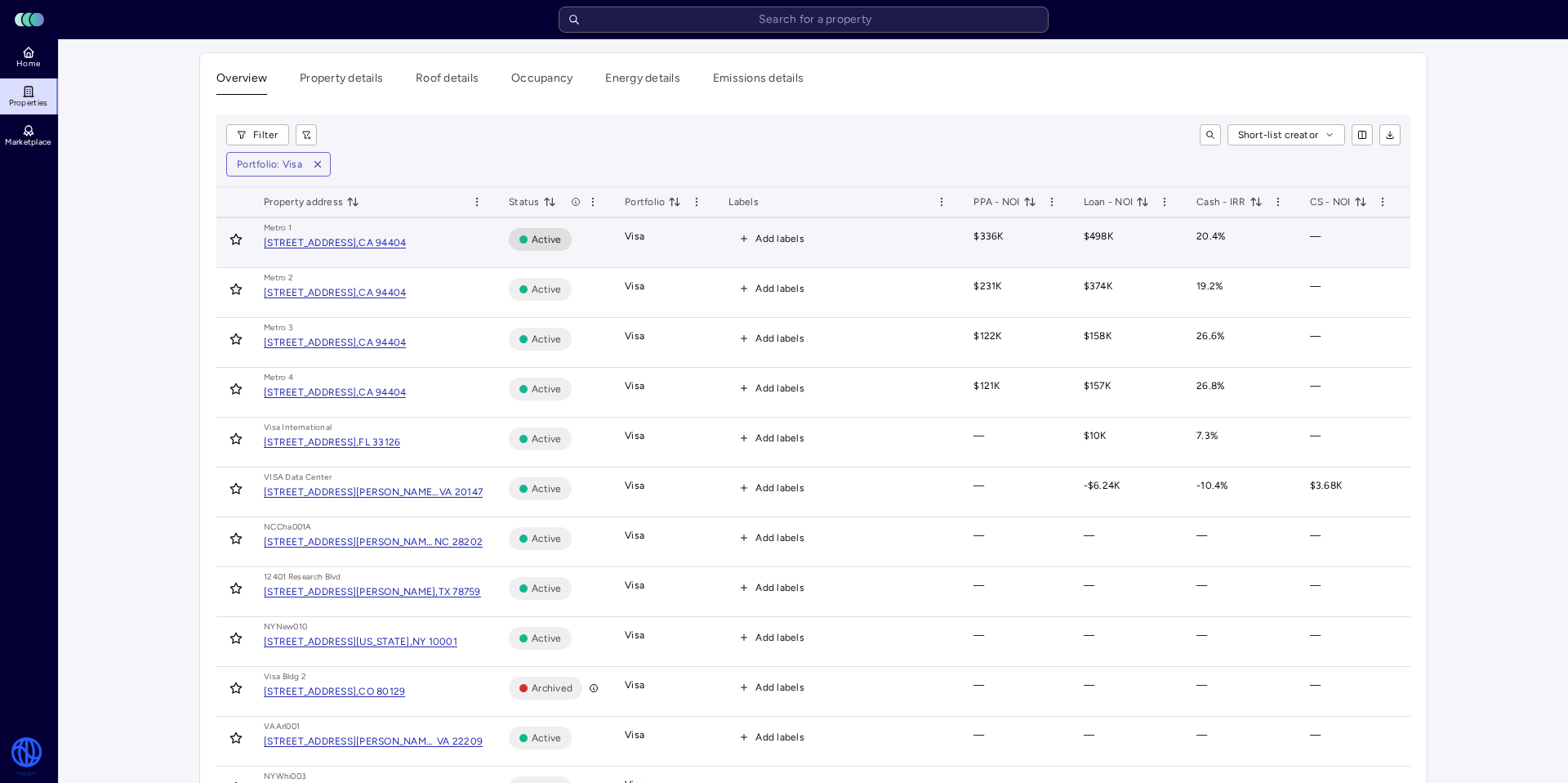
click at [762, 241] on span "Add labels" at bounding box center [780, 238] width 49 height 16
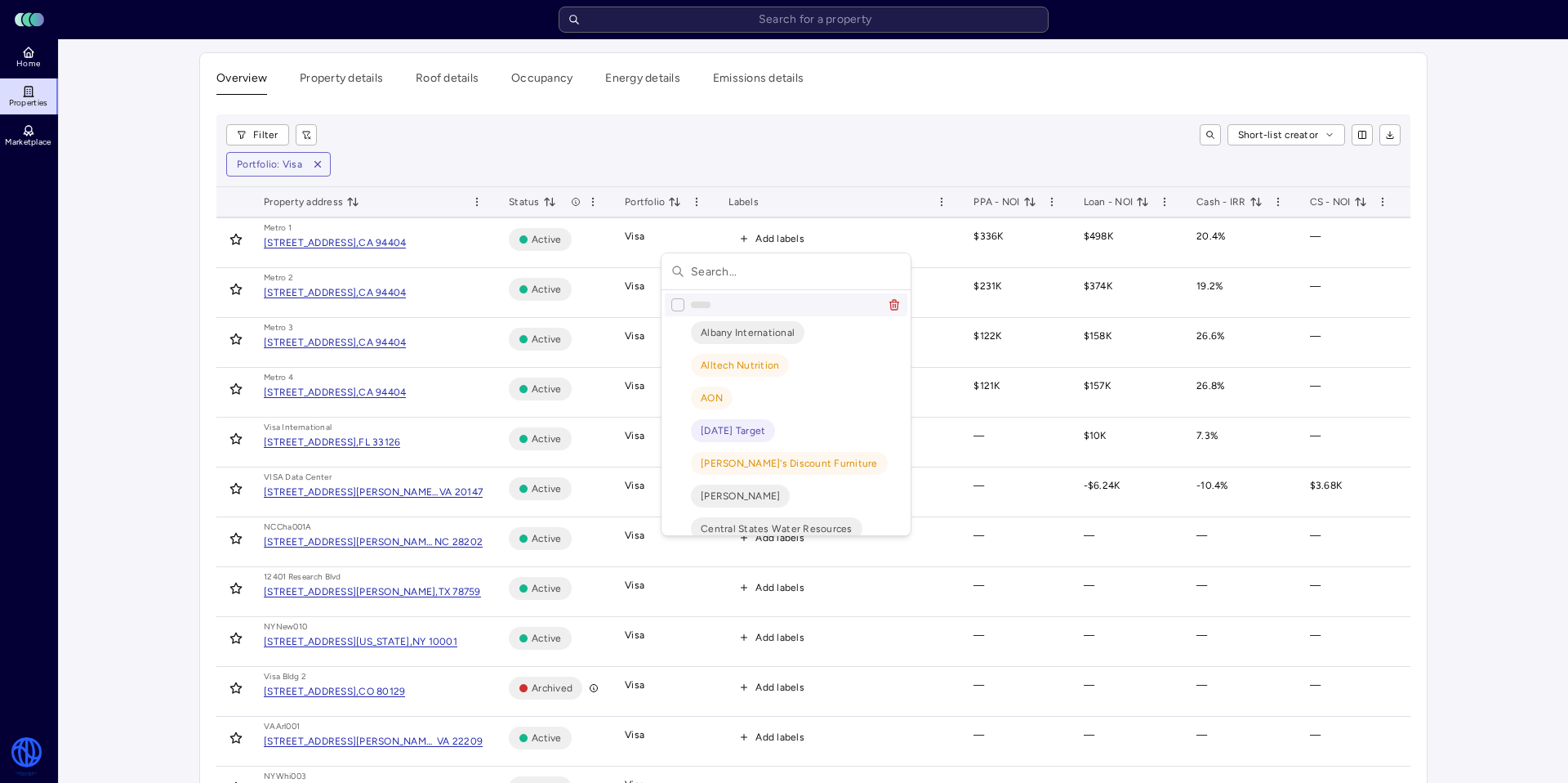
click at [730, 274] on input "text" at bounding box center [796, 271] width 210 height 36
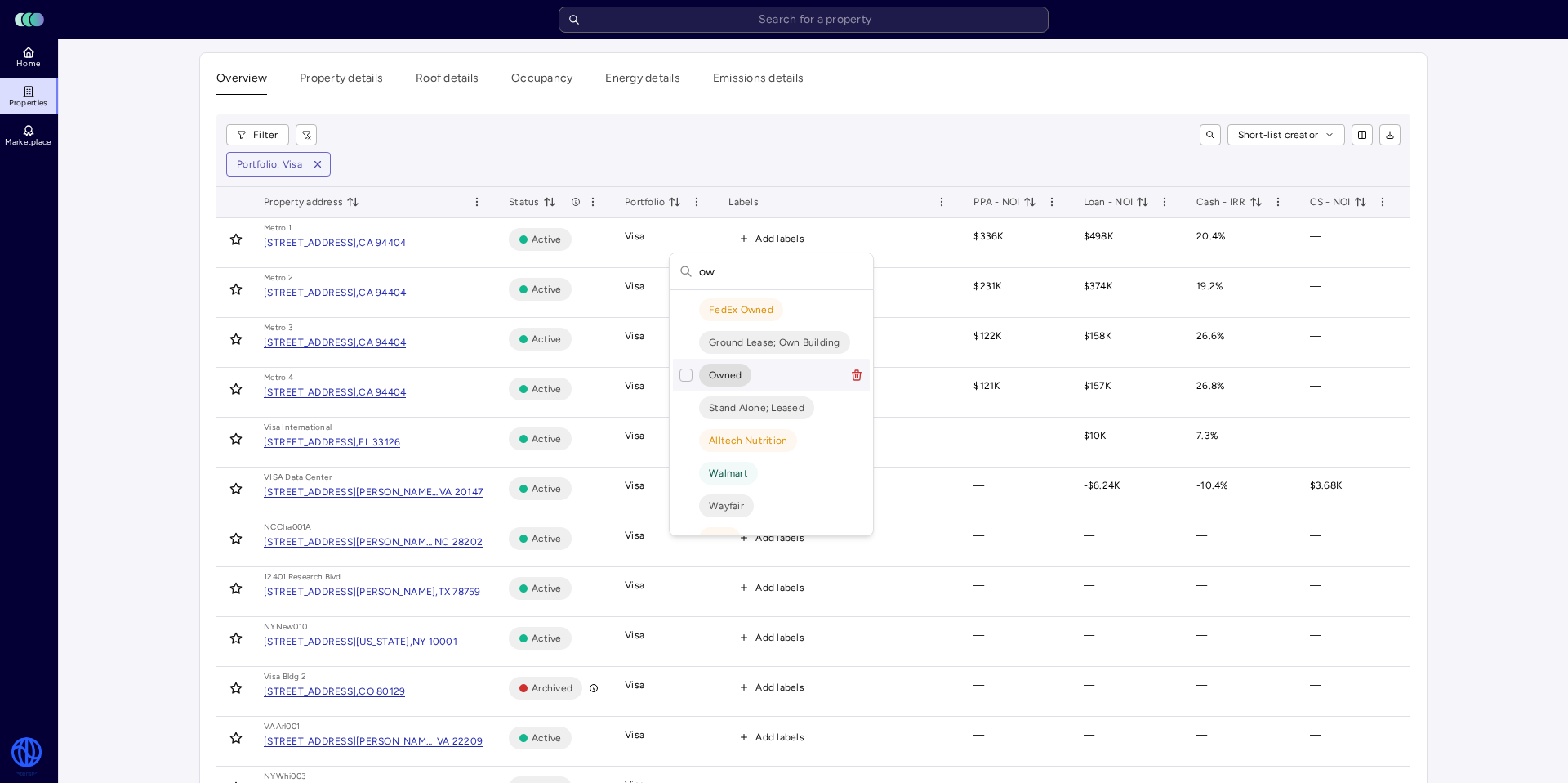
type input "ow"
click at [719, 382] on span "Owned" at bounding box center [725, 374] width 33 height 16
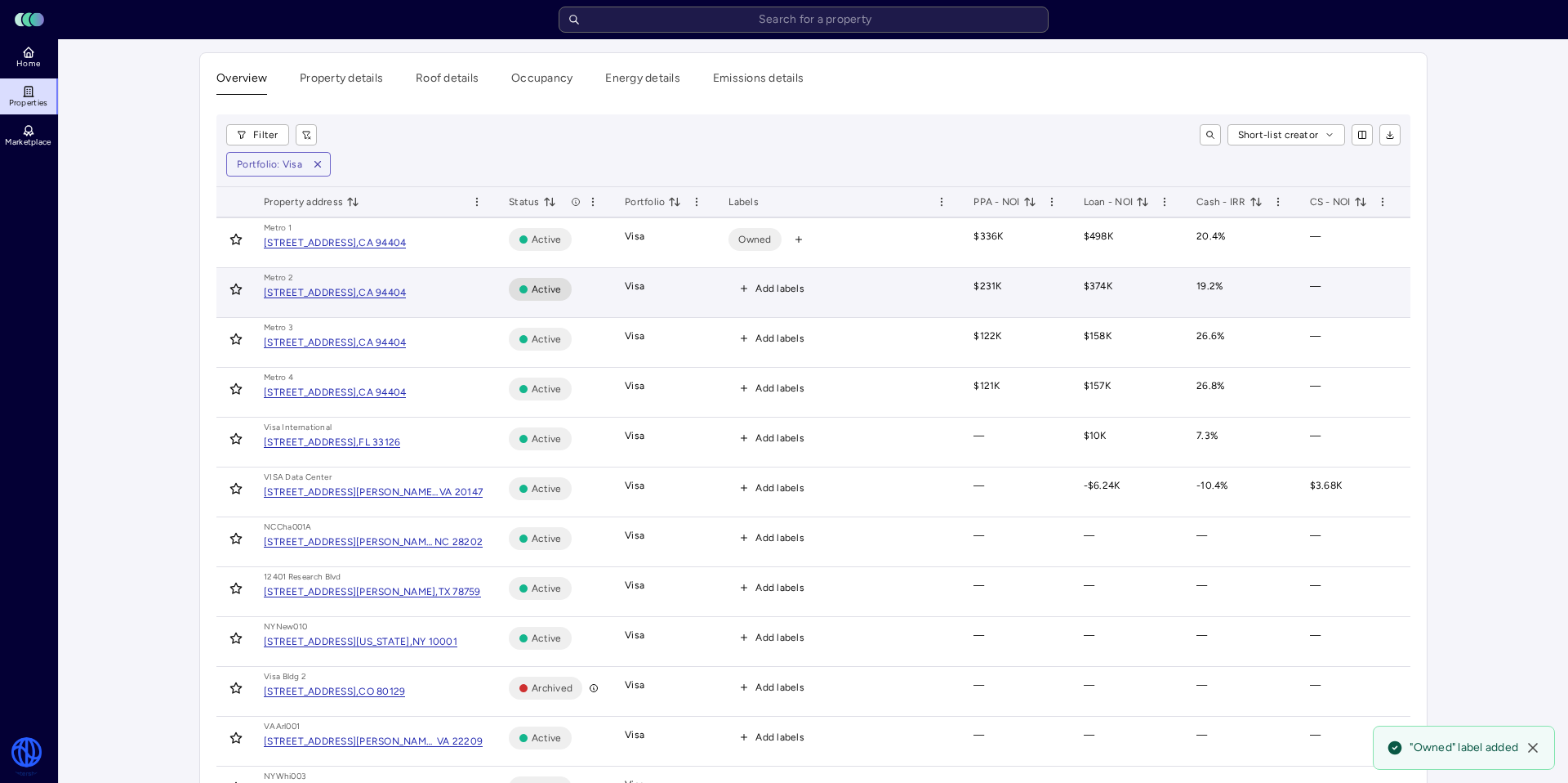
click at [748, 289] on span "Add labels" at bounding box center [772, 288] width 86 height 21
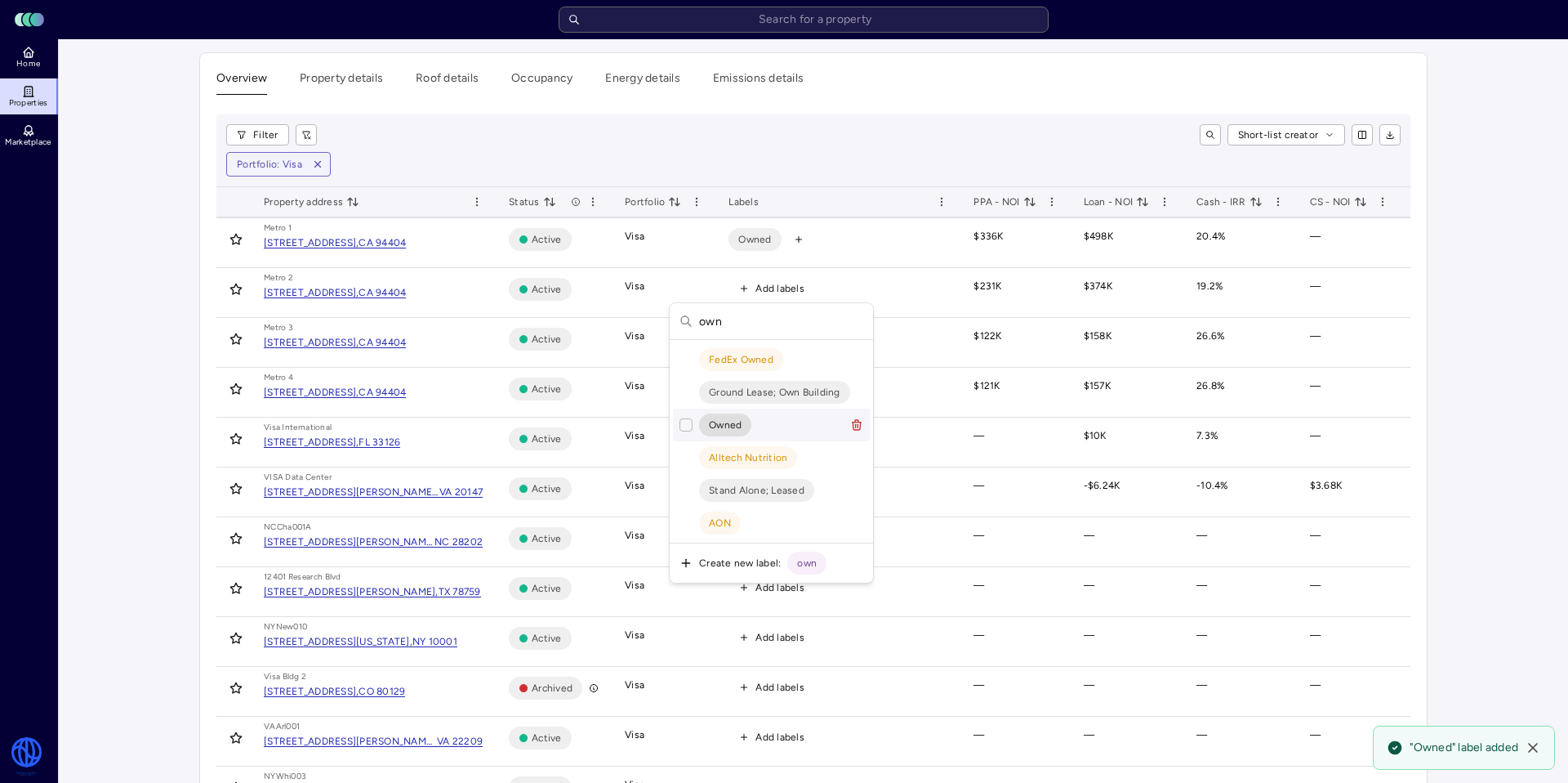
type input "own"
click at [679, 428] on button "Suggestions" at bounding box center [685, 424] width 13 height 13
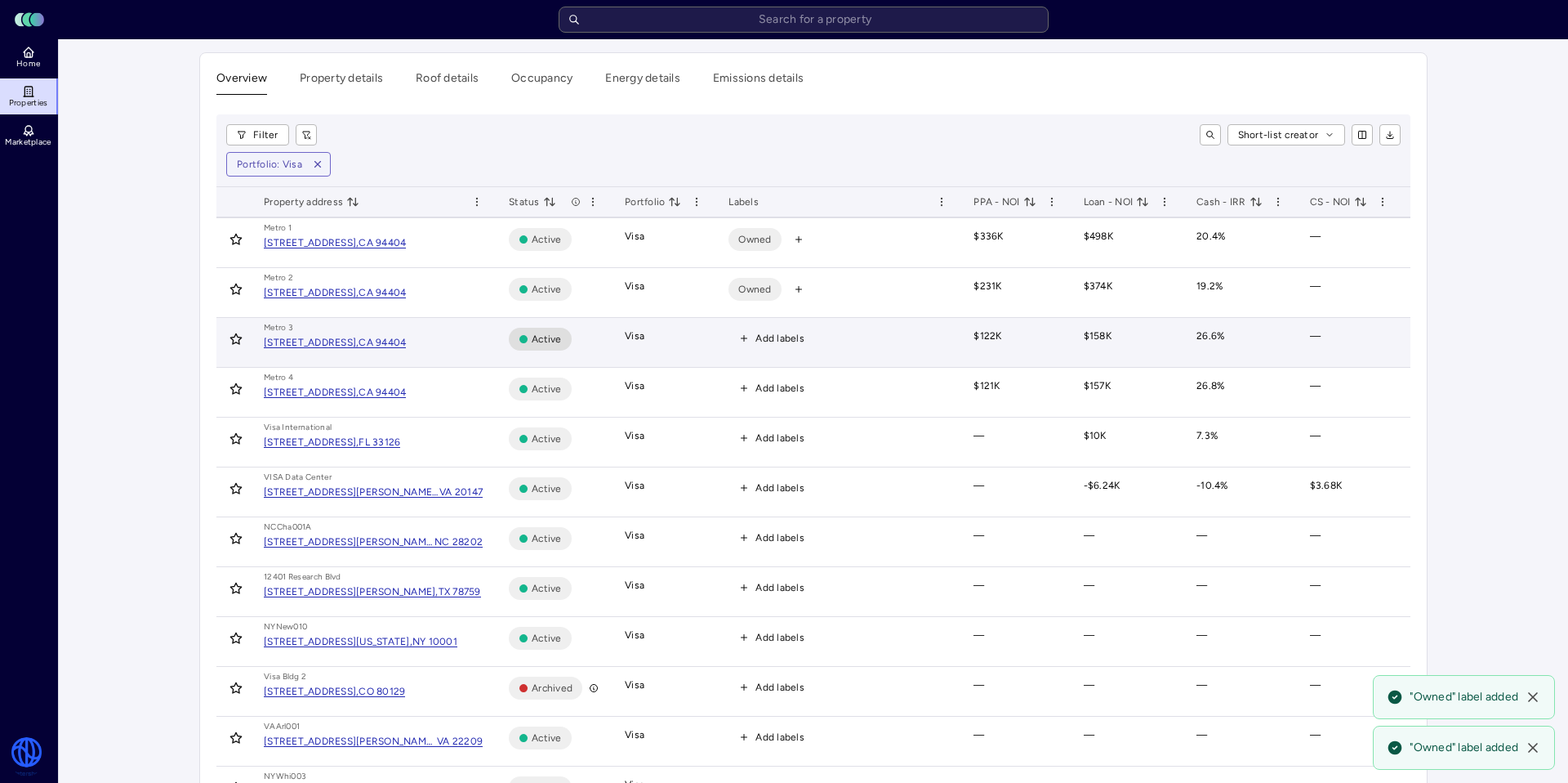
click at [742, 334] on icon "button" at bounding box center [745, 339] width 10 height 10
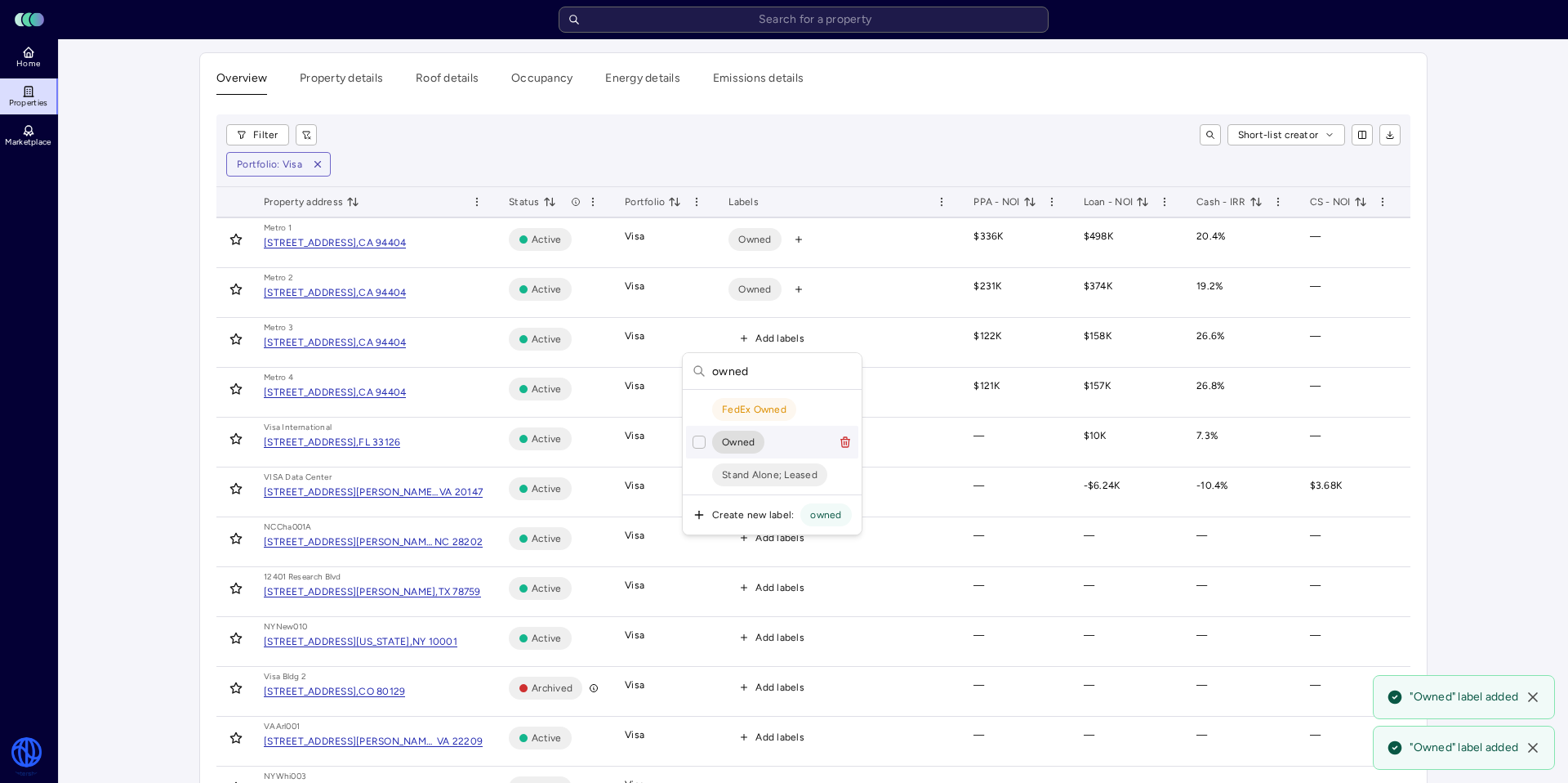
type input "owned"
click at [696, 446] on button "Suggestions" at bounding box center [699, 441] width 13 height 13
click at [759, 378] on span "Add labels" at bounding box center [772, 388] width 86 height 21
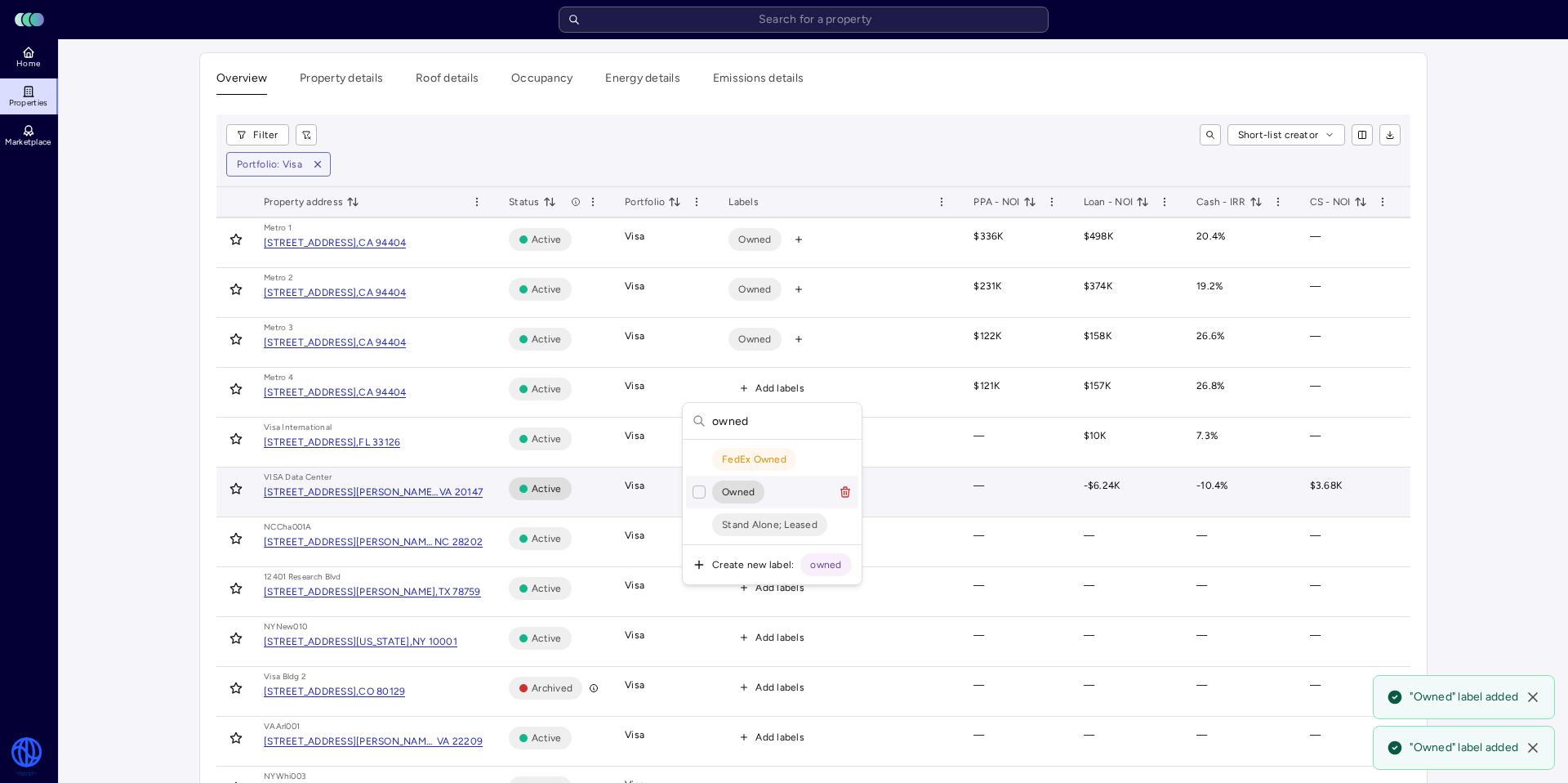
type input "owned"
click at [700, 493] on button "Suggestions" at bounding box center [699, 491] width 13 height 13
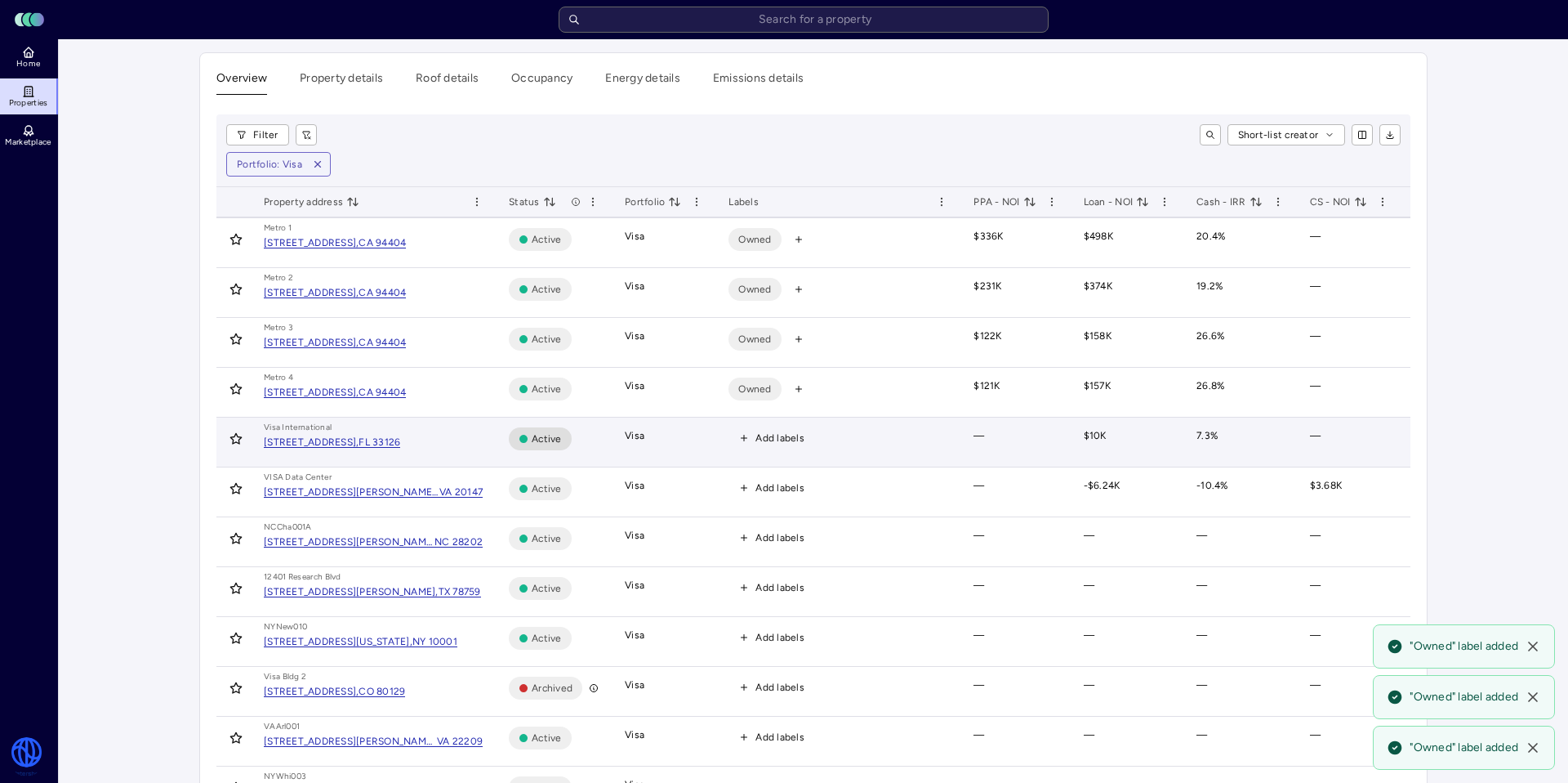
click at [744, 435] on icon "button" at bounding box center [745, 438] width 10 height 10
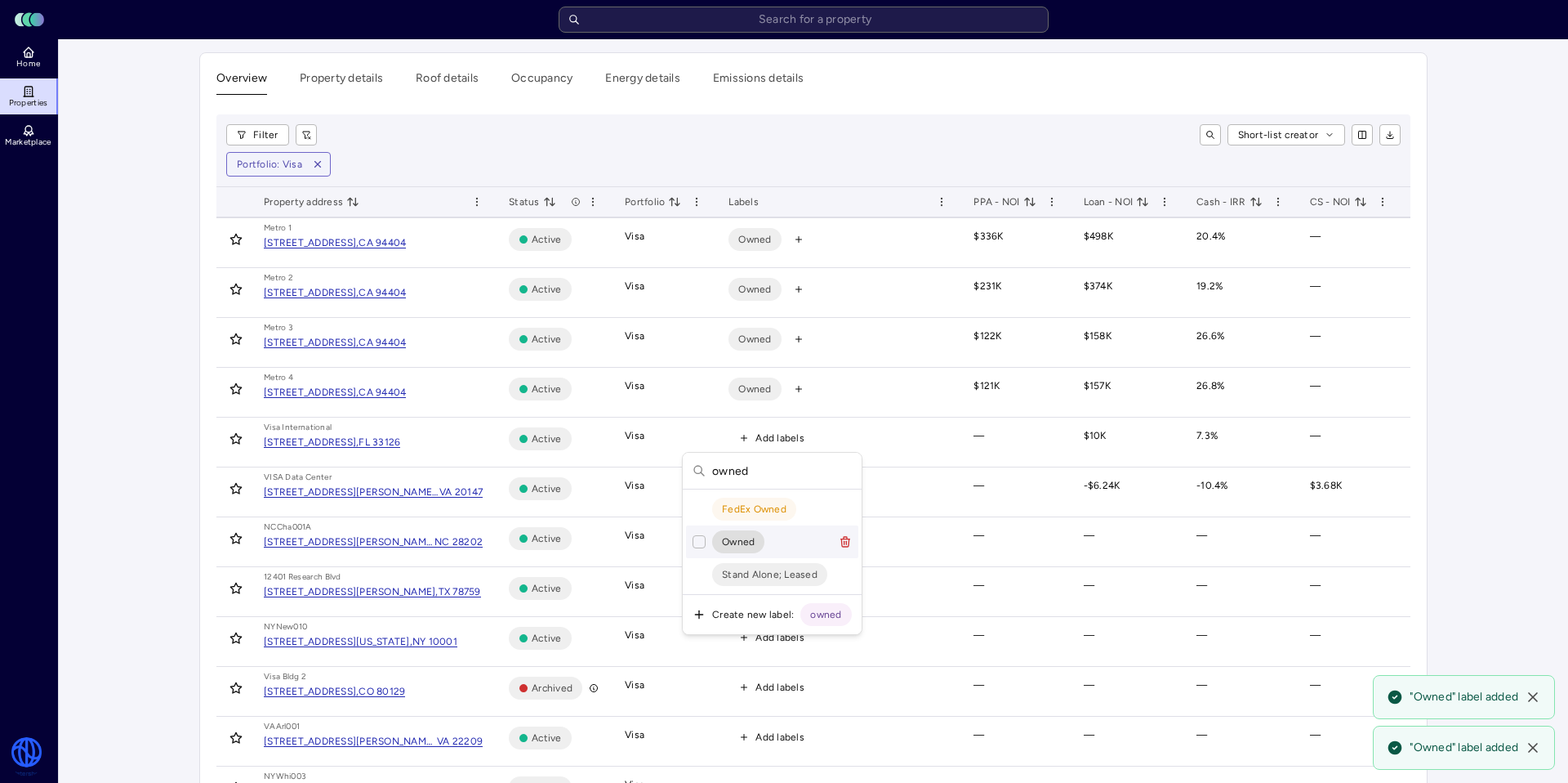
type input "owned"
click at [702, 547] on button "Suggestions" at bounding box center [699, 541] width 13 height 13
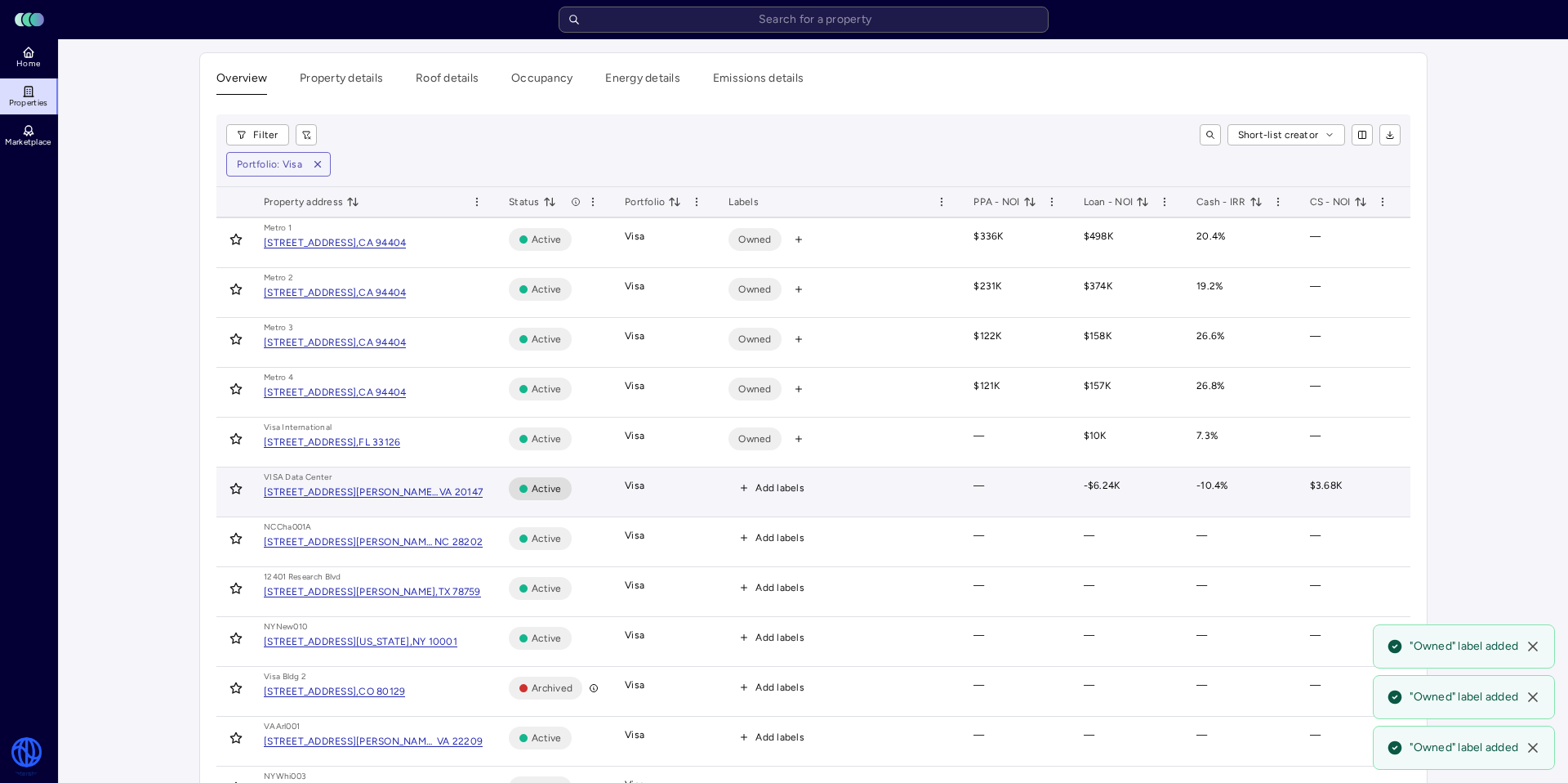
click at [741, 482] on span "Add labels" at bounding box center [772, 488] width 86 height 21
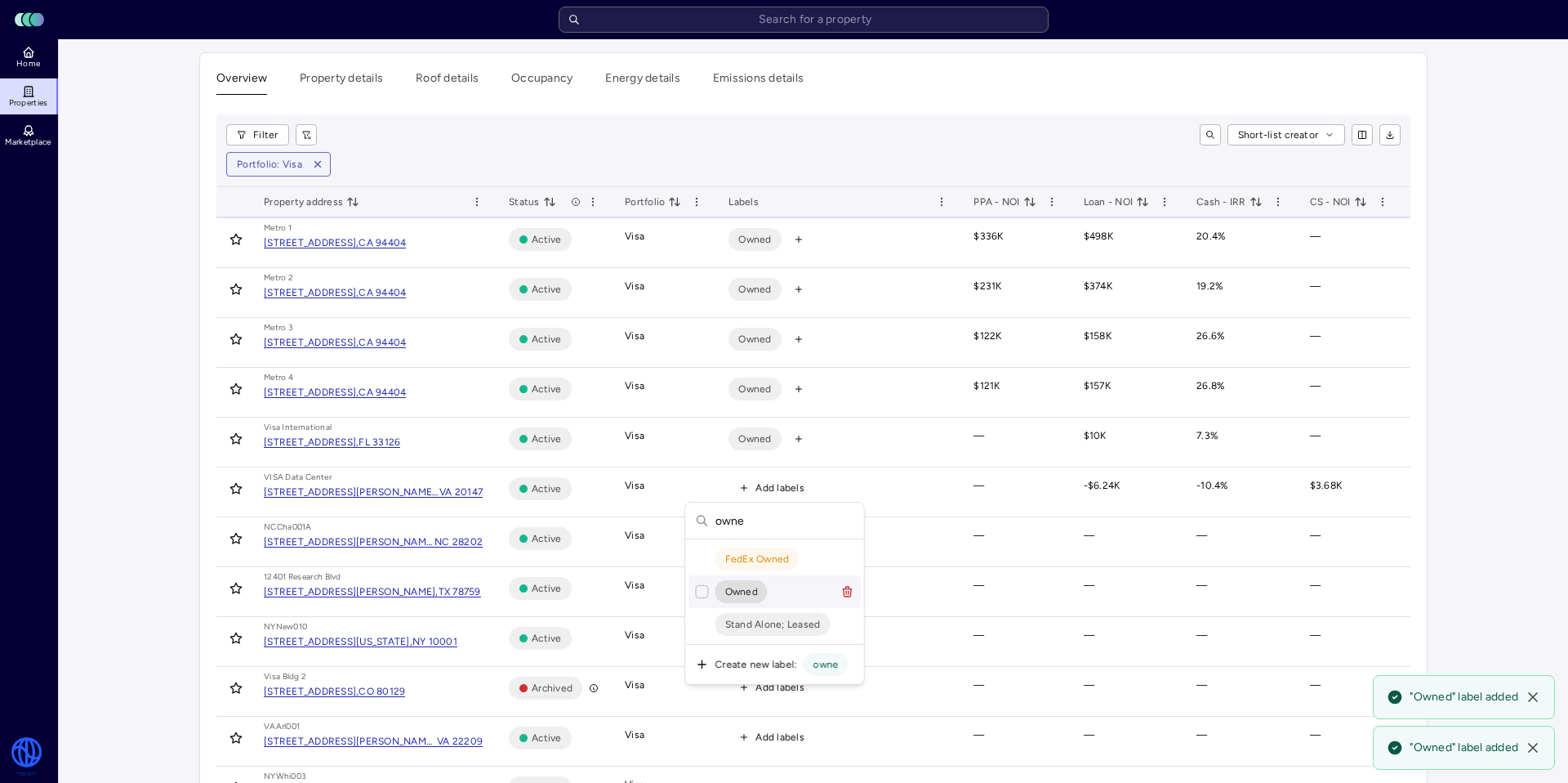
type input "owne"
click at [740, 593] on span "Owned" at bounding box center [741, 591] width 33 height 16
